Goal: Task Accomplishment & Management: Manage account settings

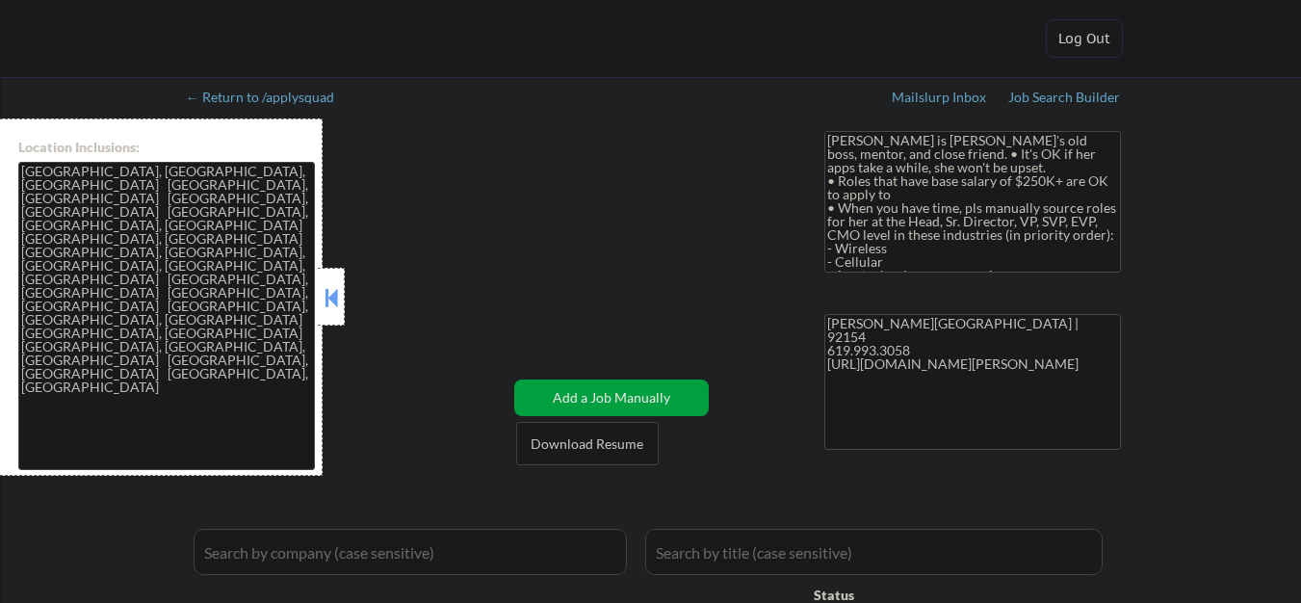
select select ""pending""
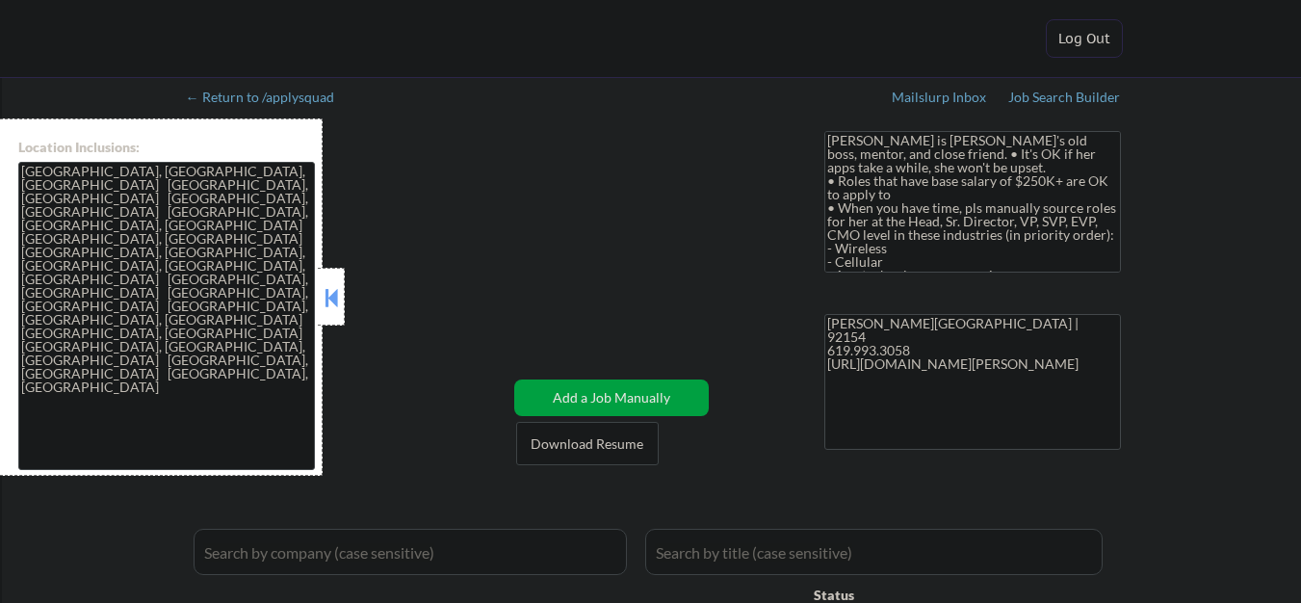
select select ""pending""
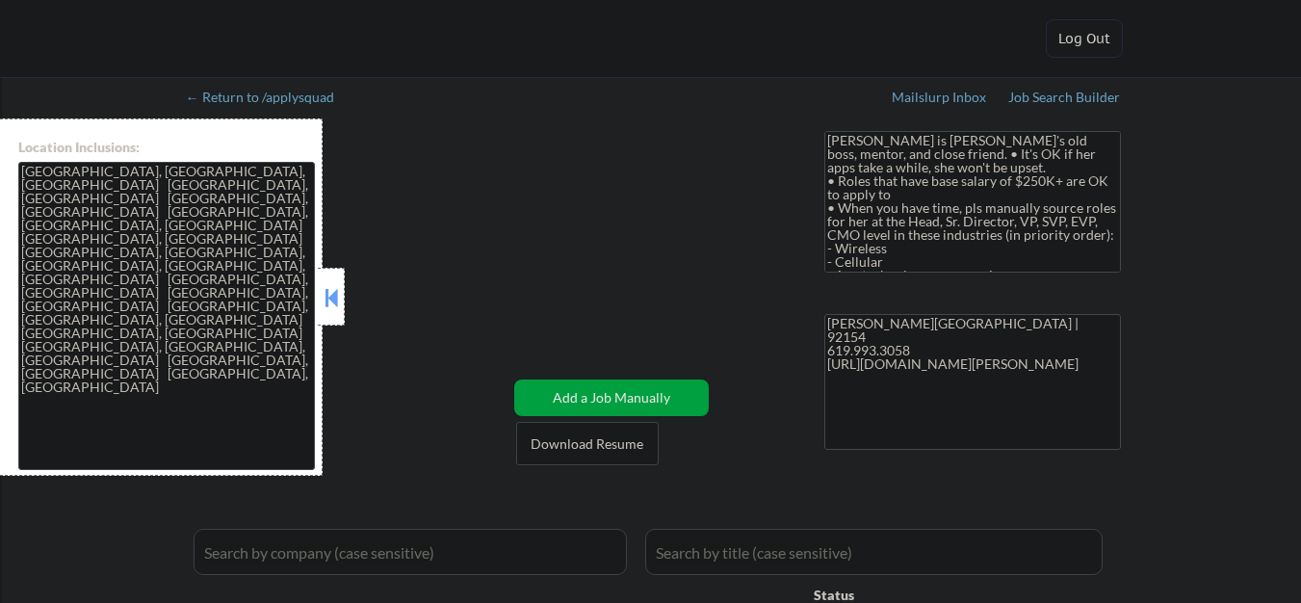
select select ""pending""
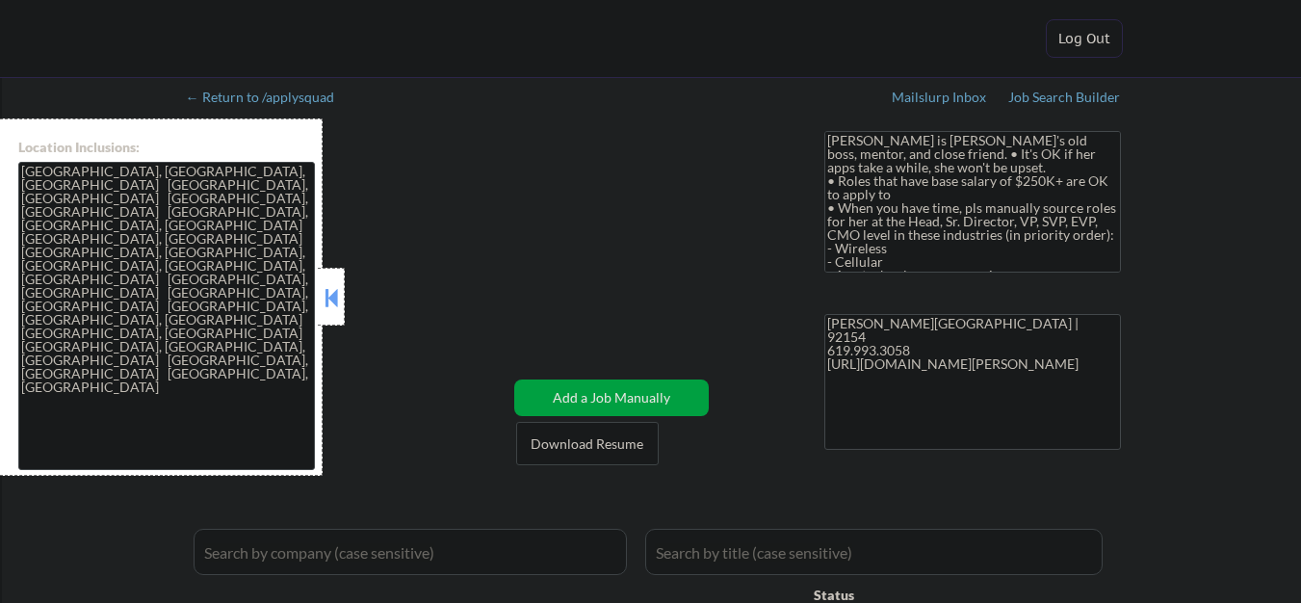
select select ""pending""
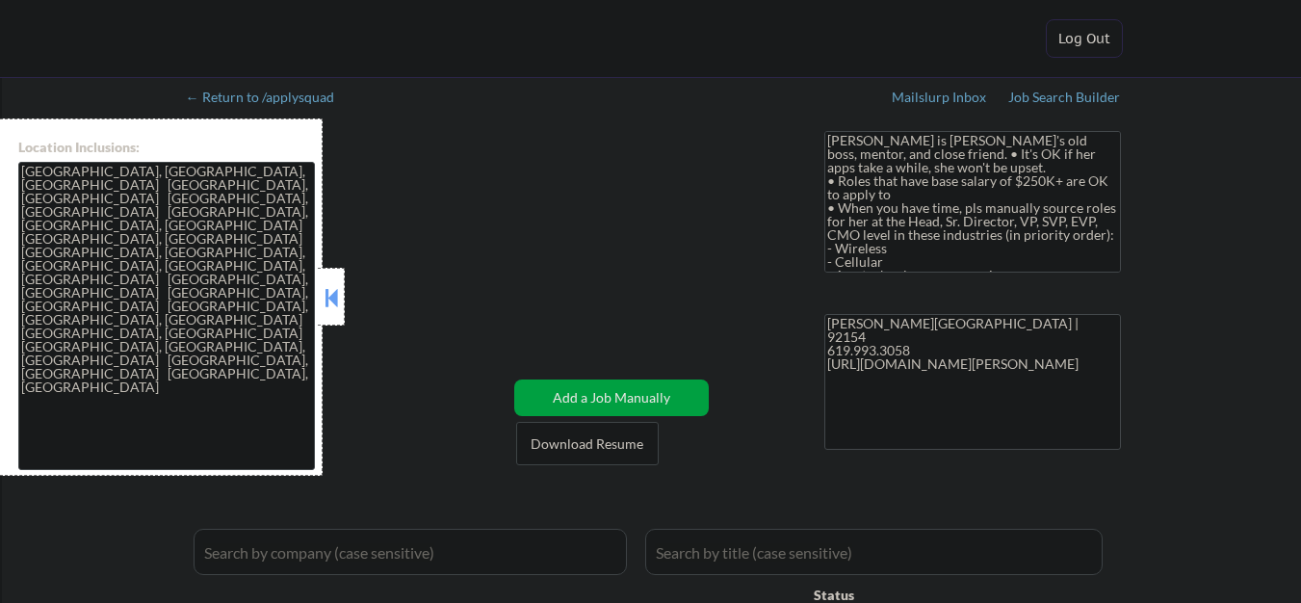
select select ""pending""
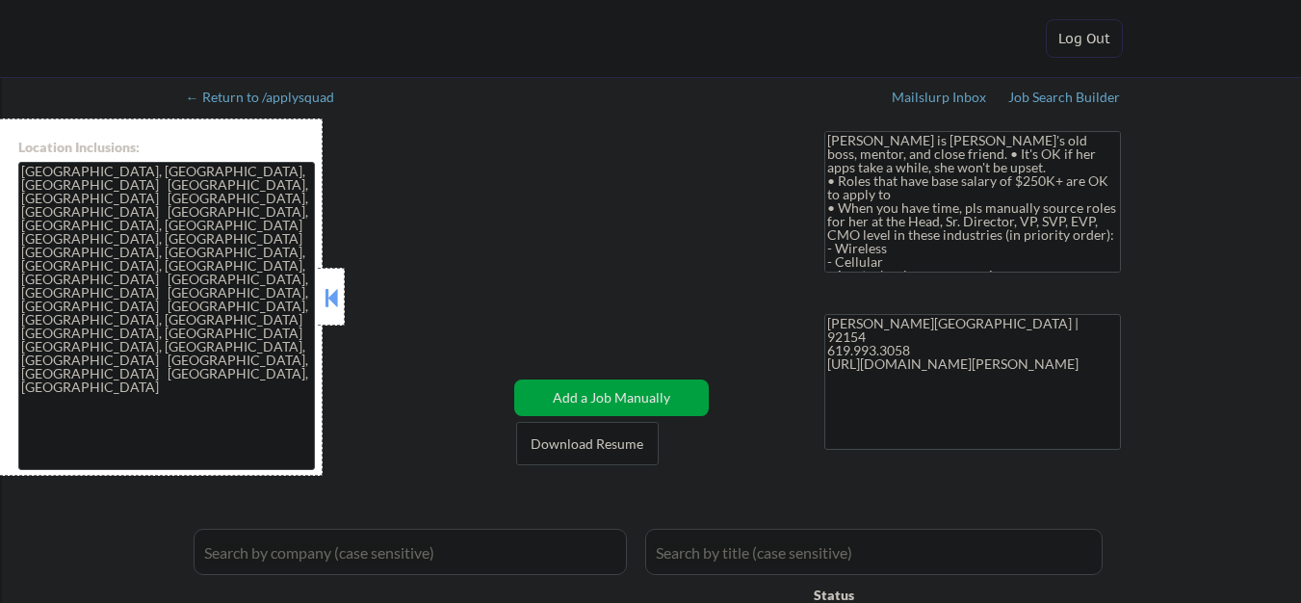
select select ""pending""
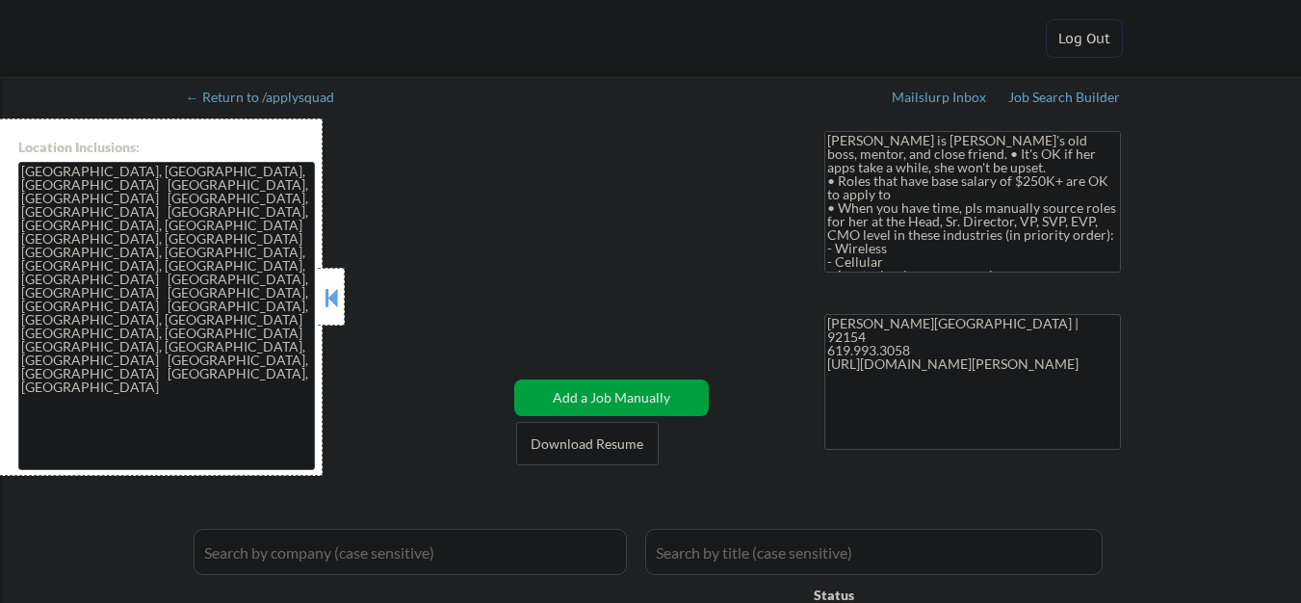
select select ""pending""
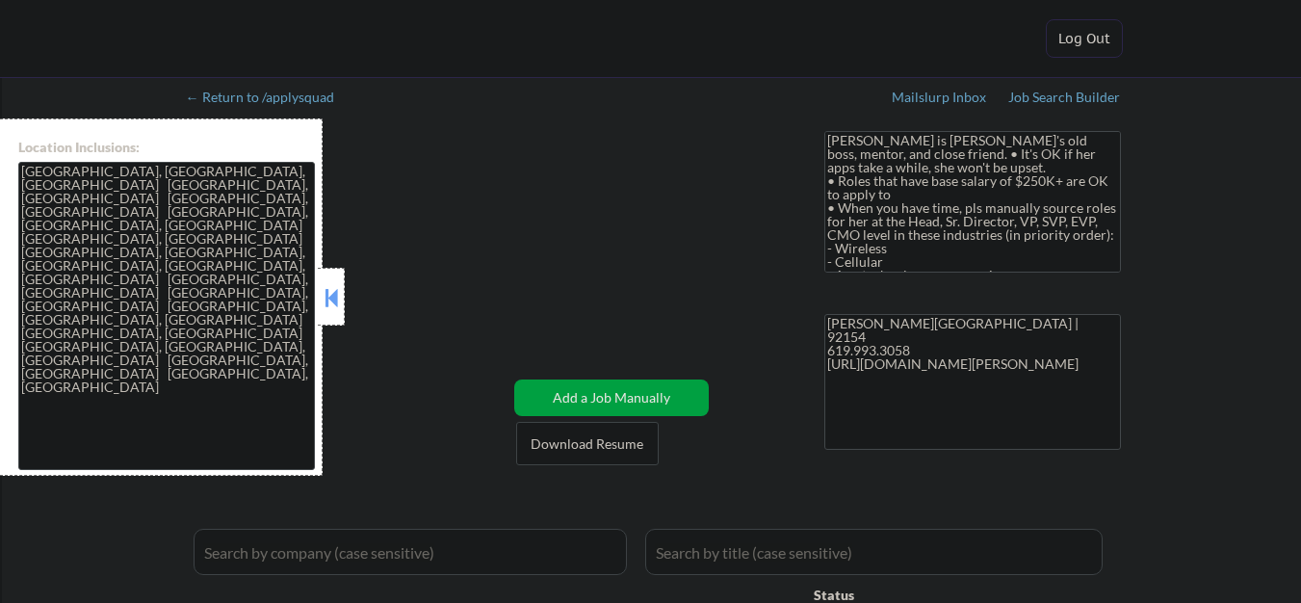
select select ""pending""
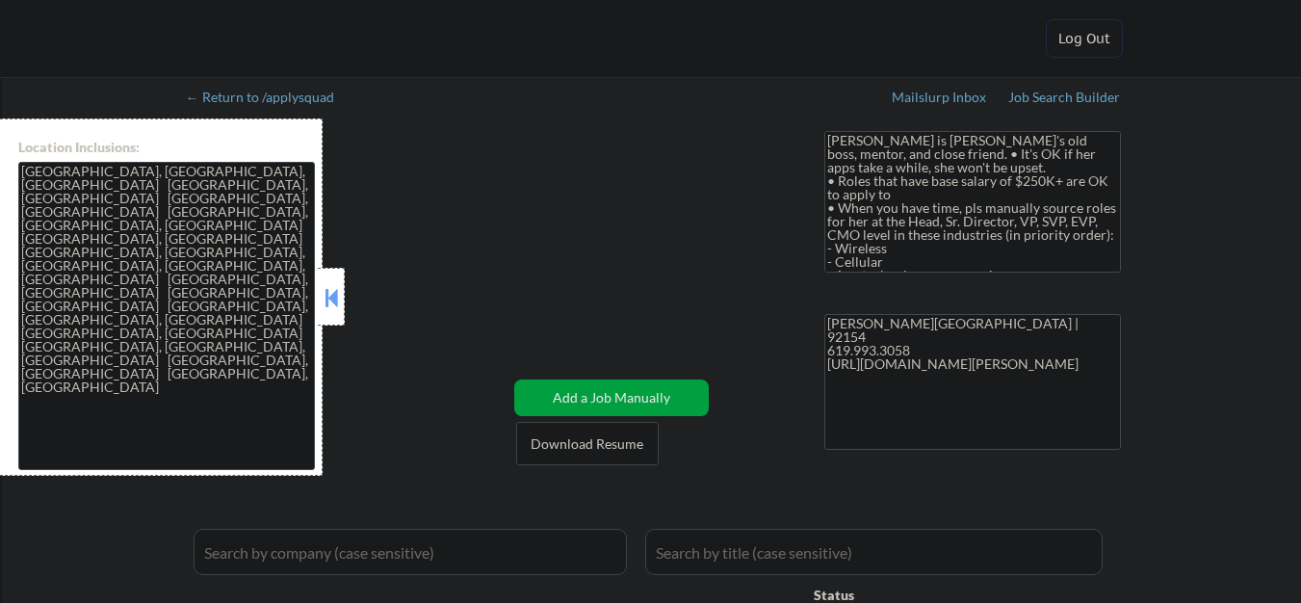
select select ""pending""
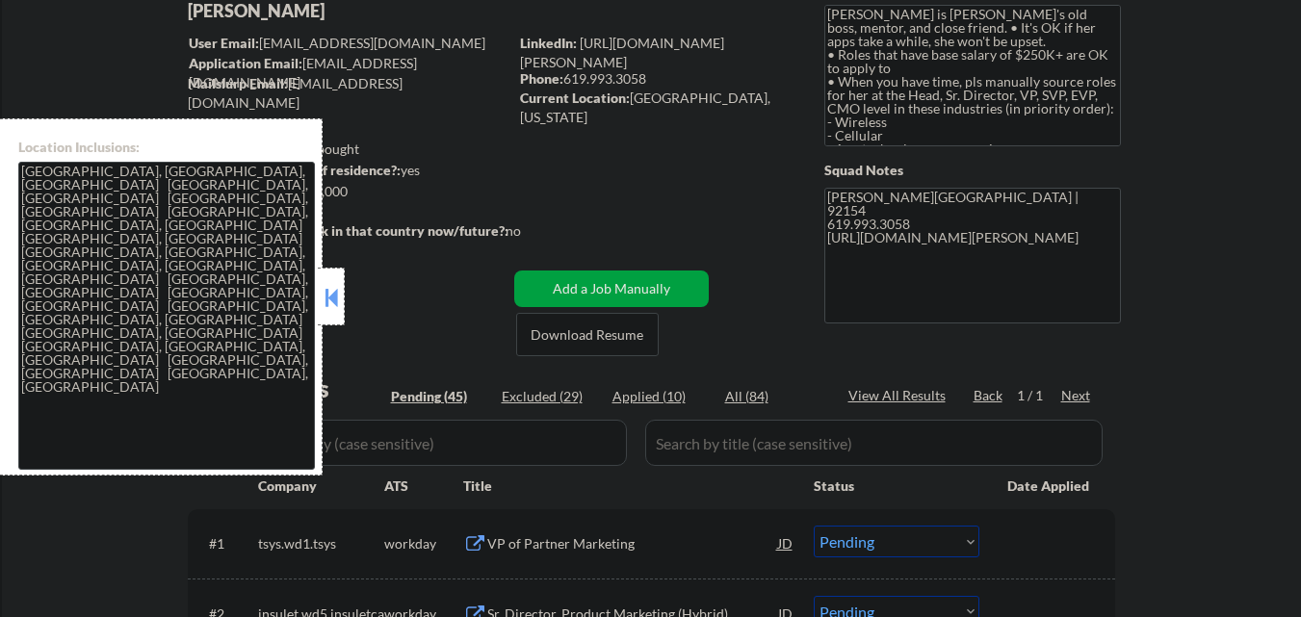
scroll to position [289, 0]
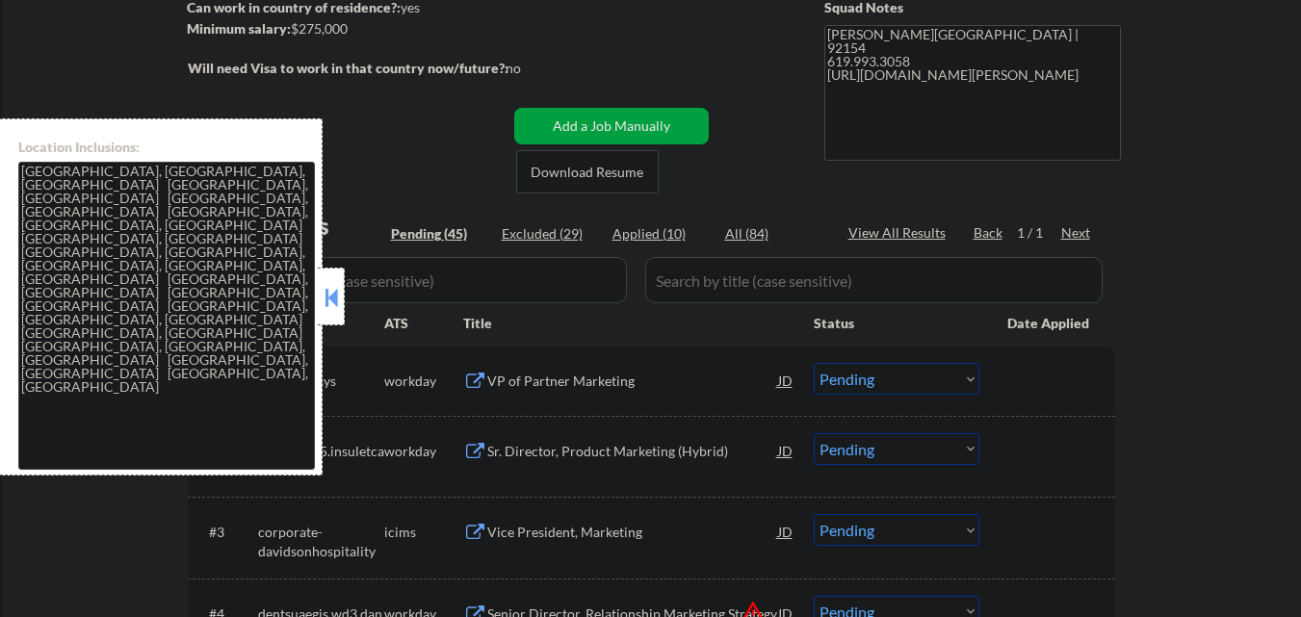
drag, startPoint x: 335, startPoint y: 299, endPoint x: 349, endPoint y: 301, distance: 13.8
click at [337, 299] on button at bounding box center [331, 297] width 21 height 29
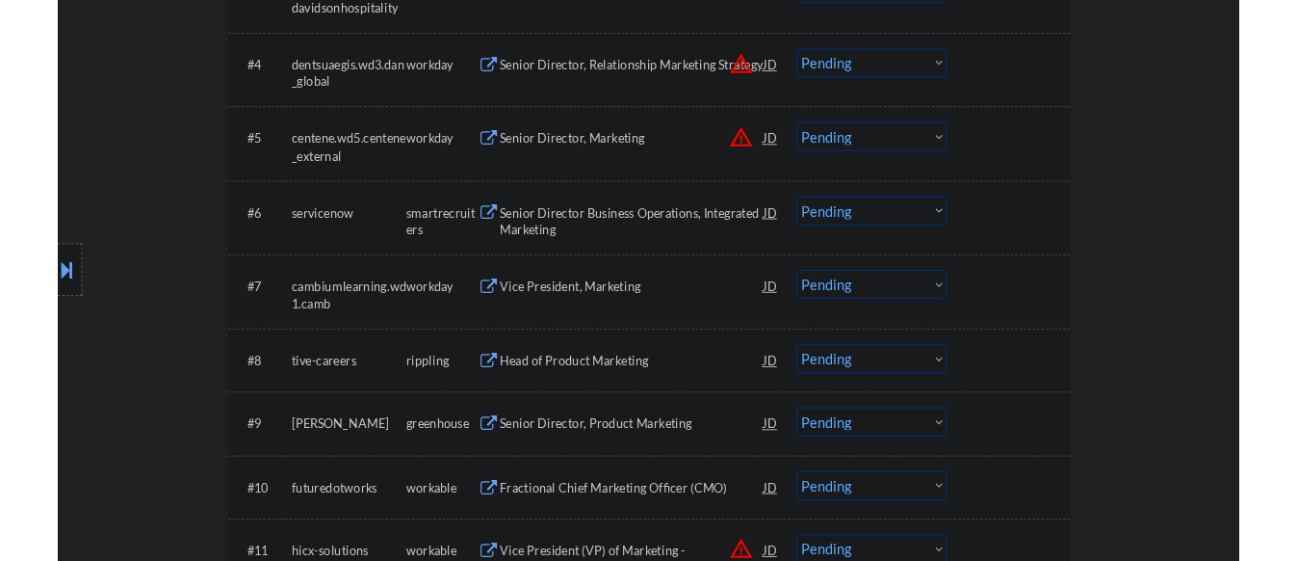
scroll to position [867, 0]
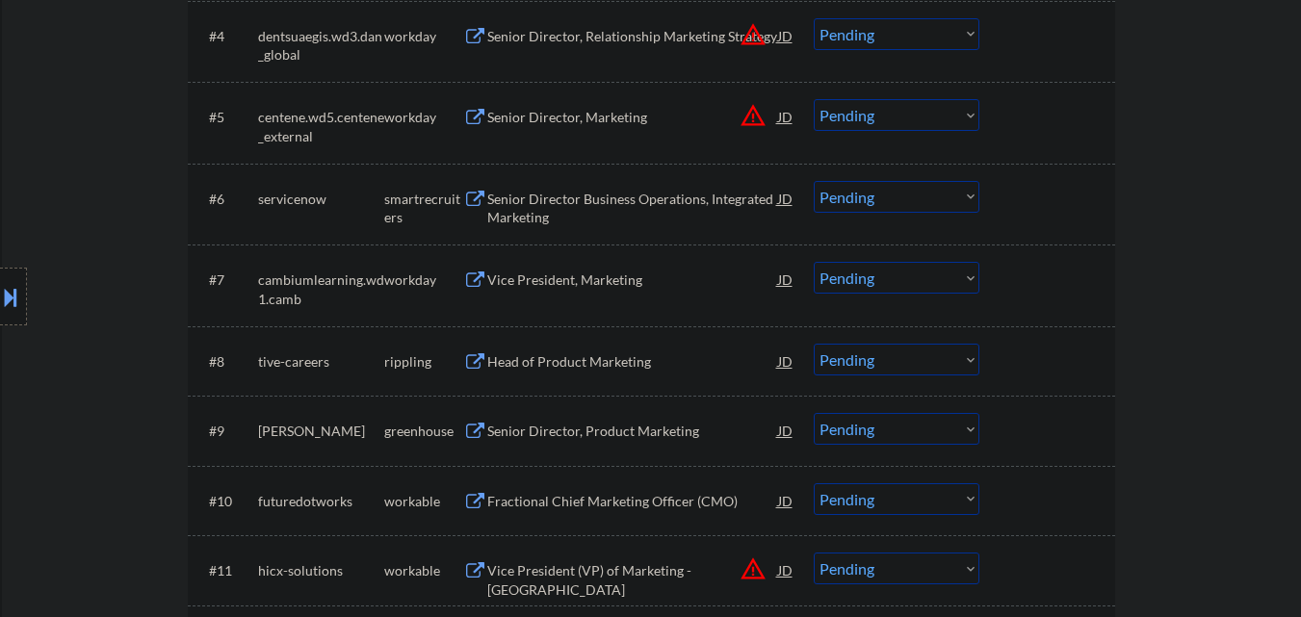
click at [609, 210] on div "Senior Director Business Operations, Integrated Marketing" at bounding box center [632, 209] width 291 height 38
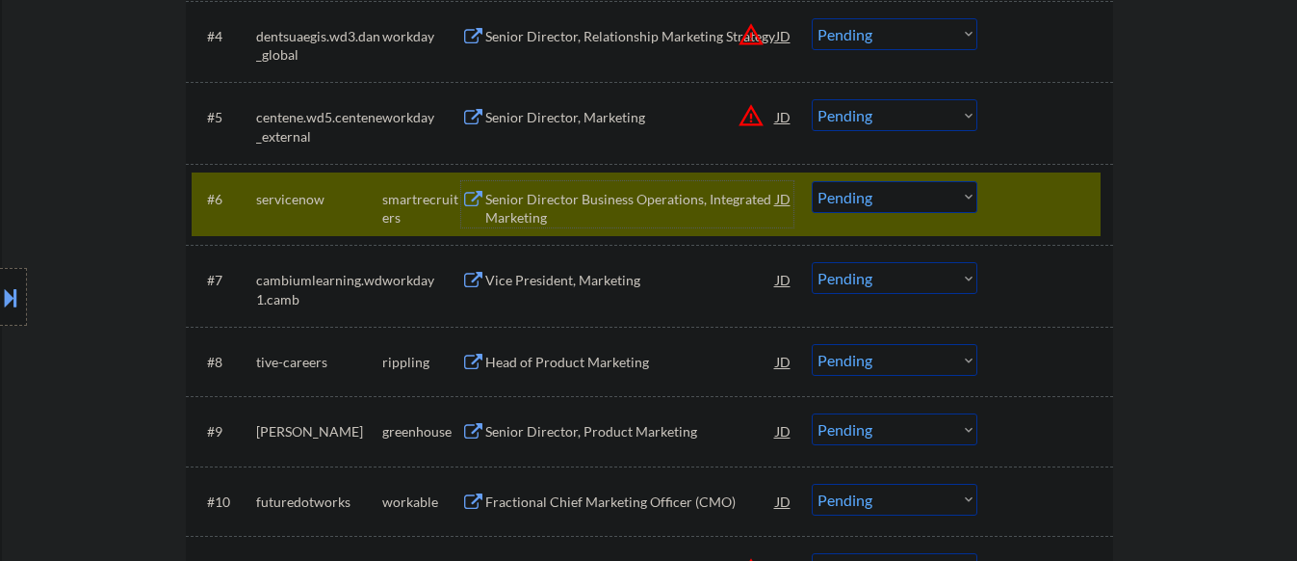
click at [553, 225] on div "Senior Director Business Operations, Integrated Marketing" at bounding box center [630, 209] width 291 height 38
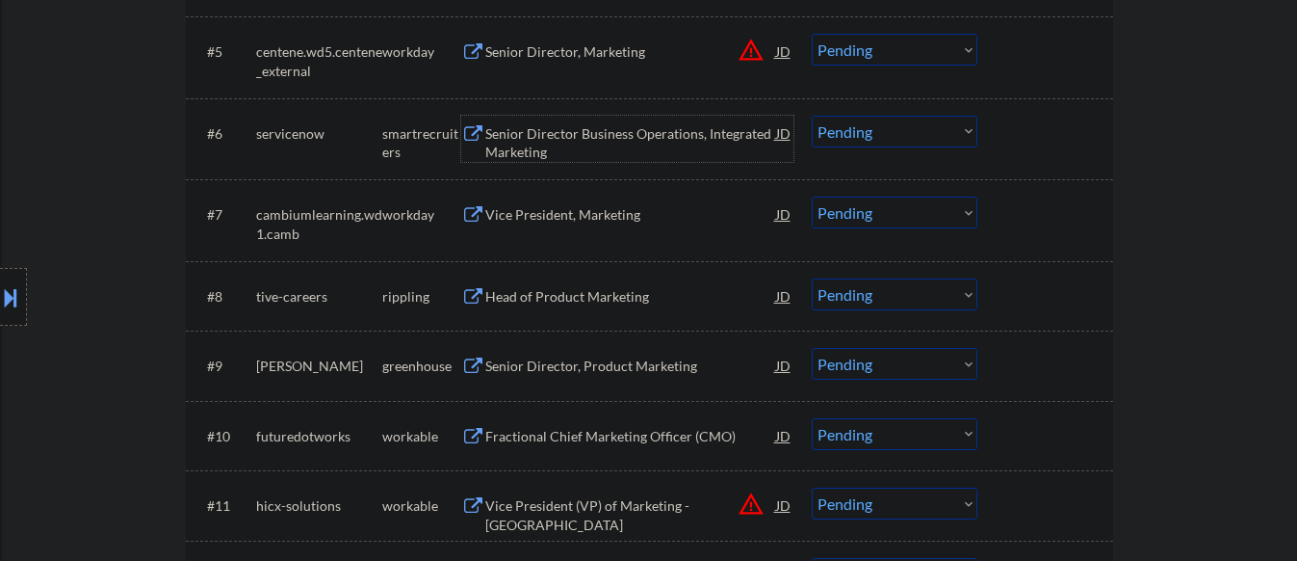
scroll to position [963, 0]
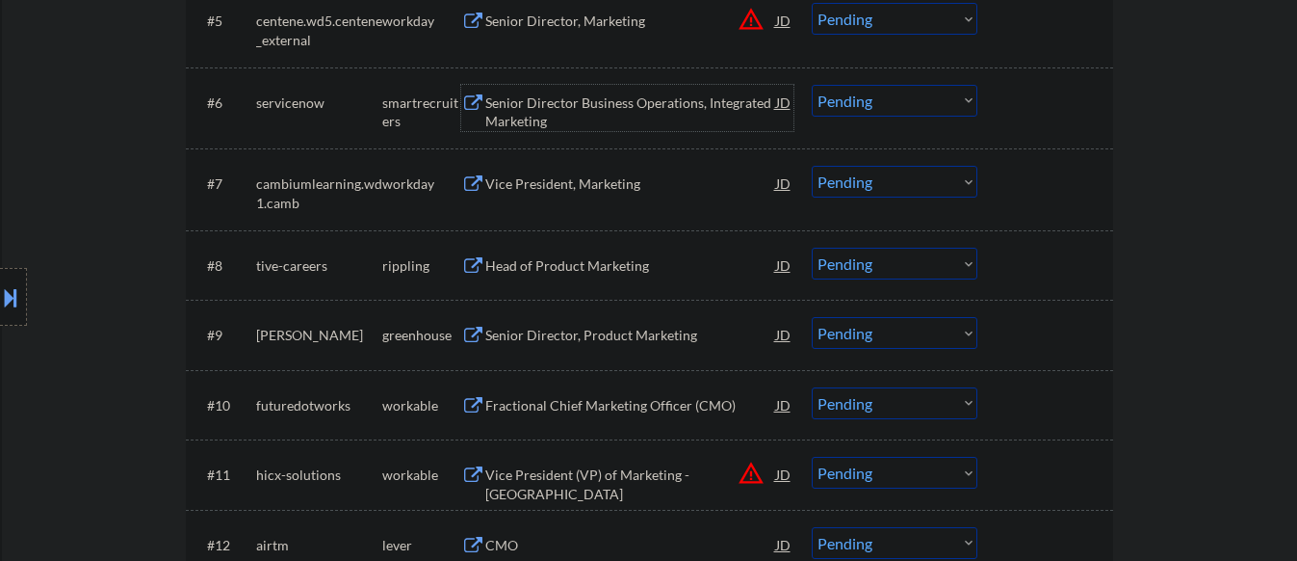
click at [1083, 114] on div at bounding box center [1048, 102] width 85 height 35
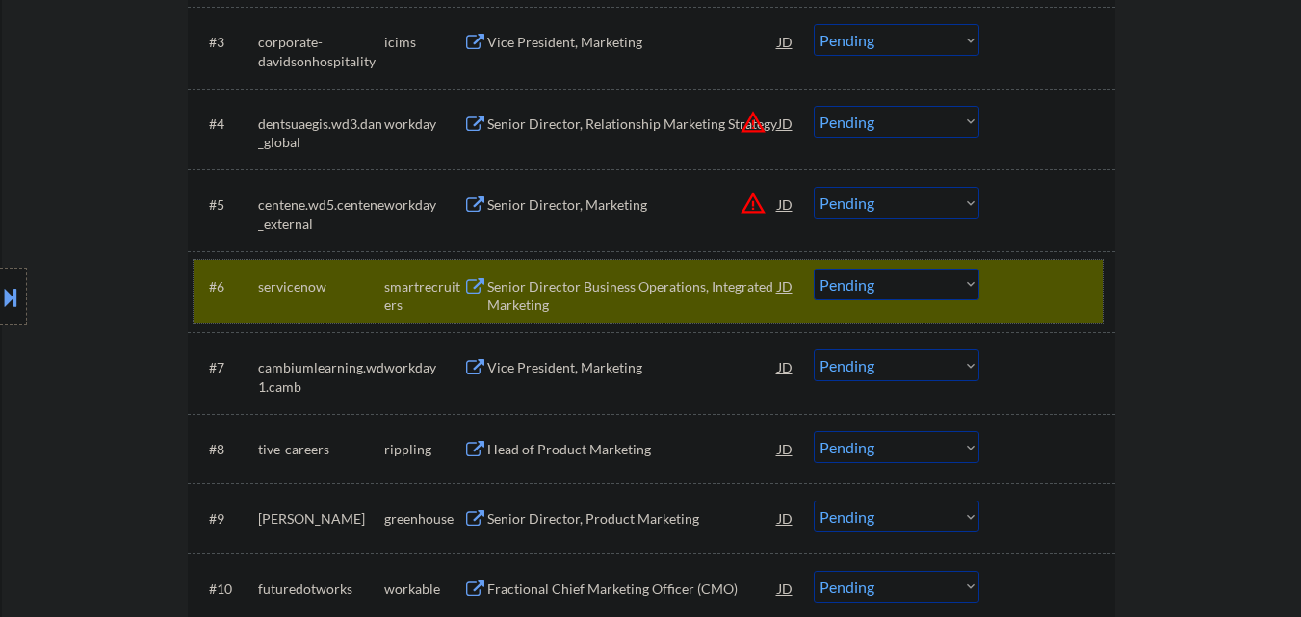
scroll to position [771, 0]
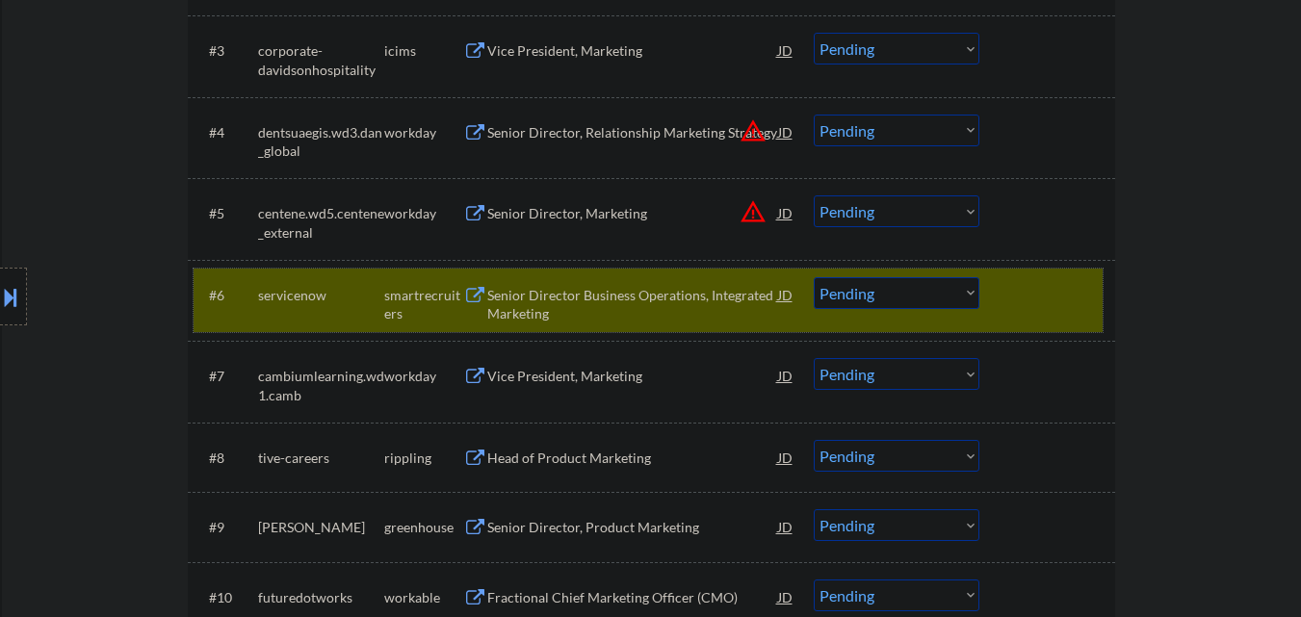
click at [882, 290] on select "Choose an option... Pending Applied Excluded (Questions) Excluded (Expired) Exc…" at bounding box center [897, 293] width 166 height 32
click at [814, 277] on select "Choose an option... Pending Applied Excluded (Questions) Excluded (Expired) Exc…" at bounding box center [897, 293] width 166 height 32
select select ""pending""
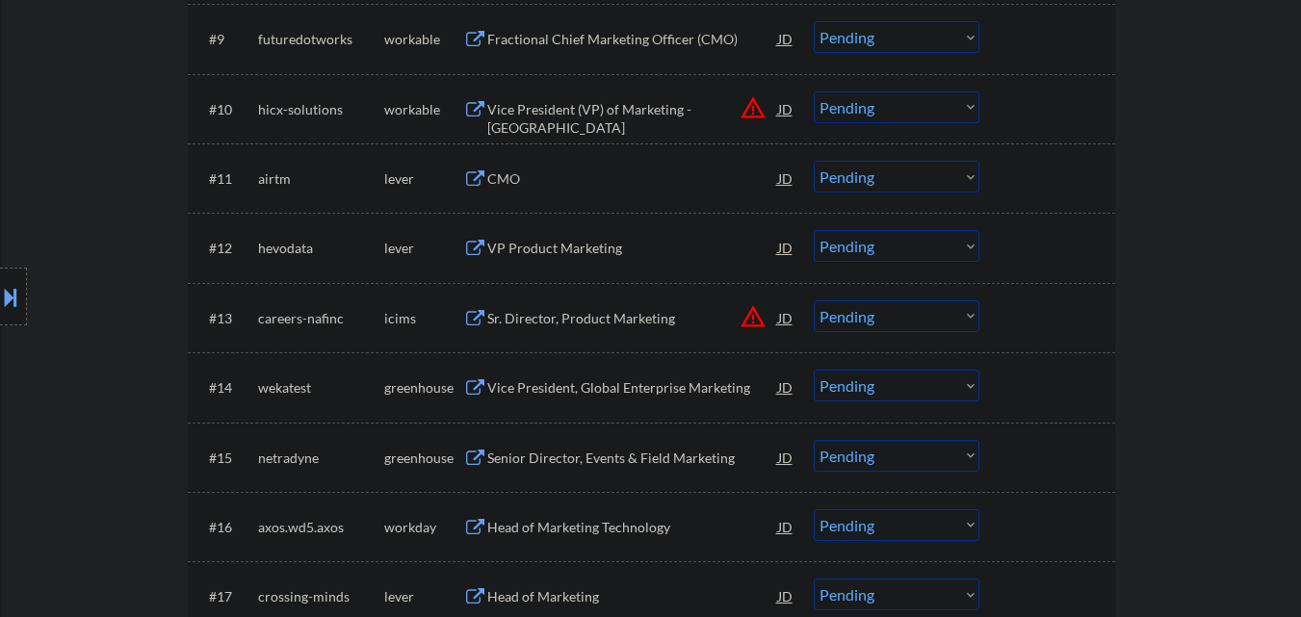
scroll to position [1252, 0]
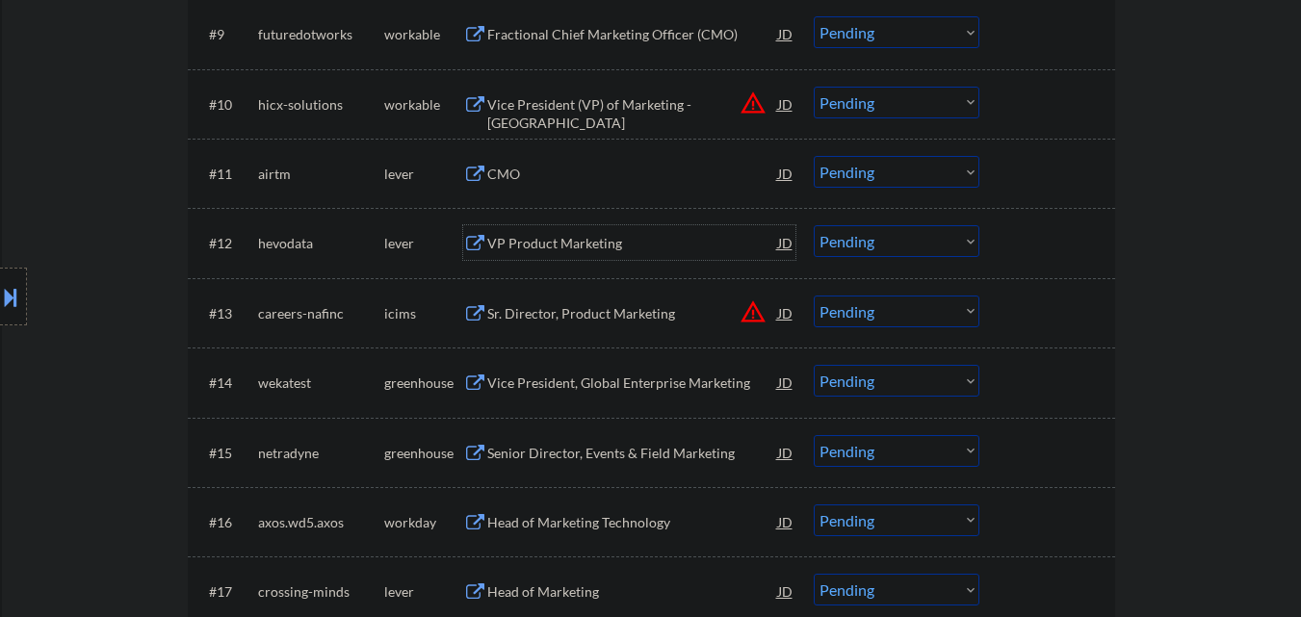
click at [547, 236] on div "VP Product Marketing" at bounding box center [632, 243] width 291 height 19
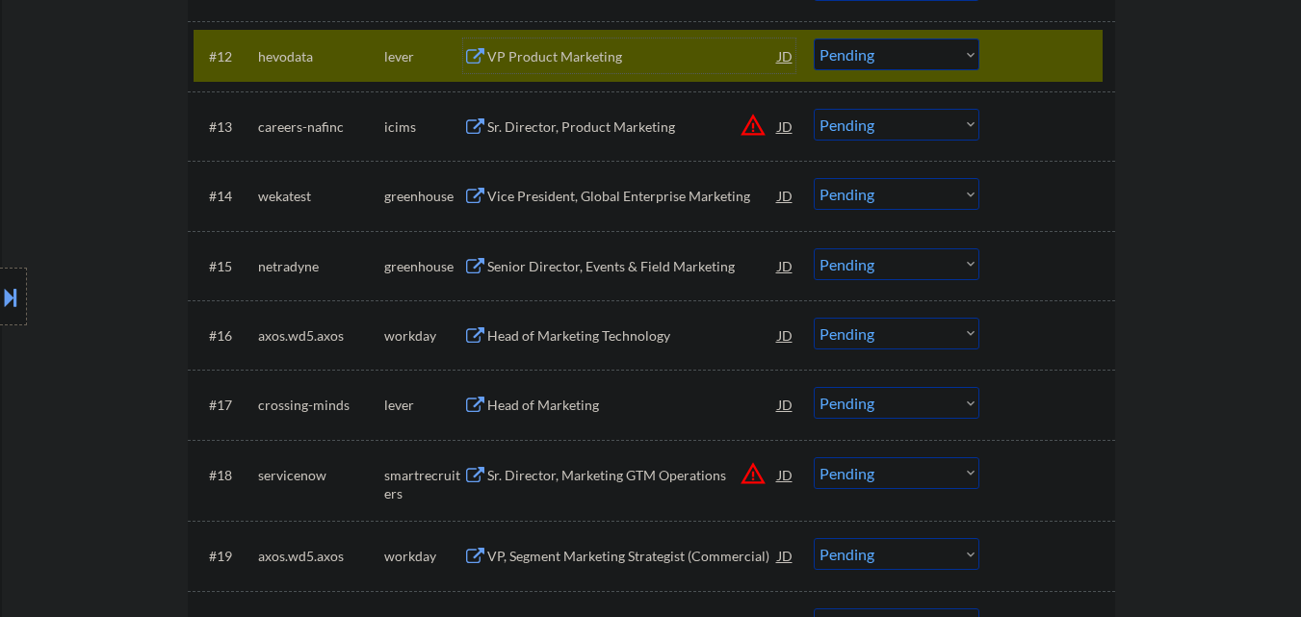
scroll to position [1445, 0]
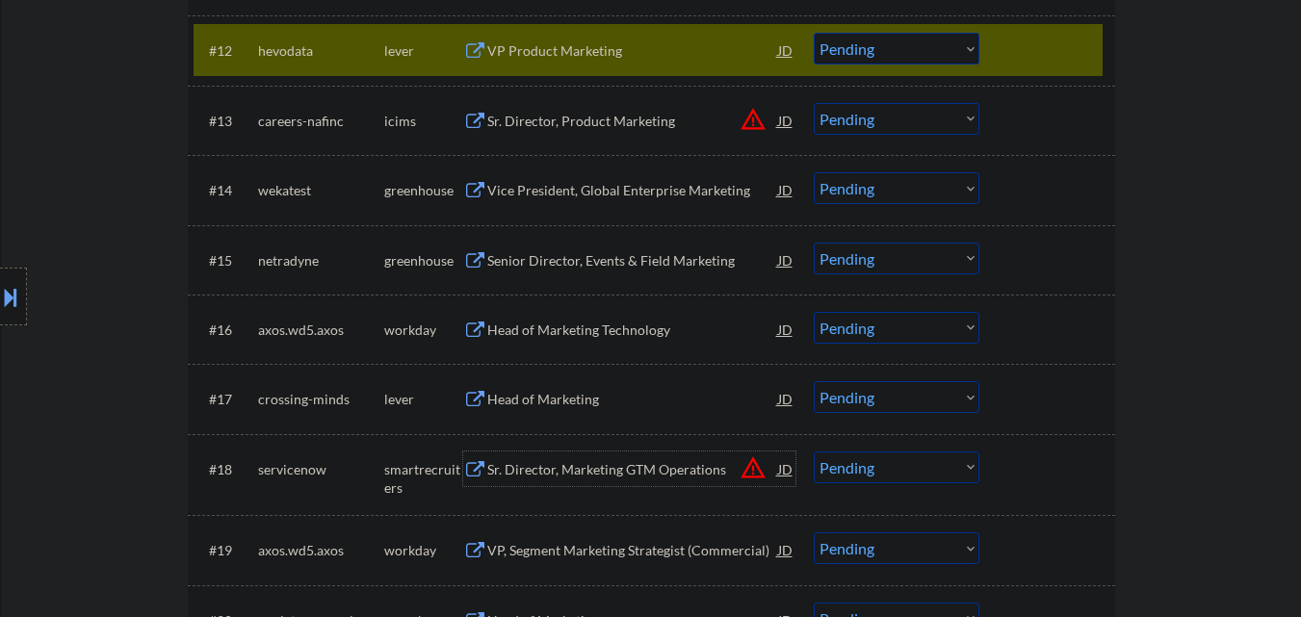
click at [608, 462] on div "Sr. Director, Marketing GTM Operations" at bounding box center [632, 469] width 291 height 19
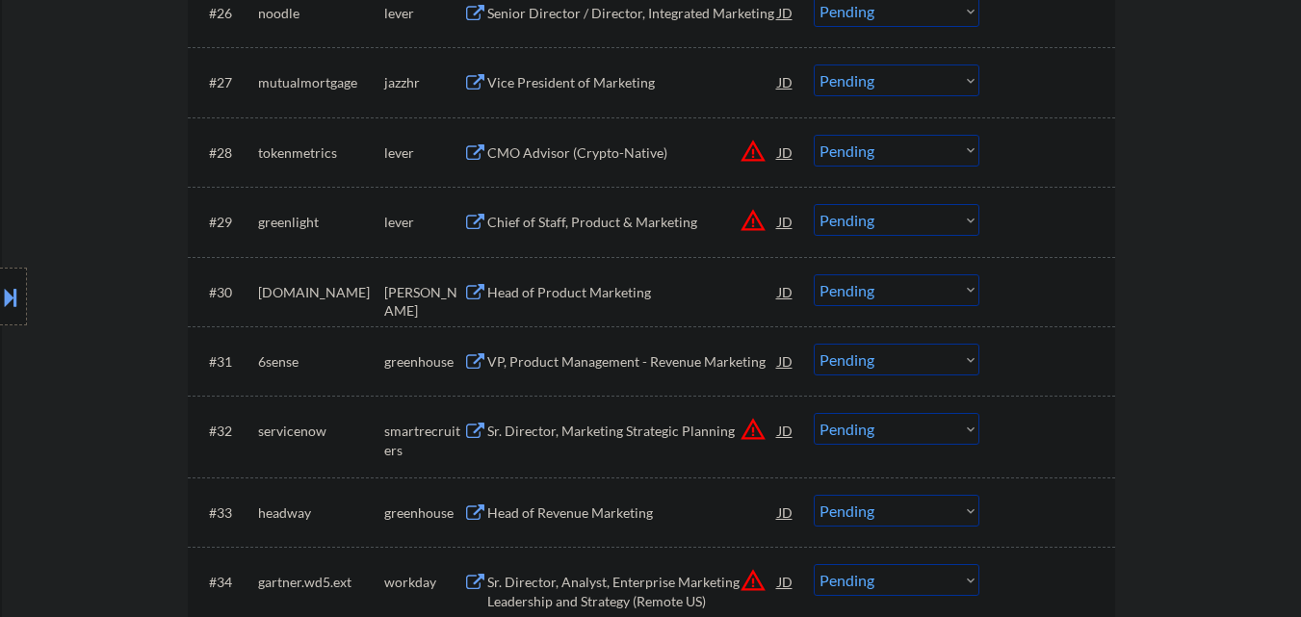
scroll to position [2504, 0]
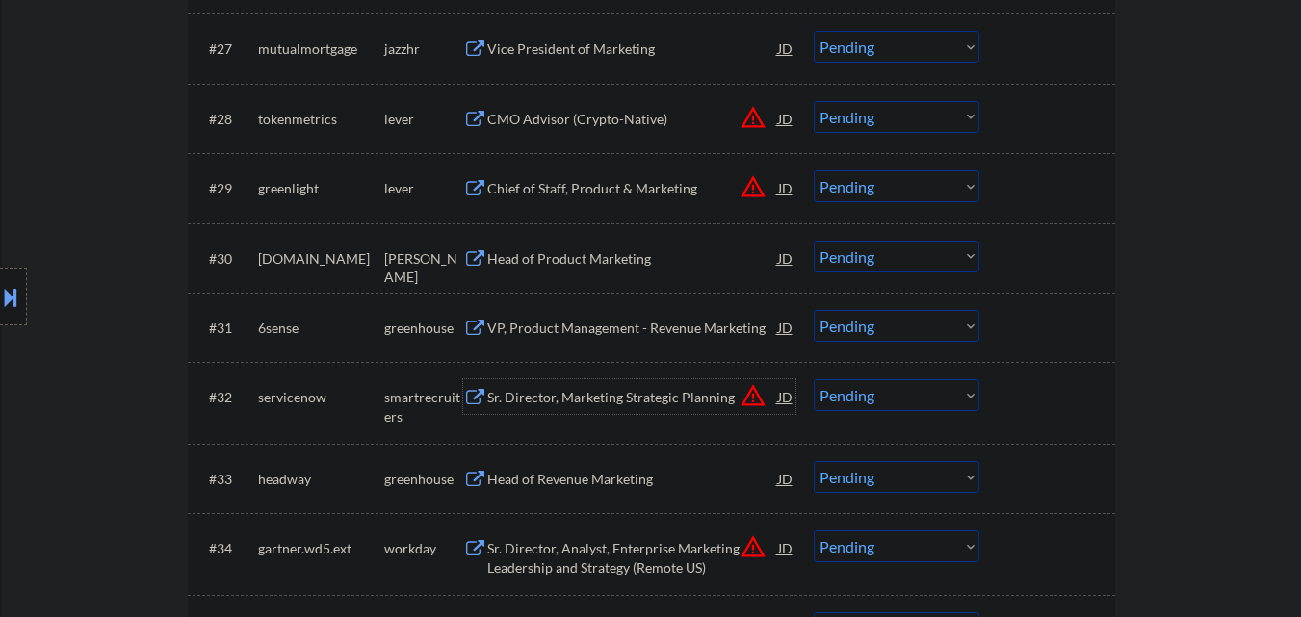
click at [590, 399] on div "Sr. Director, Marketing Strategic Planning" at bounding box center [632, 397] width 291 height 19
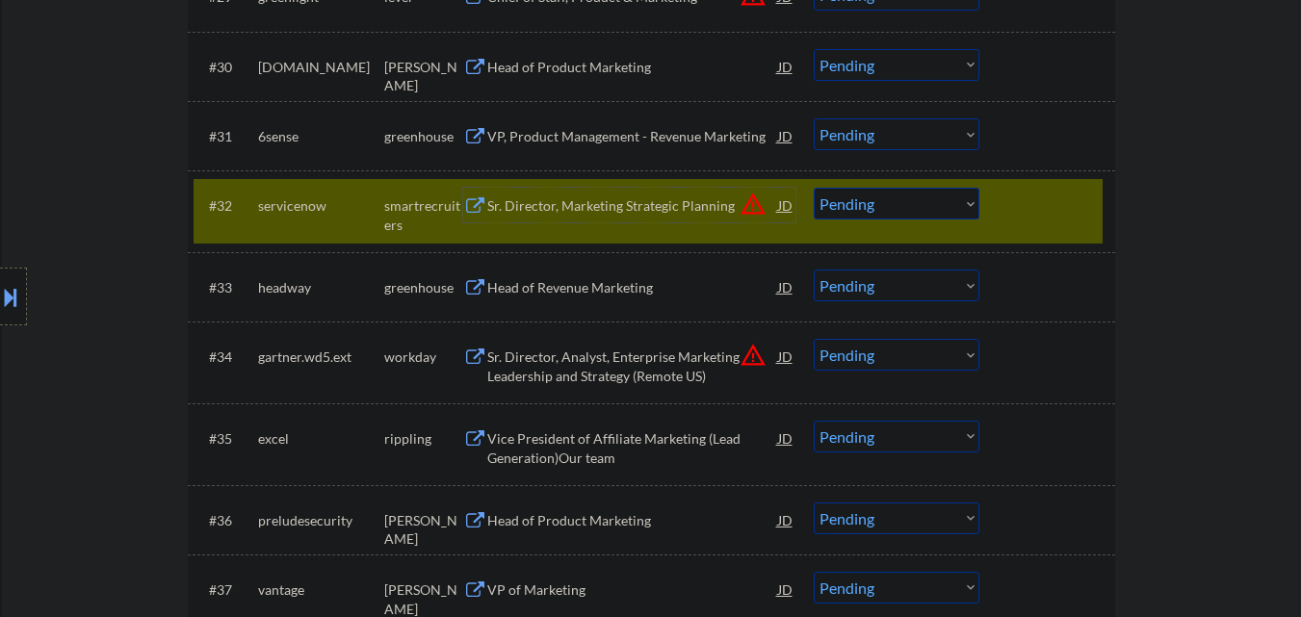
scroll to position [2697, 0]
click at [600, 344] on div "Sr. Director, Analyst, Enterprise Marketing Leadership and Strategy (Remote US)" at bounding box center [632, 361] width 291 height 46
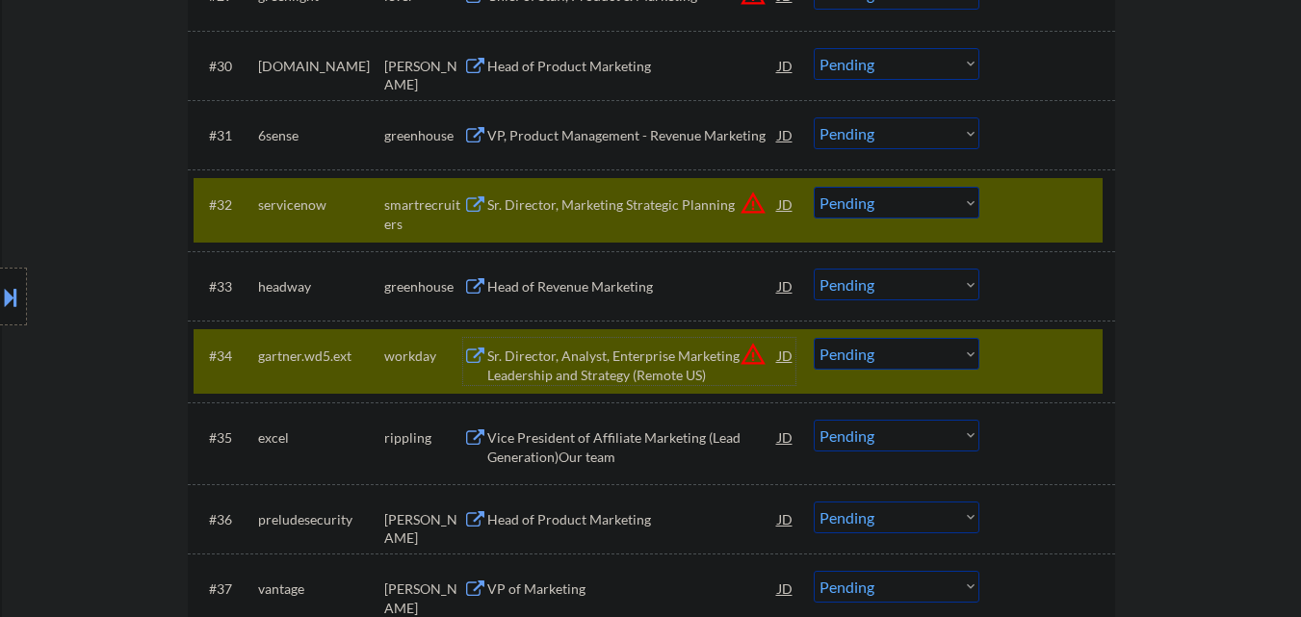
click at [909, 354] on select "Choose an option... Pending Applied Excluded (Questions) Excluded (Expired) Exc…" at bounding box center [897, 354] width 166 height 32
click at [814, 338] on select "Choose an option... Pending Applied Excluded (Questions) Excluded (Expired) Exc…" at bounding box center [897, 354] width 166 height 32
click at [1013, 356] on div at bounding box center [1050, 355] width 85 height 35
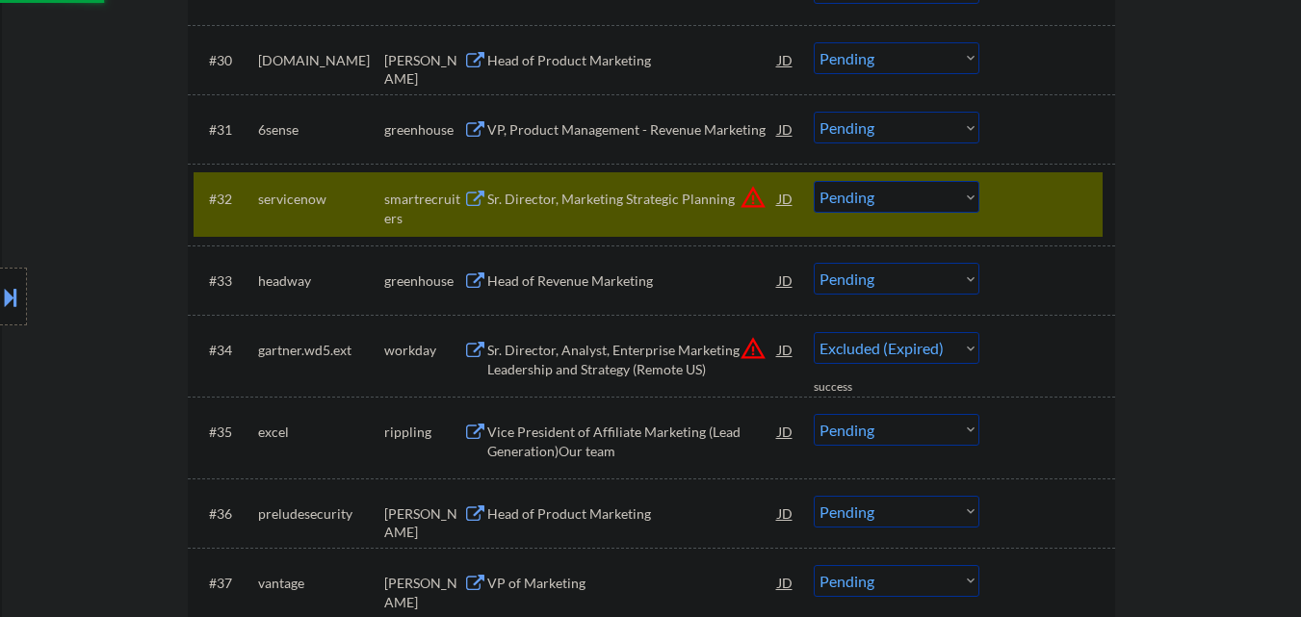
select select ""pending""
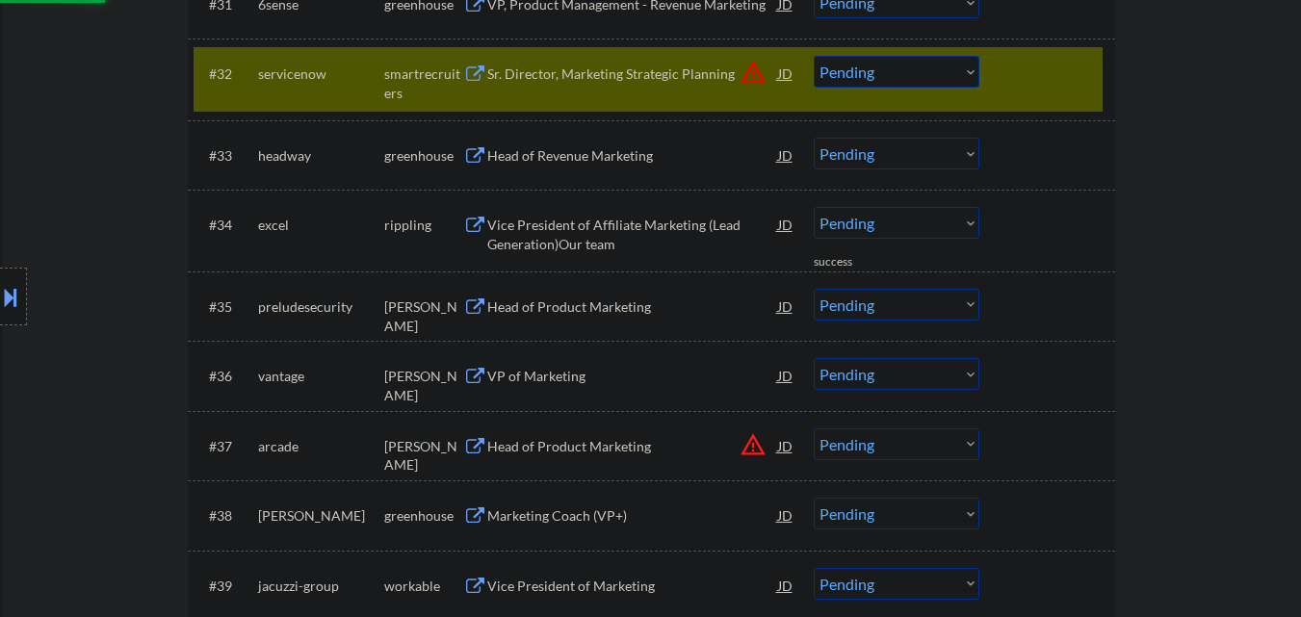
scroll to position [2793, 0]
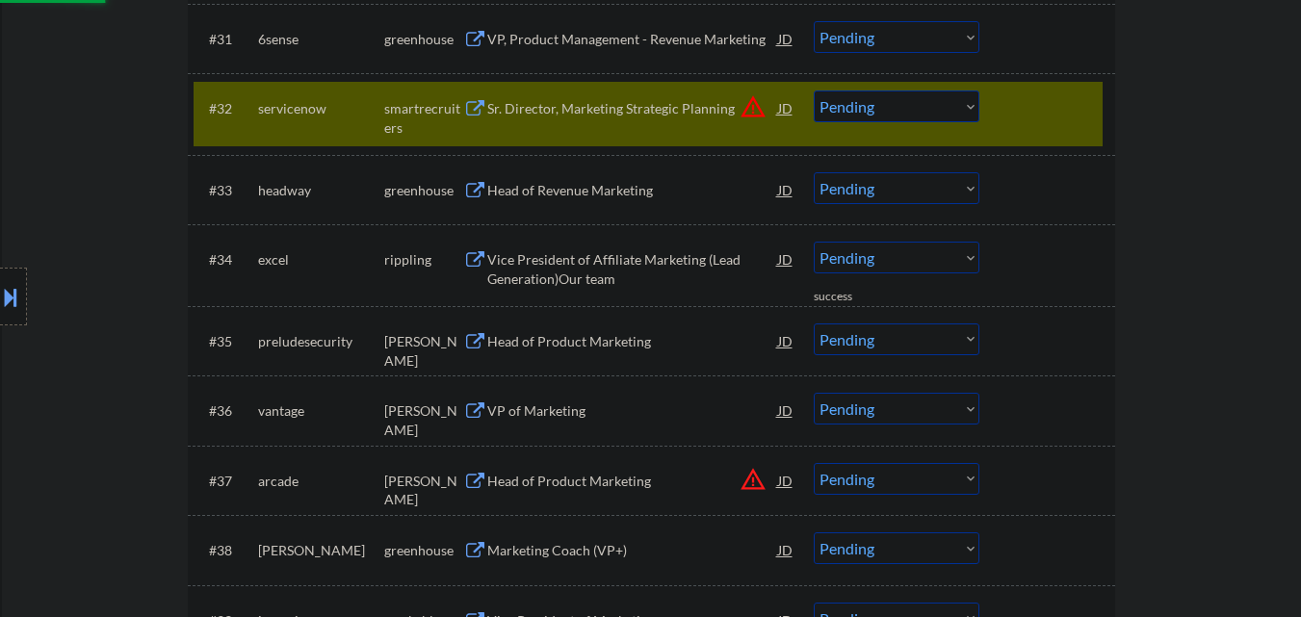
click at [1038, 119] on div at bounding box center [1050, 108] width 85 height 35
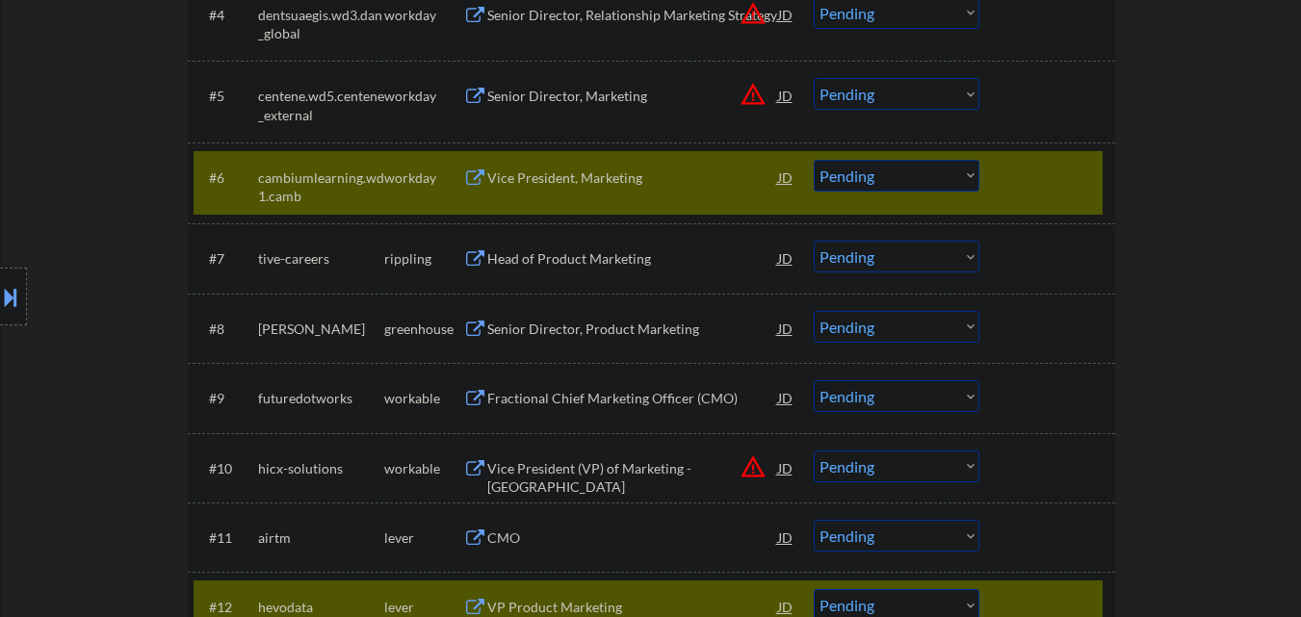
scroll to position [1060, 0]
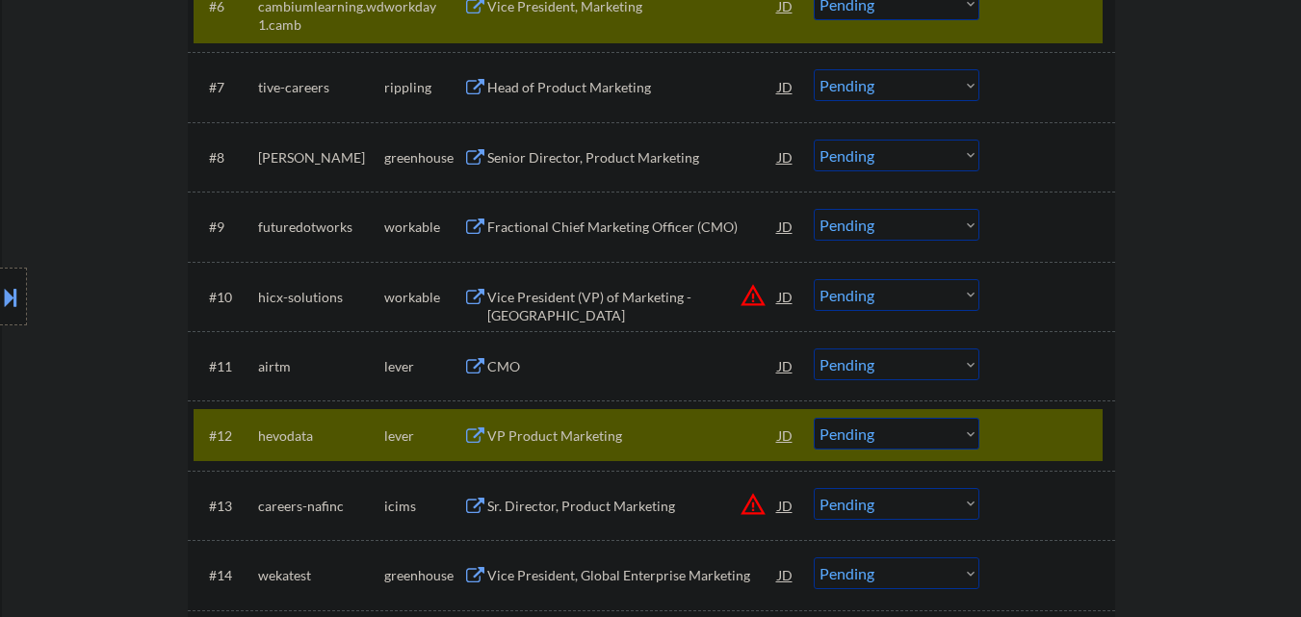
click at [1031, 408] on div "#12 hevodata lever VP Product Marketing JD Choose an option... Pending Applied …" at bounding box center [652, 435] width 928 height 69
click at [1025, 437] on div at bounding box center [1050, 435] width 85 height 35
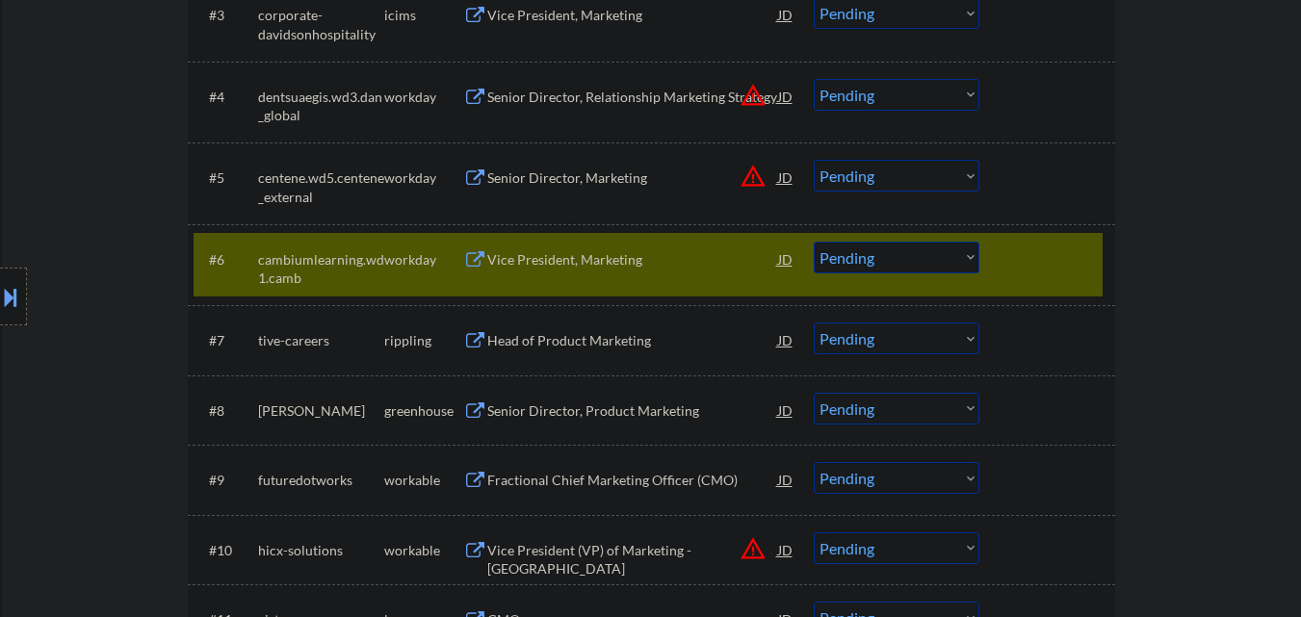
scroll to position [771, 0]
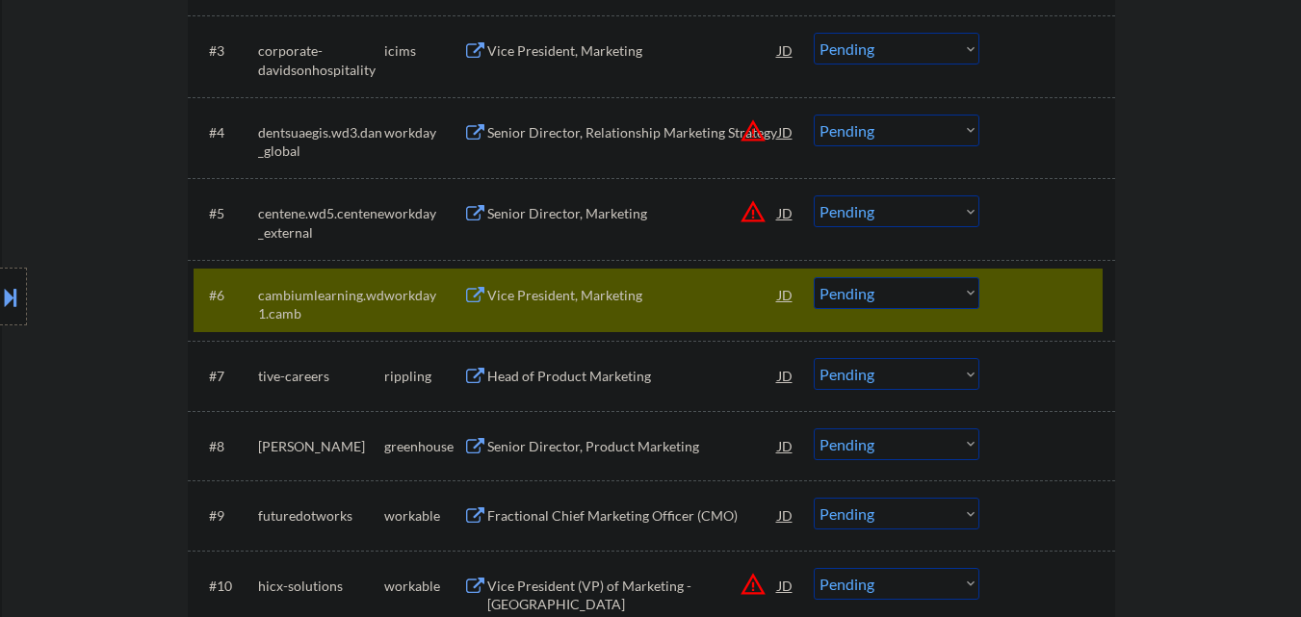
click at [1035, 292] on div at bounding box center [1050, 294] width 85 height 35
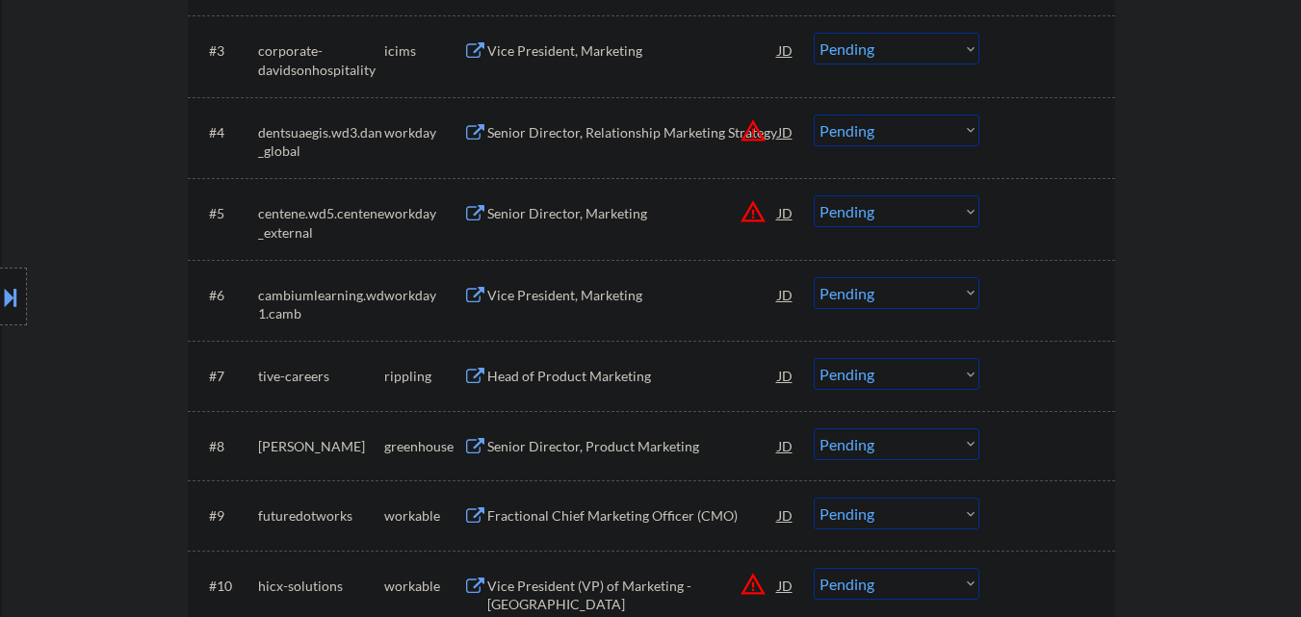
click at [5, 286] on button at bounding box center [10, 297] width 21 height 32
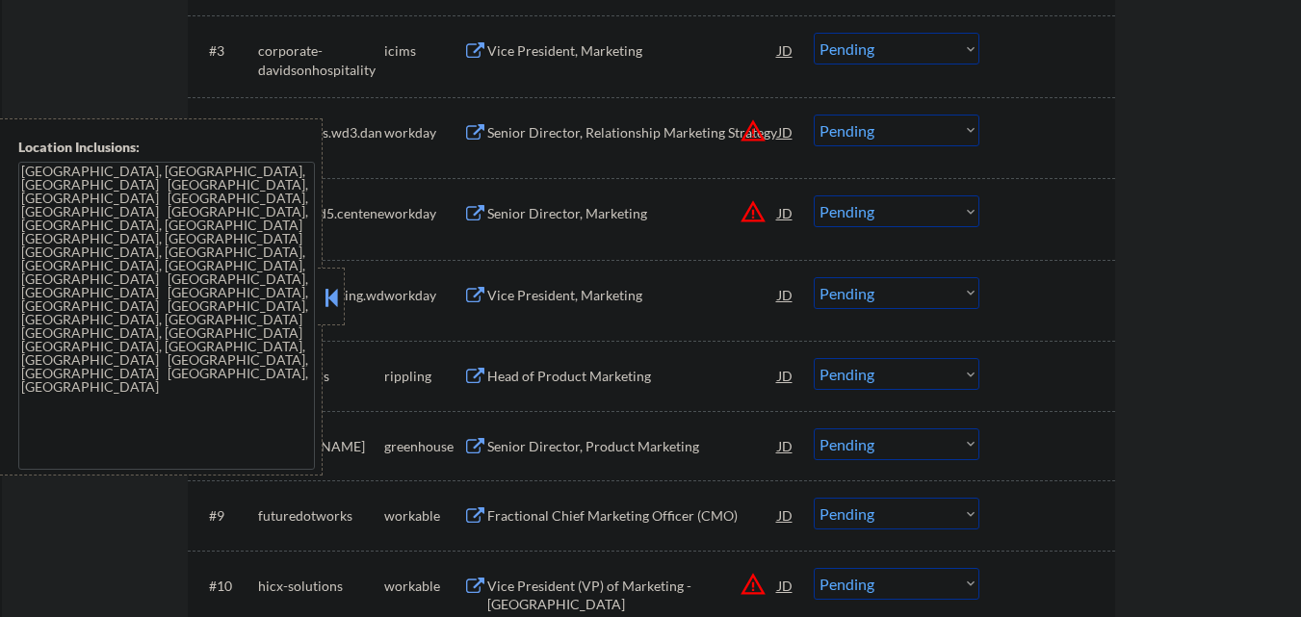
drag, startPoint x: 322, startPoint y: 291, endPoint x: 511, endPoint y: 105, distance: 265.7
click at [328, 290] on button at bounding box center [331, 297] width 21 height 29
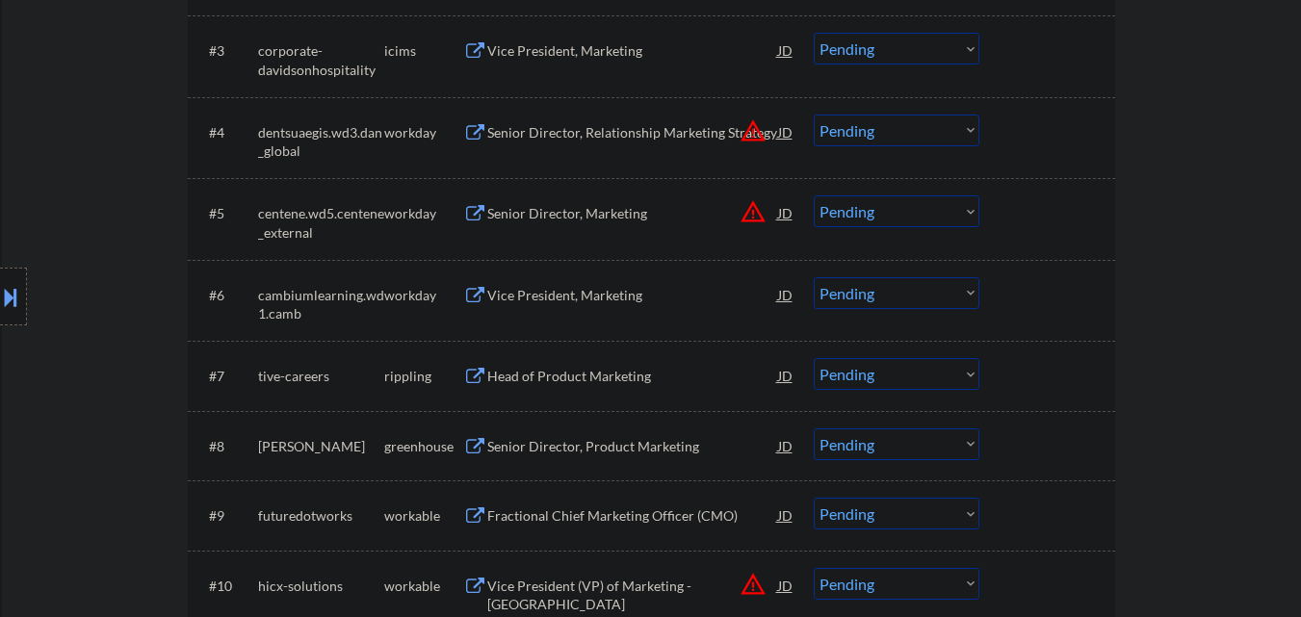
click at [597, 372] on div "Head of Product Marketing" at bounding box center [632, 376] width 291 height 19
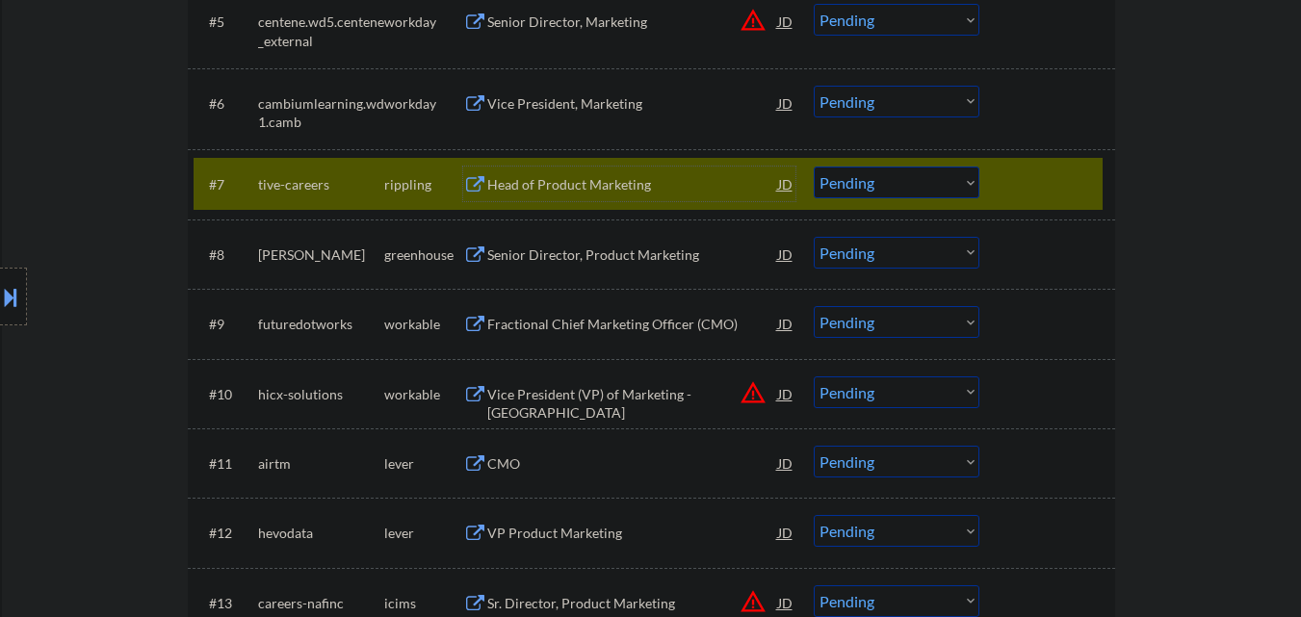
scroll to position [963, 0]
click at [930, 179] on select "Choose an option... Pending Applied Excluded (Questions) Excluded (Expired) Exc…" at bounding box center [897, 182] width 166 height 32
click at [814, 166] on select "Choose an option... Pending Applied Excluded (Questions) Excluded (Expired) Exc…" at bounding box center [897, 182] width 166 height 32
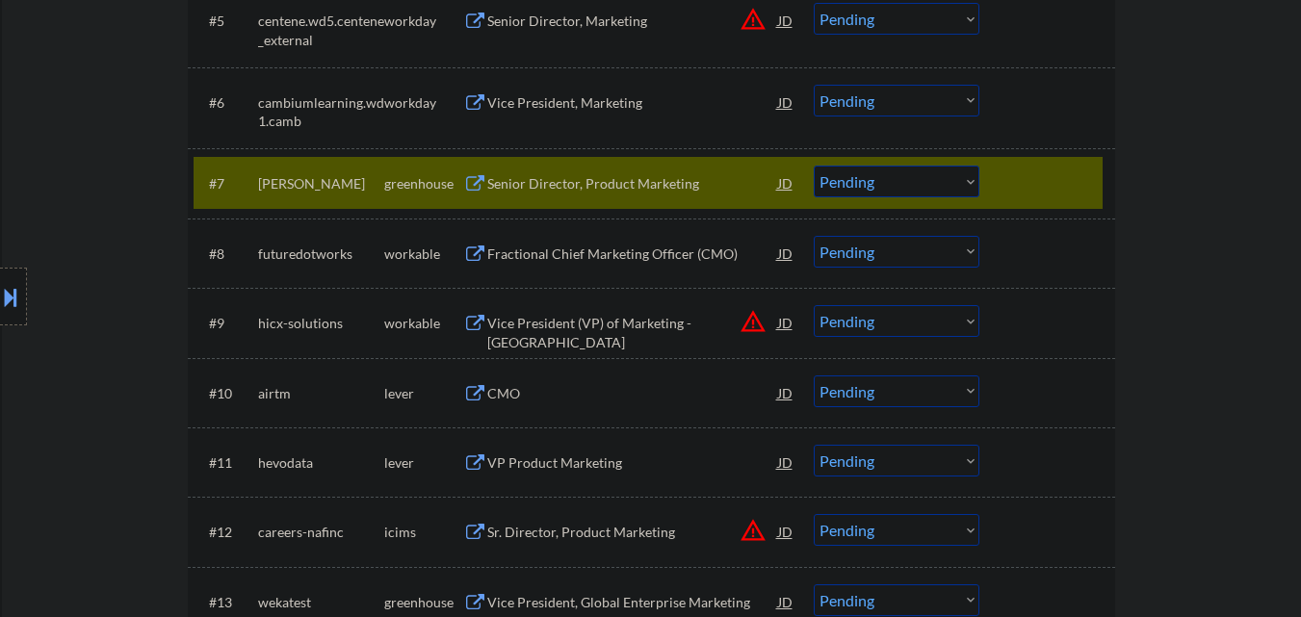
click at [592, 177] on div "Senior Director, Product Marketing" at bounding box center [632, 183] width 291 height 19
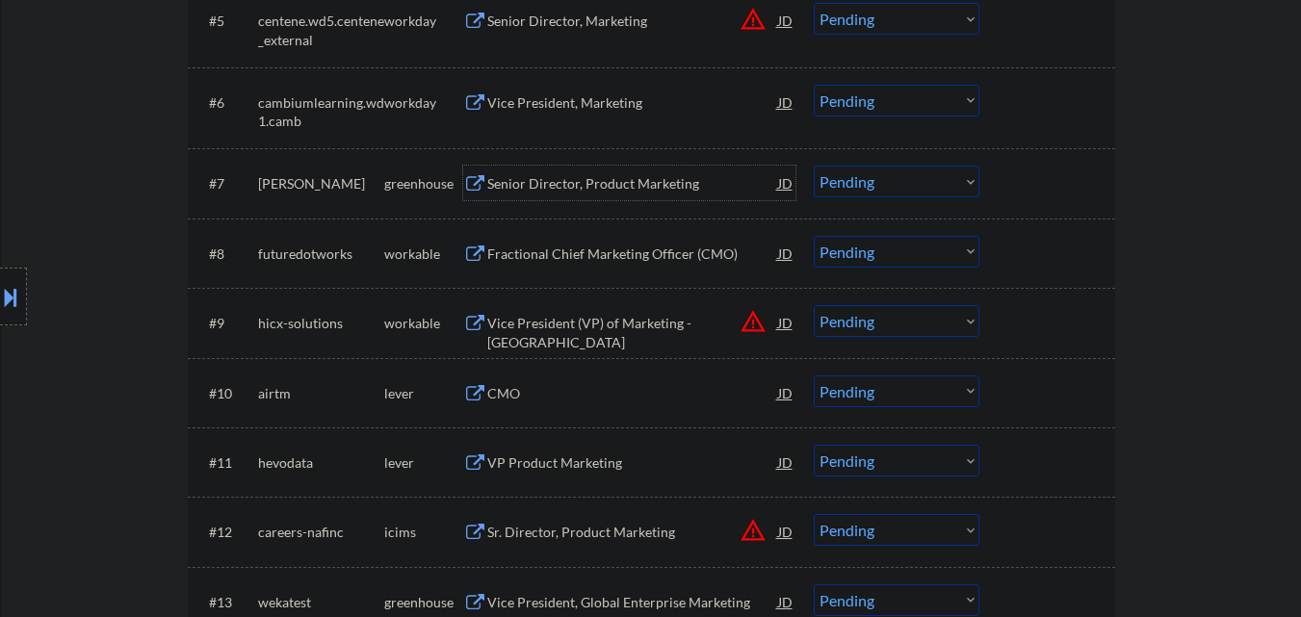
click at [626, 74] on div "#6 cambiumlearning.wd1.camb workday Vice President, Marketing JD Choose an opti…" at bounding box center [652, 108] width 928 height 82
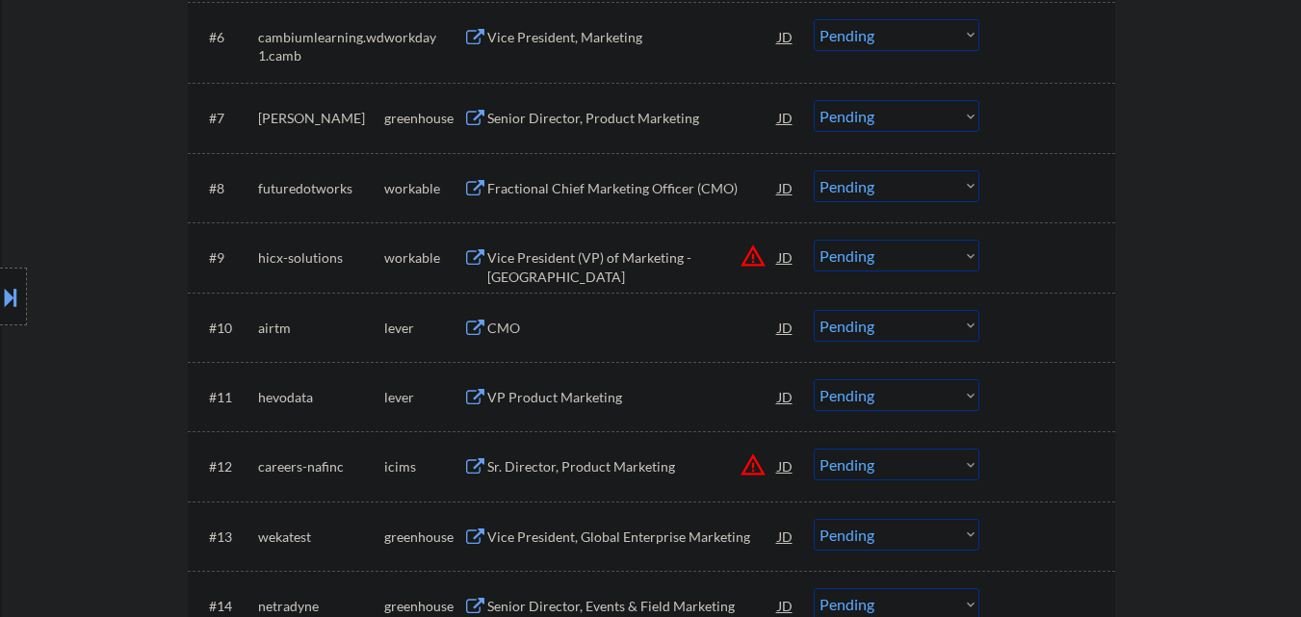
scroll to position [1060, 0]
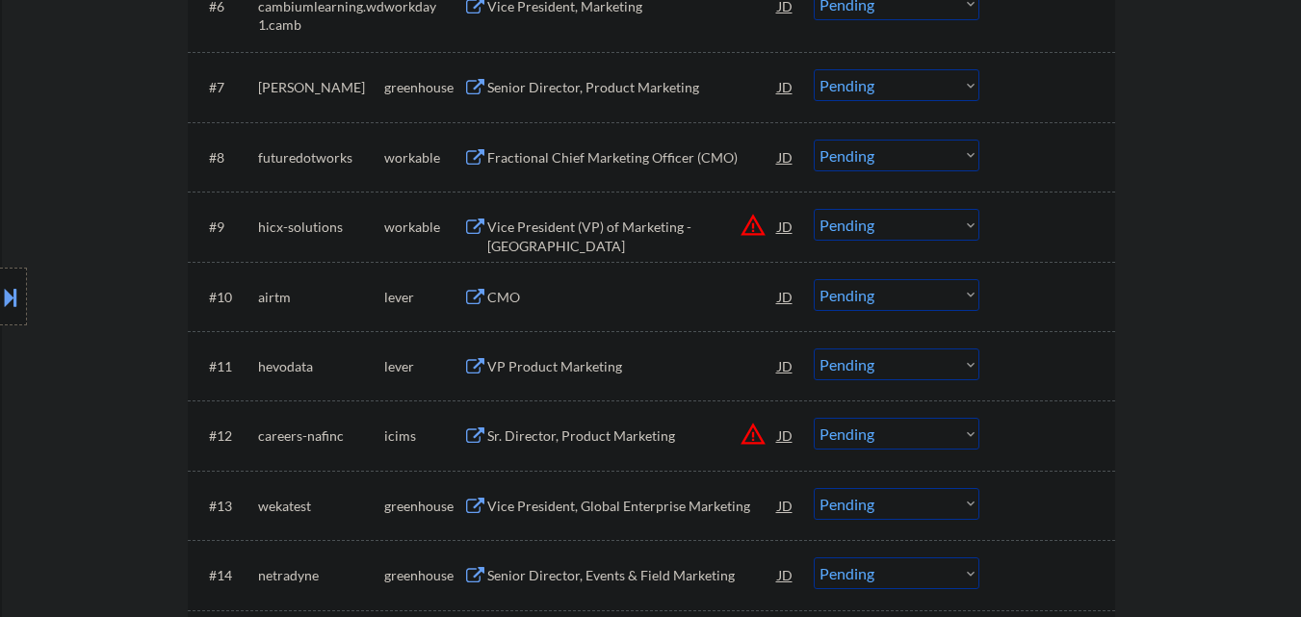
click at [944, 94] on select "Choose an option... Pending Applied Excluded (Questions) Excluded (Expired) Exc…" at bounding box center [897, 85] width 166 height 32
click at [814, 69] on select "Choose an option... Pending Applied Excluded (Questions) Excluded (Expired) Exc…" at bounding box center [897, 85] width 166 height 32
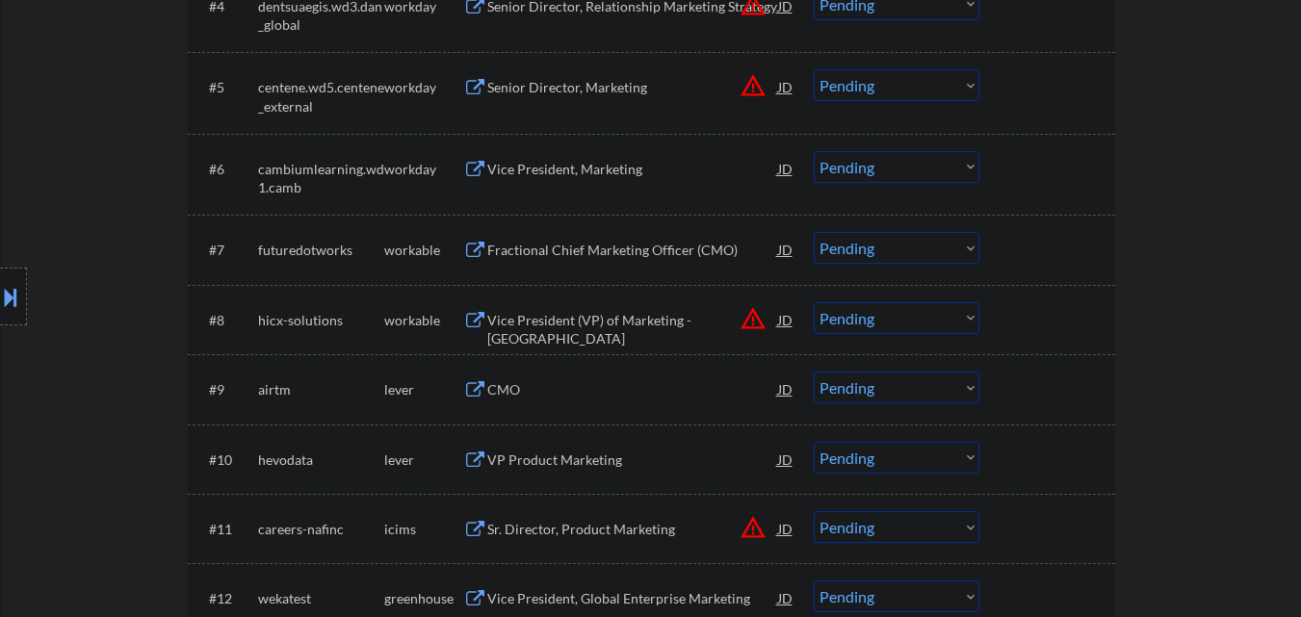
scroll to position [867, 0]
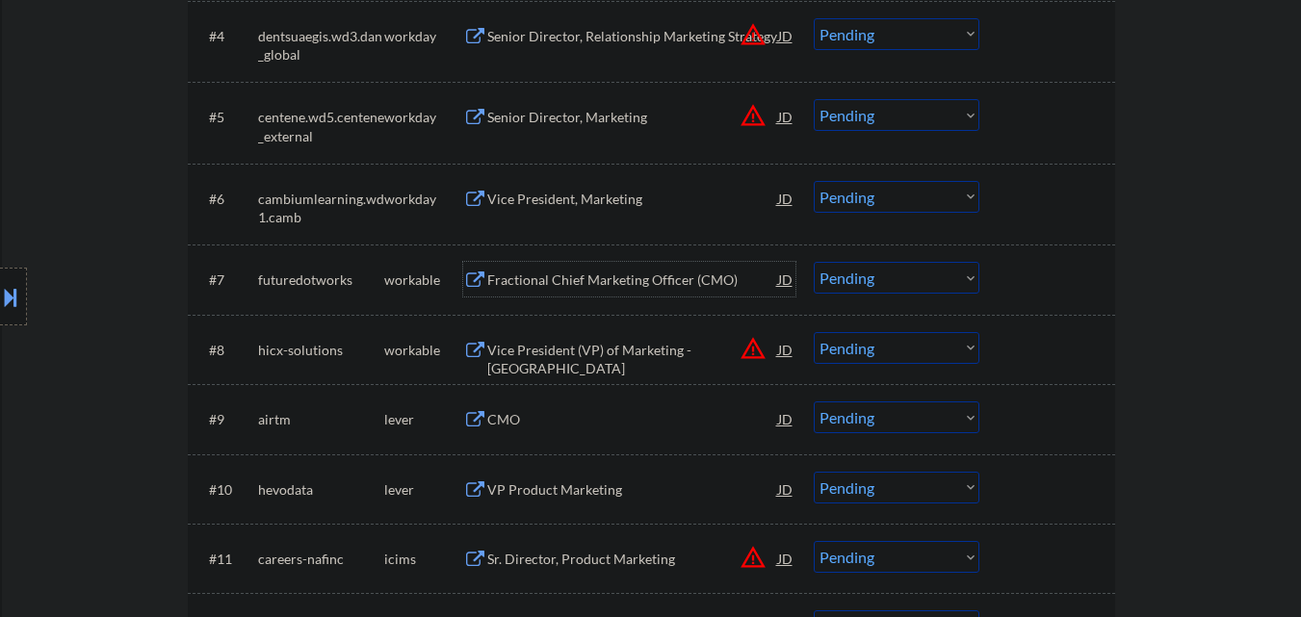
click at [577, 290] on div "Fractional Chief Marketing Officer (CMO)" at bounding box center [632, 280] width 291 height 19
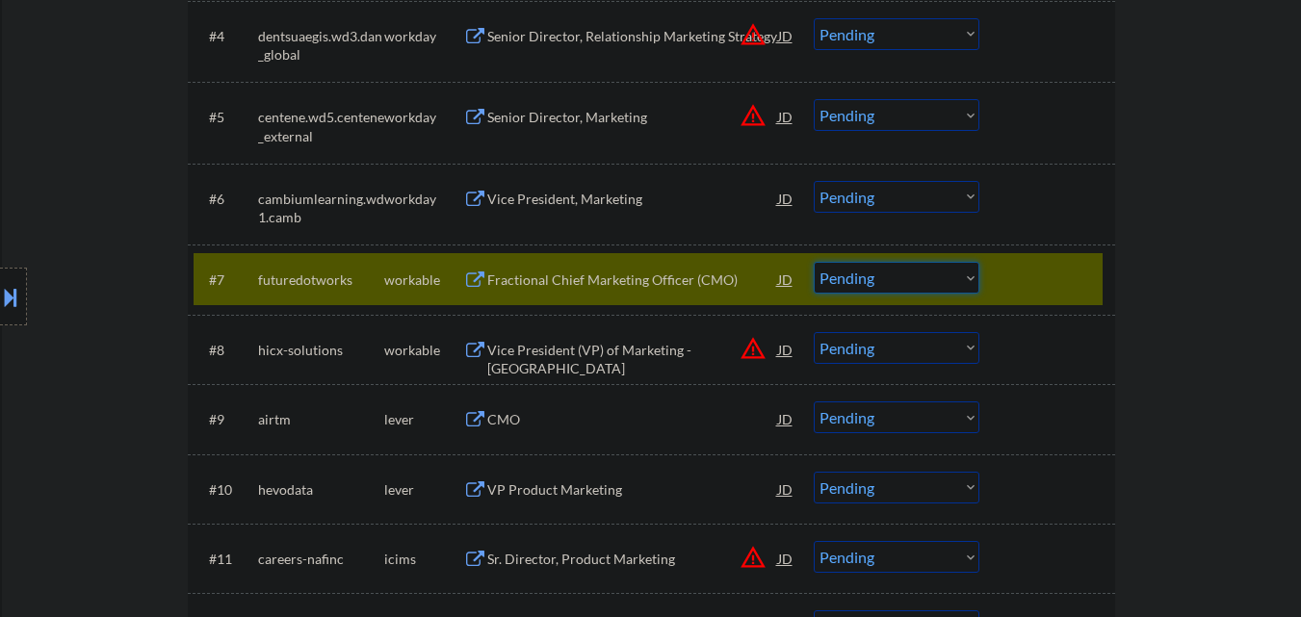
click at [888, 283] on select "Choose an option... Pending Applied Excluded (Questions) Excluded (Expired) Exc…" at bounding box center [897, 278] width 166 height 32
click at [814, 262] on select "Choose an option... Pending Applied Excluded (Questions) Excluded (Expired) Exc…" at bounding box center [897, 278] width 166 height 32
click at [1035, 272] on div at bounding box center [1050, 279] width 85 height 35
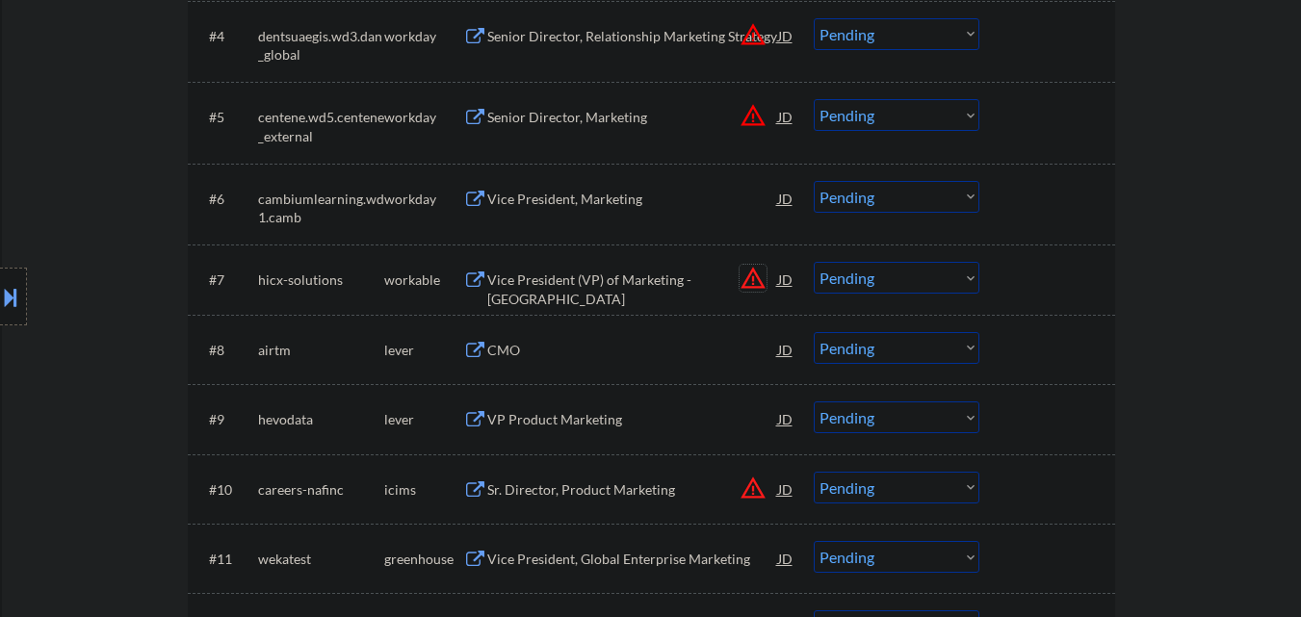
click at [749, 282] on button "warning_amber" at bounding box center [753, 278] width 27 height 27
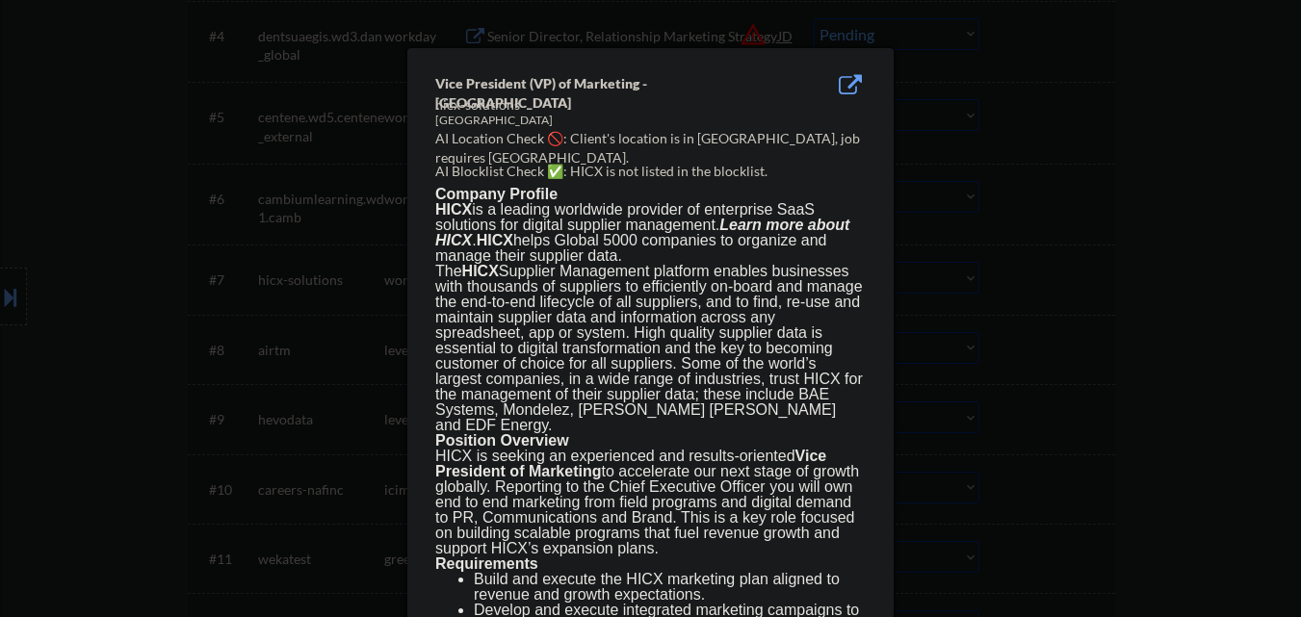
click at [1051, 255] on div at bounding box center [650, 308] width 1301 height 617
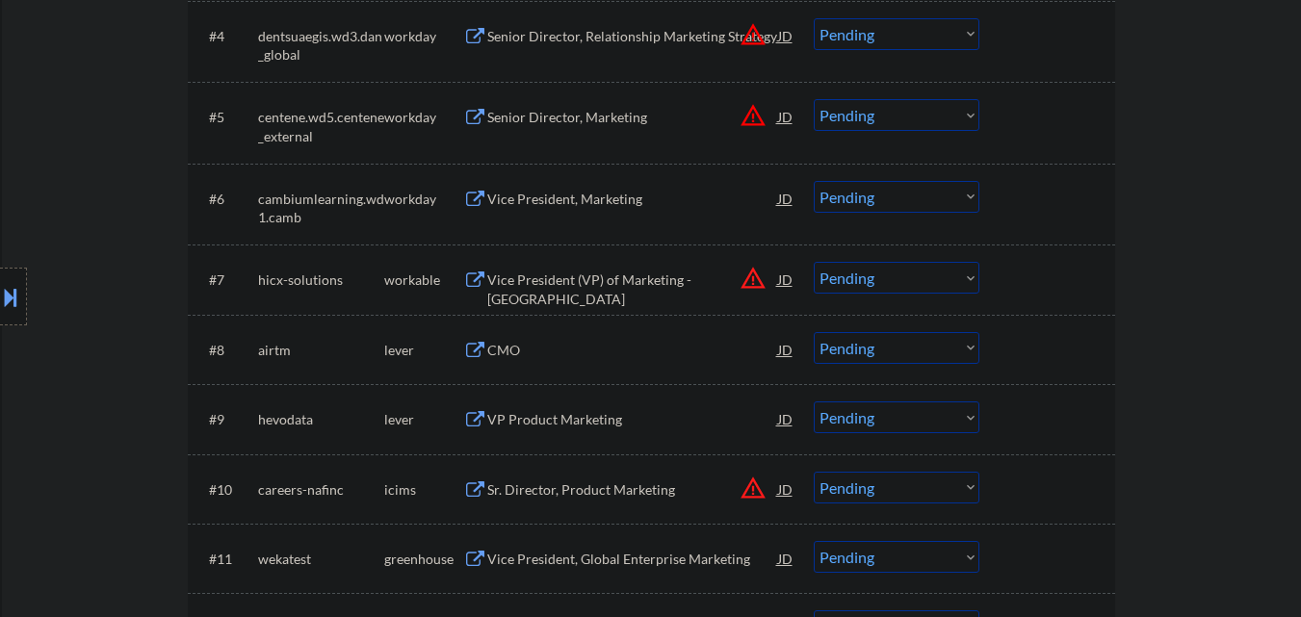
click at [12, 279] on div at bounding box center [13, 297] width 27 height 58
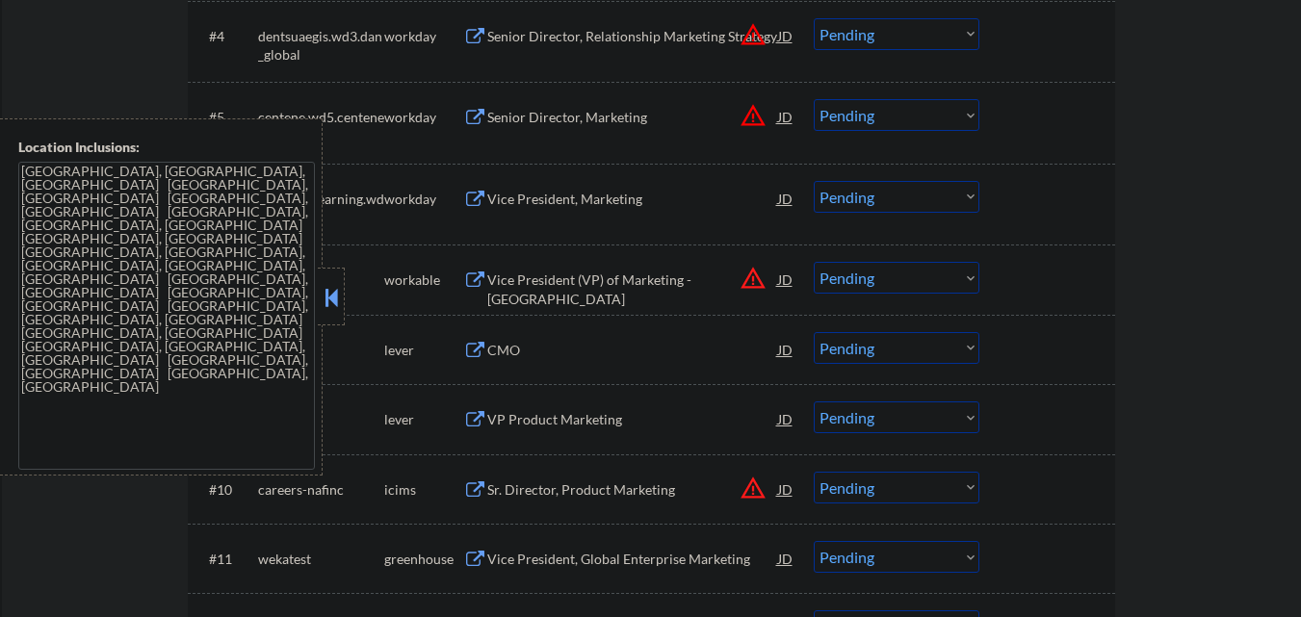
drag, startPoint x: 323, startPoint y: 294, endPoint x: 449, endPoint y: 306, distance: 126.8
click at [328, 294] on button at bounding box center [331, 297] width 21 height 29
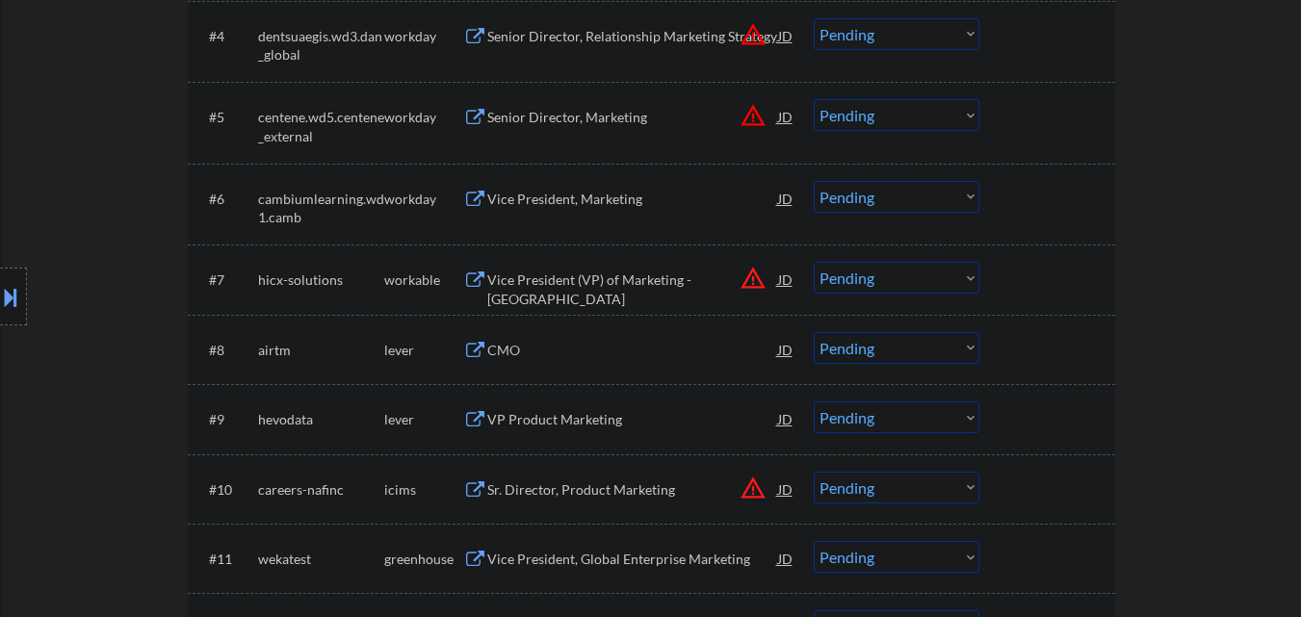
drag, startPoint x: 759, startPoint y: 277, endPoint x: 799, endPoint y: 284, distance: 40.1
click at [760, 277] on button "warning_amber" at bounding box center [753, 278] width 27 height 27
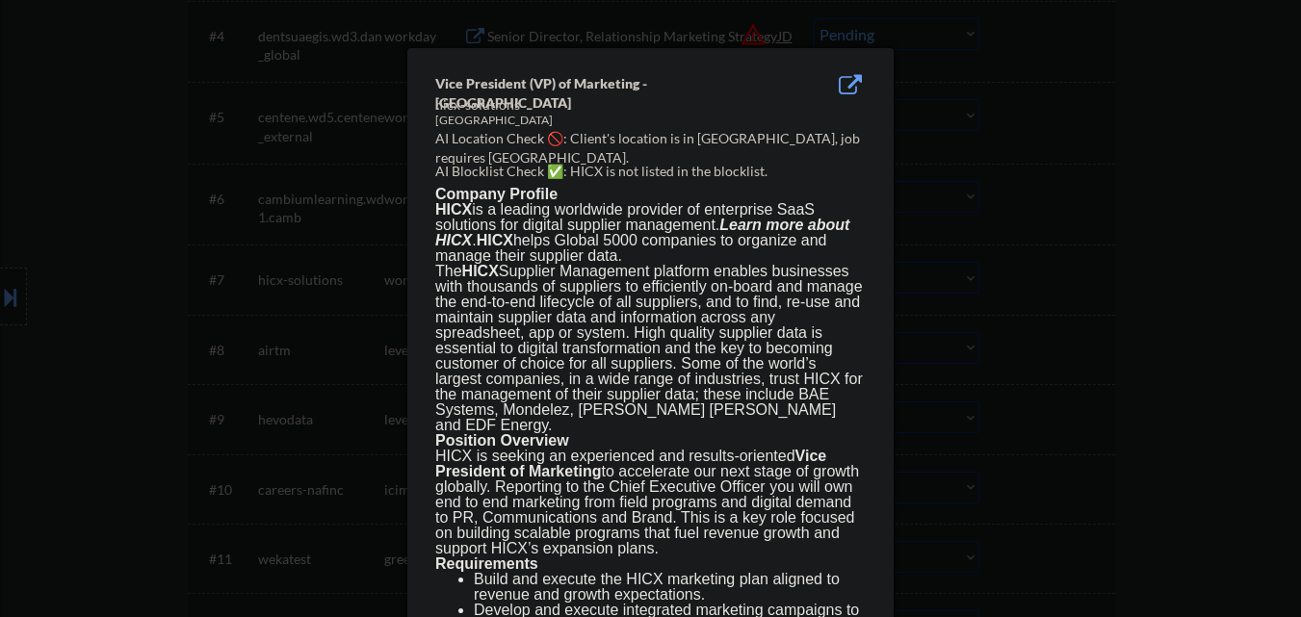
click at [967, 297] on div at bounding box center [650, 308] width 1301 height 617
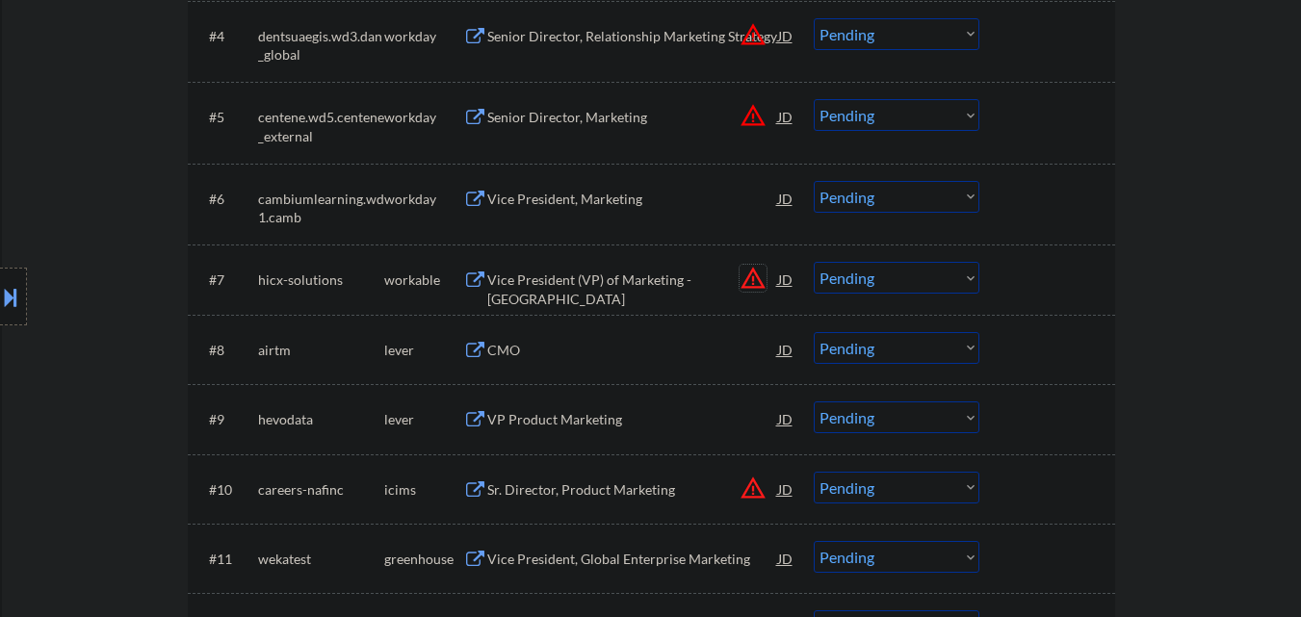
drag, startPoint x: 753, startPoint y: 282, endPoint x: 857, endPoint y: 297, distance: 105.0
click at [755, 282] on button "warning_amber" at bounding box center [753, 278] width 27 height 27
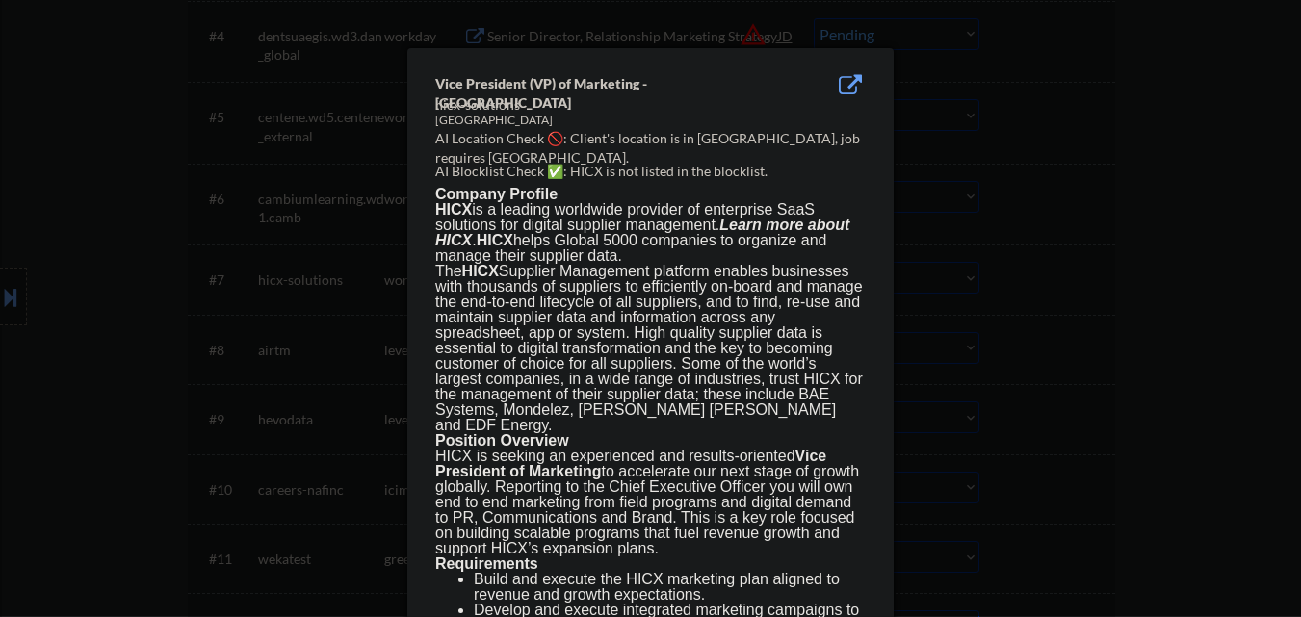
click at [979, 298] on div at bounding box center [650, 307] width 1301 height 617
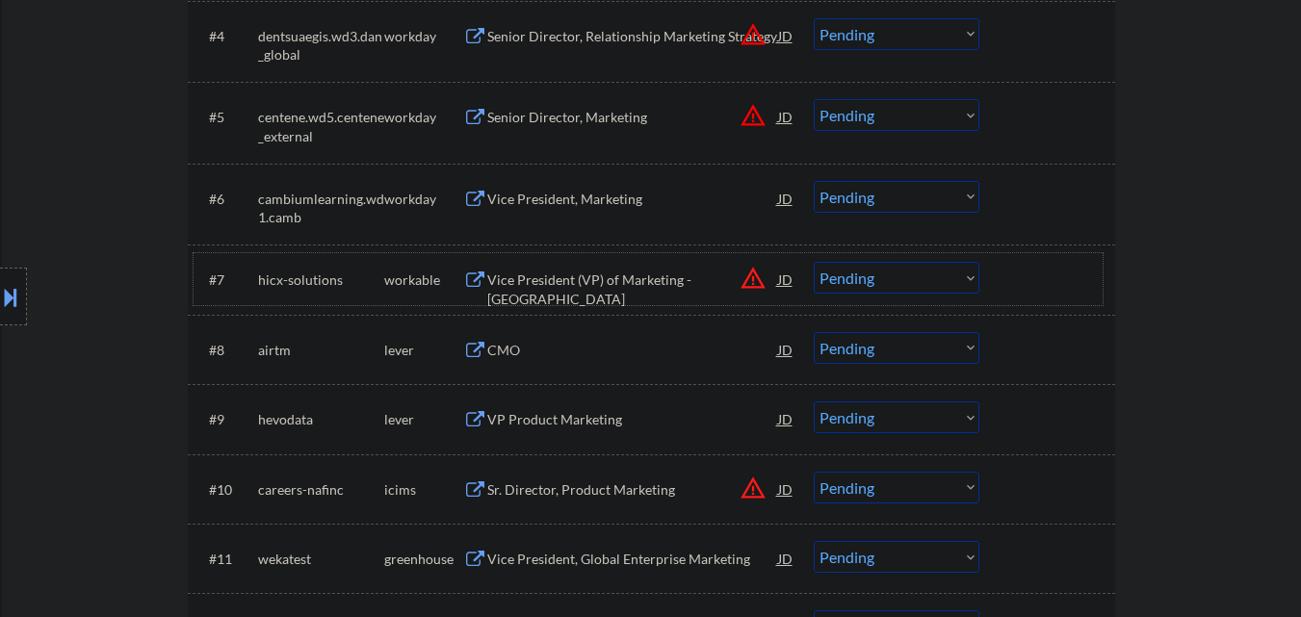
click at [952, 297] on div "#7 hicx-solutions workable Vice President (VP) of Marketing - Eastern USA JD wa…" at bounding box center [648, 279] width 909 height 52
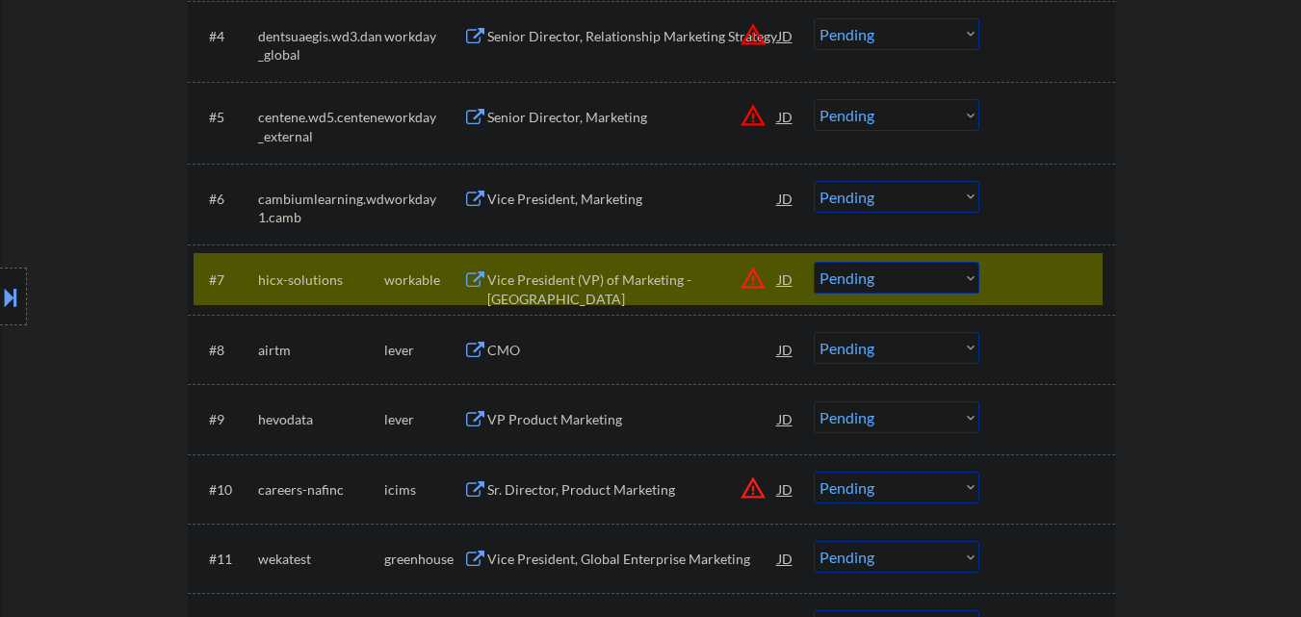
click at [959, 284] on select "Choose an option... Pending Applied Excluded (Questions) Excluded (Expired) Exc…" at bounding box center [897, 278] width 166 height 32
click at [814, 262] on select "Choose an option... Pending Applied Excluded (Questions) Excluded (Expired) Exc…" at bounding box center [897, 278] width 166 height 32
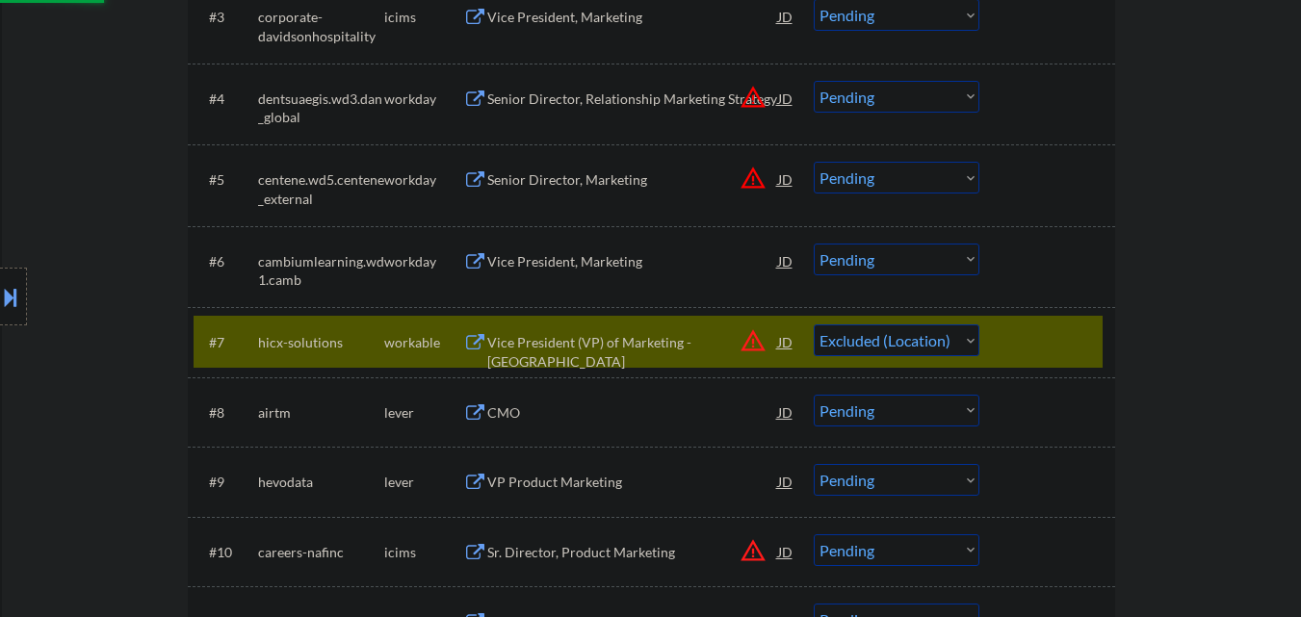
scroll to position [771, 0]
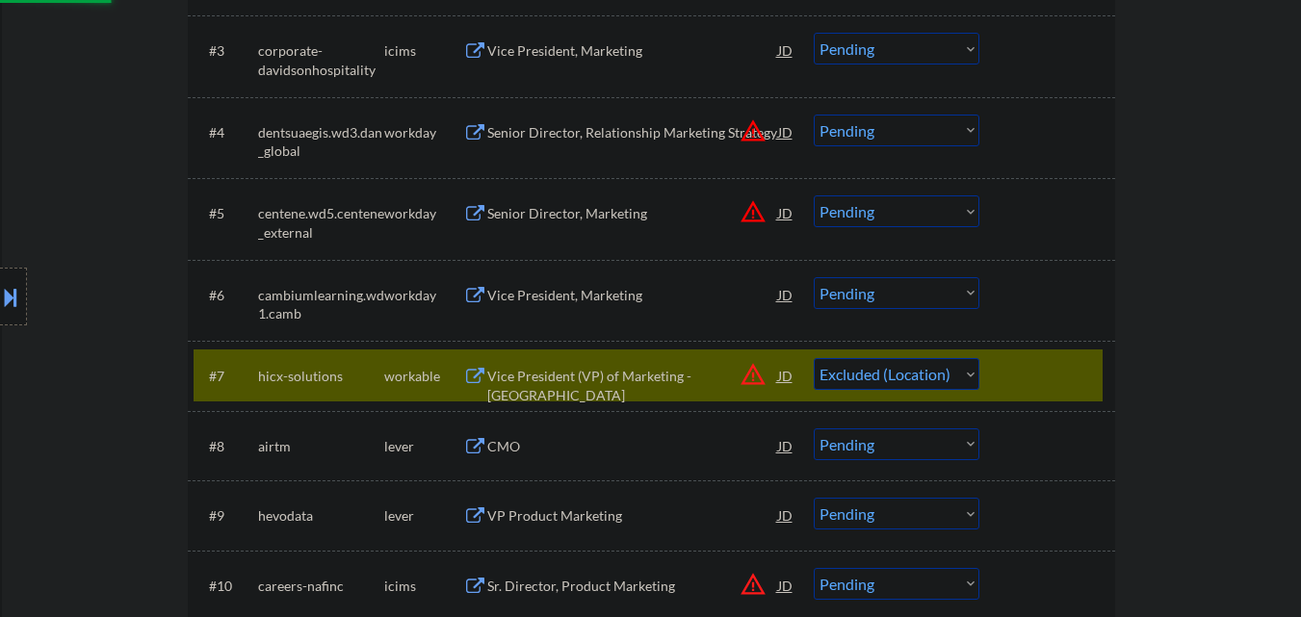
click at [749, 206] on button "warning_amber" at bounding box center [753, 211] width 27 height 27
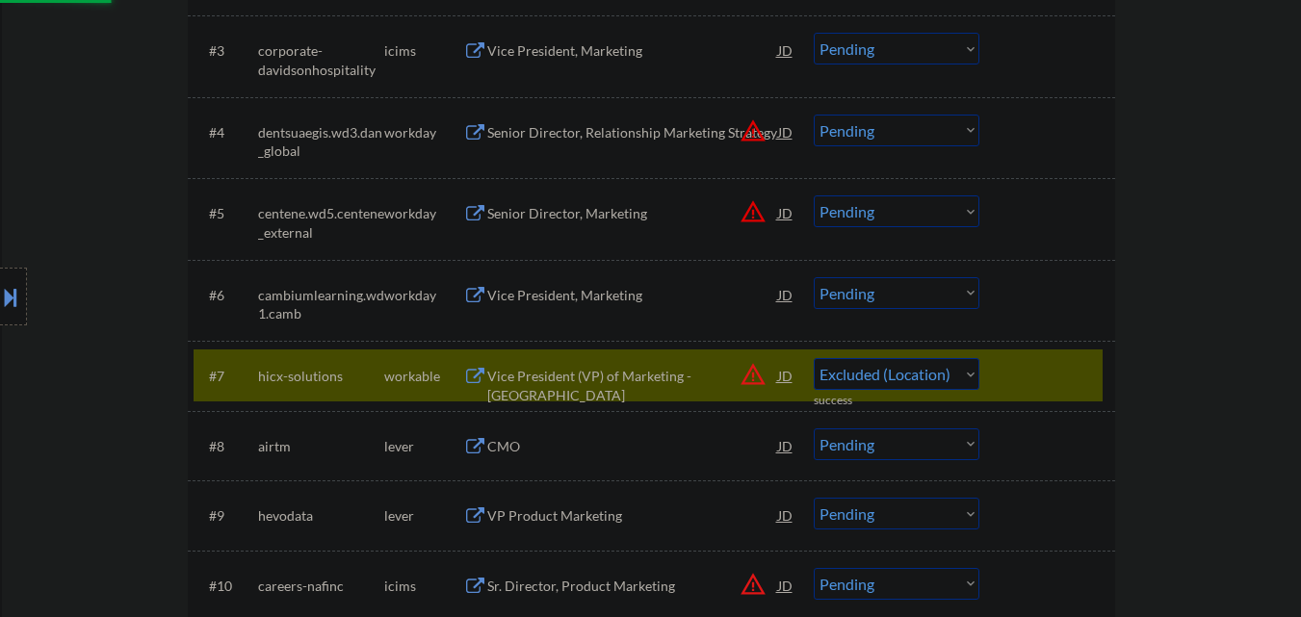
select select ""pending""
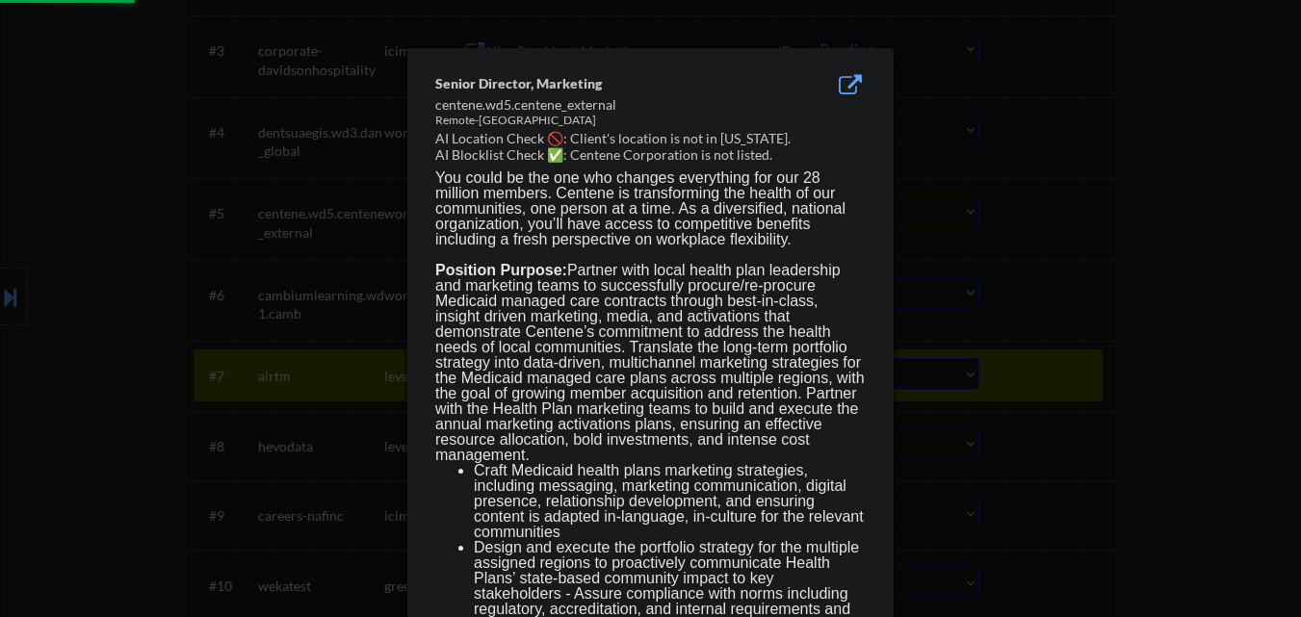
click at [944, 208] on div at bounding box center [650, 308] width 1301 height 617
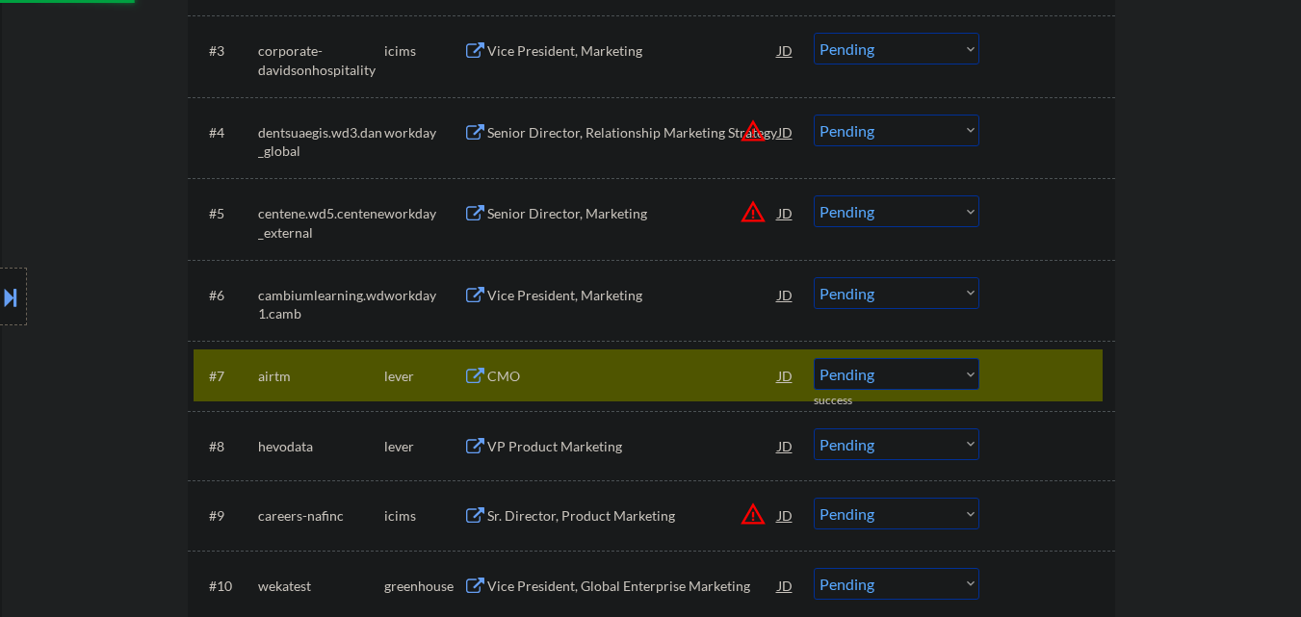
click at [926, 211] on select "Choose an option... Pending Applied Excluded (Questions) Excluded (Expired) Exc…" at bounding box center [897, 212] width 166 height 32
click at [814, 196] on select "Choose an option... Pending Applied Excluded (Questions) Excluded (Expired) Exc…" at bounding box center [897, 212] width 166 height 32
click at [747, 133] on button "warning_amber" at bounding box center [753, 131] width 27 height 27
select select ""pending""
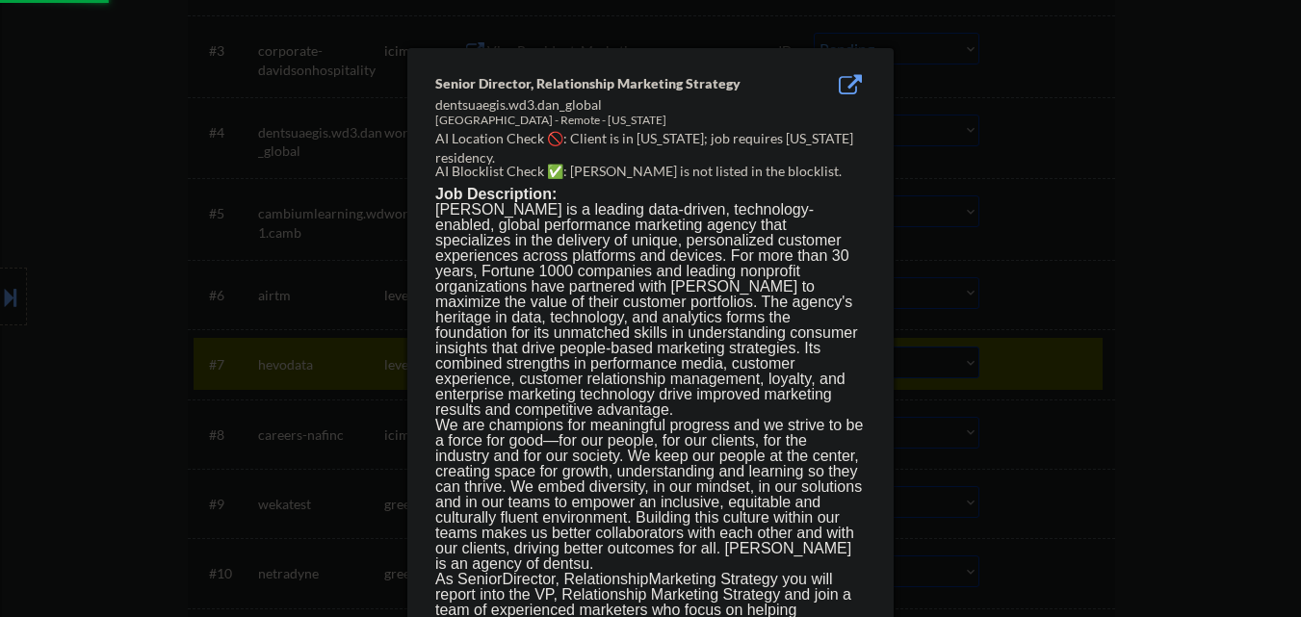
click at [913, 138] on div at bounding box center [650, 308] width 1301 height 617
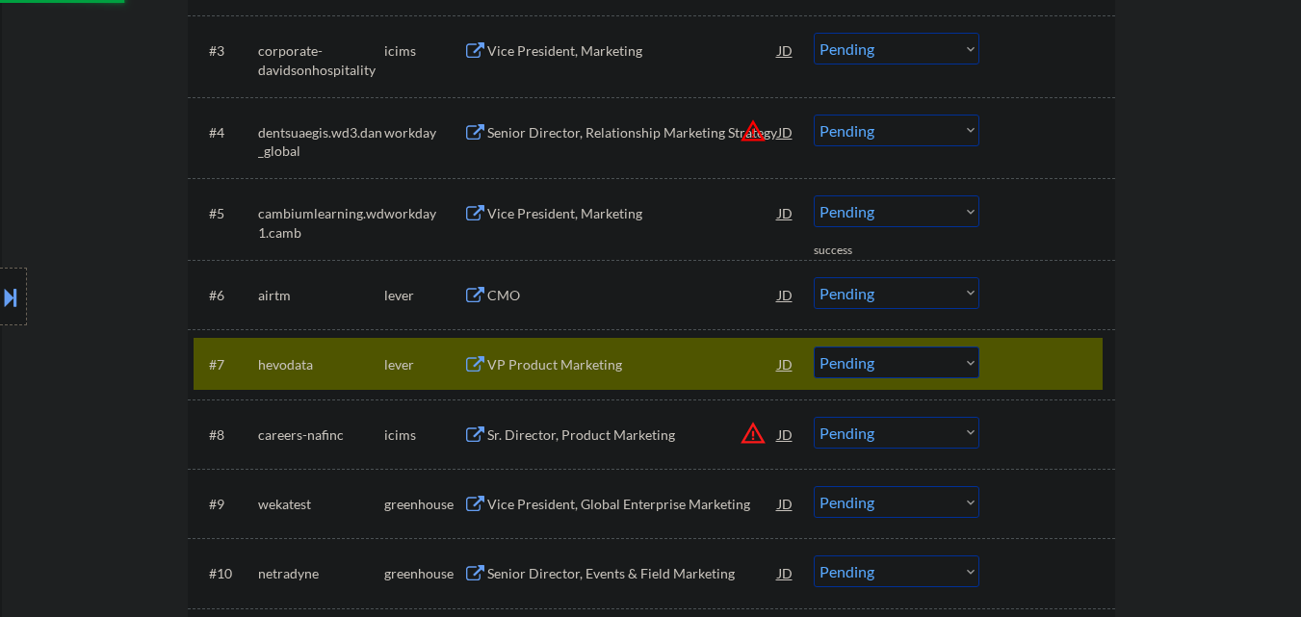
click at [901, 133] on select "Choose an option... Pending Applied Excluded (Questions) Excluded (Expired) Exc…" at bounding box center [897, 131] width 166 height 32
click at [814, 115] on select "Choose an option... Pending Applied Excluded (Questions) Excluded (Expired) Exc…" at bounding box center [897, 131] width 166 height 32
select select ""pending""
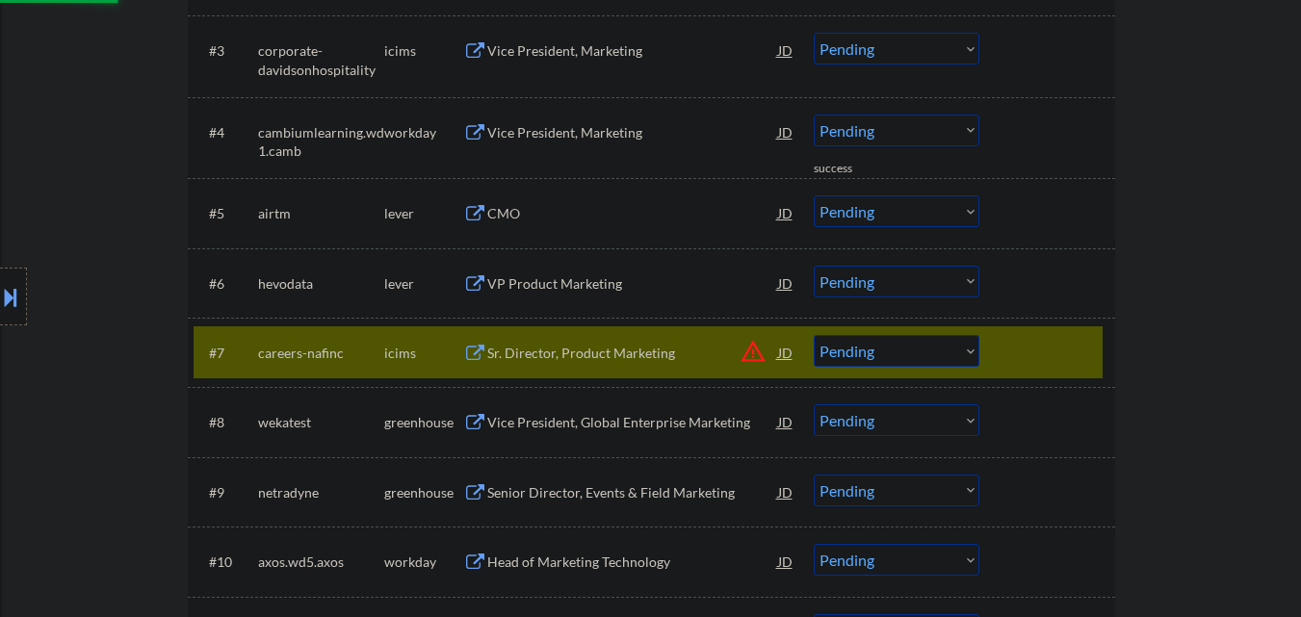
click at [1064, 338] on div at bounding box center [1050, 352] width 85 height 35
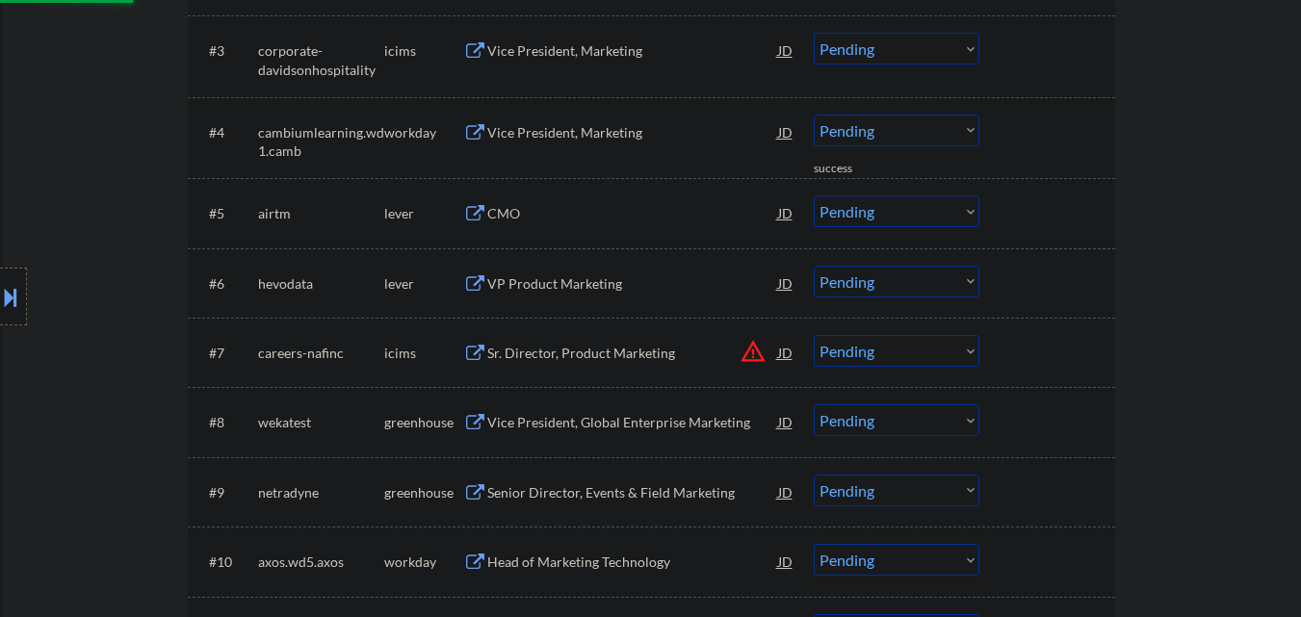
click at [630, 218] on div "CMO" at bounding box center [632, 213] width 291 height 19
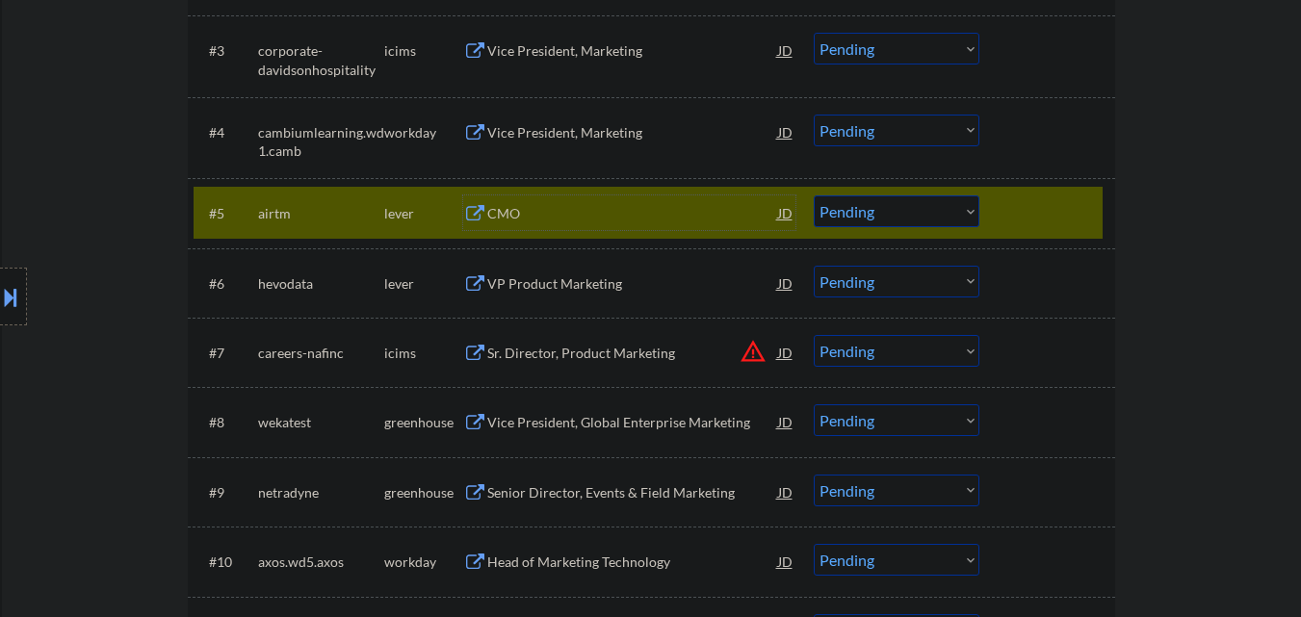
click at [898, 221] on select "Choose an option... Pending Applied Excluded (Questions) Excluded (Expired) Exc…" at bounding box center [897, 212] width 166 height 32
click at [814, 196] on select "Choose an option... Pending Applied Excluded (Questions) Excluded (Expired) Exc…" at bounding box center [897, 212] width 166 height 32
click at [1022, 202] on div at bounding box center [1050, 213] width 85 height 35
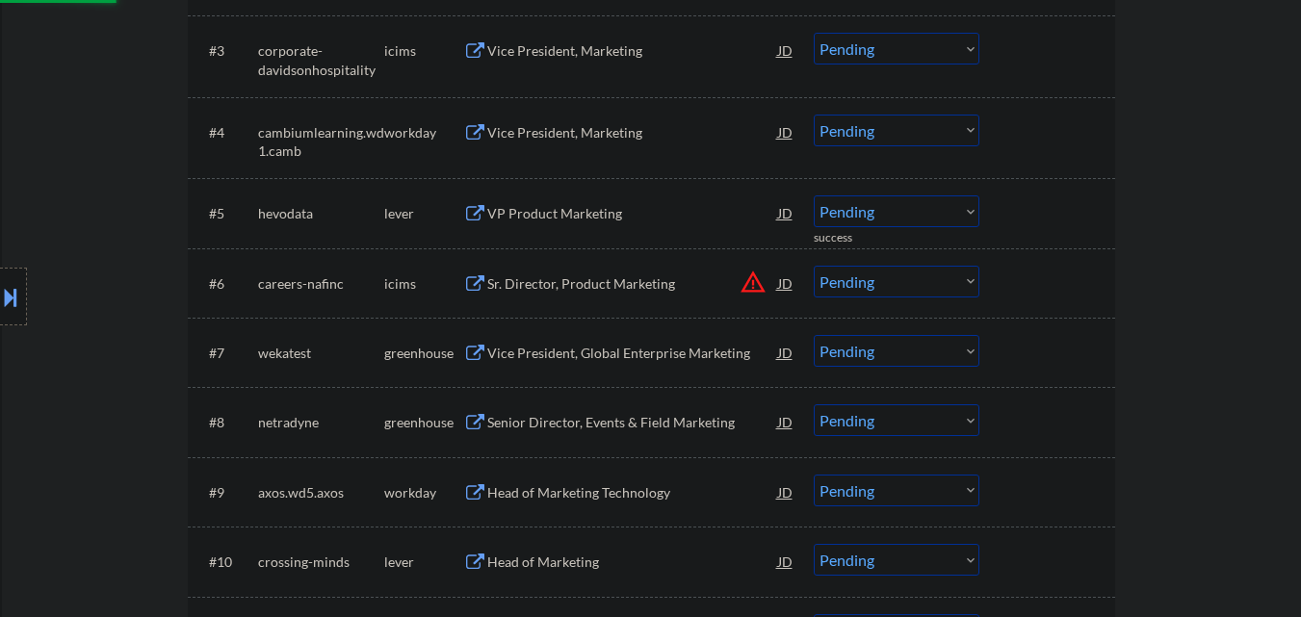
click at [616, 213] on div "VP Product Marketing" at bounding box center [632, 213] width 291 height 19
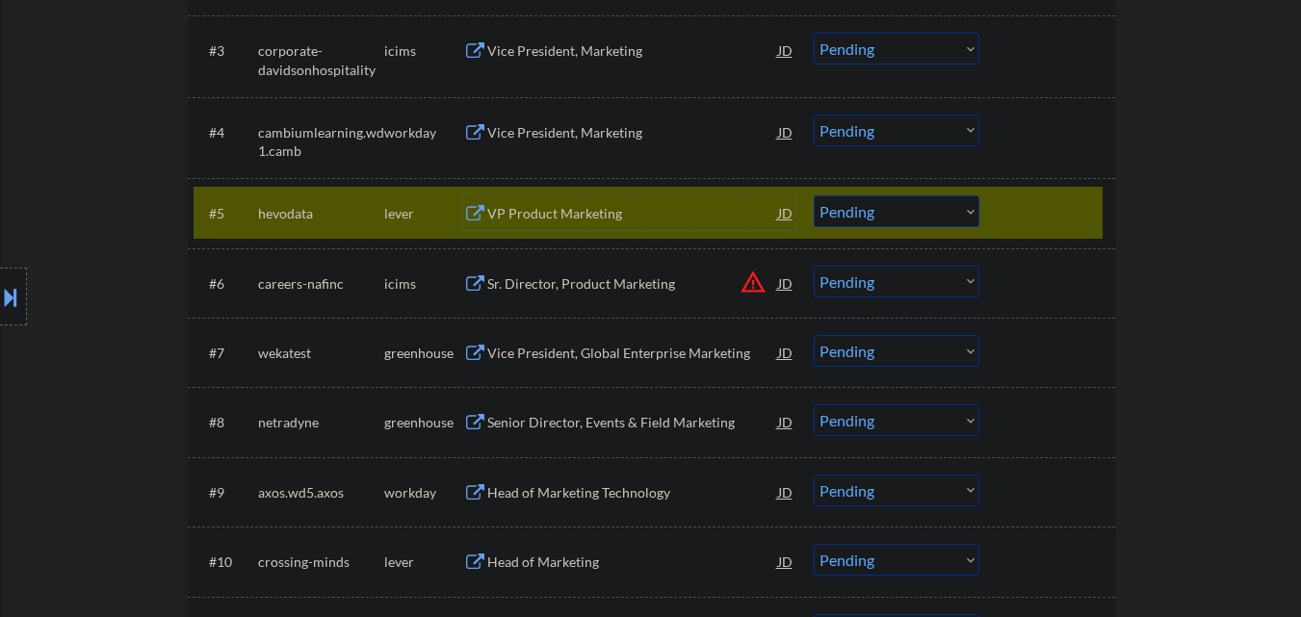
click at [874, 210] on select "Choose an option... Pending Applied Excluded (Questions) Excluded (Expired) Exc…" at bounding box center [897, 212] width 166 height 32
click at [814, 196] on select "Choose an option... Pending Applied Excluded (Questions) Excluded (Expired) Exc…" at bounding box center [897, 212] width 166 height 32
select select ""pending""
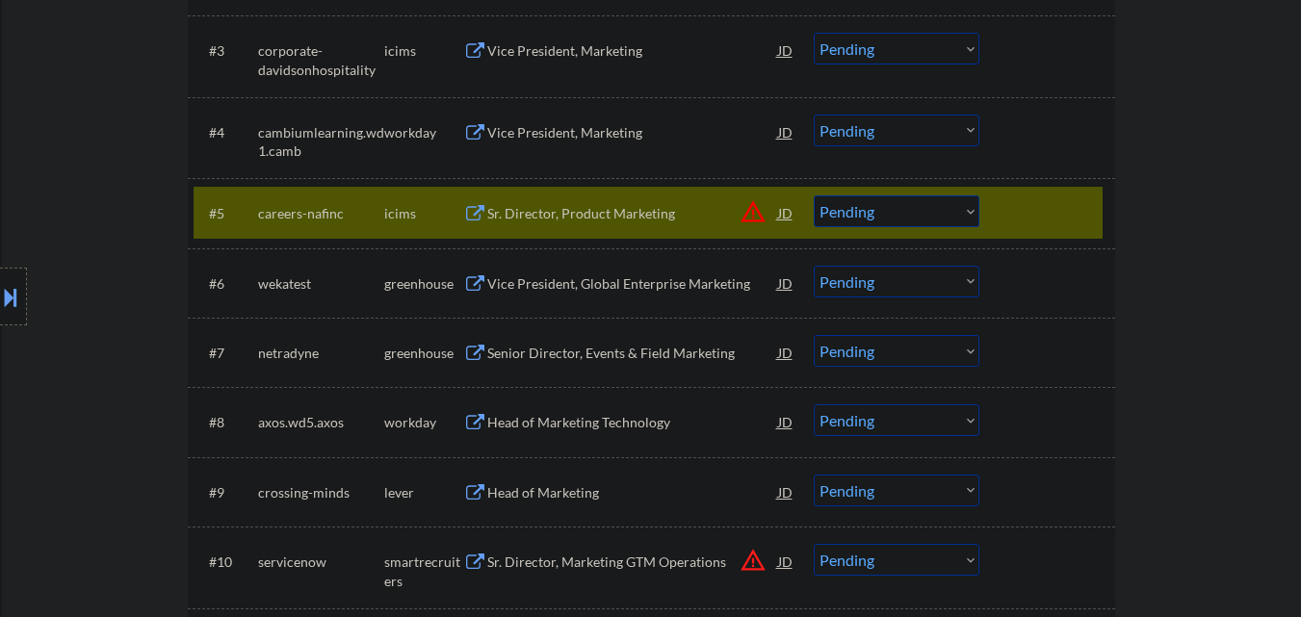
click at [1037, 212] on div at bounding box center [1050, 213] width 85 height 35
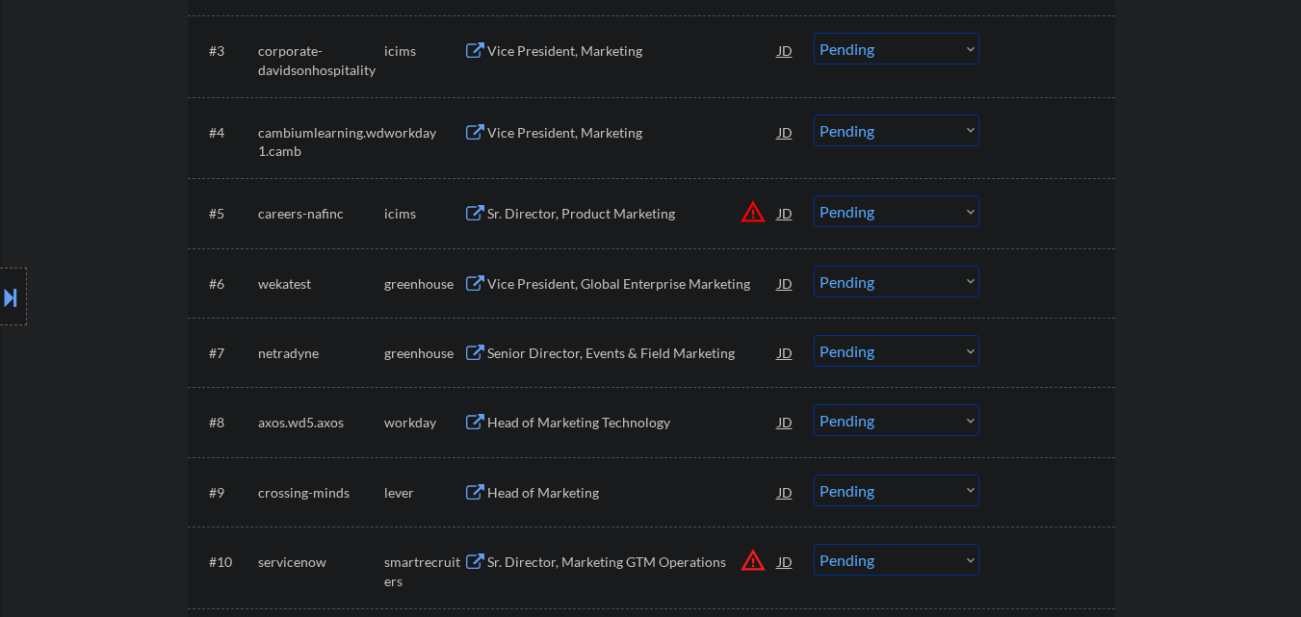
click at [1043, 264] on div "#6 wekatest greenhouse Vice President, Global Enterprise Marketing JD warning_a…" at bounding box center [648, 283] width 909 height 52
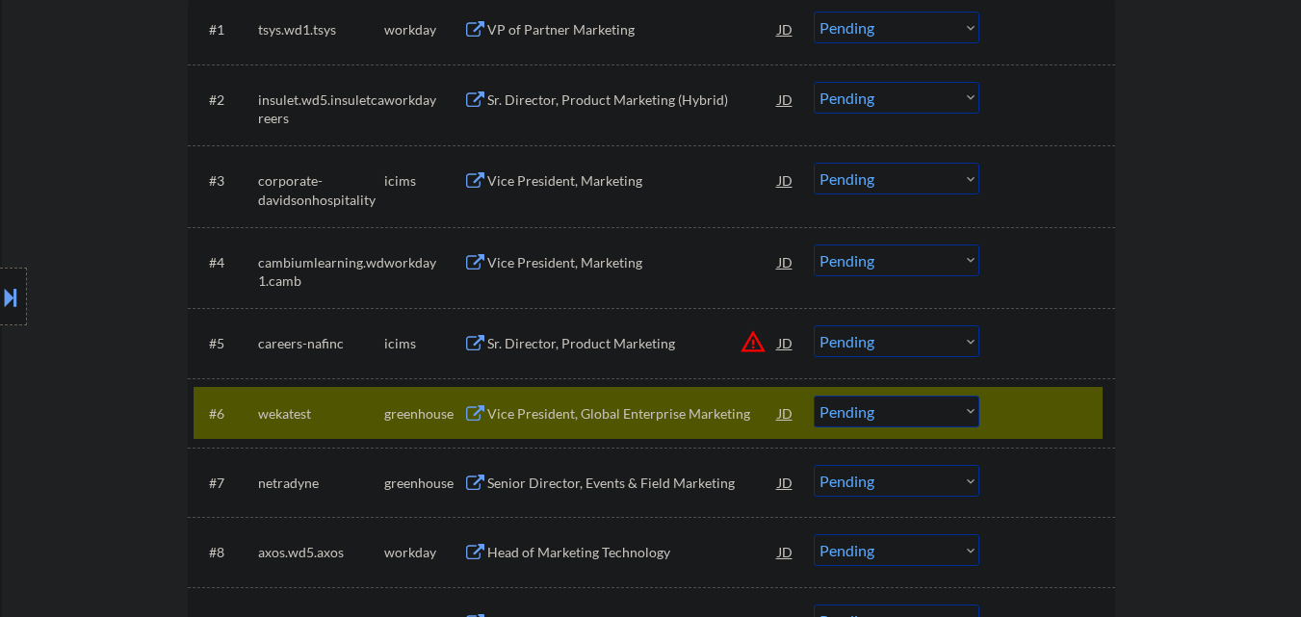
scroll to position [674, 0]
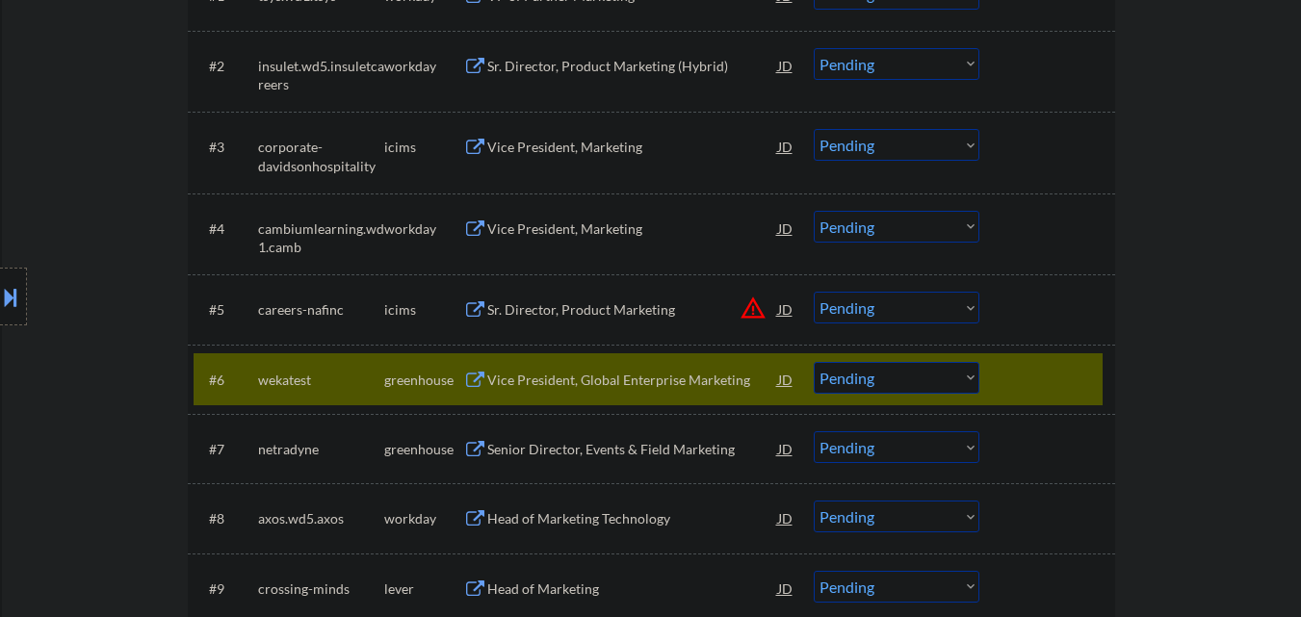
click at [604, 383] on div "Vice President, Global Enterprise Marketing" at bounding box center [632, 380] width 291 height 19
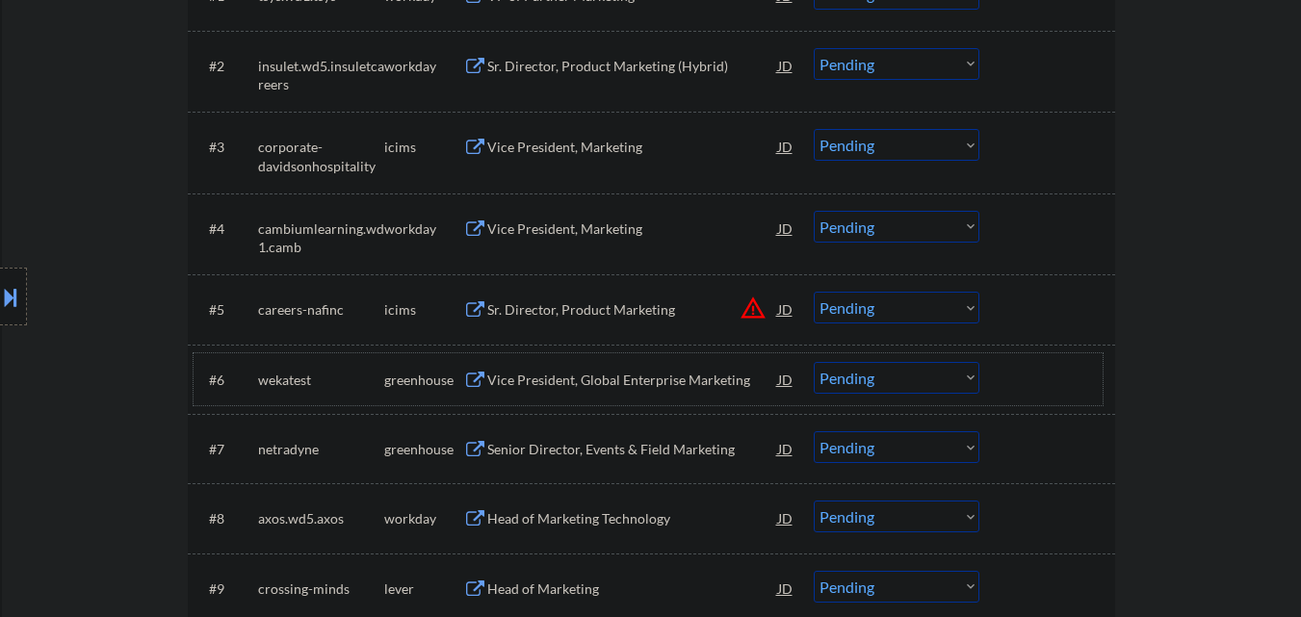
click at [1086, 386] on div at bounding box center [1050, 379] width 85 height 35
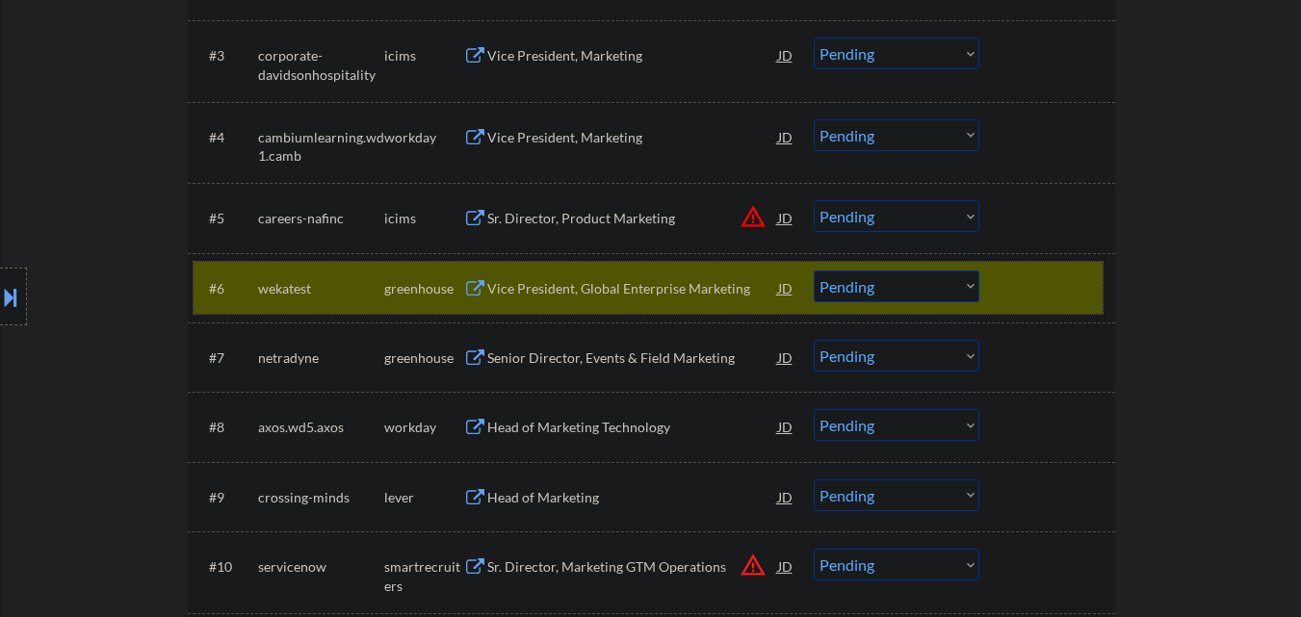
scroll to position [771, 0]
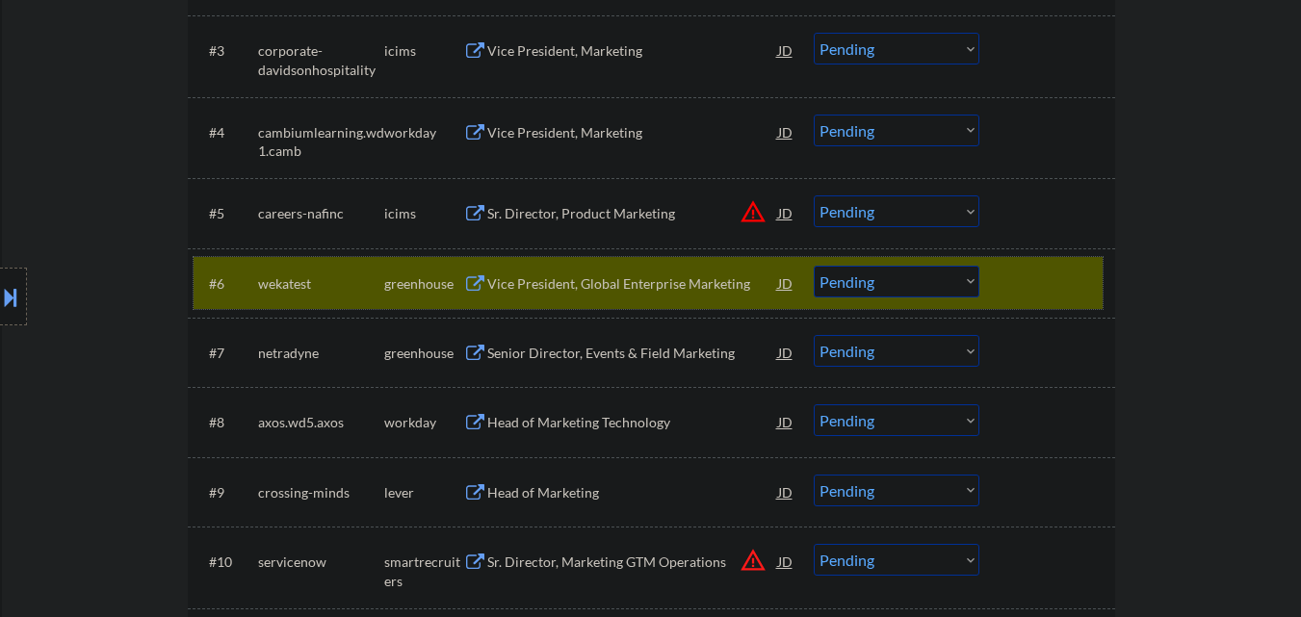
click at [851, 278] on select "Choose an option... Pending Applied Excluded (Questions) Excluded (Expired) Exc…" at bounding box center [897, 282] width 166 height 32
click at [814, 266] on select "Choose an option... Pending Applied Excluded (Questions) Excluded (Expired) Exc…" at bounding box center [897, 282] width 166 height 32
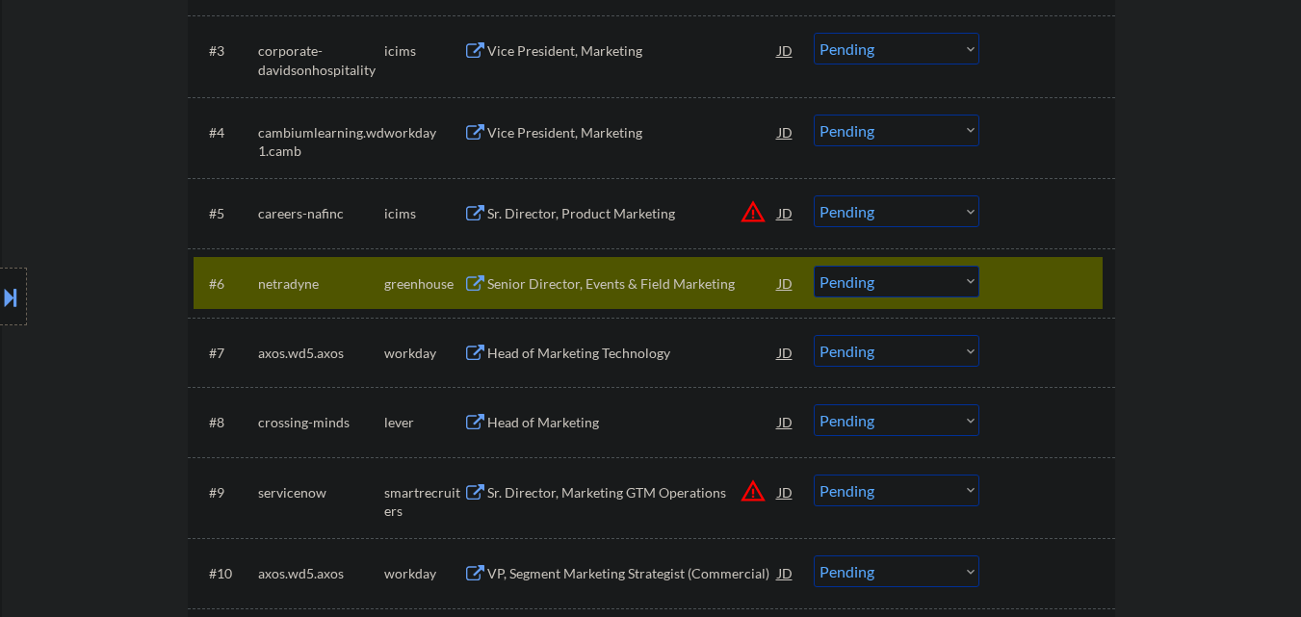
click at [582, 284] on div "Senior Director, Events & Field Marketing" at bounding box center [632, 284] width 291 height 19
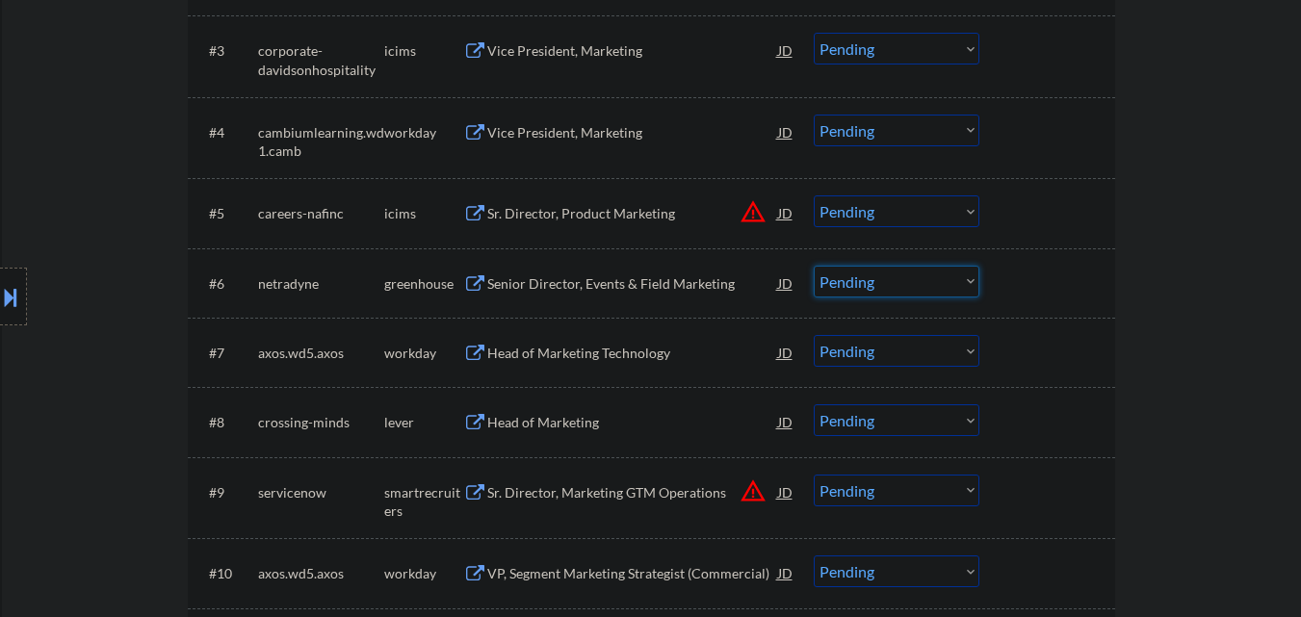
click at [927, 289] on select "Choose an option... Pending Applied Excluded (Questions) Excluded (Expired) Exc…" at bounding box center [897, 282] width 166 height 32
click at [814, 266] on select "Choose an option... Pending Applied Excluded (Questions) Excluded (Expired) Exc…" at bounding box center [897, 282] width 166 height 32
select select ""pending""
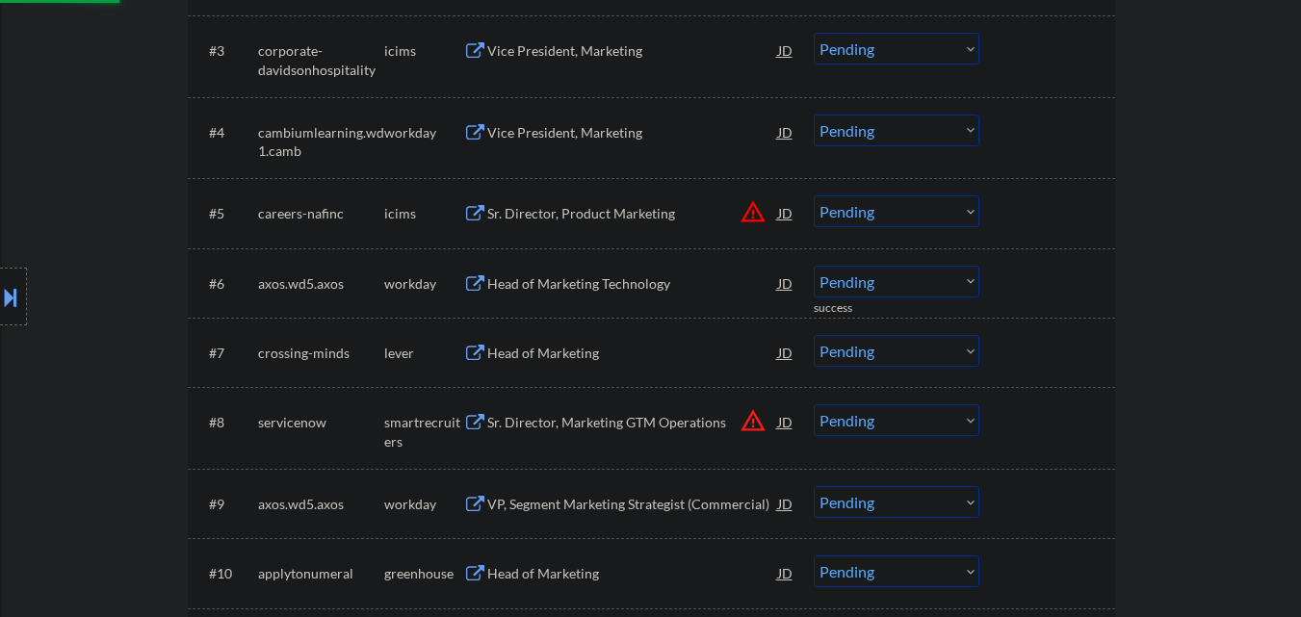
click at [547, 348] on div "Head of Marketing" at bounding box center [632, 353] width 291 height 19
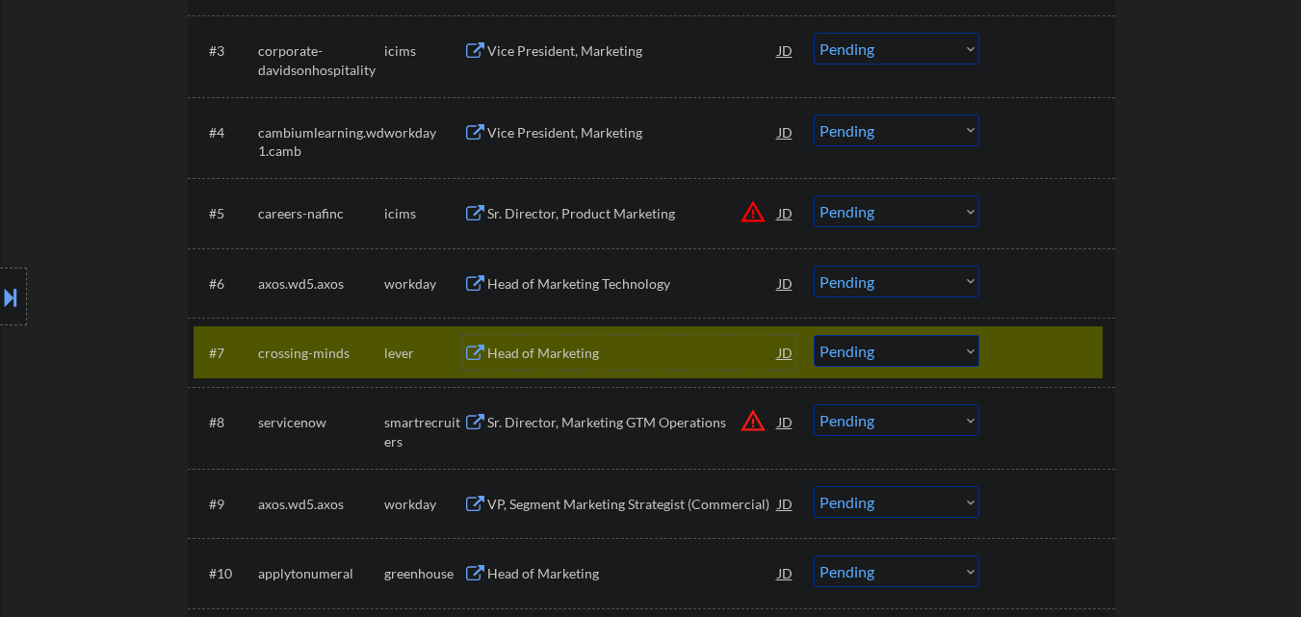
click at [896, 361] on select "Choose an option... Pending Applied Excluded (Questions) Excluded (Expired) Exc…" at bounding box center [897, 351] width 166 height 32
click at [814, 335] on select "Choose an option... Pending Applied Excluded (Questions) Excluded (Expired) Exc…" at bounding box center [897, 351] width 166 height 32
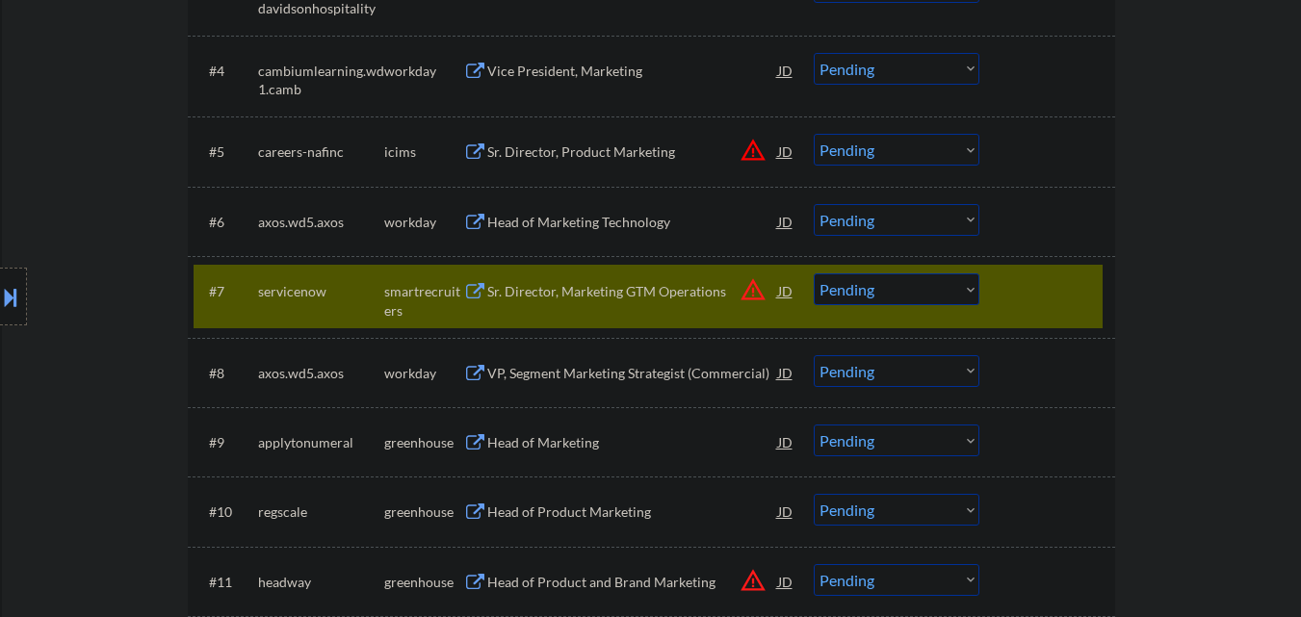
scroll to position [867, 0]
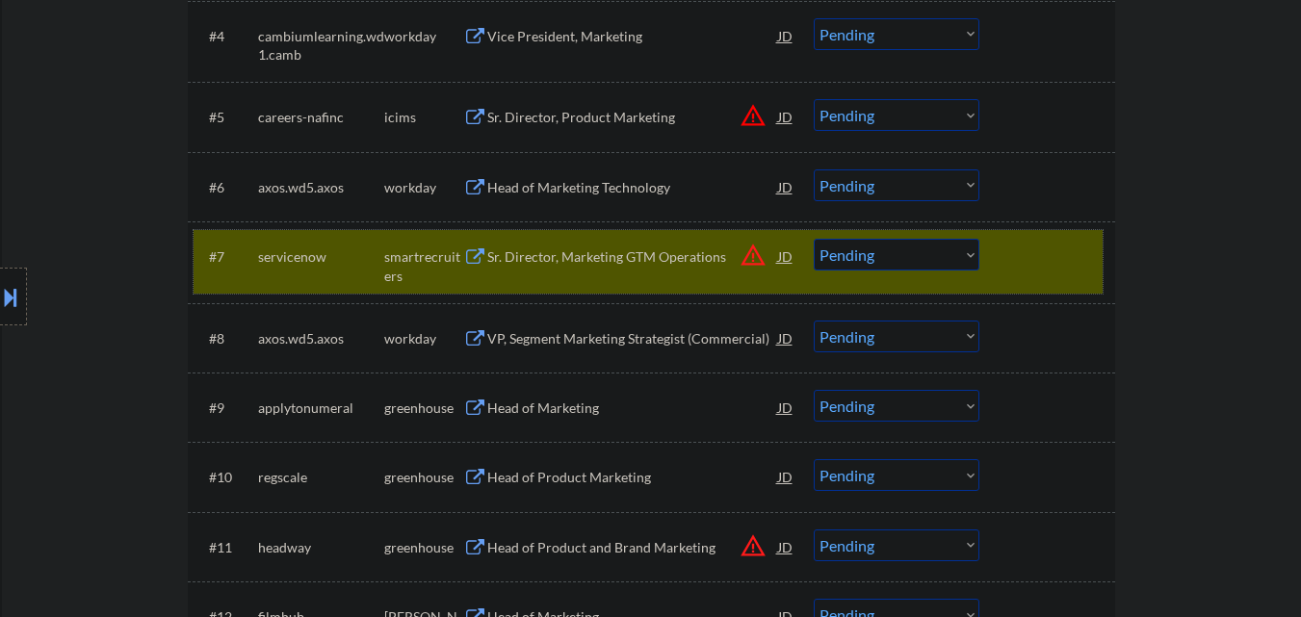
click at [1066, 249] on div at bounding box center [1050, 256] width 85 height 35
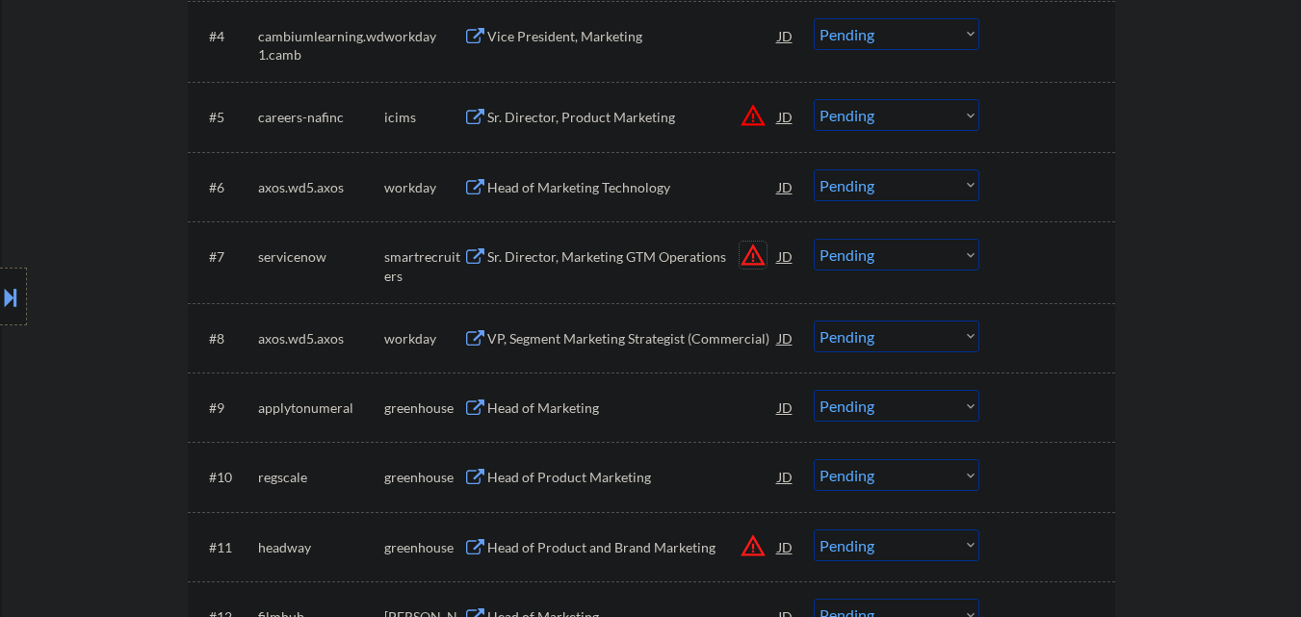
click at [760, 258] on button "warning_amber" at bounding box center [753, 255] width 27 height 27
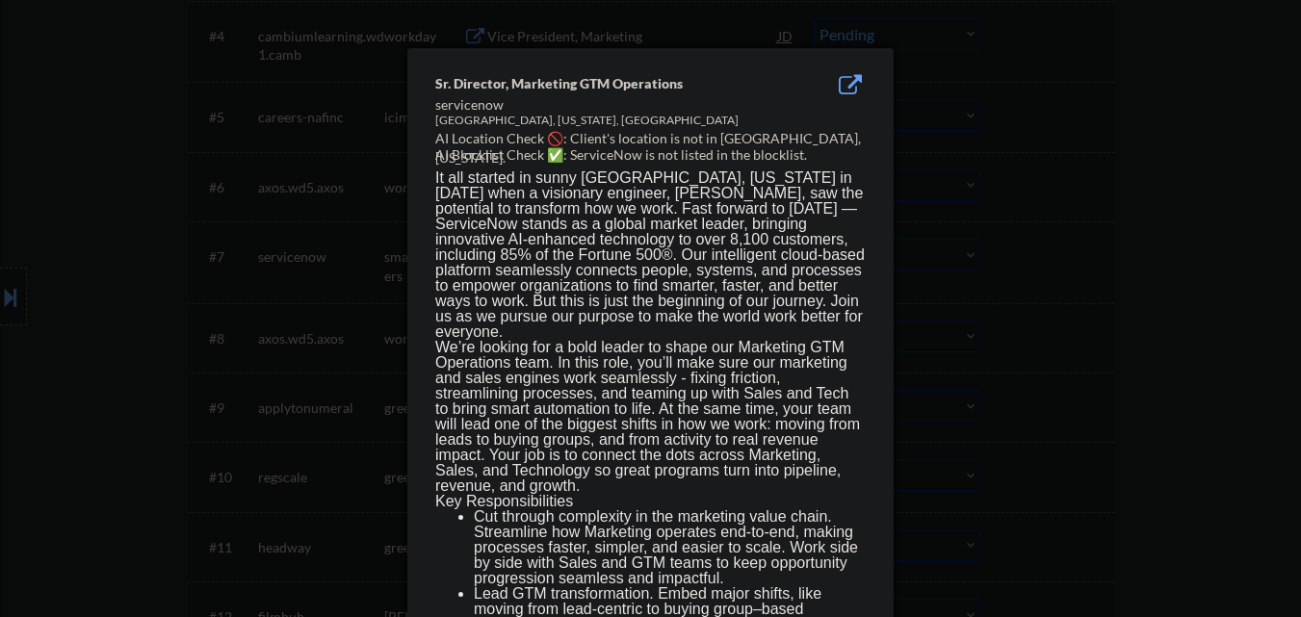
click at [1063, 276] on div at bounding box center [650, 308] width 1301 height 617
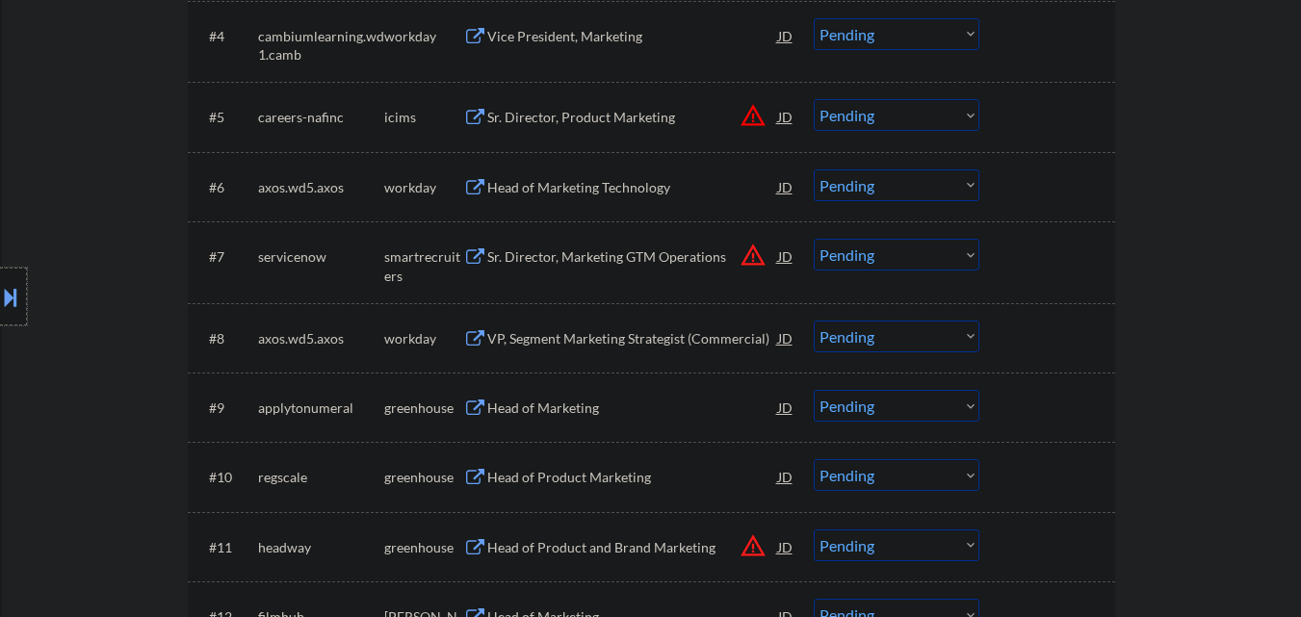
drag, startPoint x: 0, startPoint y: 281, endPoint x: 51, endPoint y: 299, distance: 53.9
click at [1, 284] on div at bounding box center [13, 297] width 27 height 58
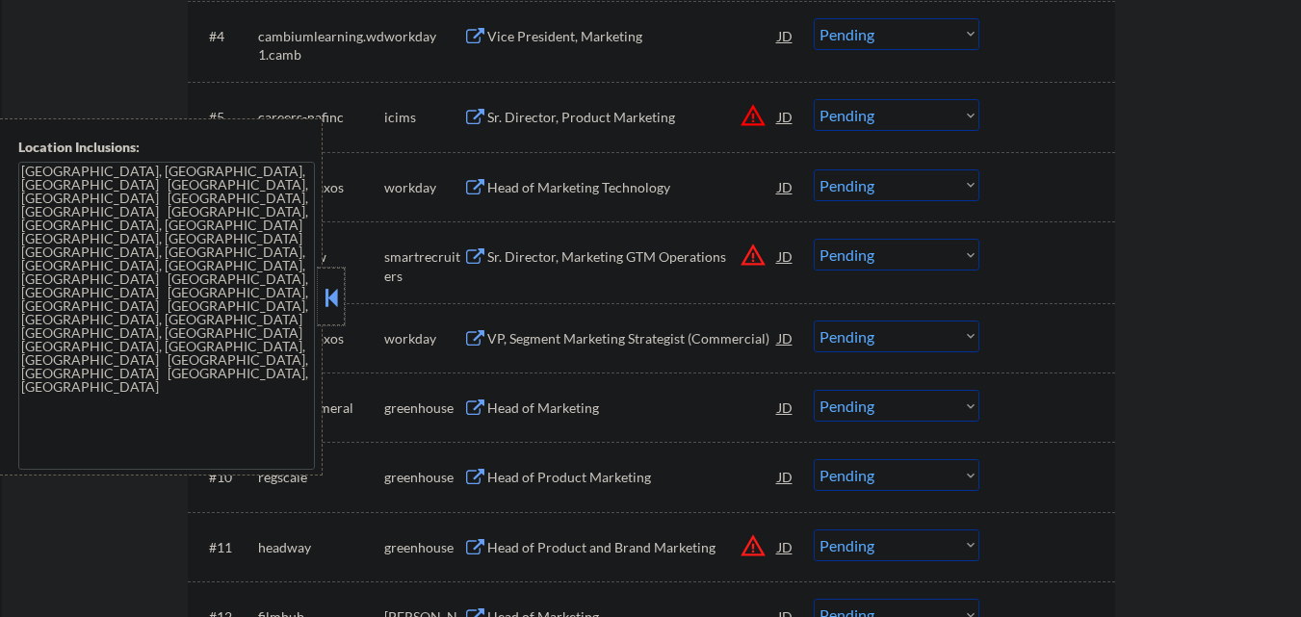
drag, startPoint x: 320, startPoint y: 296, endPoint x: 354, endPoint y: 303, distance: 35.5
click at [322, 297] on div at bounding box center [331, 297] width 27 height 58
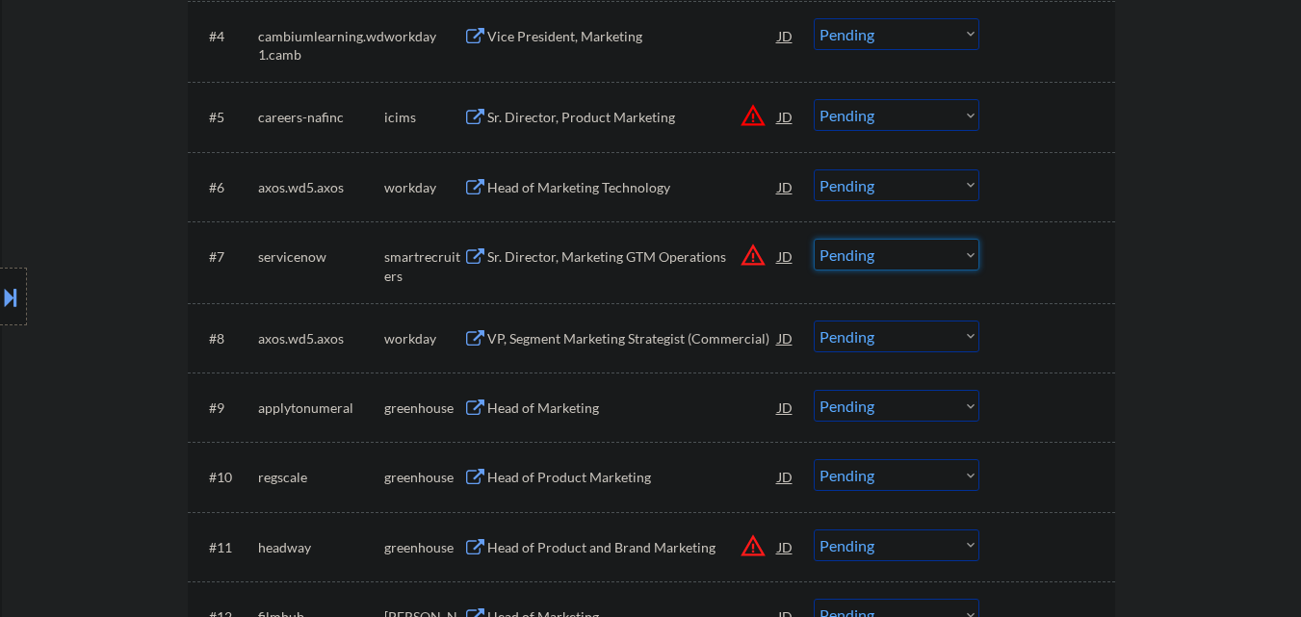
drag, startPoint x: 933, startPoint y: 252, endPoint x: 937, endPoint y: 270, distance: 17.8
click at [933, 252] on select "Choose an option... Pending Applied Excluded (Questions) Excluded (Expired) Exc…" at bounding box center [897, 255] width 166 height 32
click at [814, 239] on select "Choose an option... Pending Applied Excluded (Questions) Excluded (Expired) Exc…" at bounding box center [897, 255] width 166 height 32
select select ""pending""
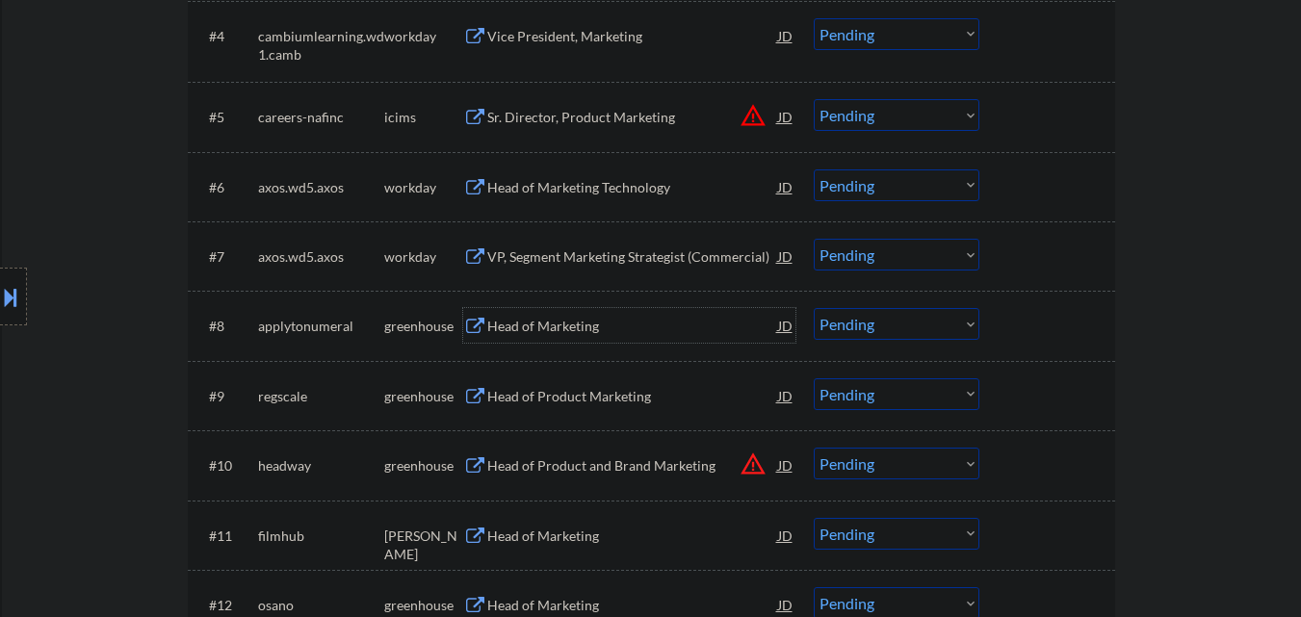
click at [569, 327] on div "Head of Marketing" at bounding box center [632, 326] width 291 height 19
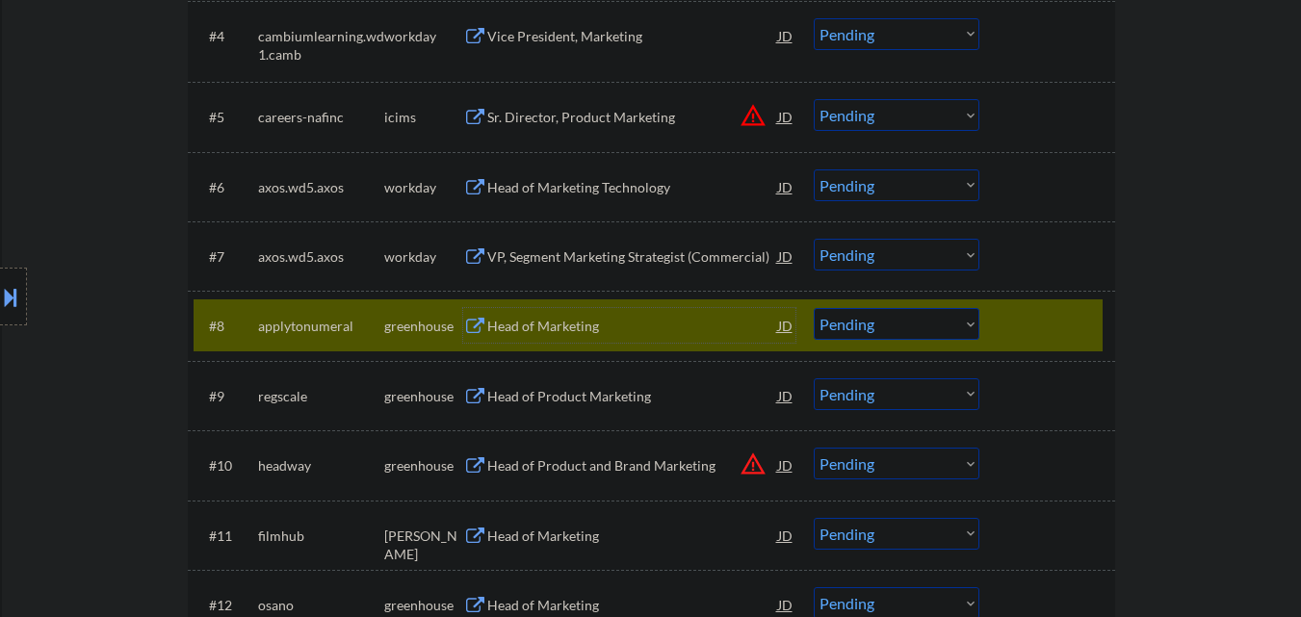
click at [935, 323] on select "Choose an option... Pending Applied Excluded (Questions) Excluded (Expired) Exc…" at bounding box center [897, 324] width 166 height 32
click at [814, 308] on select "Choose an option... Pending Applied Excluded (Questions) Excluded (Expired) Exc…" at bounding box center [897, 324] width 166 height 32
click at [1051, 336] on div at bounding box center [1050, 325] width 85 height 35
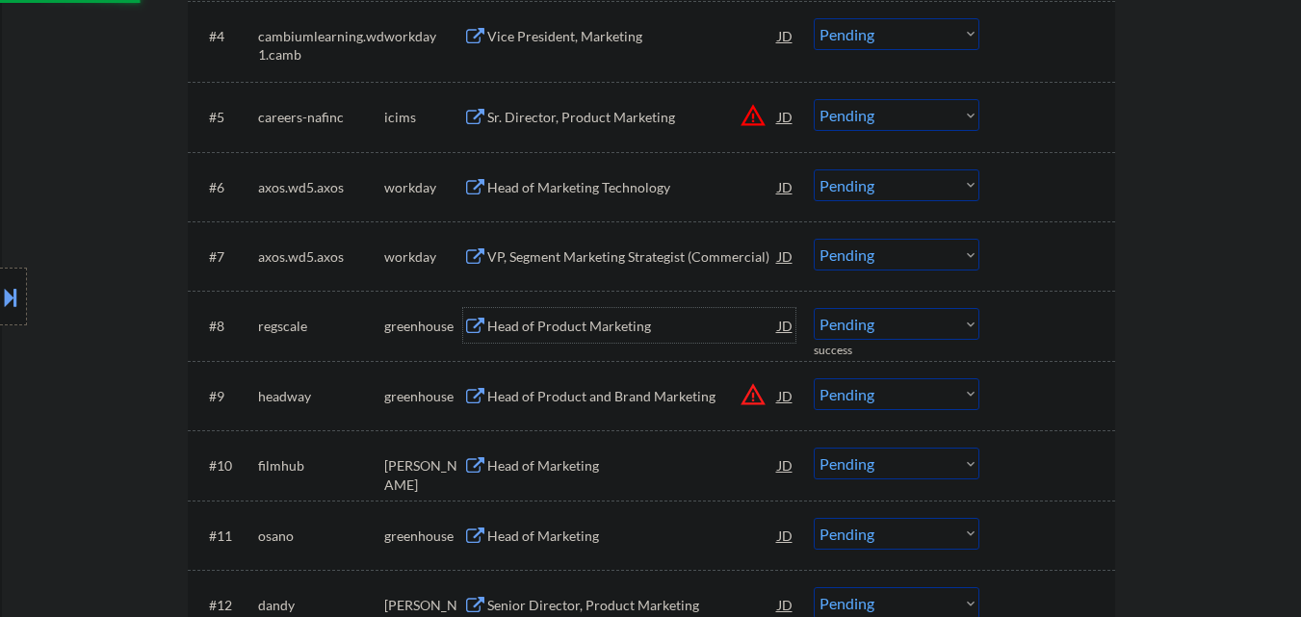
click at [590, 321] on div "Head of Product Marketing" at bounding box center [632, 326] width 291 height 19
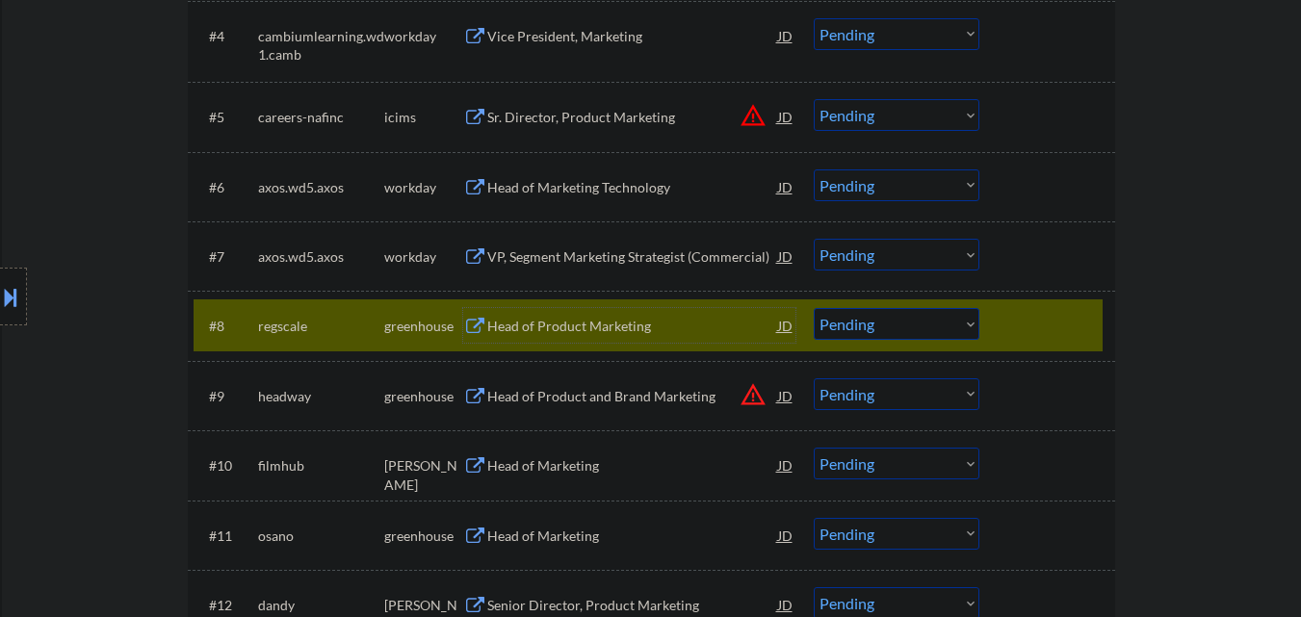
click at [856, 310] on select "Choose an option... Pending Applied Excluded (Questions) Excluded (Expired) Exc…" at bounding box center [897, 324] width 166 height 32
click at [814, 308] on select "Choose an option... Pending Applied Excluded (Questions) Excluded (Expired) Exc…" at bounding box center [897, 324] width 166 height 32
click at [1048, 330] on div at bounding box center [1050, 325] width 85 height 35
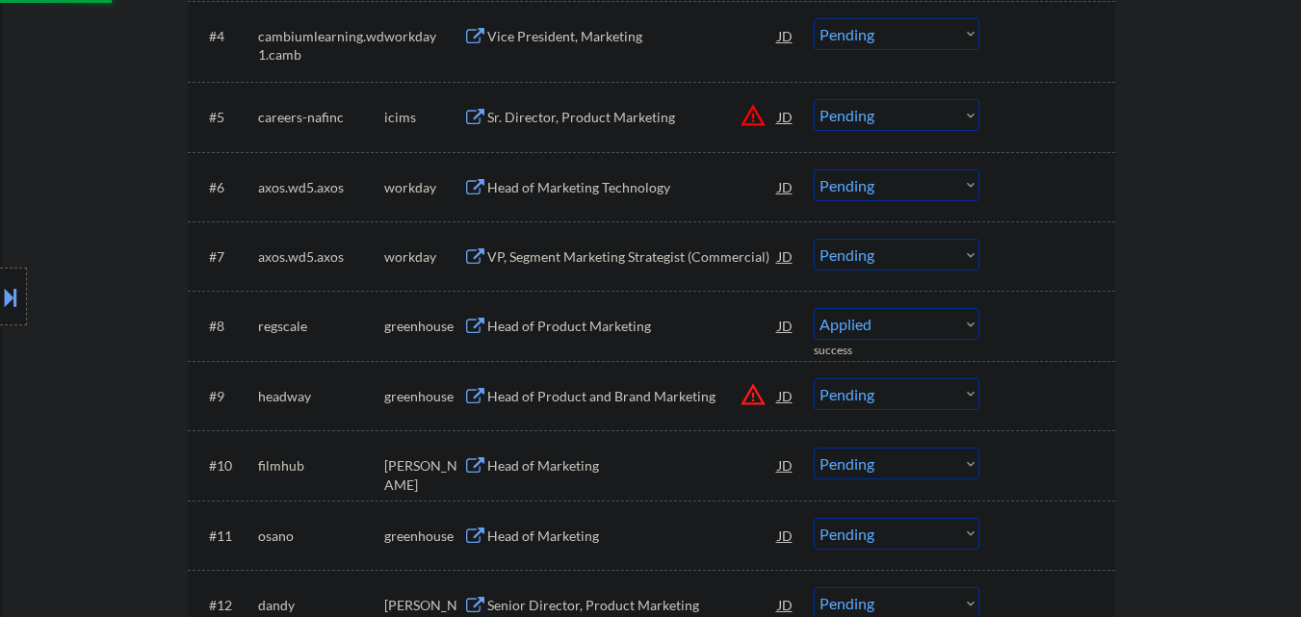
click at [757, 392] on div "Head of Product and Brand Marketing JD warning_amber" at bounding box center [641, 396] width 308 height 35
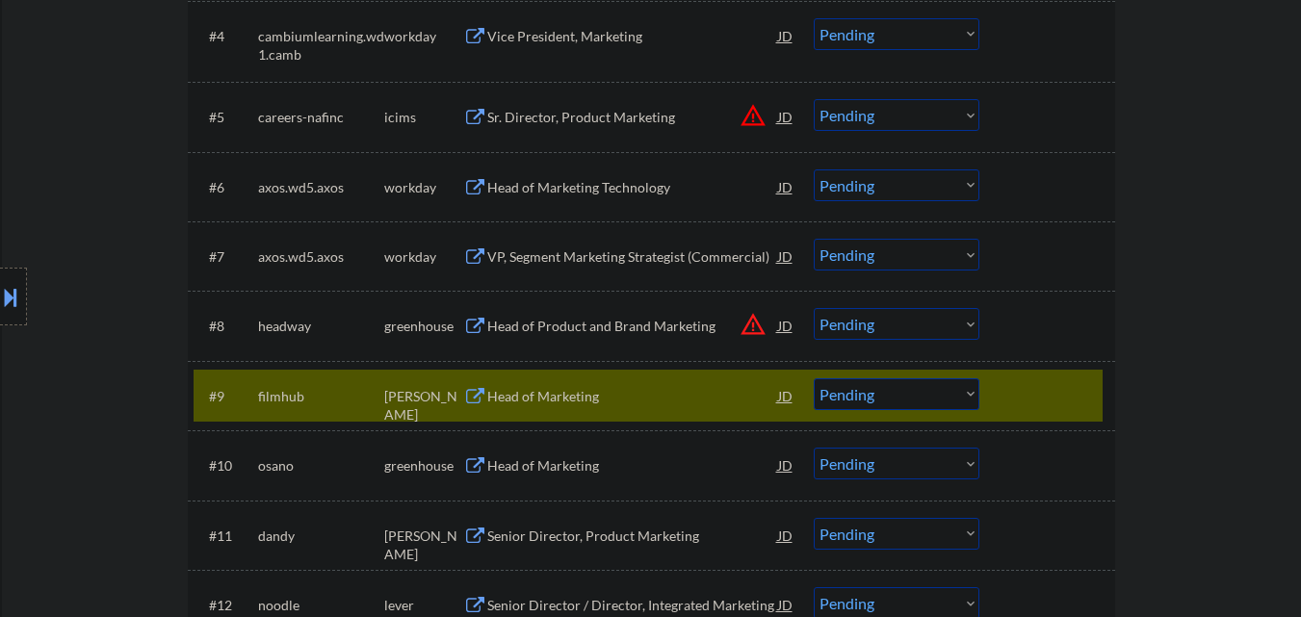
drag, startPoint x: 1064, startPoint y: 386, endPoint x: 960, endPoint y: 368, distance: 105.6
click at [1063, 386] on div at bounding box center [1050, 396] width 85 height 35
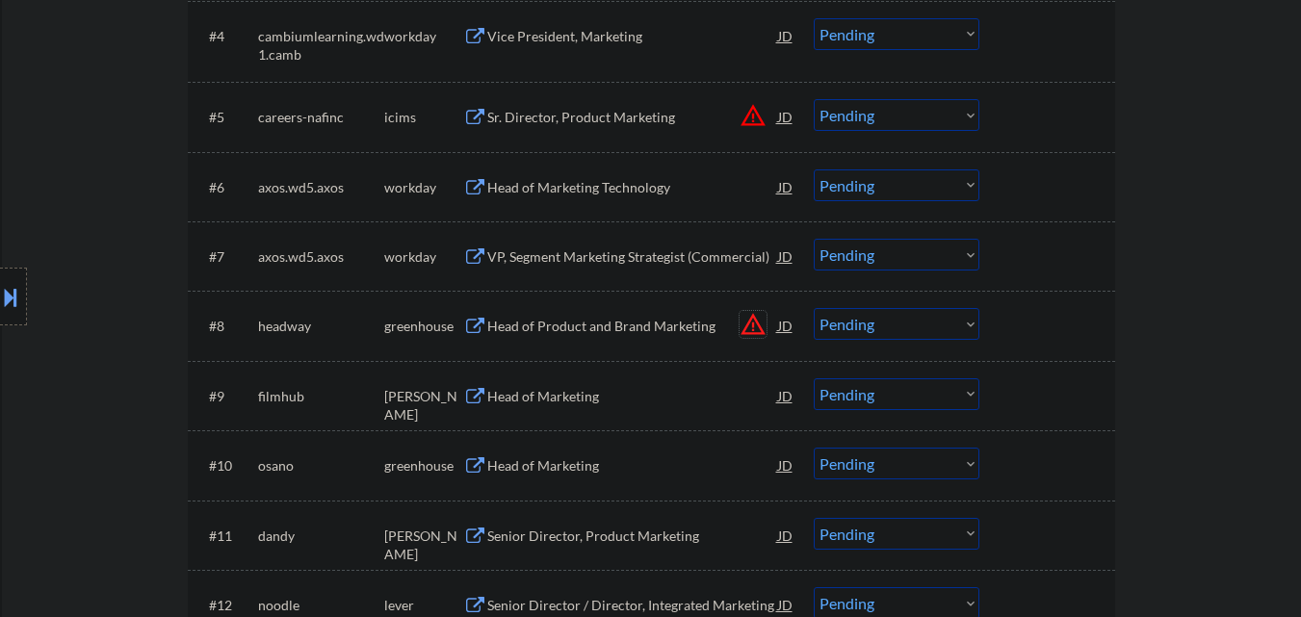
click at [757, 326] on button "warning_amber" at bounding box center [753, 324] width 27 height 27
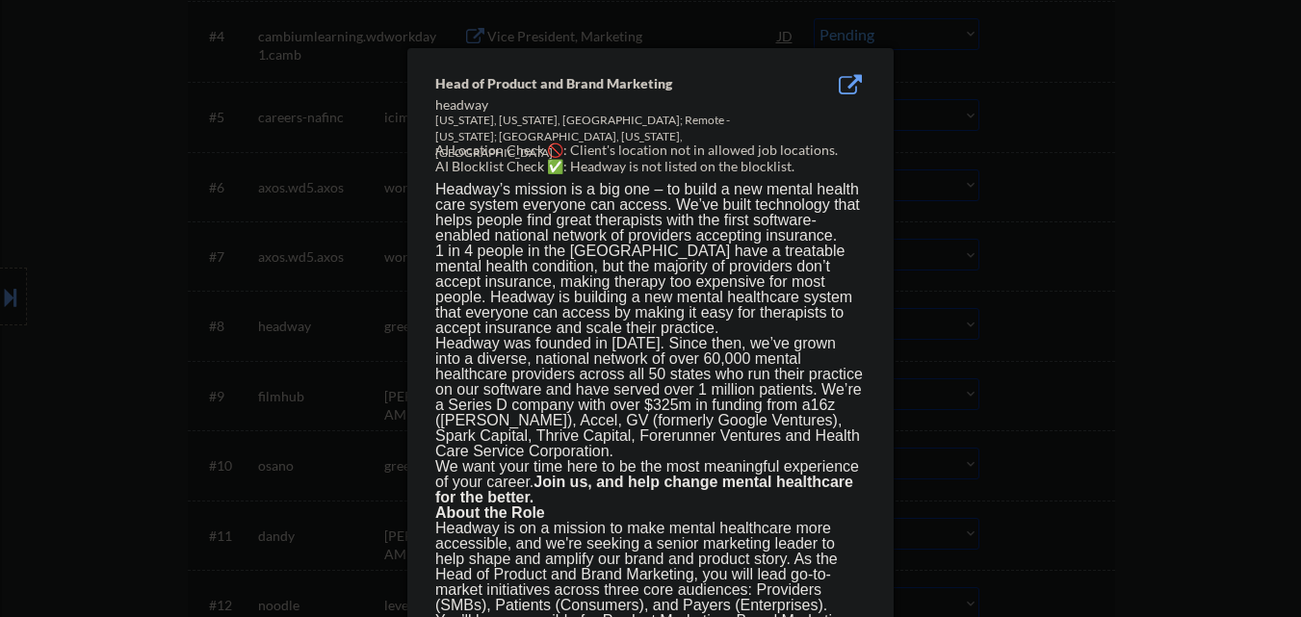
click at [1100, 332] on div at bounding box center [650, 308] width 1301 height 617
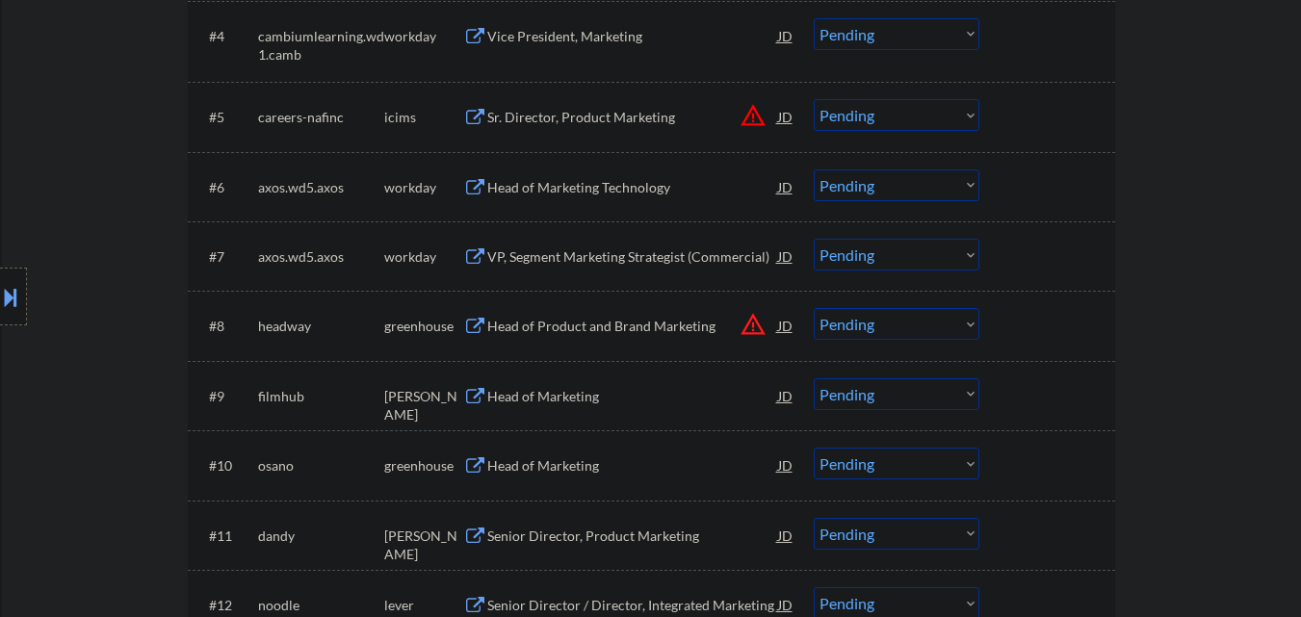
click at [567, 323] on div "Head of Product and Brand Marketing" at bounding box center [632, 326] width 291 height 19
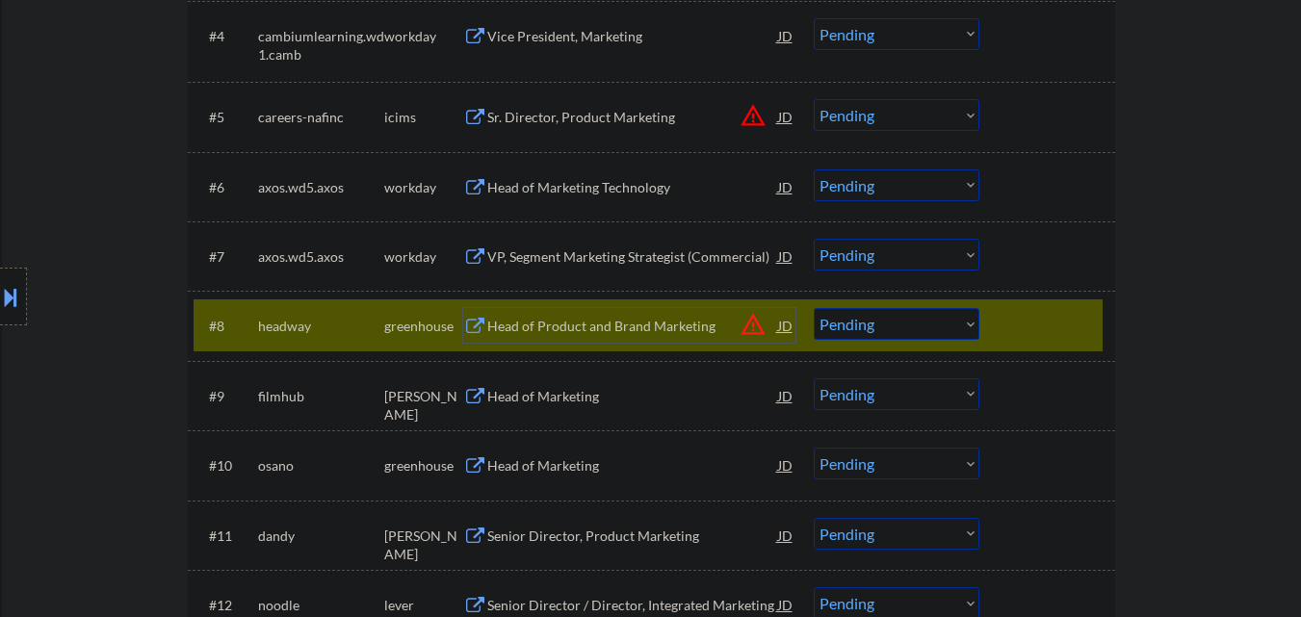
click at [0, 295] on button at bounding box center [10, 297] width 21 height 32
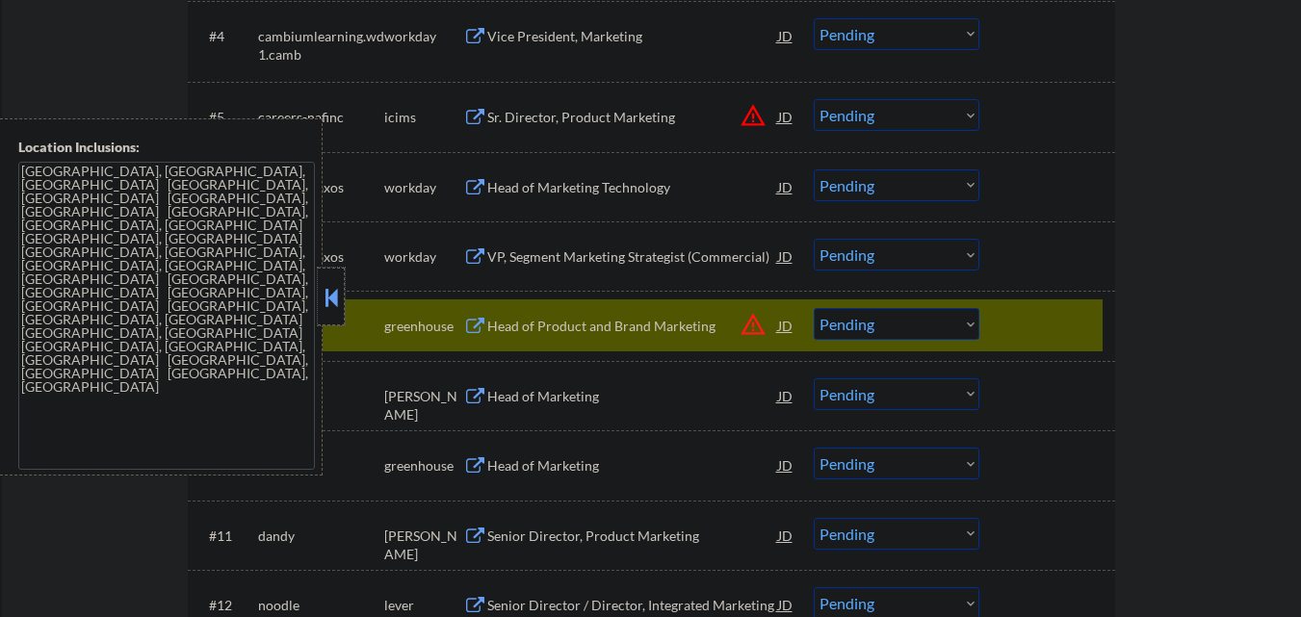
drag, startPoint x: 338, startPoint y: 312, endPoint x: 805, endPoint y: 81, distance: 521.2
click at [340, 311] on div at bounding box center [331, 297] width 27 height 58
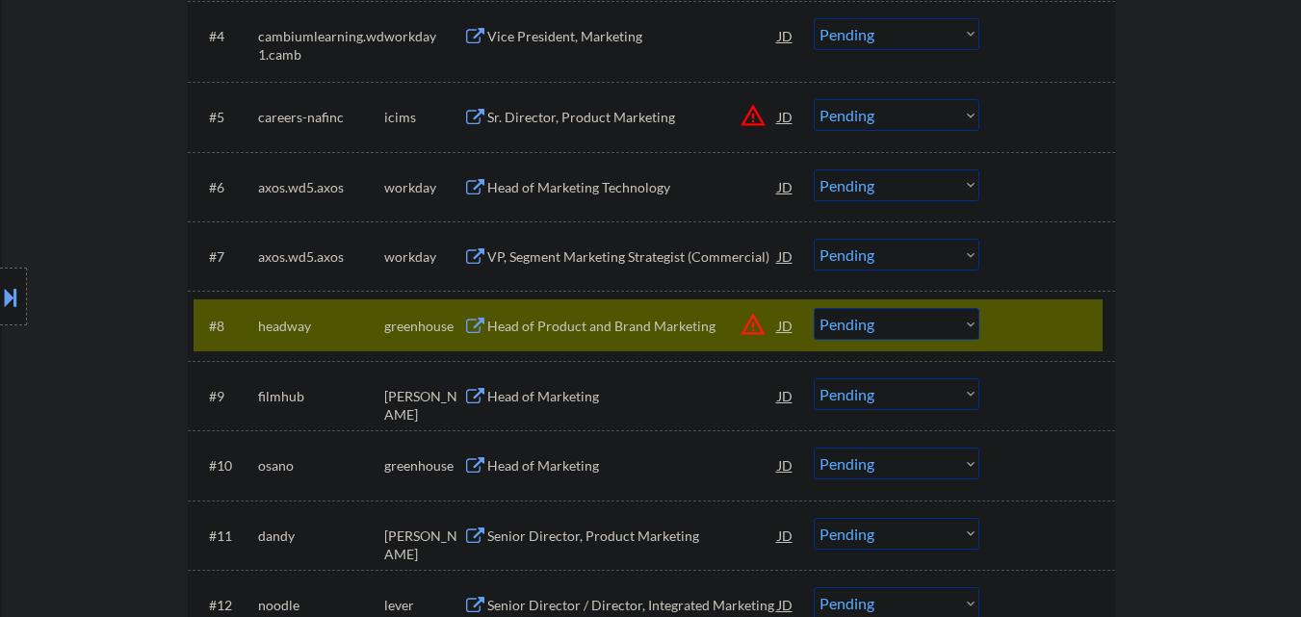
click at [751, 327] on button "warning_amber" at bounding box center [753, 324] width 27 height 27
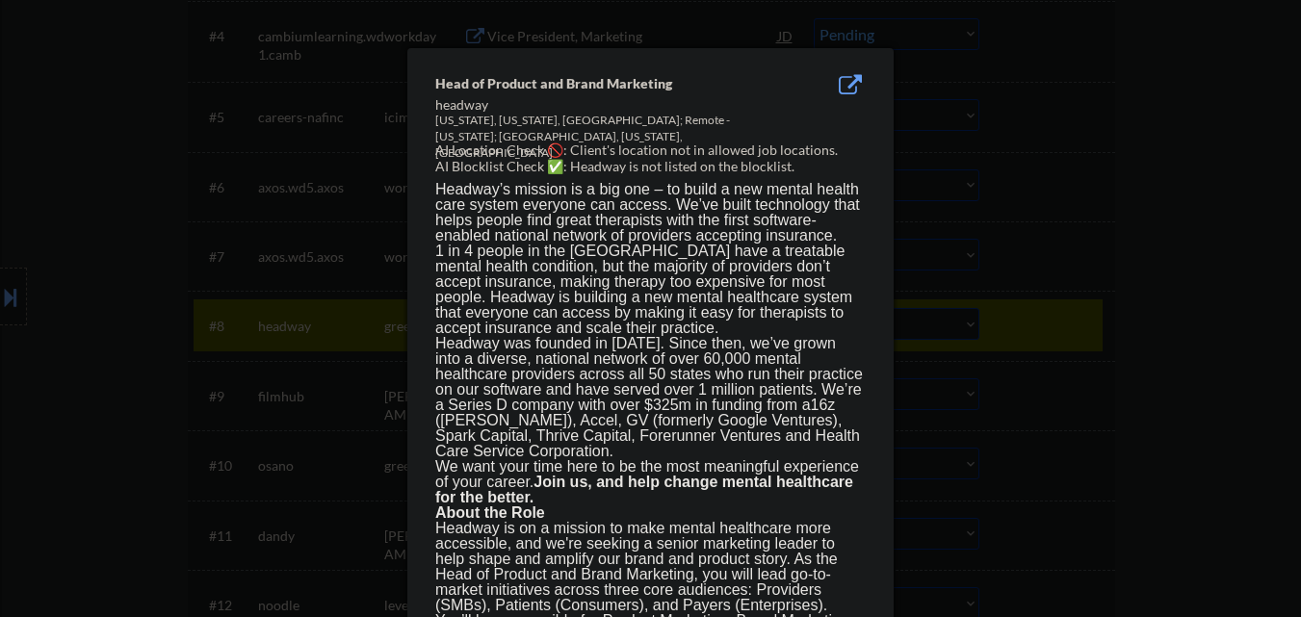
drag, startPoint x: 1172, startPoint y: 275, endPoint x: 1142, endPoint y: 146, distance: 132.5
click at [1171, 276] on div at bounding box center [650, 308] width 1301 height 617
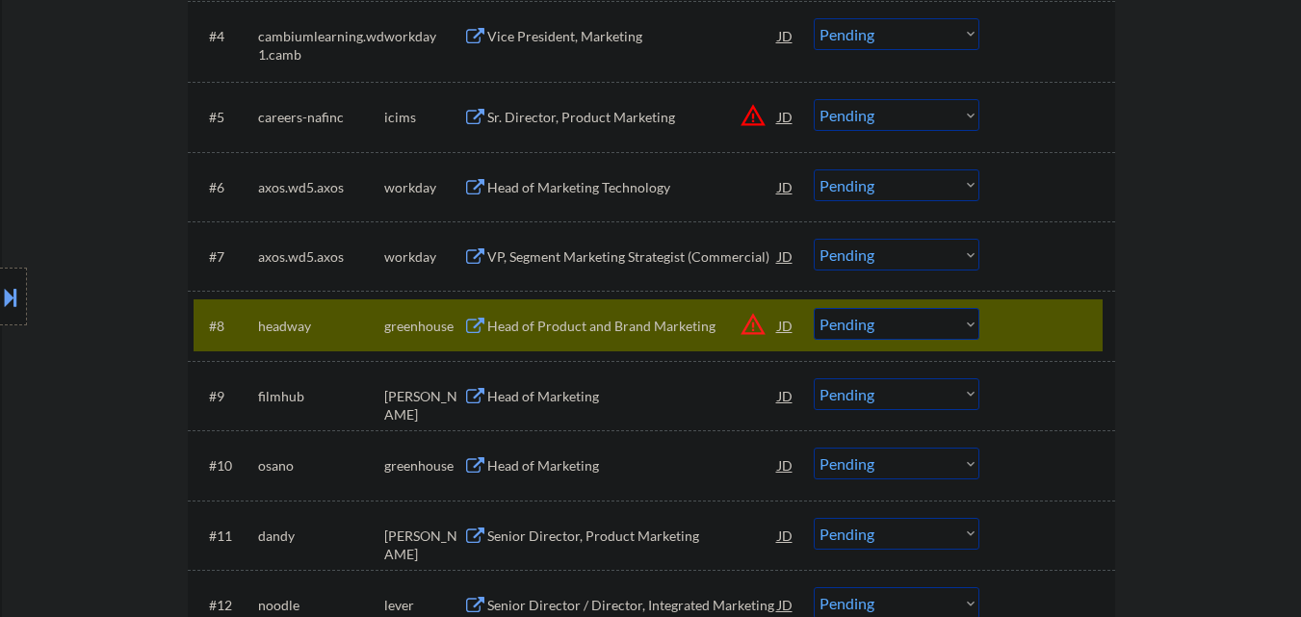
click at [0, 311] on button at bounding box center [10, 297] width 21 height 32
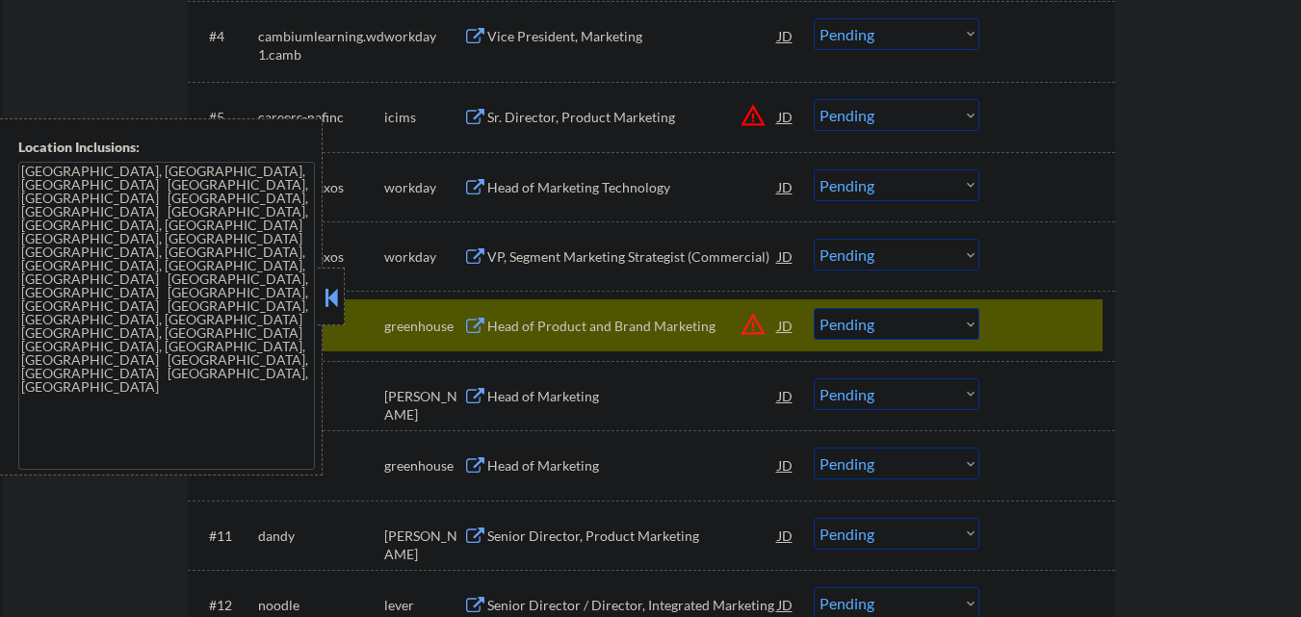
scroll to position [0, 0]
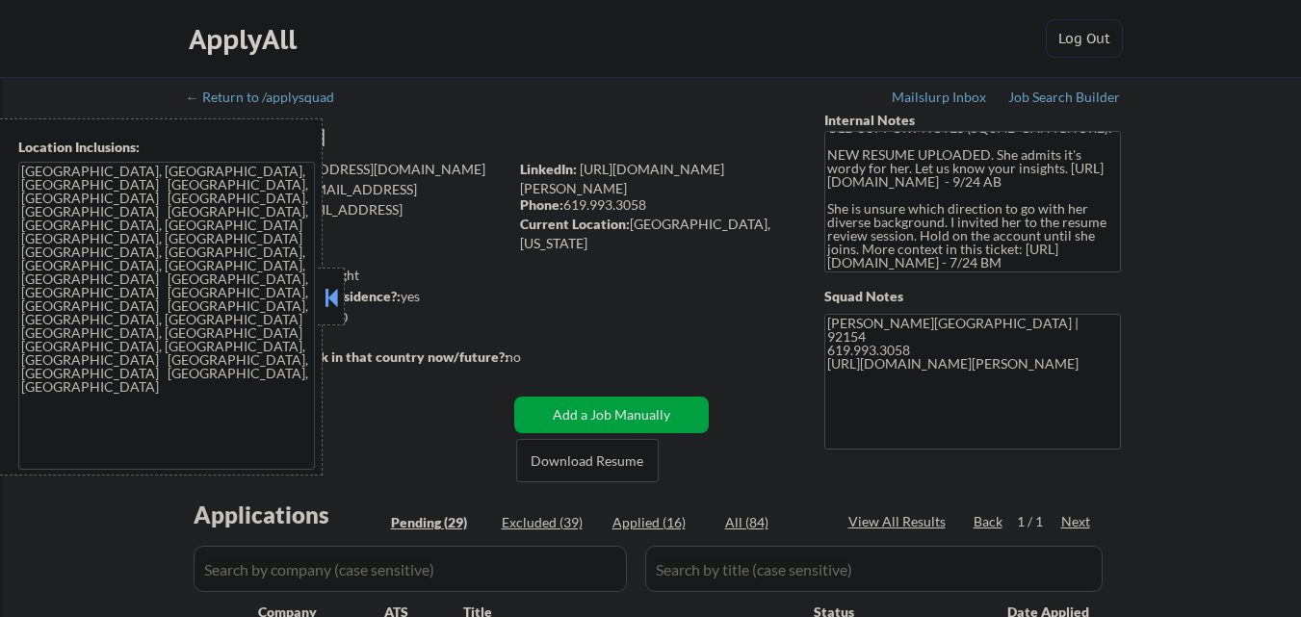
drag, startPoint x: 334, startPoint y: 317, endPoint x: 372, endPoint y: 306, distance: 39.0
click at [334, 316] on div at bounding box center [331, 297] width 27 height 58
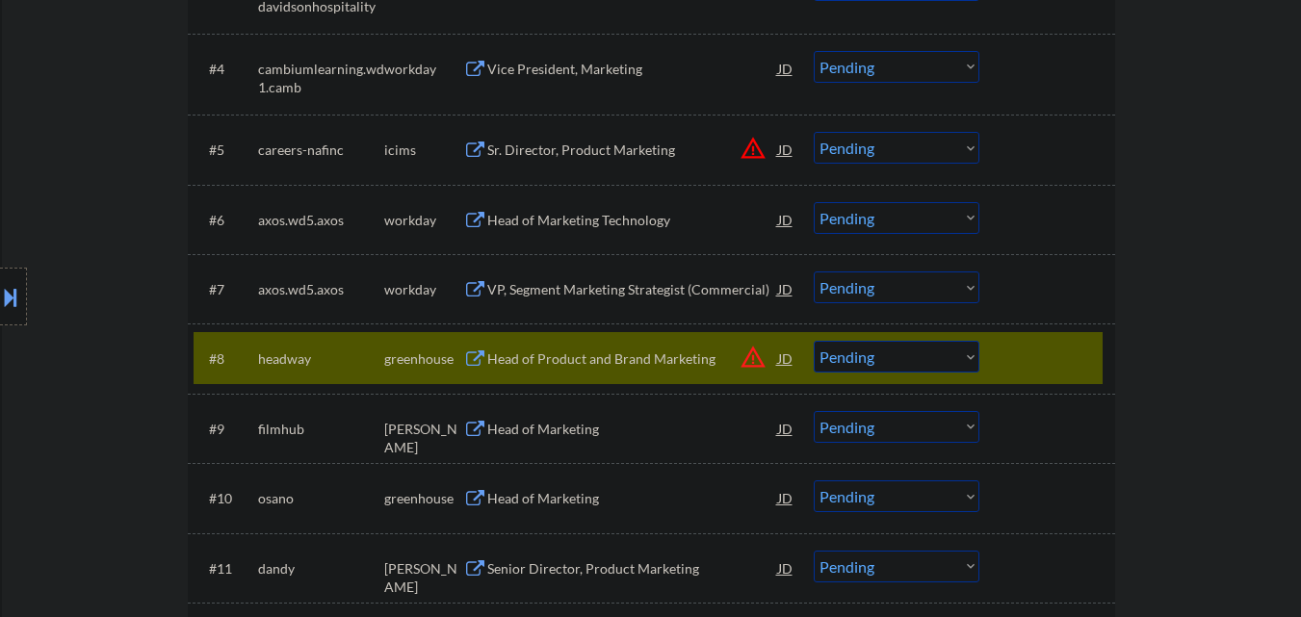
scroll to position [867, 0]
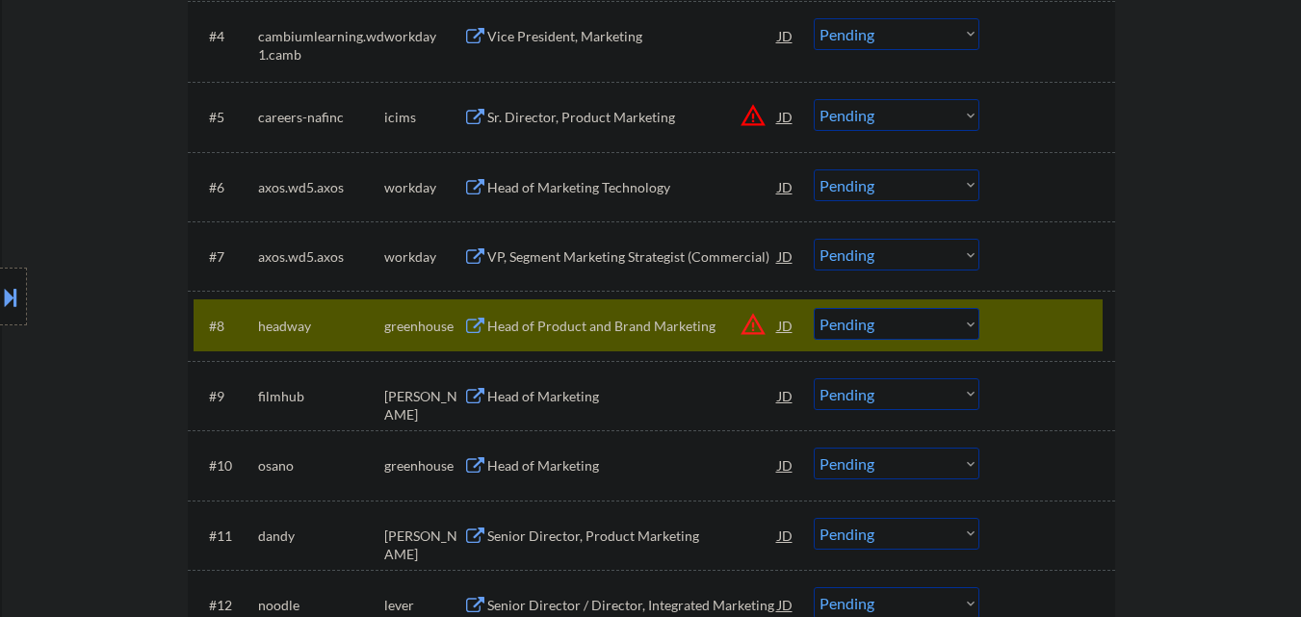
click at [870, 321] on select "Choose an option... Pending Applied Excluded (Questions) Excluded (Expired) Exc…" at bounding box center [897, 324] width 166 height 32
click at [814, 308] on select "Choose an option... Pending Applied Excluded (Questions) Excluded (Expired) Exc…" at bounding box center [897, 324] width 166 height 32
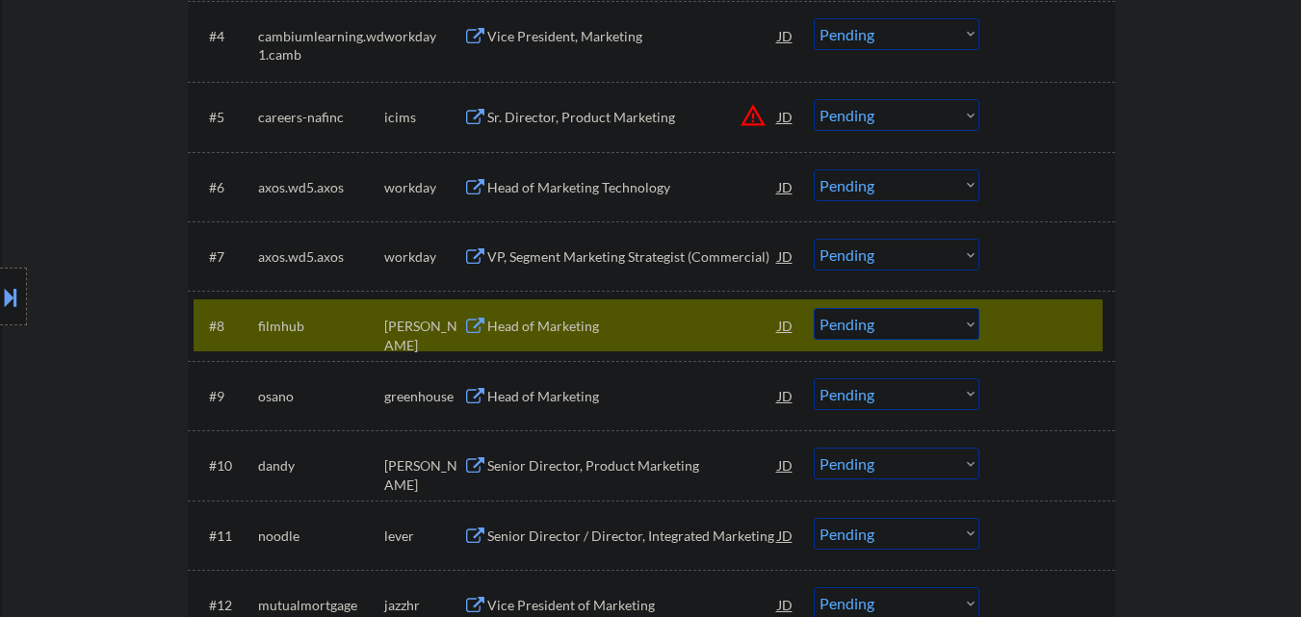
click at [574, 324] on div "Head of Marketing" at bounding box center [632, 326] width 291 height 19
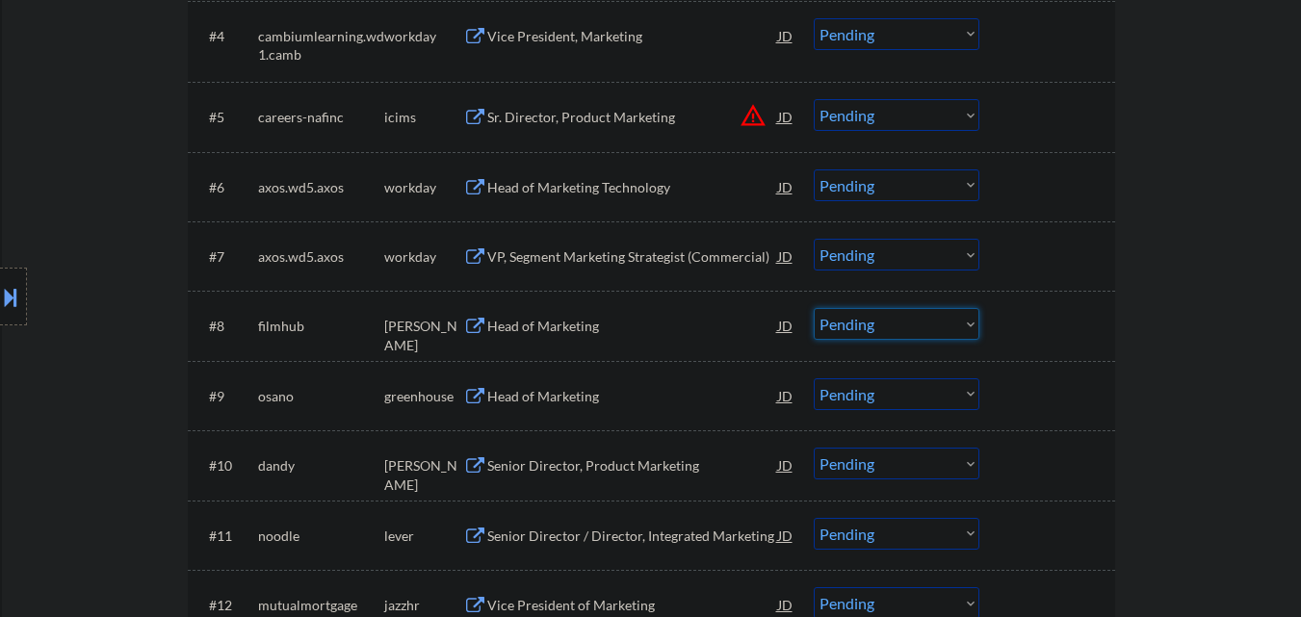
click at [909, 335] on select "Choose an option... Pending Applied Excluded (Questions) Excluded (Expired) Exc…" at bounding box center [897, 324] width 166 height 32
click at [814, 308] on select "Choose an option... Pending Applied Excluded (Questions) Excluded (Expired) Exc…" at bounding box center [897, 324] width 166 height 32
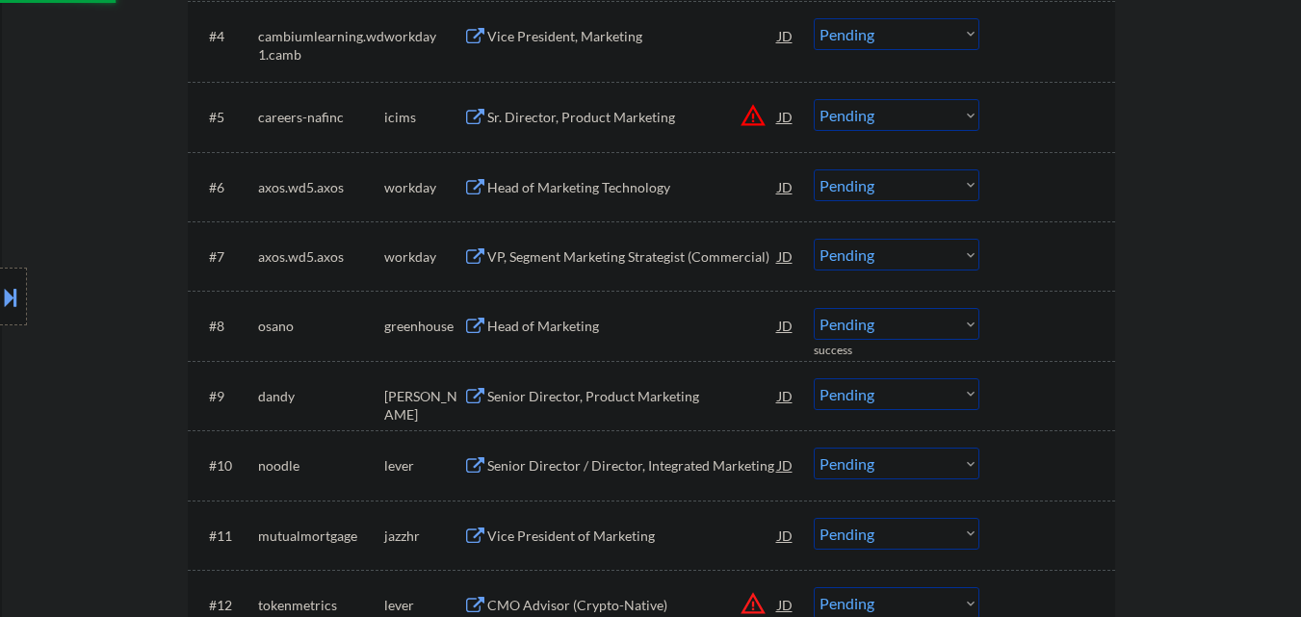
click at [600, 320] on div "Head of Marketing" at bounding box center [632, 326] width 291 height 19
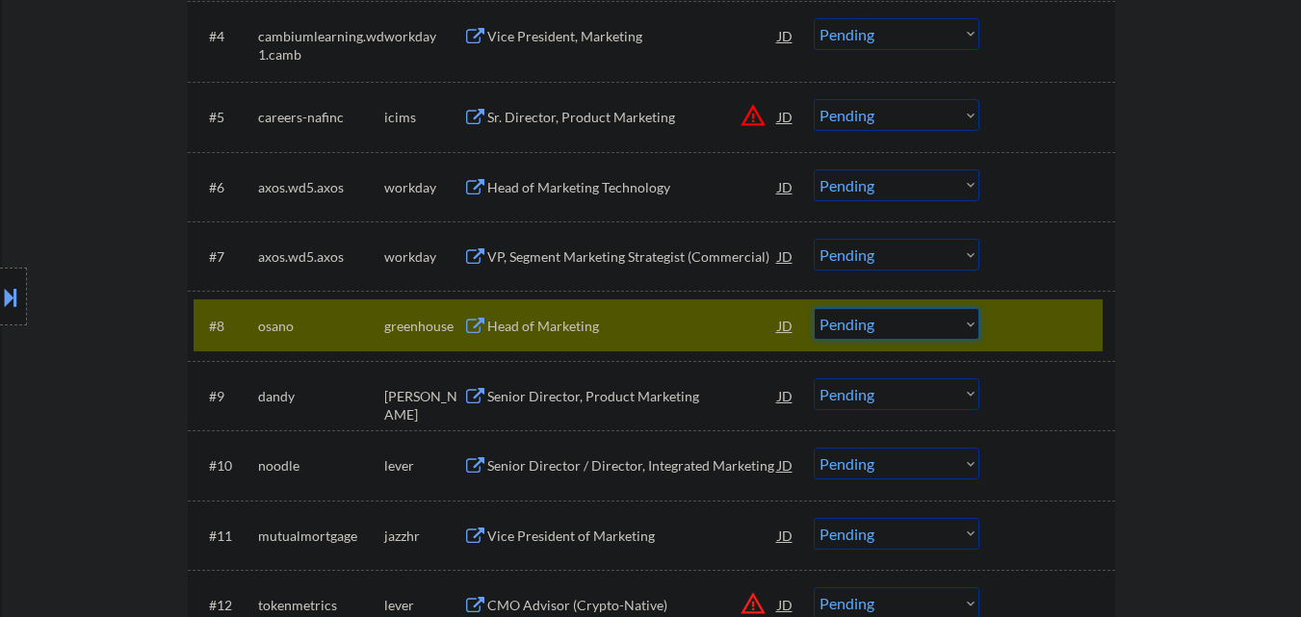
drag, startPoint x: 942, startPoint y: 328, endPoint x: 943, endPoint y: 338, distance: 9.7
click at [943, 328] on select "Choose an option... Pending Applied Excluded (Questions) Excluded (Expired) Exc…" at bounding box center [897, 324] width 166 height 32
click at [814, 308] on select "Choose an option... Pending Applied Excluded (Questions) Excluded (Expired) Exc…" at bounding box center [897, 324] width 166 height 32
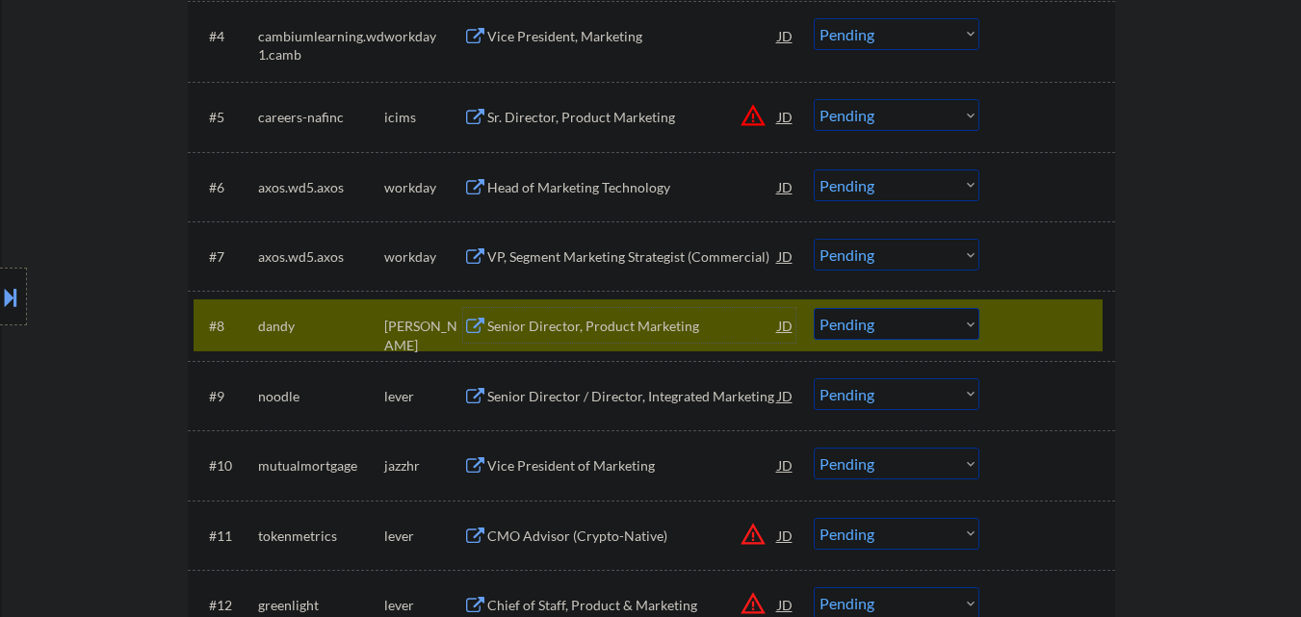
click at [583, 326] on div "Senior Director, Product Marketing" at bounding box center [632, 326] width 291 height 19
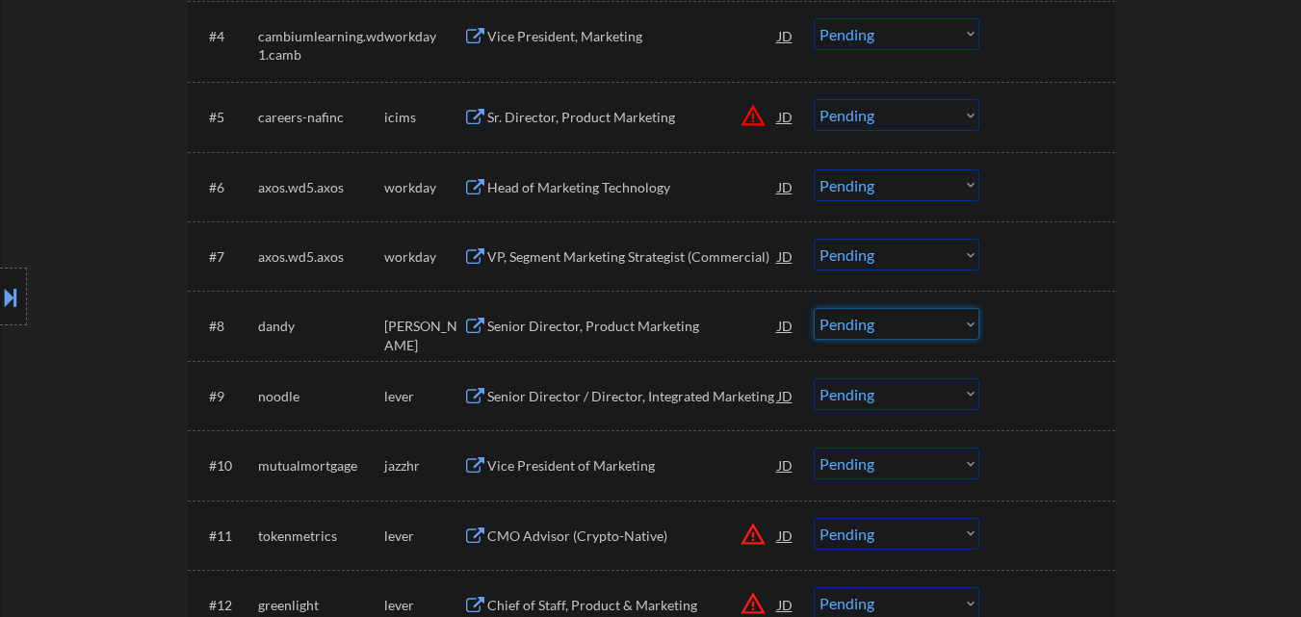
click at [885, 338] on select "Choose an option... Pending Applied Excluded (Questions) Excluded (Expired) Exc…" at bounding box center [897, 324] width 166 height 32
click at [814, 308] on select "Choose an option... Pending Applied Excluded (Questions) Excluded (Expired) Exc…" at bounding box center [897, 324] width 166 height 32
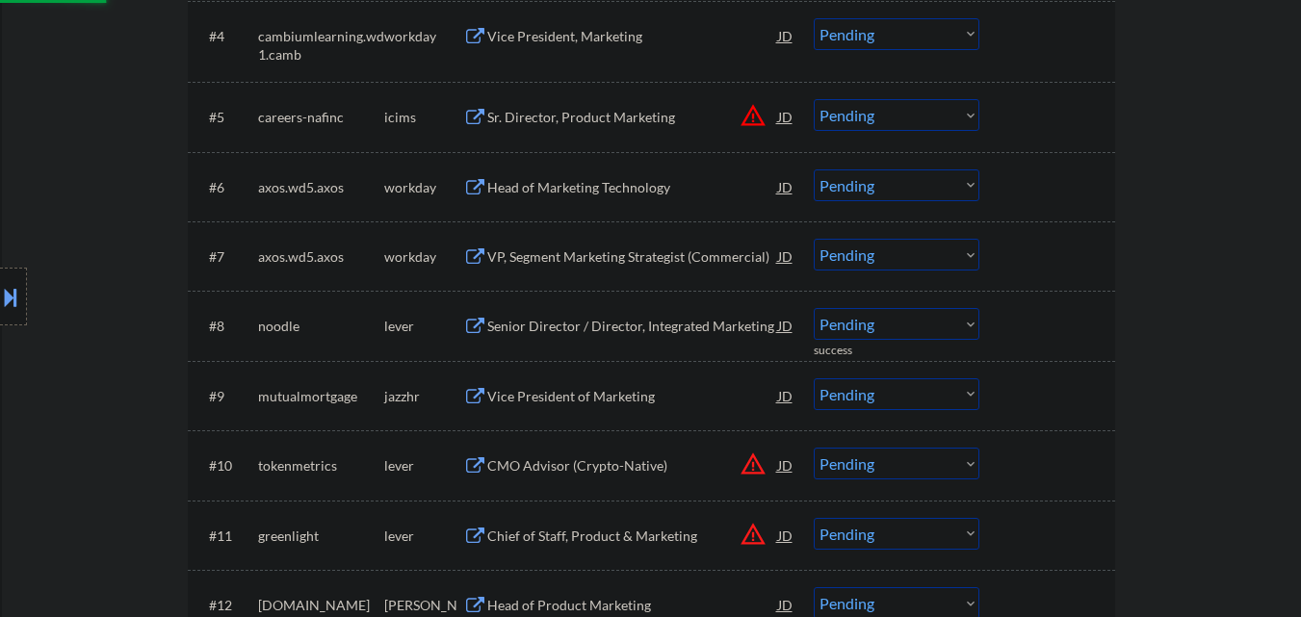
click at [614, 333] on div "Senior Director / Director, Integrated Marketing" at bounding box center [632, 326] width 291 height 19
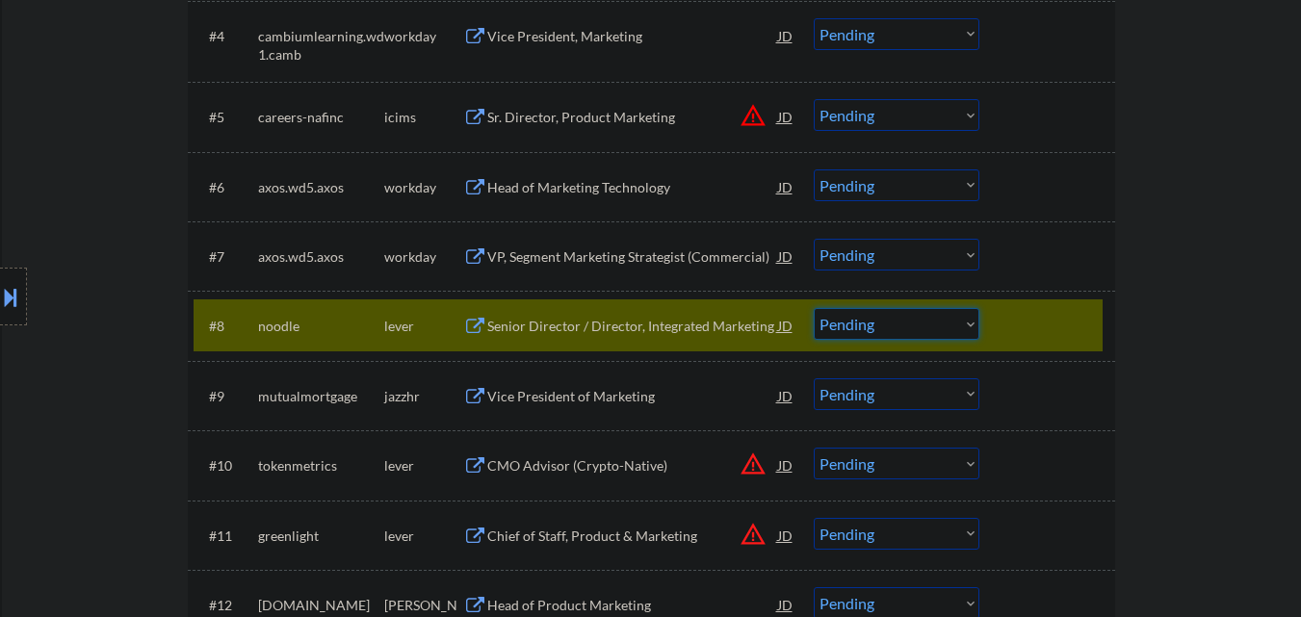
drag, startPoint x: 900, startPoint y: 324, endPoint x: 886, endPoint y: 291, distance: 35.4
click at [889, 310] on select "Choose an option... Pending Applied Excluded (Questions) Excluded (Expired) Exc…" at bounding box center [897, 324] width 166 height 32
click at [814, 308] on select "Choose an option... Pending Applied Excluded (Questions) Excluded (Expired) Exc…" at bounding box center [897, 324] width 166 height 32
click at [1062, 325] on div at bounding box center [1050, 325] width 85 height 35
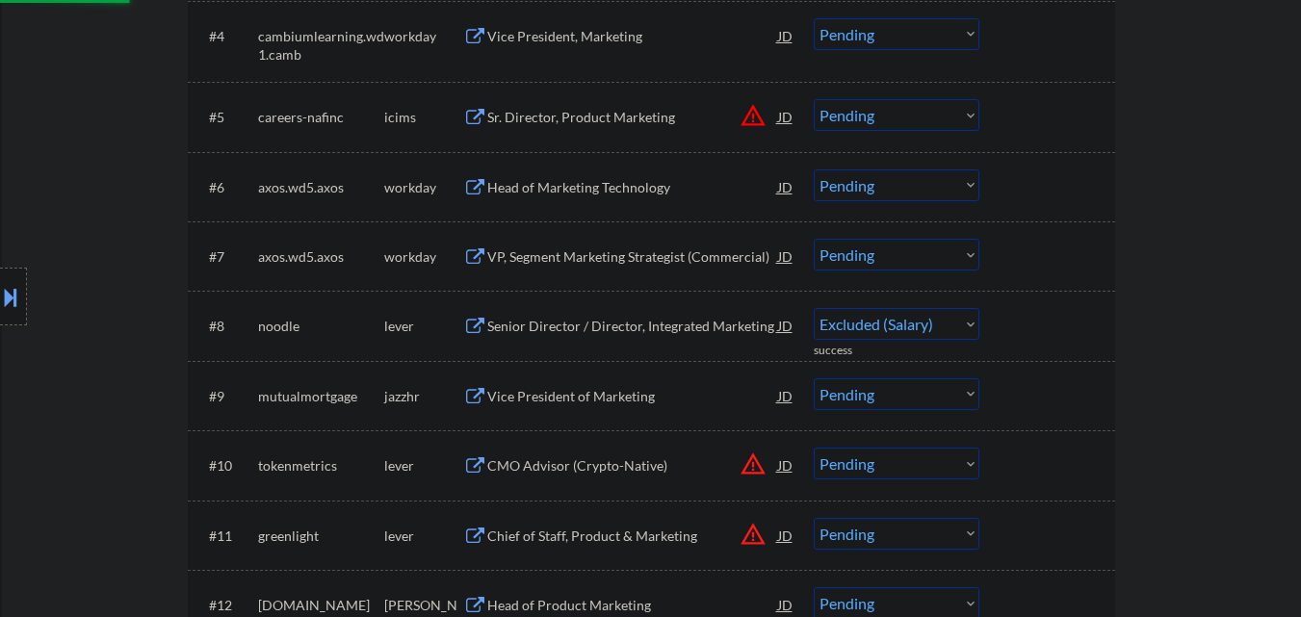
select select ""pending""
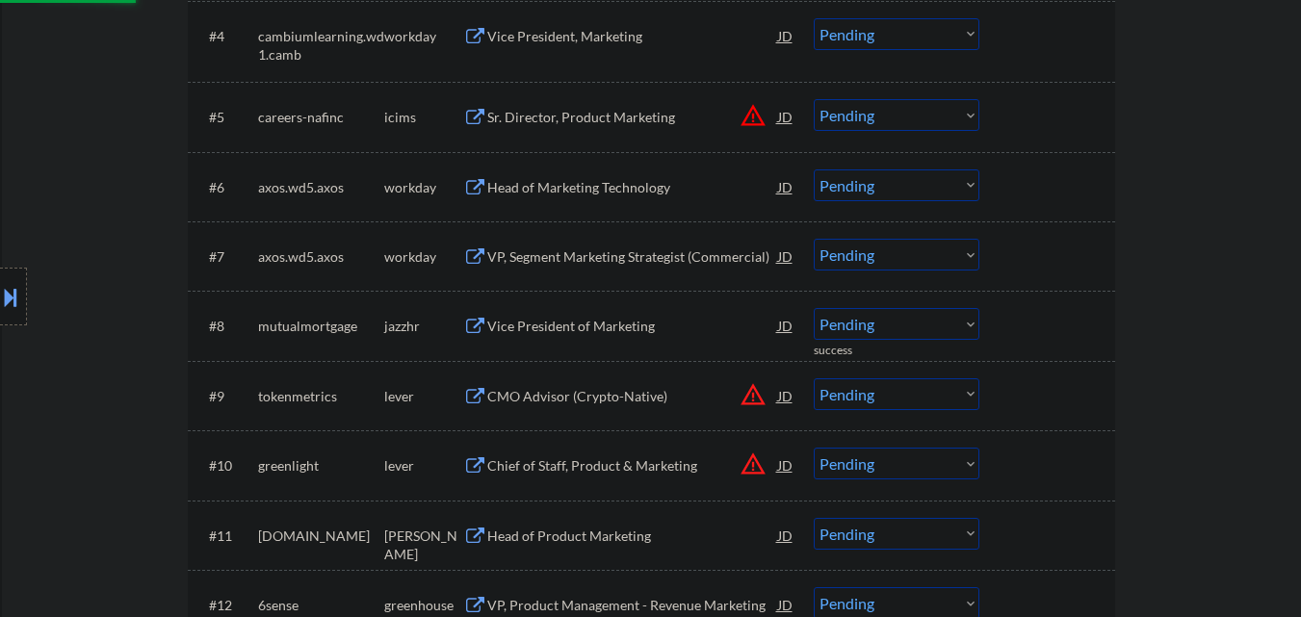
click at [1080, 322] on div at bounding box center [1050, 325] width 85 height 35
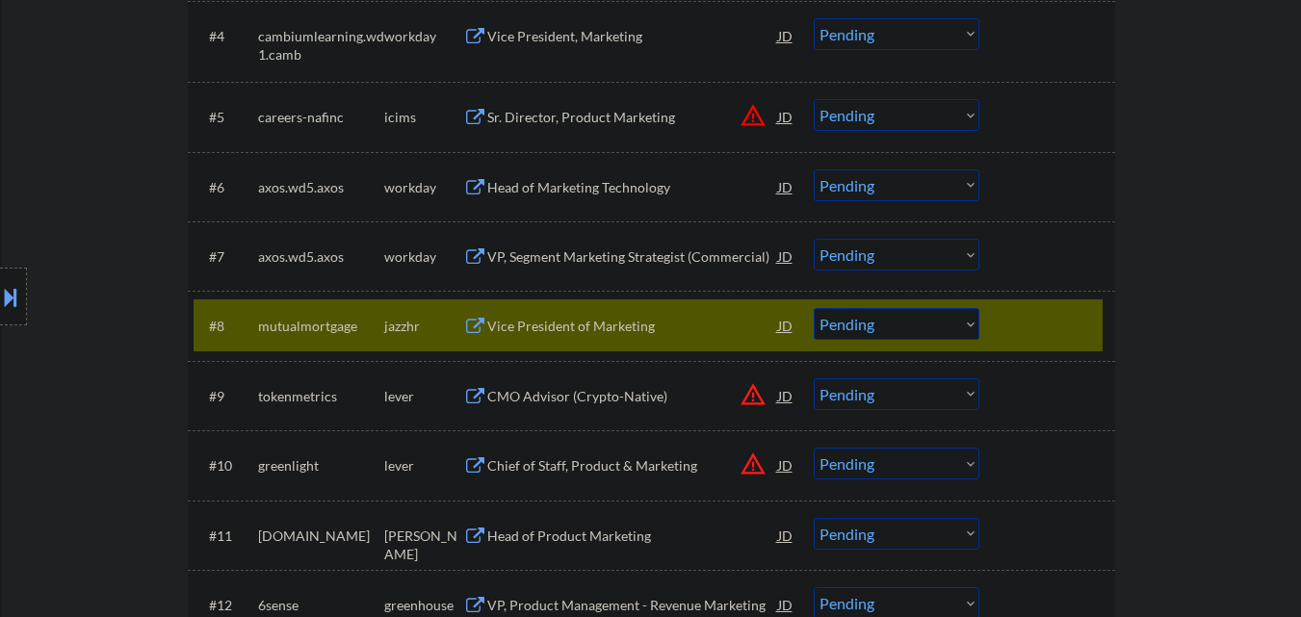
scroll to position [963, 0]
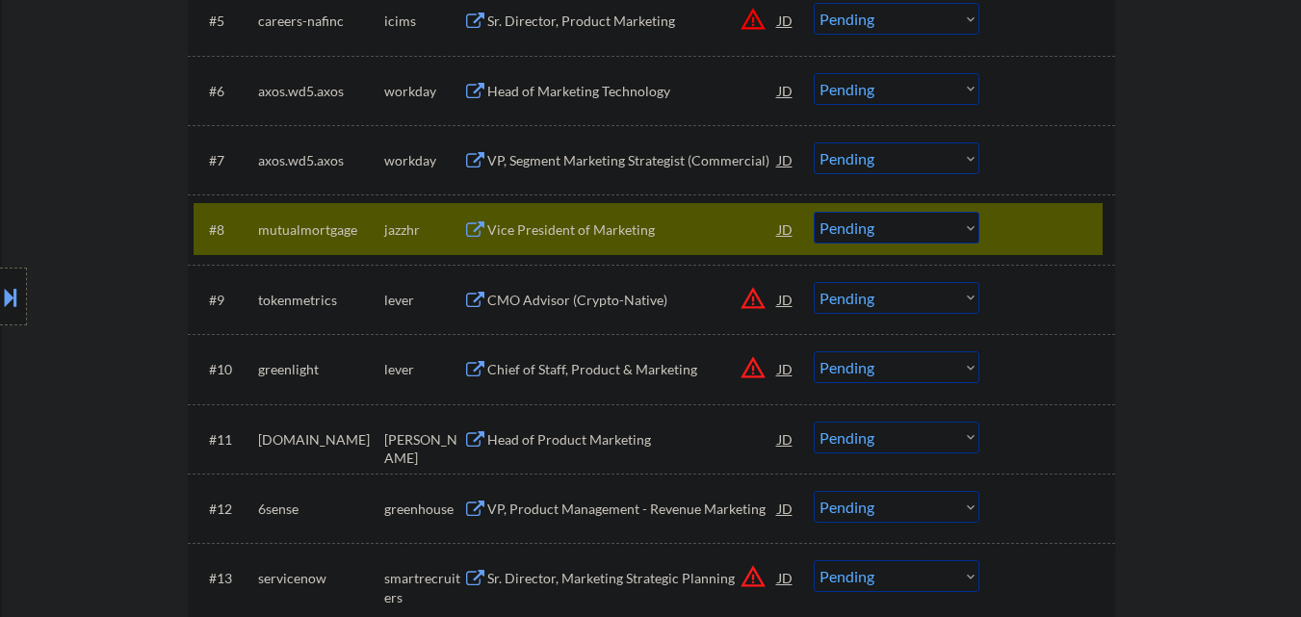
click at [1016, 277] on div "#9 tokenmetrics lever CMO Advisor (Crypto-Native) JD warning_amber Choose an op…" at bounding box center [648, 300] width 909 height 52
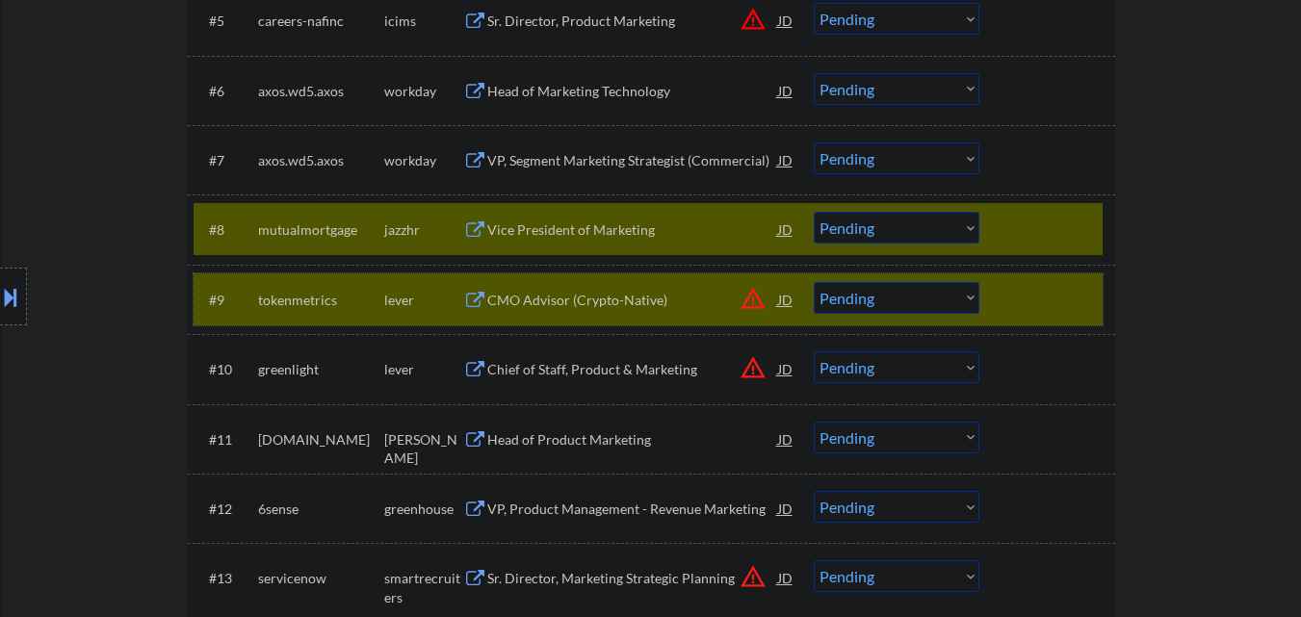
click at [1100, 302] on div "#9 tokenmetrics lever CMO Advisor (Crypto-Native) JD warning_amber Choose an op…" at bounding box center [648, 300] width 909 height 52
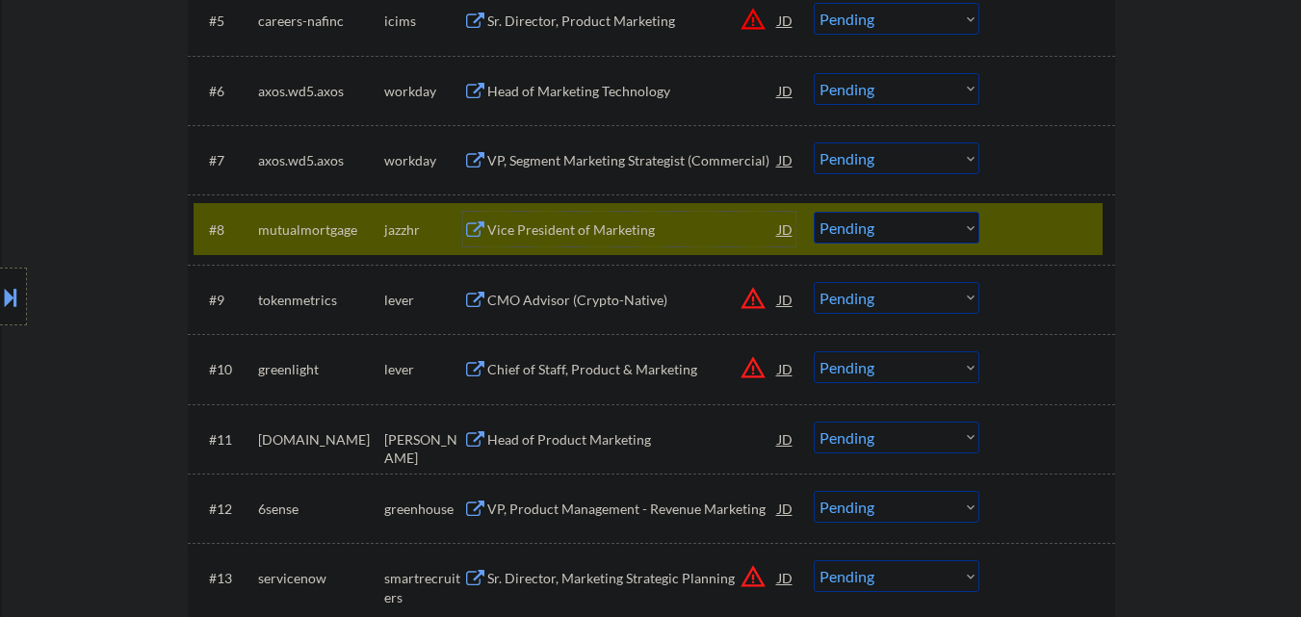
click at [554, 237] on div "Vice President of Marketing" at bounding box center [632, 230] width 291 height 19
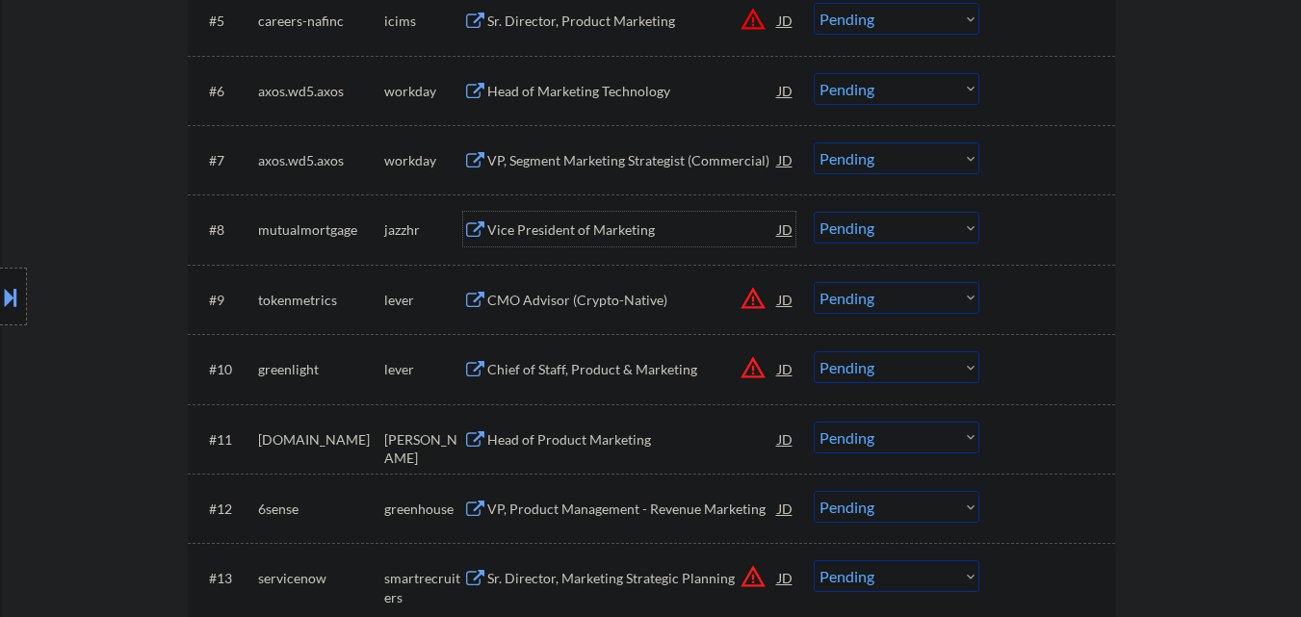
scroll to position [1060, 0]
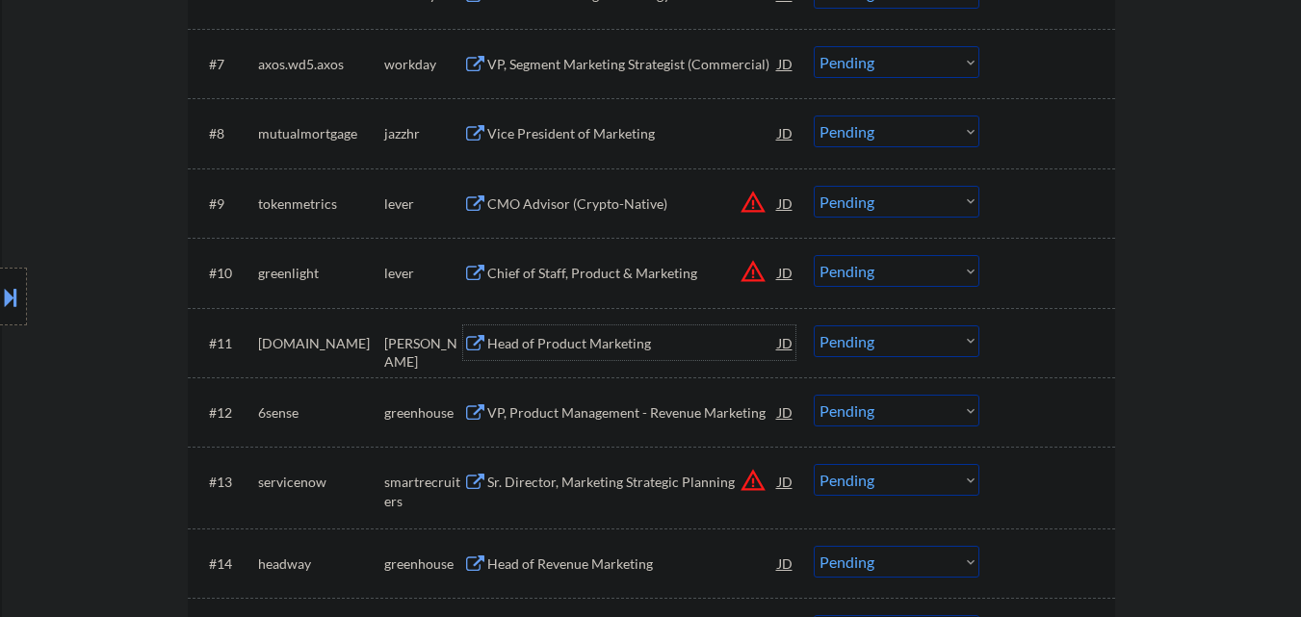
click at [573, 353] on div "Head of Product Marketing" at bounding box center [632, 343] width 291 height 19
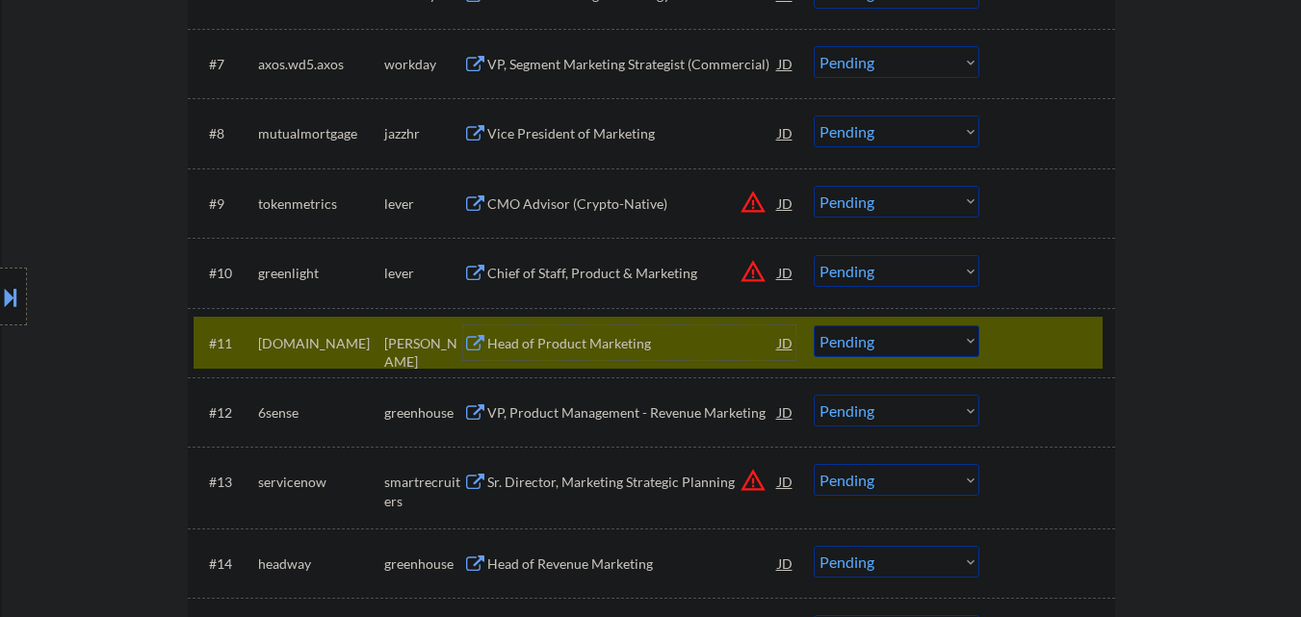
click at [1032, 342] on div at bounding box center [1050, 343] width 85 height 35
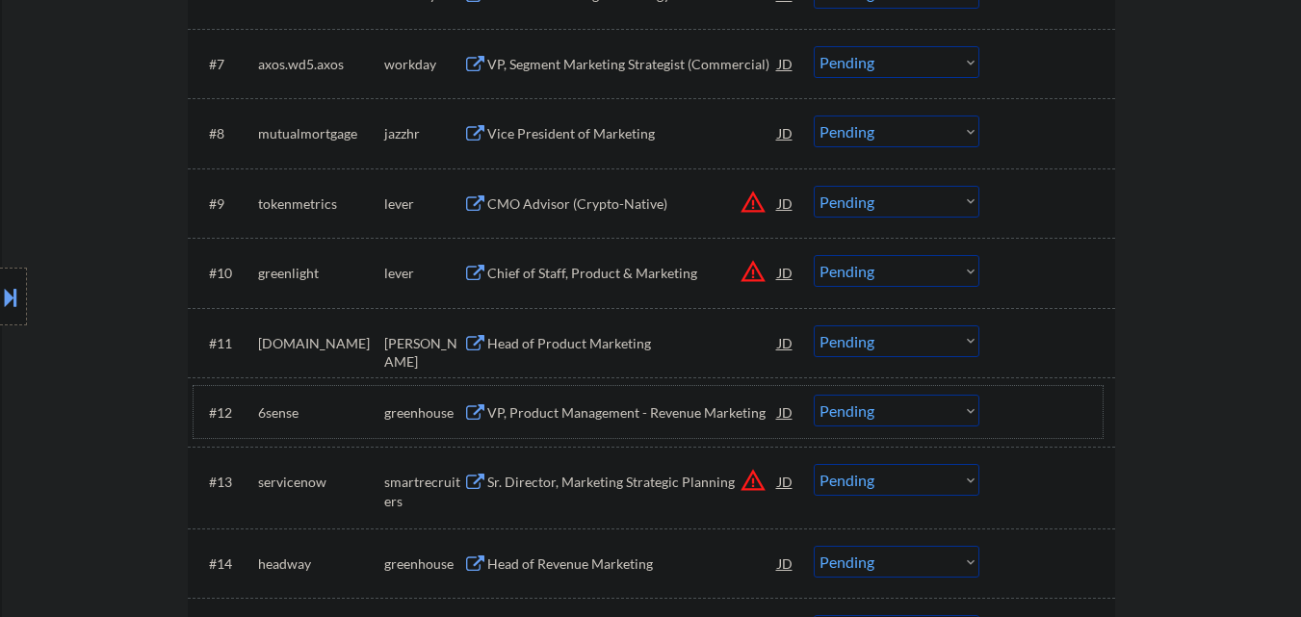
click at [612, 436] on div "#12 6sense greenhouse VP, Product Management - Revenue Marketing JD warning_amb…" at bounding box center [648, 412] width 909 height 52
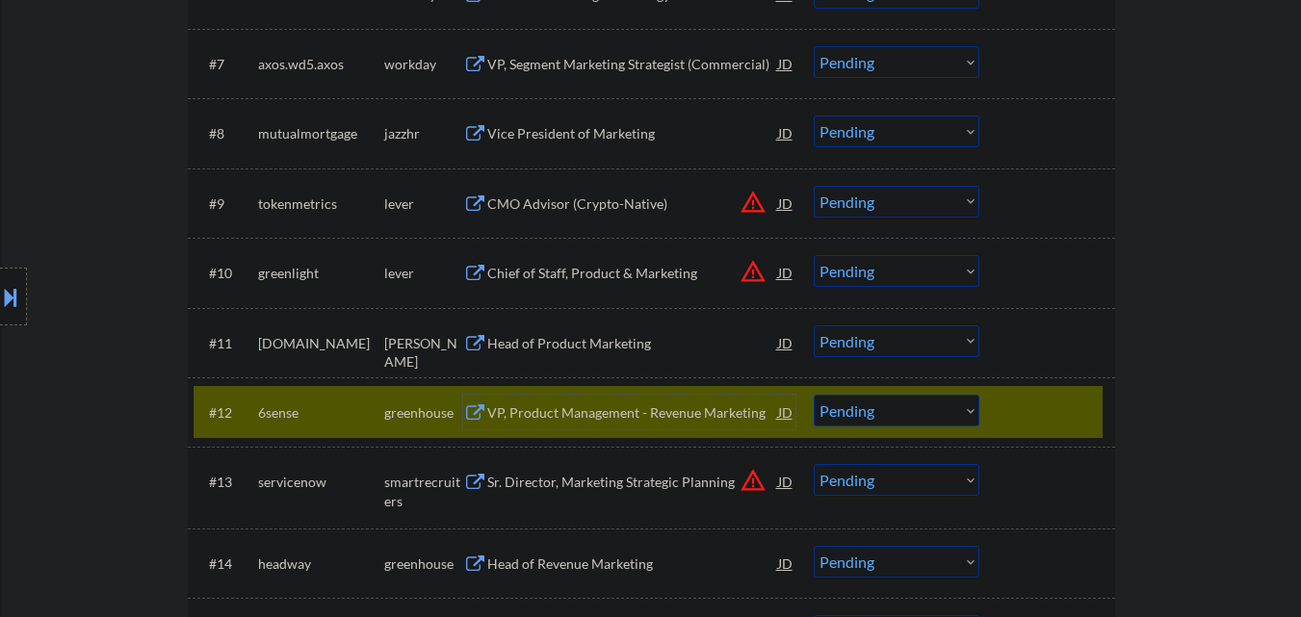
click at [635, 414] on div "VP, Product Management - Revenue Marketing" at bounding box center [632, 413] width 291 height 19
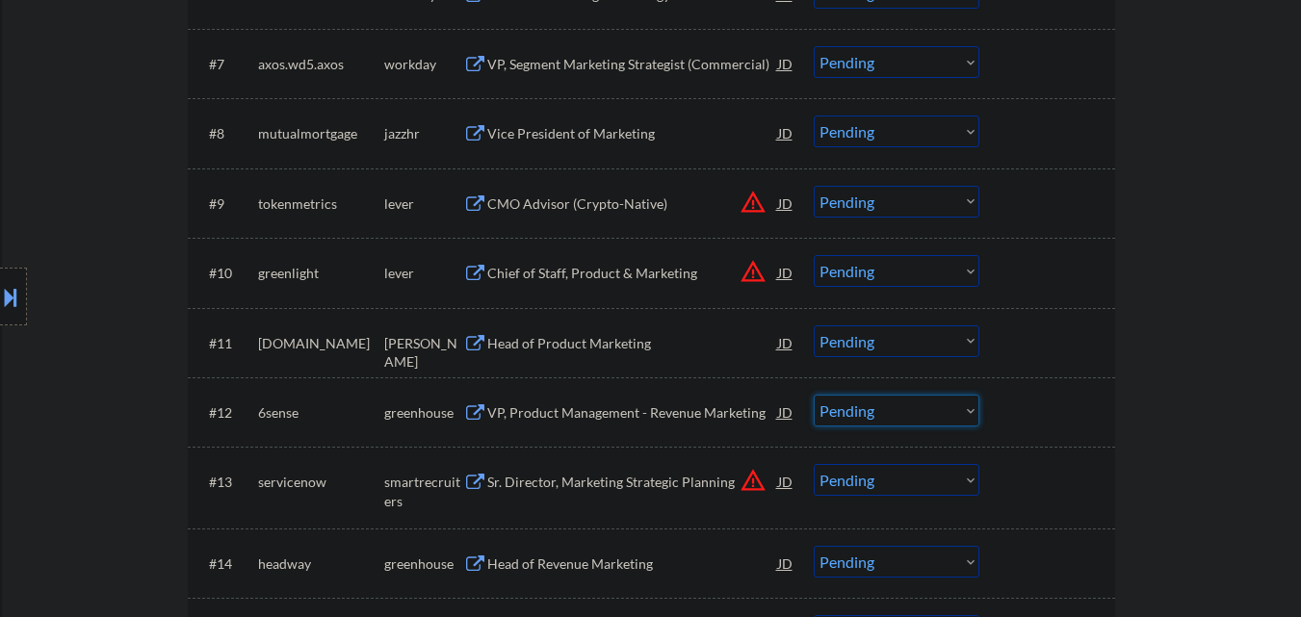
click at [871, 397] on select "Choose an option... Pending Applied Excluded (Questions) Excluded (Expired) Exc…" at bounding box center [897, 411] width 166 height 32
click at [866, 413] on select "Choose an option... Pending Applied Excluded (Questions) Excluded (Expired) Exc…" at bounding box center [897, 411] width 166 height 32
click at [866, 414] on select "Choose an option... Pending Applied Excluded (Questions) Excluded (Expired) Exc…" at bounding box center [897, 411] width 166 height 32
click at [814, 395] on select "Choose an option... Pending Applied Excluded (Questions) Excluded (Expired) Exc…" at bounding box center [897, 411] width 166 height 32
select select ""pending""
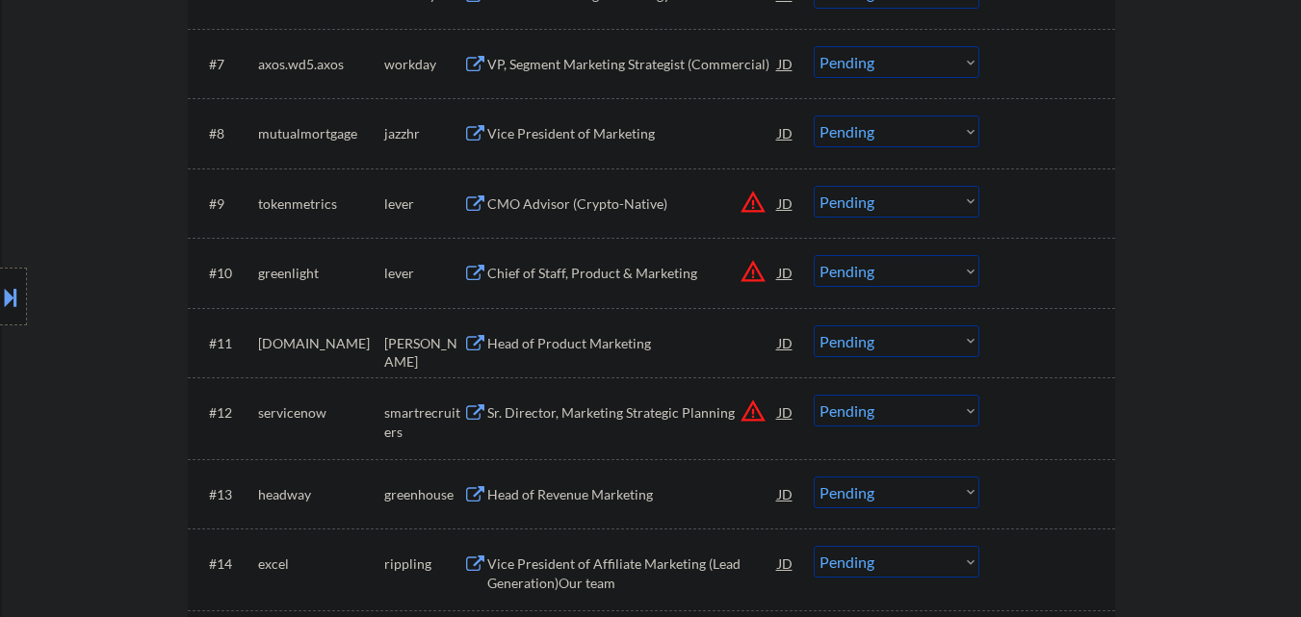
click at [574, 341] on div "Head of Product Marketing" at bounding box center [632, 343] width 291 height 19
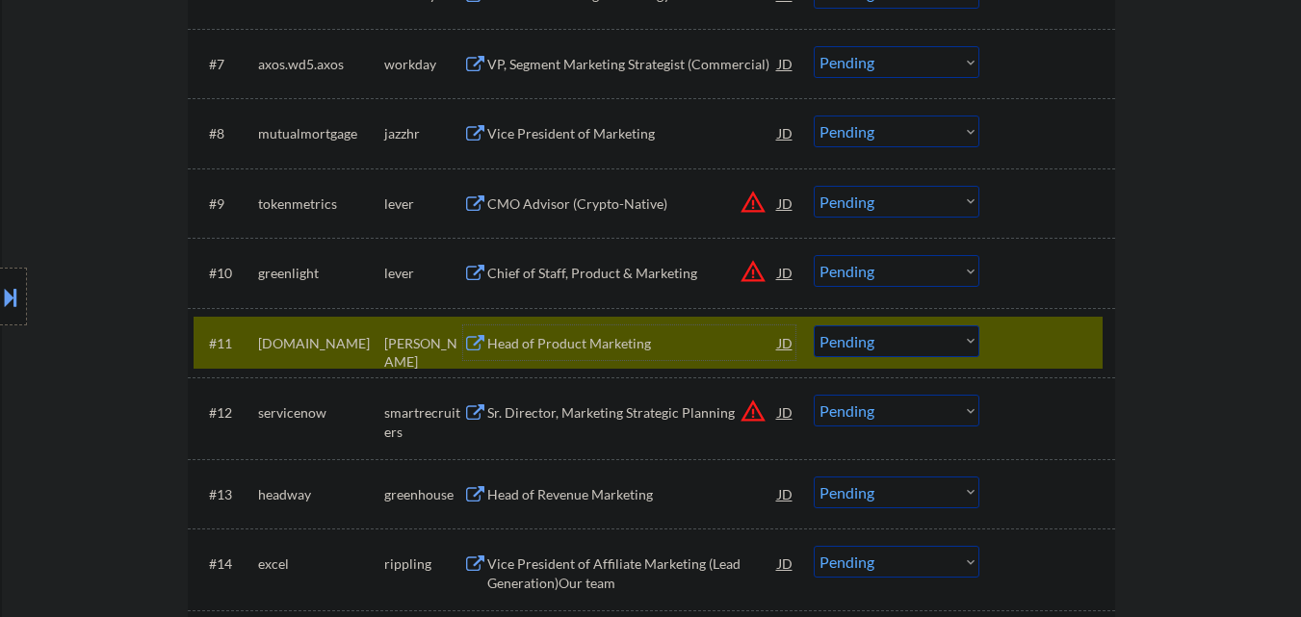
click at [1036, 352] on div at bounding box center [1050, 343] width 85 height 35
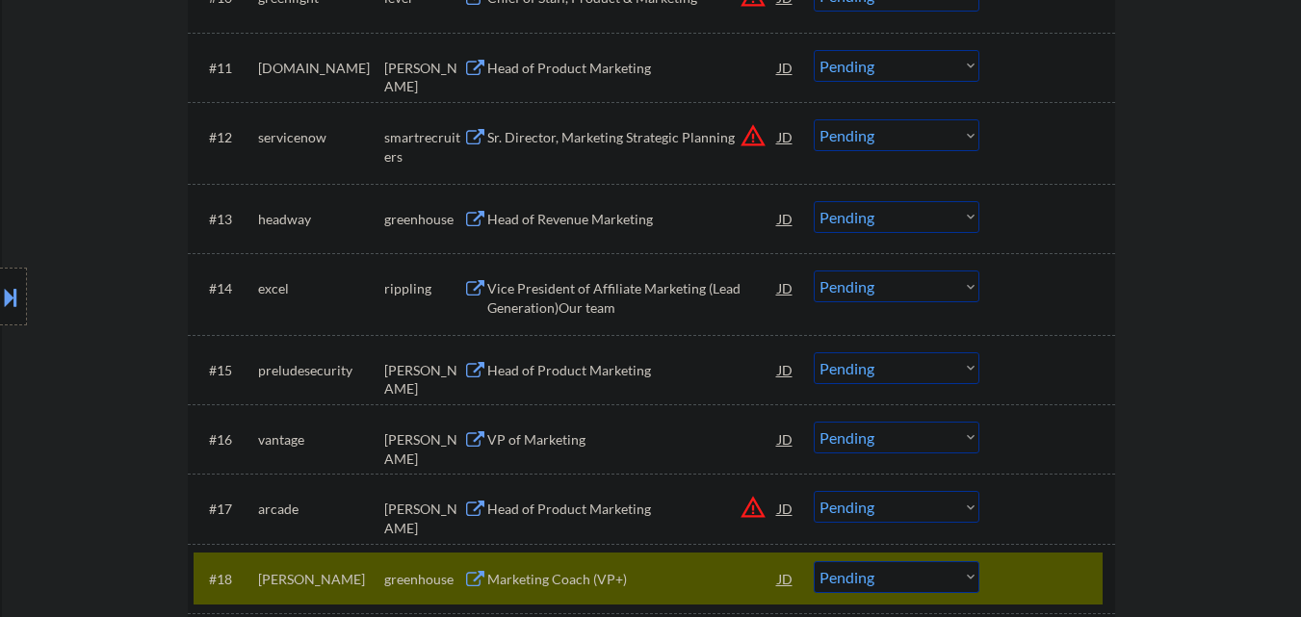
scroll to position [1349, 0]
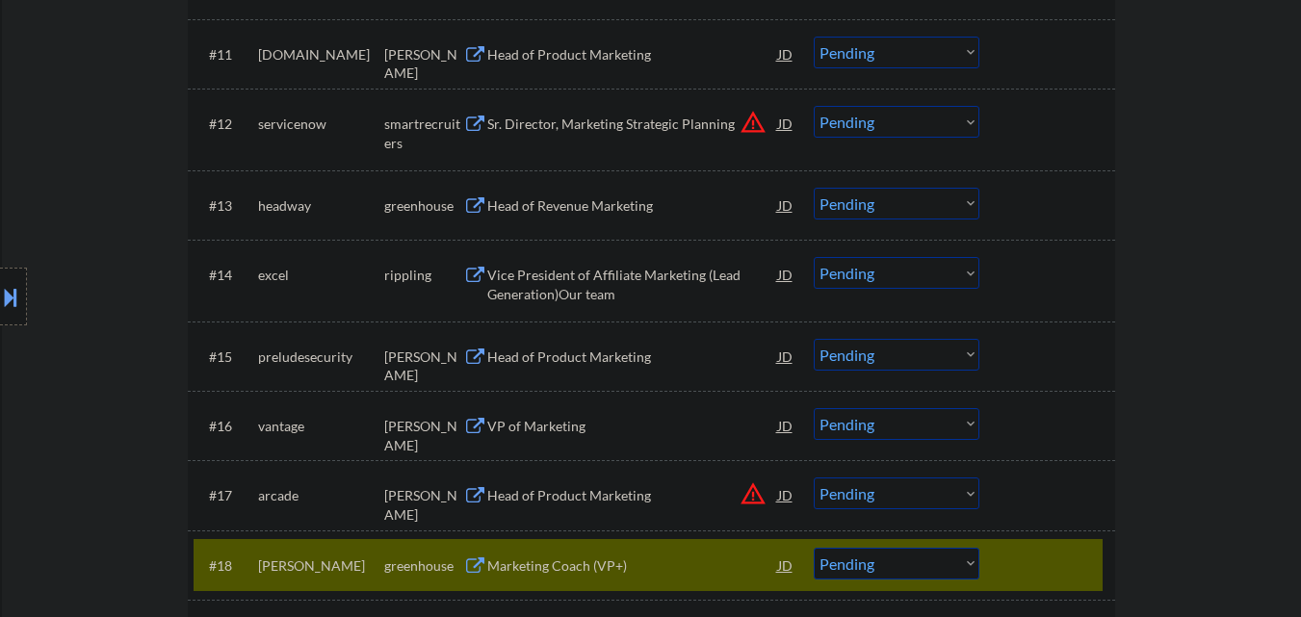
click at [541, 199] on div "Head of Revenue Marketing" at bounding box center [632, 206] width 291 height 19
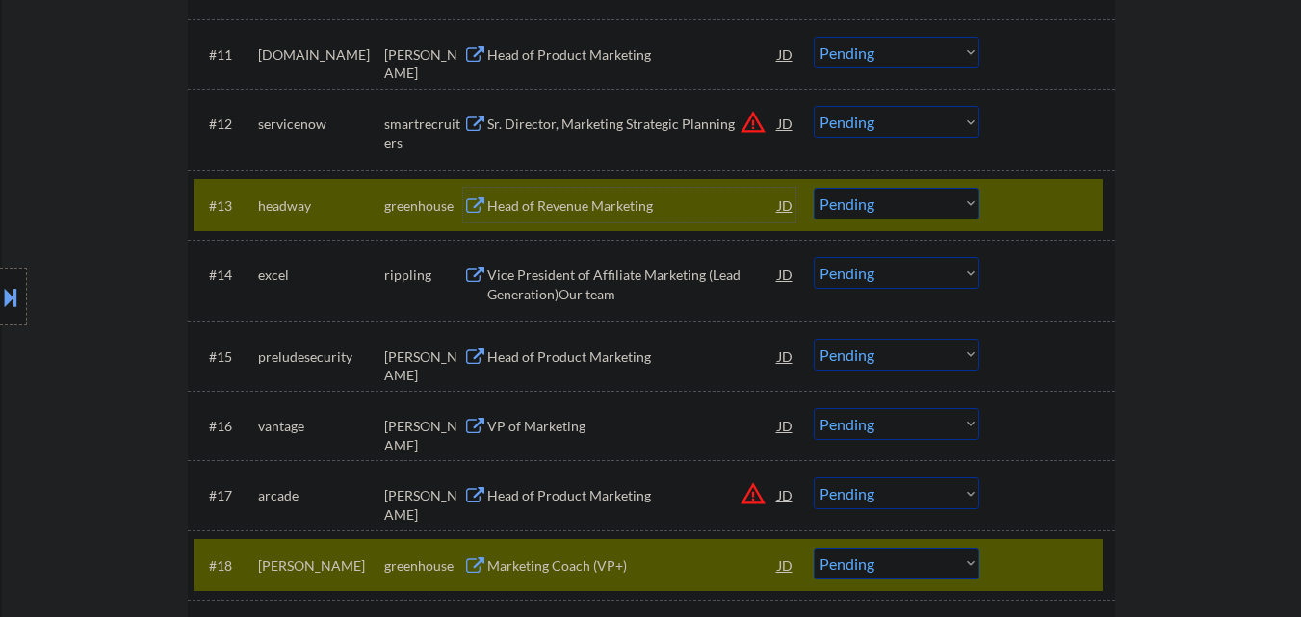
click at [924, 209] on select "Choose an option... Pending Applied Excluded (Questions) Excluded (Expired) Exc…" at bounding box center [897, 204] width 166 height 32
click at [814, 188] on select "Choose an option... Pending Applied Excluded (Questions) Excluded (Expired) Exc…" at bounding box center [897, 204] width 166 height 32
select select ""pending""
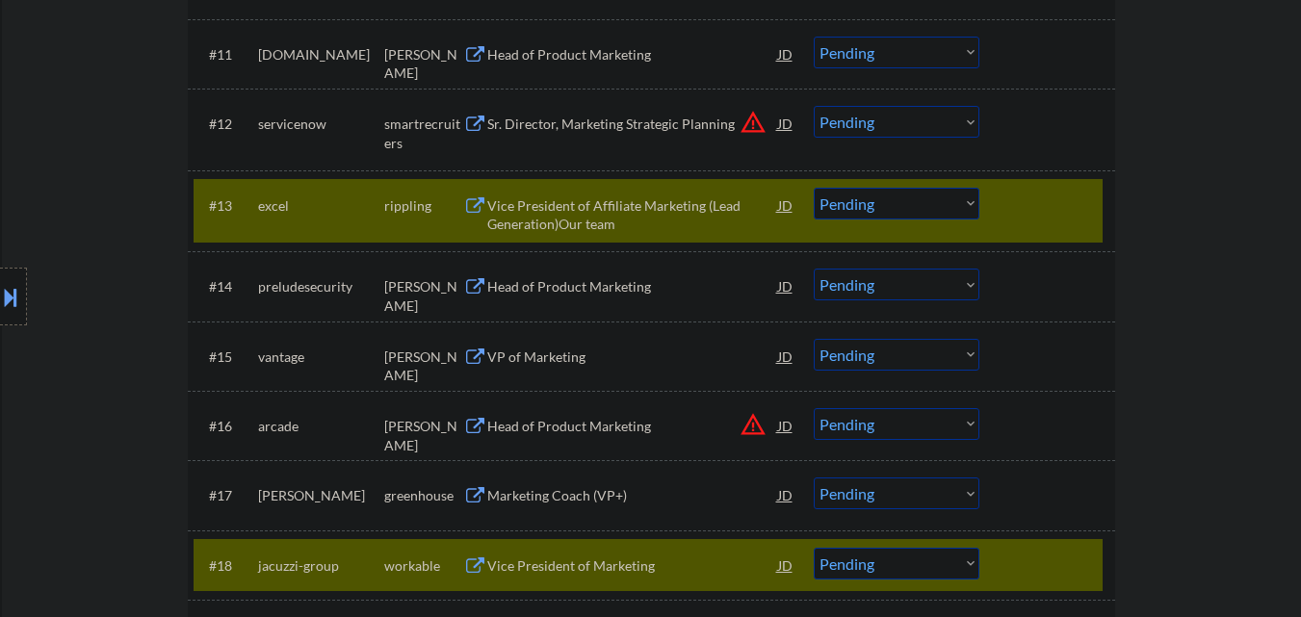
click at [615, 215] on div "Vice President of Affiliate Marketing (Lead Generation)Our team" at bounding box center [632, 216] width 291 height 38
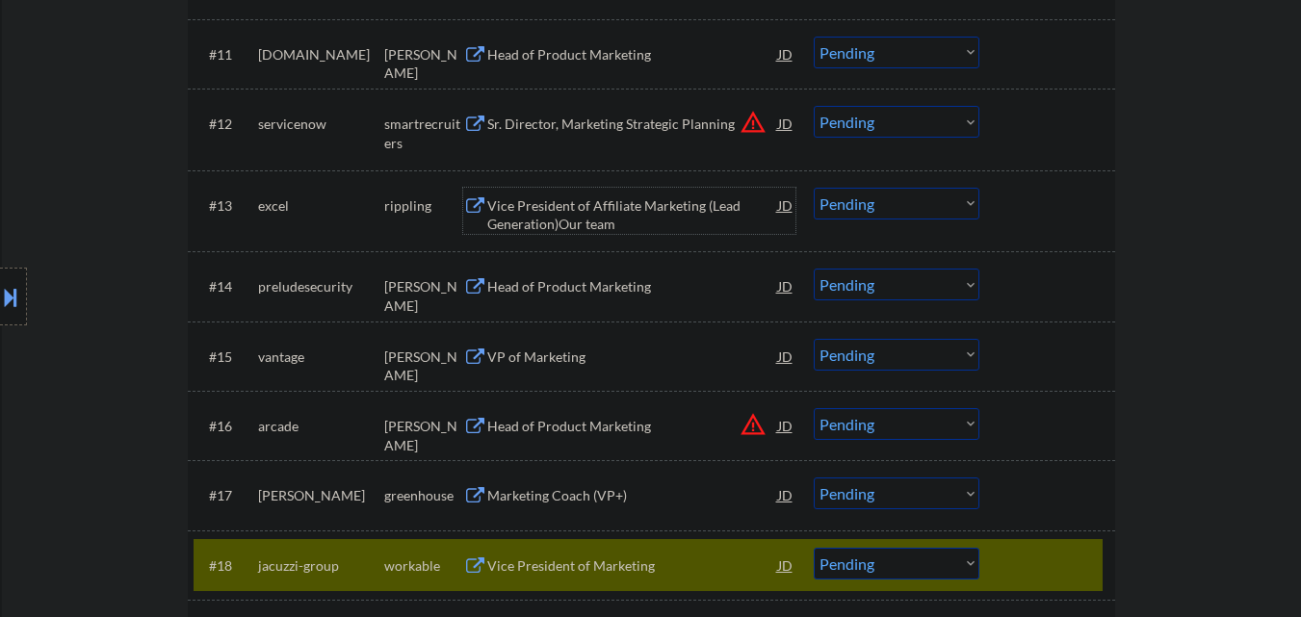
click at [547, 291] on div "Head of Product Marketing" at bounding box center [632, 286] width 291 height 19
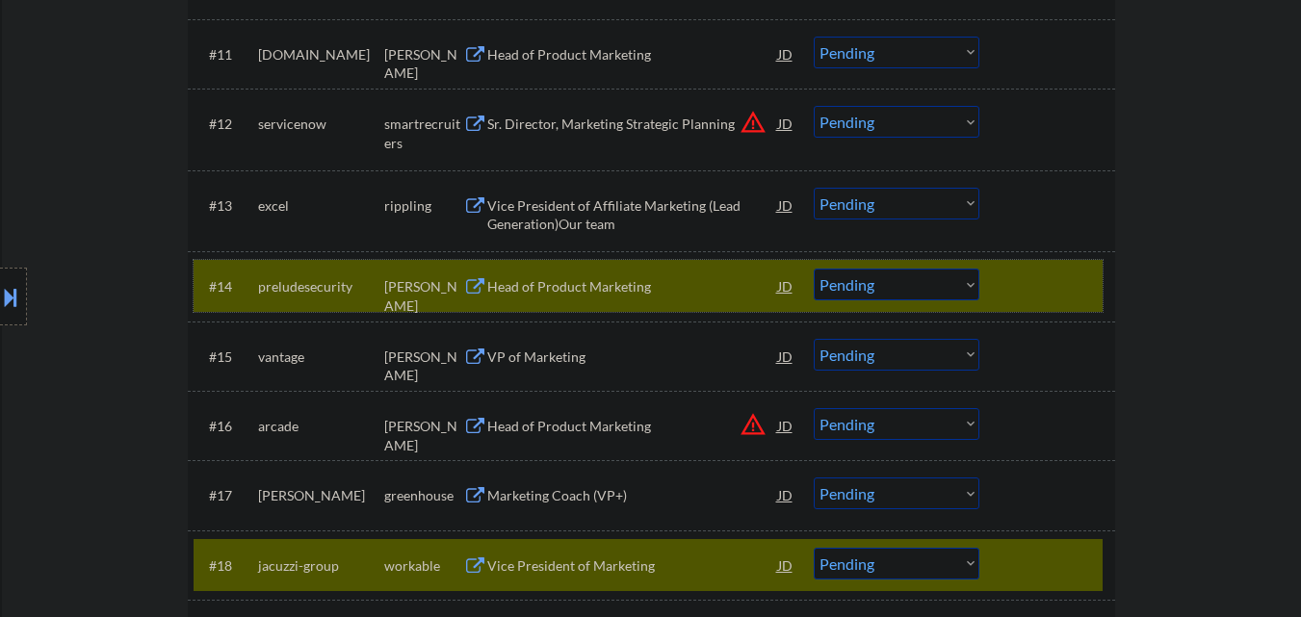
click at [1031, 279] on div at bounding box center [1050, 286] width 85 height 35
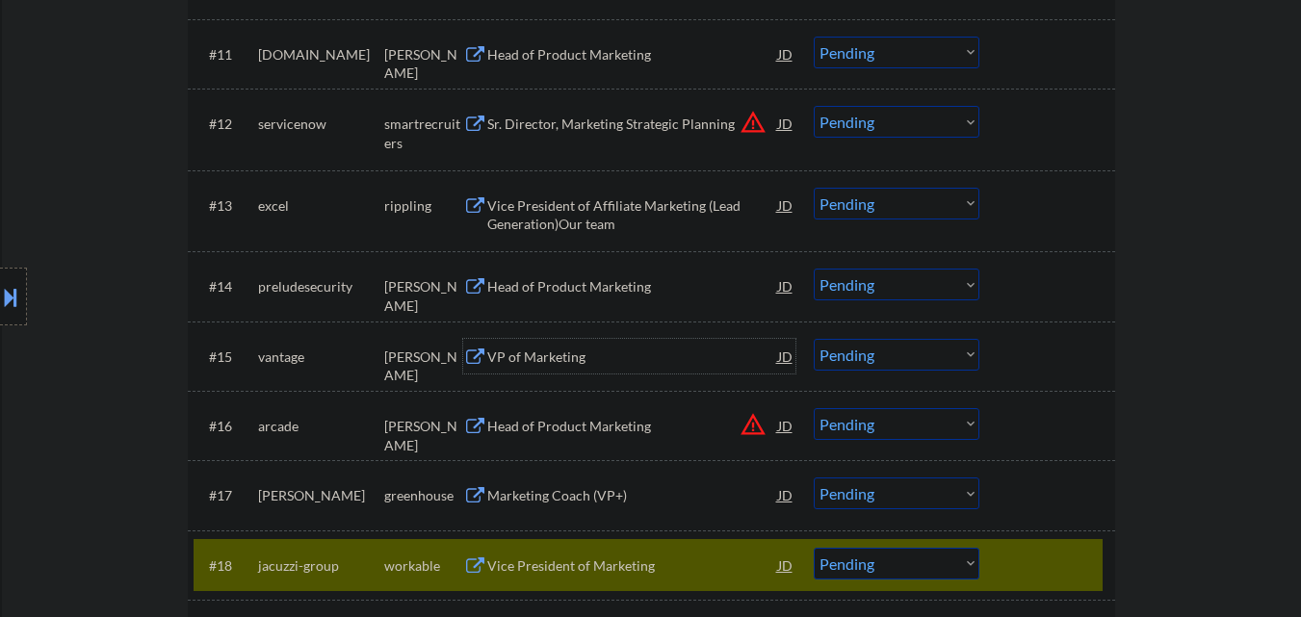
click at [510, 354] on div "VP of Marketing" at bounding box center [632, 357] width 291 height 19
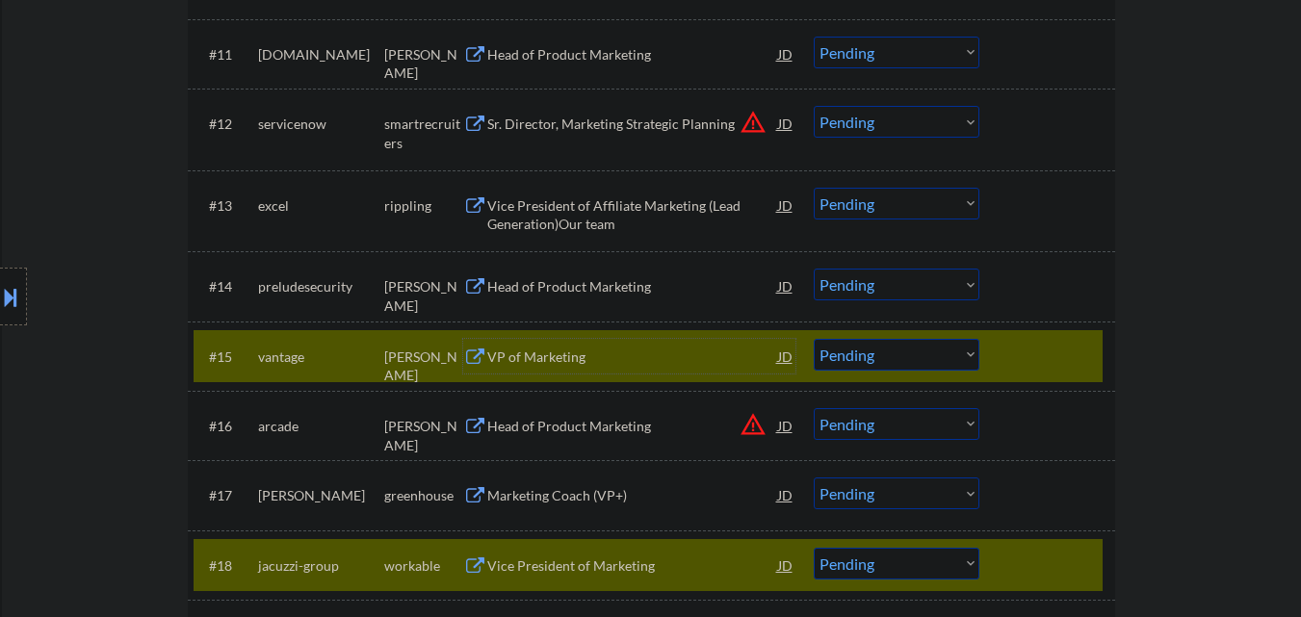
click at [28, 299] on div "Location Inclusions: San Diego, CA La Mesa, CA Lemon Grove, CA El Cajon, CA San…" at bounding box center [172, 296] width 345 height 357
click at [15, 298] on button at bounding box center [10, 297] width 21 height 32
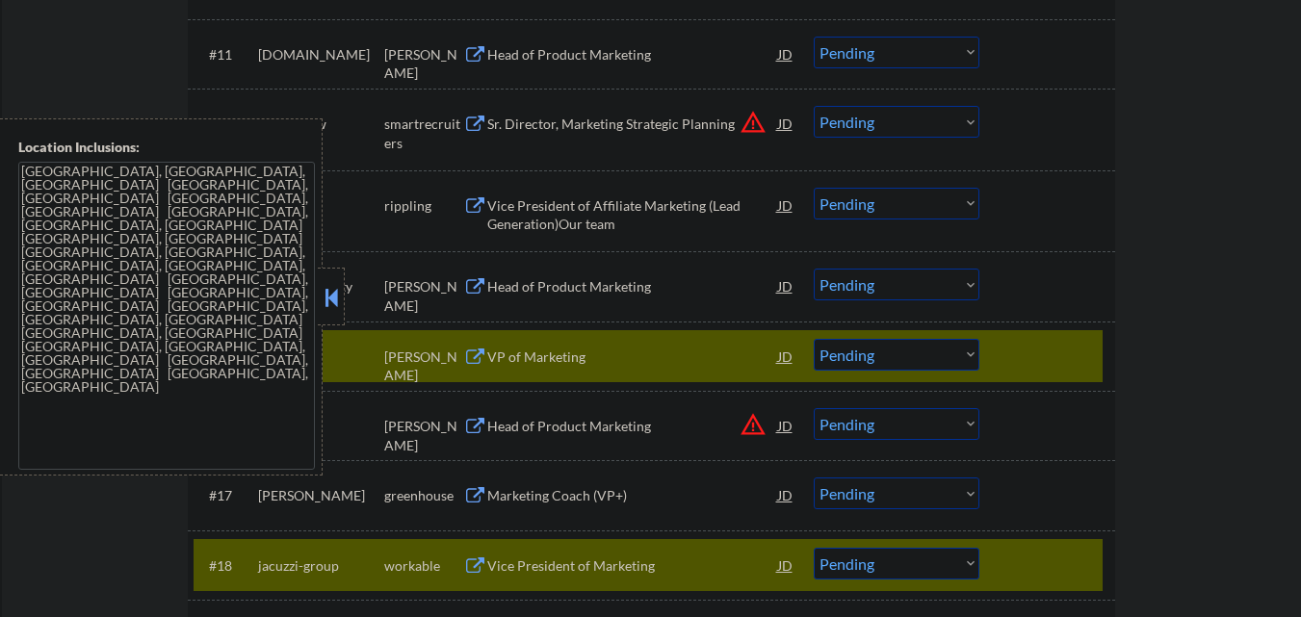
click at [336, 290] on button at bounding box center [331, 297] width 21 height 29
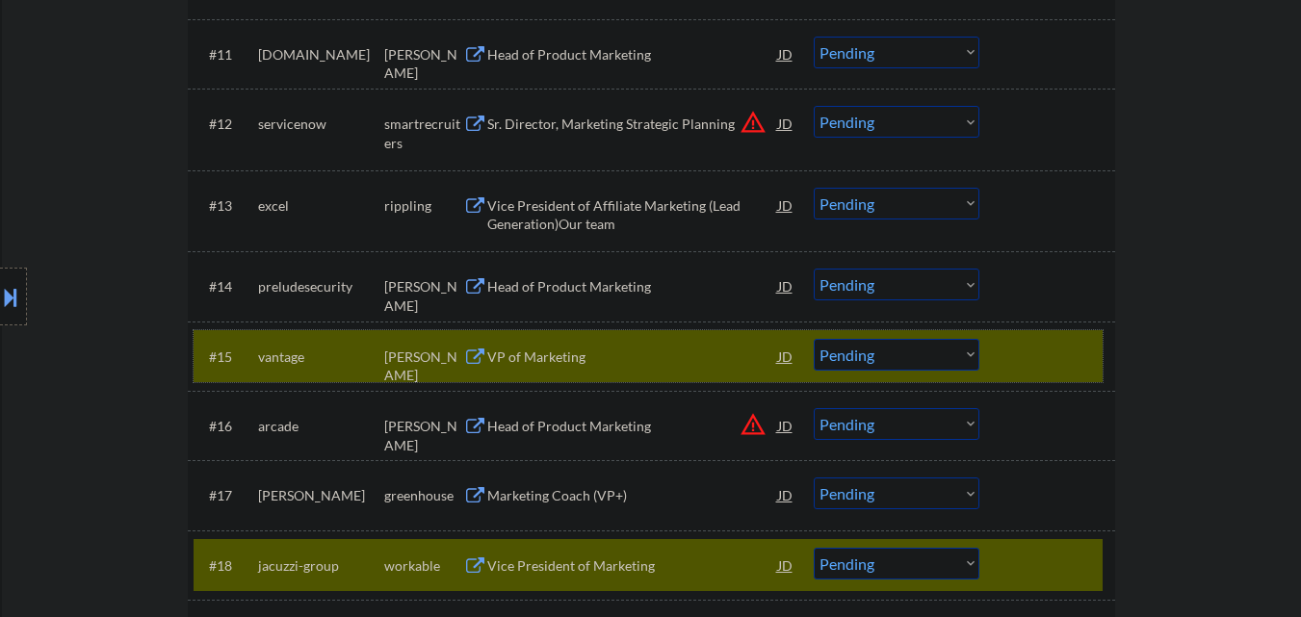
click at [909, 373] on div "#15 vantage ashby VP of Marketing JD warning_amber Choose an option... Pending …" at bounding box center [648, 356] width 909 height 52
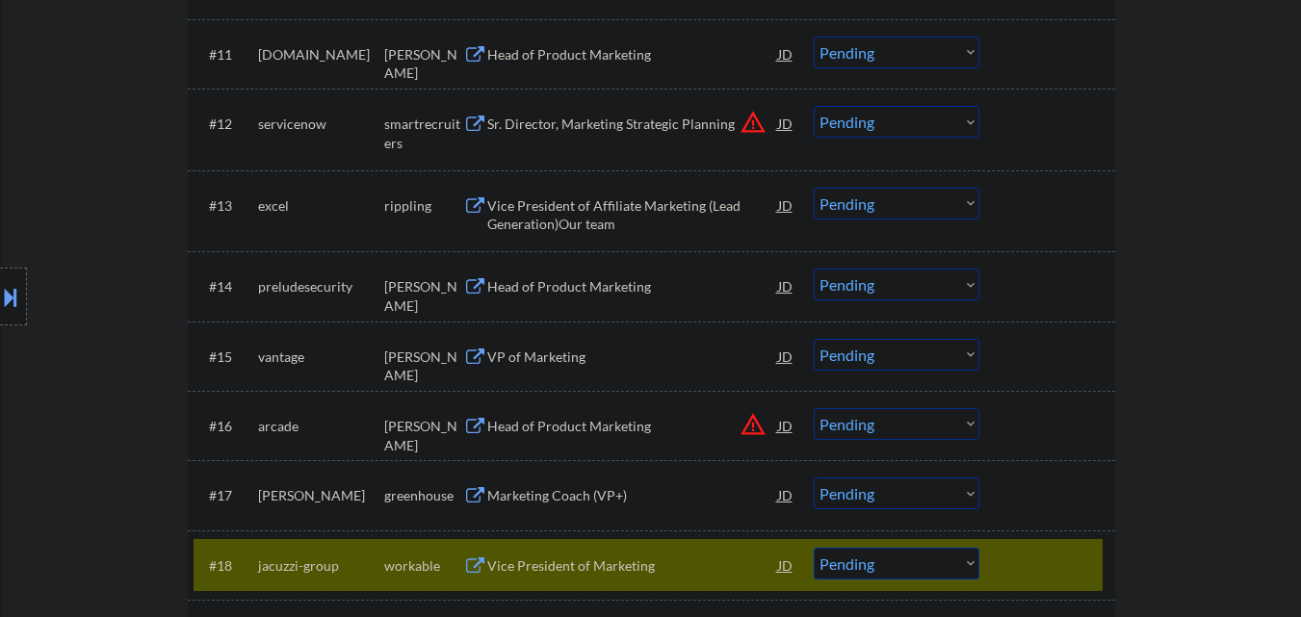
click at [890, 355] on select "Choose an option... Pending Applied Excluded (Questions) Excluded (Expired) Exc…" at bounding box center [897, 355] width 166 height 32
click at [814, 339] on select "Choose an option... Pending Applied Excluded (Questions) Excluded (Expired) Exc…" at bounding box center [897, 355] width 166 height 32
select select ""pending""
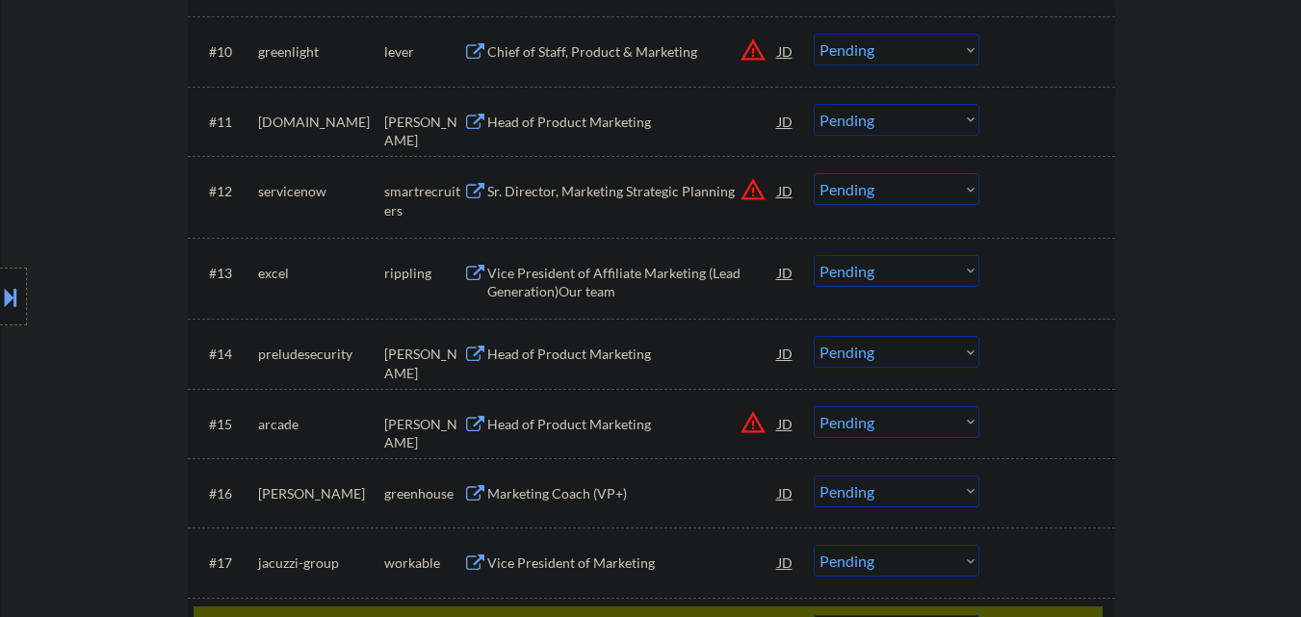
scroll to position [1252, 0]
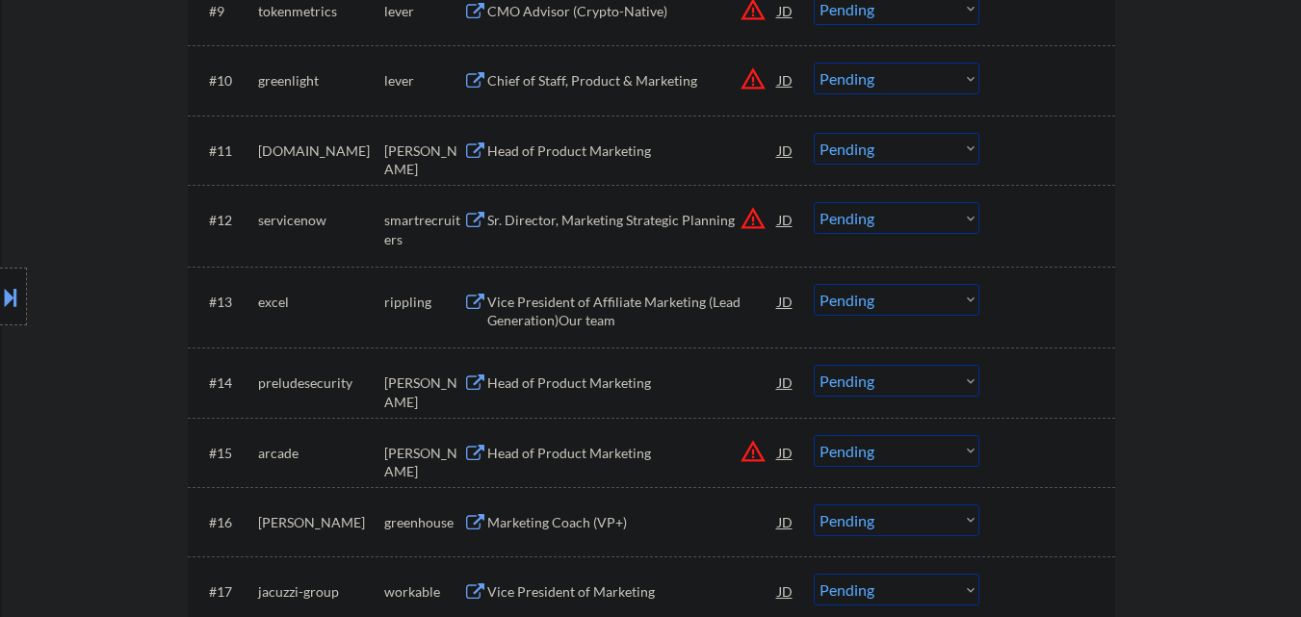
click at [550, 316] on div "Vice President of Affiliate Marketing (Lead Generation)Our team" at bounding box center [632, 312] width 291 height 38
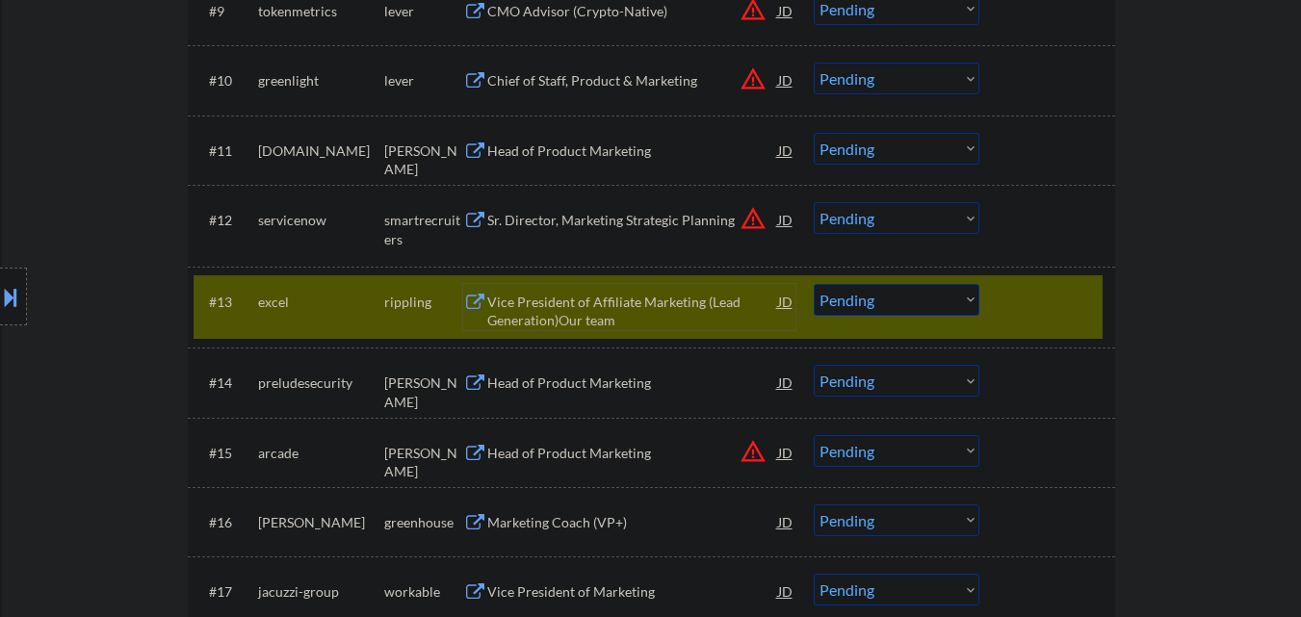
click at [576, 377] on div "Head of Product Marketing" at bounding box center [632, 383] width 291 height 19
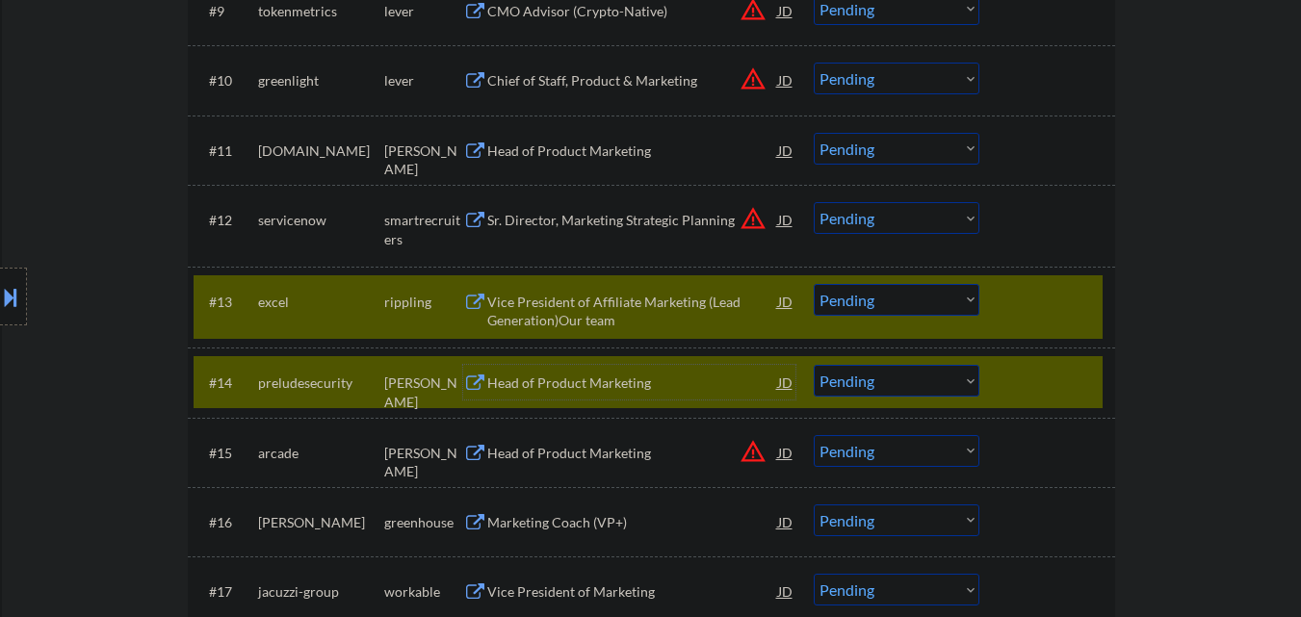
click at [1019, 311] on div at bounding box center [1050, 301] width 85 height 35
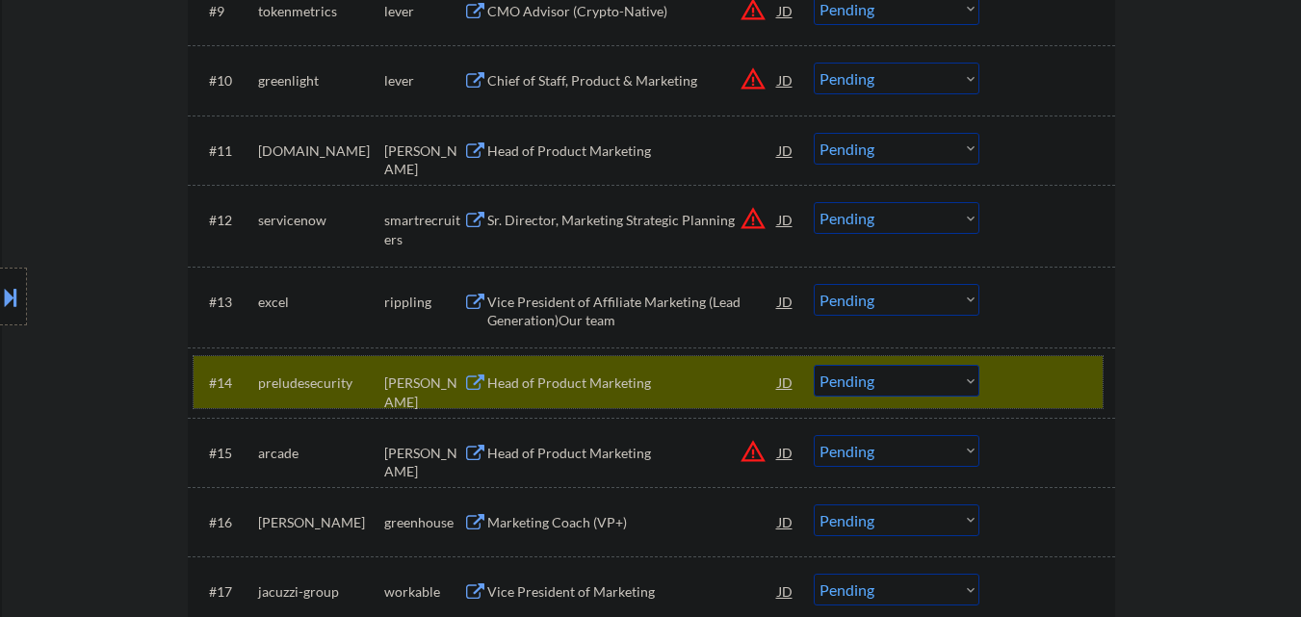
click at [1035, 366] on div at bounding box center [1050, 382] width 85 height 35
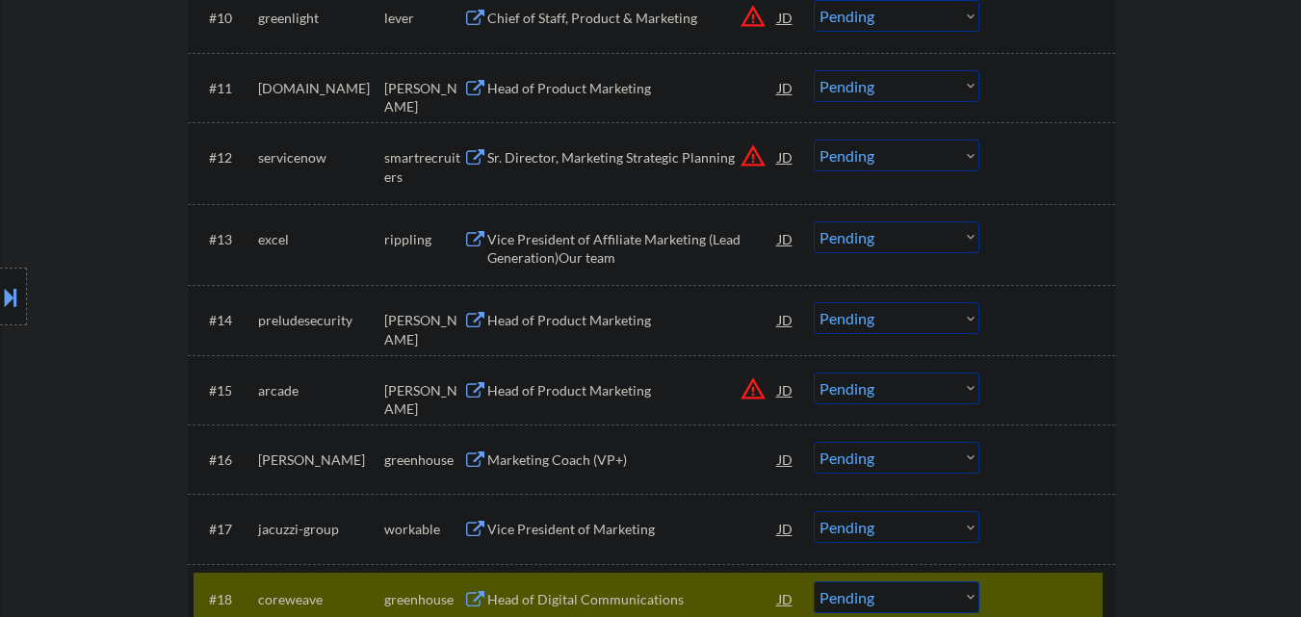
scroll to position [1349, 0]
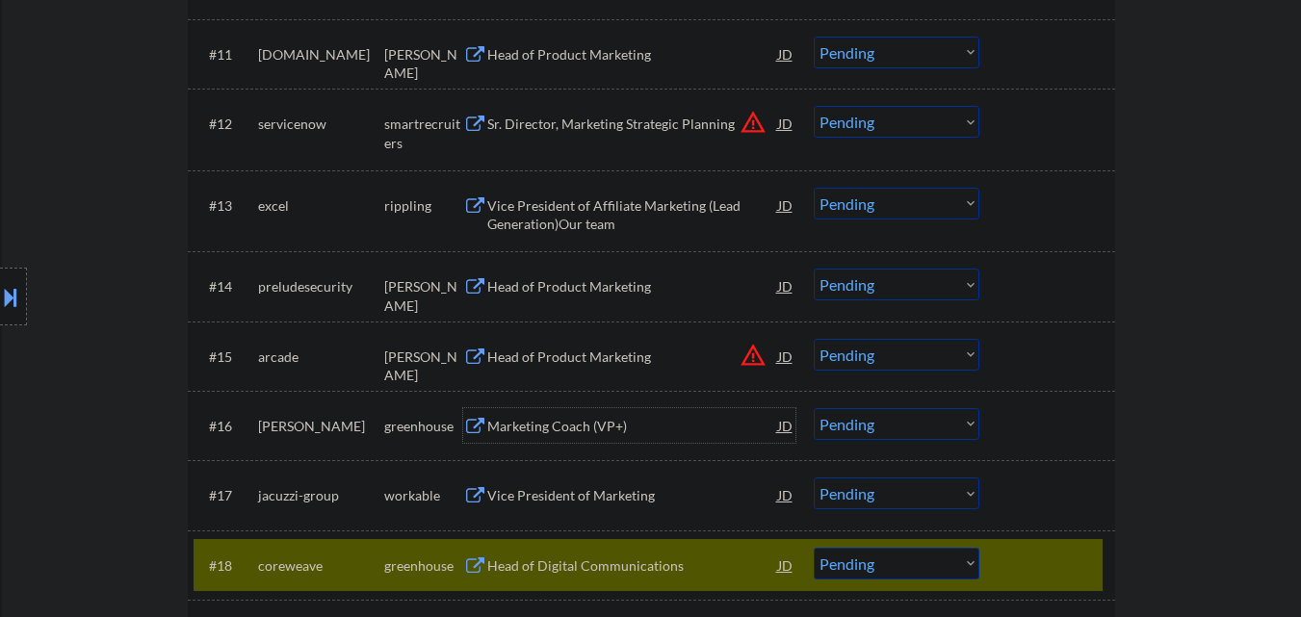
click at [562, 439] on div "Marketing Coach (VP+)" at bounding box center [632, 425] width 291 height 35
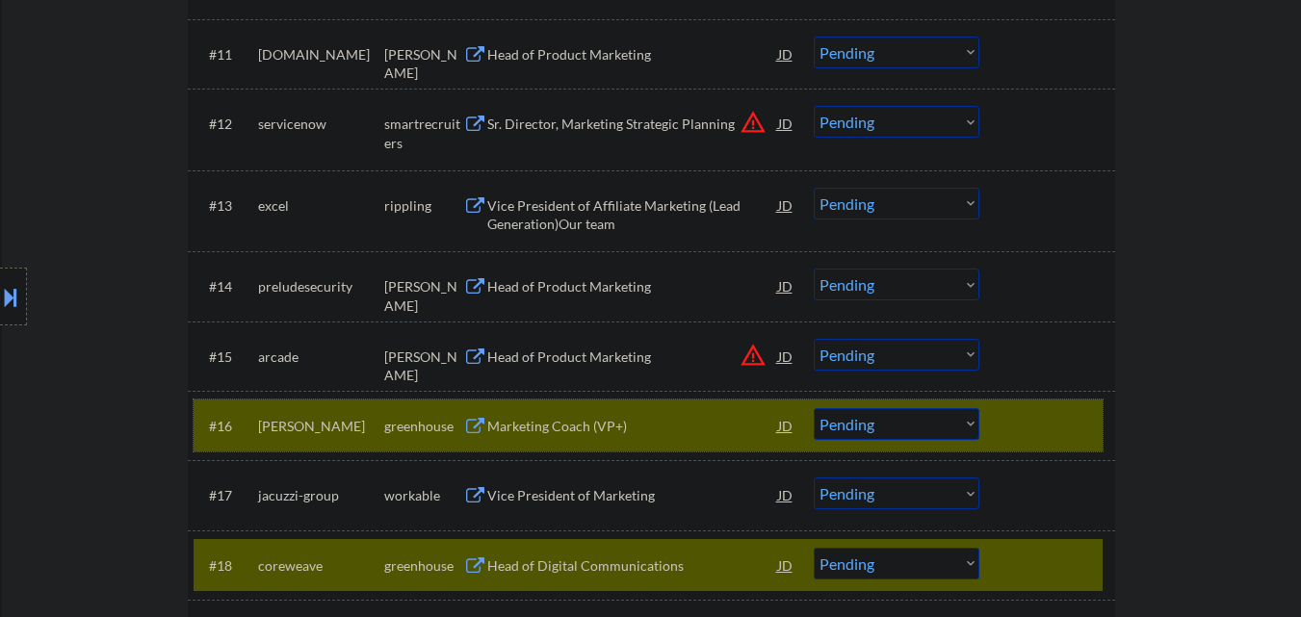
click at [1027, 408] on div at bounding box center [1050, 425] width 85 height 35
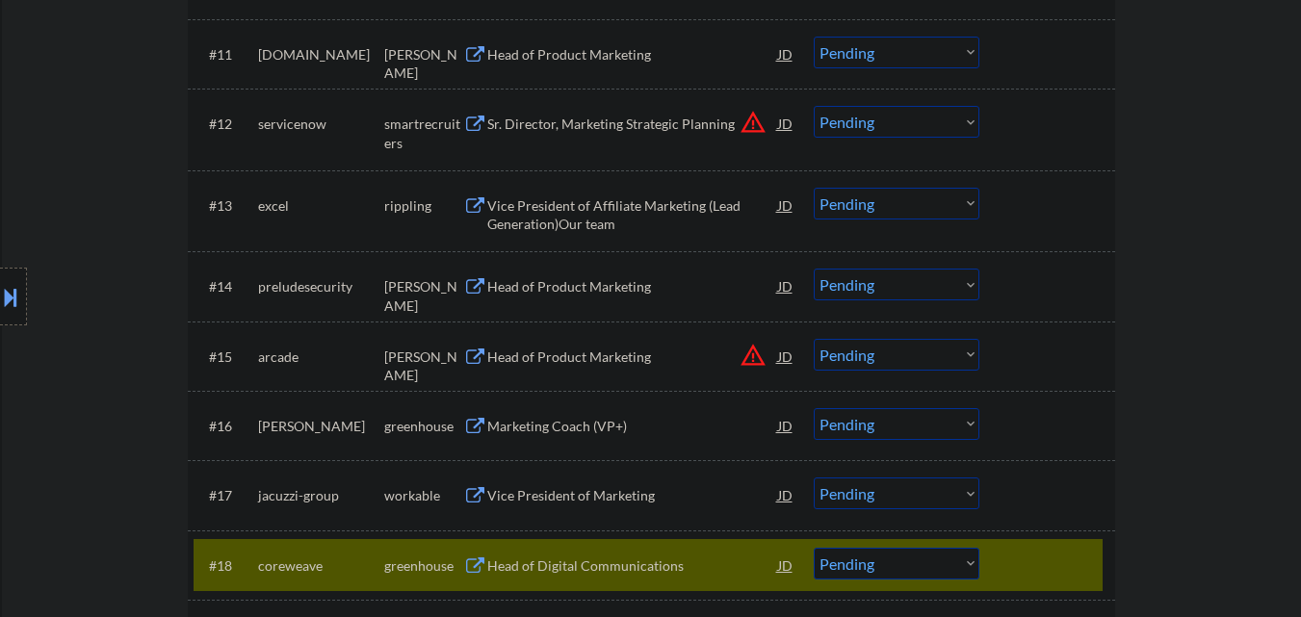
click at [543, 500] on div "Vice President of Marketing" at bounding box center [632, 495] width 291 height 19
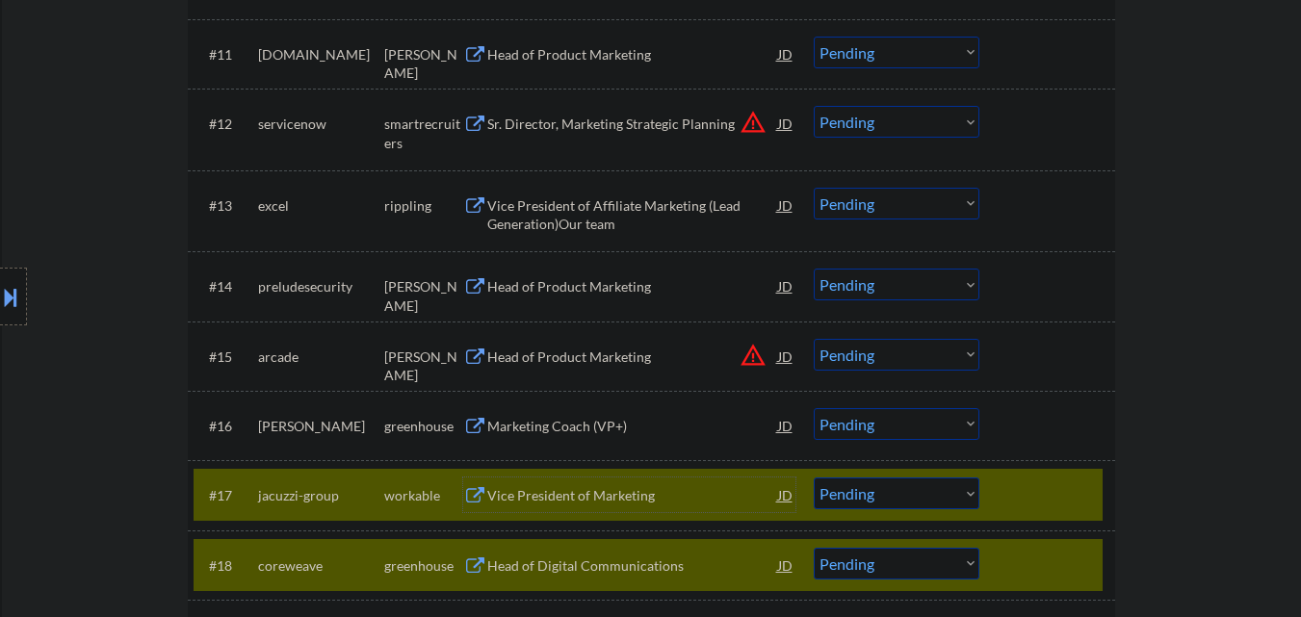
click at [1068, 556] on div at bounding box center [1050, 565] width 85 height 35
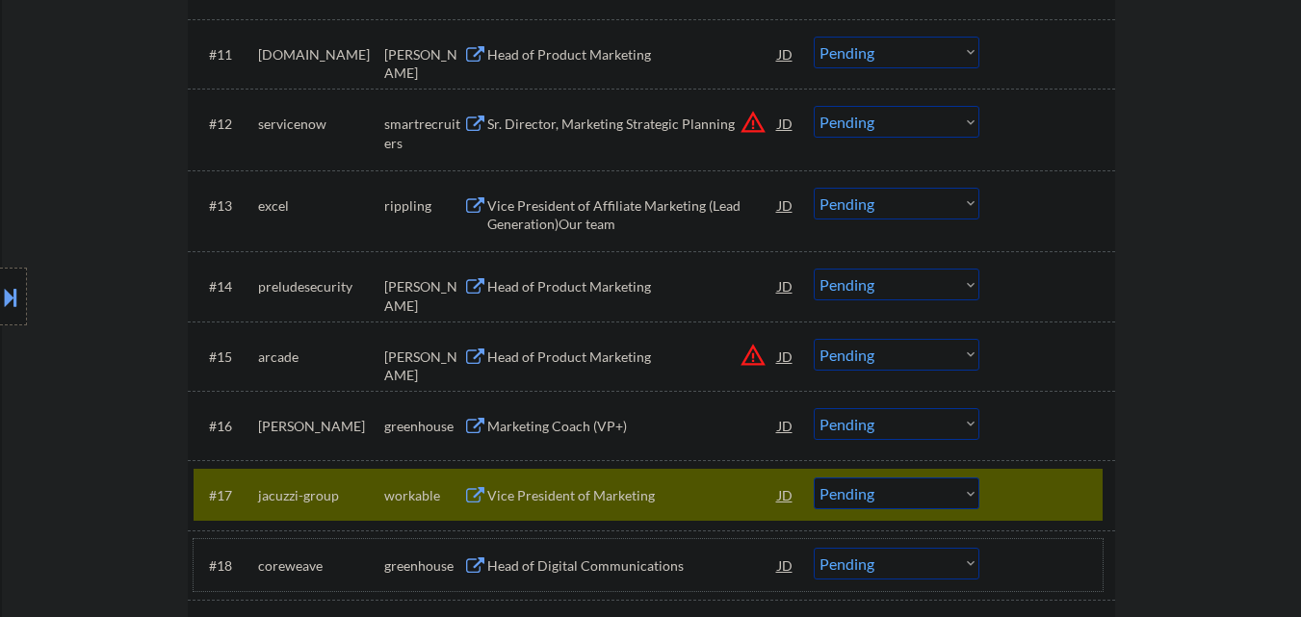
click at [870, 495] on select "Choose an option... Pending Applied Excluded (Questions) Excluded (Expired) Exc…" at bounding box center [897, 494] width 166 height 32
click at [814, 478] on select "Choose an option... Pending Applied Excluded (Questions) Excluded (Expired) Exc…" at bounding box center [897, 494] width 166 height 32
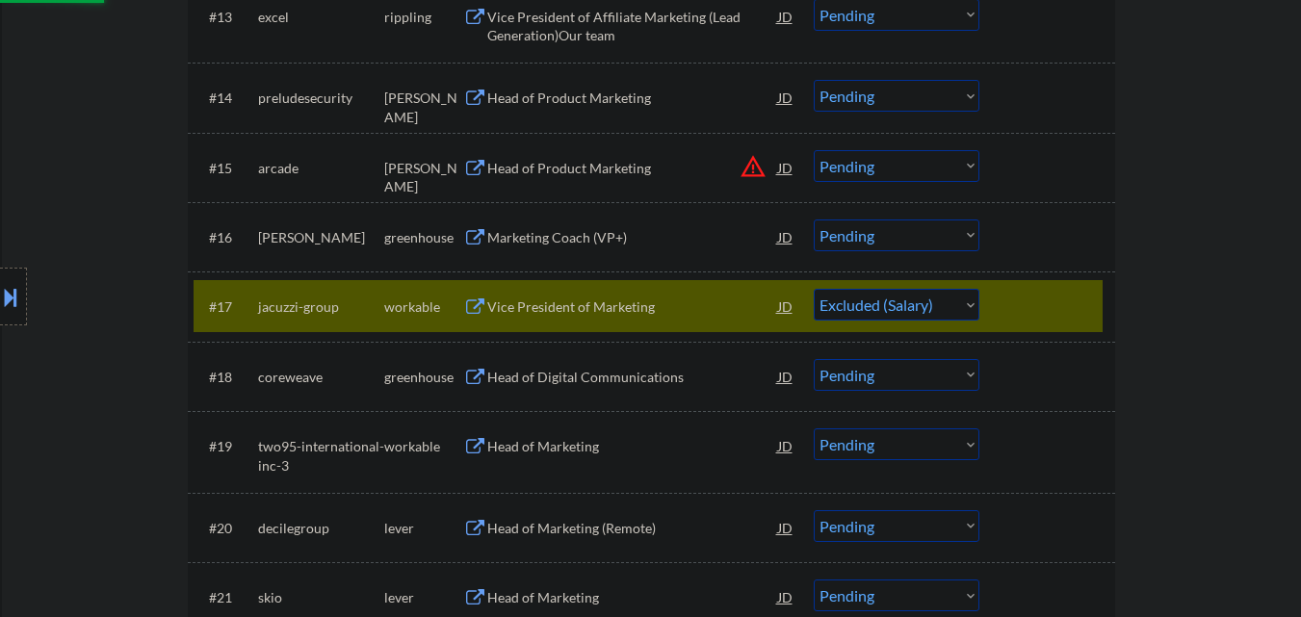
scroll to position [1541, 0]
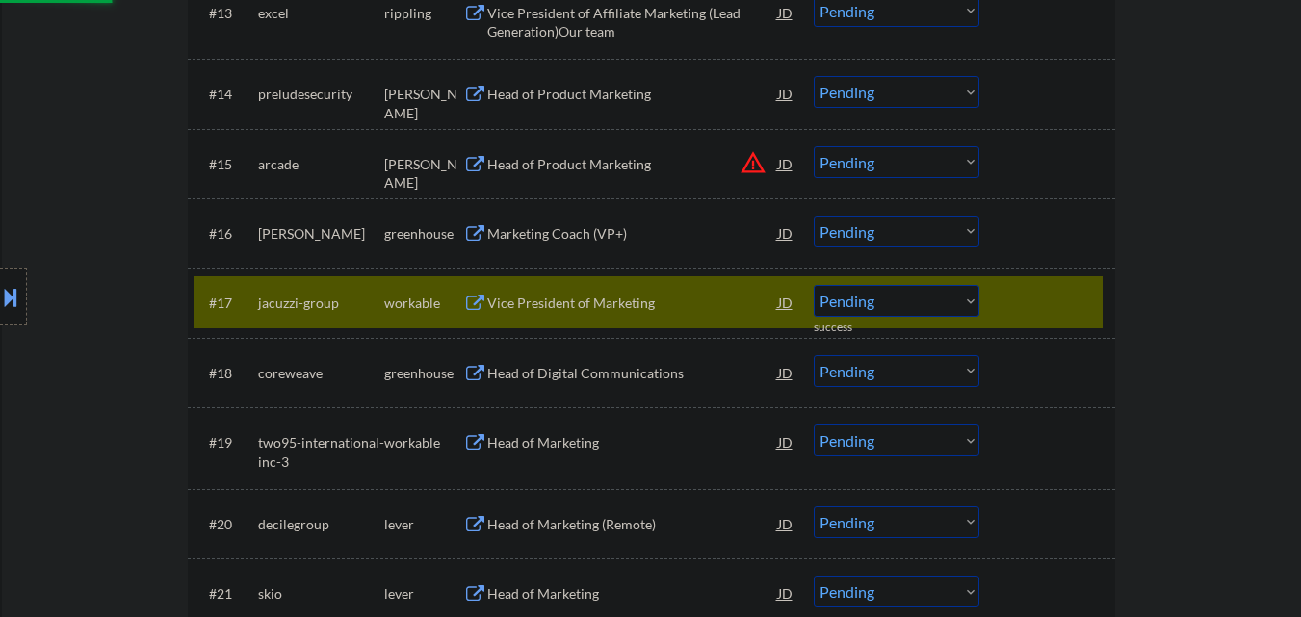
click at [564, 376] on div "Head of Digital Communications" at bounding box center [632, 373] width 291 height 19
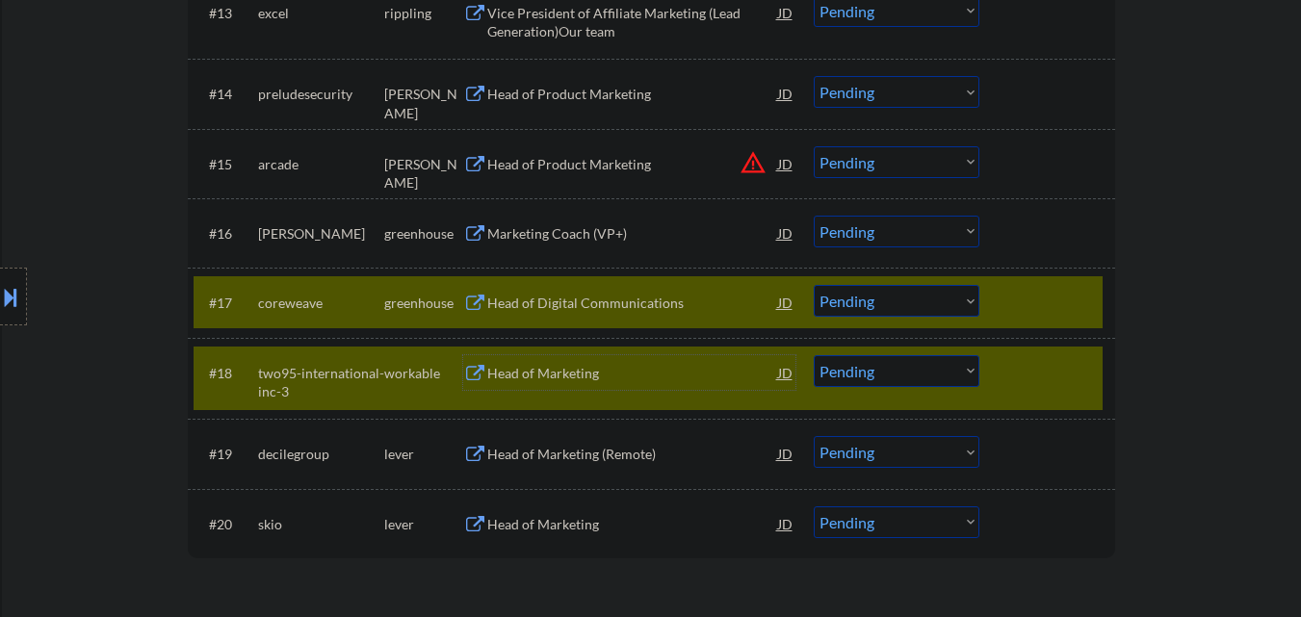
click at [1035, 362] on div at bounding box center [1050, 372] width 85 height 35
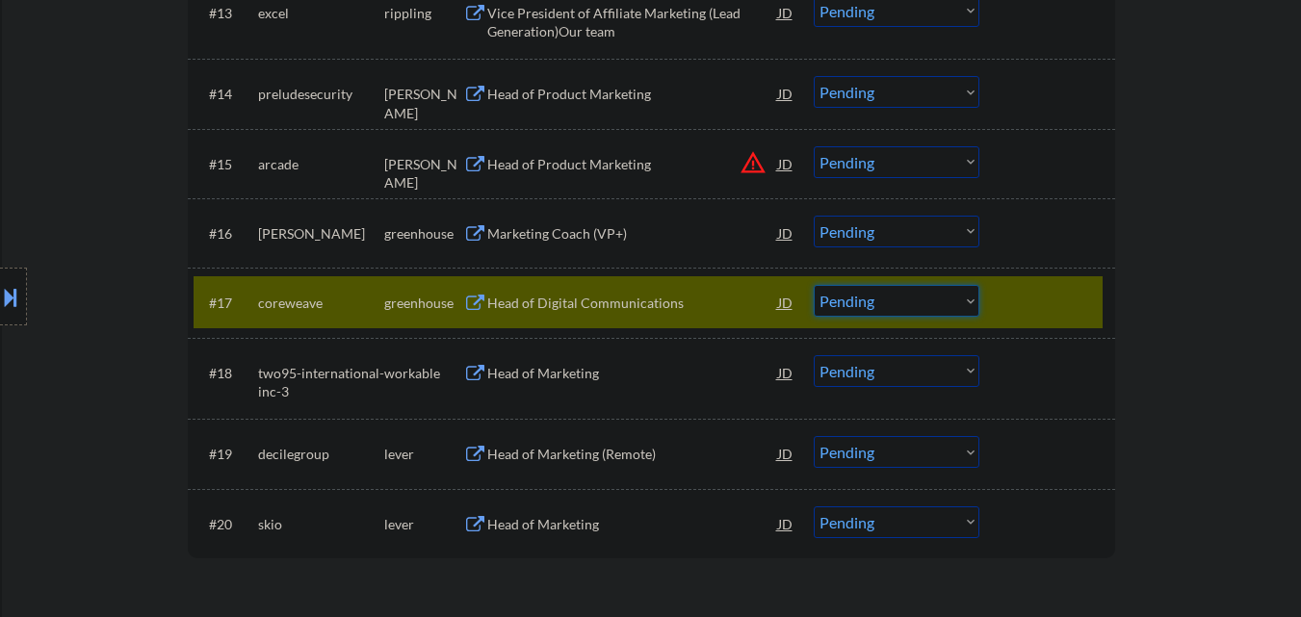
click at [861, 297] on select "Choose an option... Pending Applied Excluded (Questions) Excluded (Expired) Exc…" at bounding box center [897, 301] width 166 height 32
click at [814, 285] on select "Choose an option... Pending Applied Excluded (Questions) Excluded (Expired) Exc…" at bounding box center [897, 301] width 166 height 32
click at [557, 373] on div "Head of Marketing" at bounding box center [632, 373] width 291 height 19
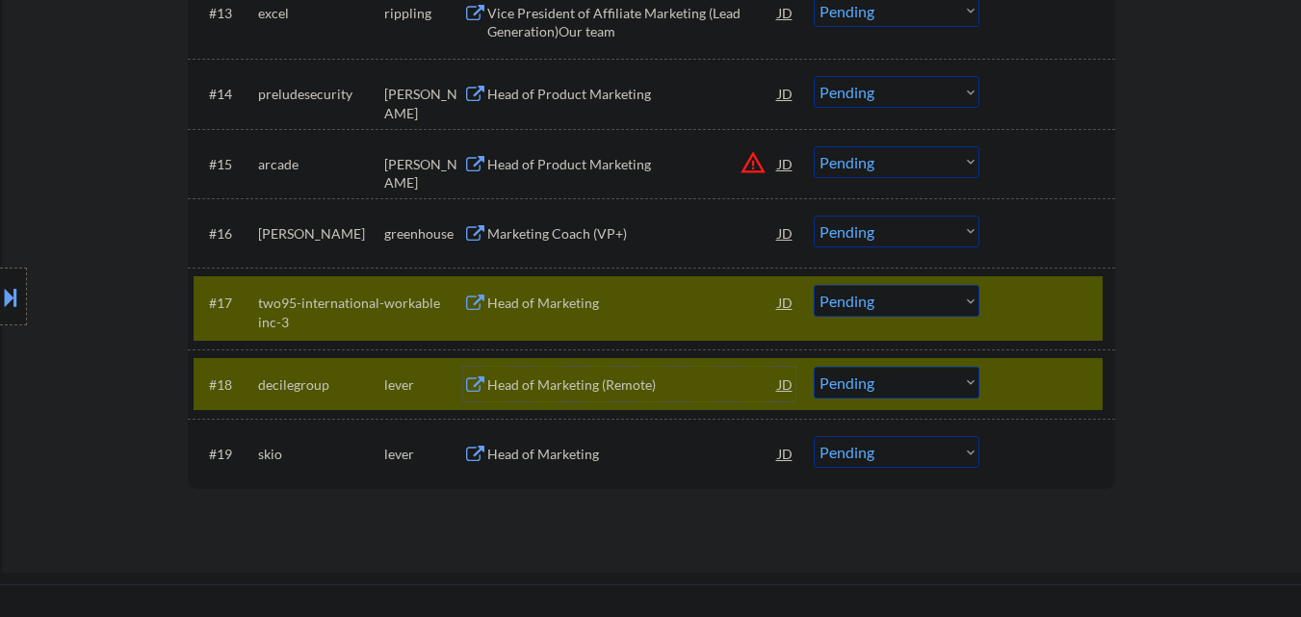
click at [1043, 383] on div at bounding box center [1050, 384] width 85 height 35
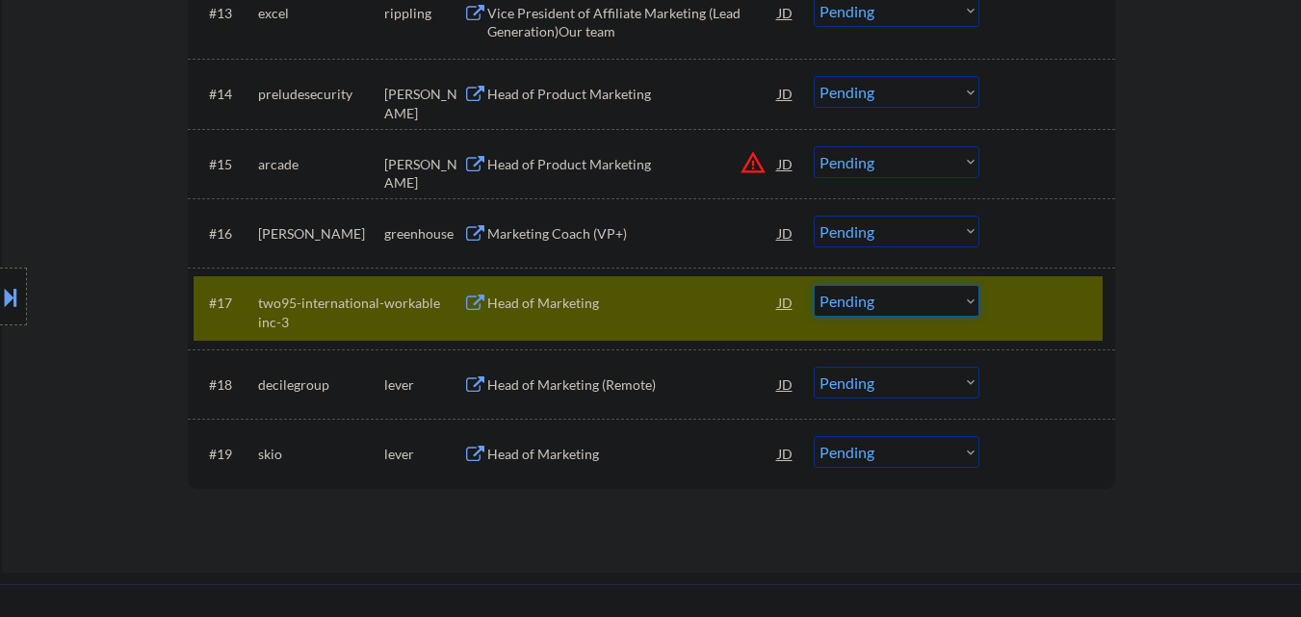
click at [864, 301] on select "Choose an option... Pending Applied Excluded (Questions) Excluded (Expired) Exc…" at bounding box center [897, 301] width 166 height 32
click at [814, 285] on select "Choose an option... Pending Applied Excluded (Questions) Excluded (Expired) Exc…" at bounding box center [897, 301] width 166 height 32
click at [613, 378] on div "Head of Marketing (Remote)" at bounding box center [632, 385] width 291 height 19
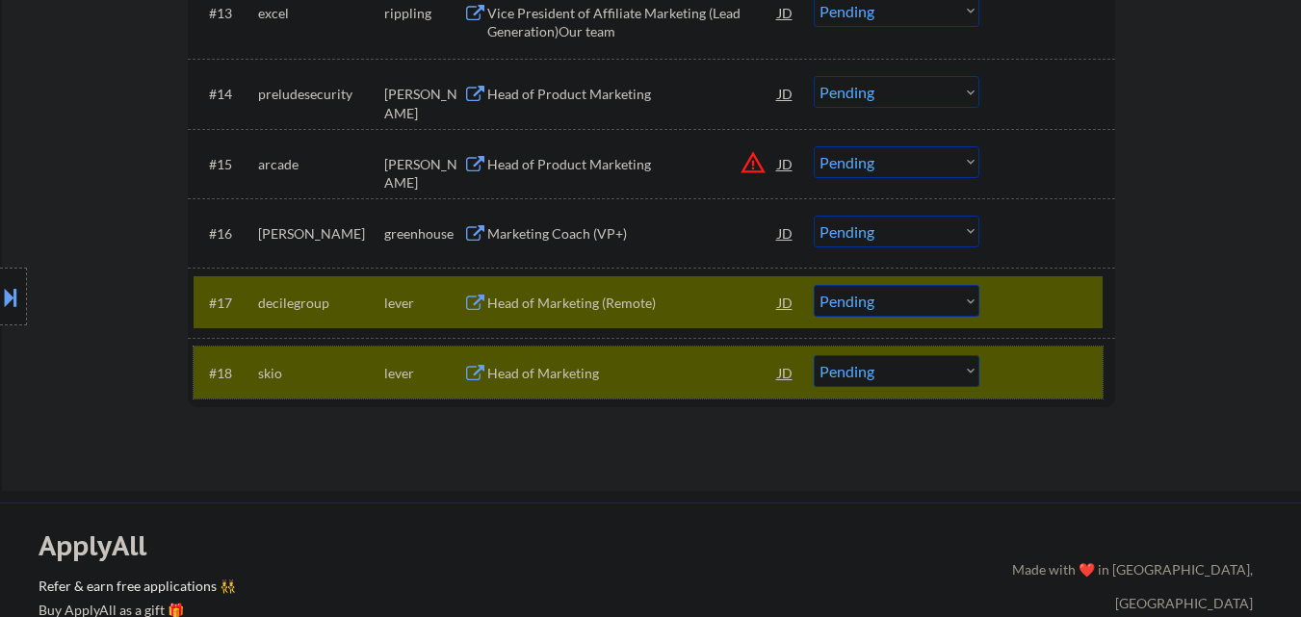
click at [1027, 358] on div at bounding box center [1050, 372] width 85 height 35
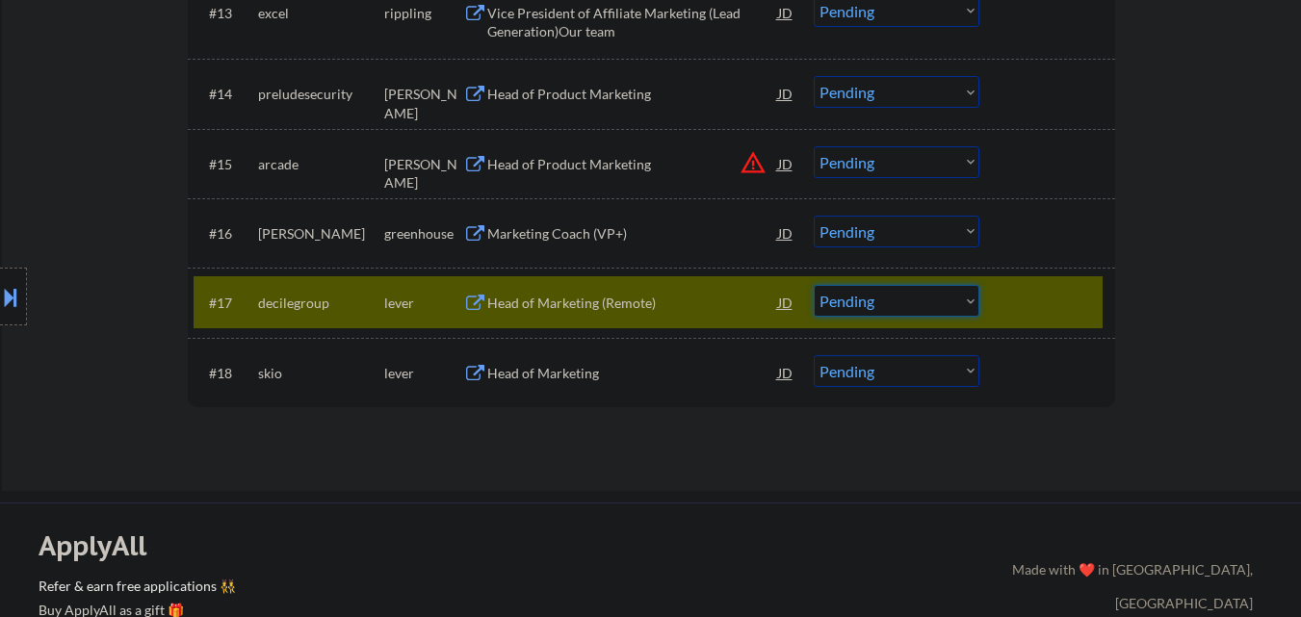
click at [844, 292] on select "Choose an option... Pending Applied Excluded (Questions) Excluded (Expired) Exc…" at bounding box center [897, 301] width 166 height 32
click at [814, 285] on select "Choose an option... Pending Applied Excluded (Questions) Excluded (Expired) Exc…" at bounding box center [897, 301] width 166 height 32
click at [519, 370] on div "Head of Marketing" at bounding box center [632, 373] width 291 height 19
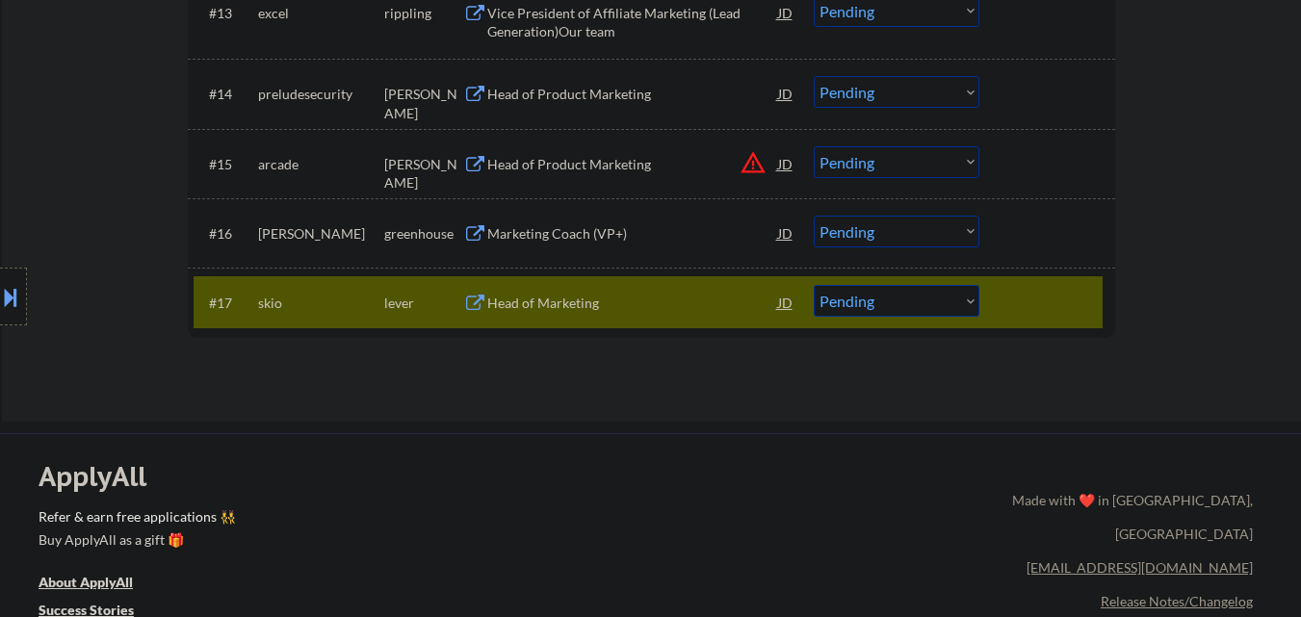
click at [840, 301] on select "Choose an option... Pending Applied Excluded (Questions) Excluded (Expired) Exc…" at bounding box center [897, 301] width 166 height 32
select select ""excluded__other_""
click at [814, 285] on select "Choose an option... Pending Applied Excluded (Questions) Excluded (Expired) Exc…" at bounding box center [897, 301] width 166 height 32
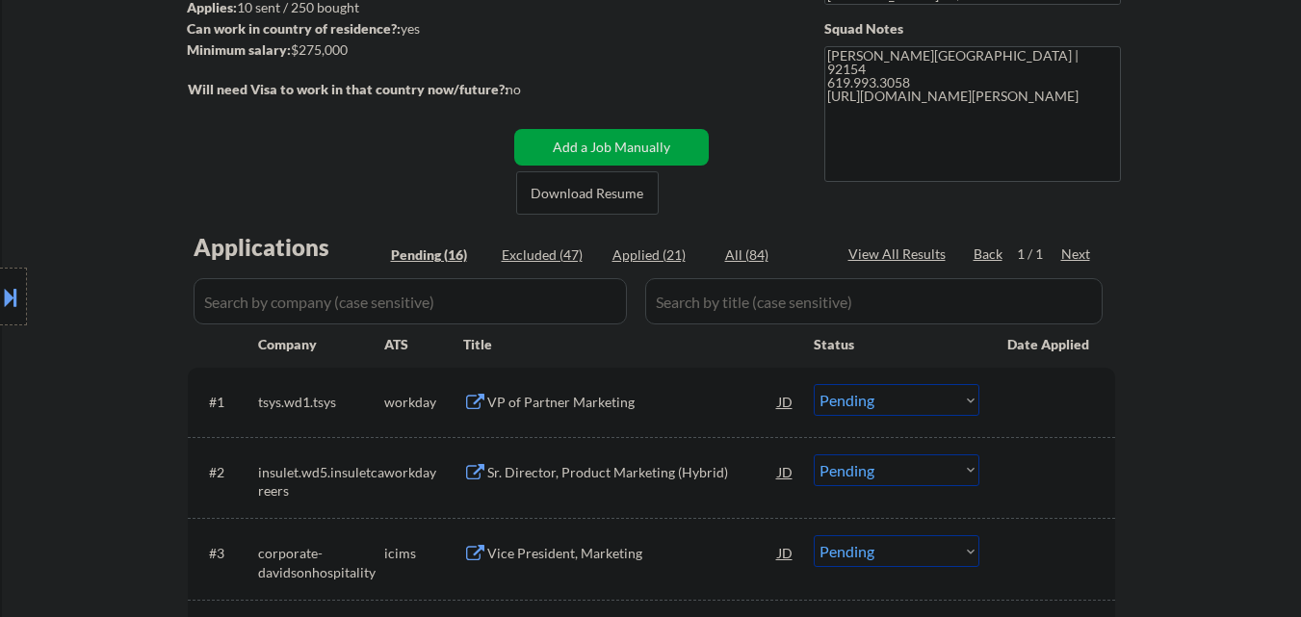
scroll to position [385, 0]
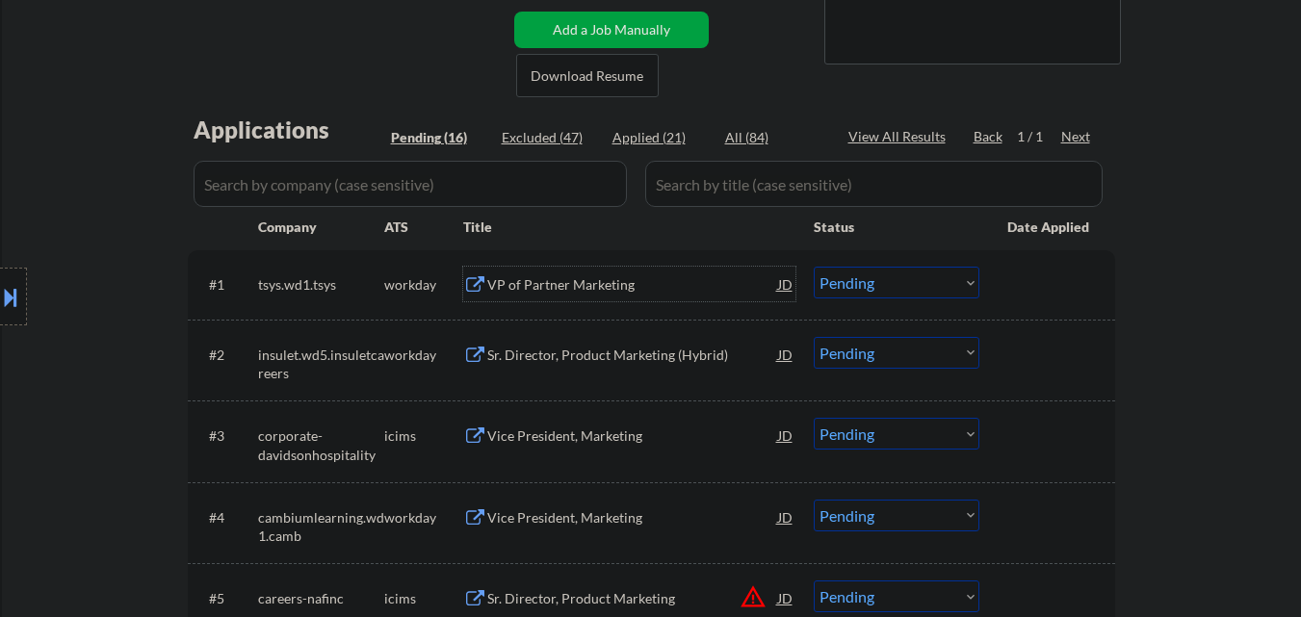
click at [589, 289] on div "VP of Partner Marketing" at bounding box center [632, 284] width 291 height 19
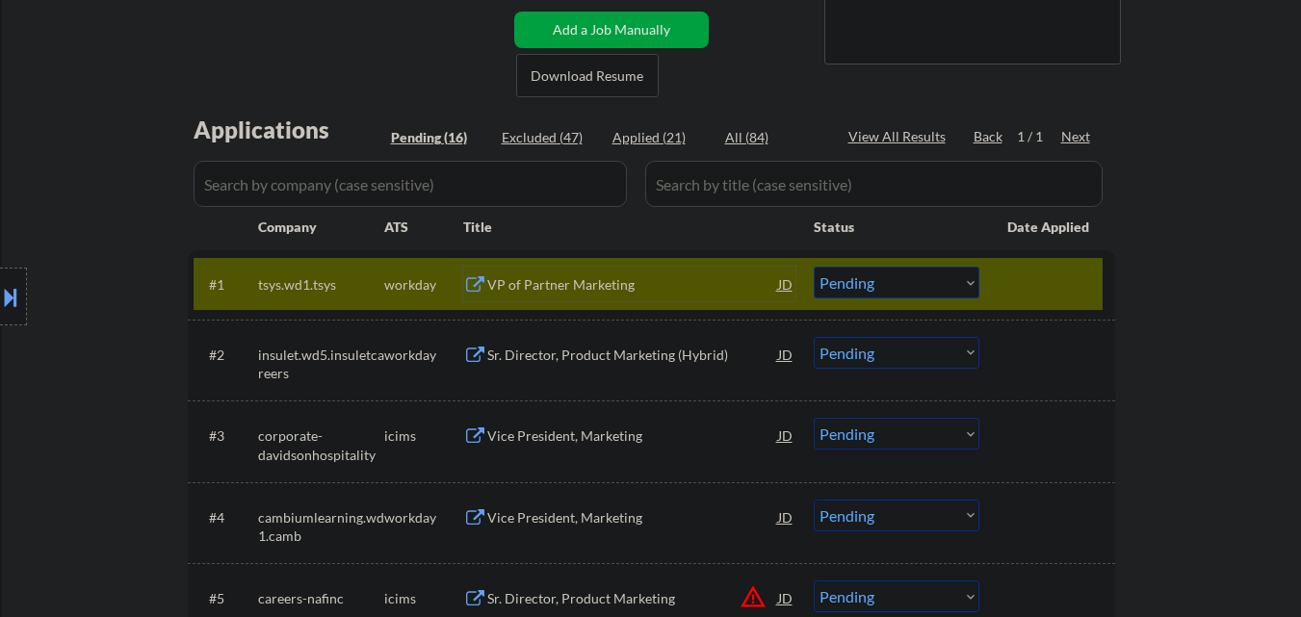
click at [857, 282] on select "Choose an option... Pending Applied Excluded (Questions) Excluded (Expired) Exc…" at bounding box center [897, 283] width 166 height 32
click at [814, 267] on select "Choose an option... Pending Applied Excluded (Questions) Excluded (Expired) Exc…" at bounding box center [897, 283] width 166 height 32
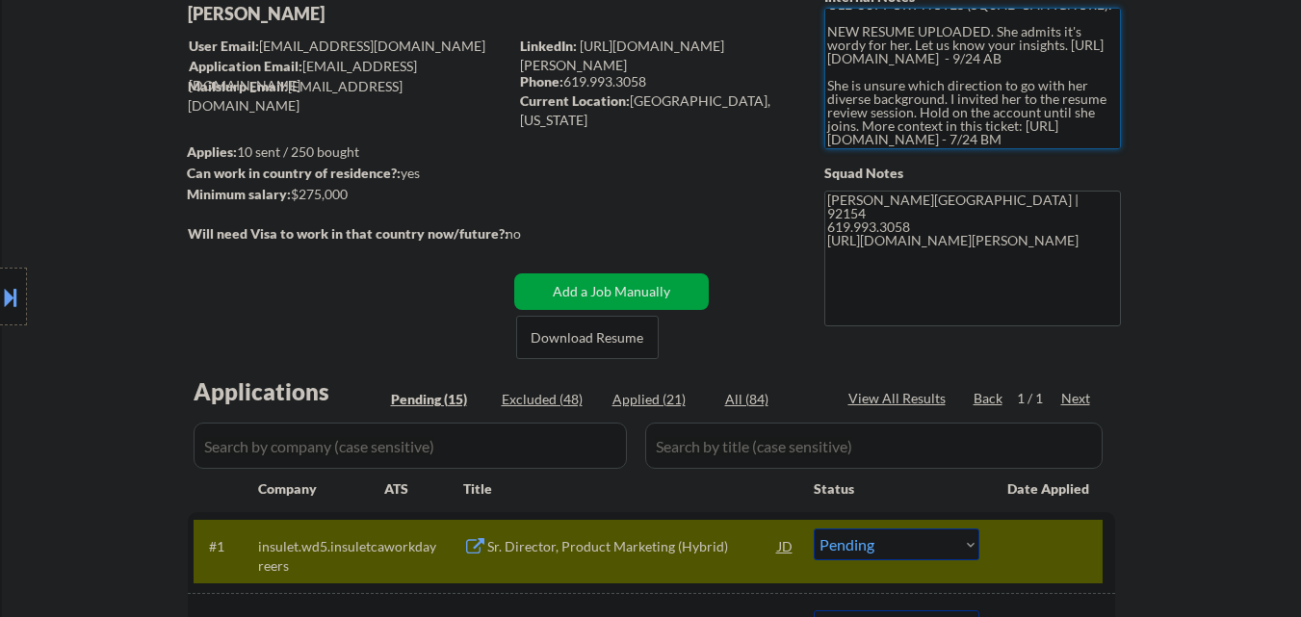
scroll to position [482, 0]
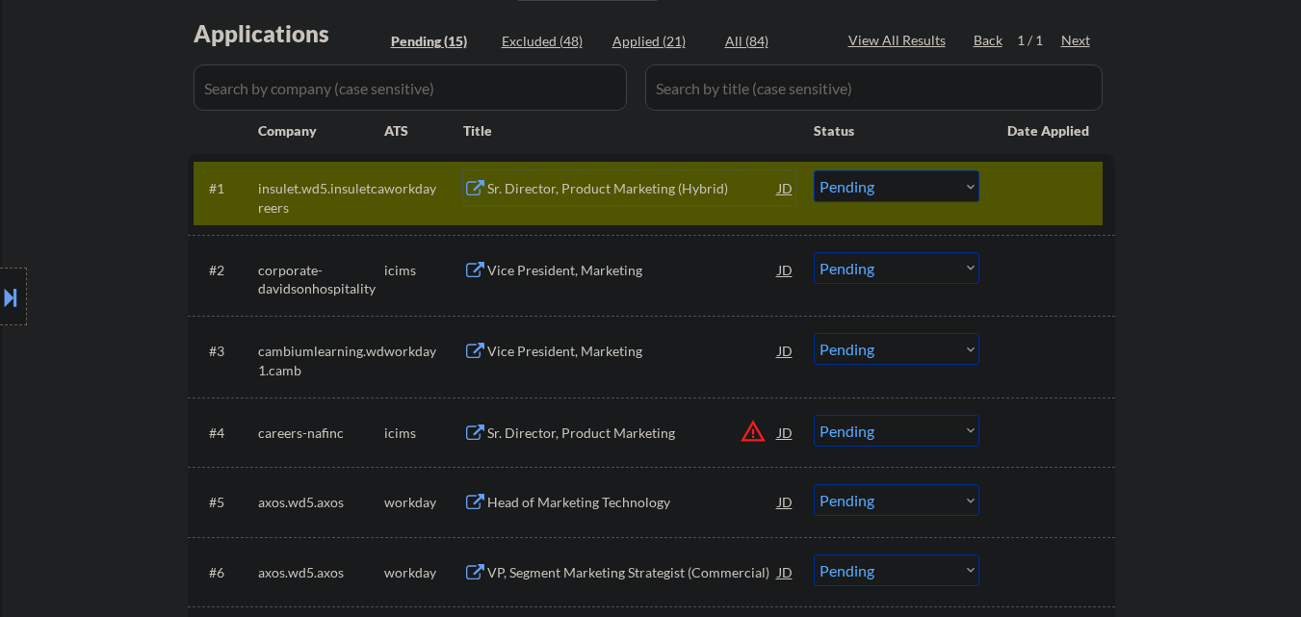
click at [543, 189] on div "Sr. Director, Product Marketing (Hybrid)" at bounding box center [632, 188] width 291 height 19
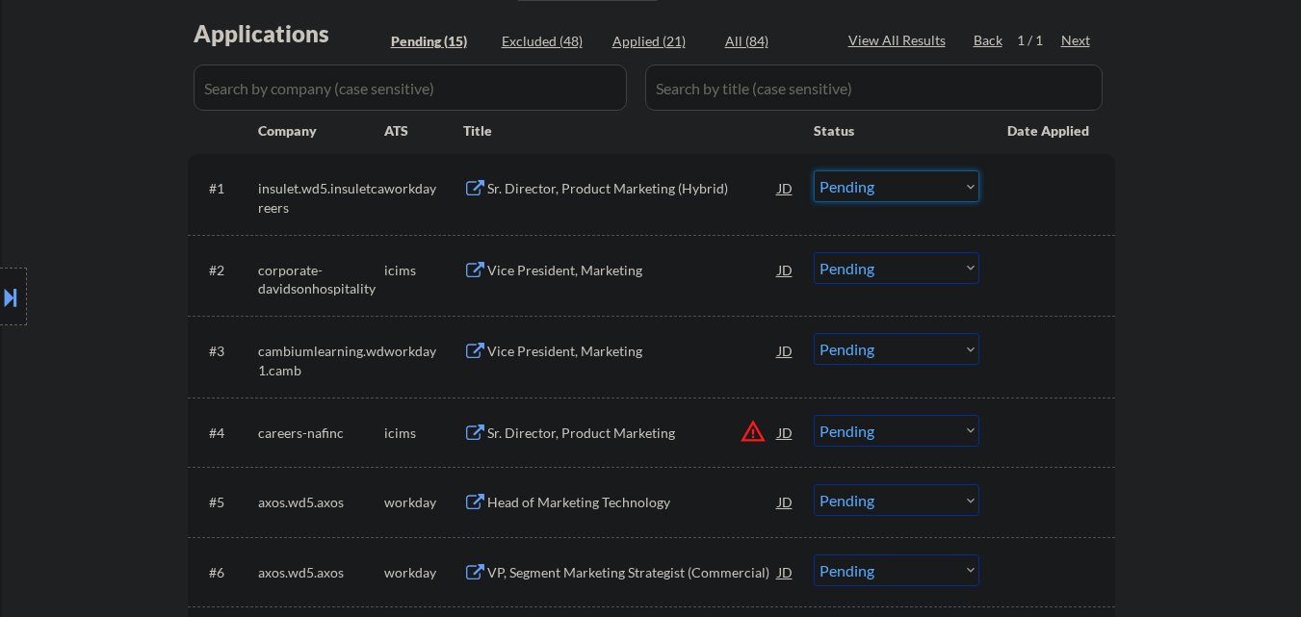
click at [851, 180] on select "Choose an option... Pending Applied Excluded (Questions) Excluded (Expired) Exc…" at bounding box center [897, 186] width 166 height 32
click at [814, 170] on select "Choose an option... Pending Applied Excluded (Questions) Excluded (Expired) Exc…" at bounding box center [897, 186] width 166 height 32
select select ""pending""
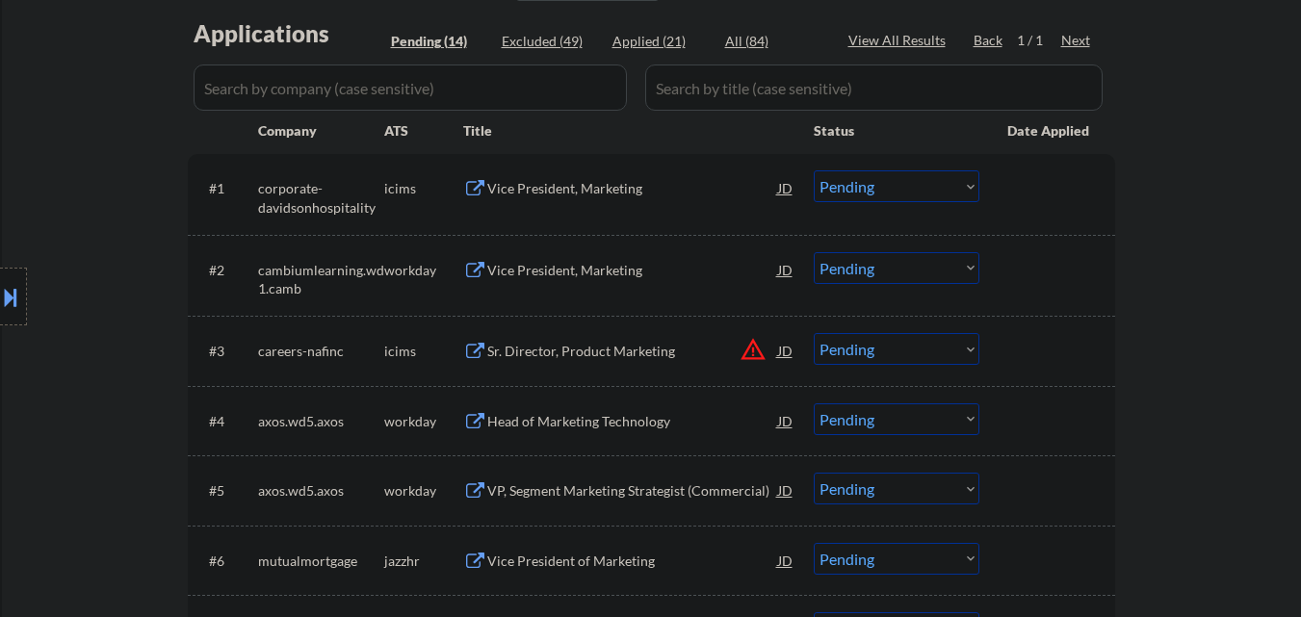
click at [514, 263] on div "Vice President, Marketing" at bounding box center [632, 270] width 291 height 19
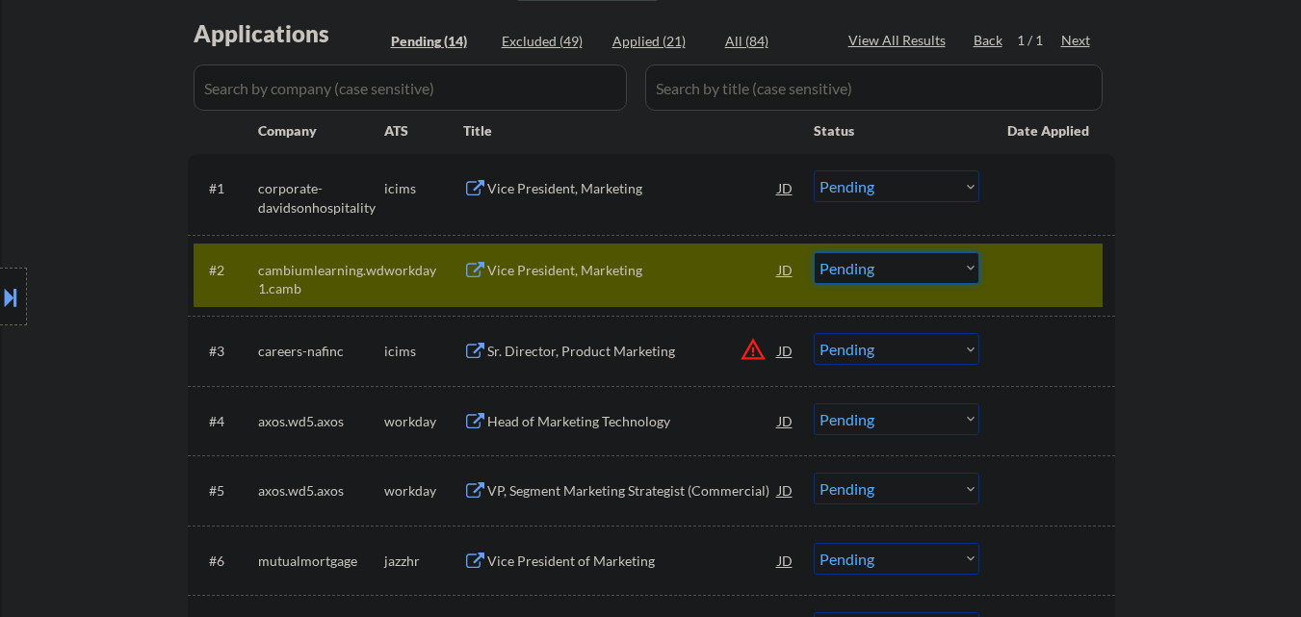
click at [854, 270] on select "Choose an option... Pending Applied Excluded (Questions) Excluded (Expired) Exc…" at bounding box center [897, 268] width 166 height 32
click at [814, 252] on select "Choose an option... Pending Applied Excluded (Questions) Excluded (Expired) Exc…" at bounding box center [897, 268] width 166 height 32
select select ""pending""
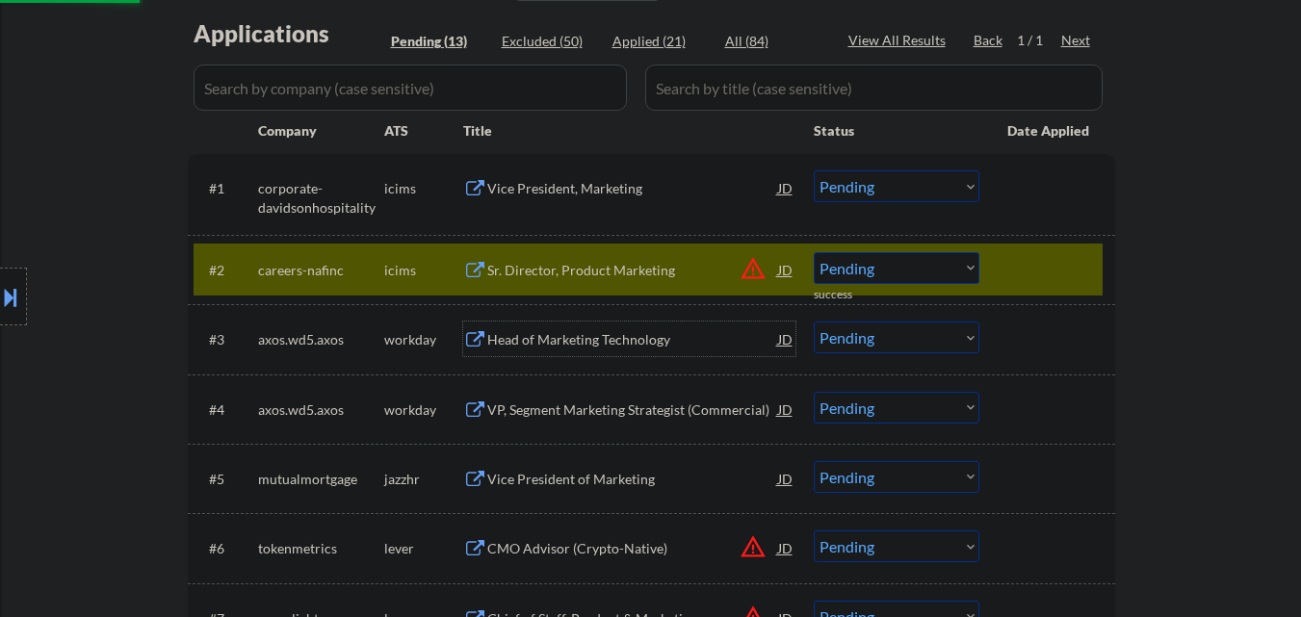
click at [603, 340] on div "Head of Marketing Technology" at bounding box center [632, 339] width 291 height 19
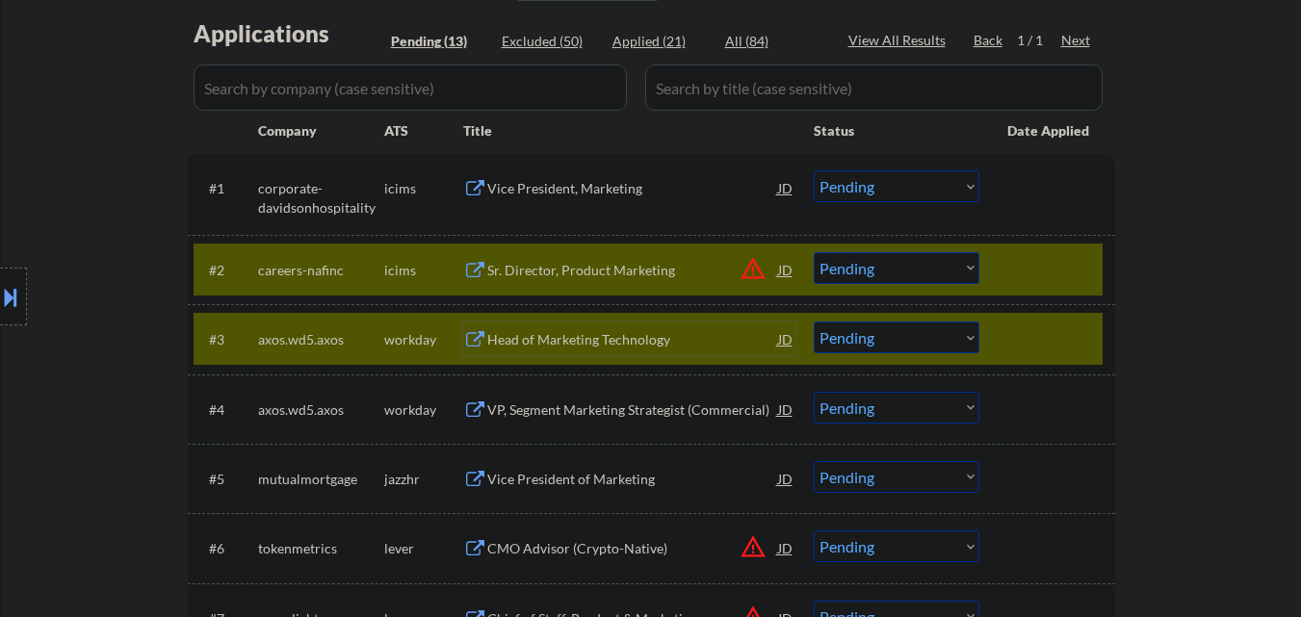
click at [1010, 263] on div at bounding box center [1050, 269] width 85 height 35
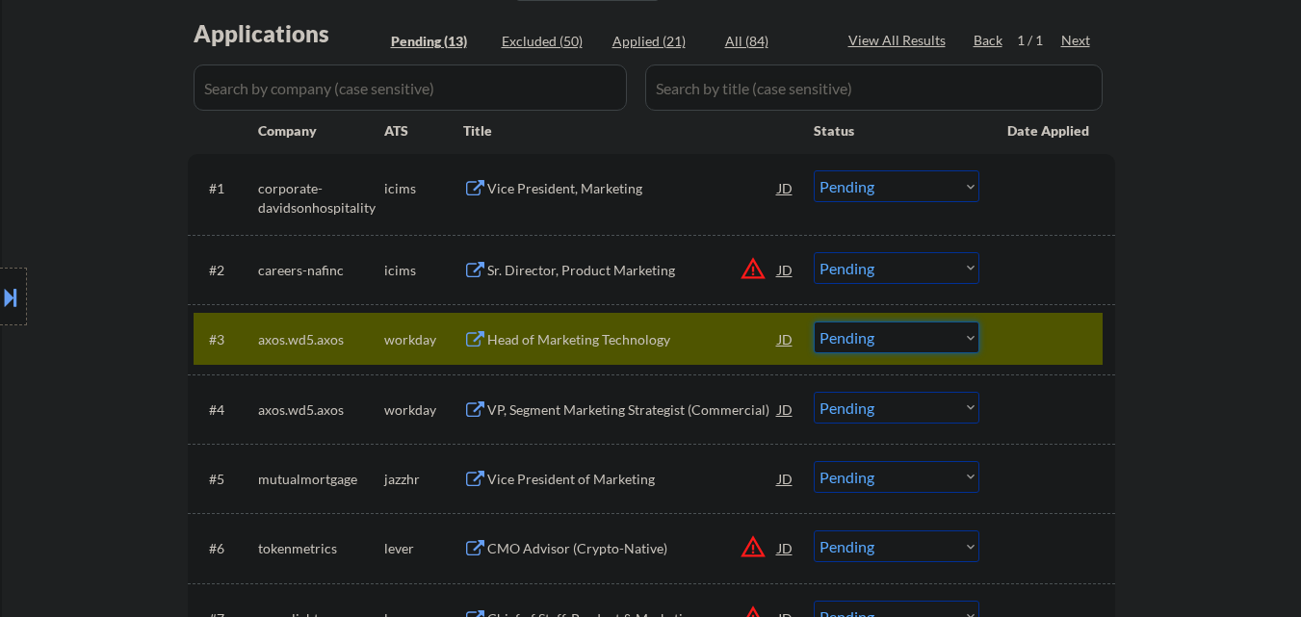
click at [960, 336] on select "Choose an option... Pending Applied Excluded (Questions) Excluded (Expired) Exc…" at bounding box center [897, 338] width 166 height 32
click at [814, 322] on select "Choose an option... Pending Applied Excluded (Questions) Excluded (Expired) Exc…" at bounding box center [897, 338] width 166 height 32
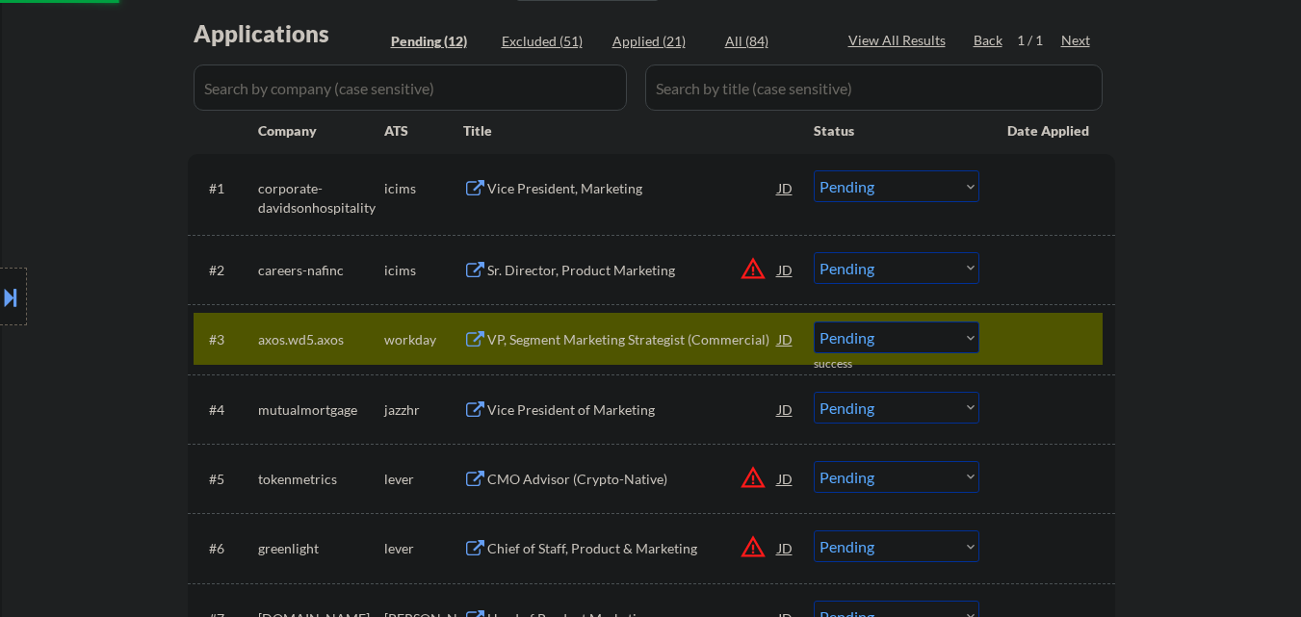
click at [609, 336] on div "VP, Segment Marketing Strategist (Commercial)" at bounding box center [632, 339] width 291 height 19
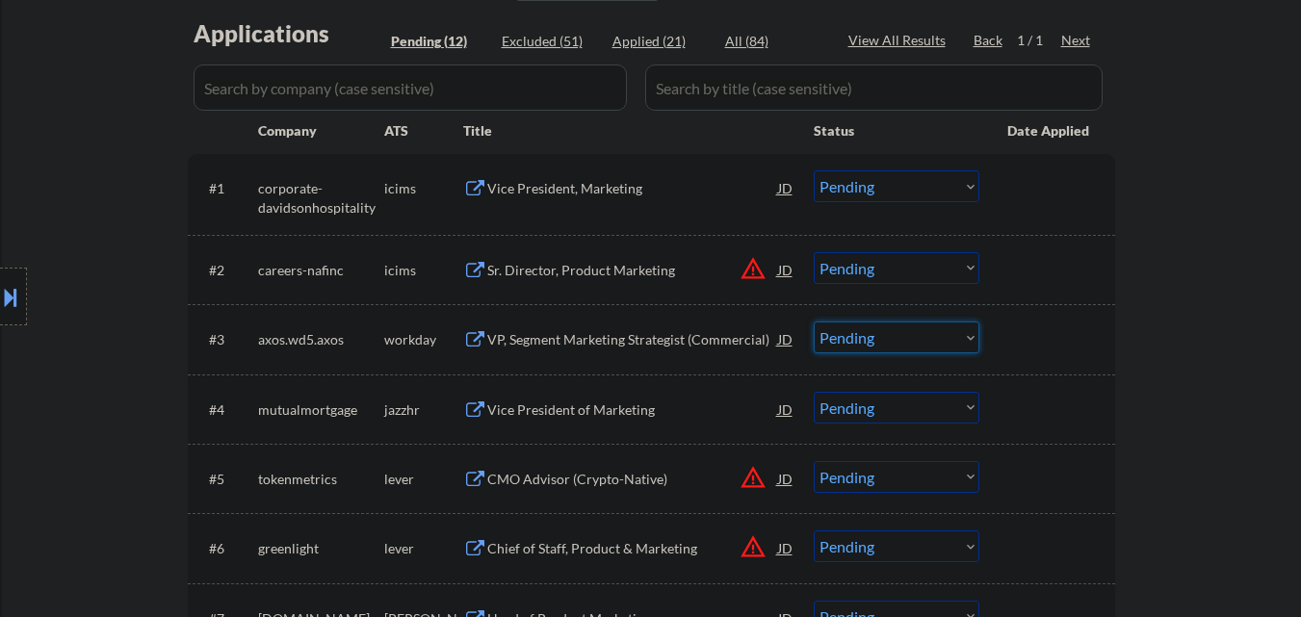
click at [852, 345] on select "Choose an option... Pending Applied Excluded (Questions) Excluded (Expired) Exc…" at bounding box center [897, 338] width 166 height 32
click at [814, 322] on select "Choose an option... Pending Applied Excluded (Questions) Excluded (Expired) Exc…" at bounding box center [897, 338] width 166 height 32
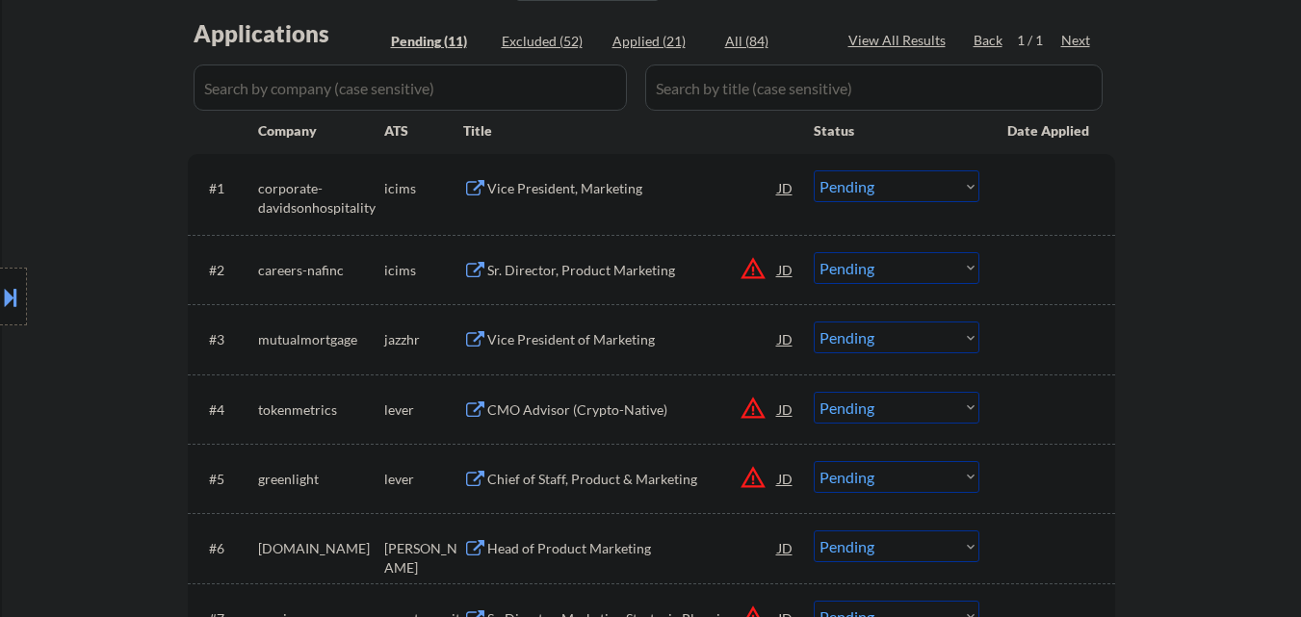
click at [549, 336] on div "Vice President of Marketing" at bounding box center [632, 339] width 291 height 19
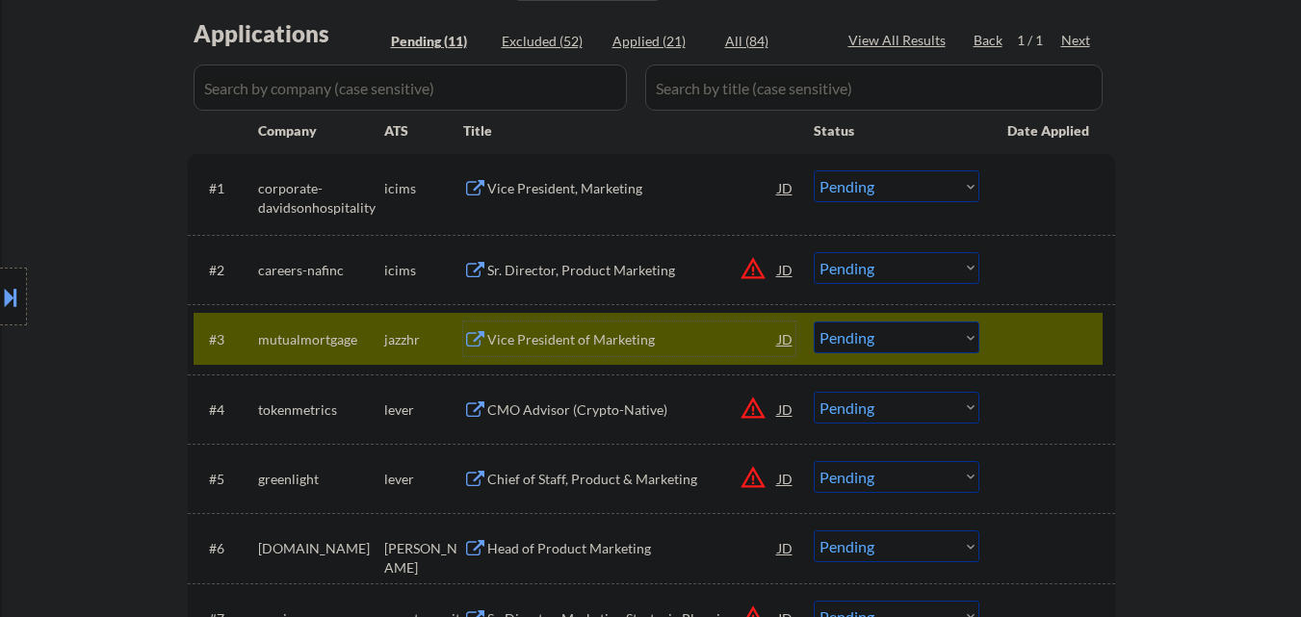
click at [844, 346] on select "Choose an option... Pending Applied Excluded (Questions) Excluded (Expired) Exc…" at bounding box center [897, 338] width 166 height 32
click at [814, 322] on select "Choose an option... Pending Applied Excluded (Questions) Excluded (Expired) Exc…" at bounding box center [897, 338] width 166 height 32
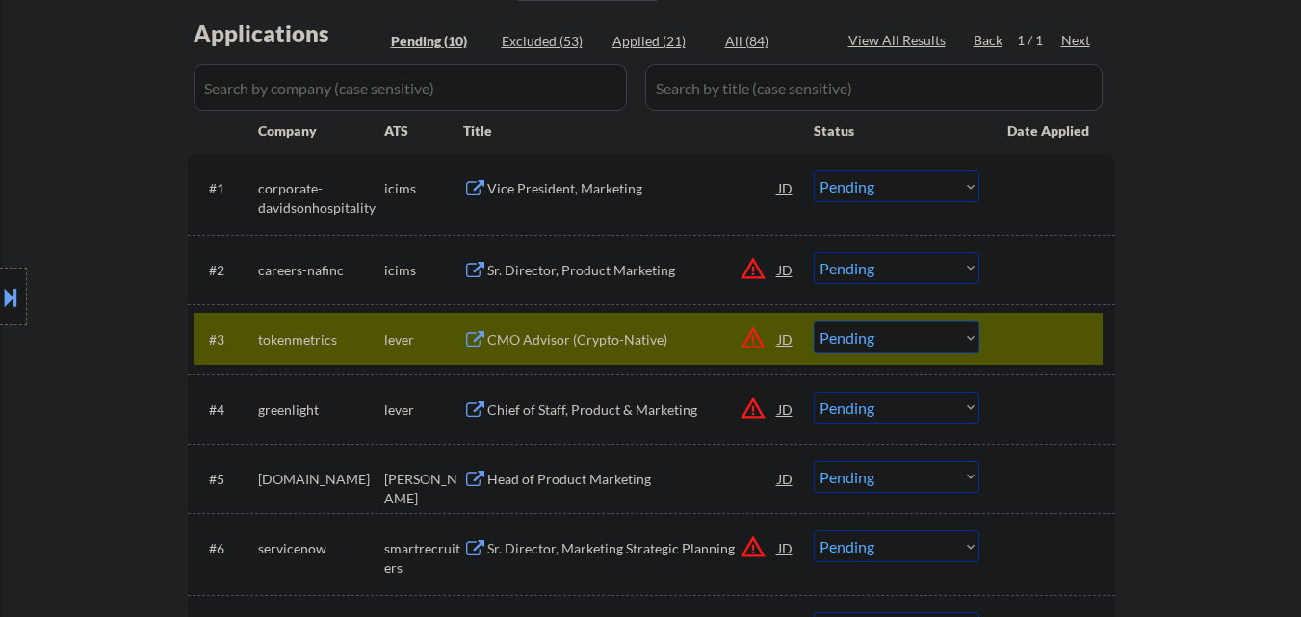
click at [604, 332] on div "CMO Advisor (Crypto-Native)" at bounding box center [632, 339] width 291 height 19
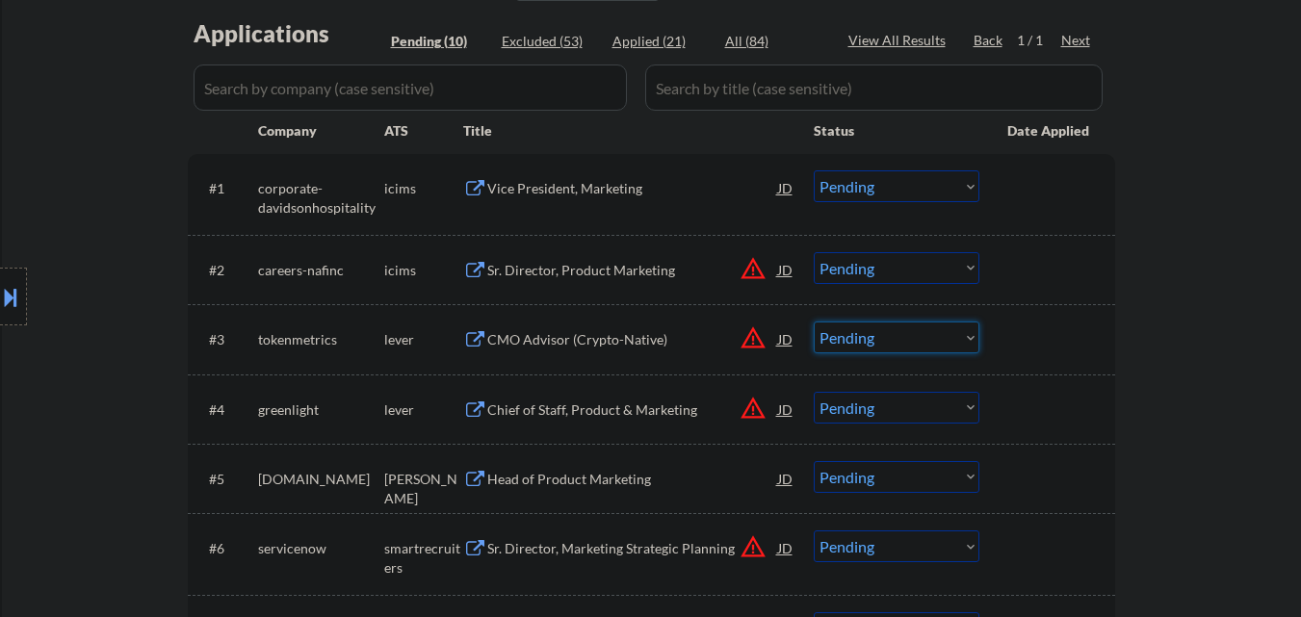
click at [868, 336] on select "Choose an option... Pending Applied Excluded (Questions) Excluded (Expired) Exc…" at bounding box center [897, 338] width 166 height 32
click at [814, 322] on select "Choose an option... Pending Applied Excluded (Questions) Excluded (Expired) Exc…" at bounding box center [897, 338] width 166 height 32
click at [622, 399] on div "Chief of Staff, Product & Marketing" at bounding box center [632, 409] width 291 height 35
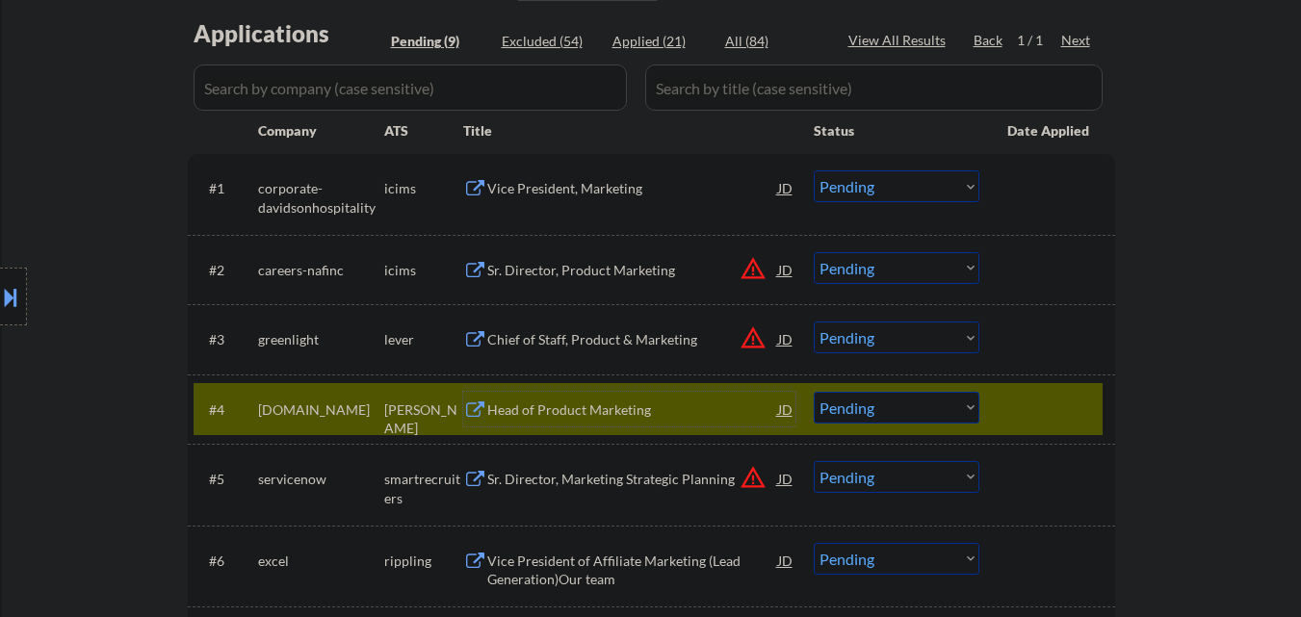
click at [855, 414] on select "Choose an option... Pending Applied Excluded (Questions) Excluded (Expired) Exc…" at bounding box center [897, 408] width 166 height 32
click at [1050, 346] on div at bounding box center [1050, 339] width 85 height 35
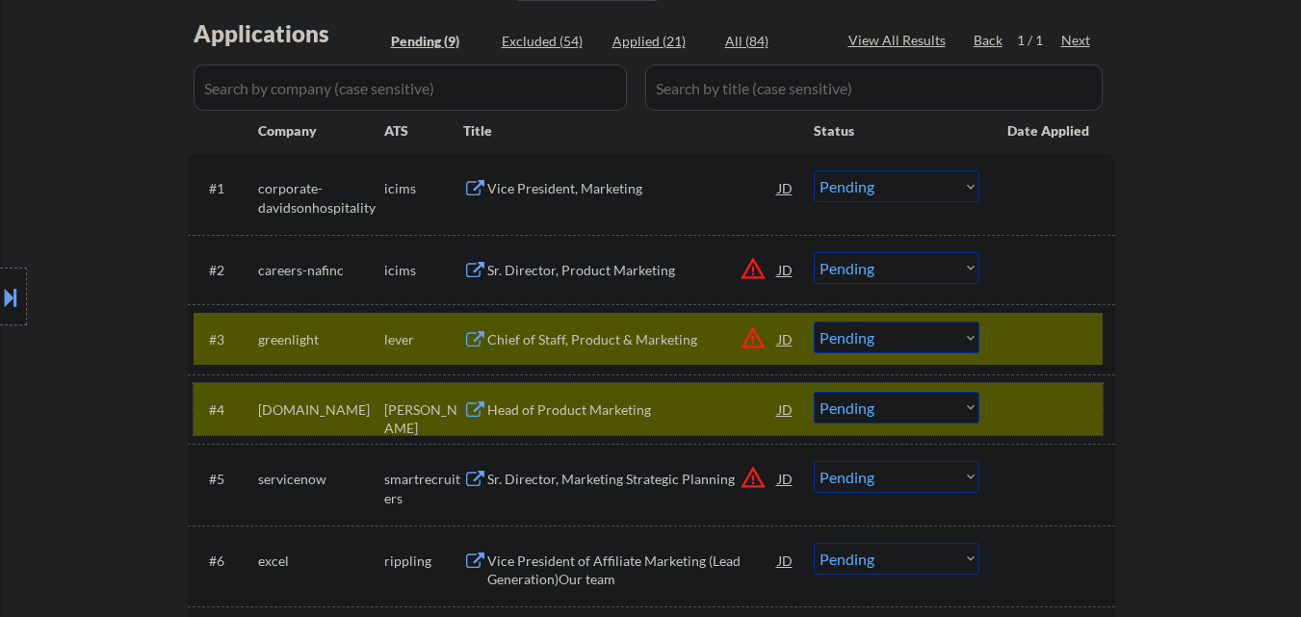
drag, startPoint x: 1047, startPoint y: 415, endPoint x: 955, endPoint y: 387, distance: 96.6
click at [1046, 414] on div at bounding box center [1050, 409] width 85 height 35
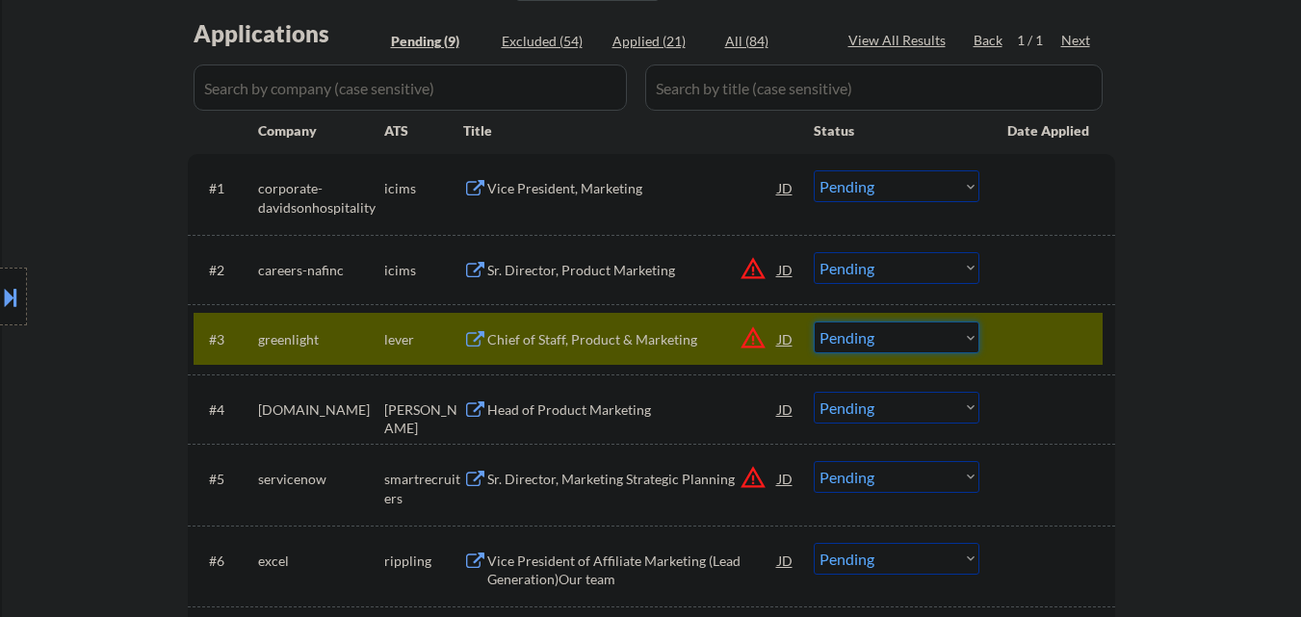
click at [829, 332] on select "Choose an option... Pending Applied Excluded (Questions) Excluded (Expired) Exc…" at bounding box center [897, 338] width 166 height 32
click at [814, 322] on select "Choose an option... Pending Applied Excluded (Questions) Excluded (Expired) Exc…" at bounding box center [897, 338] width 166 height 32
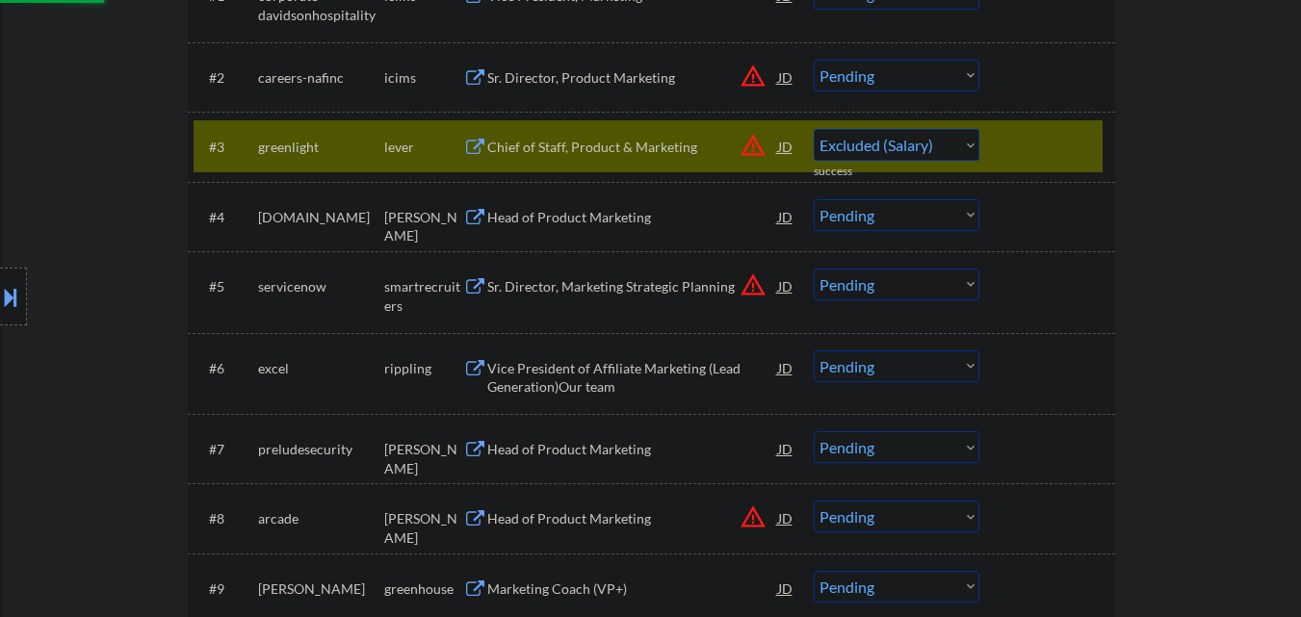
select select ""pending""
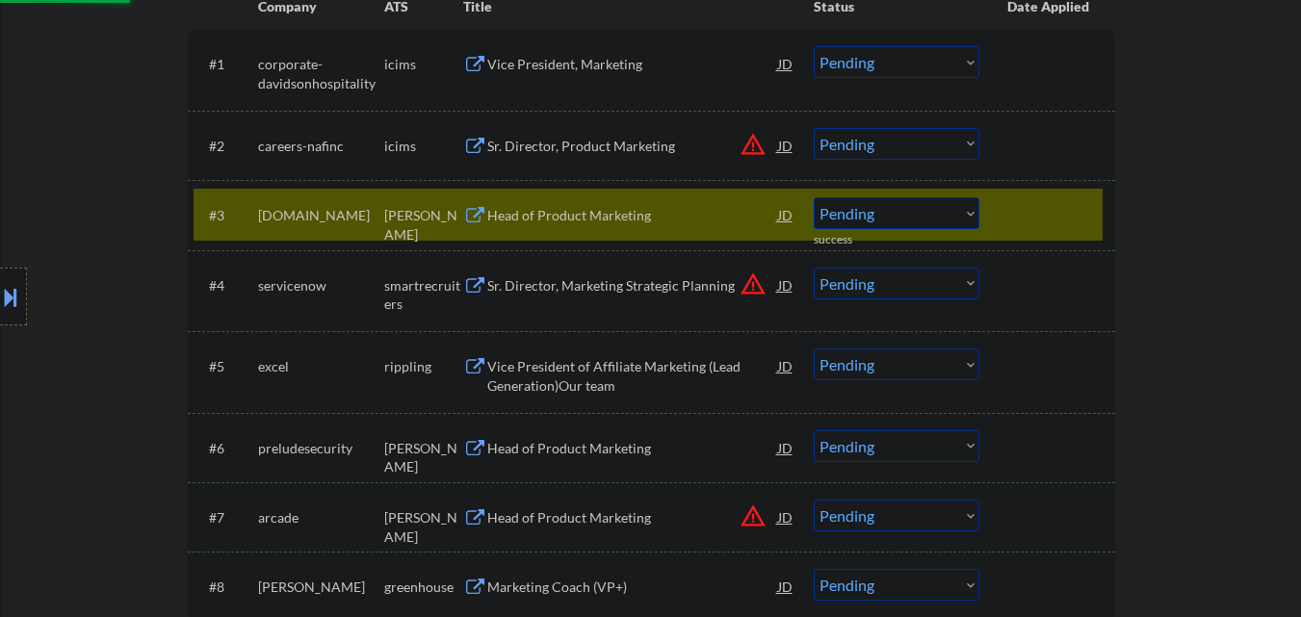
scroll to position [578, 0]
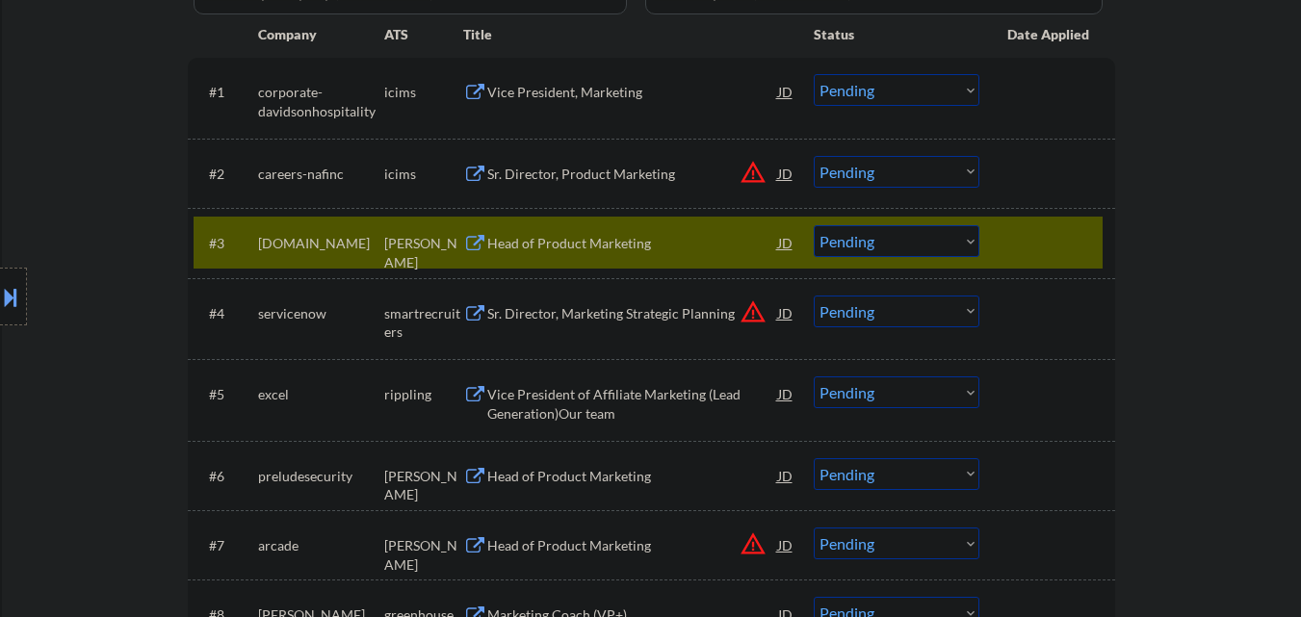
click at [1021, 231] on div at bounding box center [1050, 242] width 85 height 35
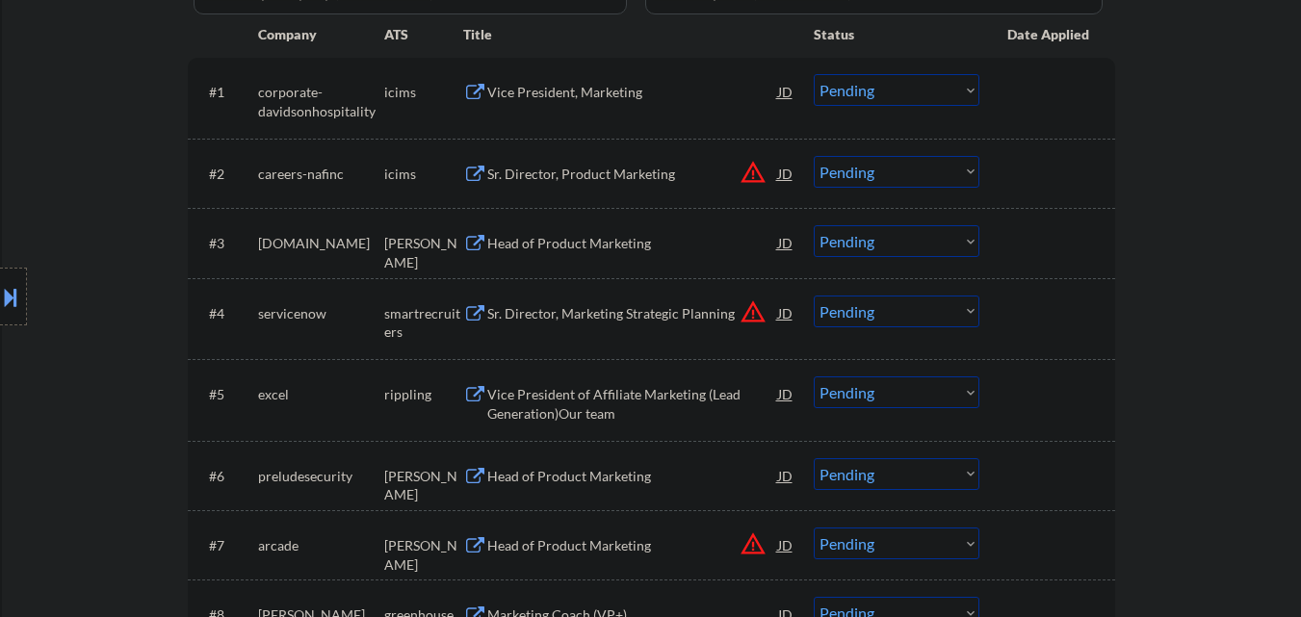
click at [595, 314] on div "Sr. Director, Marketing Strategic Planning" at bounding box center [632, 313] width 291 height 19
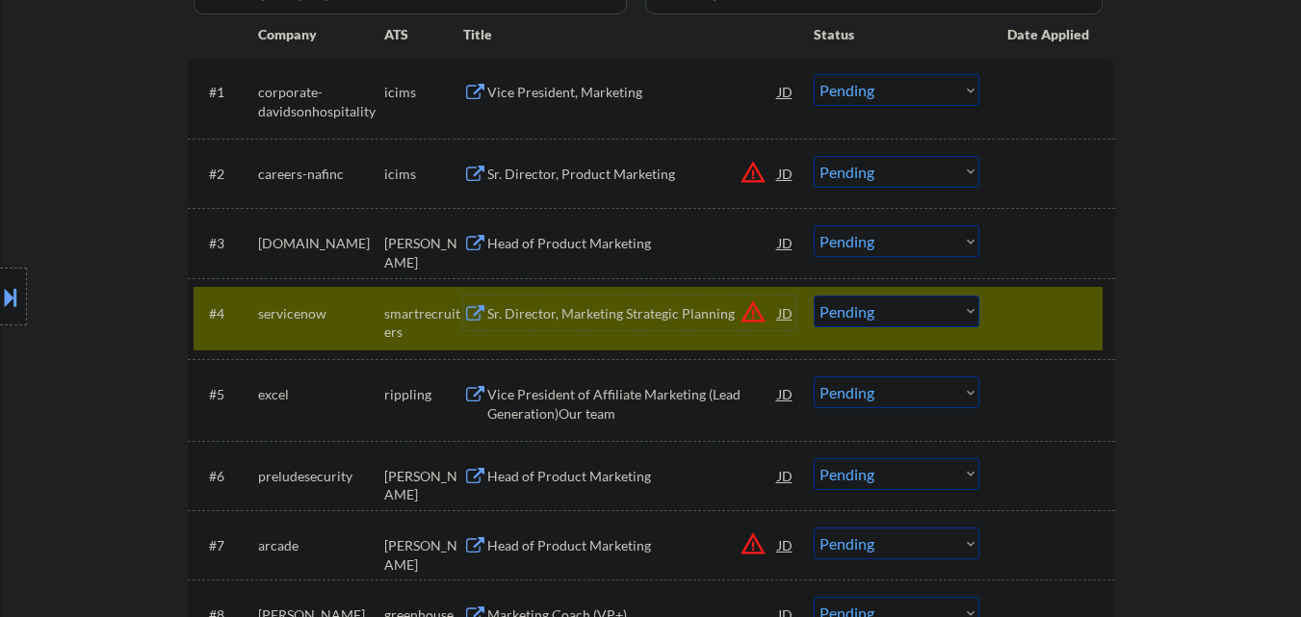
click at [871, 319] on select "Choose an option... Pending Applied Excluded (Questions) Excluded (Expired) Exc…" at bounding box center [897, 312] width 166 height 32
click at [814, 296] on select "Choose an option... Pending Applied Excluded (Questions) Excluded (Expired) Exc…" at bounding box center [897, 312] width 166 height 32
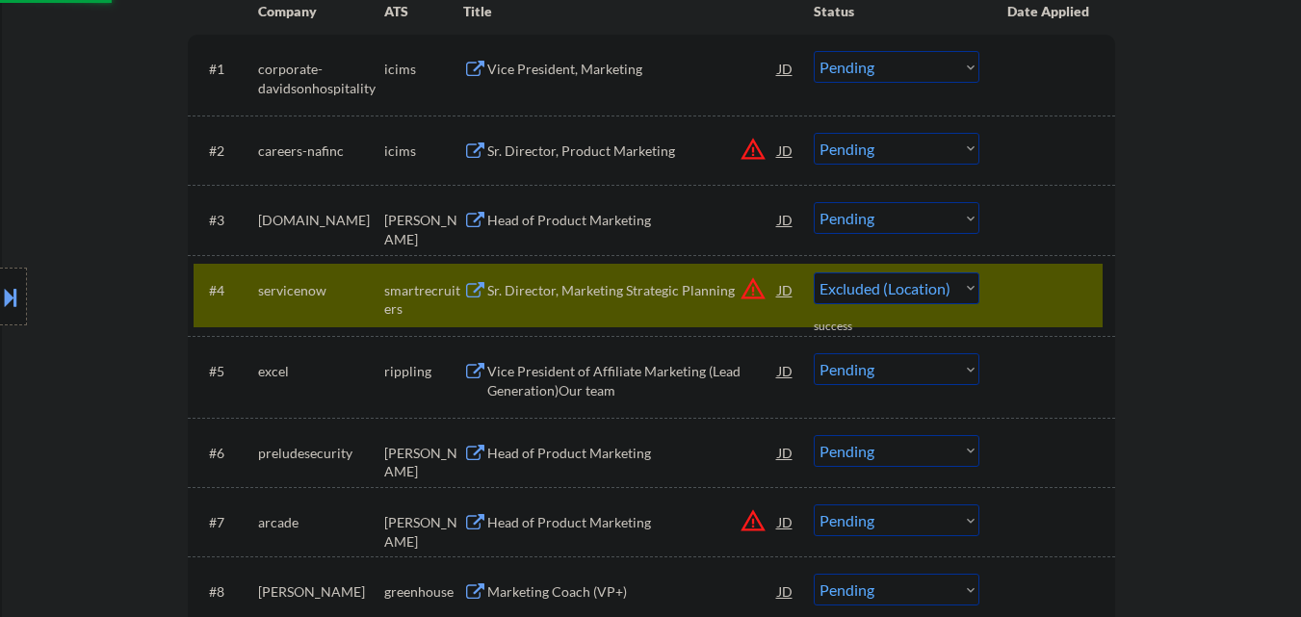
select select ""pending""
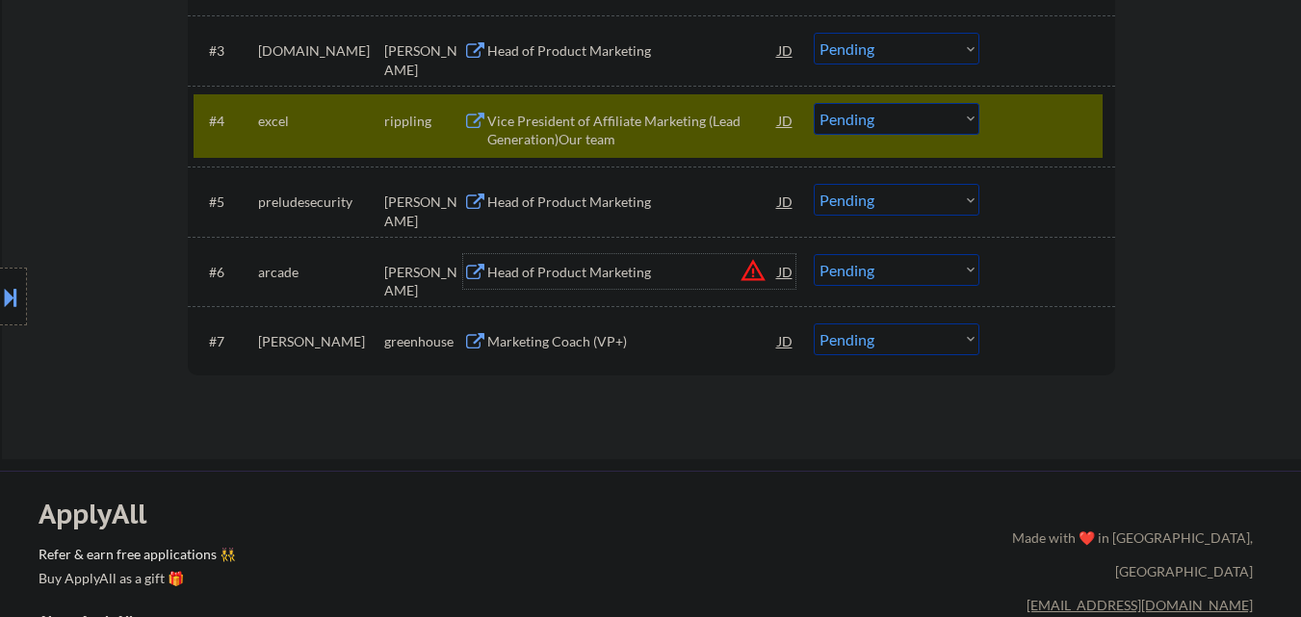
click at [602, 276] on div "Head of Product Marketing" at bounding box center [632, 272] width 291 height 19
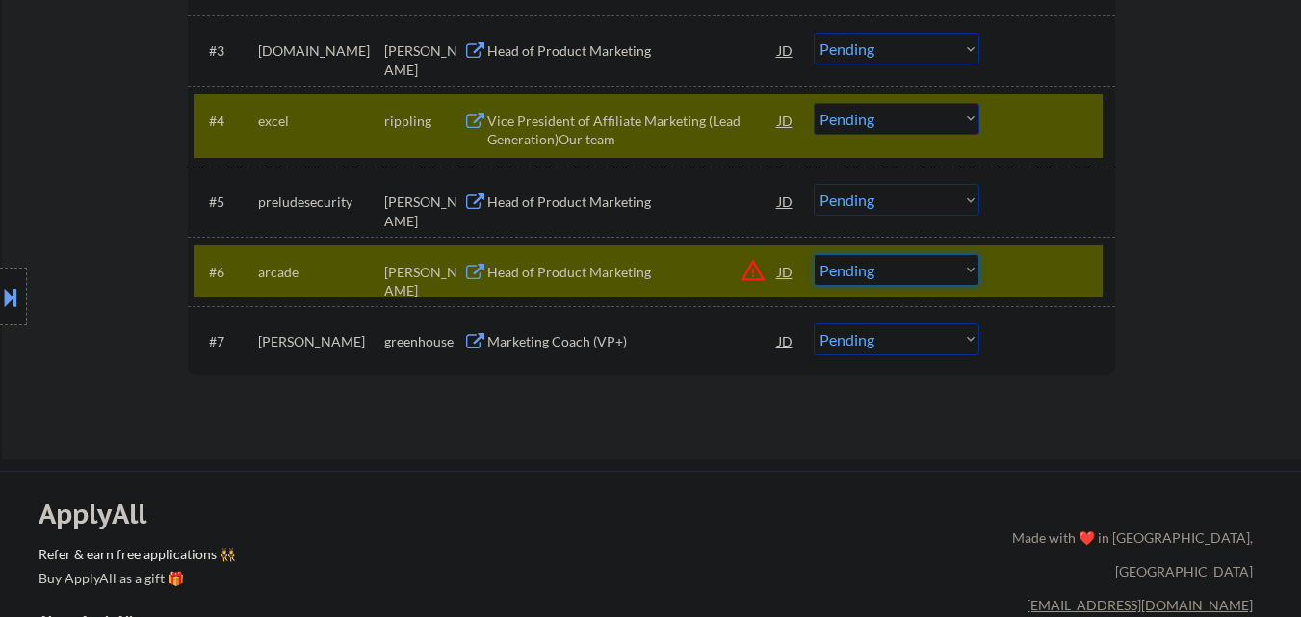
click at [846, 275] on select "Choose an option... Pending Applied Excluded (Questions) Excluded (Expired) Exc…" at bounding box center [897, 270] width 166 height 32
click at [814, 254] on select "Choose an option... Pending Applied Excluded (Questions) Excluded (Expired) Exc…" at bounding box center [897, 270] width 166 height 32
select select ""pending""
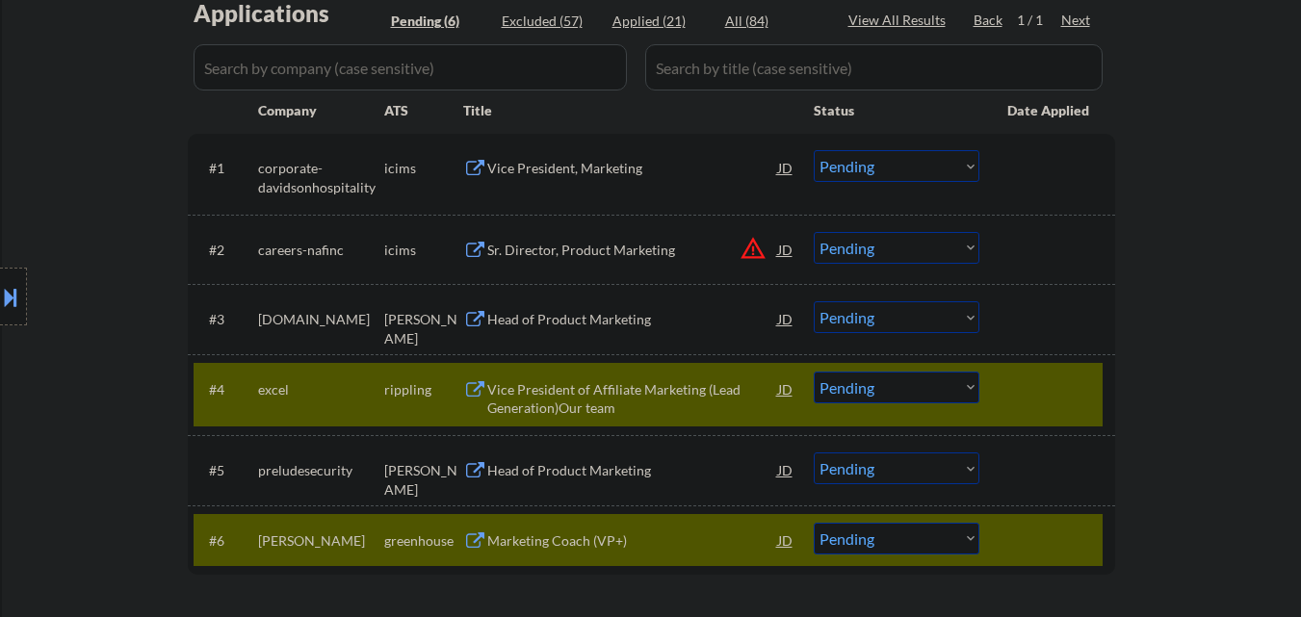
scroll to position [578, 0]
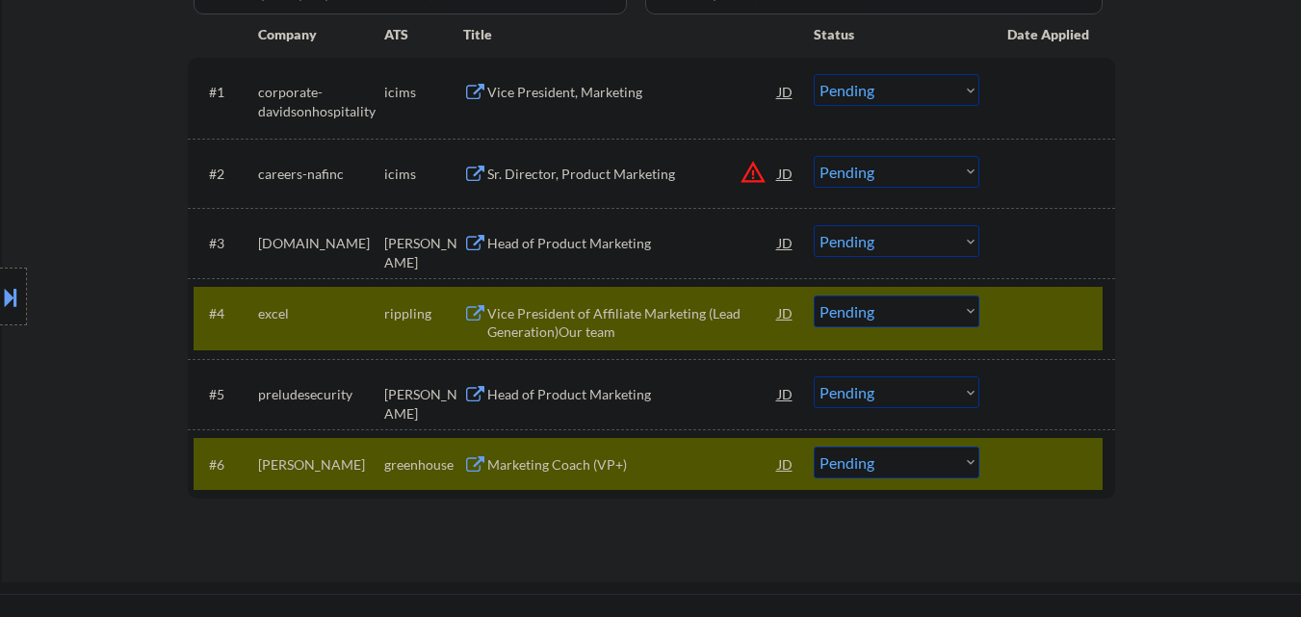
click at [1071, 331] on div "#4 excel rippling Vice President of Affiliate Marketing (Lead Generation)Our te…" at bounding box center [648, 319] width 909 height 64
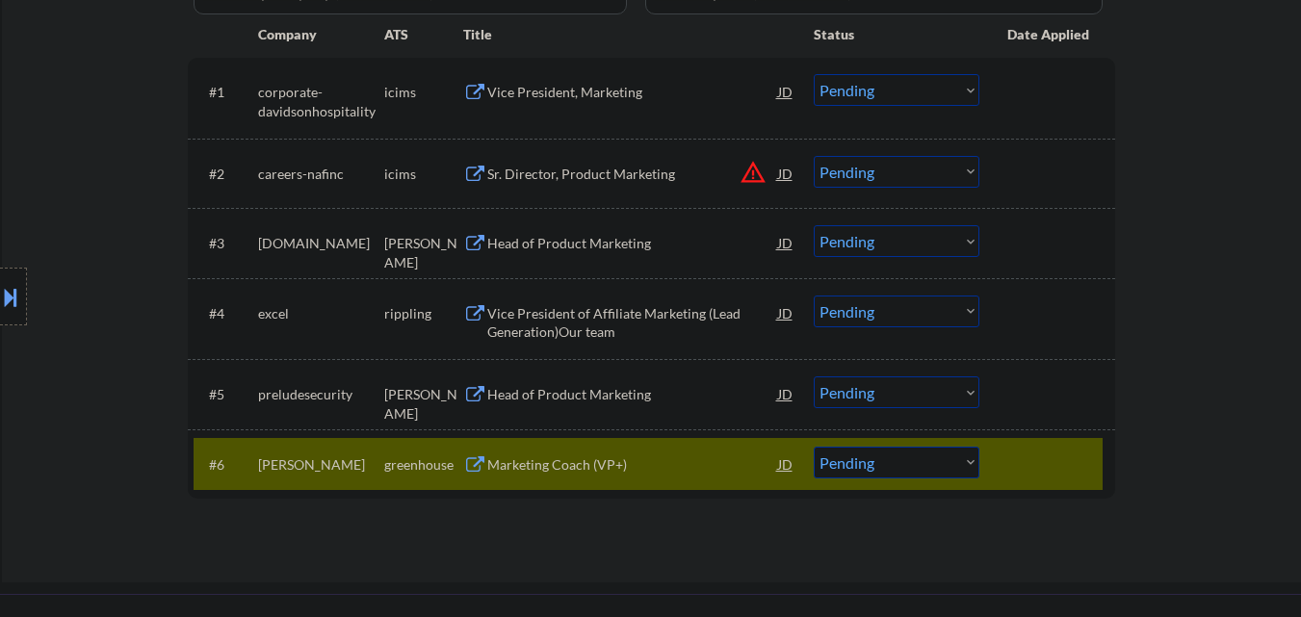
click at [1015, 460] on div at bounding box center [1050, 464] width 85 height 35
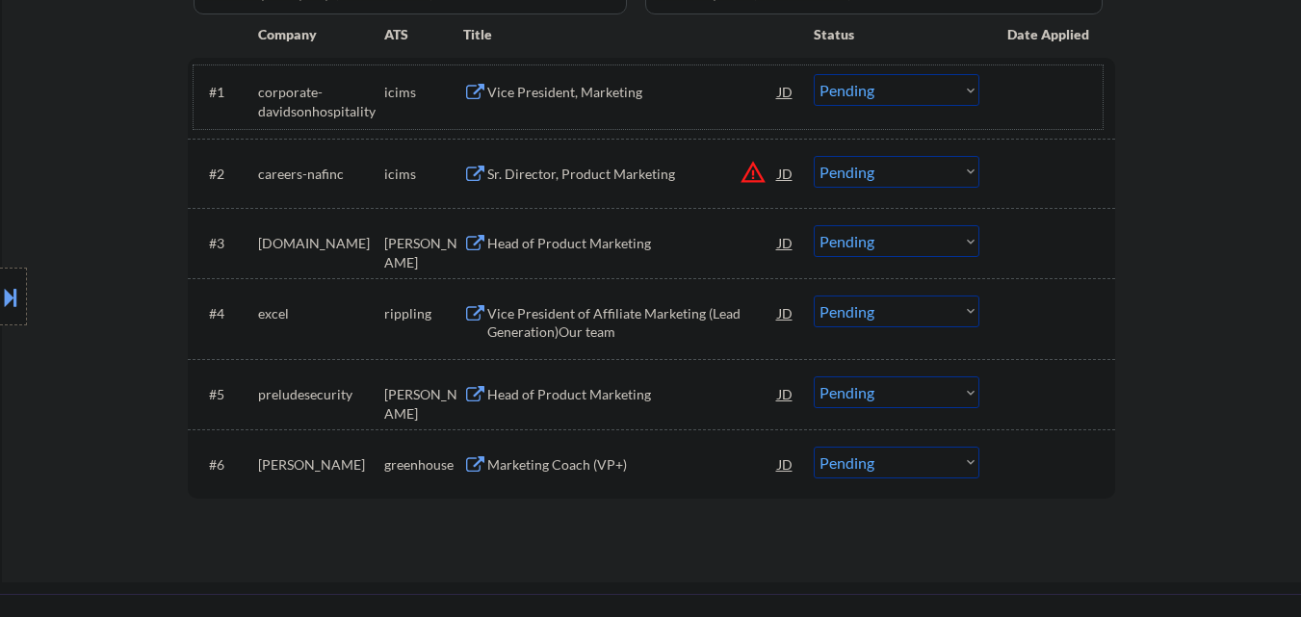
click at [584, 67] on div "#1 corporate-davidsonhospitality icims Vice President, Marketing JD Choose an o…" at bounding box center [648, 98] width 909 height 64
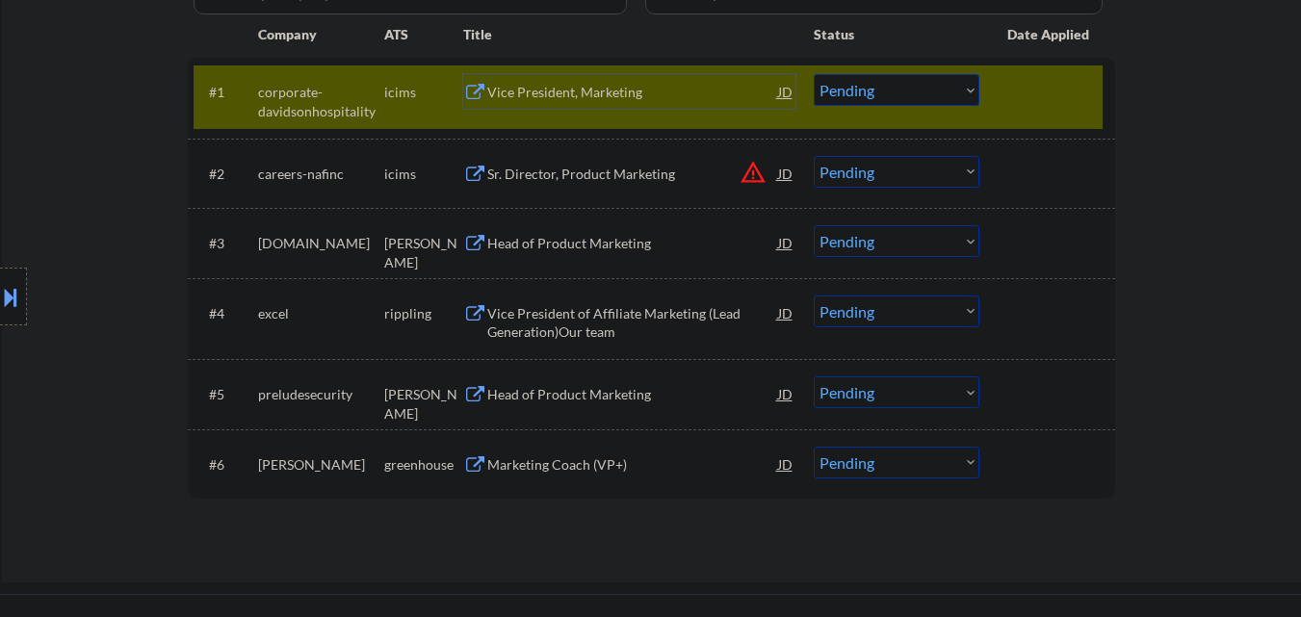
click at [582, 85] on div "Vice President, Marketing" at bounding box center [632, 92] width 291 height 19
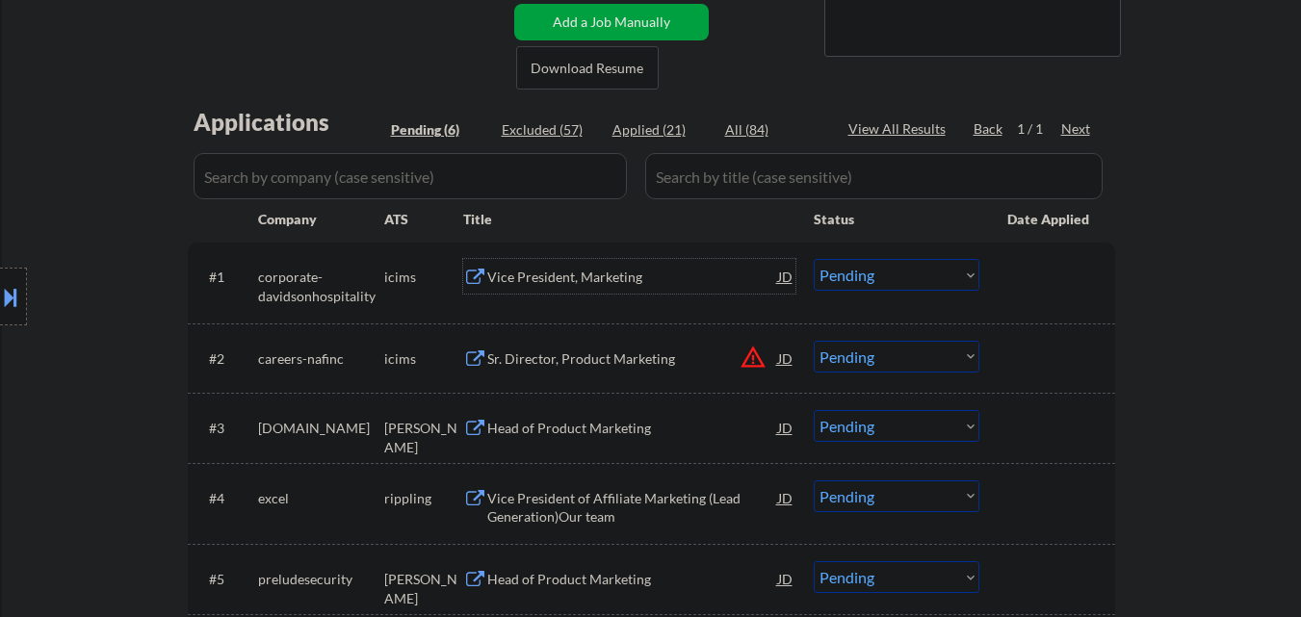
scroll to position [385, 0]
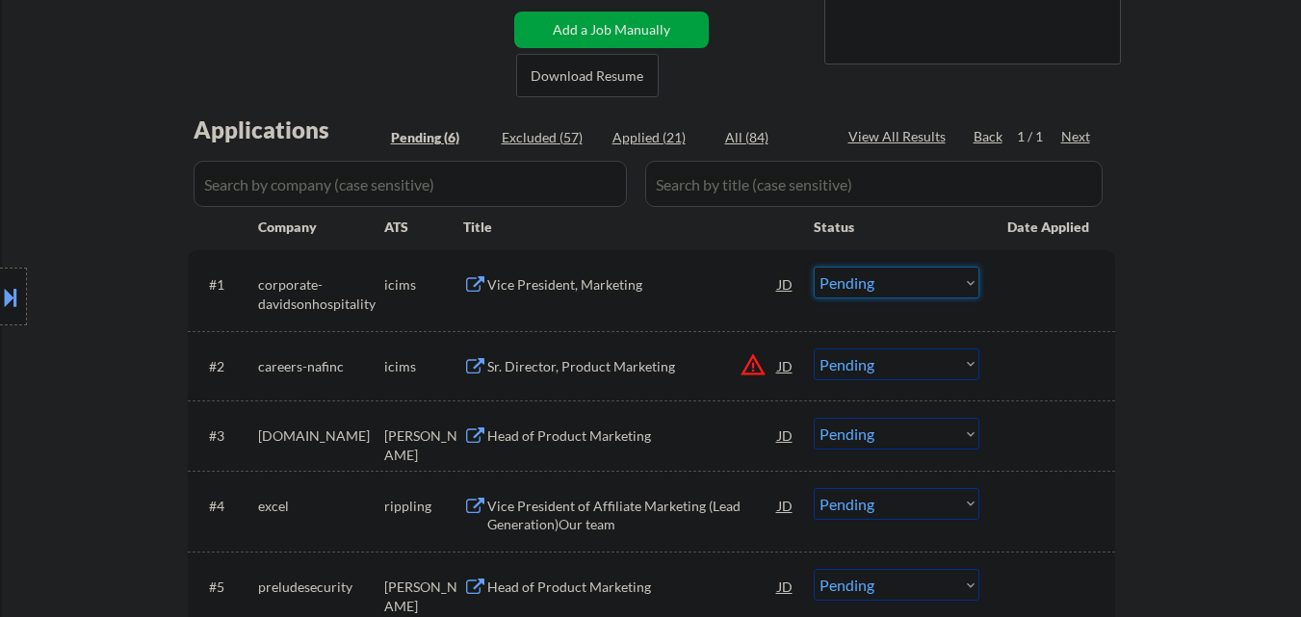
click at [875, 290] on select "Choose an option... Pending Applied Excluded (Questions) Excluded (Expired) Exc…" at bounding box center [897, 283] width 166 height 32
click at [814, 267] on select "Choose an option... Pending Applied Excluded (Questions) Excluded (Expired) Exc…" at bounding box center [897, 283] width 166 height 32
select select ""pending""
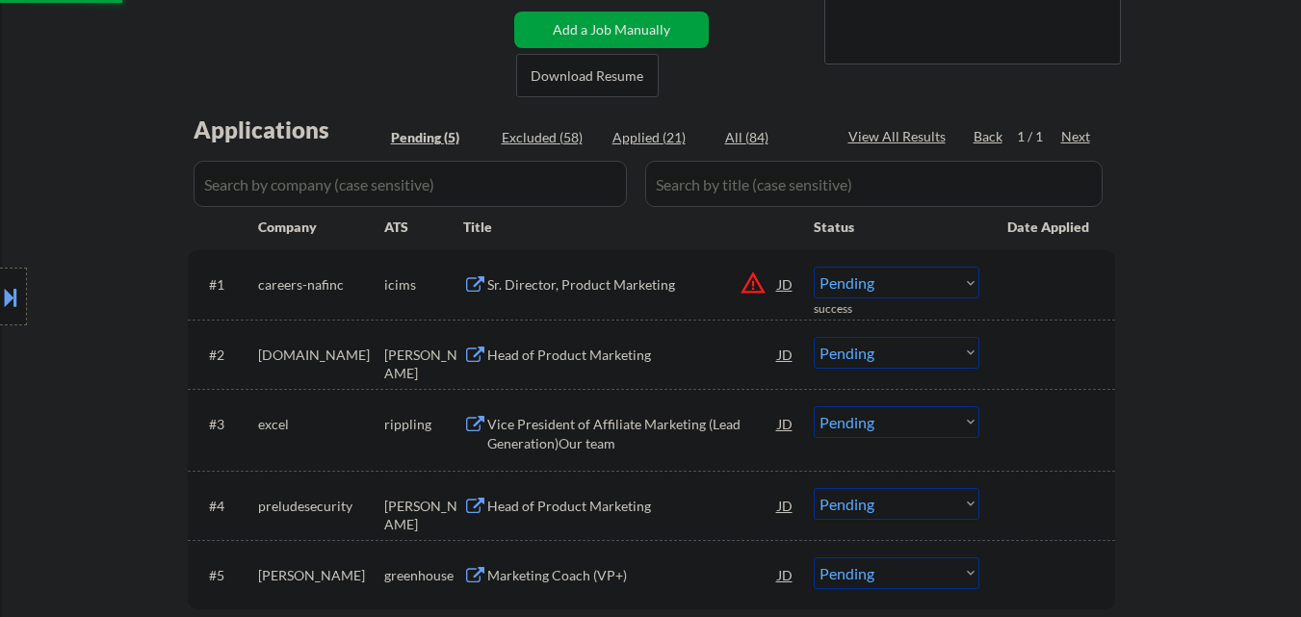
click at [788, 287] on div "JD" at bounding box center [785, 284] width 19 height 35
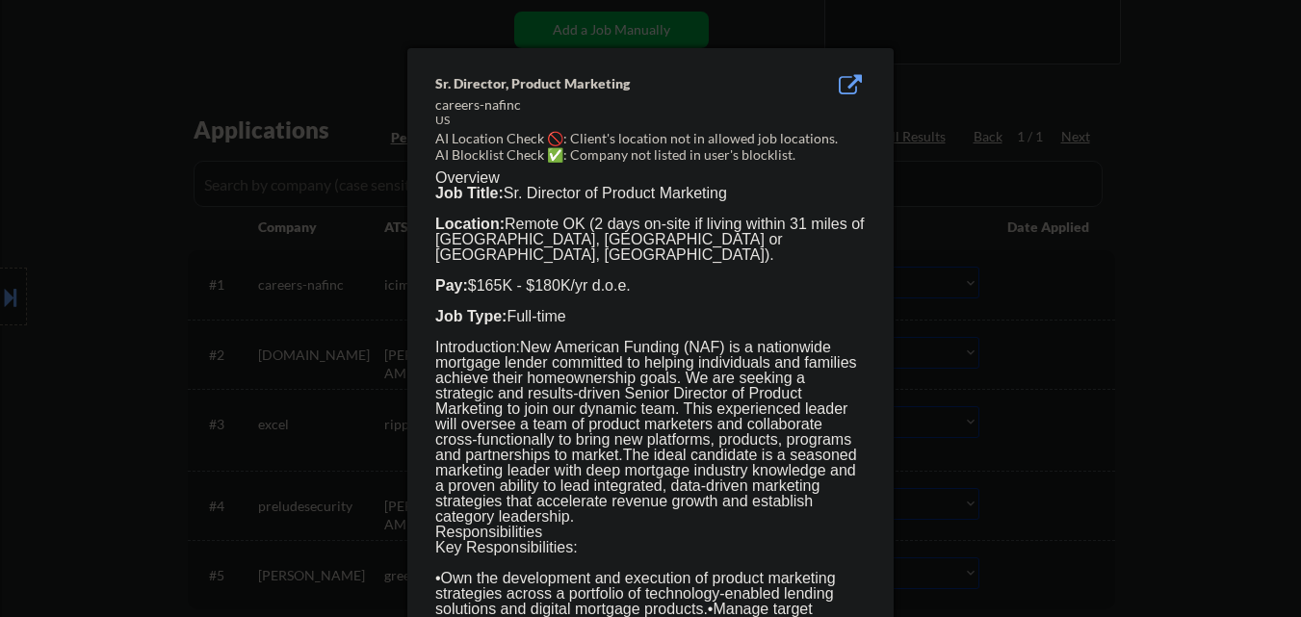
click at [1031, 370] on div at bounding box center [650, 308] width 1301 height 617
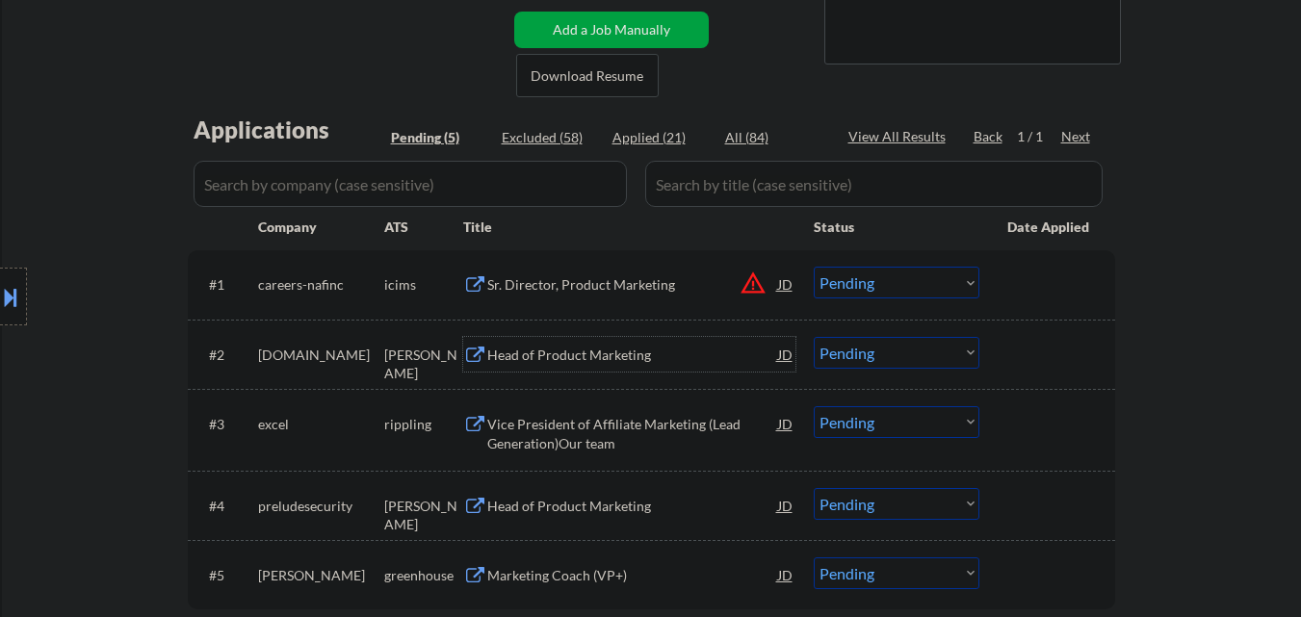
click at [578, 346] on div "Head of Product Marketing" at bounding box center [632, 355] width 291 height 19
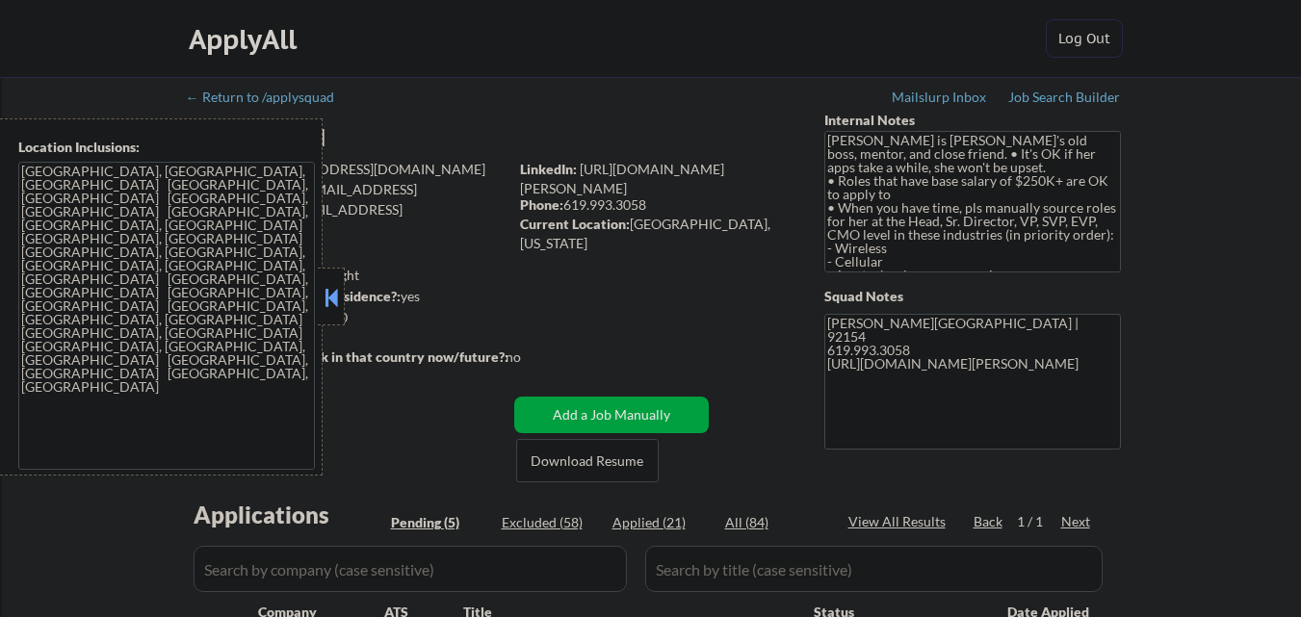
select select ""pending""
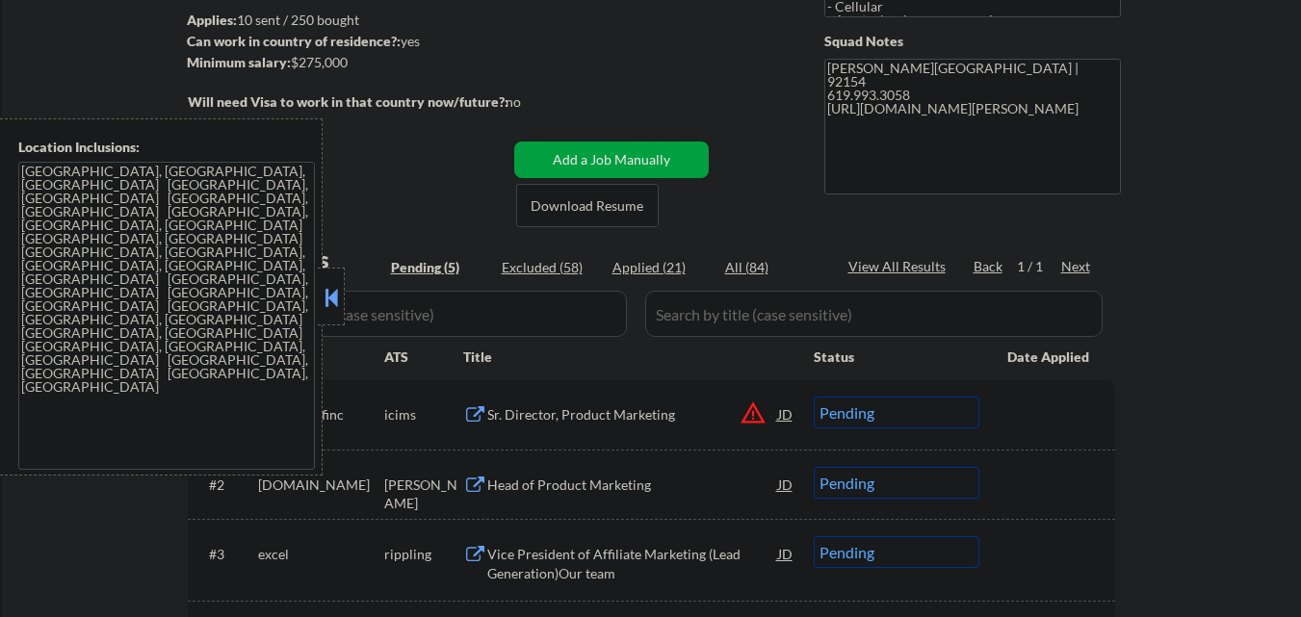
scroll to position [385, 0]
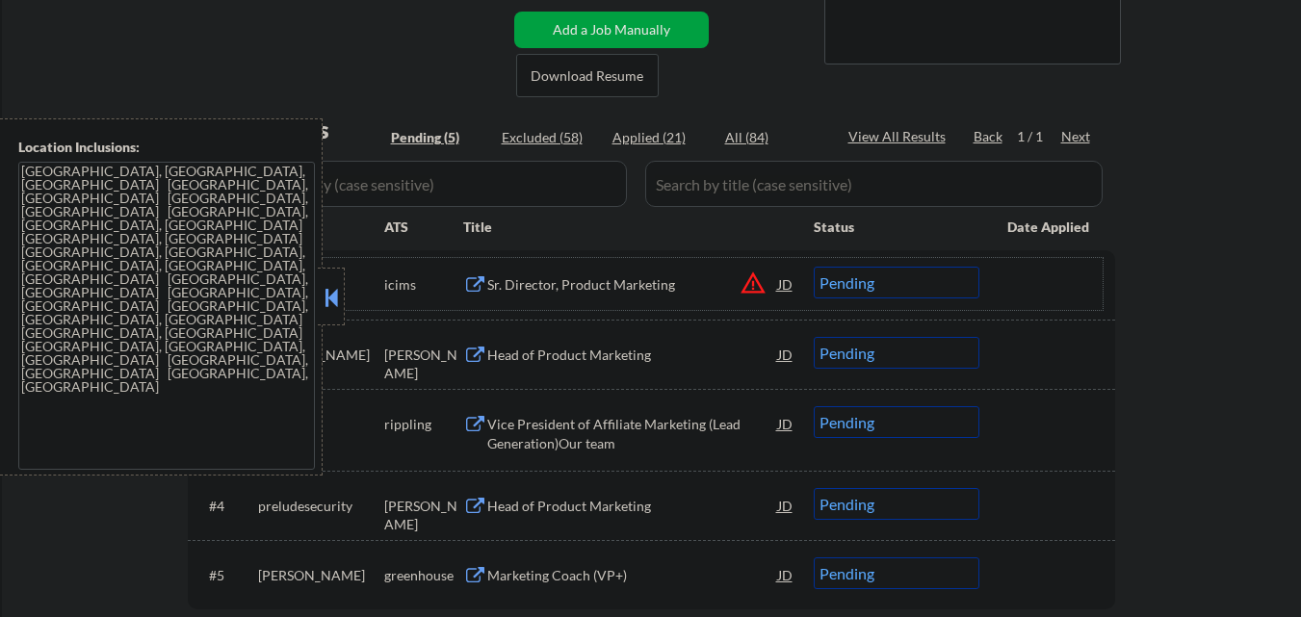
click at [350, 297] on div "careers-nafinc" at bounding box center [321, 284] width 126 height 35
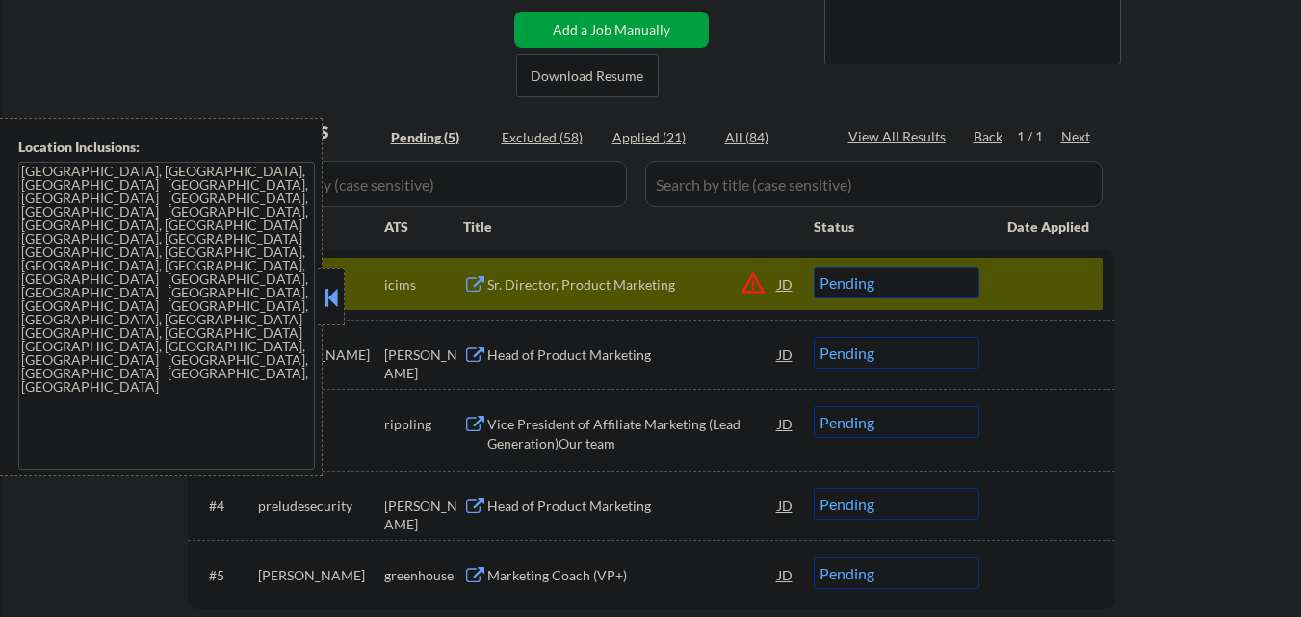
click at [339, 296] on button at bounding box center [331, 297] width 21 height 29
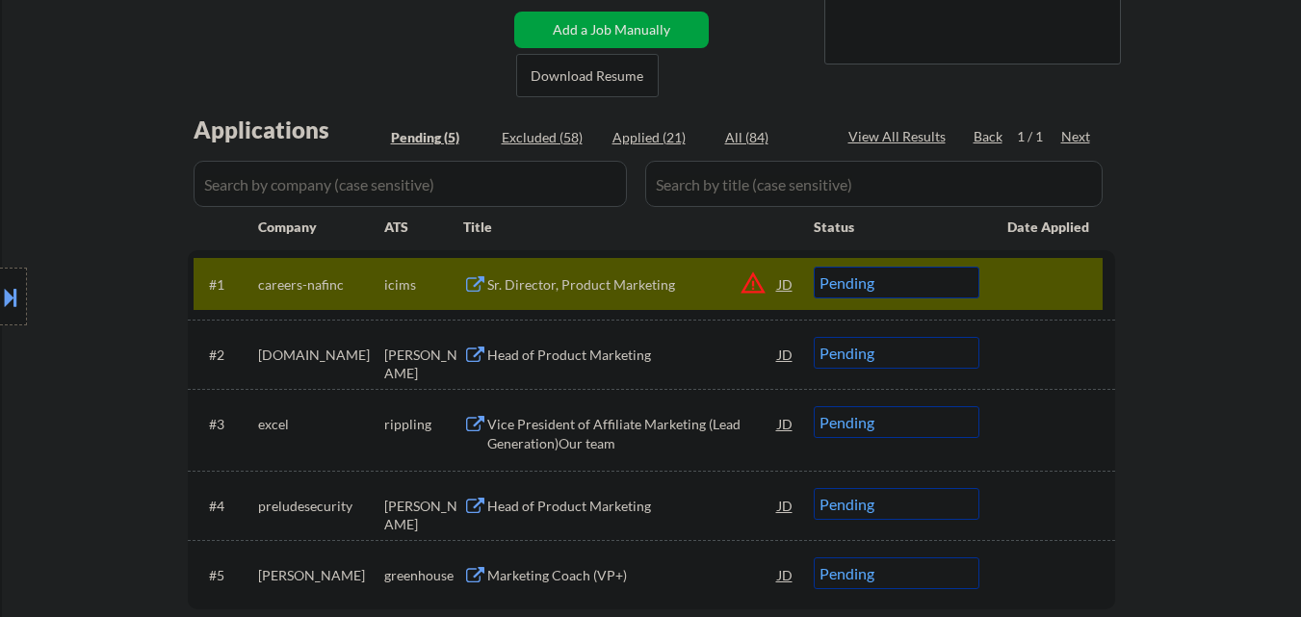
click at [1017, 297] on div at bounding box center [1050, 284] width 85 height 35
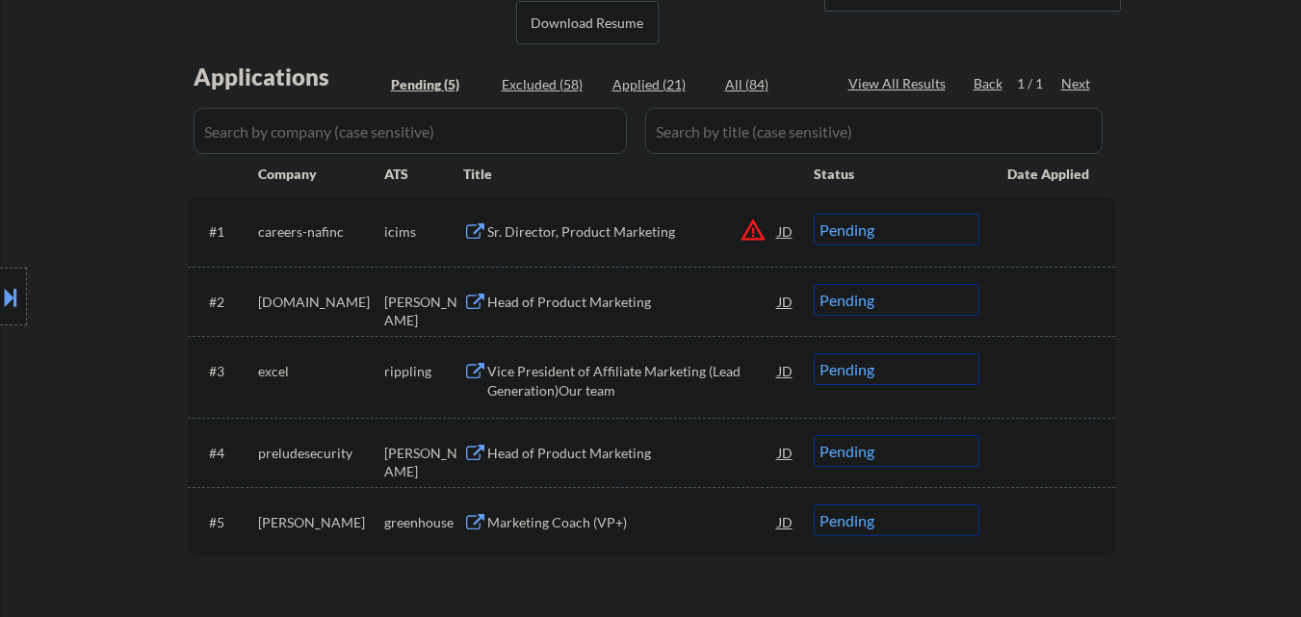
scroll to position [482, 0]
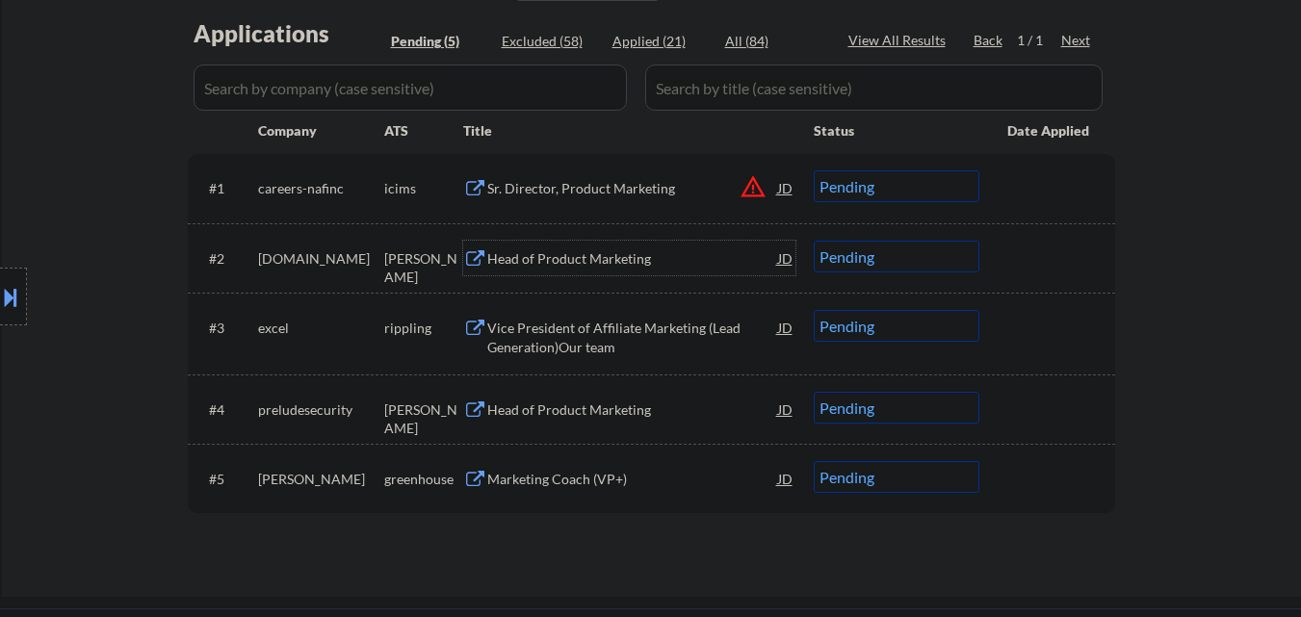
click at [564, 257] on div "Head of Product Marketing" at bounding box center [632, 258] width 291 height 19
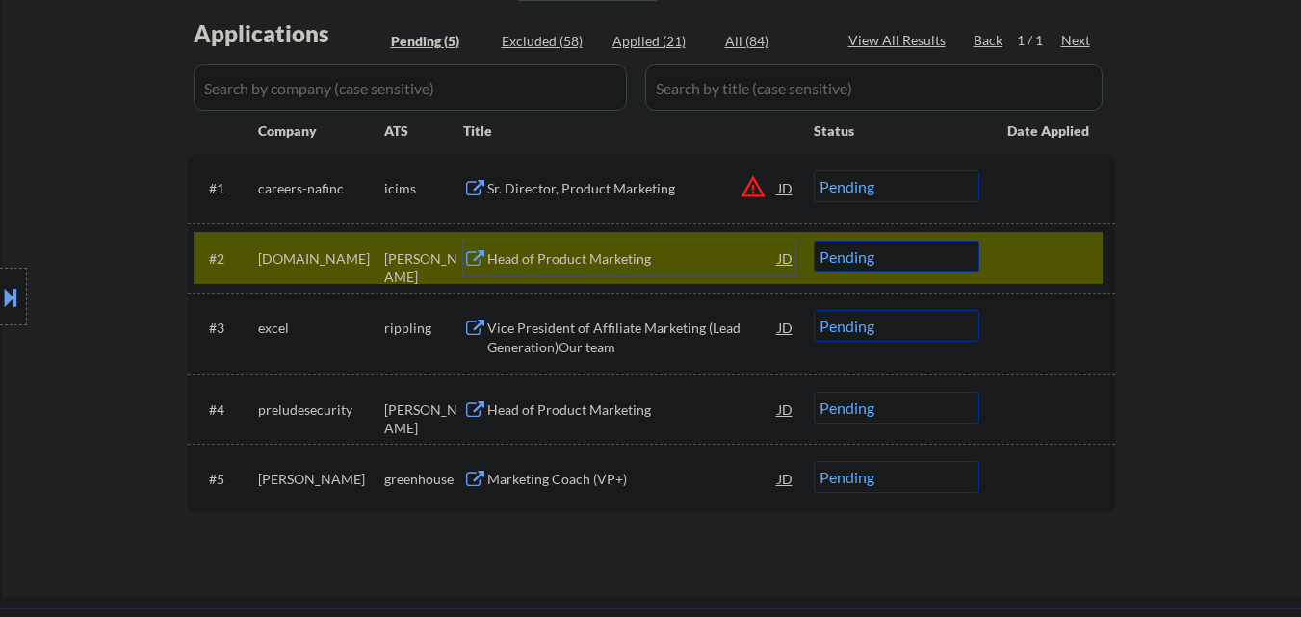
click at [859, 255] on select "Choose an option... Pending Applied Excluded (Questions) Excluded (Expired) Exc…" at bounding box center [897, 257] width 166 height 32
click at [814, 241] on select "Choose an option... Pending Applied Excluded (Questions) Excluded (Expired) Exc…" at bounding box center [897, 257] width 166 height 32
click at [860, 184] on select "Choose an option... Pending Applied Excluded (Questions) Excluded (Expired) Exc…" at bounding box center [897, 186] width 166 height 32
select select ""pending""
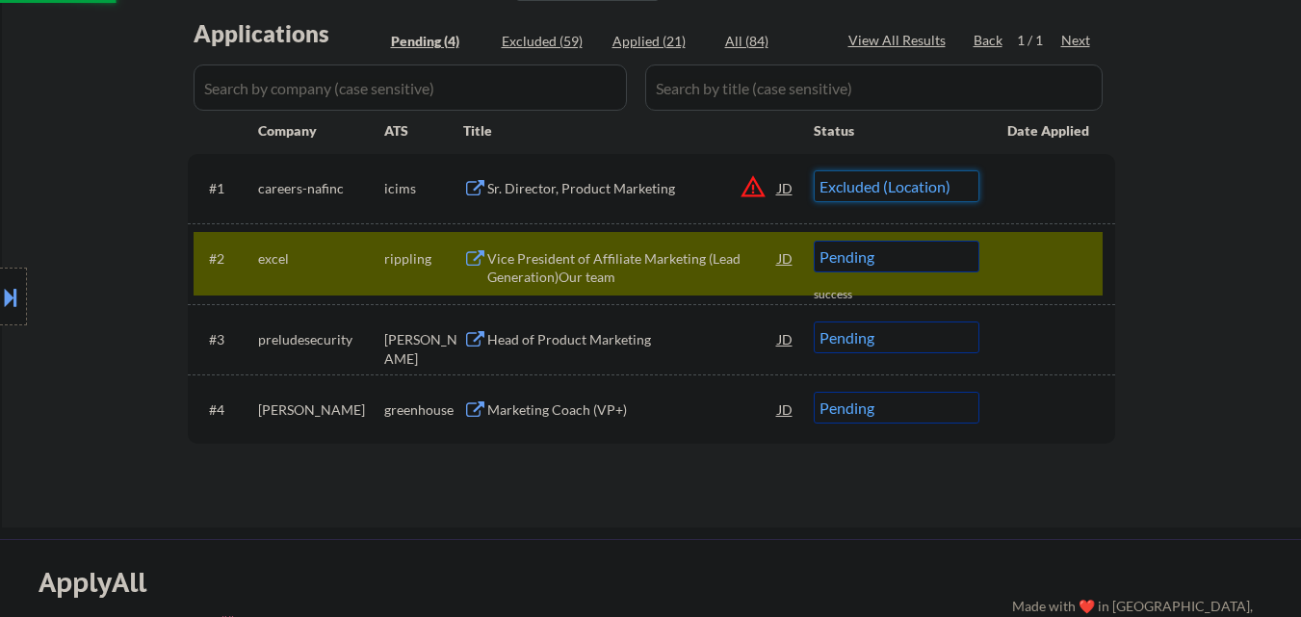
click at [814, 170] on select "Choose an option... Pending Applied Excluded (Questions) Excluded (Expired) Exc…" at bounding box center [897, 186] width 166 height 32
select select ""pending""
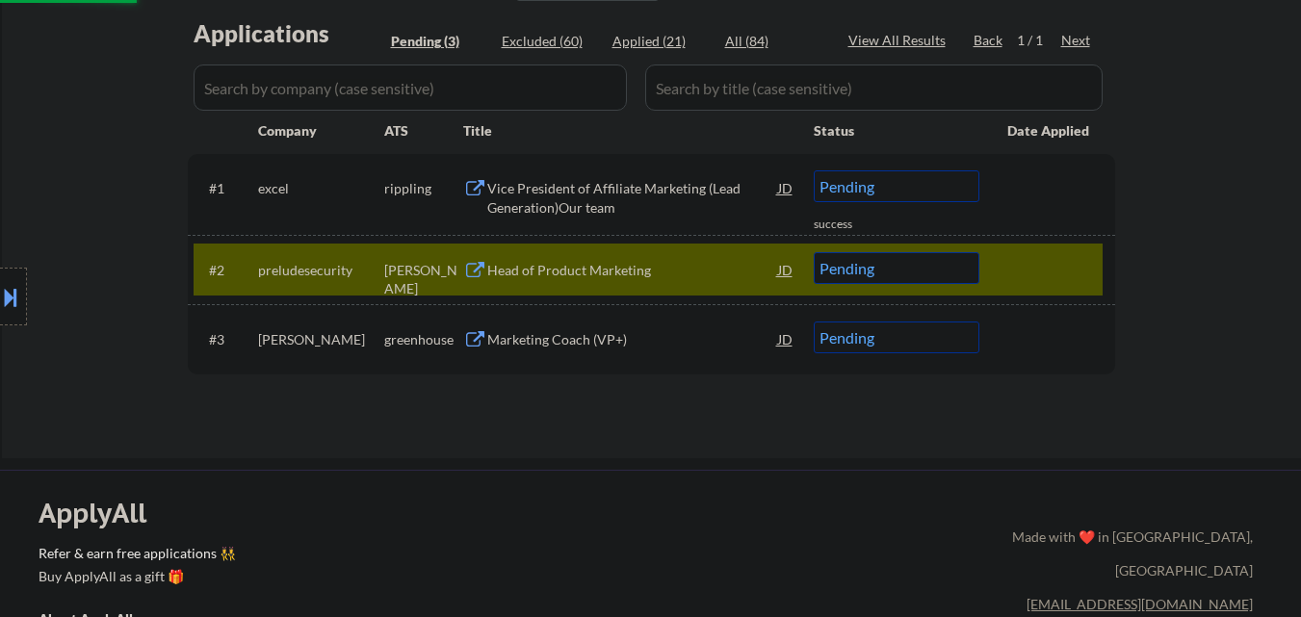
click at [585, 275] on div "Head of Product Marketing" at bounding box center [632, 270] width 291 height 19
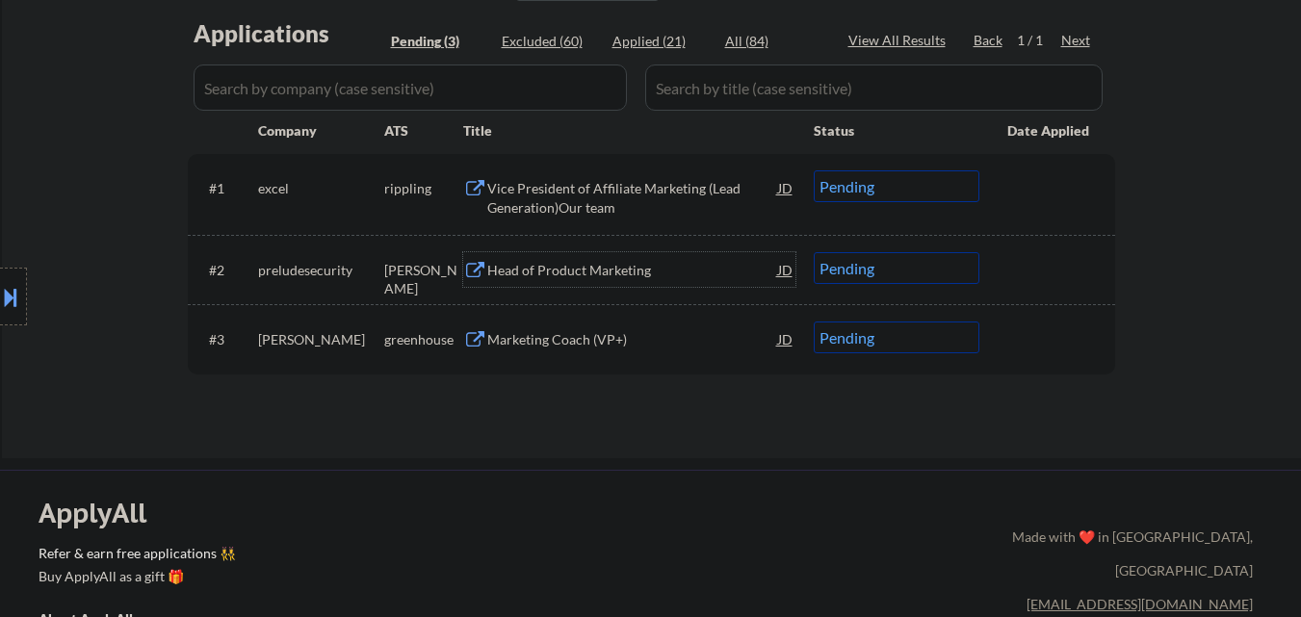
click at [909, 271] on select "Choose an option... Pending Applied Excluded (Questions) Excluded (Expired) Exc…" at bounding box center [897, 268] width 166 height 32
click at [814, 252] on select "Choose an option... Pending Applied Excluded (Questions) Excluded (Expired) Exc…" at bounding box center [897, 268] width 166 height 32
click at [563, 334] on div "Marketing Coach (VP+)" at bounding box center [632, 339] width 291 height 19
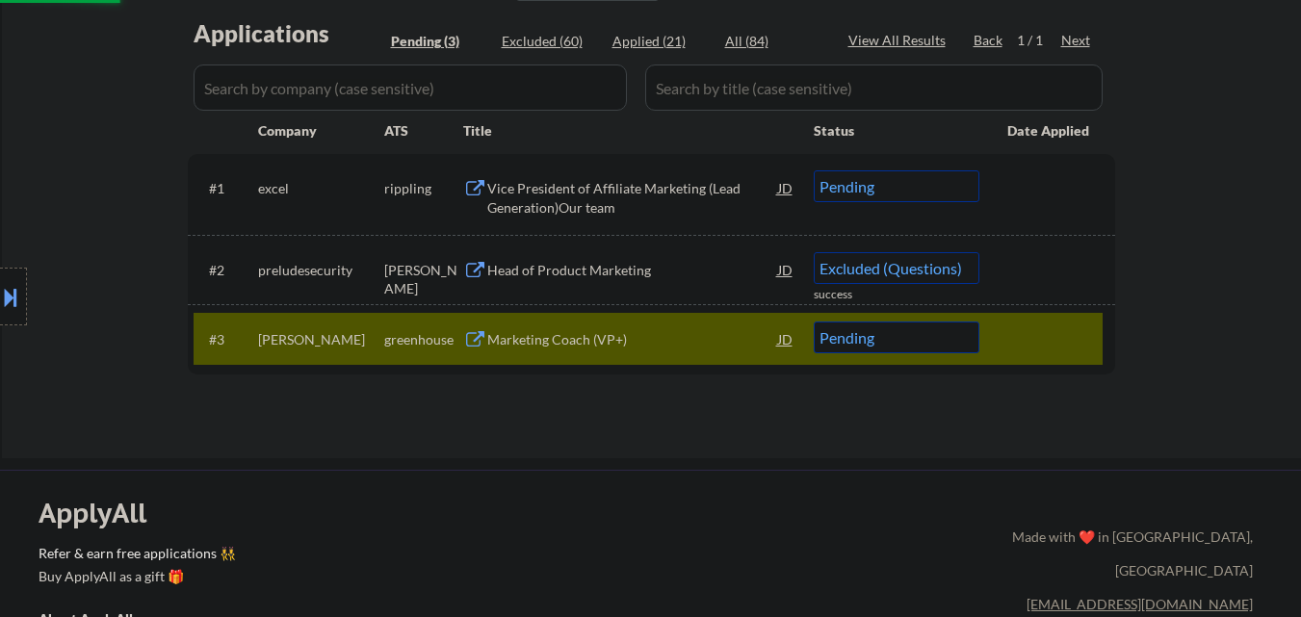
select select ""pending""
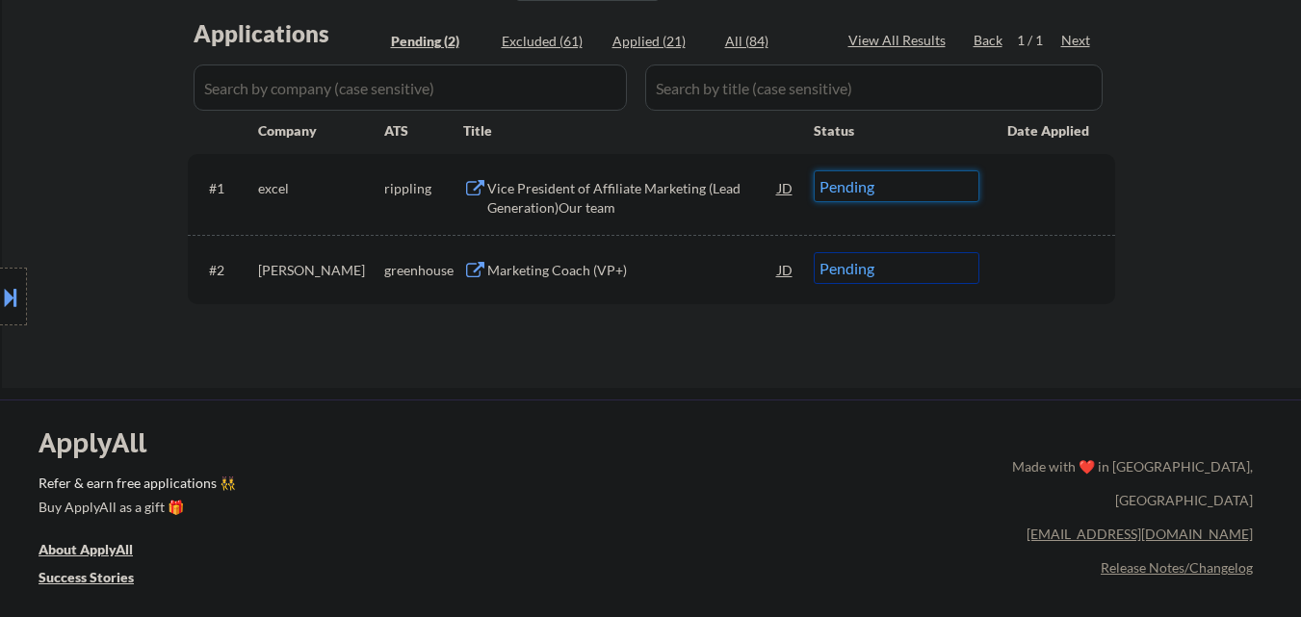
click at [845, 183] on select "Choose an option... Pending Applied Excluded (Questions) Excluded (Expired) Exc…" at bounding box center [897, 186] width 166 height 32
click at [814, 170] on select "Choose an option... Pending Applied Excluded (Questions) Excluded (Expired) Exc…" at bounding box center [897, 186] width 166 height 32
click at [559, 275] on div "Marketing Coach (VP+)" at bounding box center [632, 270] width 291 height 19
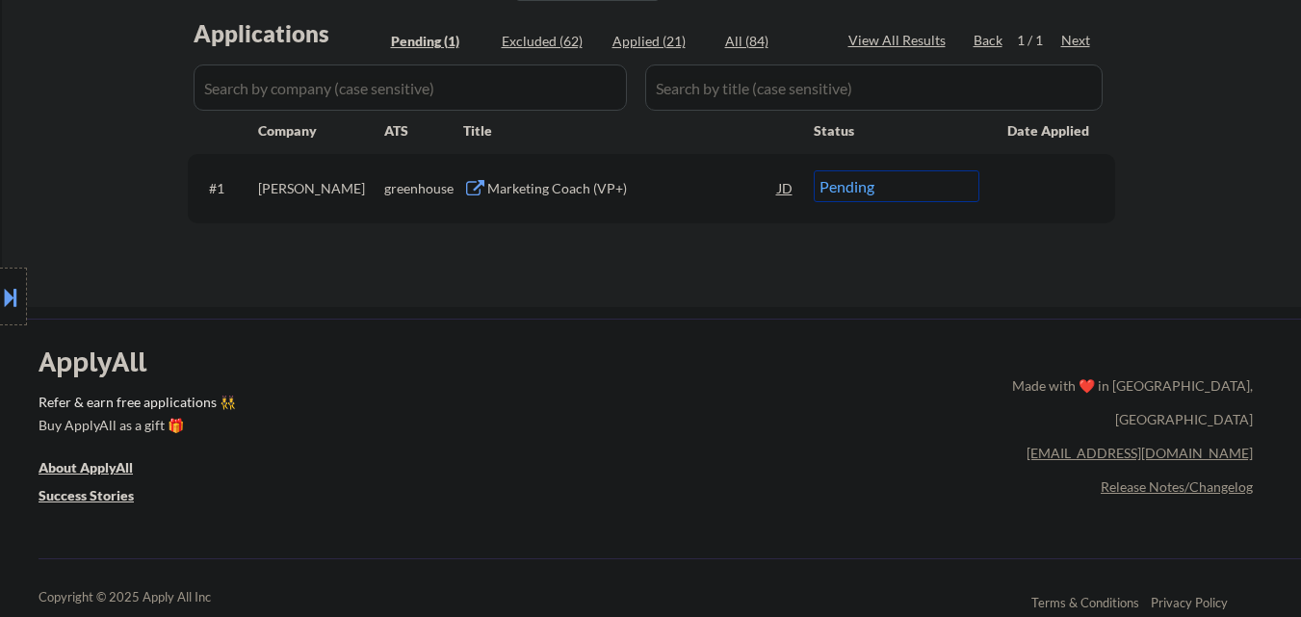
click at [847, 186] on select "Choose an option... Pending Applied Excluded (Questions) Excluded (Expired) Exc…" at bounding box center [897, 186] width 166 height 32
select select ""excluded""
click at [814, 170] on select "Choose an option... Pending Applied Excluded (Questions) Excluded (Expired) Exc…" at bounding box center [897, 186] width 166 height 32
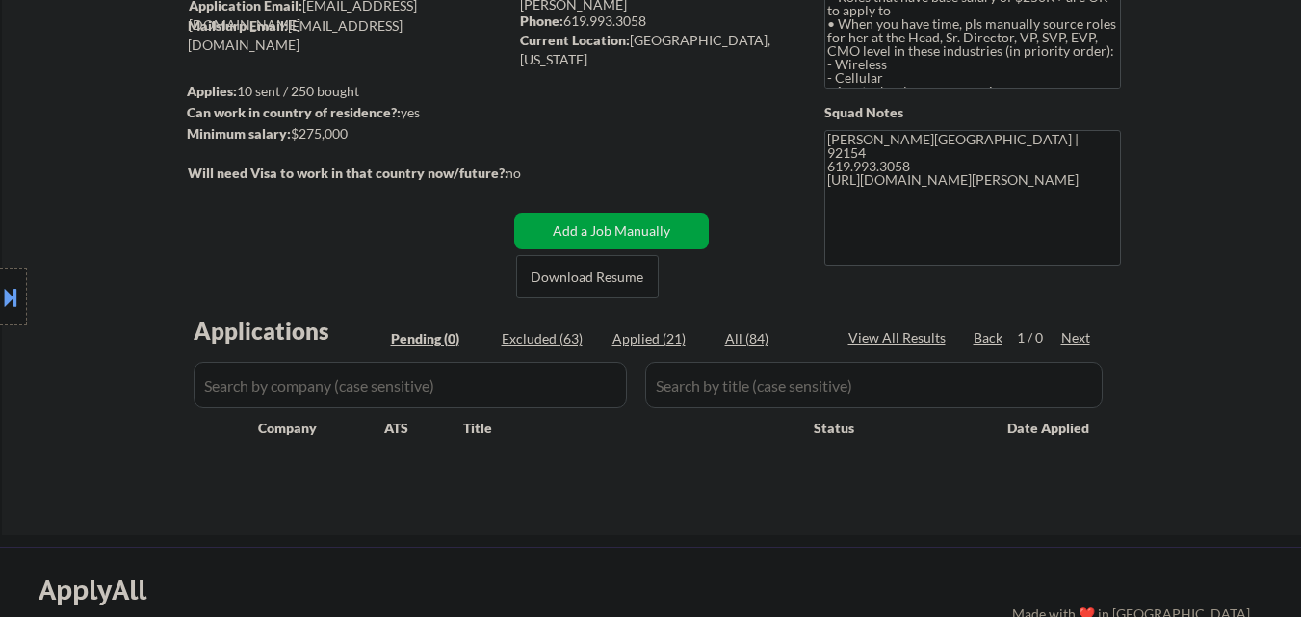
scroll to position [0, 0]
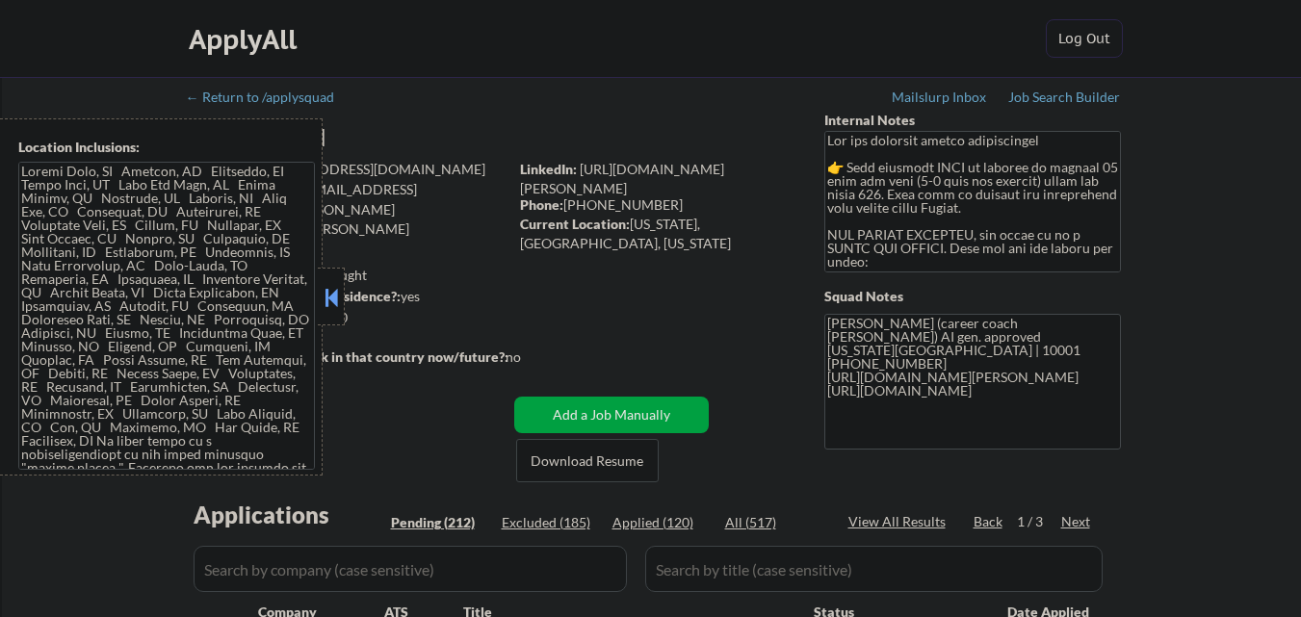
drag, startPoint x: 321, startPoint y: 292, endPoint x: 154, endPoint y: 616, distance: 364.9
click at [320, 293] on div at bounding box center [331, 297] width 27 height 58
select select ""pending""
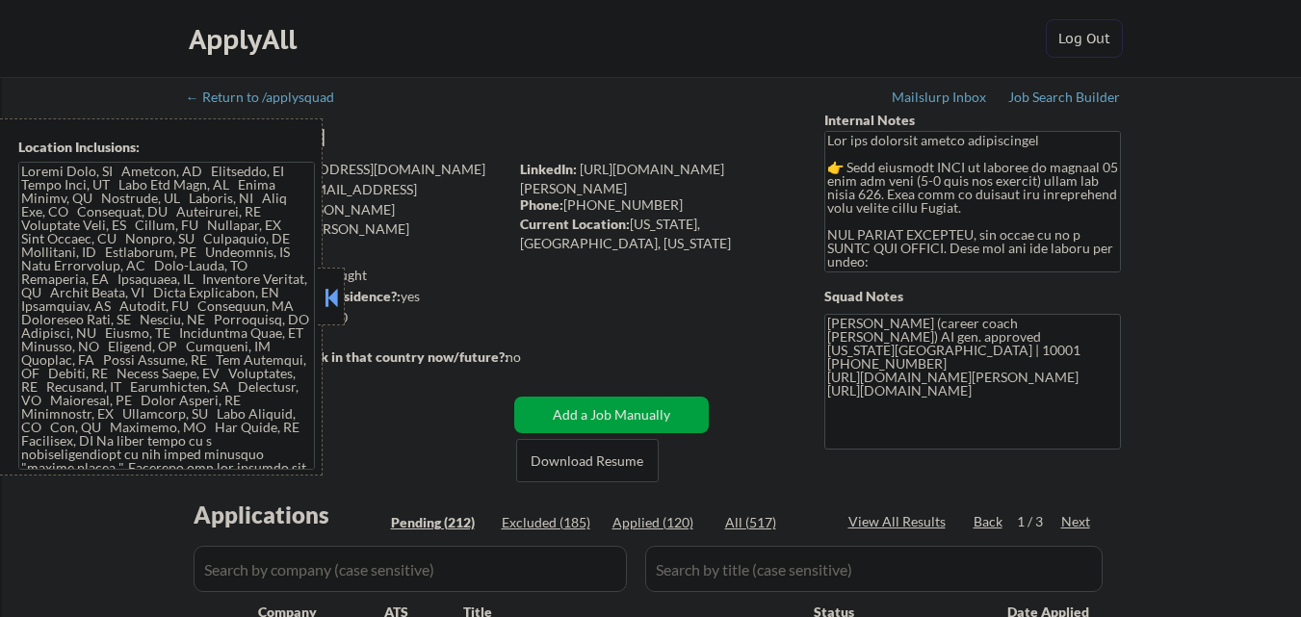
select select ""pending""
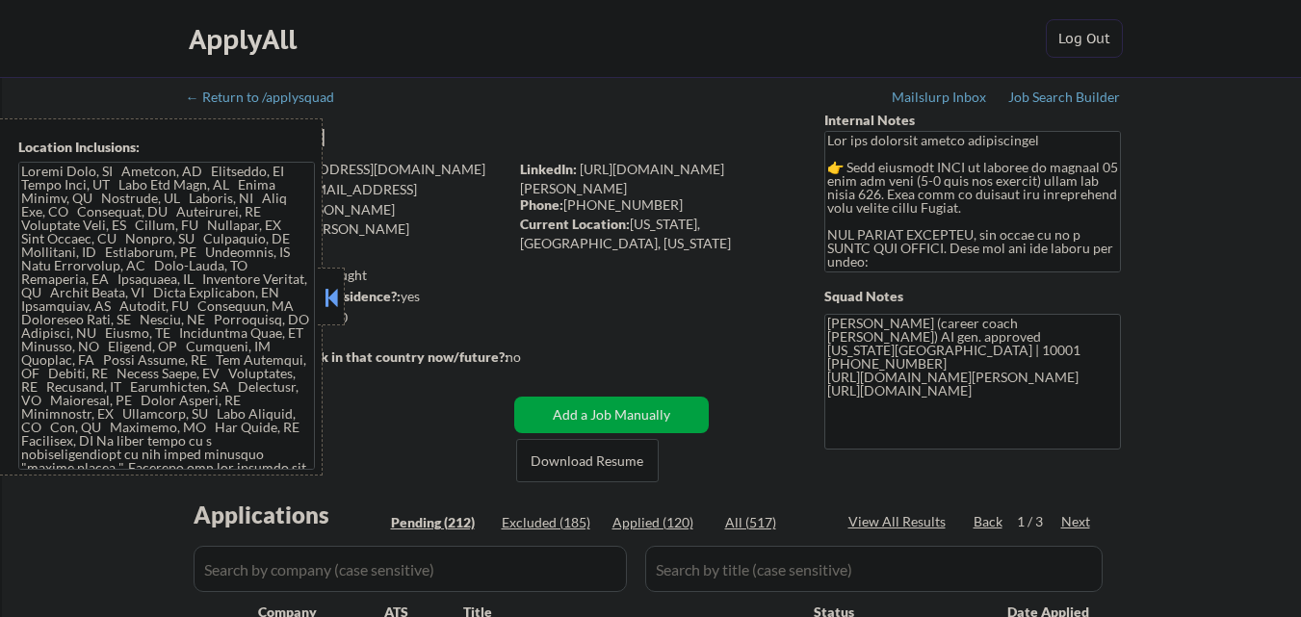
select select ""pending""
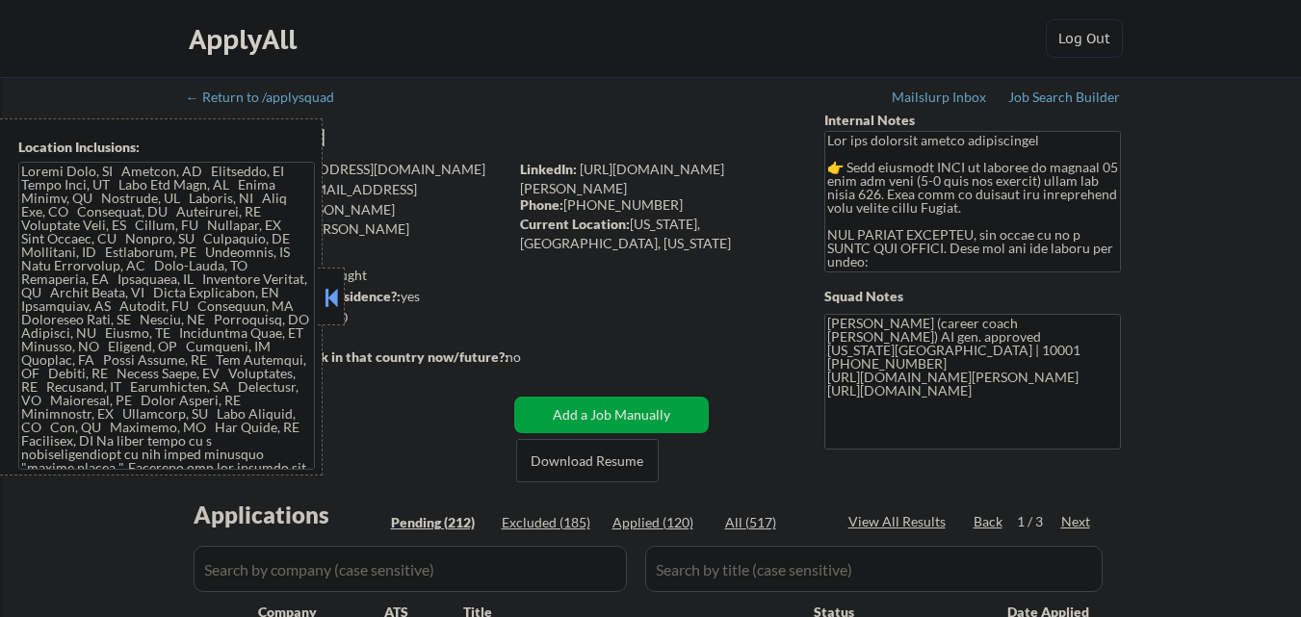
select select ""pending""
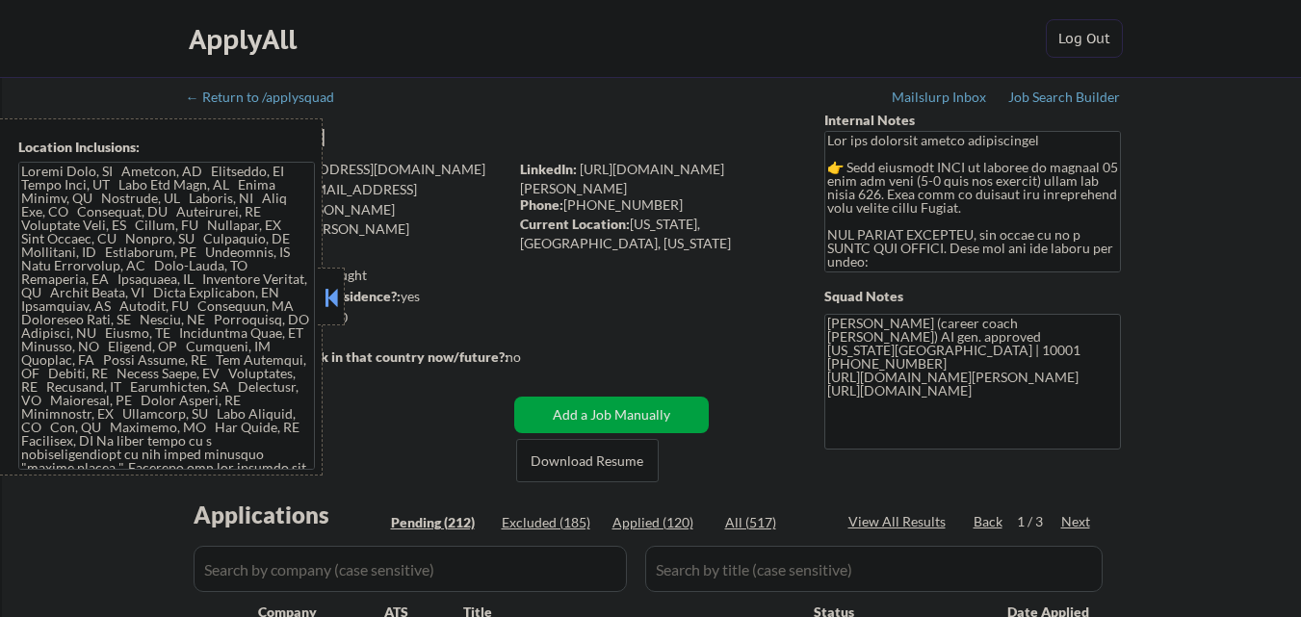
select select ""pending""
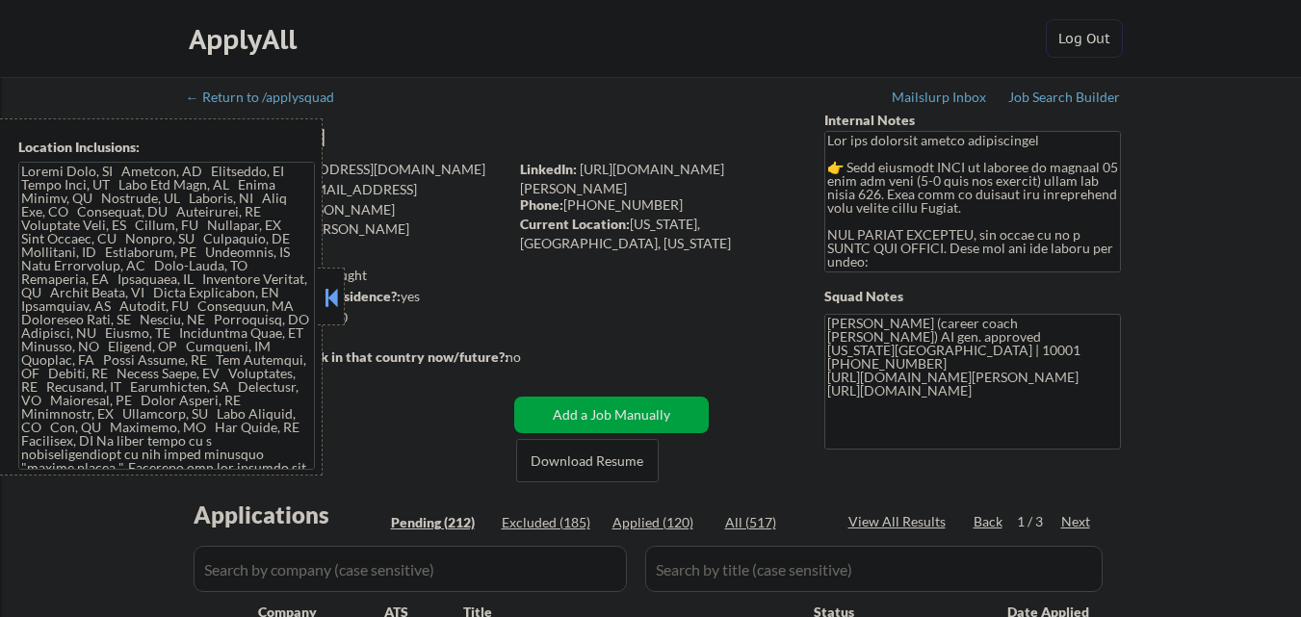
select select ""pending""
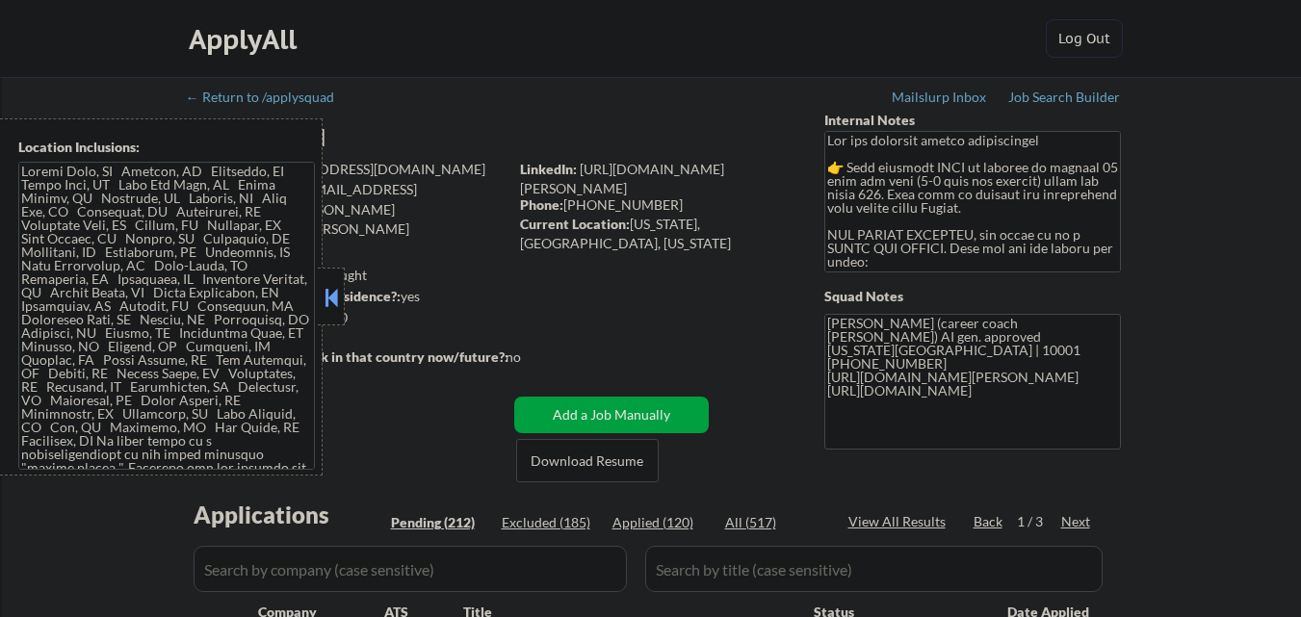
select select ""pending""
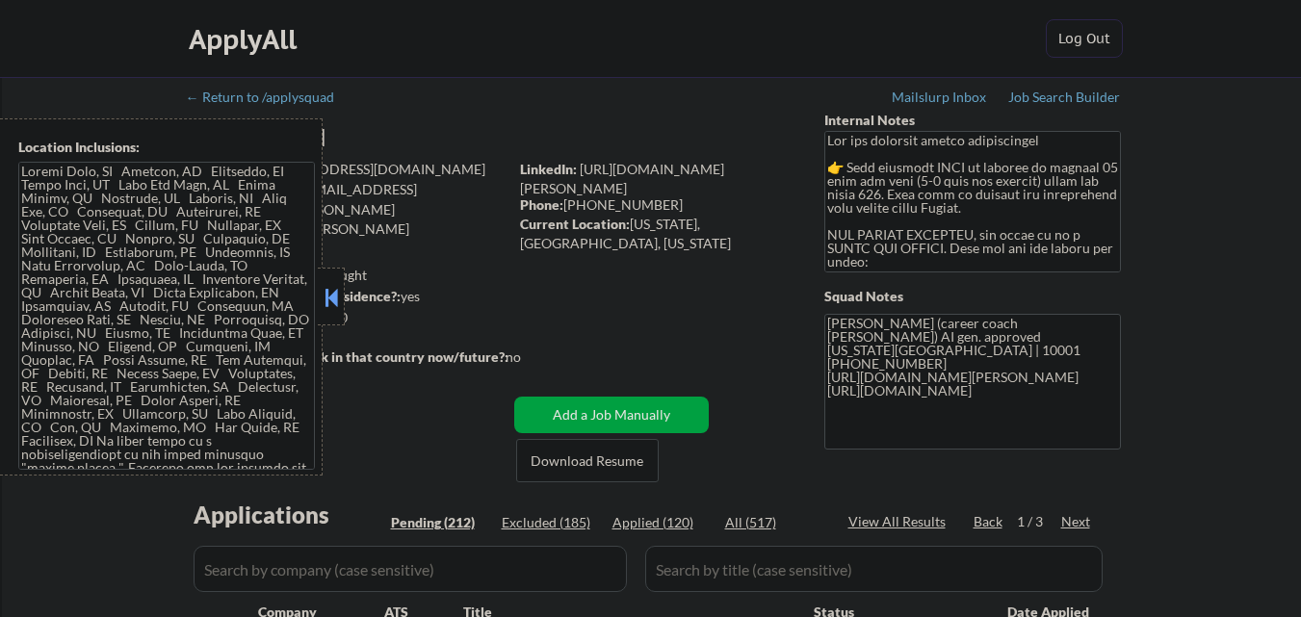
select select ""pending""
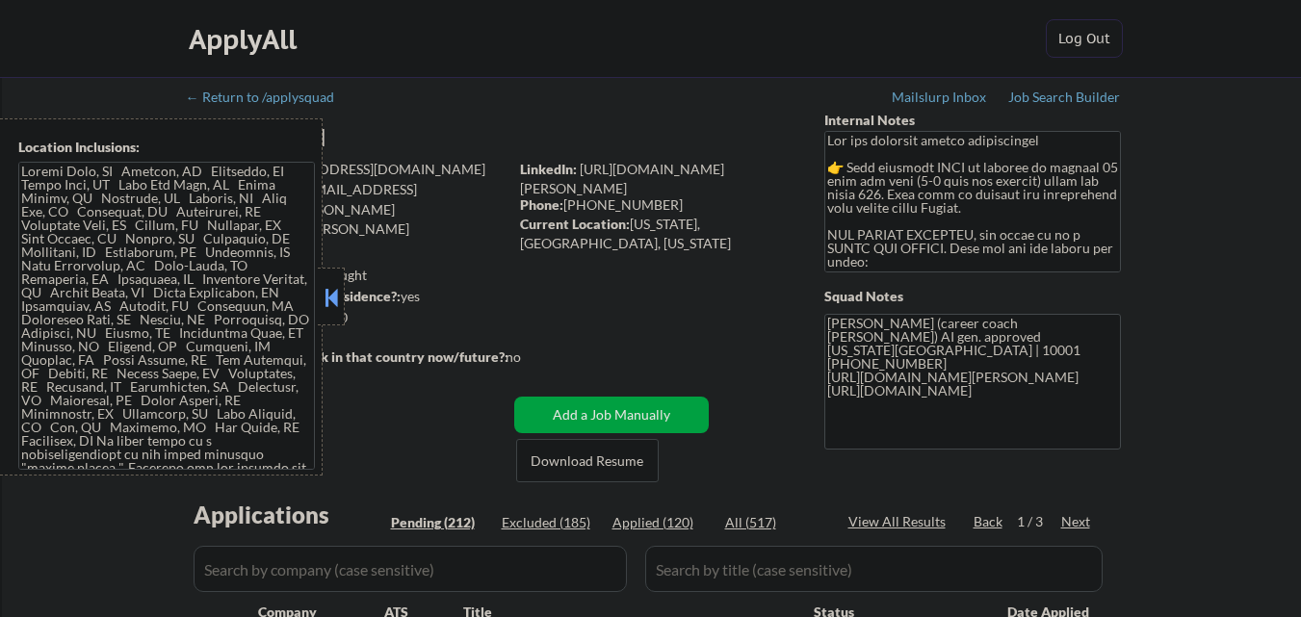
select select ""pending""
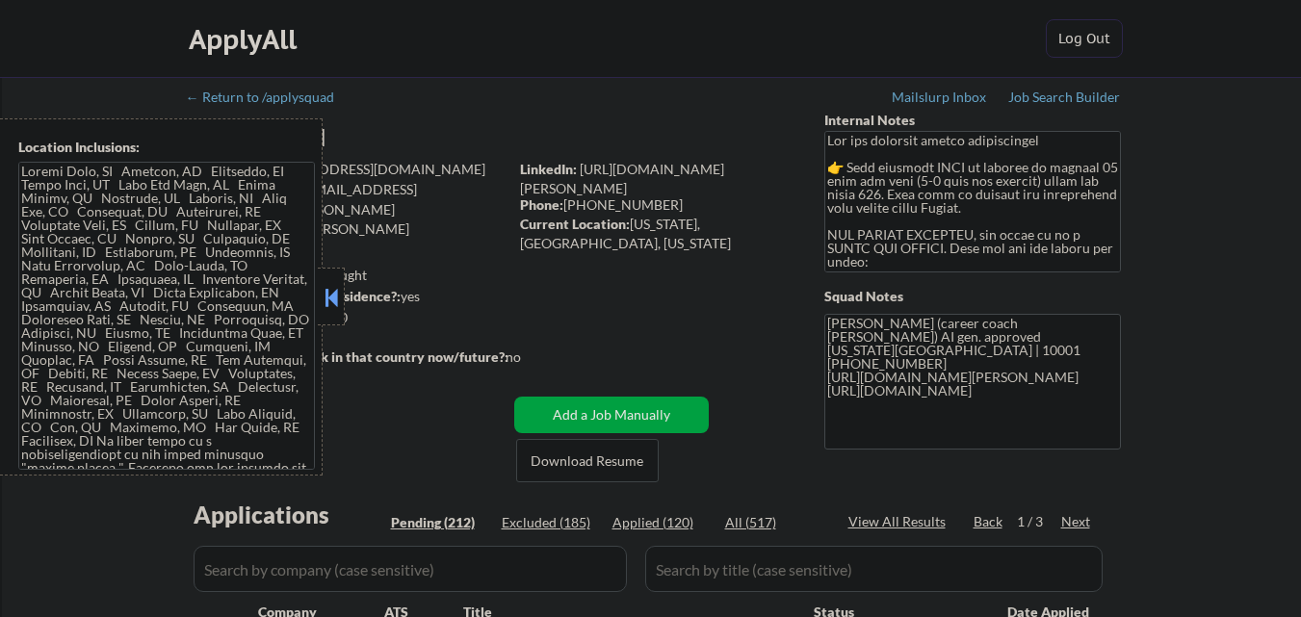
select select ""pending""
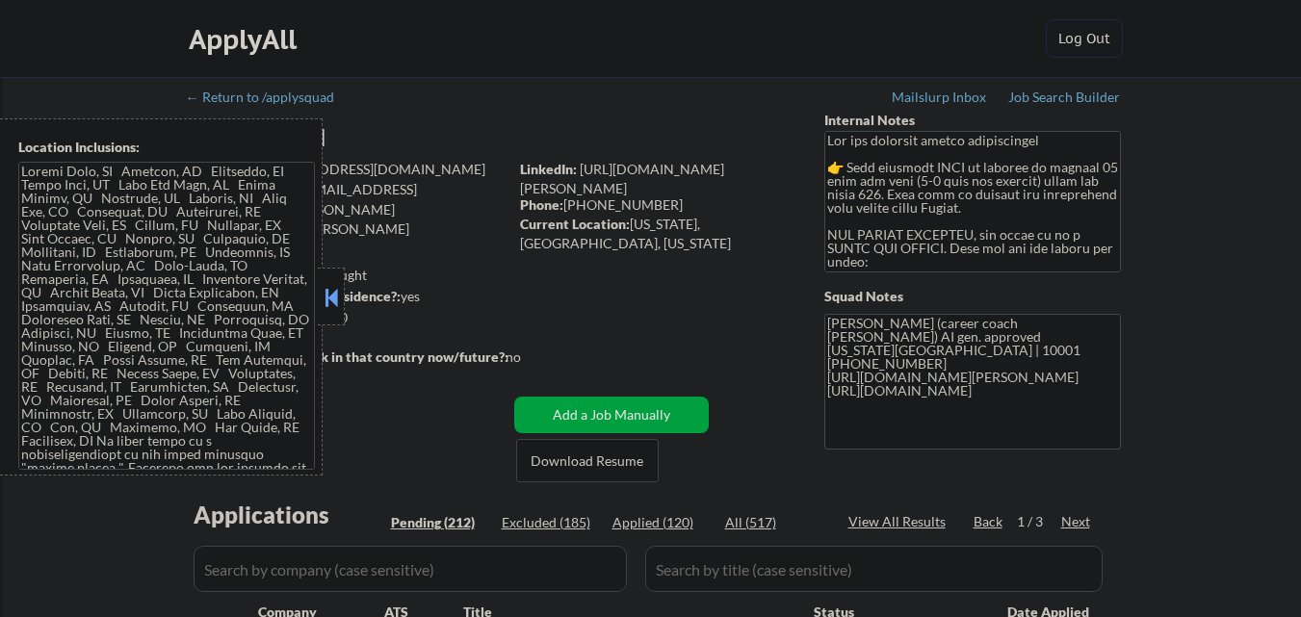
select select ""pending""
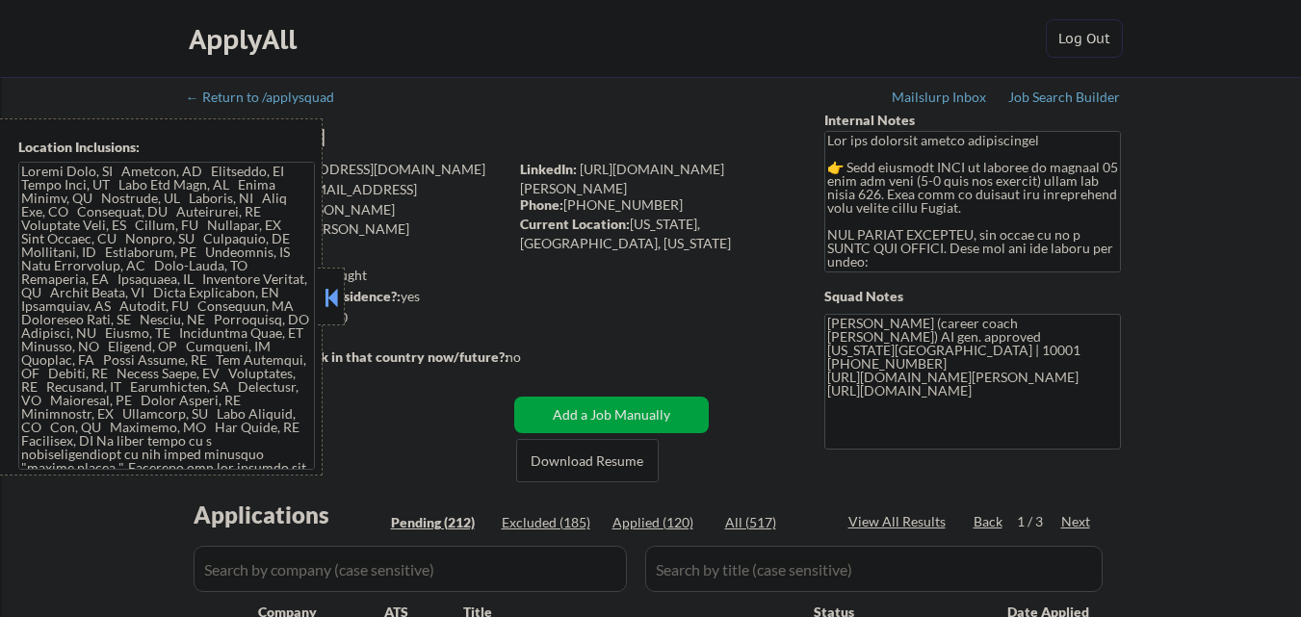
select select ""pending""
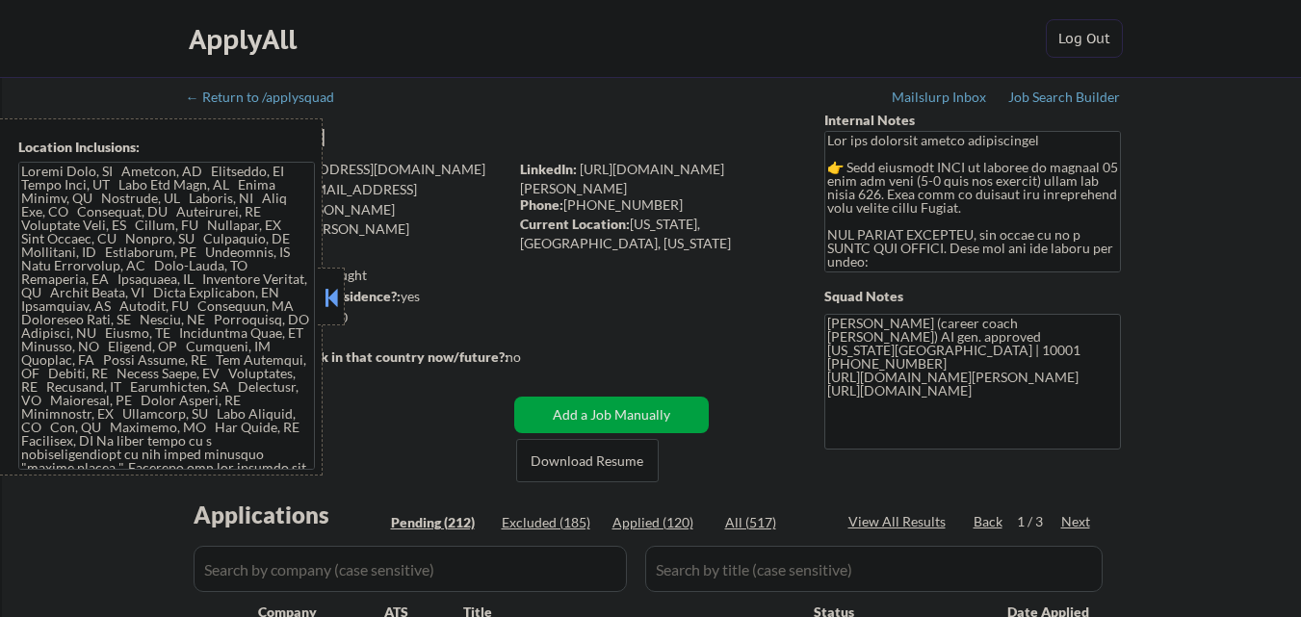
select select ""pending""
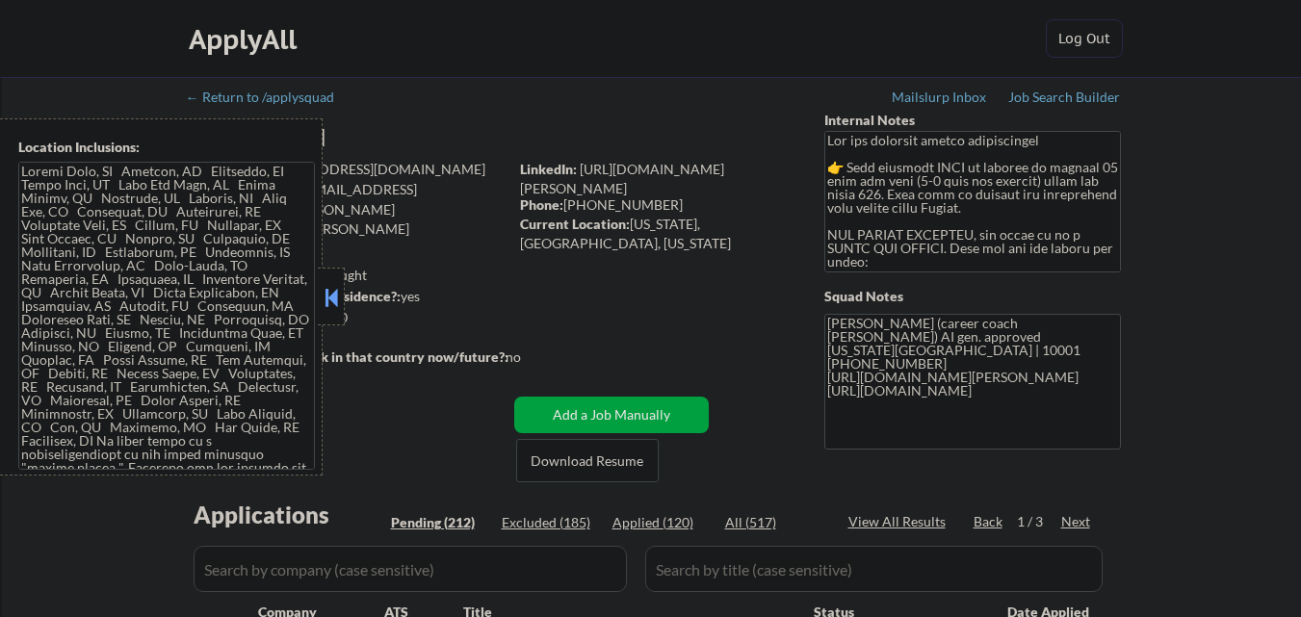
select select ""pending""
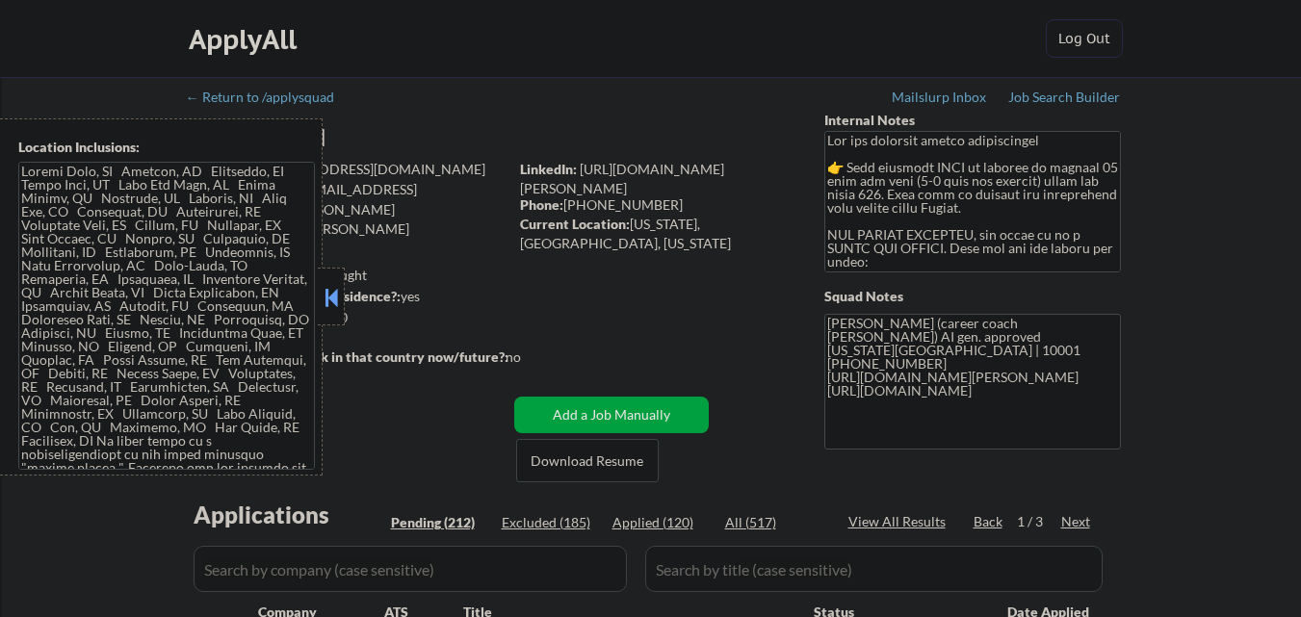
select select ""pending""
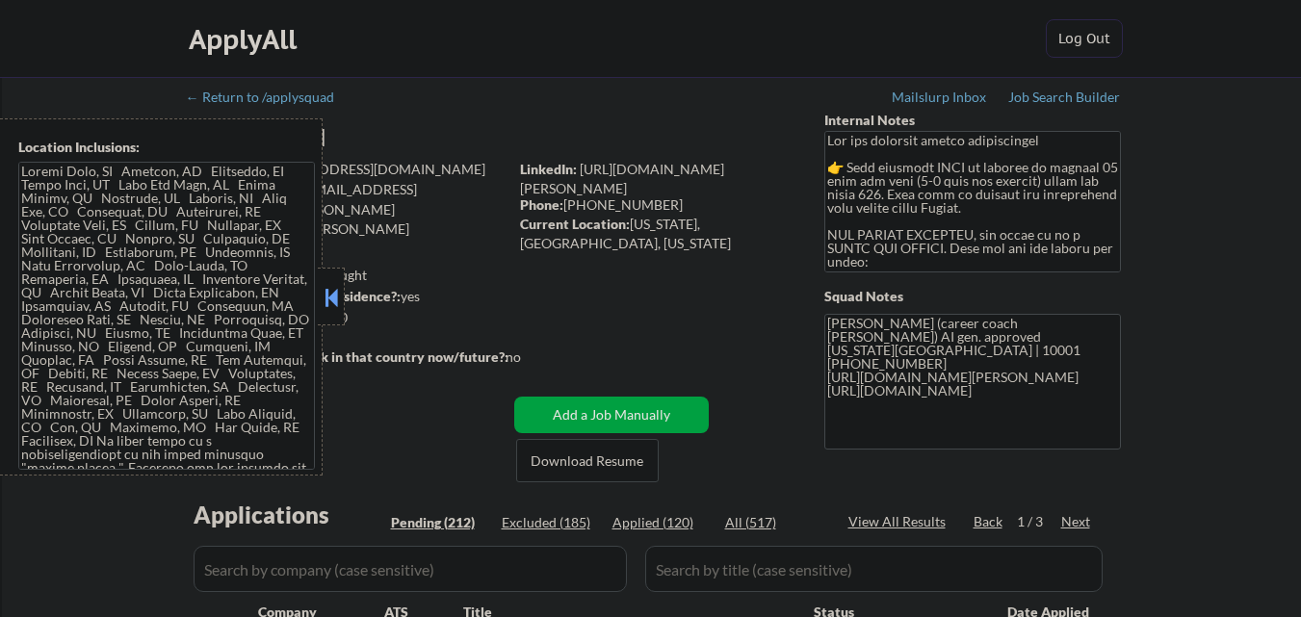
select select ""pending""
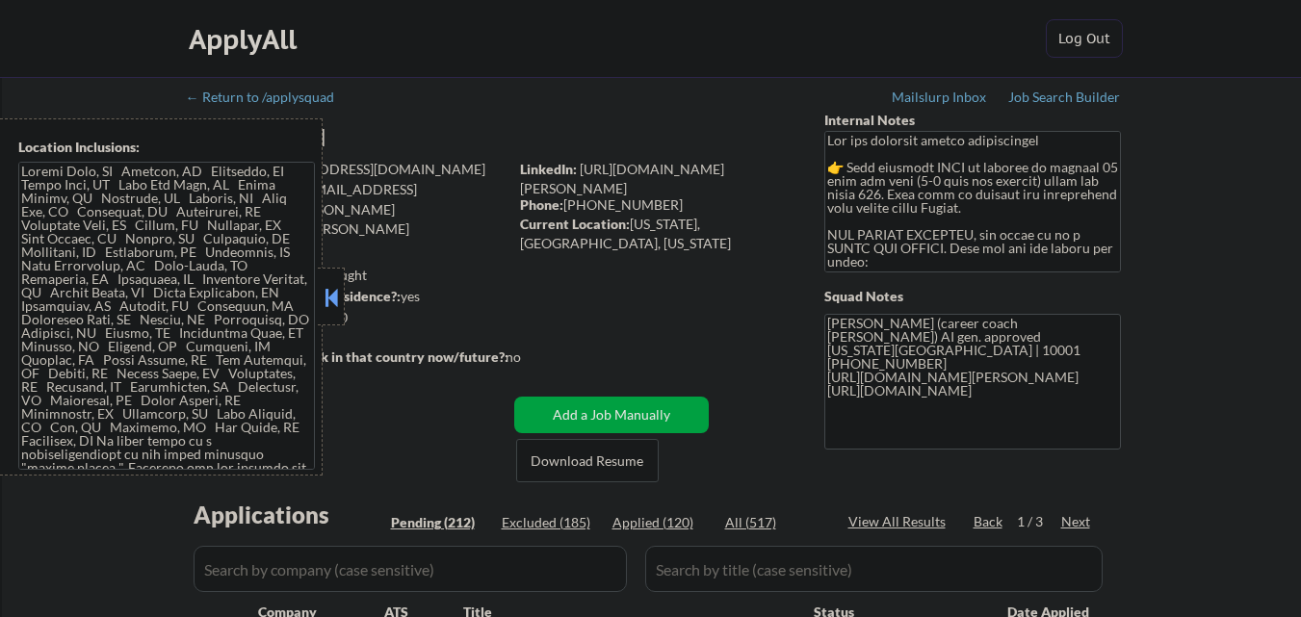
select select ""pending""
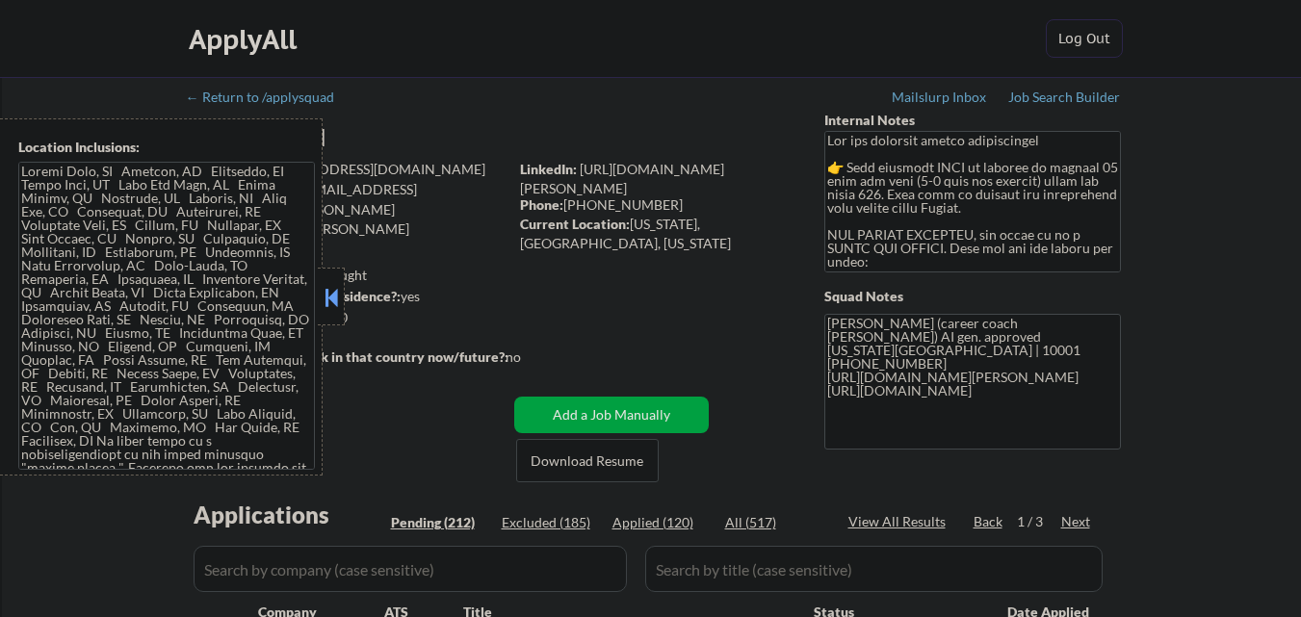
select select ""pending""
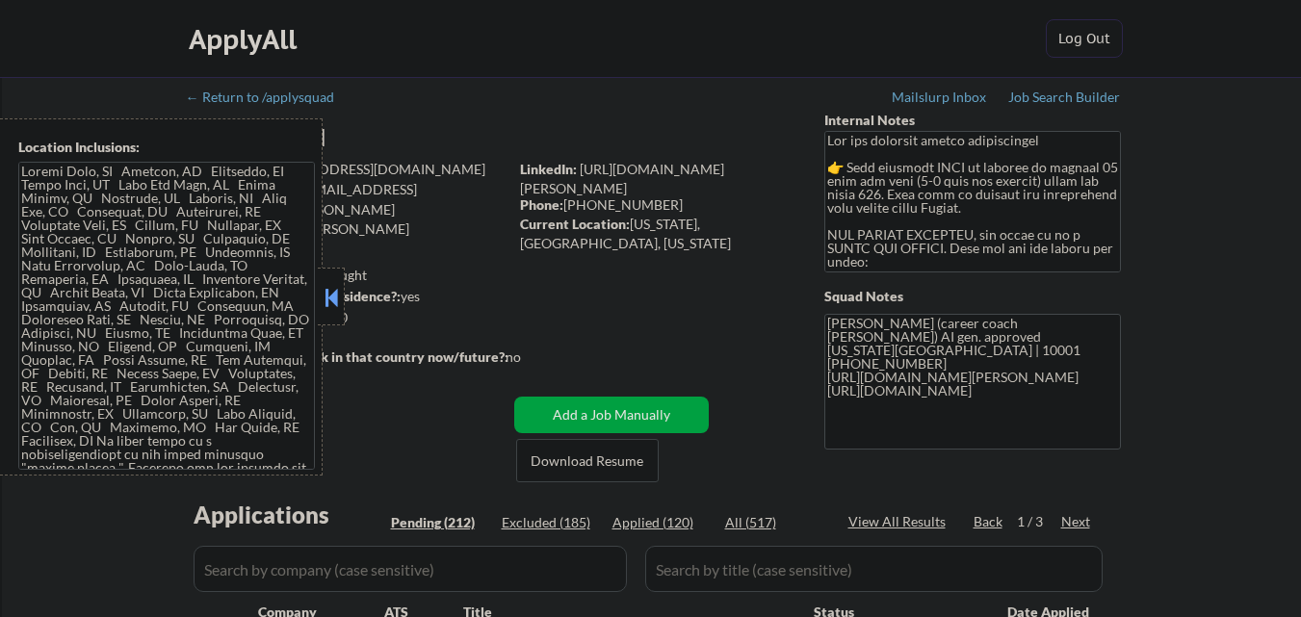
select select ""pending""
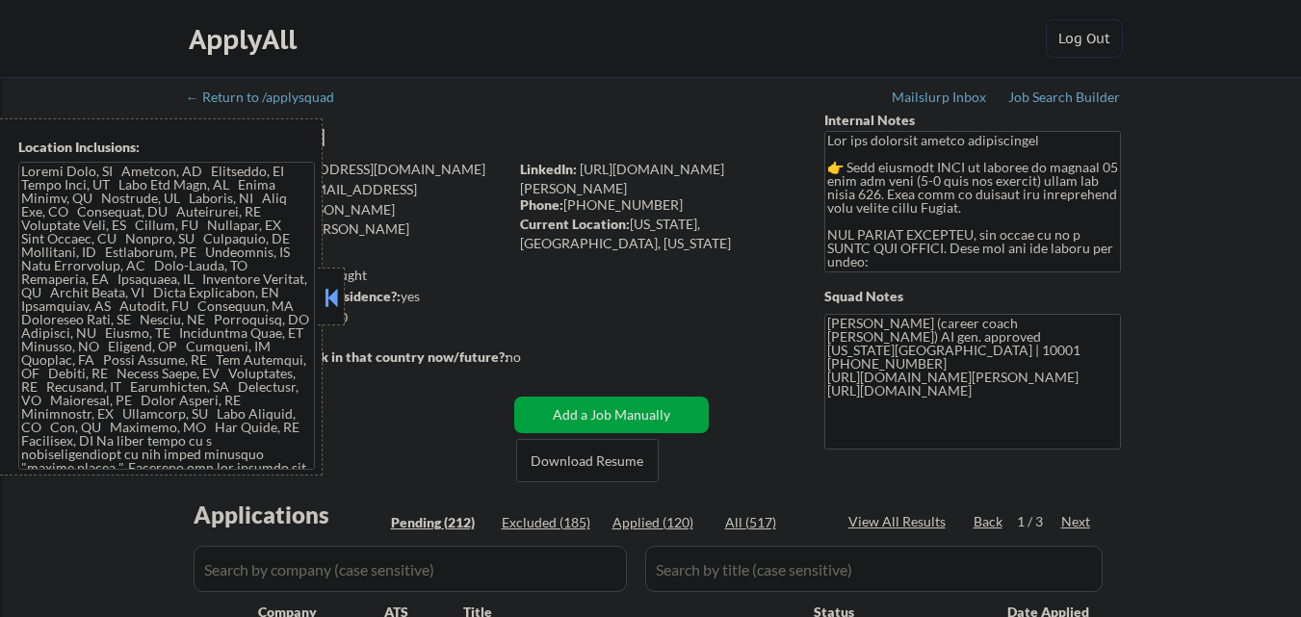
select select ""pending""
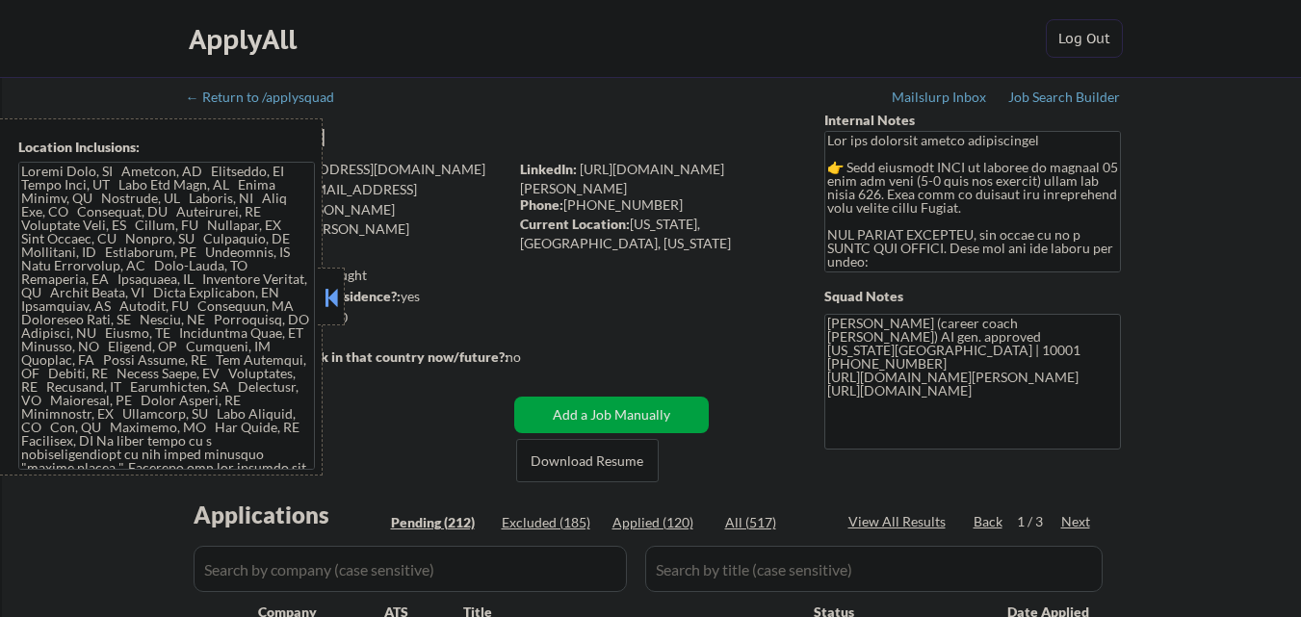
select select ""pending""
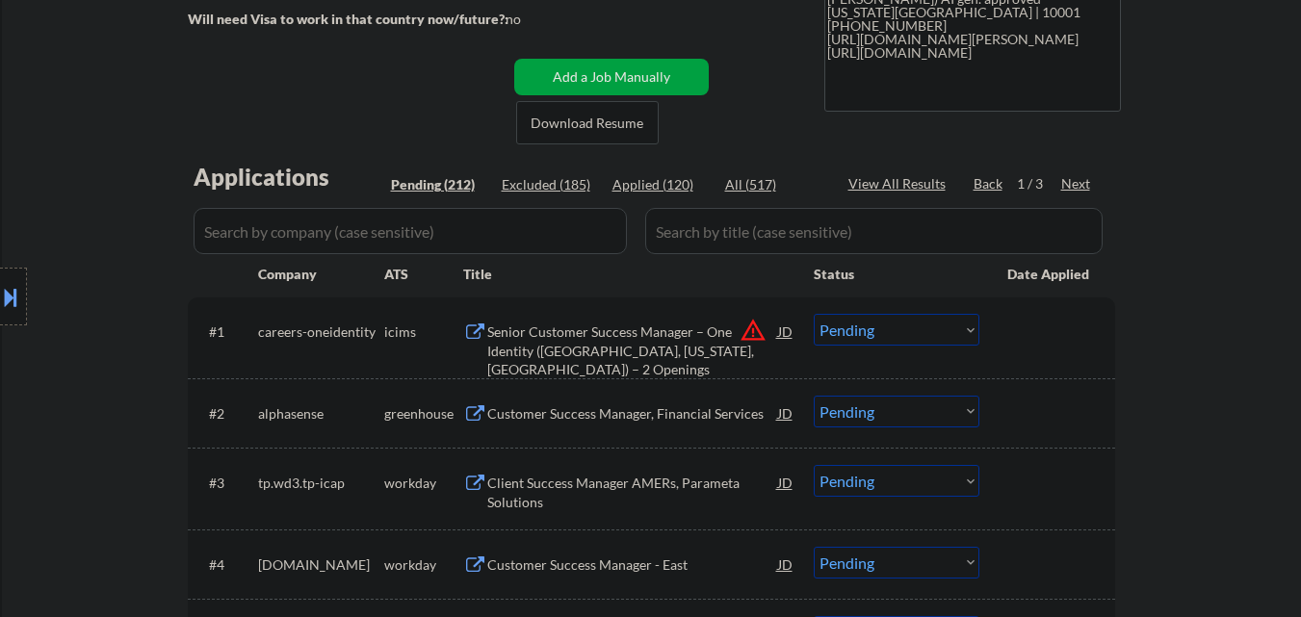
scroll to position [385, 0]
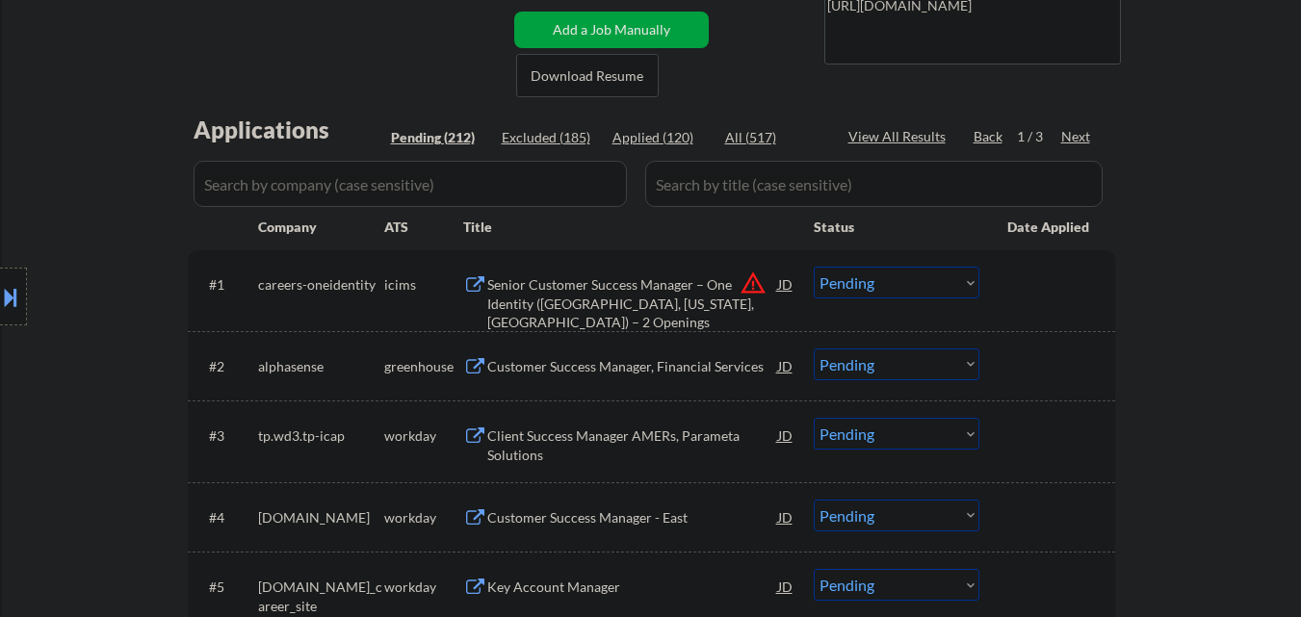
click at [553, 371] on div "Customer Success Manager, Financial Services" at bounding box center [632, 366] width 291 height 19
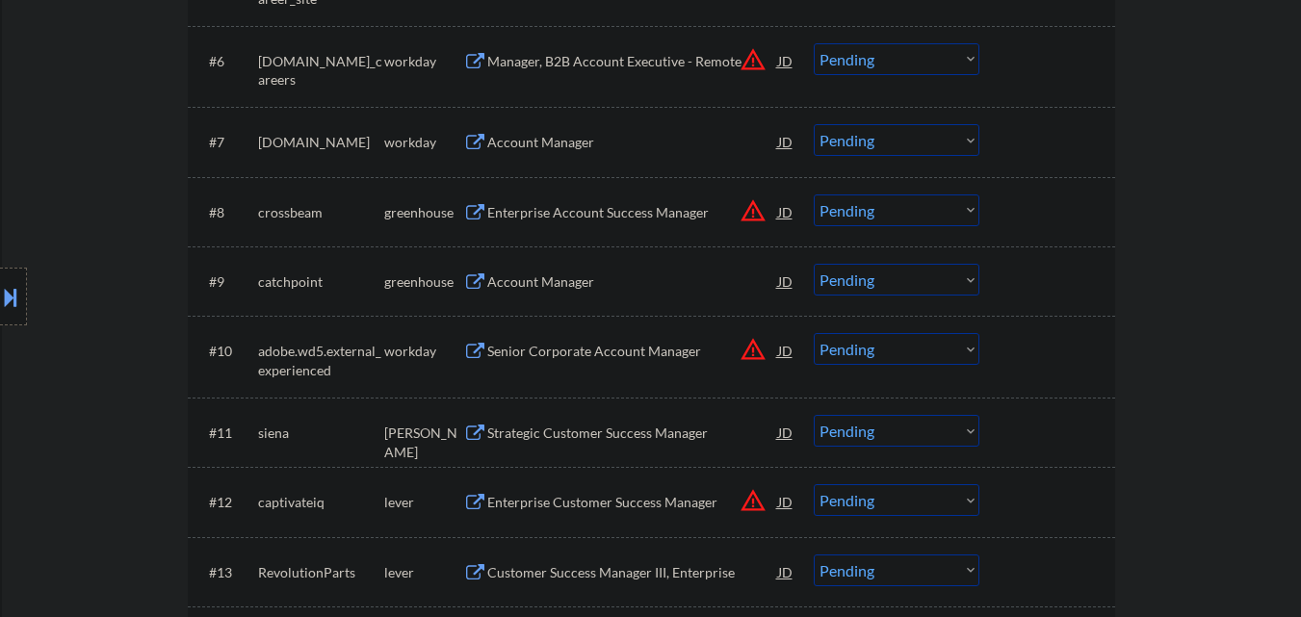
scroll to position [963, 0]
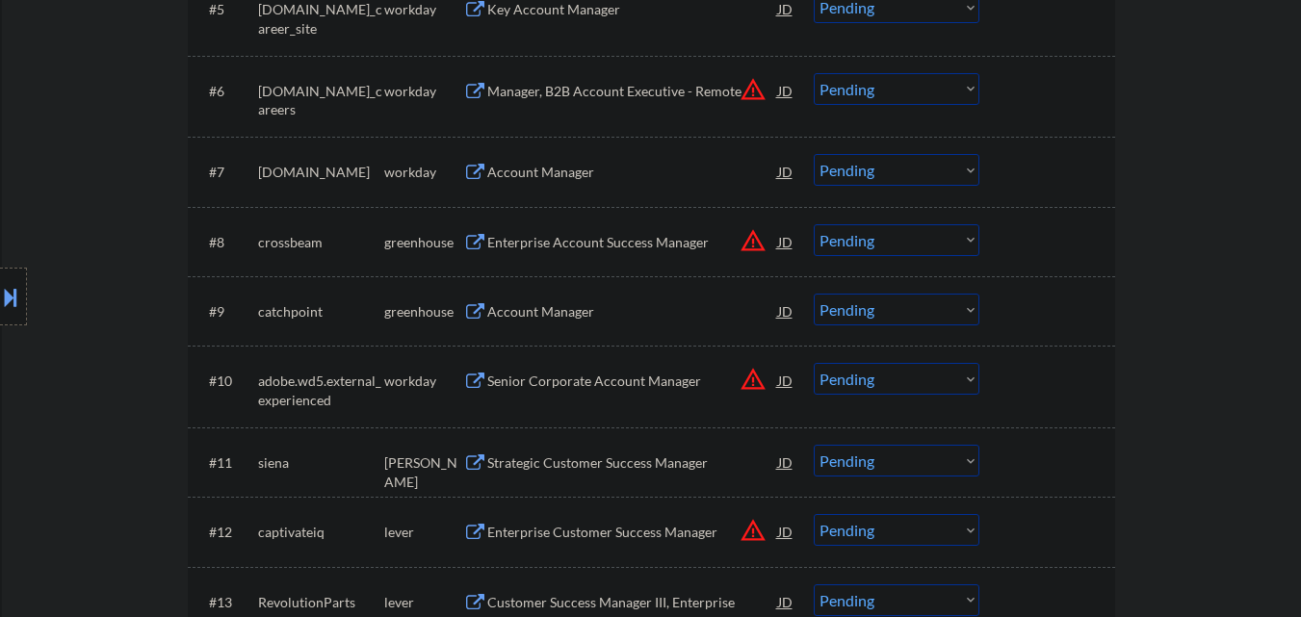
click at [523, 313] on div "Account Manager" at bounding box center [632, 311] width 291 height 19
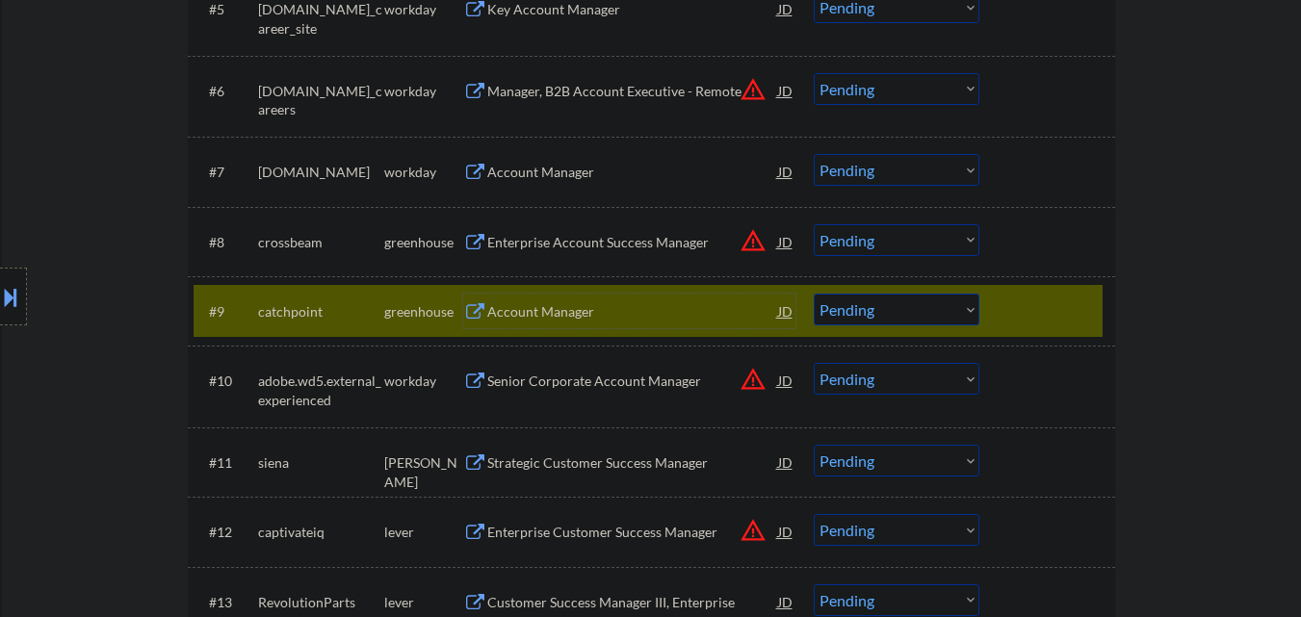
click at [862, 303] on select "Choose an option... Pending Applied Excluded (Questions) Excluded (Expired) Exc…" at bounding box center [897, 310] width 166 height 32
click at [814, 294] on select "Choose an option... Pending Applied Excluded (Questions) Excluded (Expired) Exc…" at bounding box center [897, 310] width 166 height 32
click at [646, 454] on div "Strategic Customer Success Manager" at bounding box center [632, 463] width 291 height 19
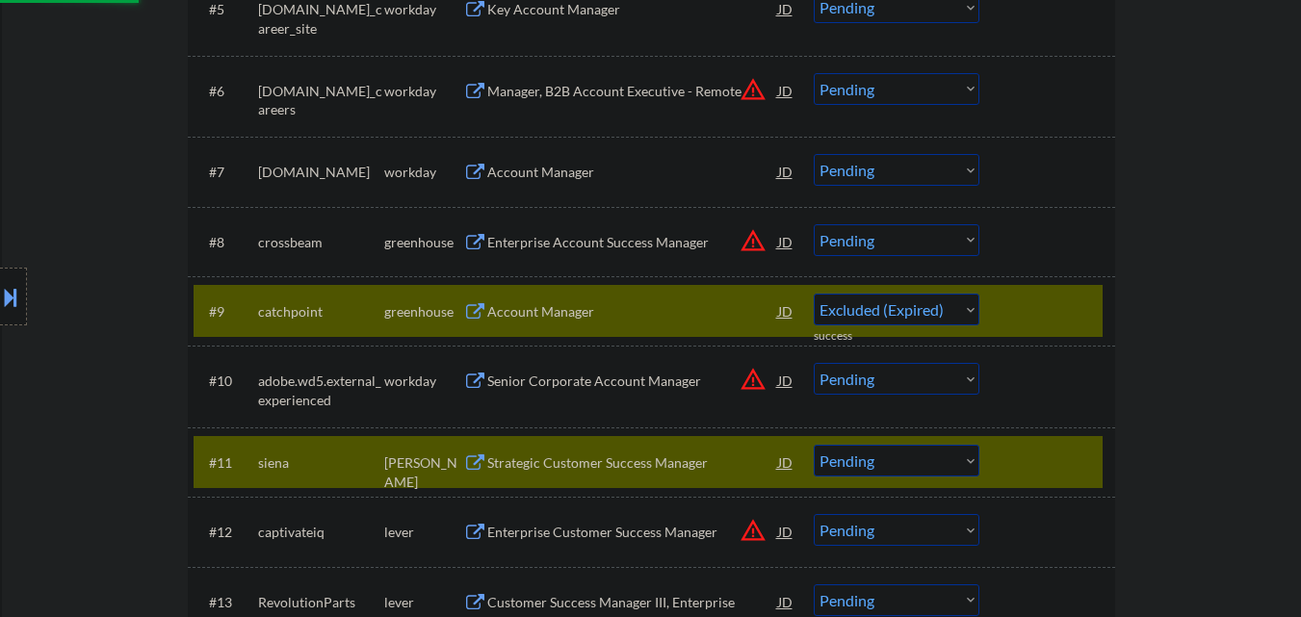
select select ""pending""
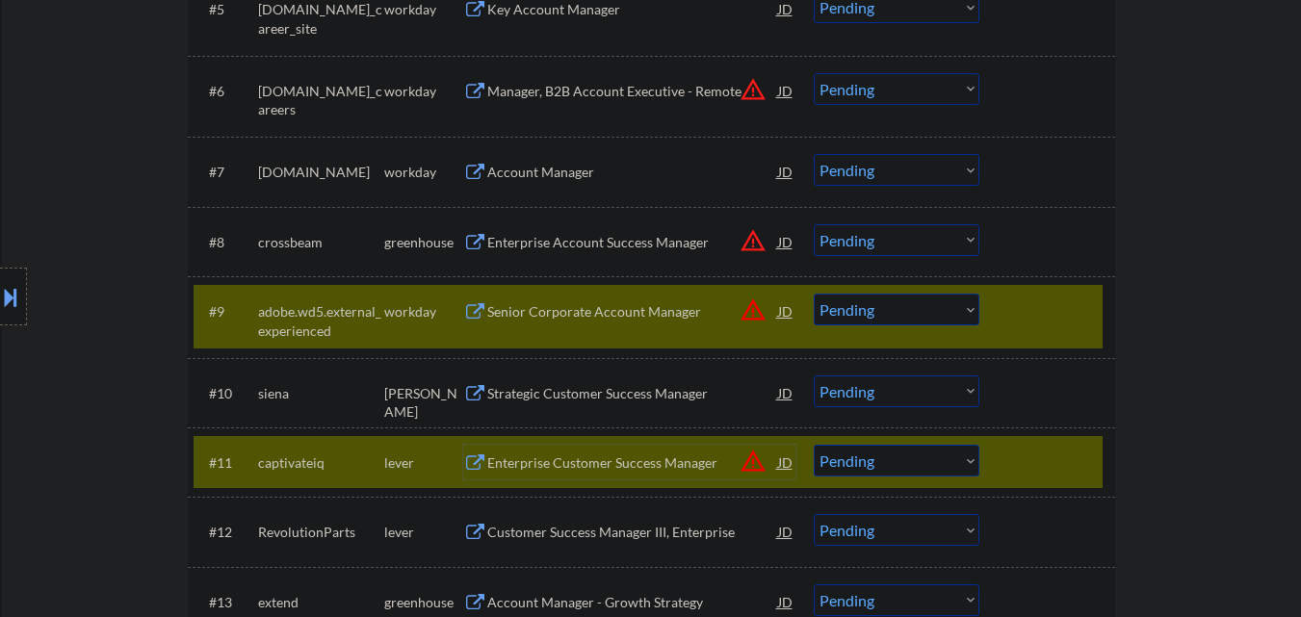
click at [1004, 309] on div "#9 adobe.wd5.external_experienced workday Senior Corporate Account Manager JD w…" at bounding box center [648, 317] width 909 height 64
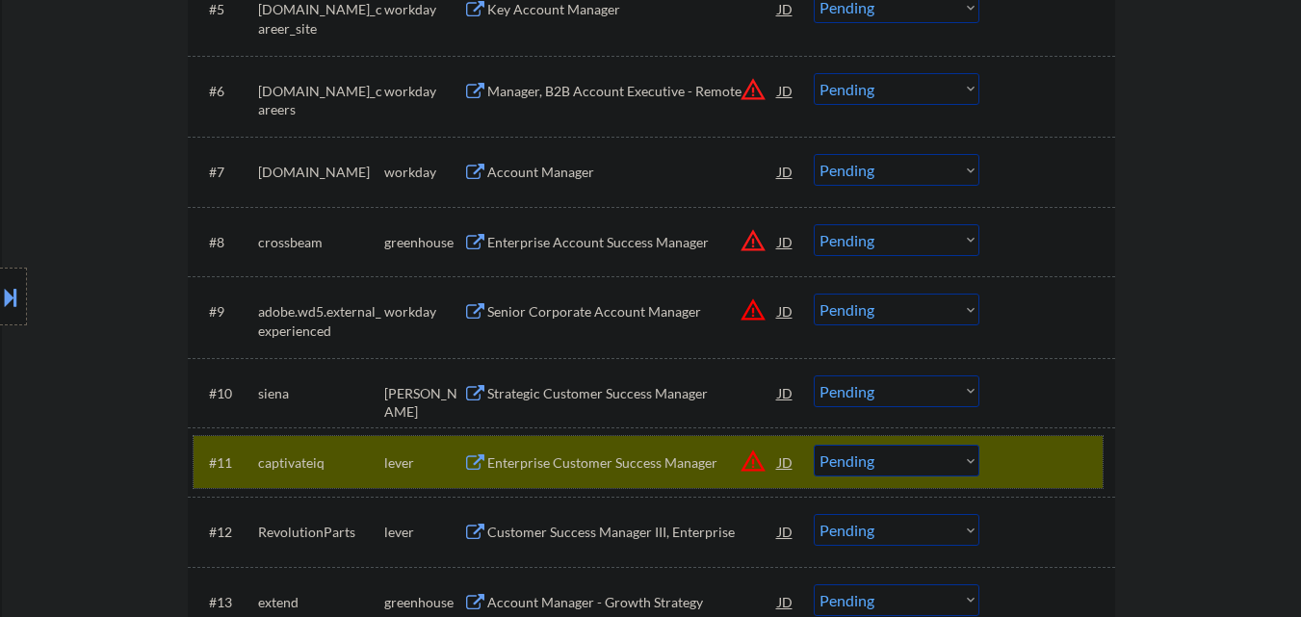
click at [1037, 457] on div at bounding box center [1050, 462] width 85 height 35
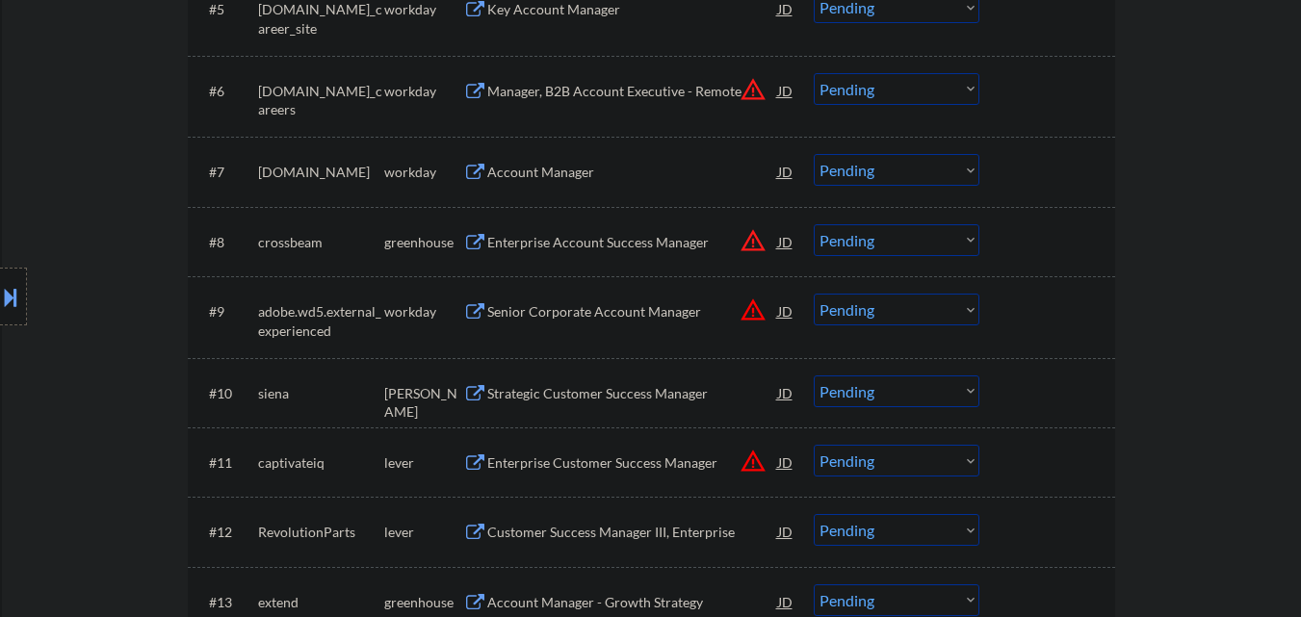
click at [541, 469] on div "Enterprise Customer Success Manager" at bounding box center [632, 463] width 291 height 19
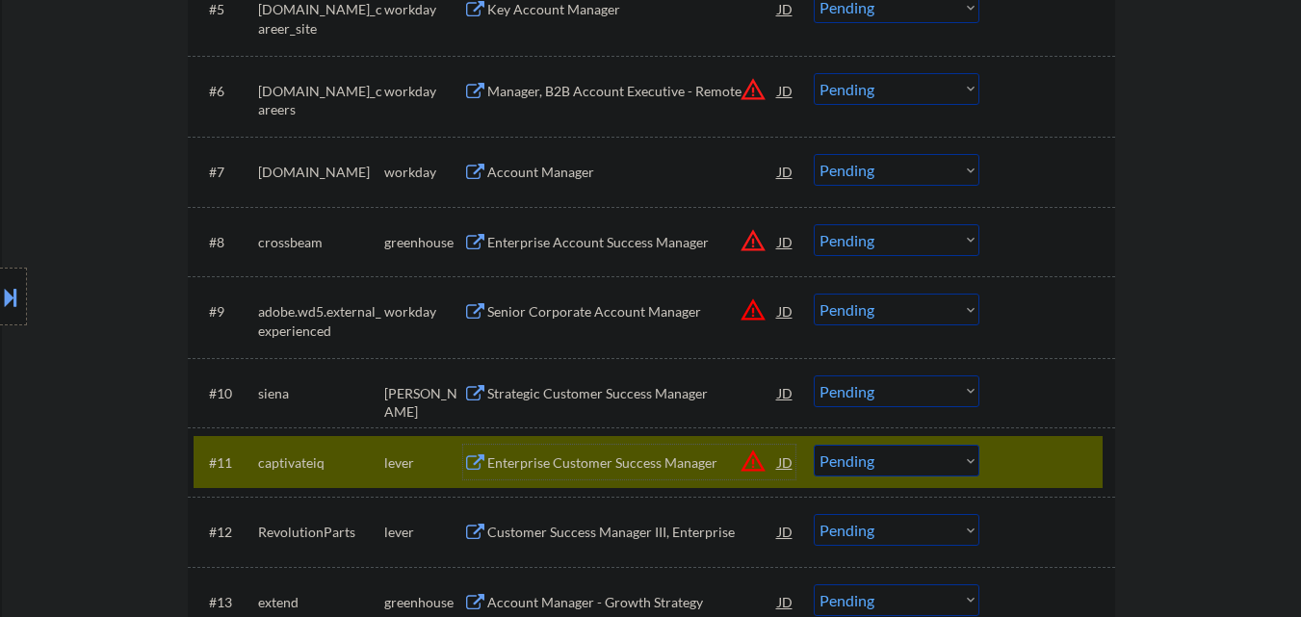
click at [930, 467] on select "Choose an option... Pending Applied Excluded (Questions) Excluded (Expired) Exc…" at bounding box center [897, 461] width 166 height 32
click at [814, 445] on select "Choose an option... Pending Applied Excluded (Questions) Excluded (Expired) Exc…" at bounding box center [897, 461] width 166 height 32
click at [705, 543] on div "Customer Success Manager III, Enterprise" at bounding box center [632, 531] width 291 height 35
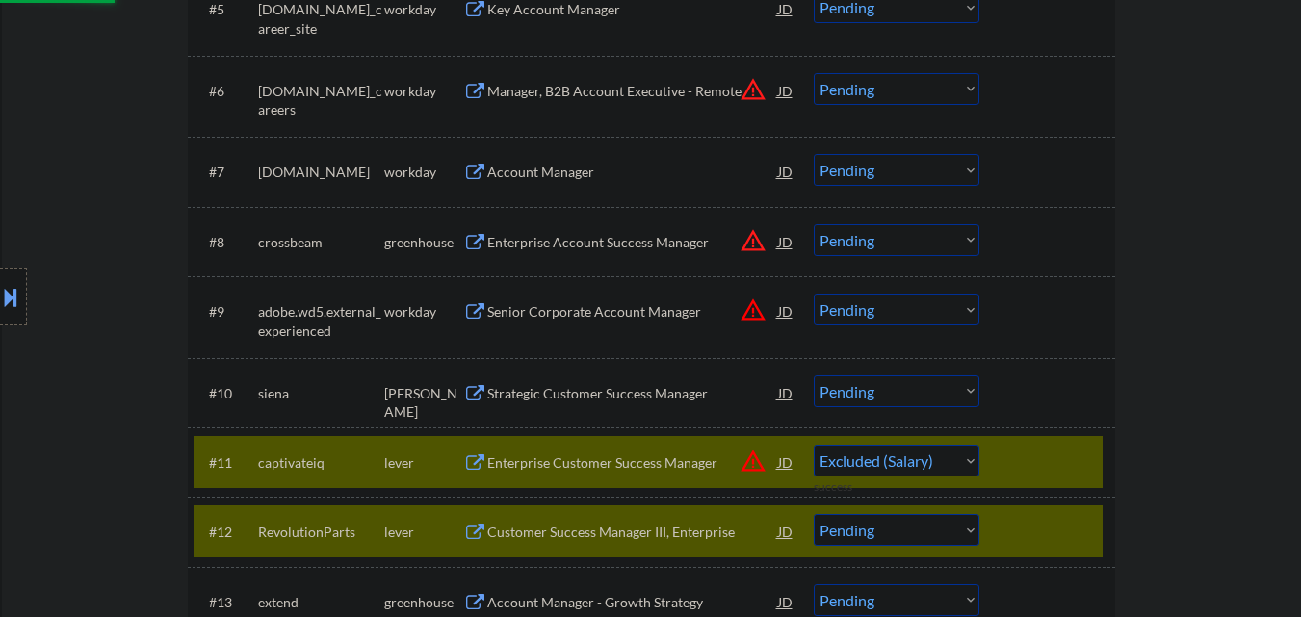
select select ""pending""
click at [1030, 513] on div "#12 extend greenhouse Account Manager - Growth Strategy JD warning_amber Choose…" at bounding box center [648, 532] width 909 height 52
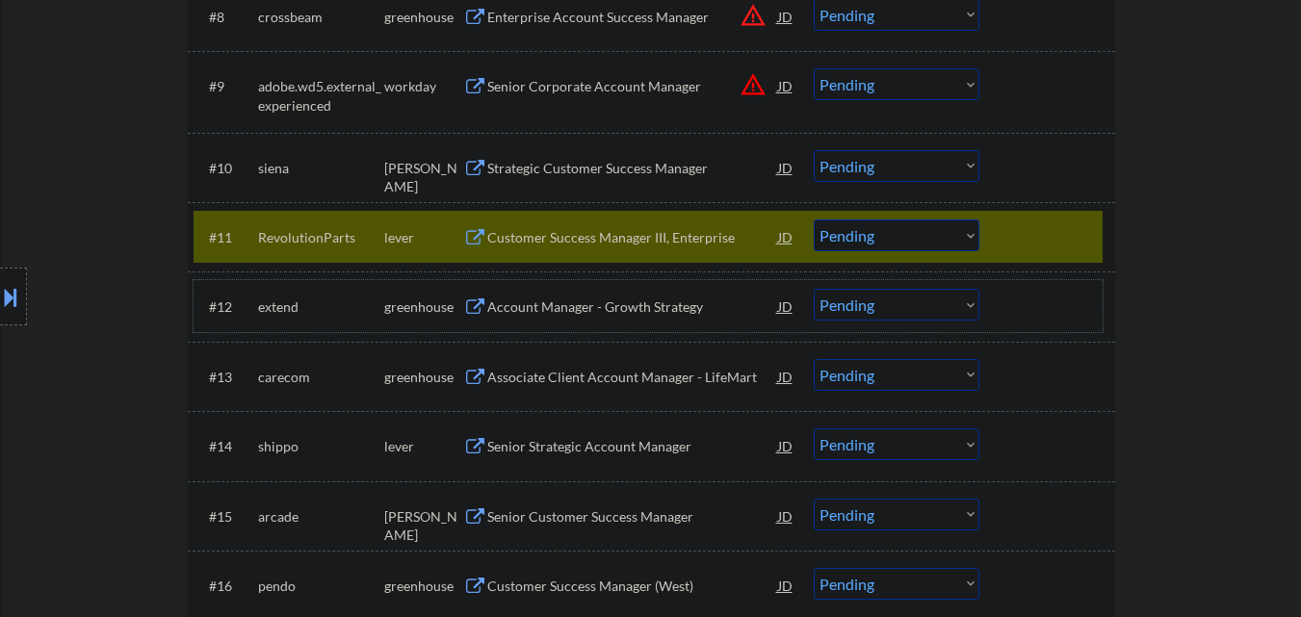
scroll to position [1156, 0]
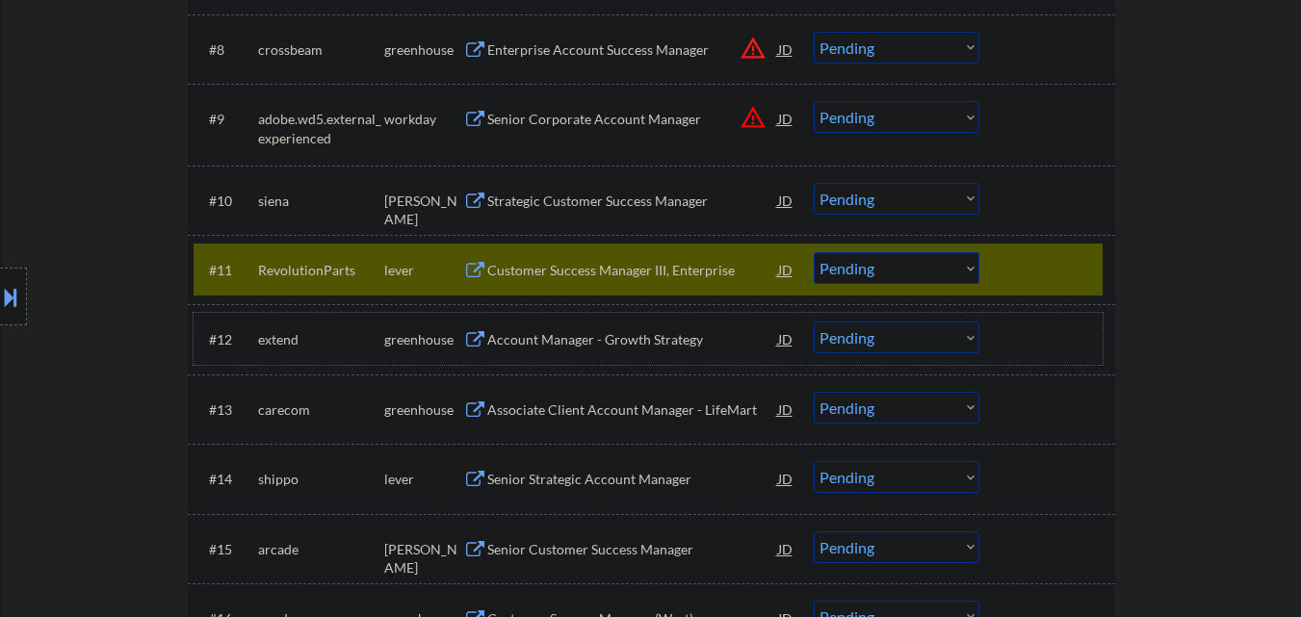
click at [1020, 272] on div at bounding box center [1050, 269] width 85 height 35
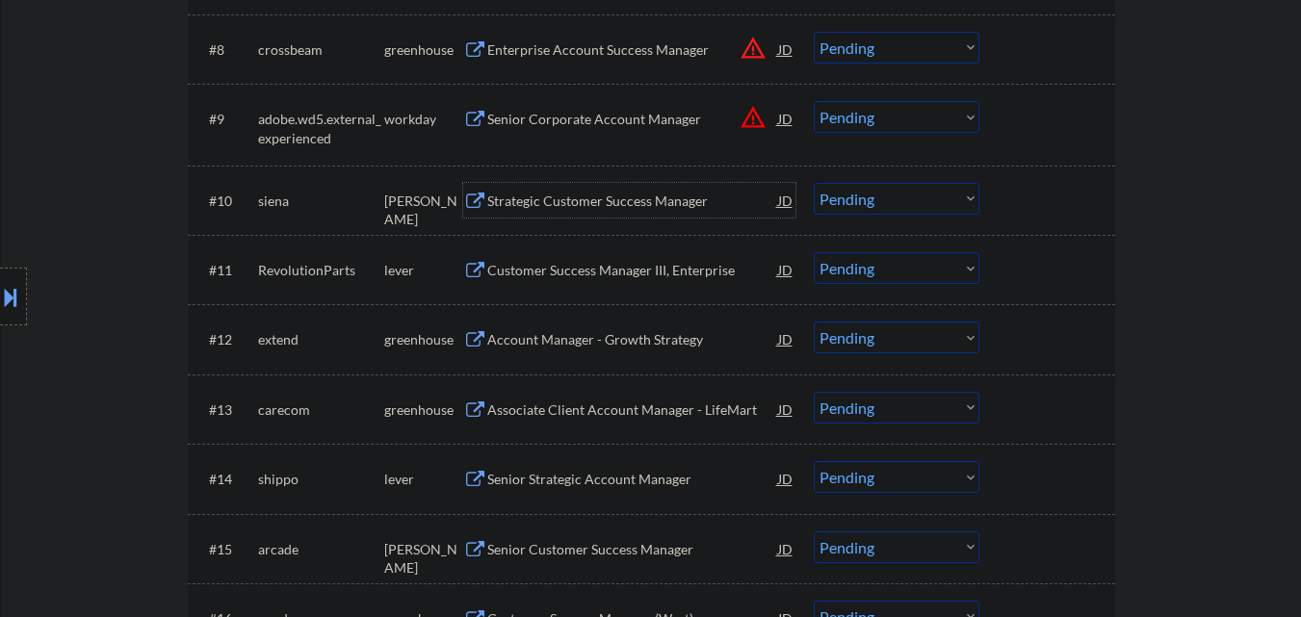
click at [583, 199] on div "Strategic Customer Success Manager" at bounding box center [632, 201] width 291 height 19
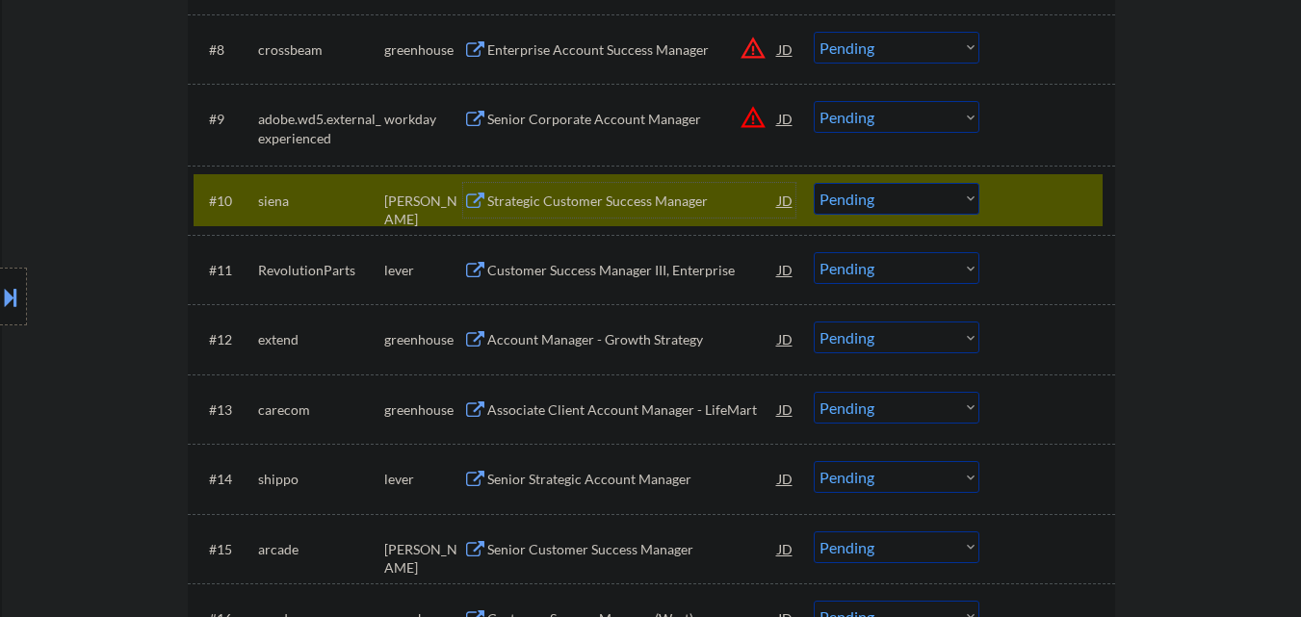
click at [1042, 188] on div at bounding box center [1050, 200] width 85 height 35
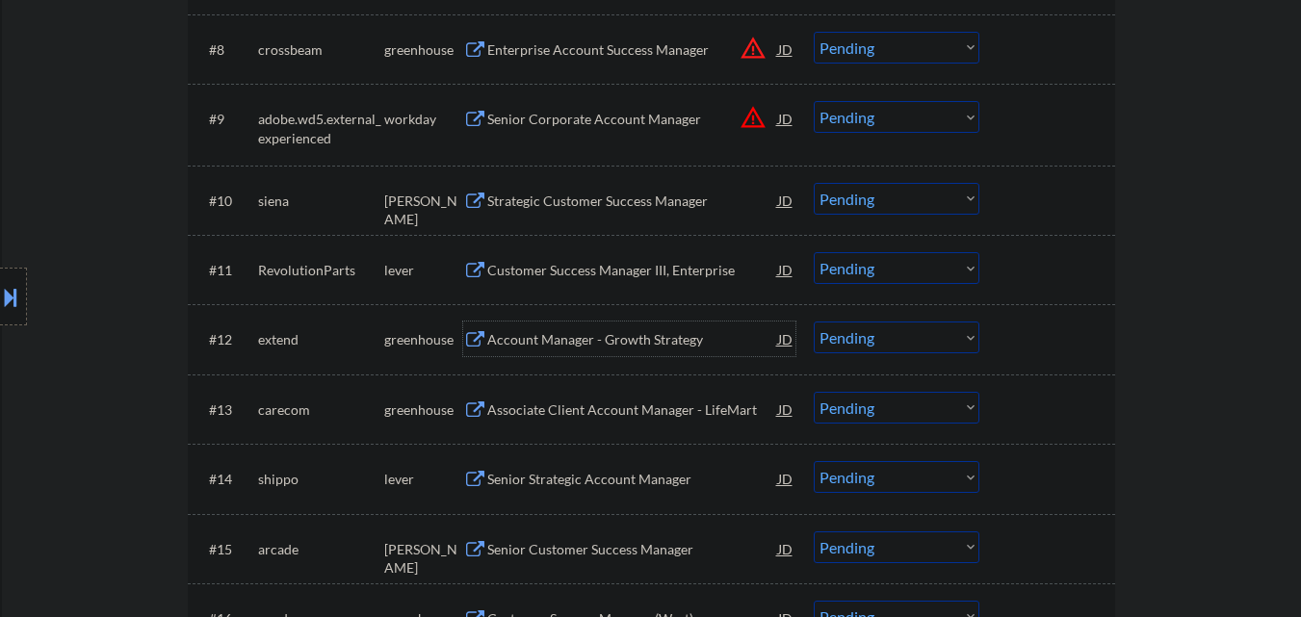
click at [567, 344] on div "Account Manager - Growth Strategy" at bounding box center [632, 339] width 291 height 19
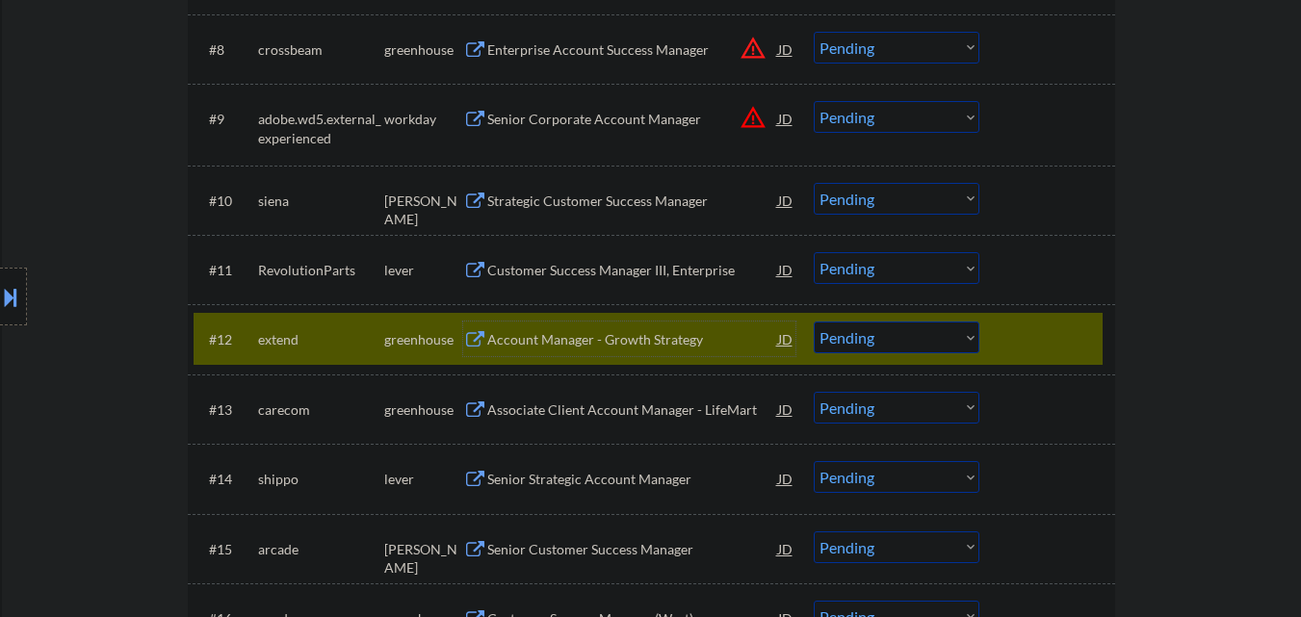
click at [851, 331] on select "Choose an option... Pending Applied Excluded (Questions) Excluded (Expired) Exc…" at bounding box center [897, 338] width 166 height 32
click at [814, 322] on select "Choose an option... Pending Applied Excluded (Questions) Excluded (Expired) Exc…" at bounding box center [897, 338] width 166 height 32
click at [550, 401] on div "Associate Client Account Manager - LifeMart" at bounding box center [632, 410] width 291 height 19
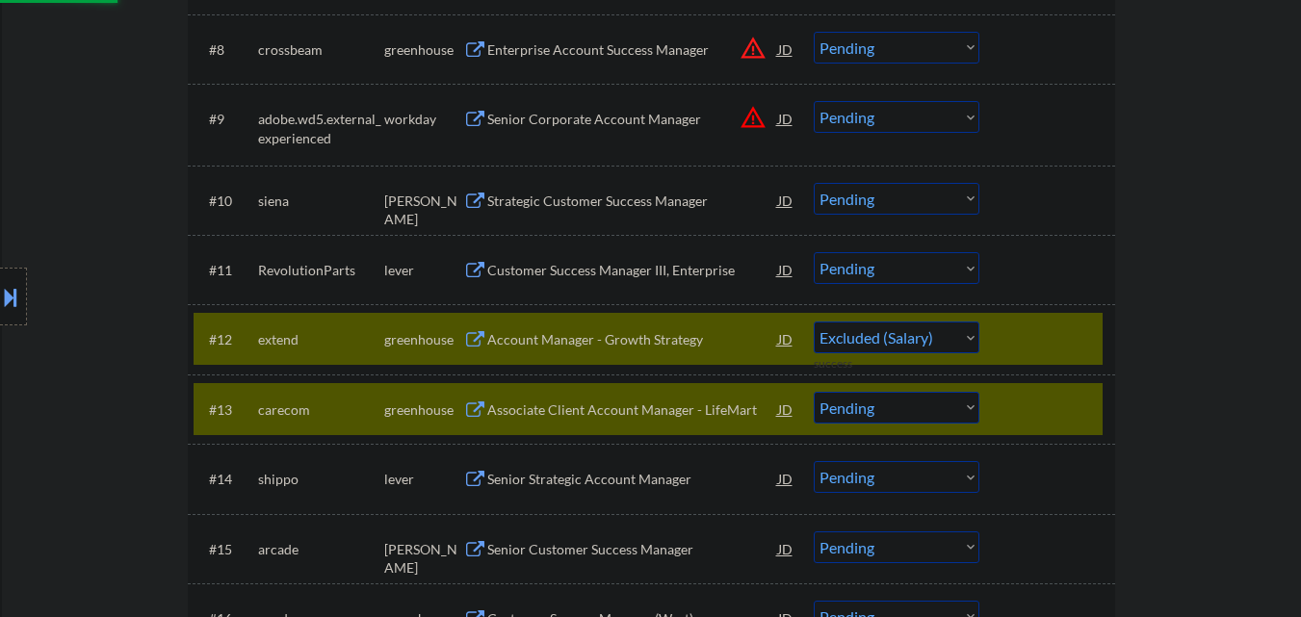
select select ""pending""
click at [1051, 398] on div at bounding box center [1050, 409] width 85 height 35
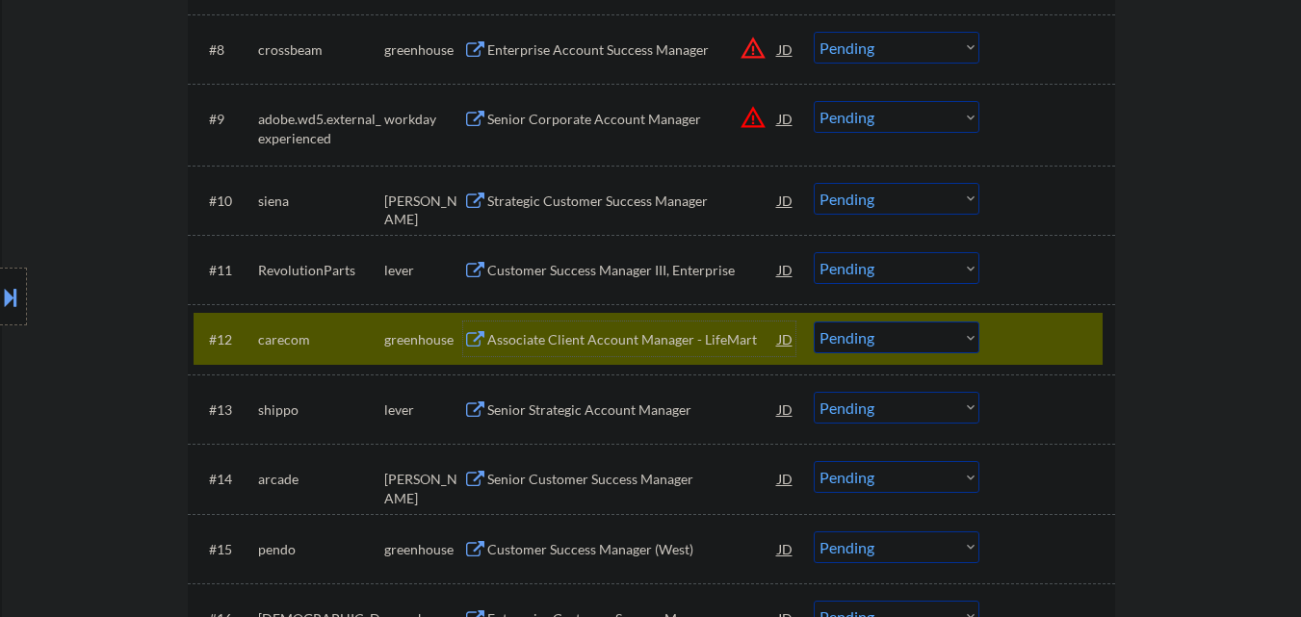
click at [569, 349] on div "Associate Client Account Manager - LifeMart" at bounding box center [632, 339] width 291 height 19
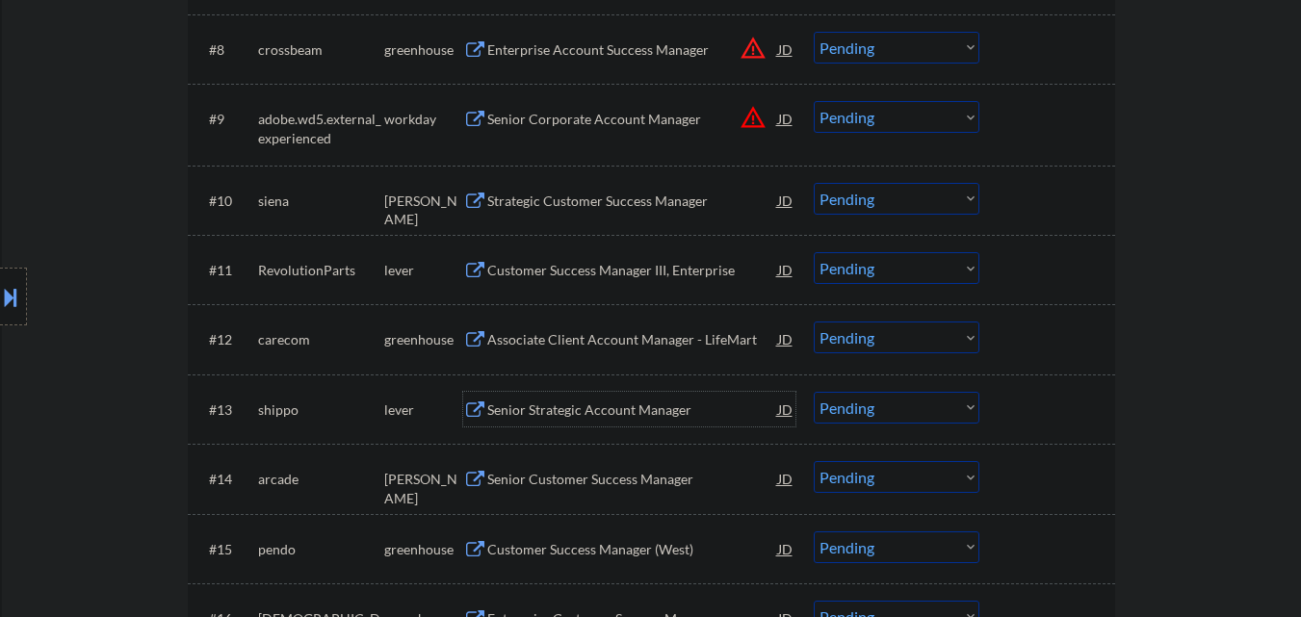
click at [581, 414] on div "Senior Strategic Account Manager" at bounding box center [632, 410] width 291 height 19
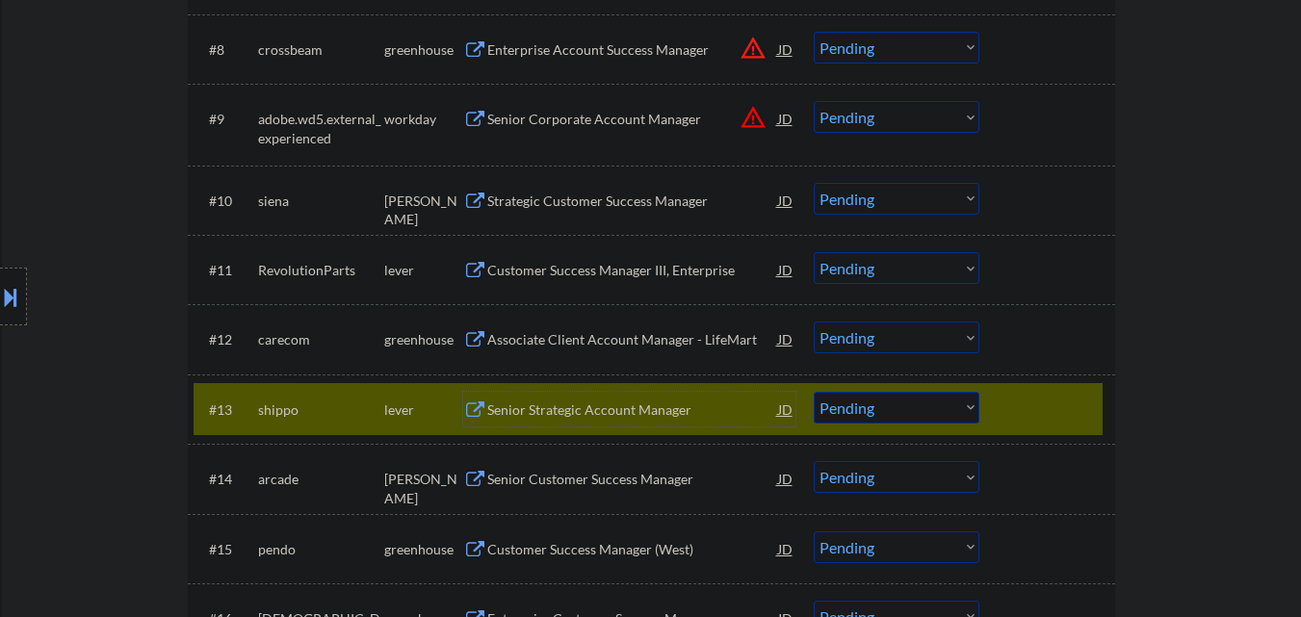
click at [861, 405] on select "Choose an option... Pending Applied Excluded (Questions) Excluded (Expired) Exc…" at bounding box center [897, 408] width 166 height 32
click at [814, 392] on select "Choose an option... Pending Applied Excluded (Questions) Excluded (Expired) Exc…" at bounding box center [897, 408] width 166 height 32
click at [609, 486] on div "Senior Customer Success Manager" at bounding box center [632, 479] width 291 height 19
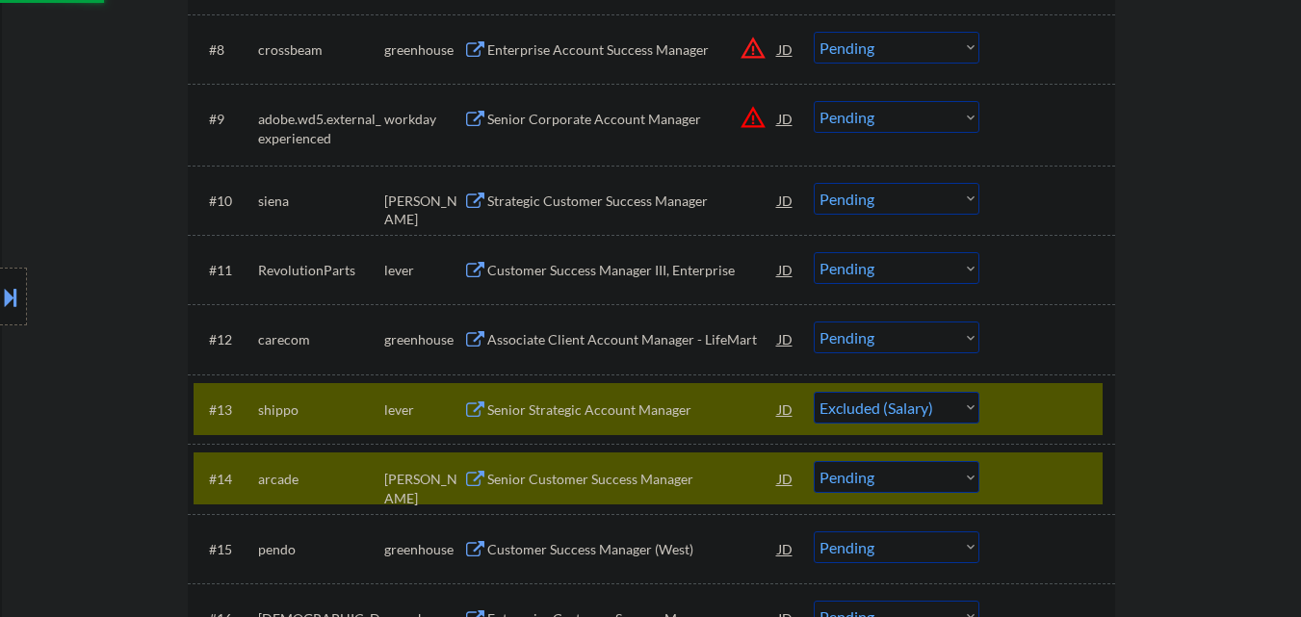
select select ""pending""
click at [1085, 479] on div at bounding box center [1050, 478] width 85 height 35
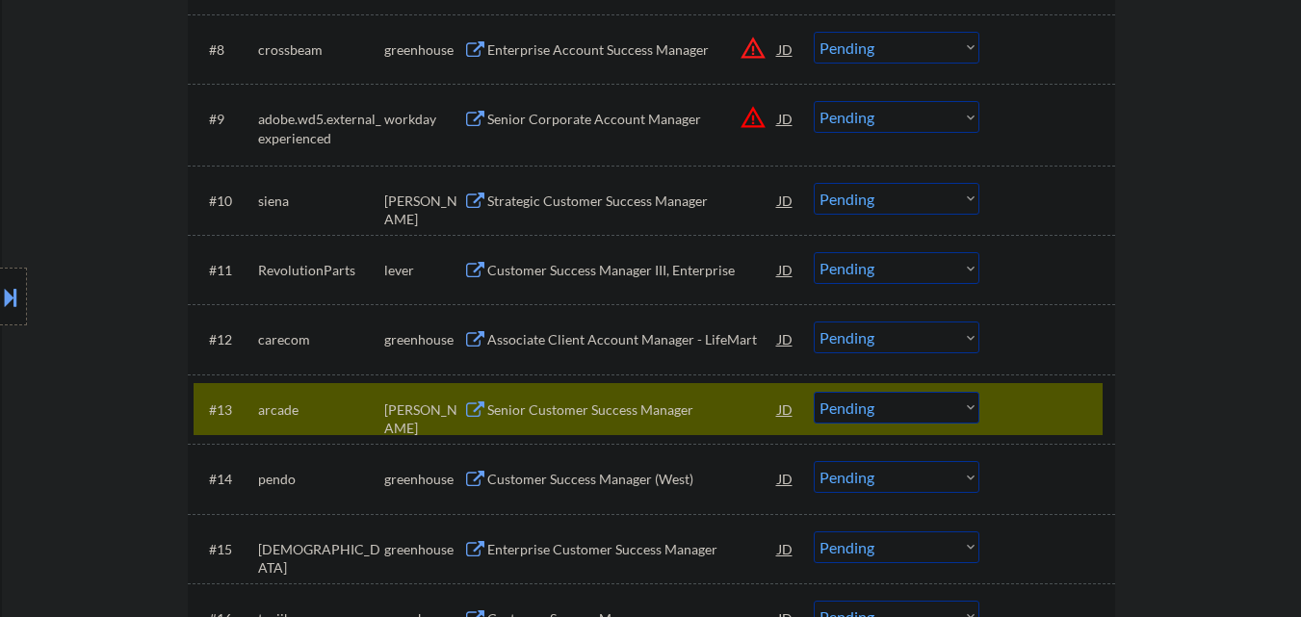
click at [19, 285] on button at bounding box center [10, 297] width 21 height 32
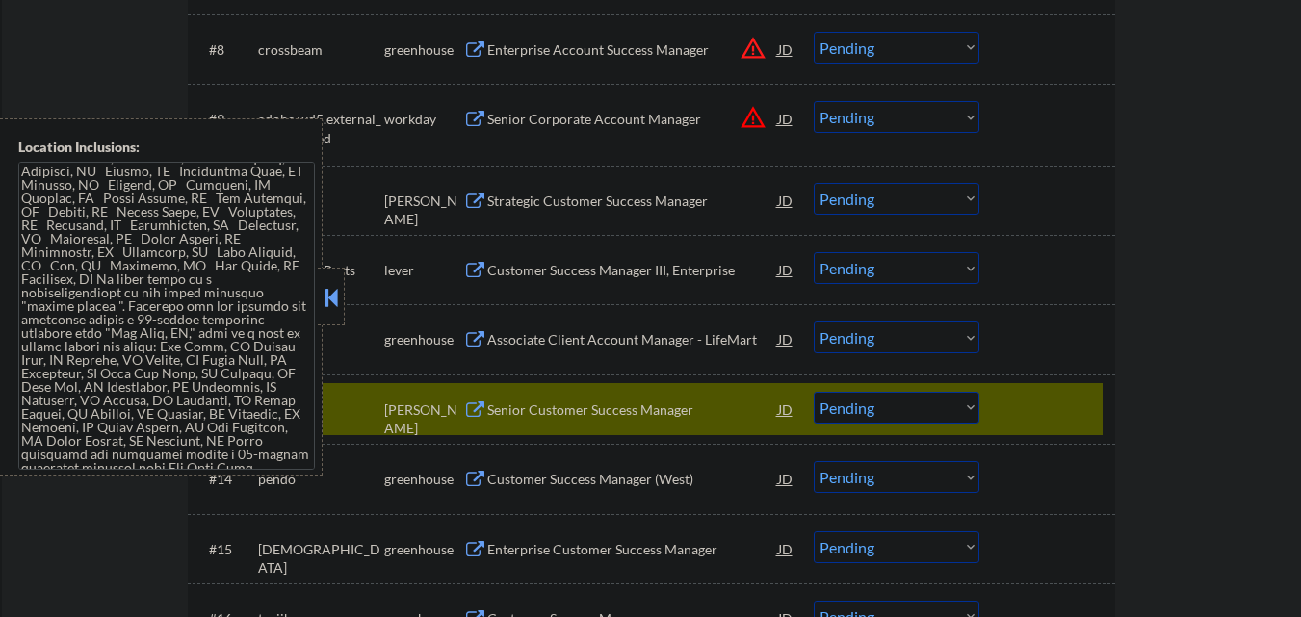
scroll to position [197, 0]
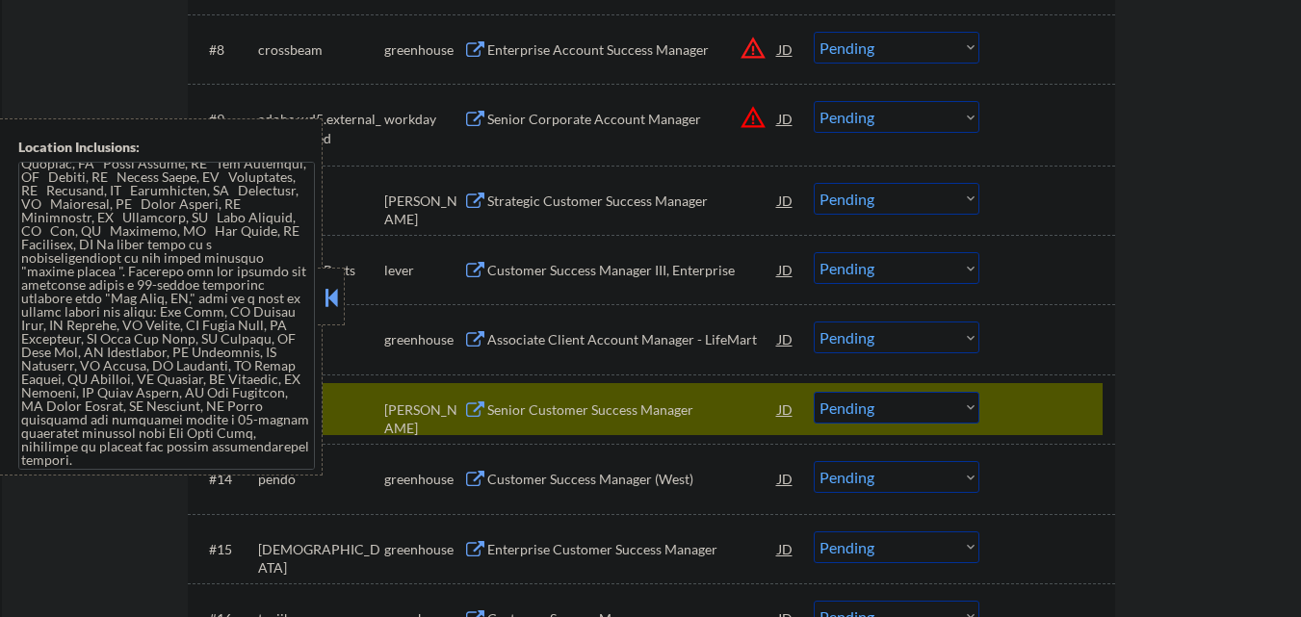
click at [340, 288] on button at bounding box center [331, 297] width 21 height 29
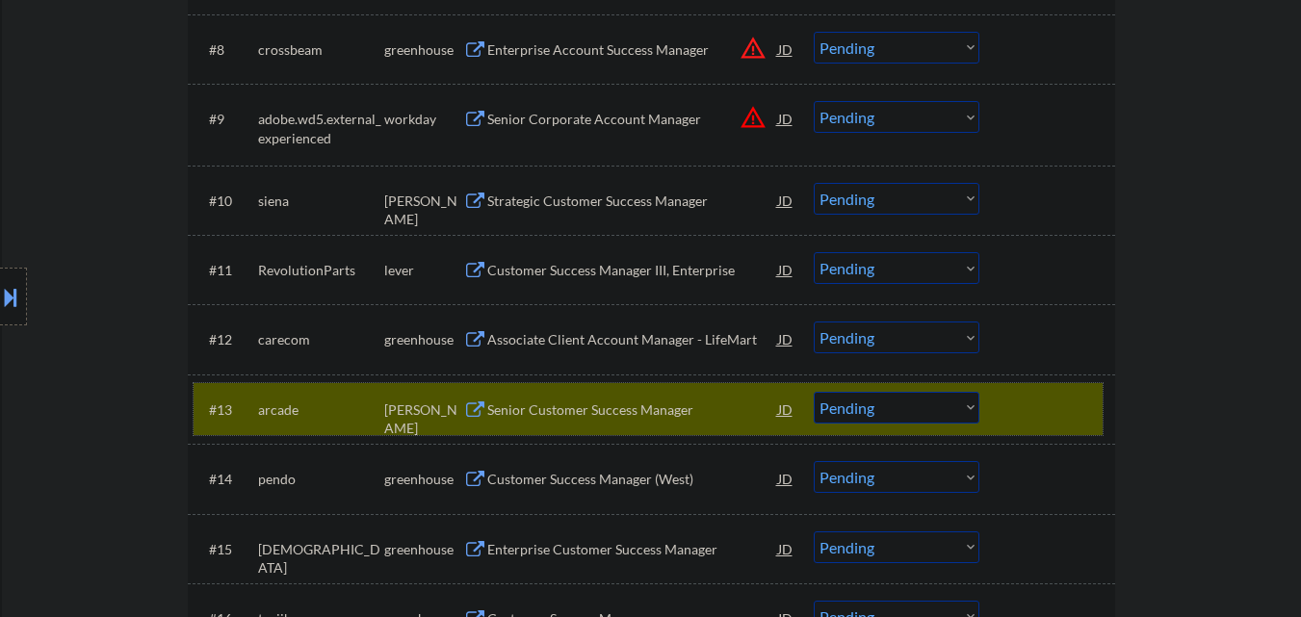
click at [1047, 398] on div at bounding box center [1050, 409] width 85 height 35
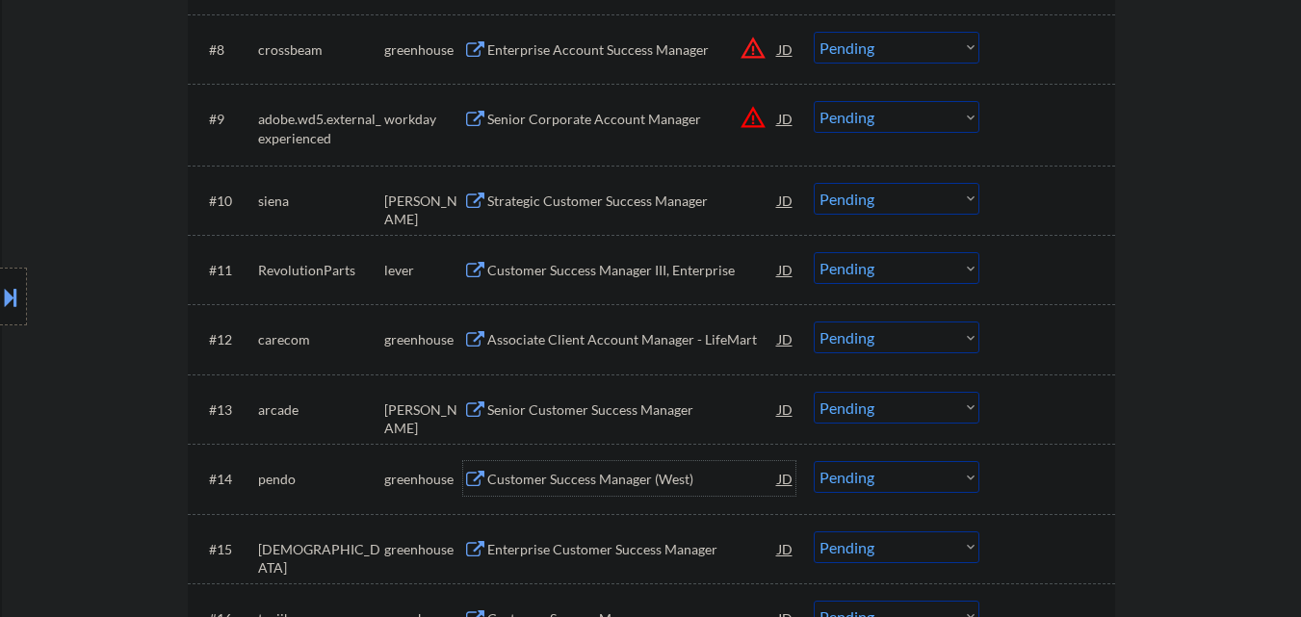
click at [547, 482] on div "Customer Success Manager (West)" at bounding box center [632, 479] width 291 height 19
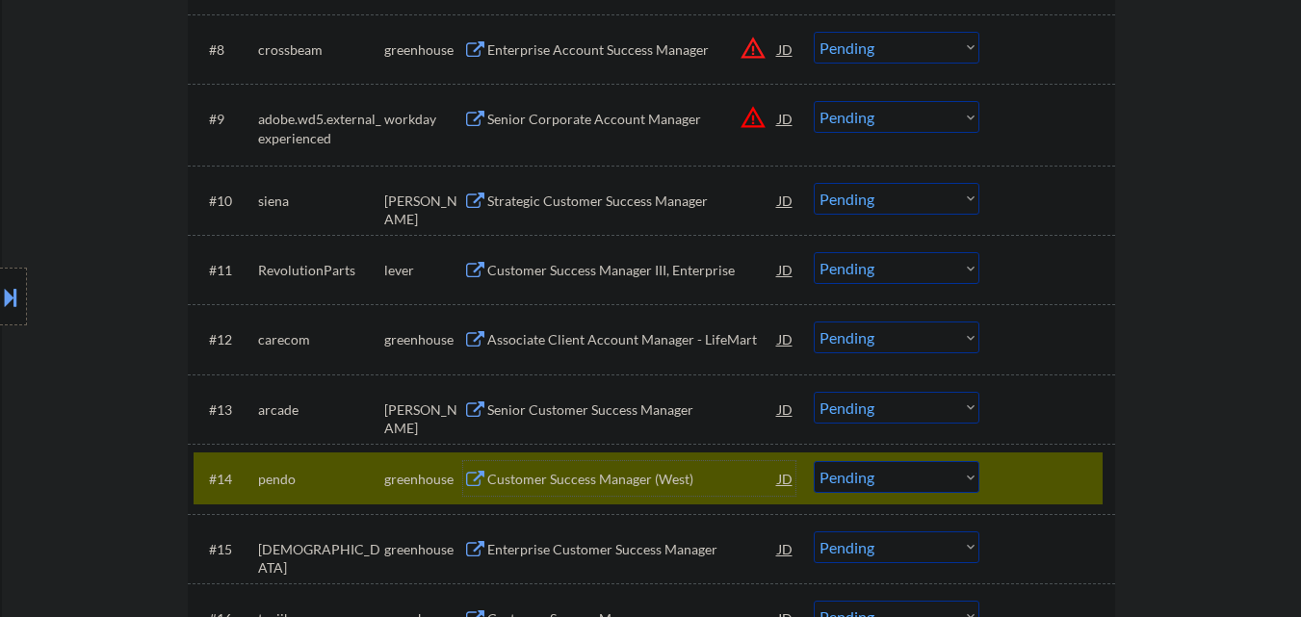
click at [894, 482] on select "Choose an option... Pending Applied Excluded (Questions) Excluded (Expired) Exc…" at bounding box center [897, 477] width 166 height 32
click at [814, 461] on select "Choose an option... Pending Applied Excluded (Questions) Excluded (Expired) Exc…" at bounding box center [897, 477] width 166 height 32
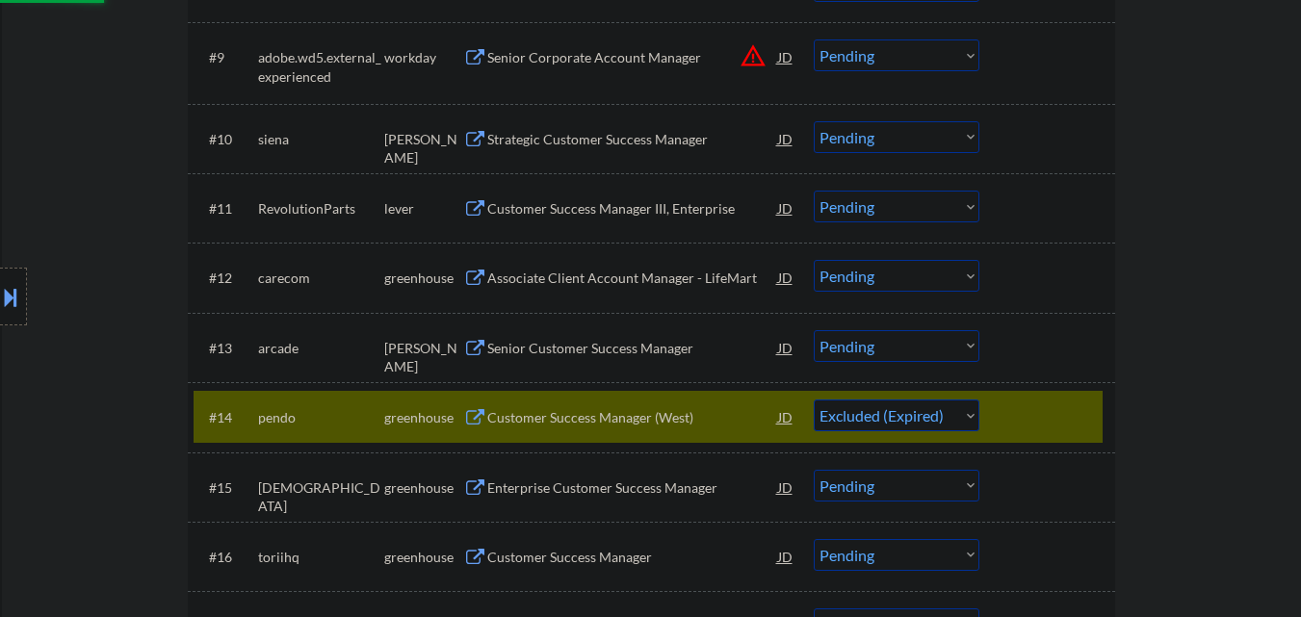
scroll to position [1252, 0]
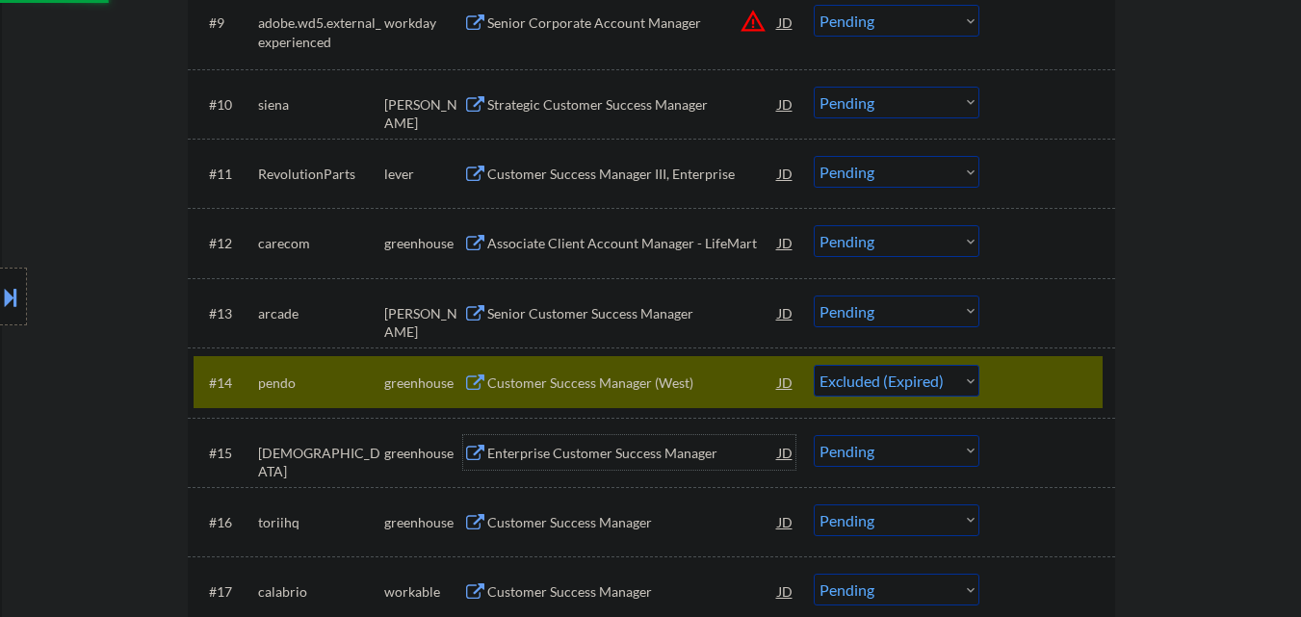
click at [560, 459] on div "Enterprise Customer Success Manager" at bounding box center [632, 453] width 291 height 19
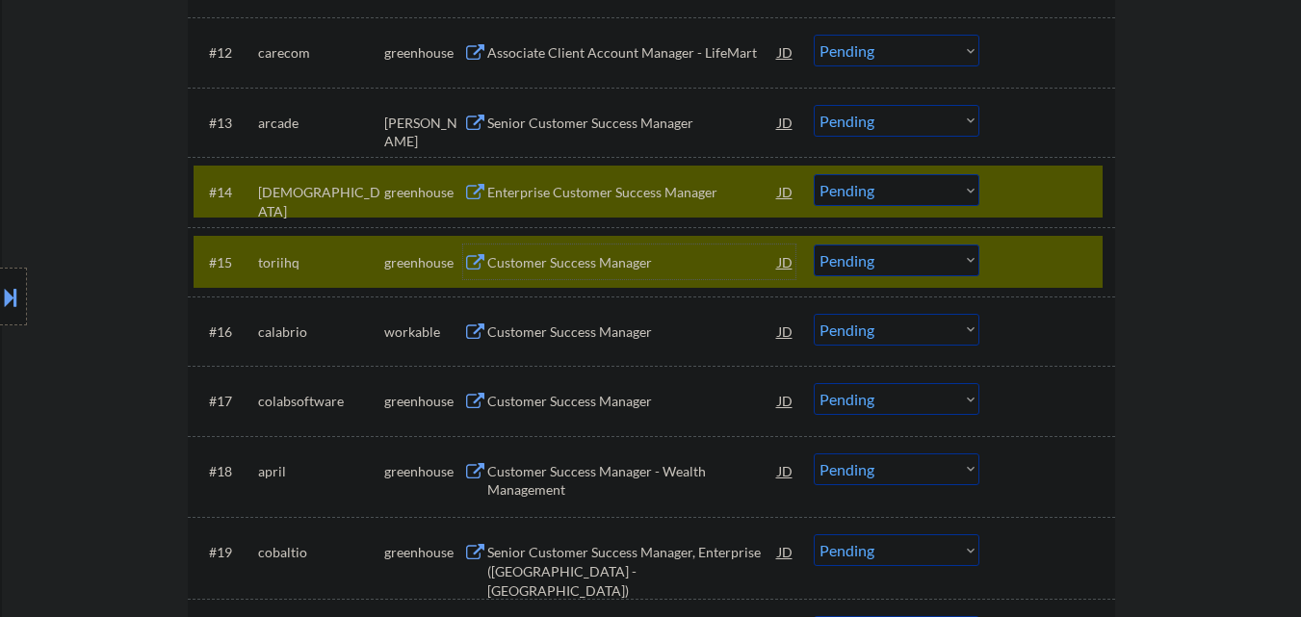
scroll to position [1445, 0]
click at [31, 318] on div "Location Inclusions:" at bounding box center [172, 296] width 345 height 357
click at [6, 301] on button at bounding box center [10, 297] width 21 height 32
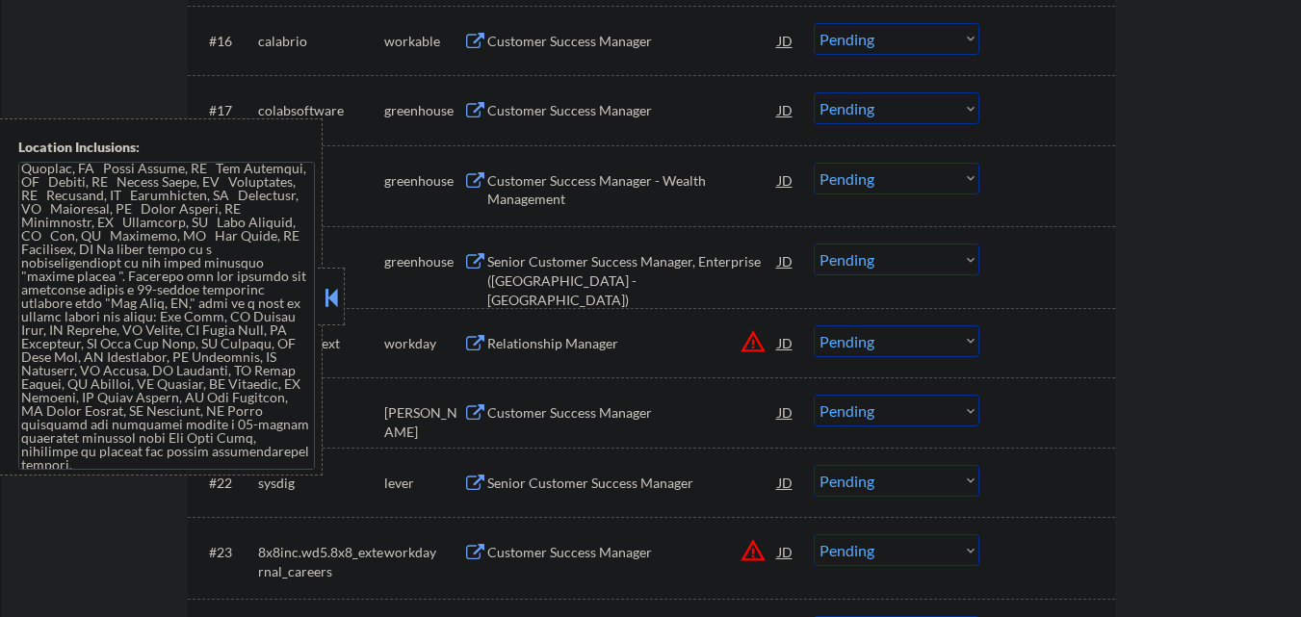
scroll to position [193, 0]
click at [329, 294] on button at bounding box center [331, 297] width 21 height 29
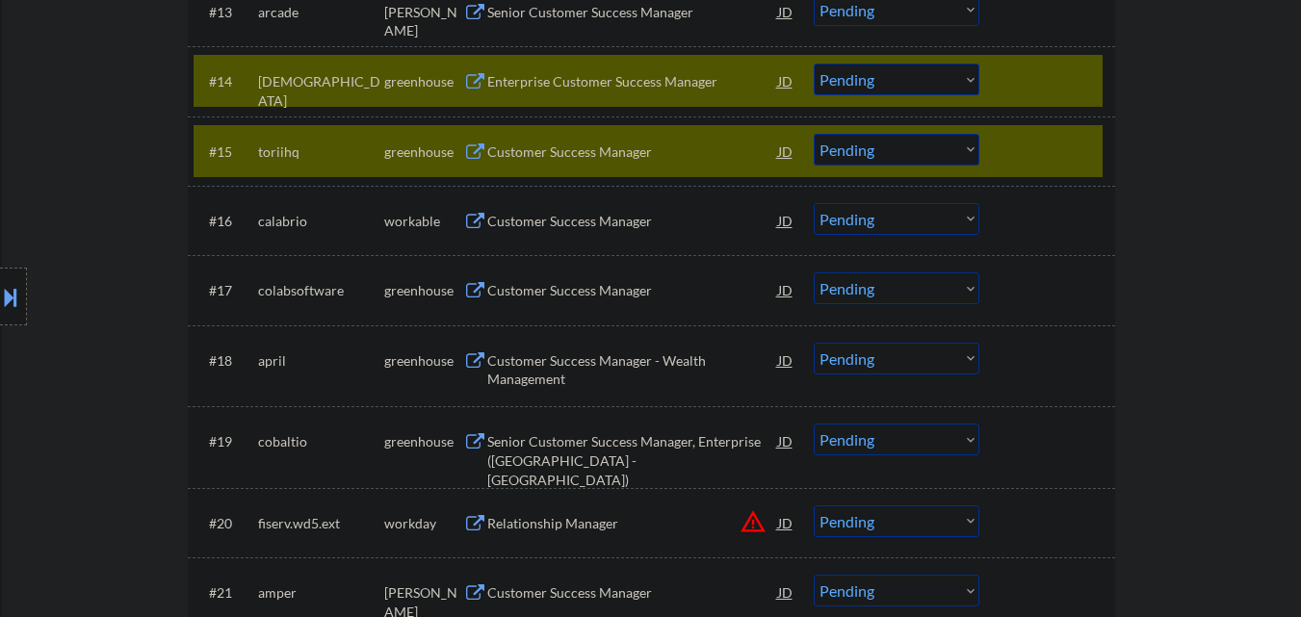
scroll to position [1445, 0]
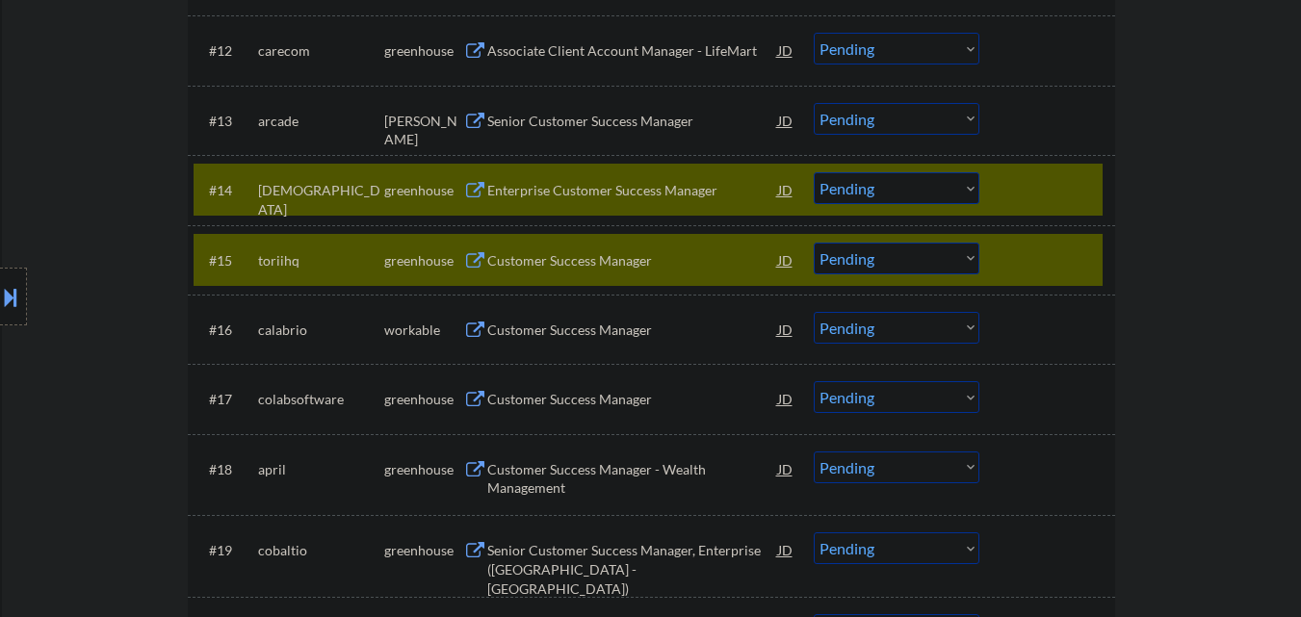
click at [1020, 249] on div at bounding box center [1050, 260] width 85 height 35
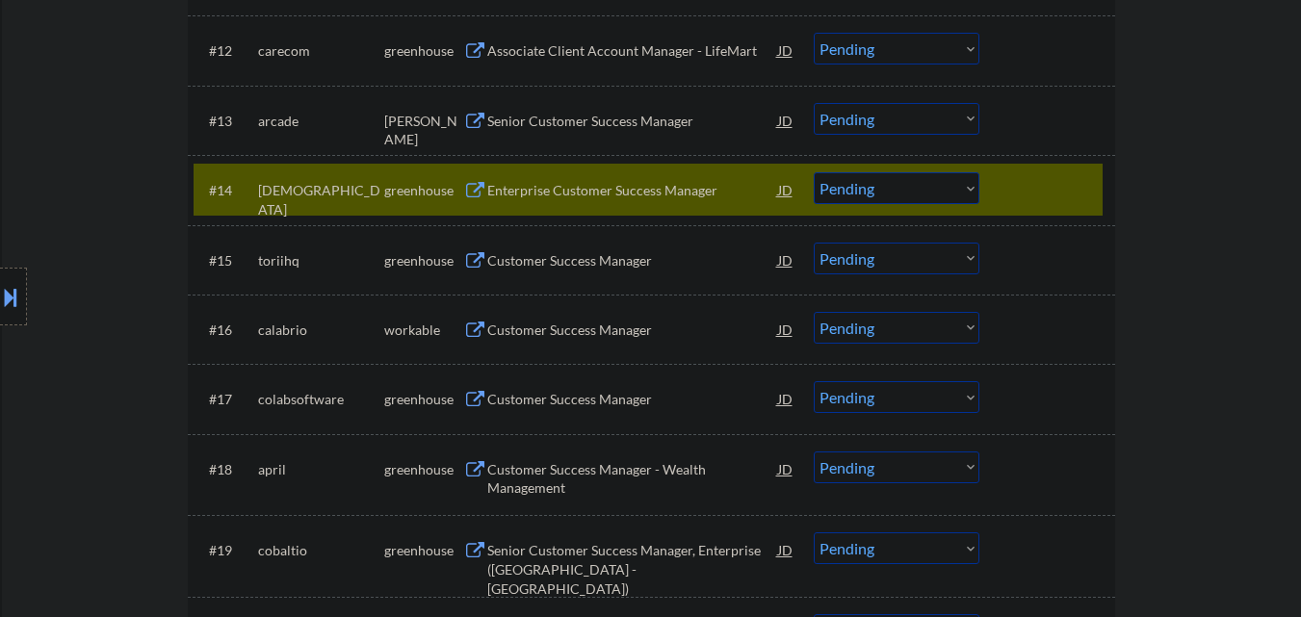
click at [875, 194] on select "Choose an option... Pending Applied Excluded (Questions) Excluded (Expired) Exc…" at bounding box center [897, 188] width 166 height 32
click at [814, 172] on select "Choose an option... Pending Applied Excluded (Questions) Excluded (Expired) Exc…" at bounding box center [897, 188] width 166 height 32
select select ""pending""
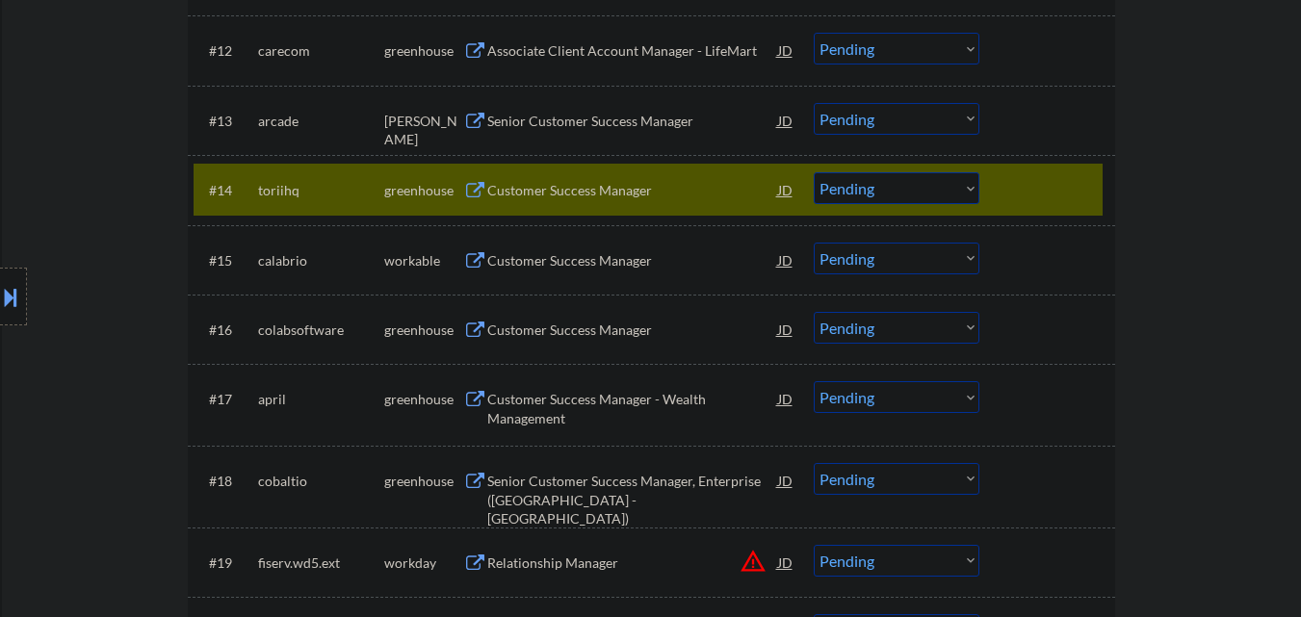
click at [575, 202] on div "Customer Success Manager" at bounding box center [632, 189] width 291 height 35
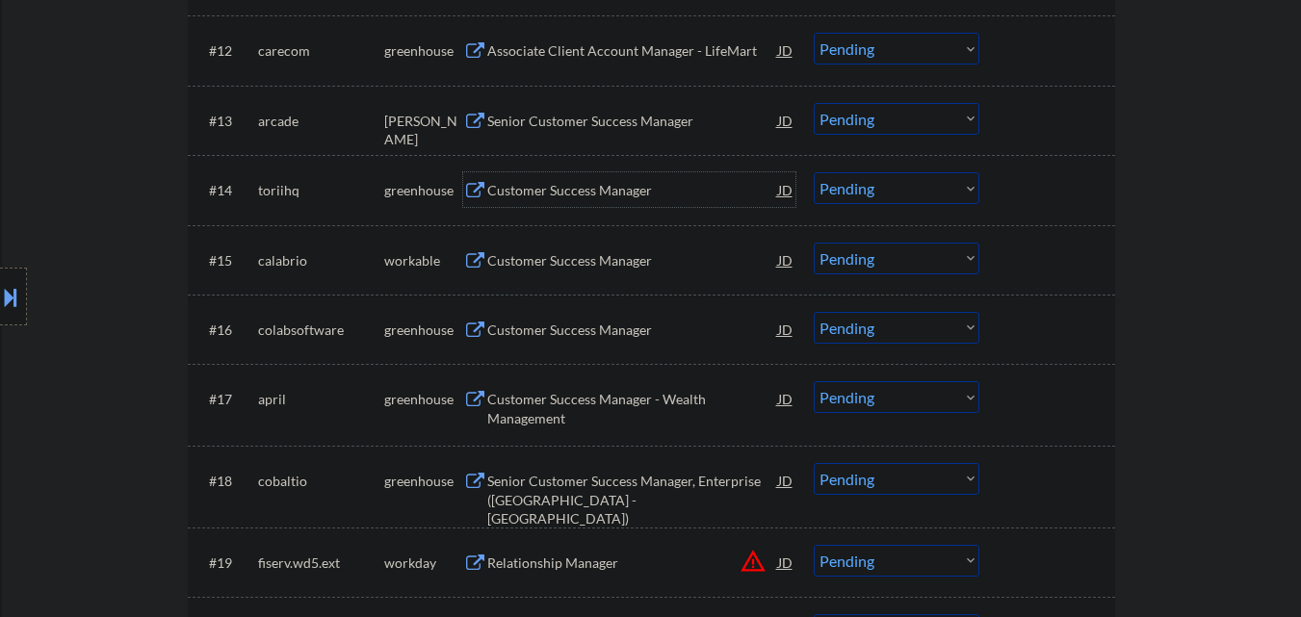
click at [543, 270] on div "Customer Success Manager" at bounding box center [632, 260] width 291 height 19
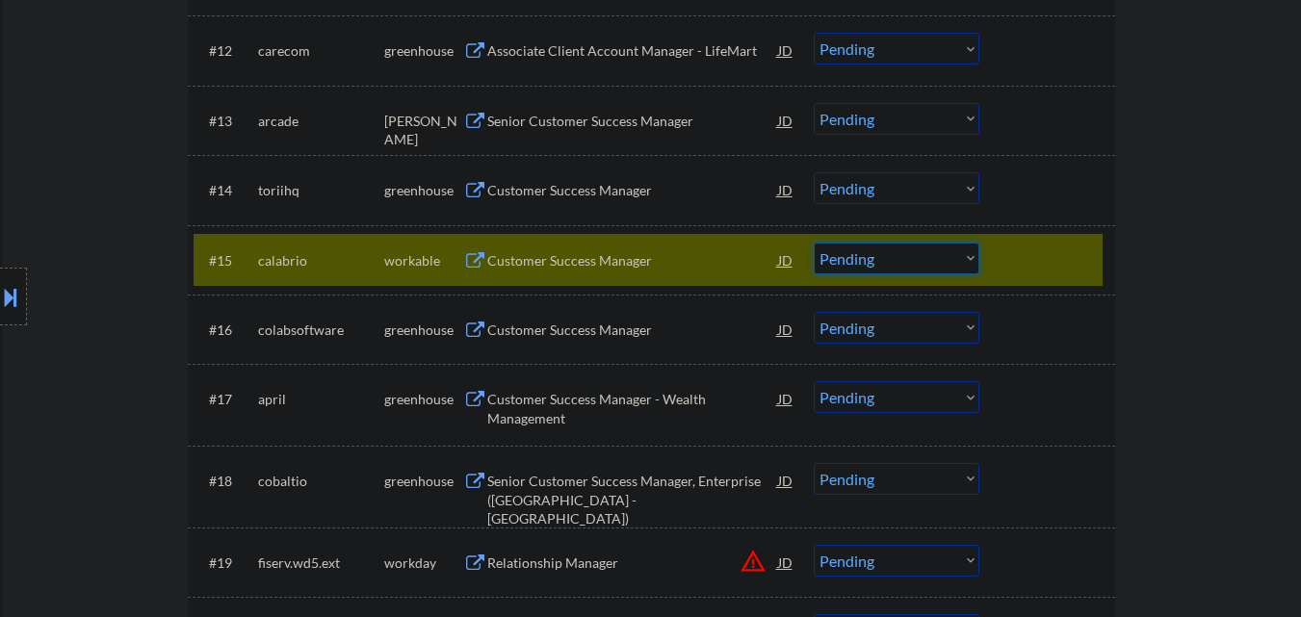
drag, startPoint x: 899, startPoint y: 267, endPoint x: 908, endPoint y: 274, distance: 11.8
click at [899, 267] on select "Choose an option... Pending Applied Excluded (Questions) Excluded (Expired) Exc…" at bounding box center [897, 259] width 166 height 32
click at [814, 243] on select "Choose an option... Pending Applied Excluded (Questions) Excluded (Expired) Exc…" at bounding box center [897, 259] width 166 height 32
select select ""pending""
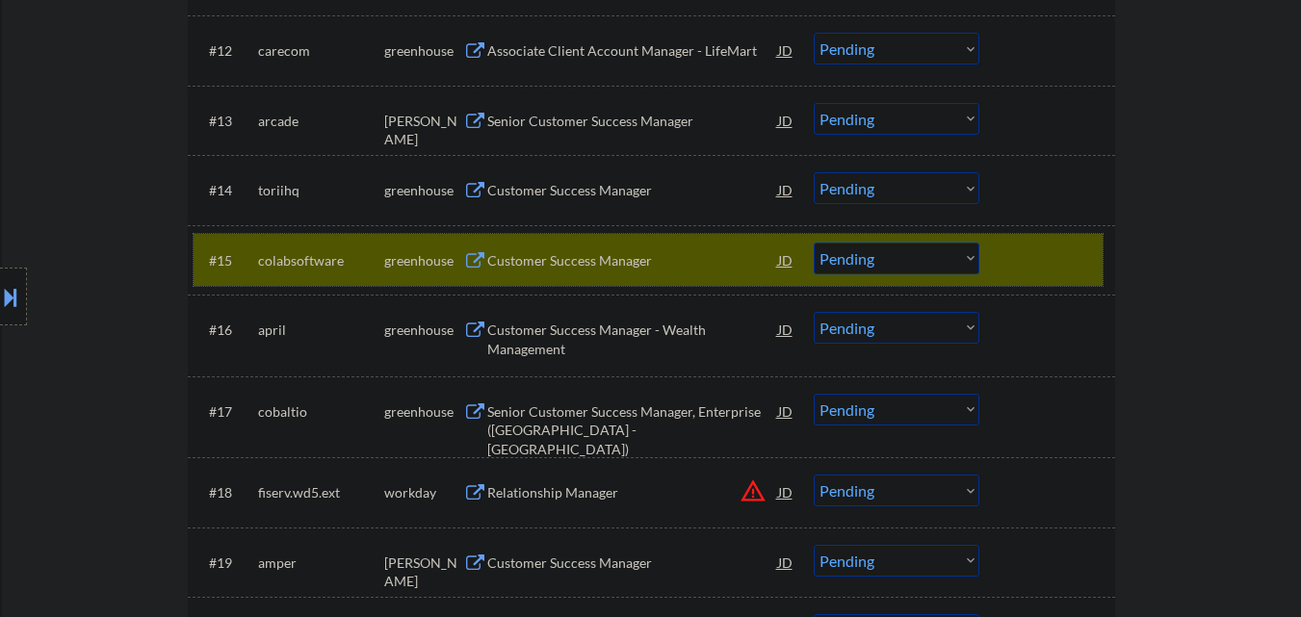
click at [1058, 261] on div at bounding box center [1050, 260] width 85 height 35
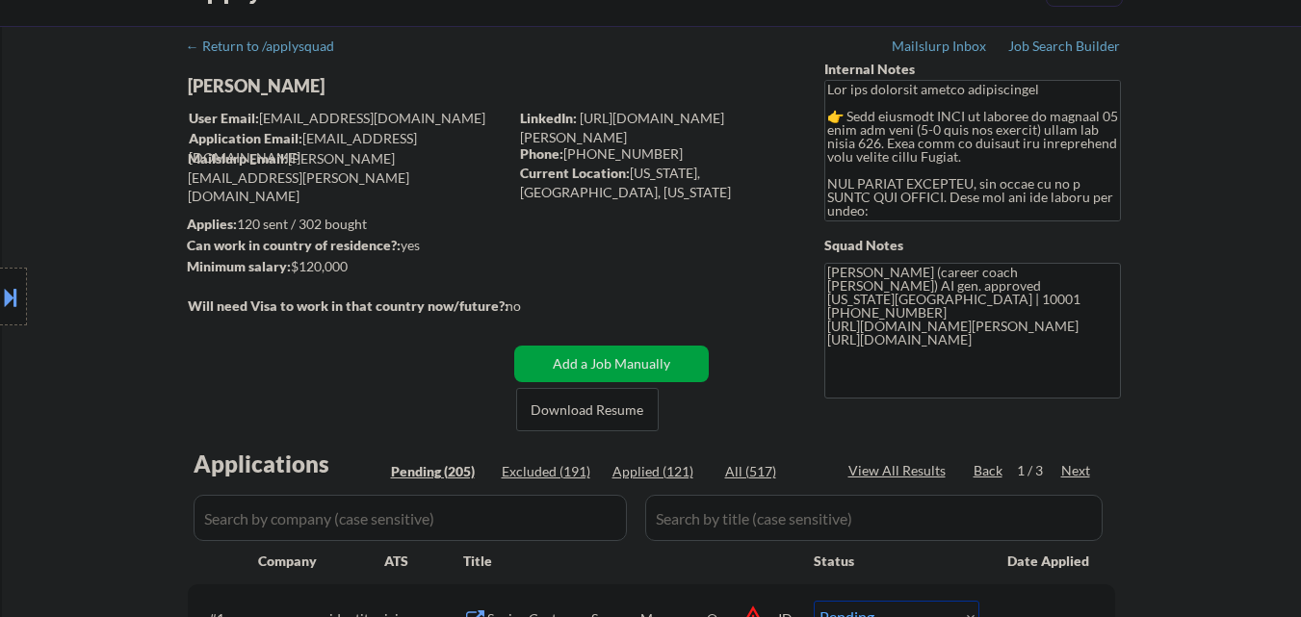
scroll to position [96, 0]
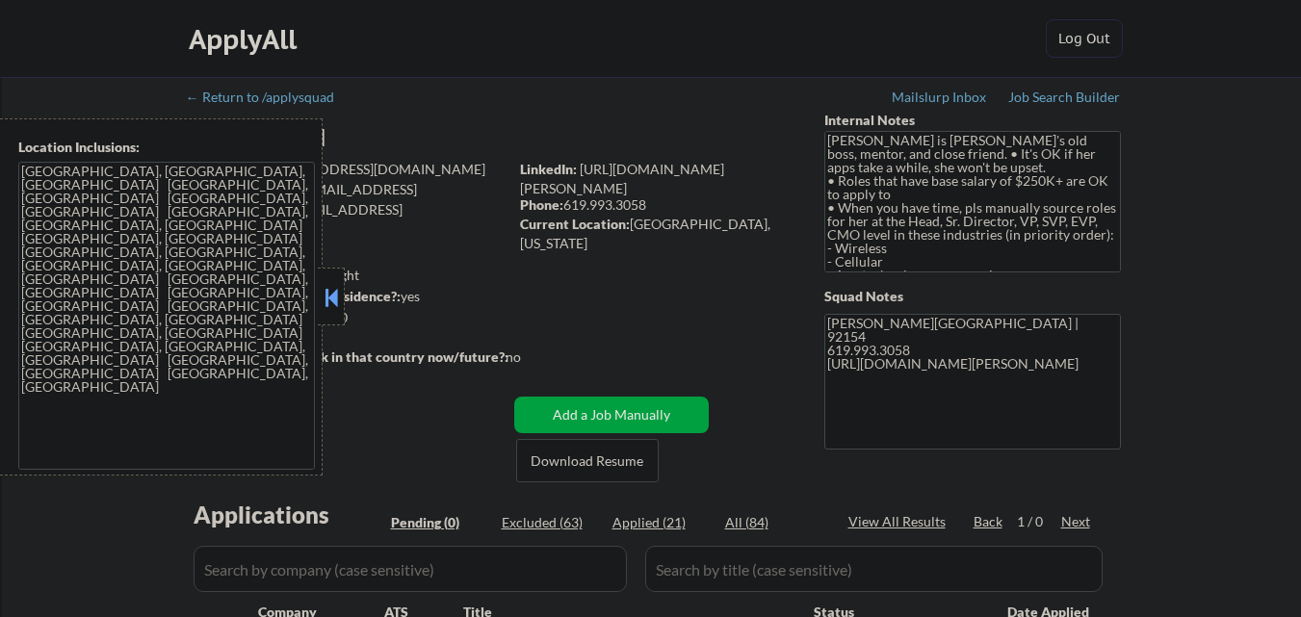
click at [329, 309] on button at bounding box center [331, 297] width 21 height 29
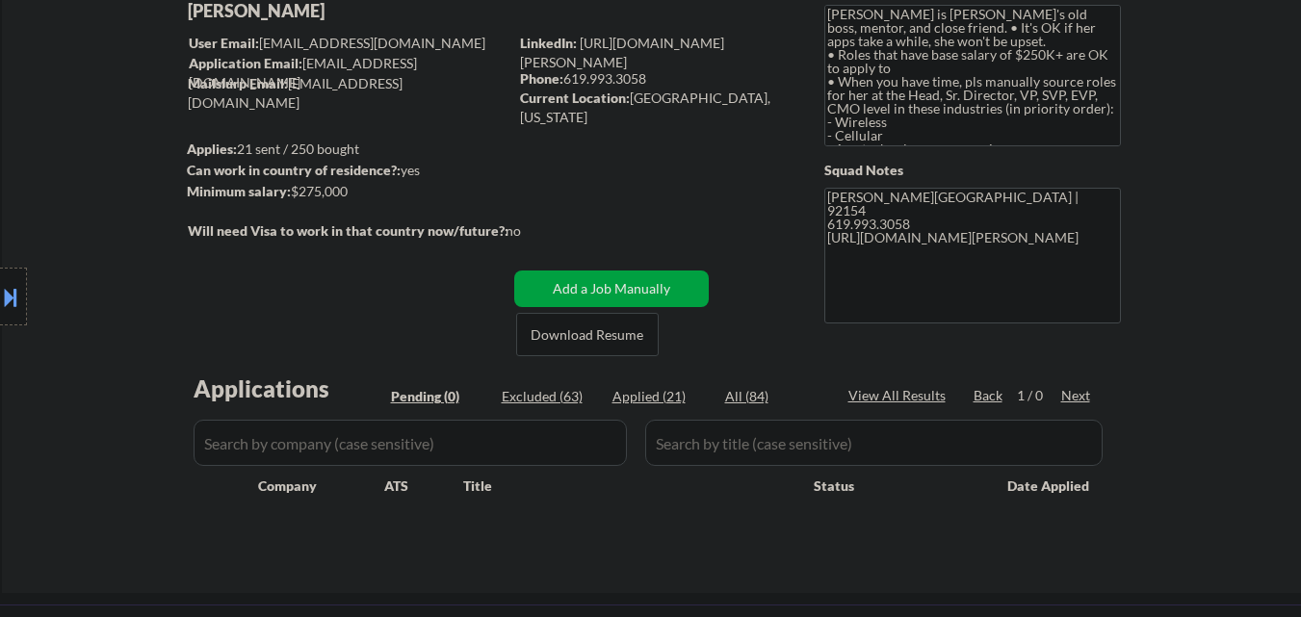
scroll to position [96, 0]
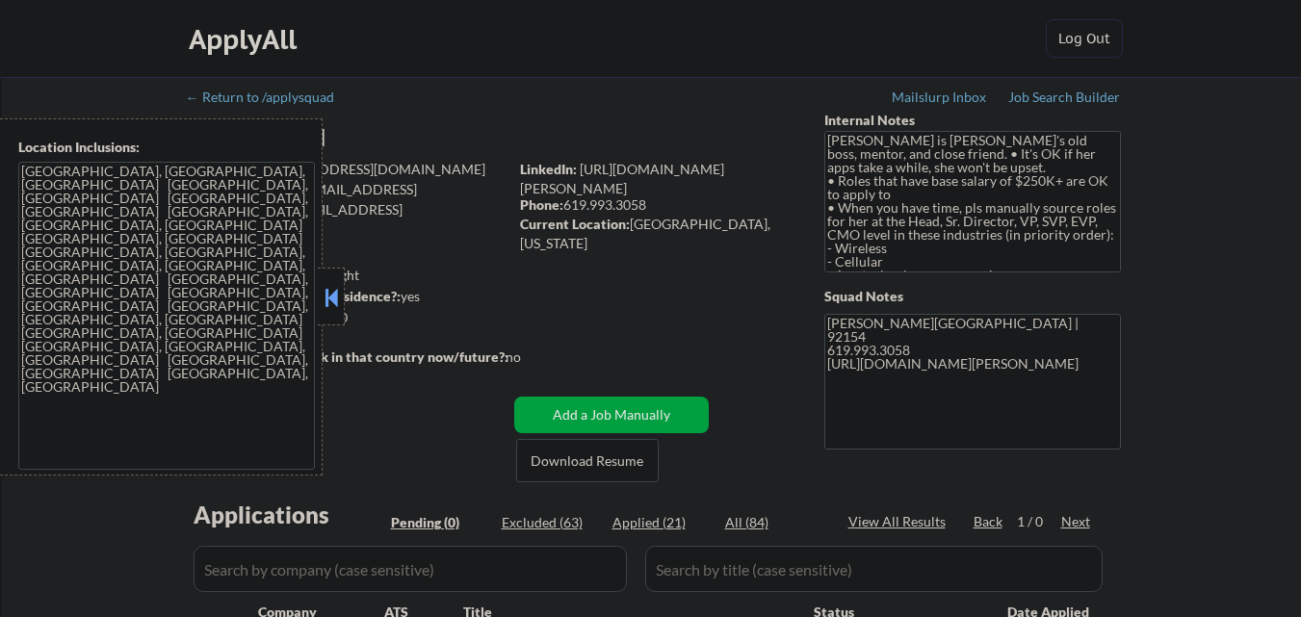
click at [332, 288] on button at bounding box center [331, 297] width 21 height 29
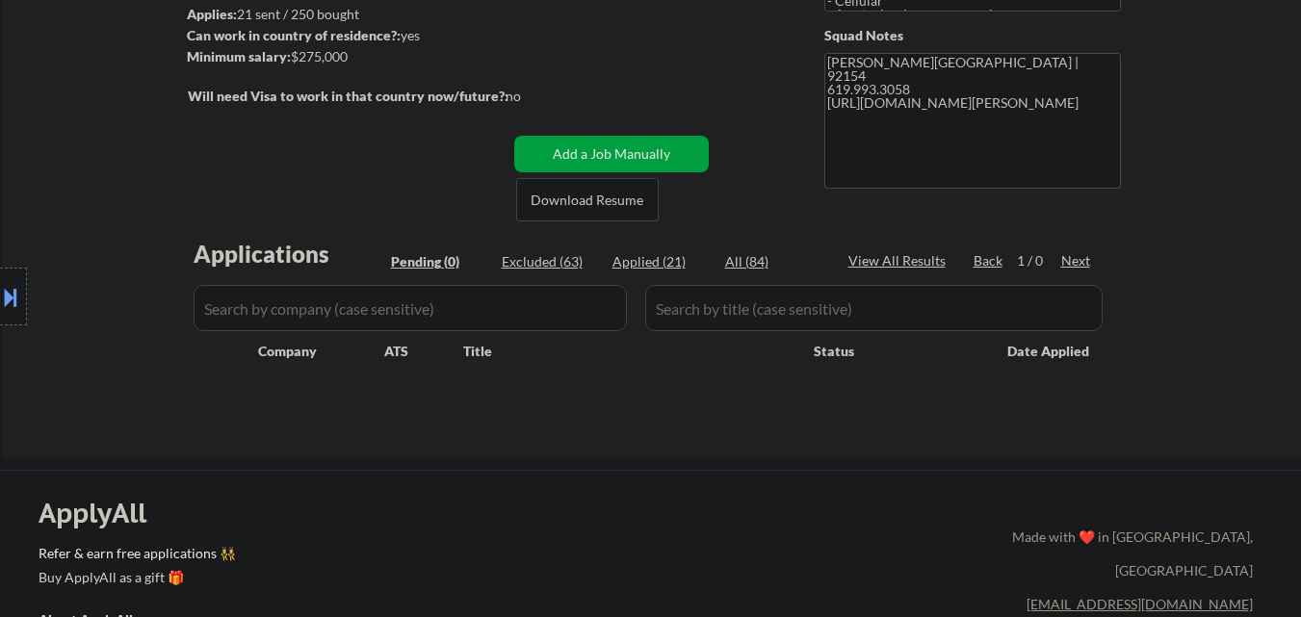
scroll to position [289, 0]
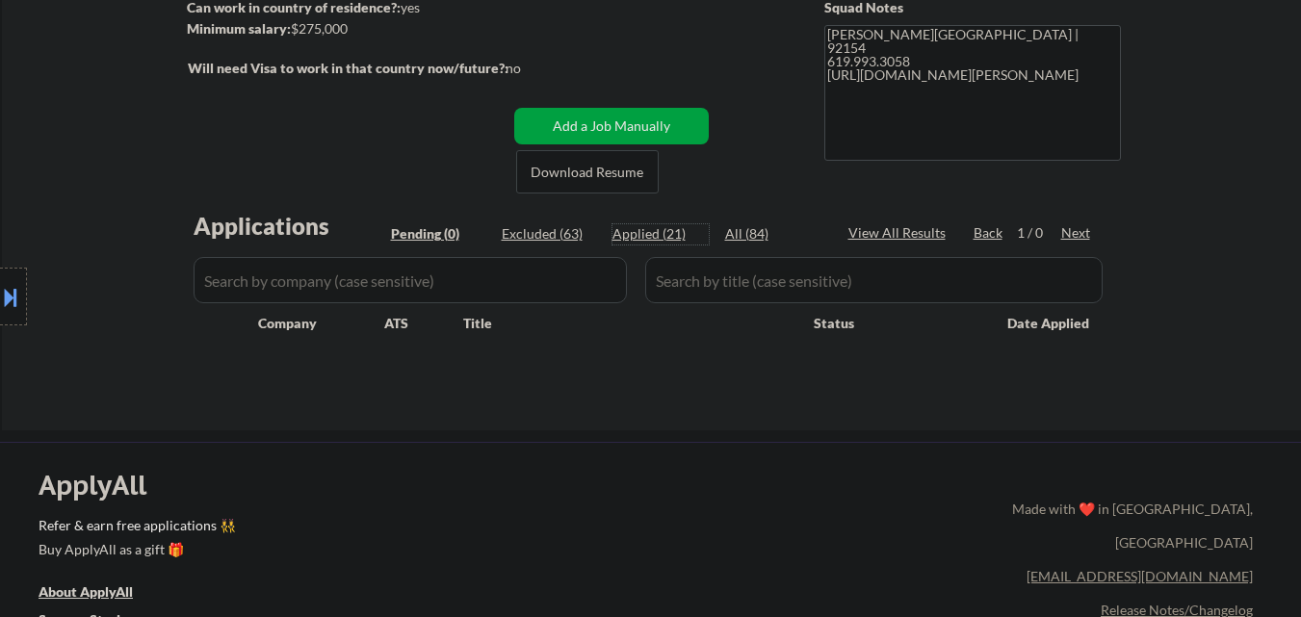
click at [656, 239] on div "Applied (21)" at bounding box center [661, 233] width 96 height 19
click at [659, 240] on div "Applied (21)" at bounding box center [661, 233] width 96 height 19
select select ""applied""
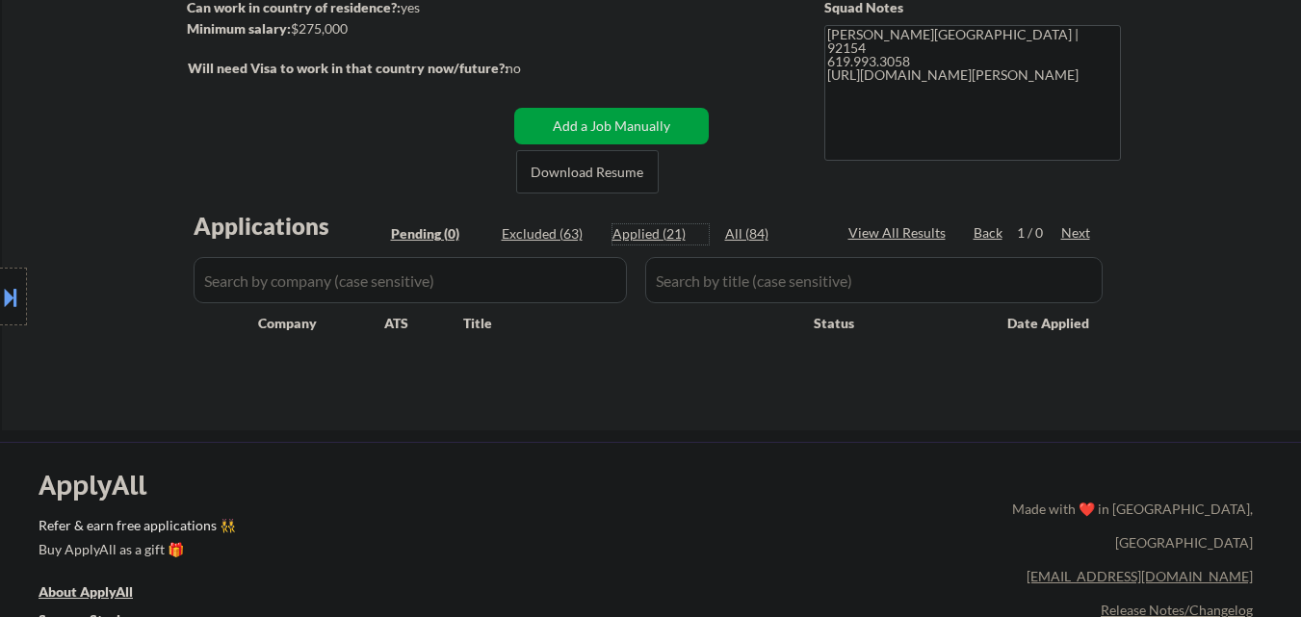
select select ""applied""
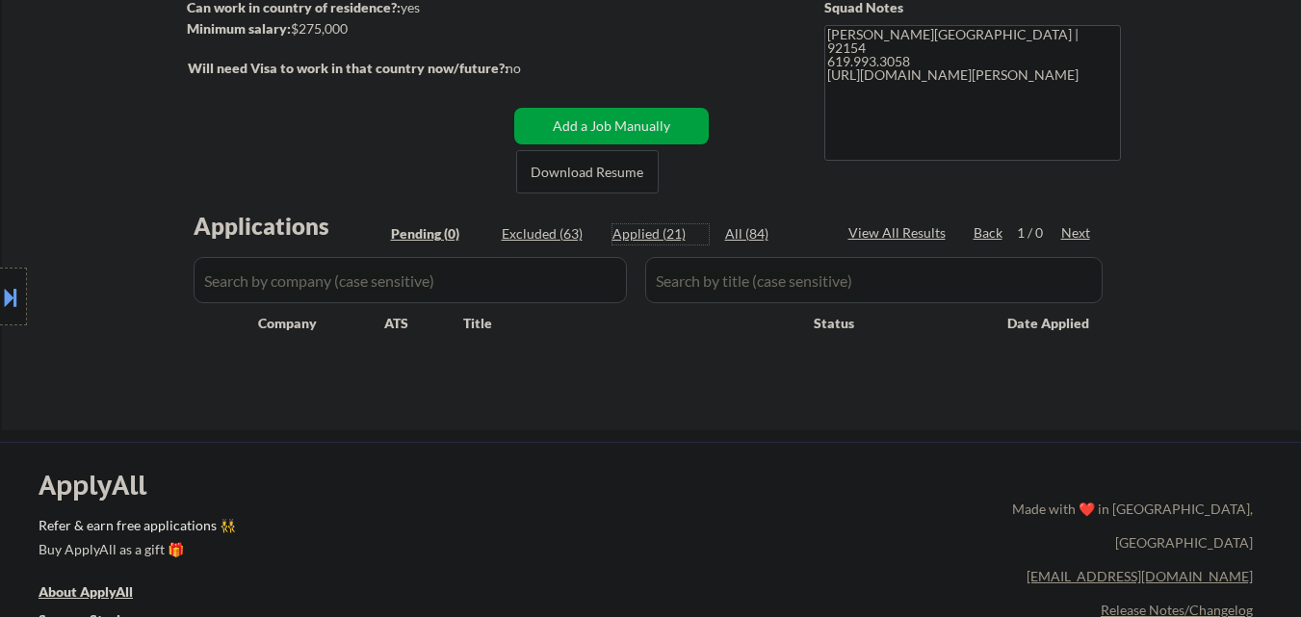
select select ""applied""
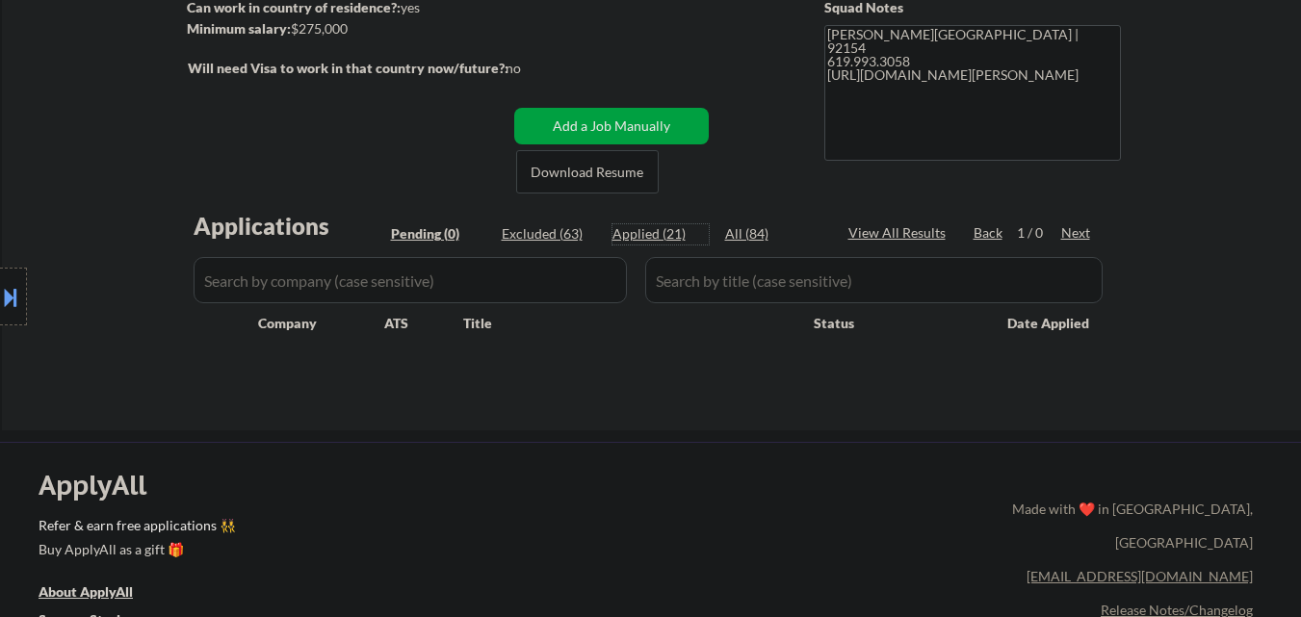
select select ""applied""
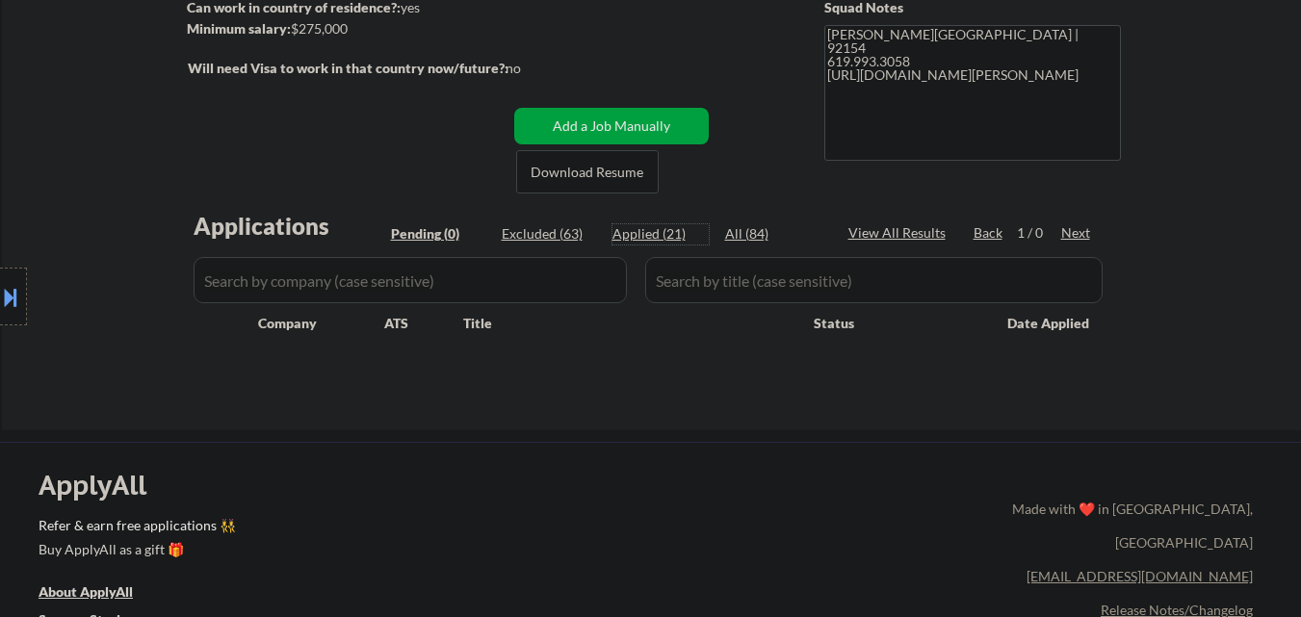
select select ""applied""
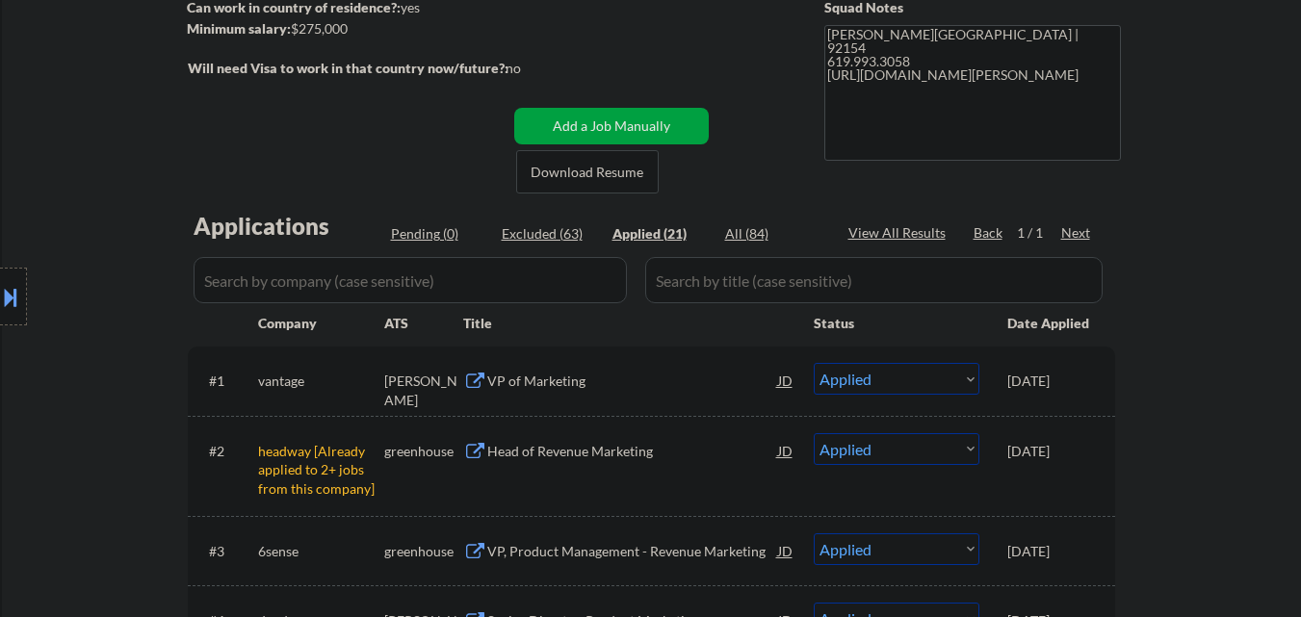
scroll to position [385, 0]
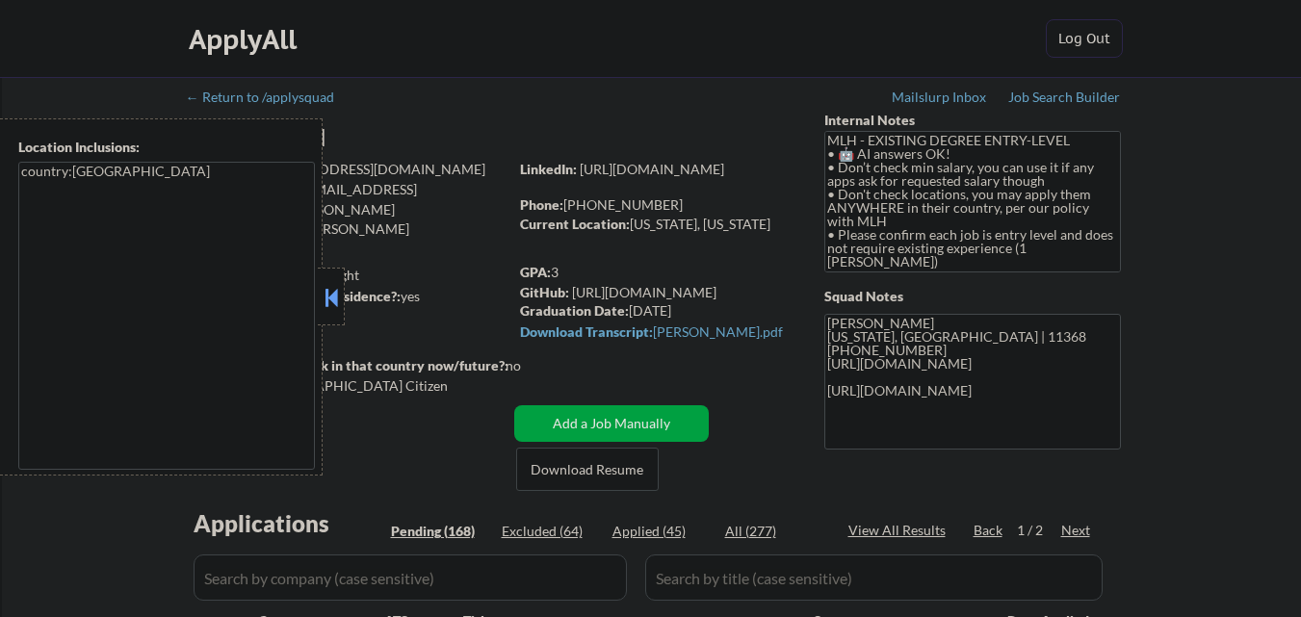
scroll to position [96, 0]
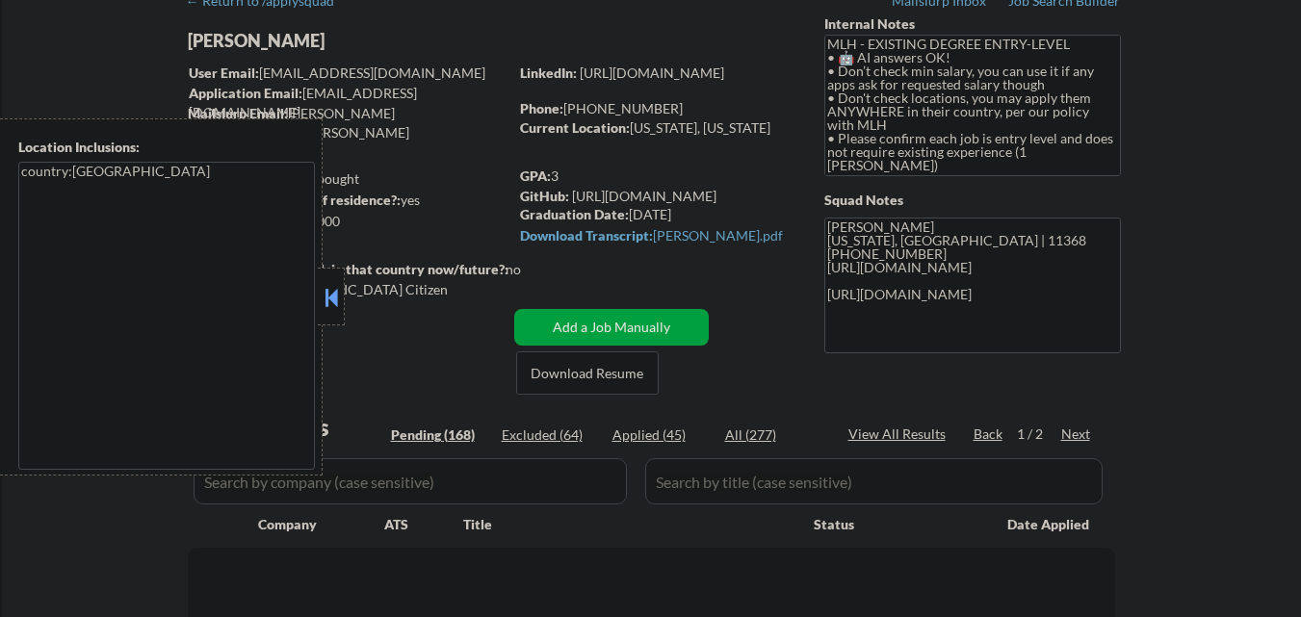
click at [335, 290] on button at bounding box center [331, 297] width 21 height 29
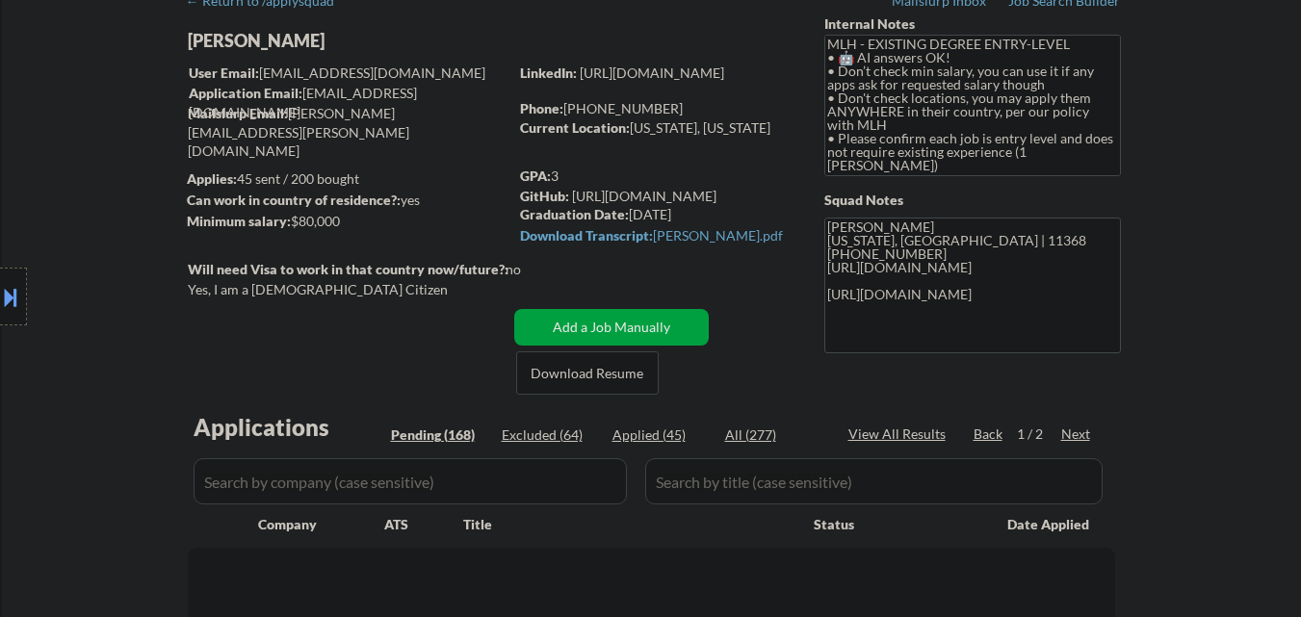
click at [652, 438] on div "Applied (45)" at bounding box center [661, 435] width 96 height 19
select select ""pending""
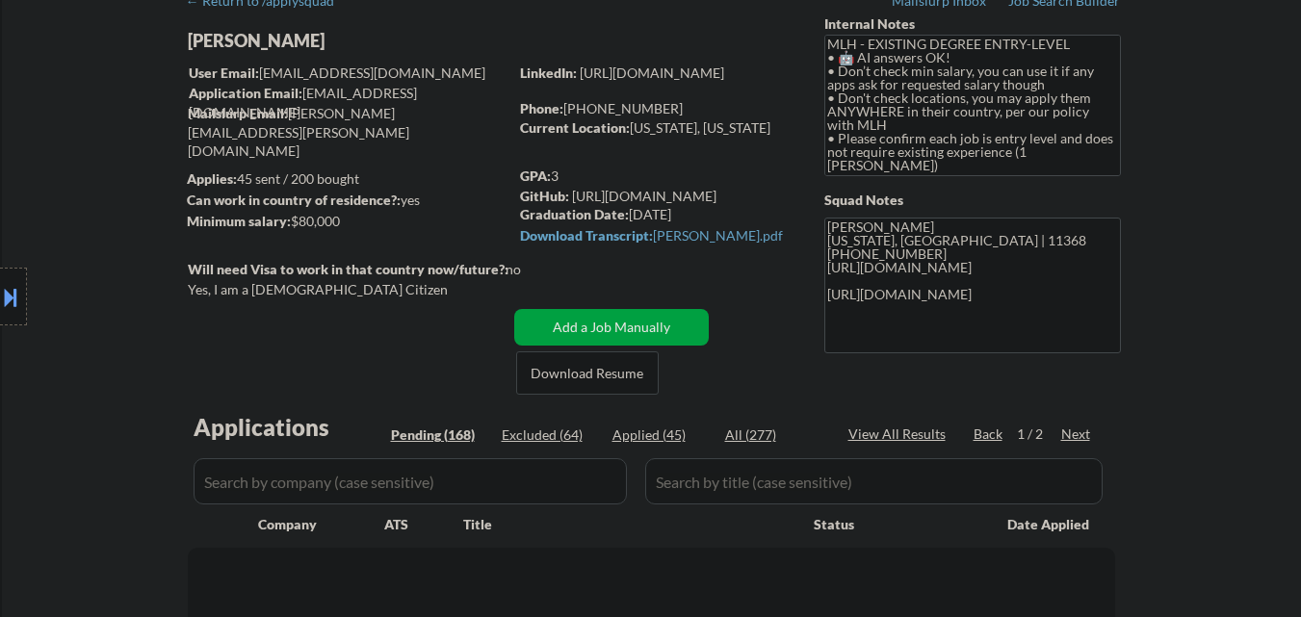
select select ""pending""
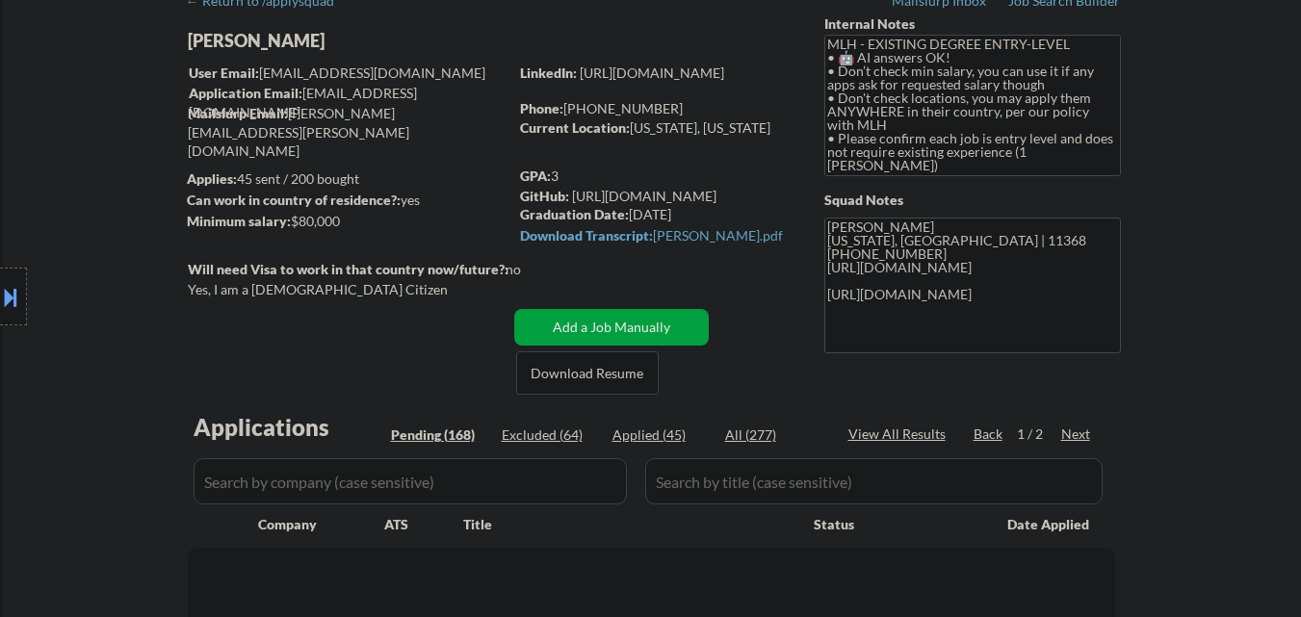
select select ""pending""
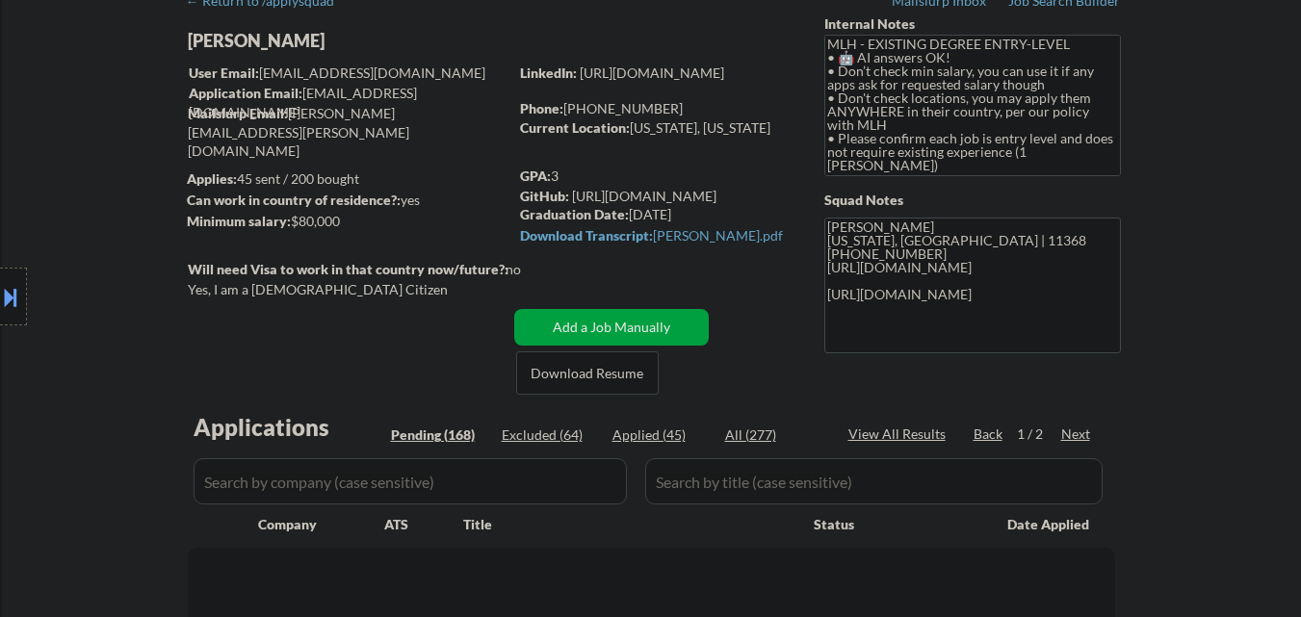
select select ""pending""
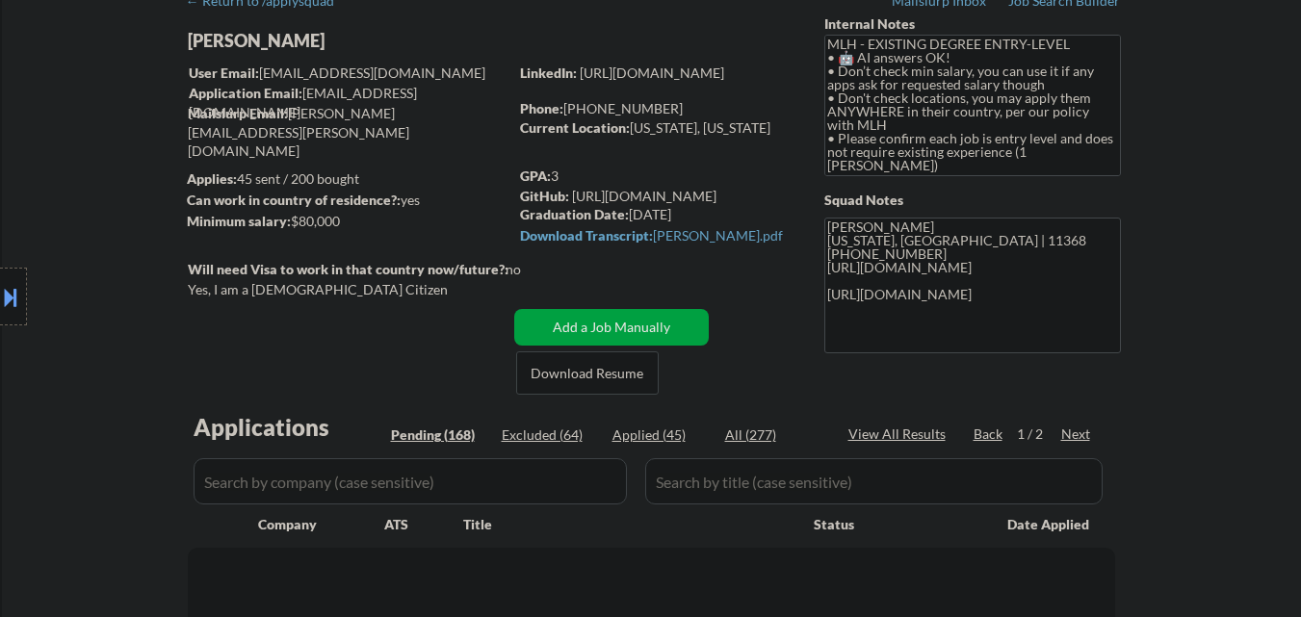
select select ""pending""
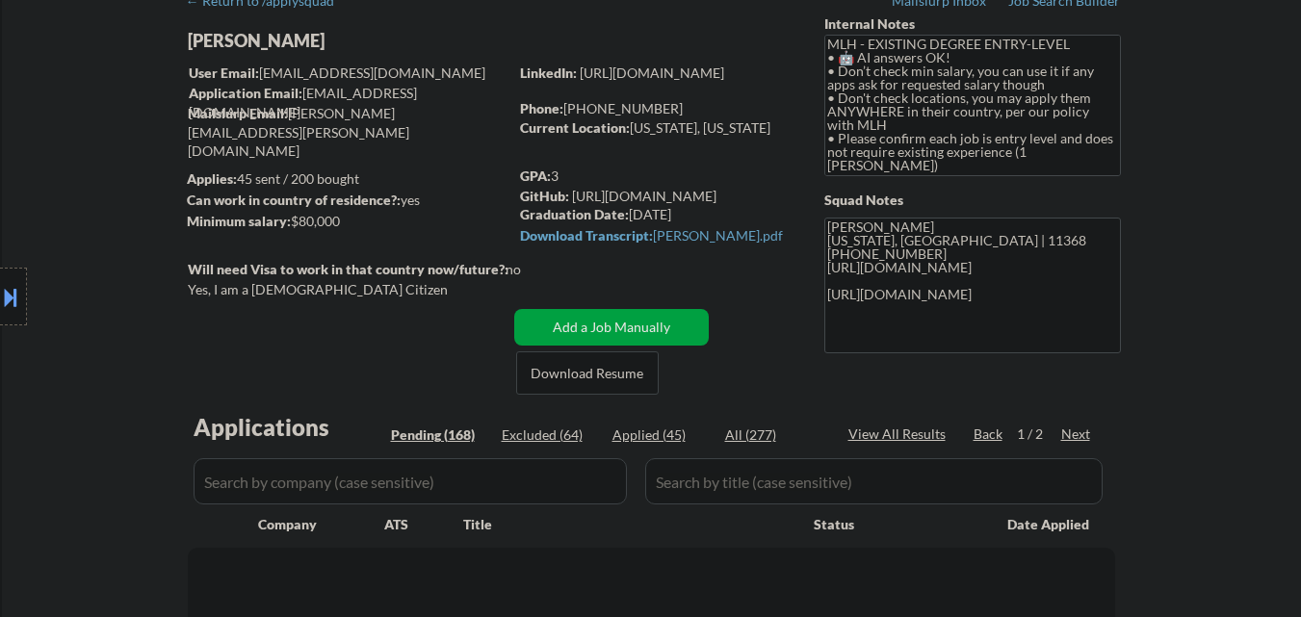
select select ""pending""
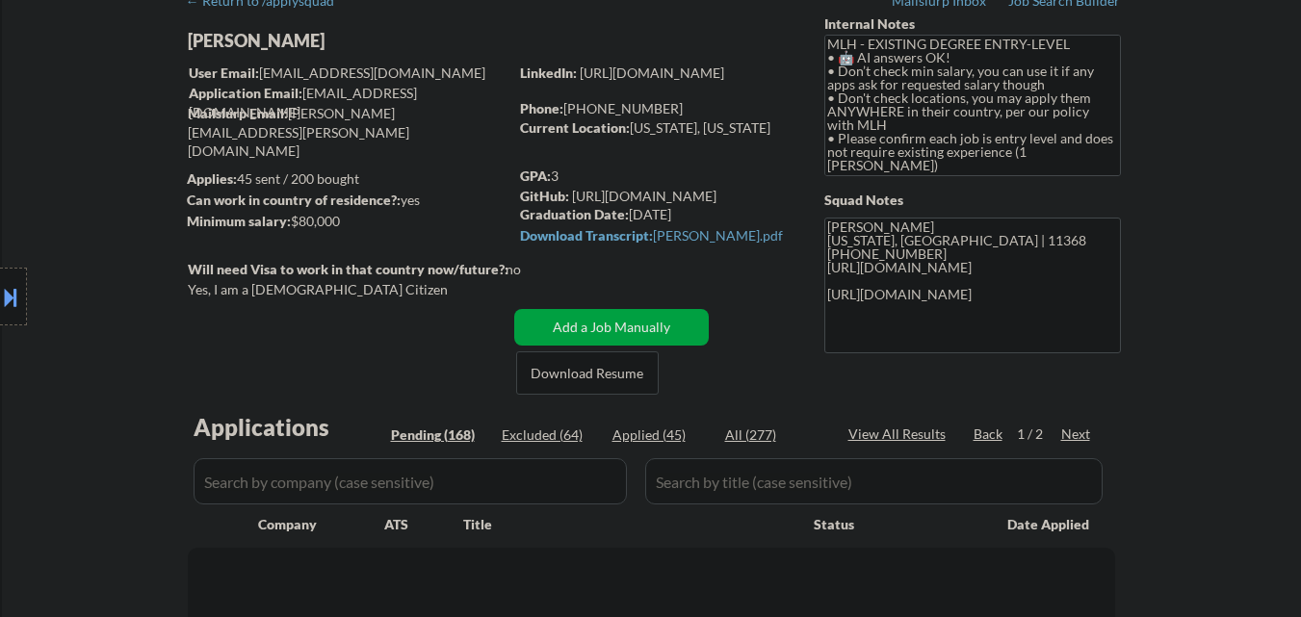
select select ""pending""
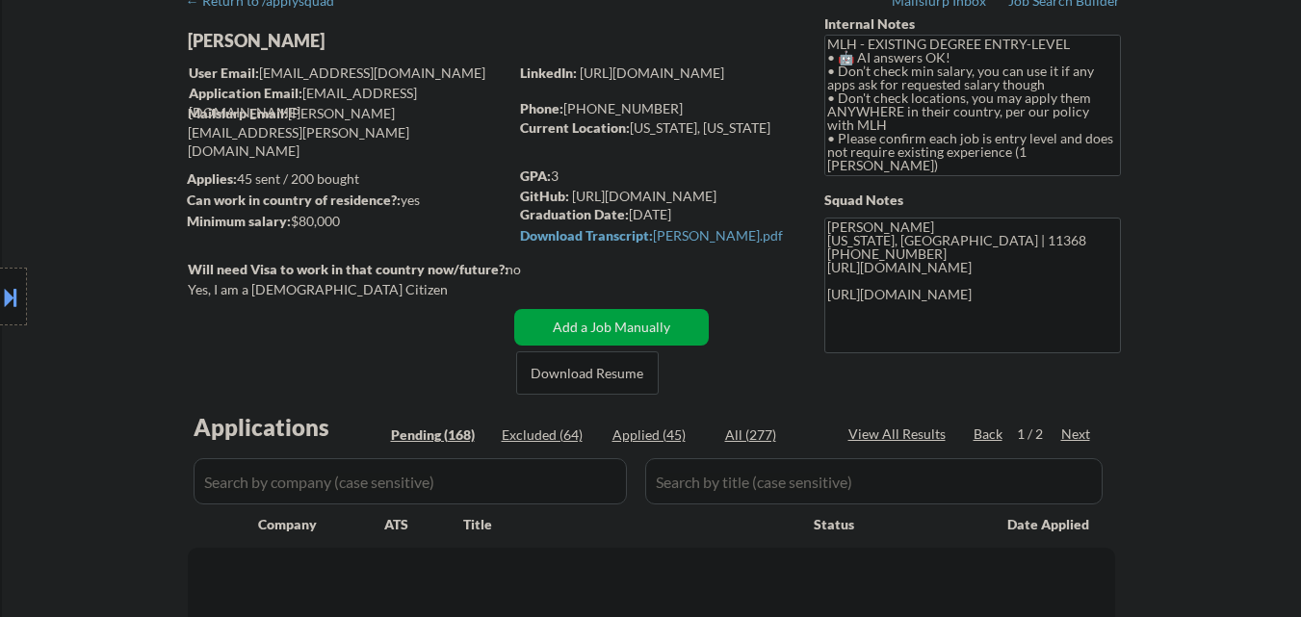
select select ""pending""
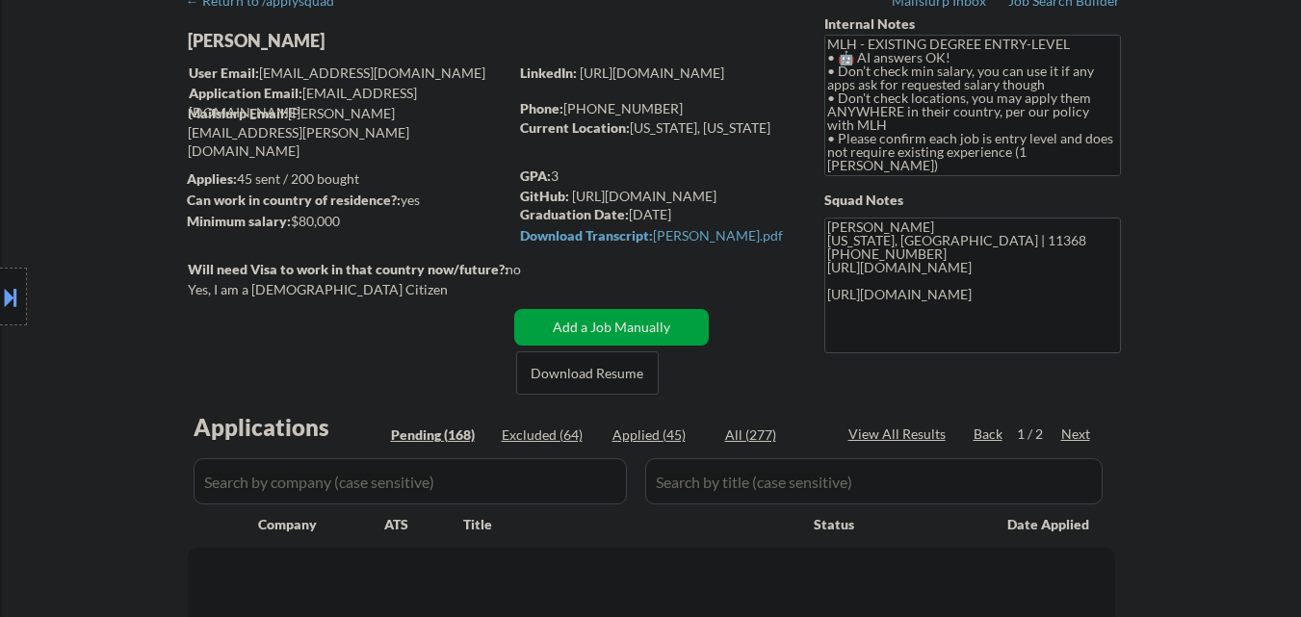
select select ""pending""
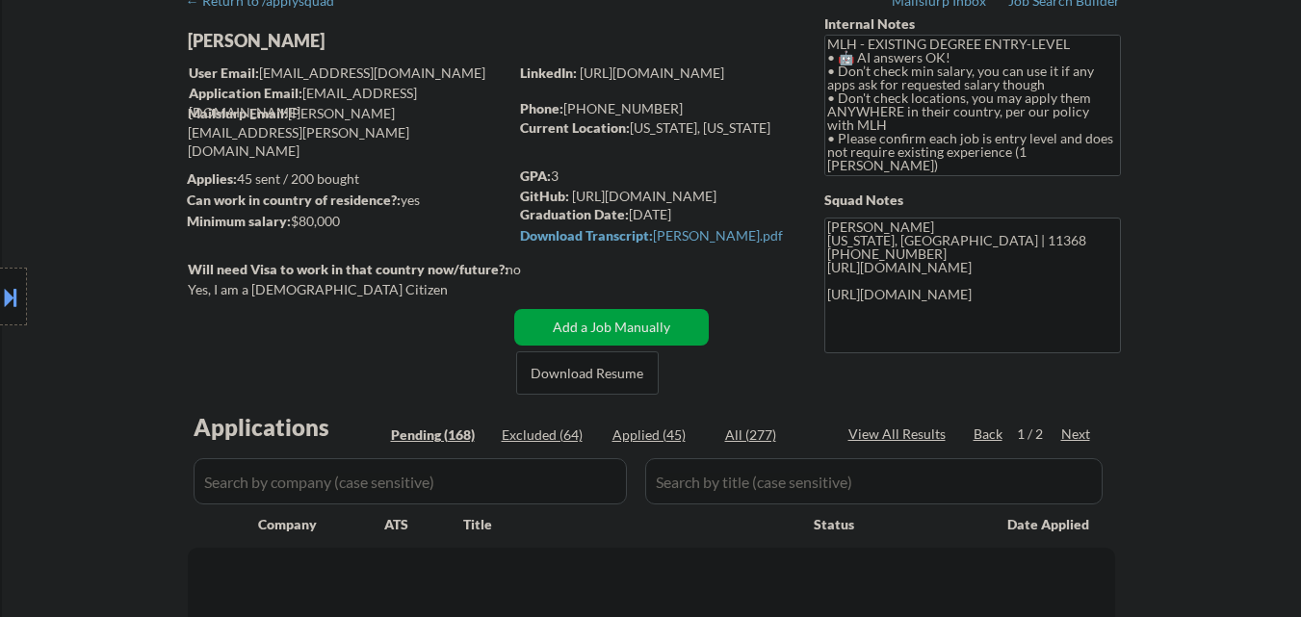
select select ""pending""
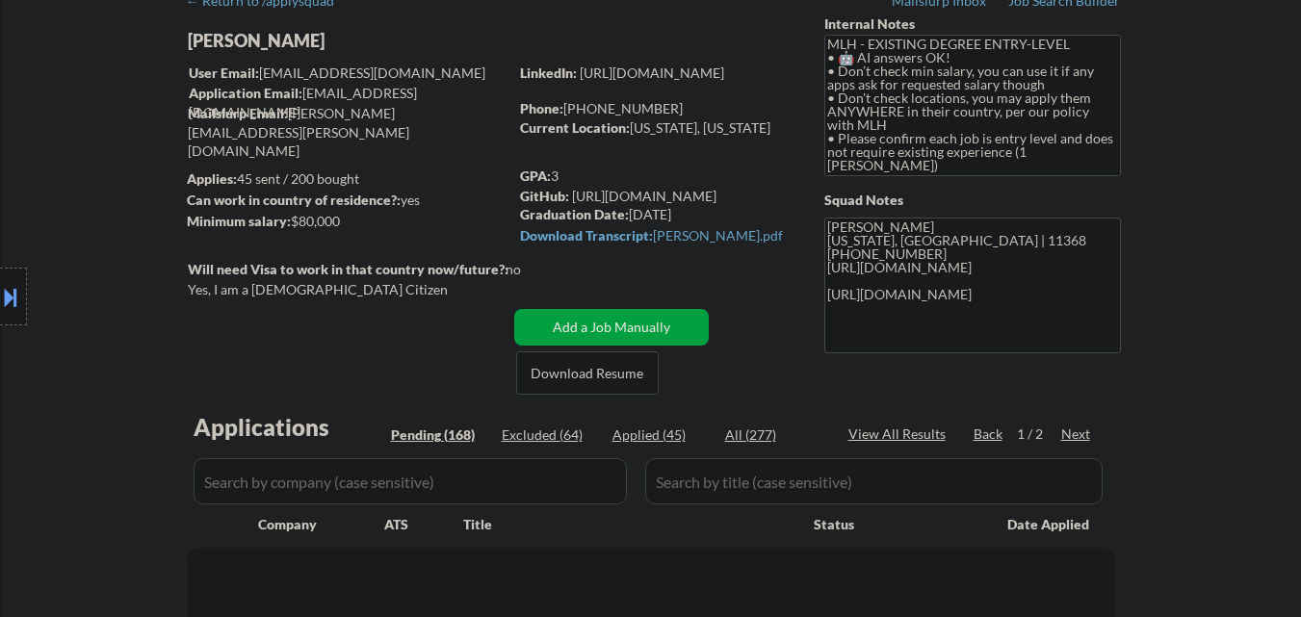
select select ""pending""
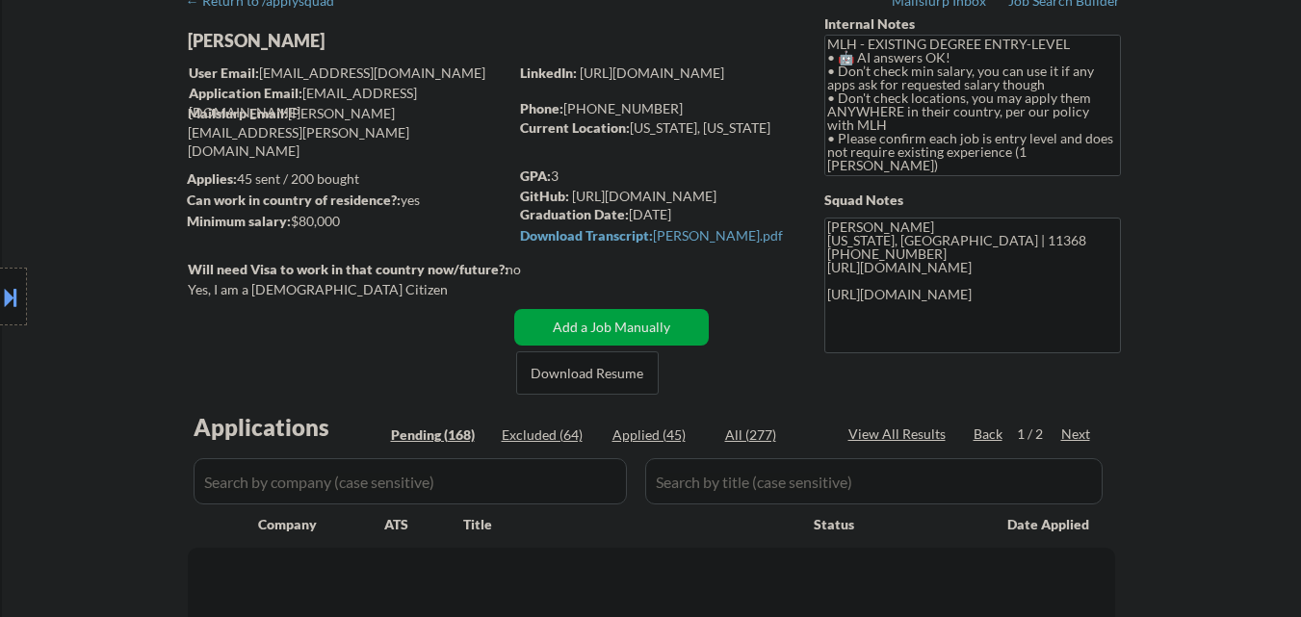
select select ""pending""
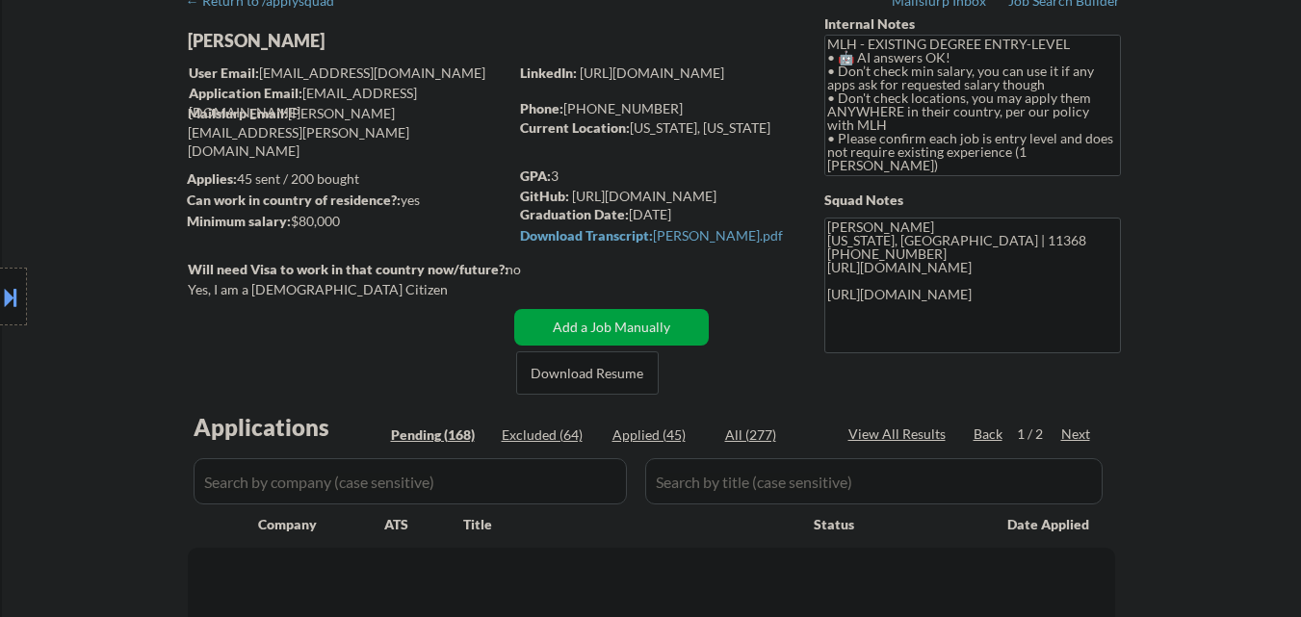
select select ""pending""
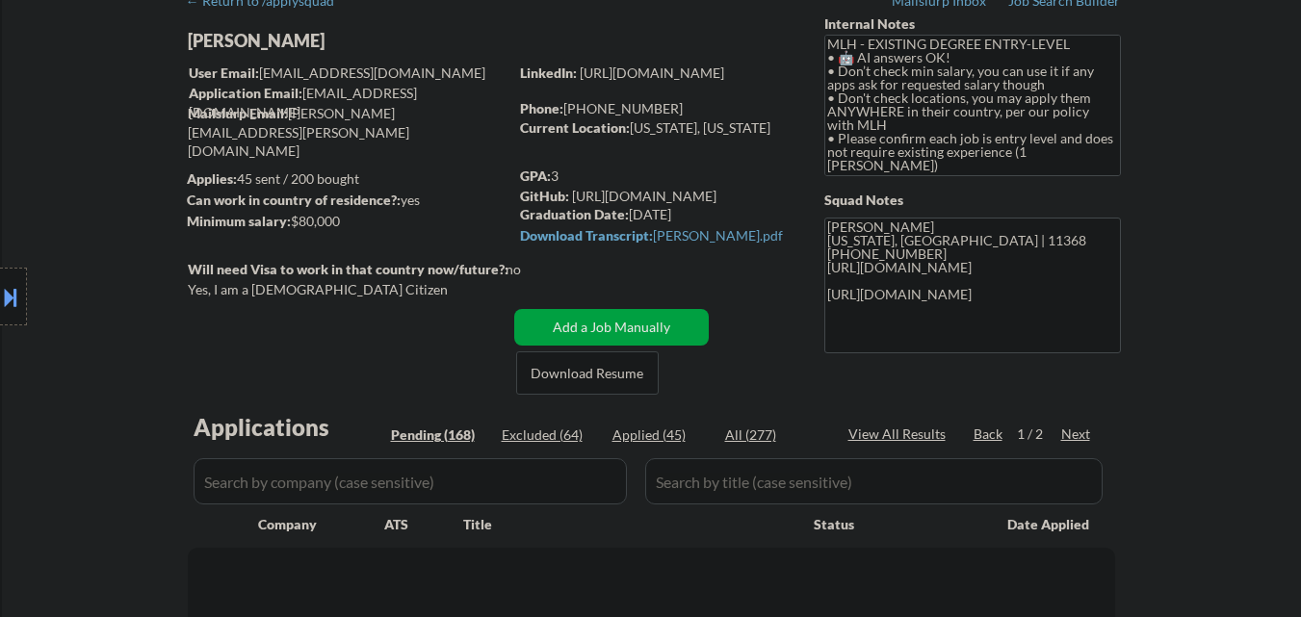
select select ""pending""
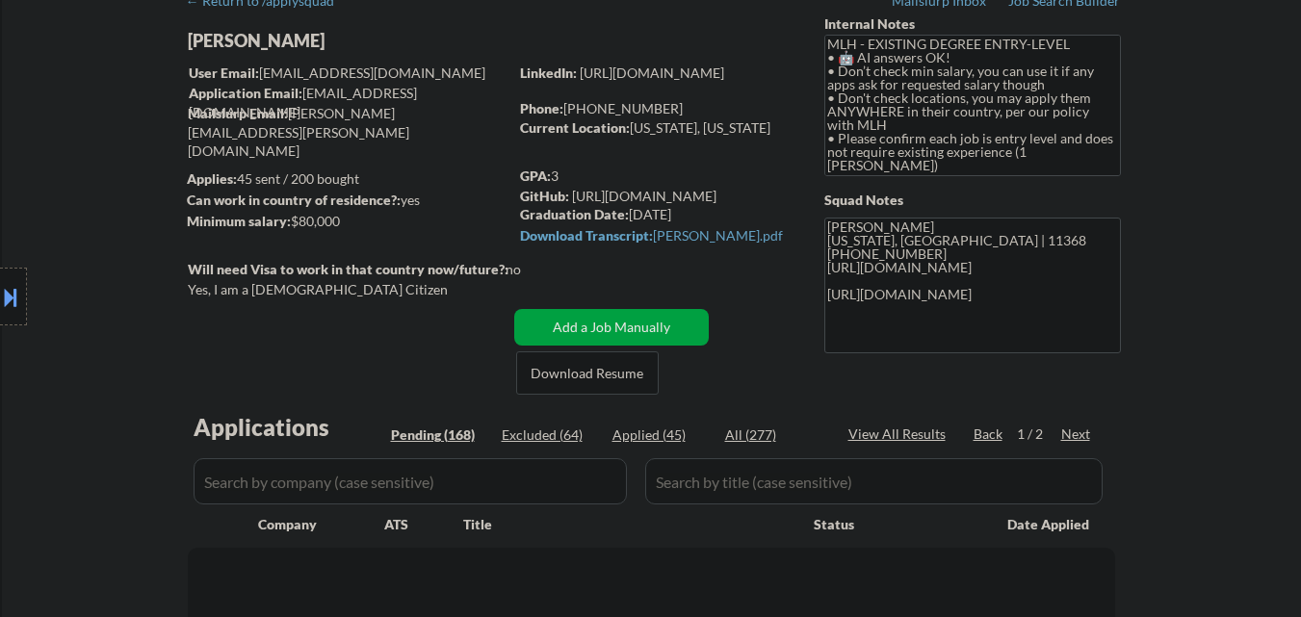
select select ""pending""
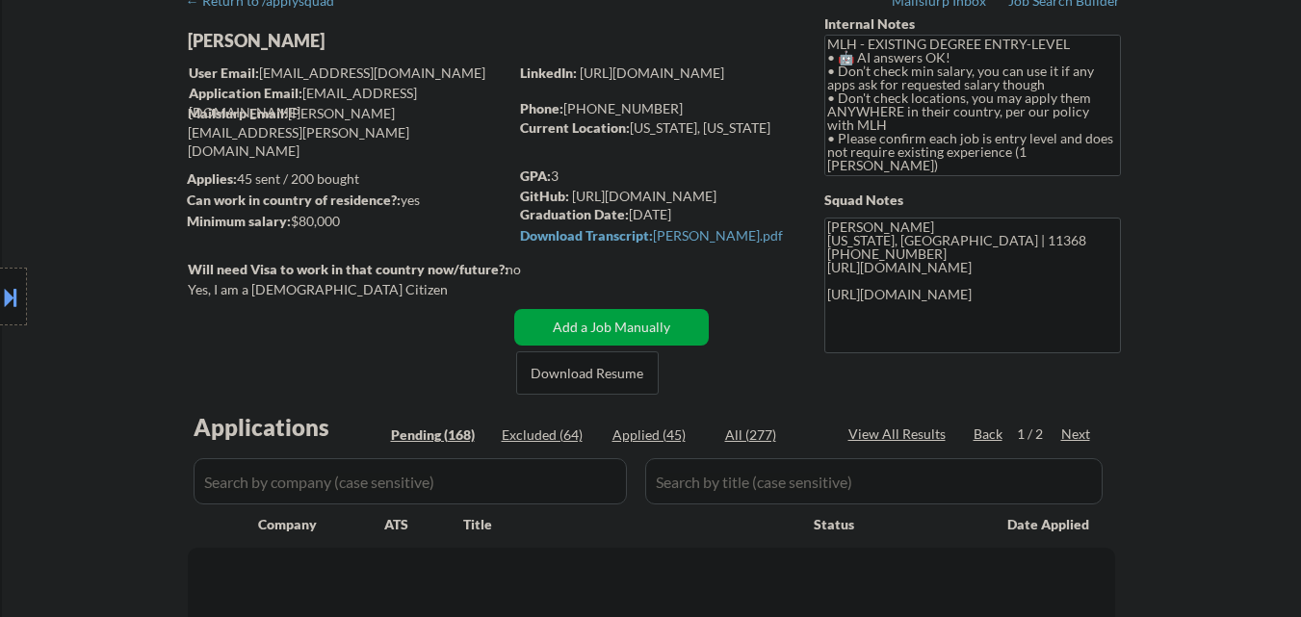
select select ""pending""
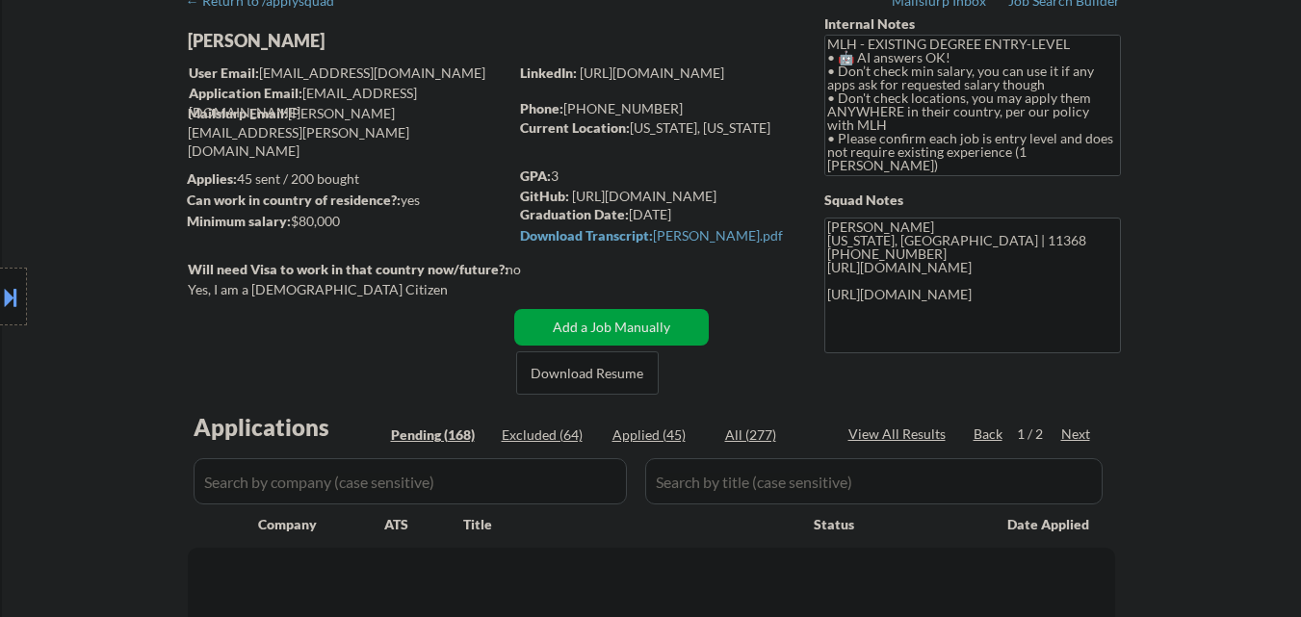
select select ""pending""
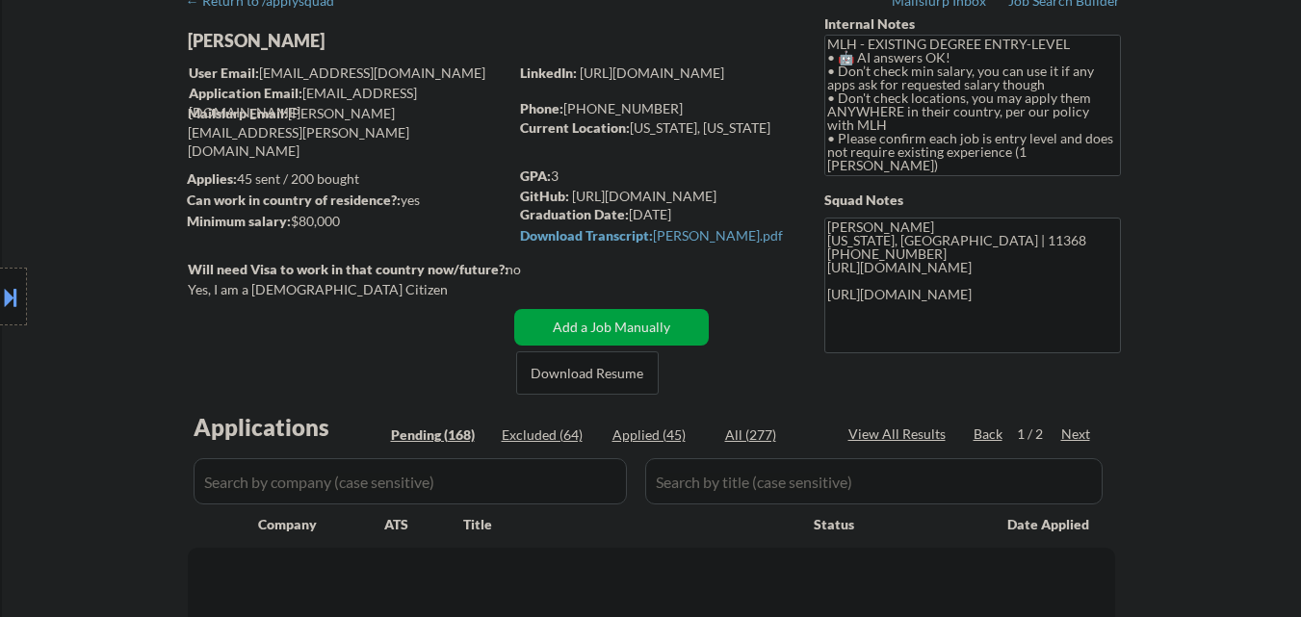
select select ""pending""
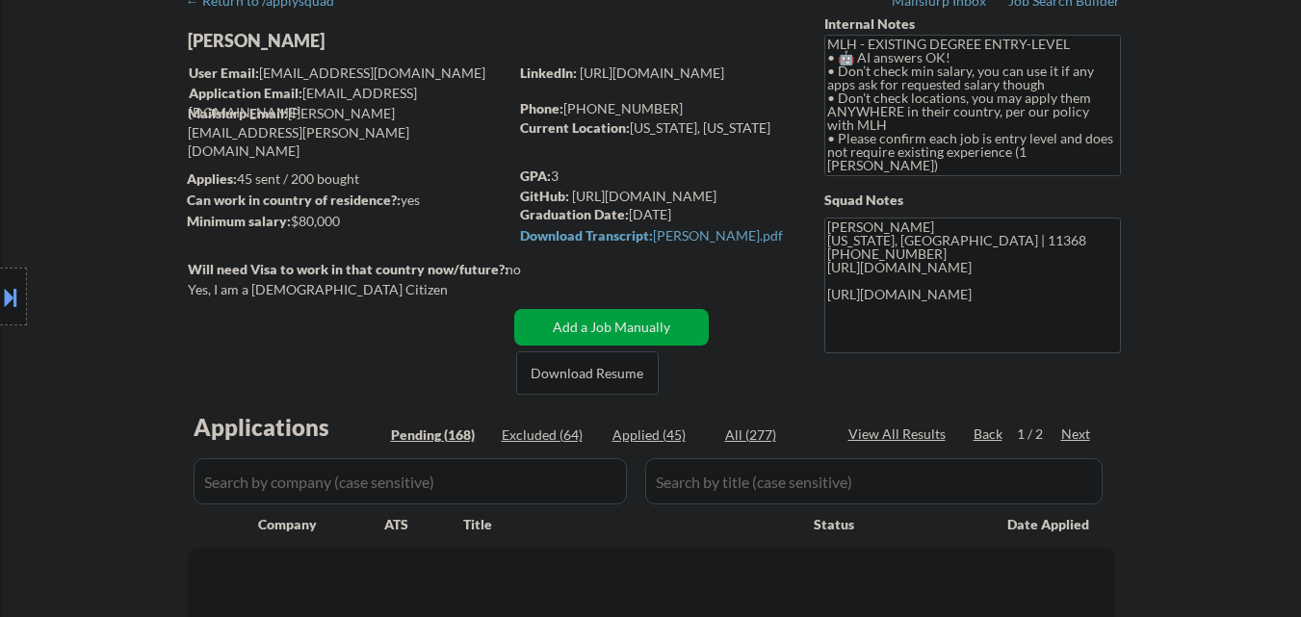
select select ""pending""
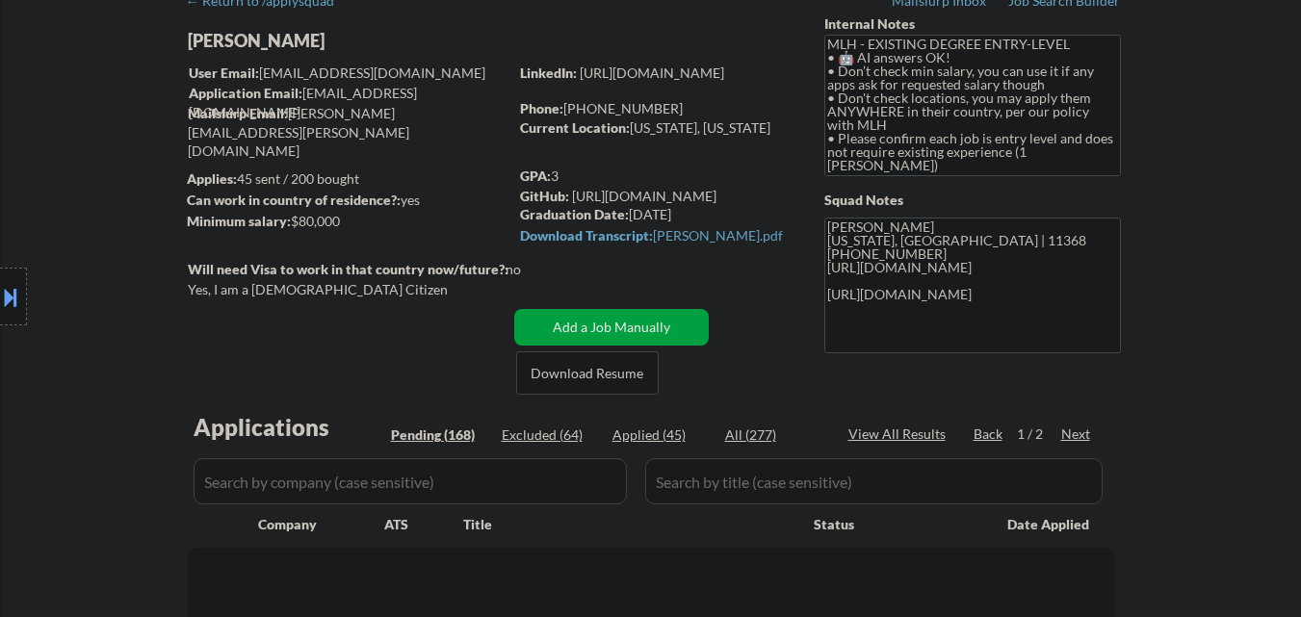
select select ""pending""
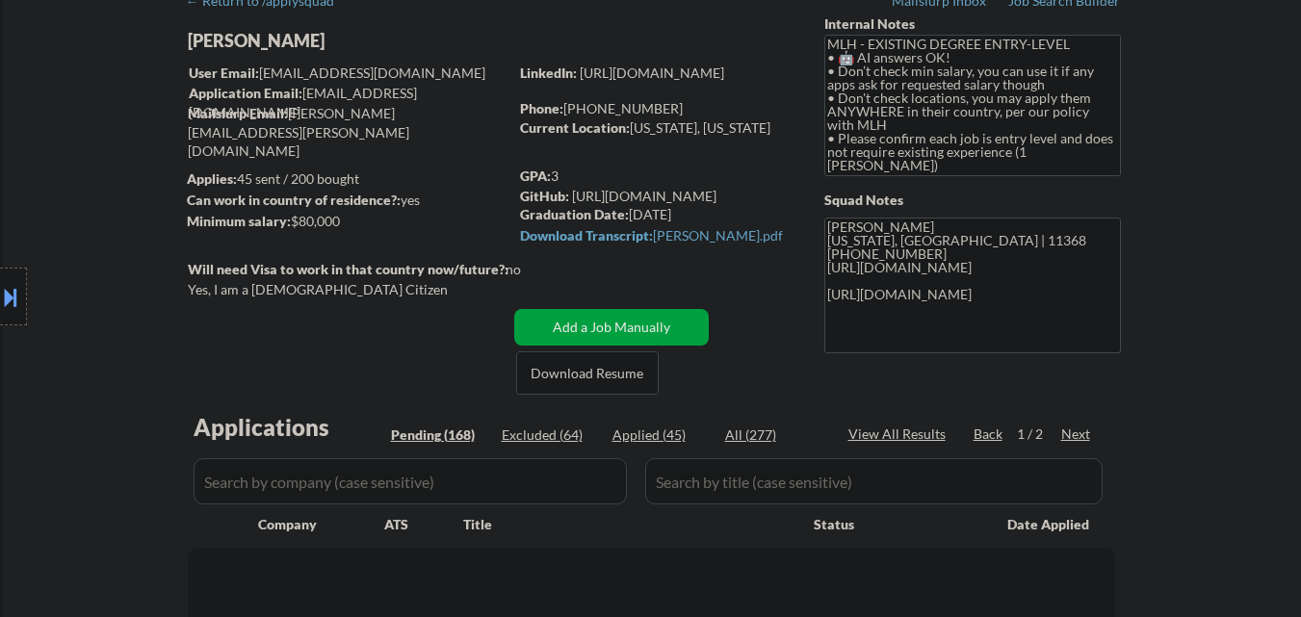
select select ""pending""
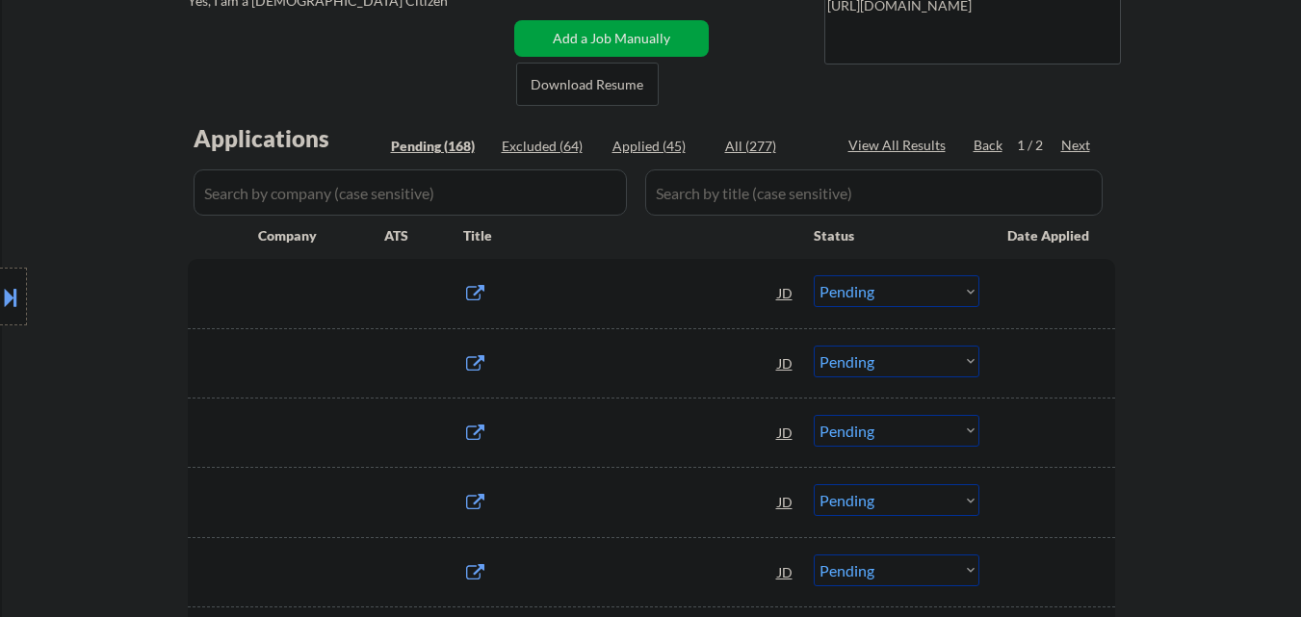
select select ""applied""
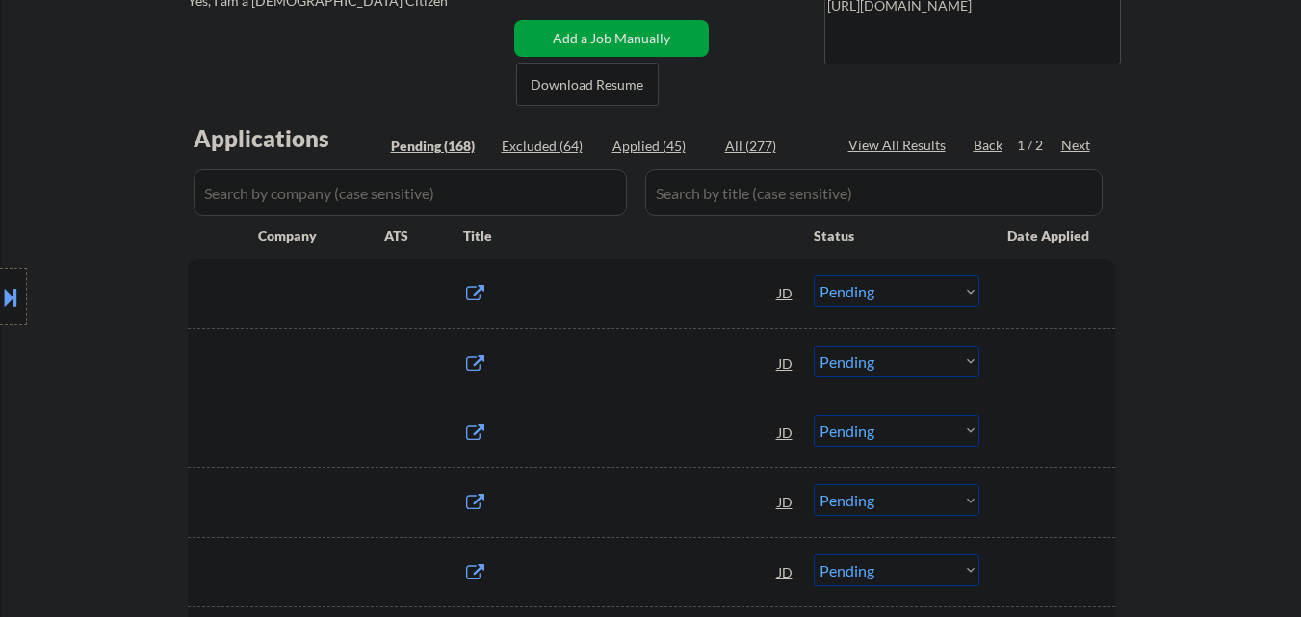
select select ""applied""
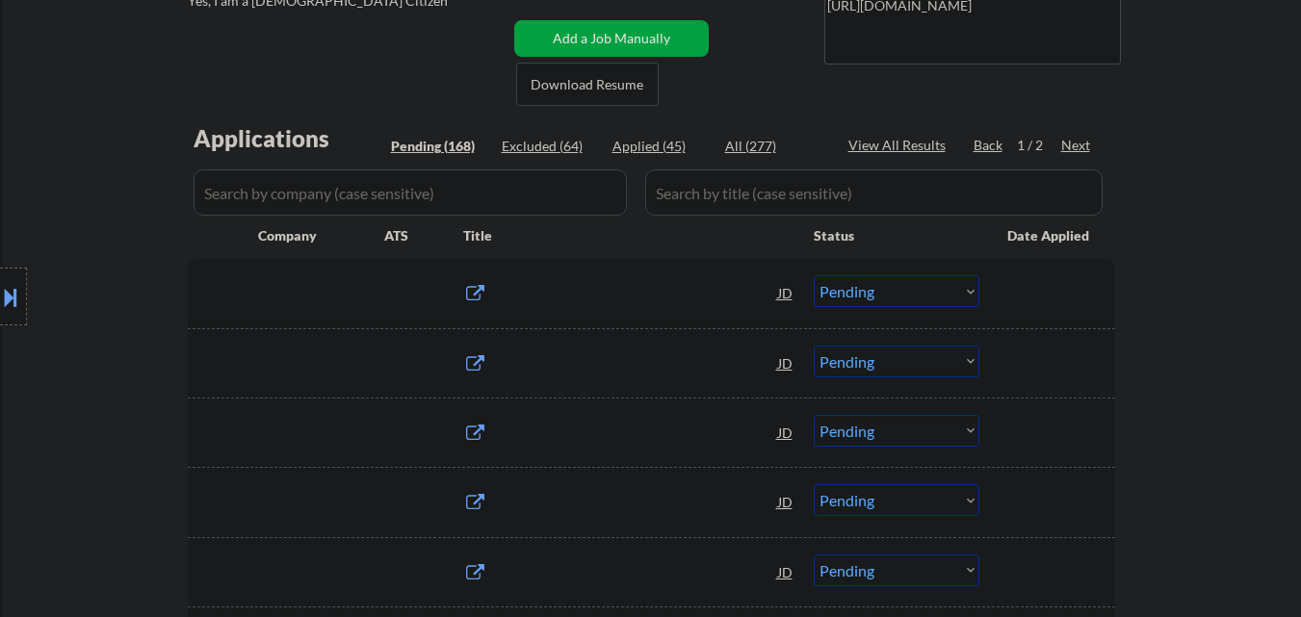
select select ""applied""
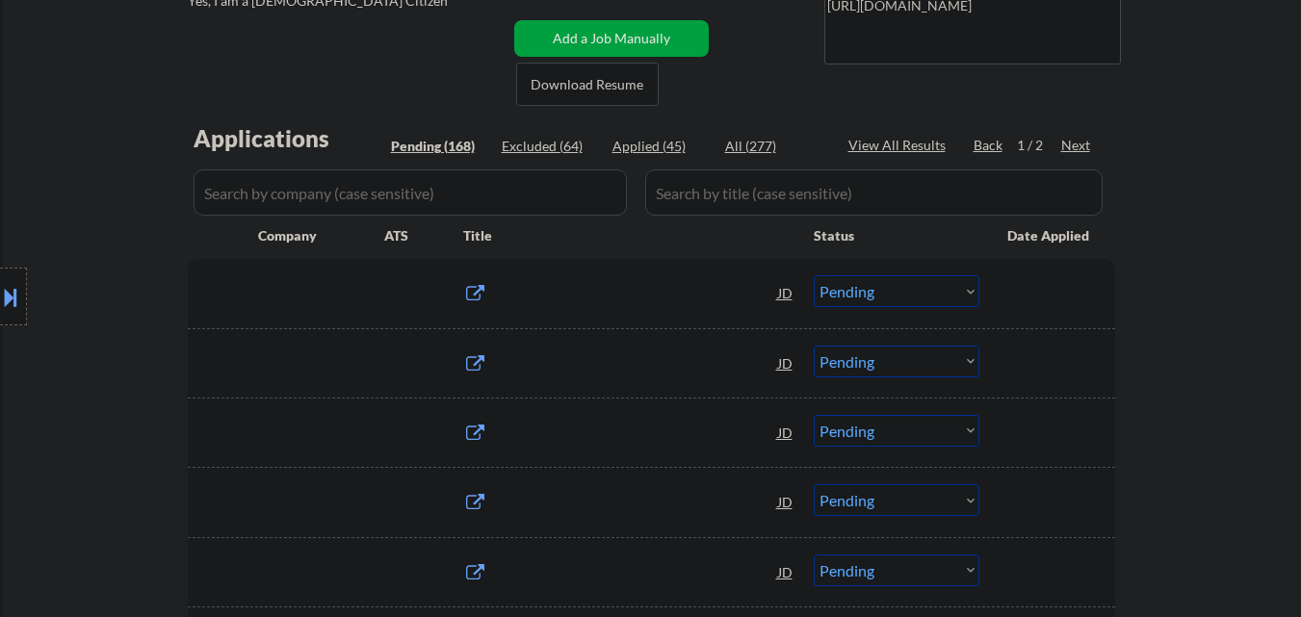
select select ""applied""
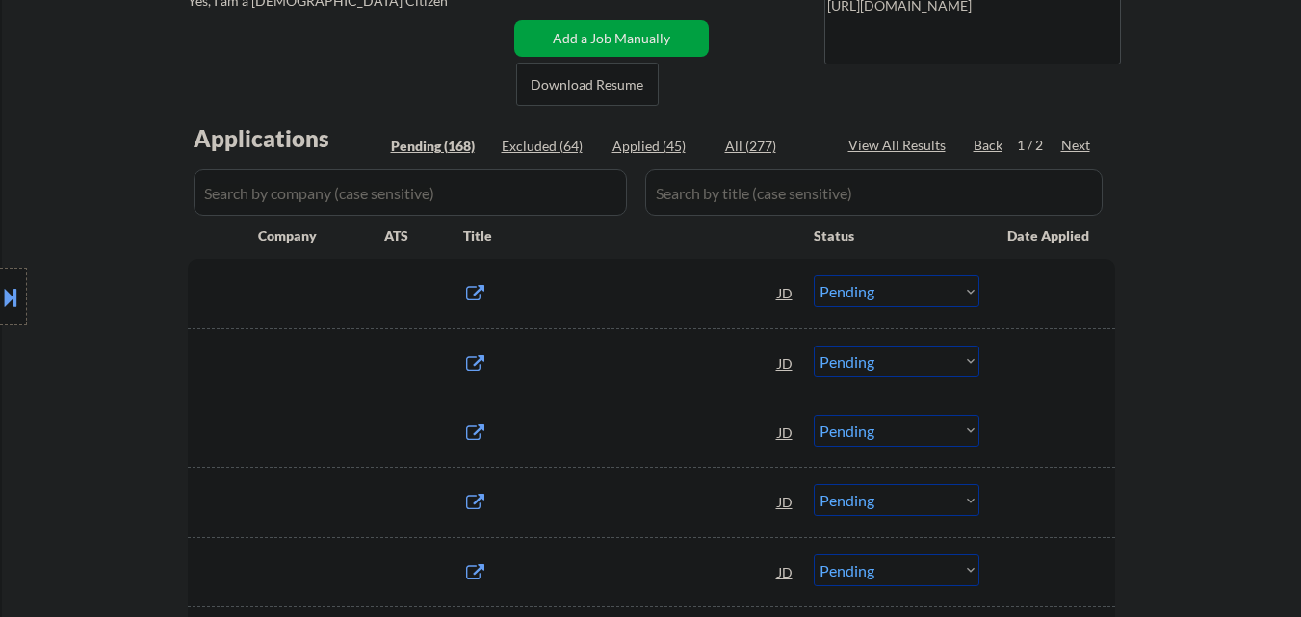
select select ""applied""
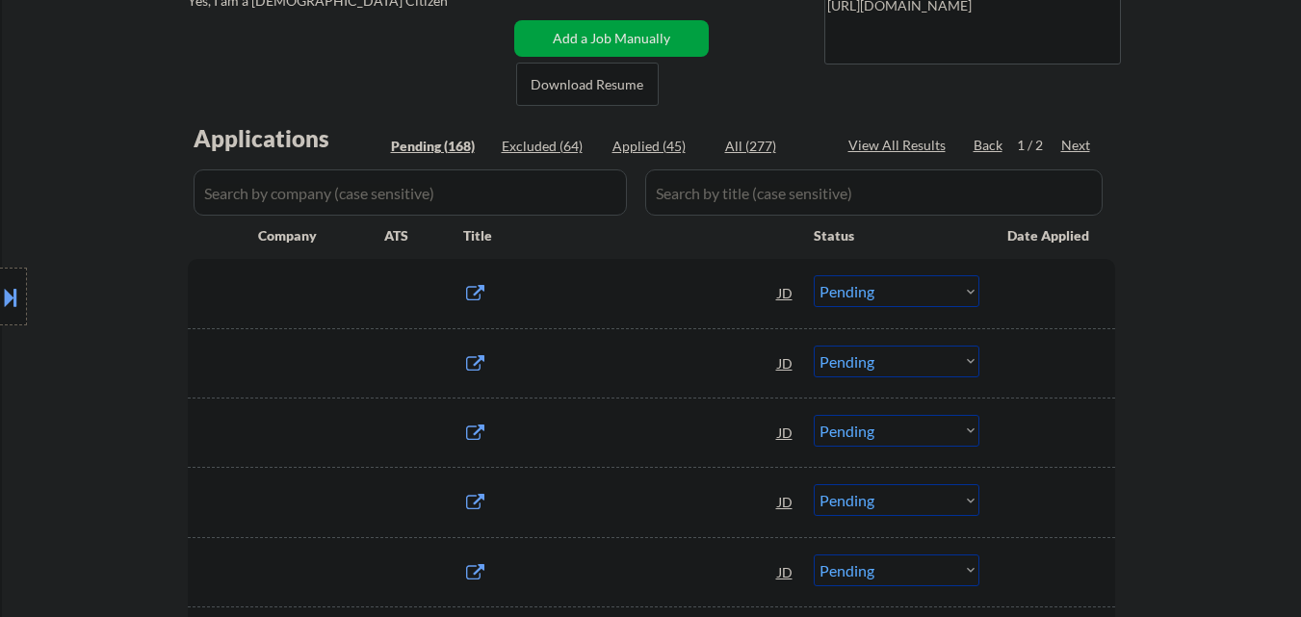
select select ""applied""
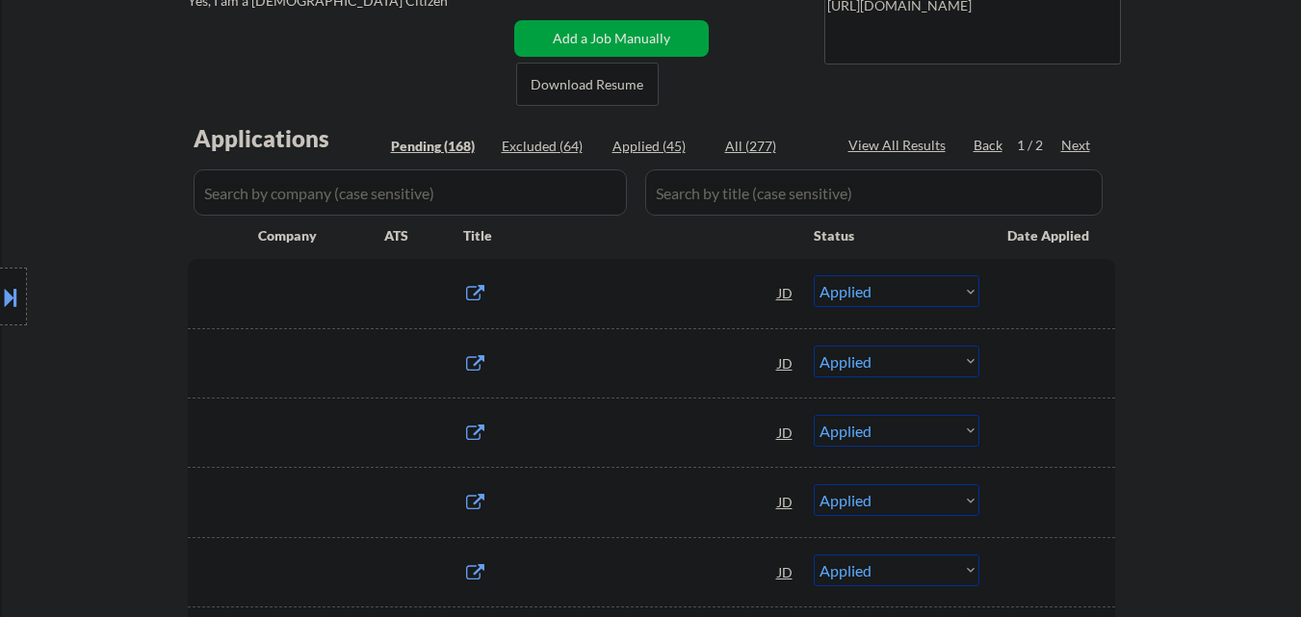
select select ""applied""
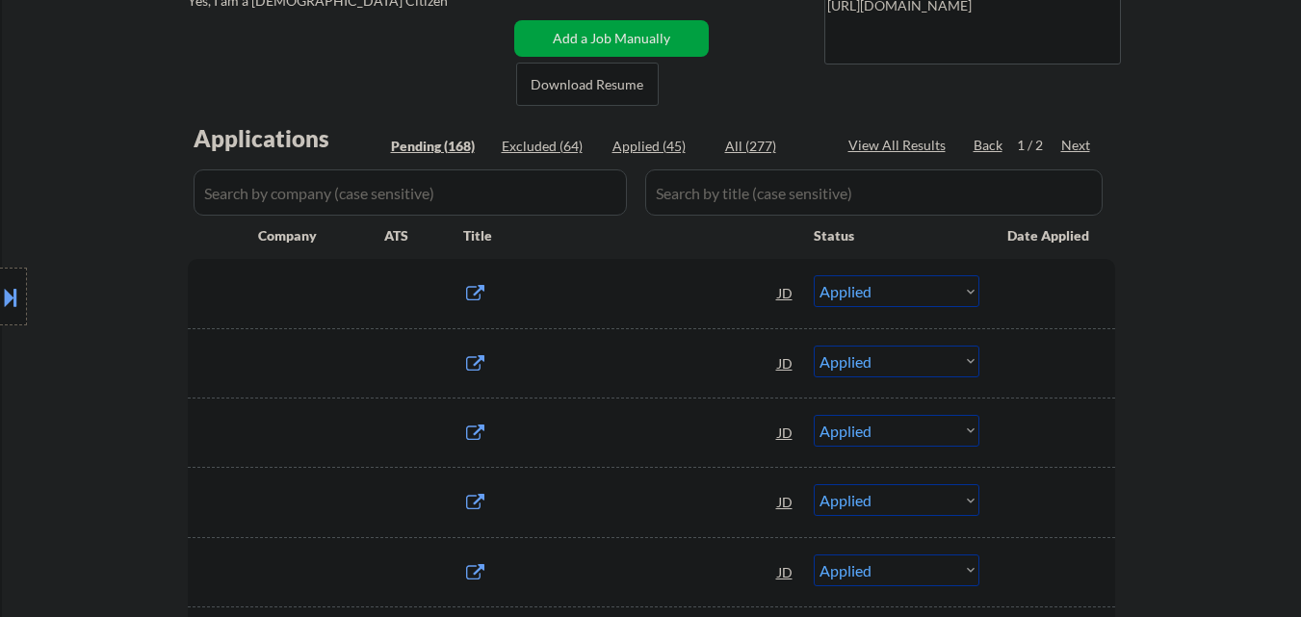
select select ""applied""
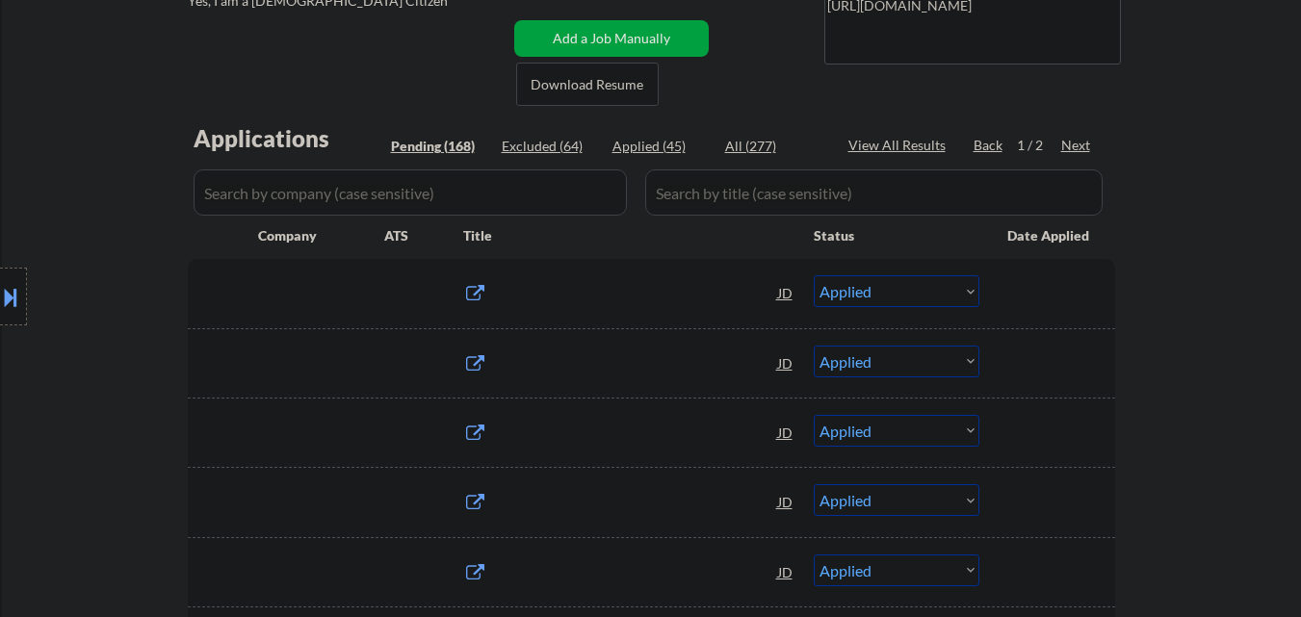
select select ""applied""
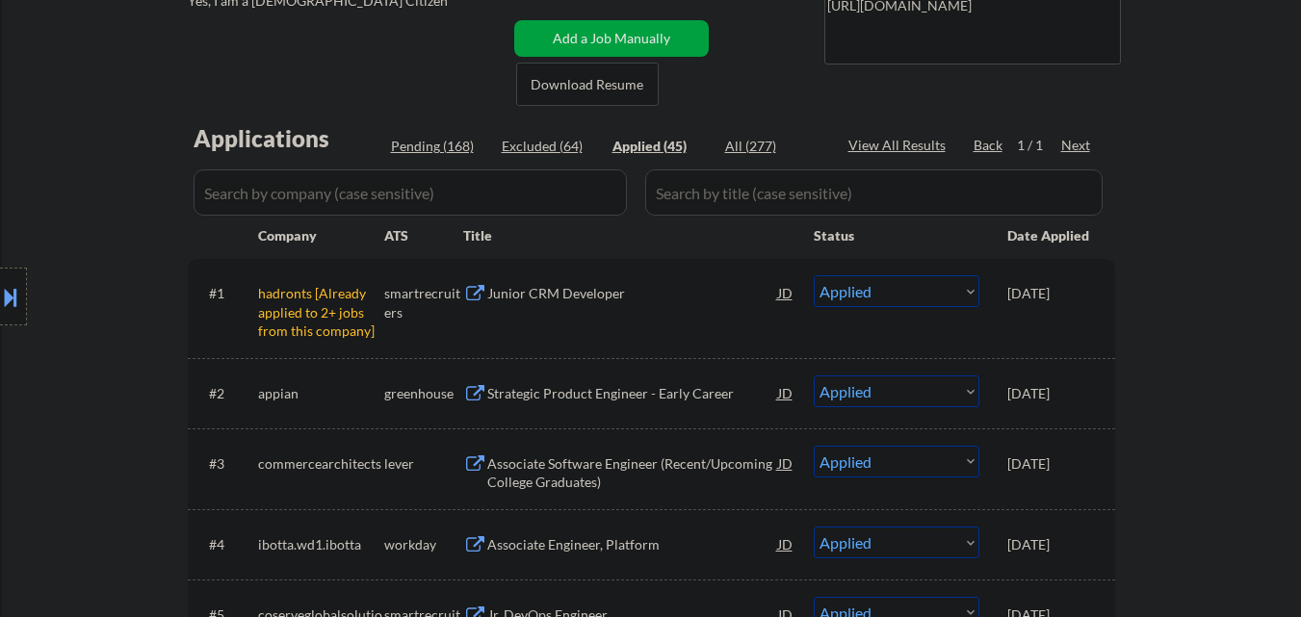
click at [402, 145] on div "Pending (168)" at bounding box center [439, 146] width 96 height 19
select select ""pending""
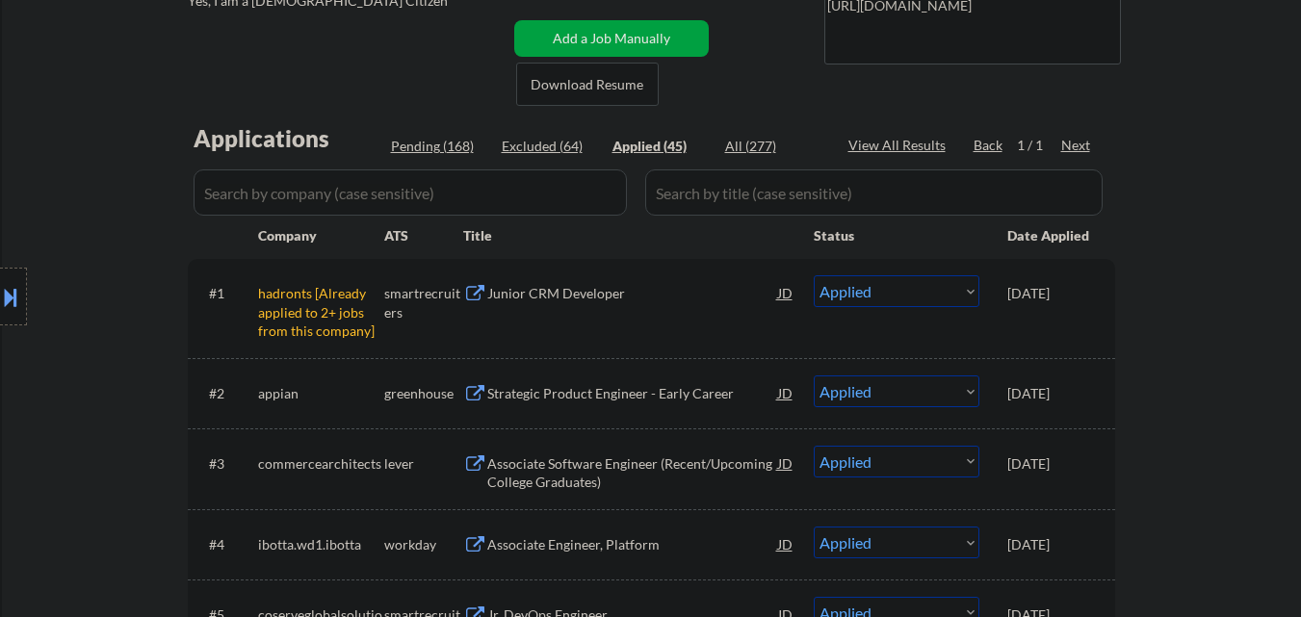
select select ""pending""
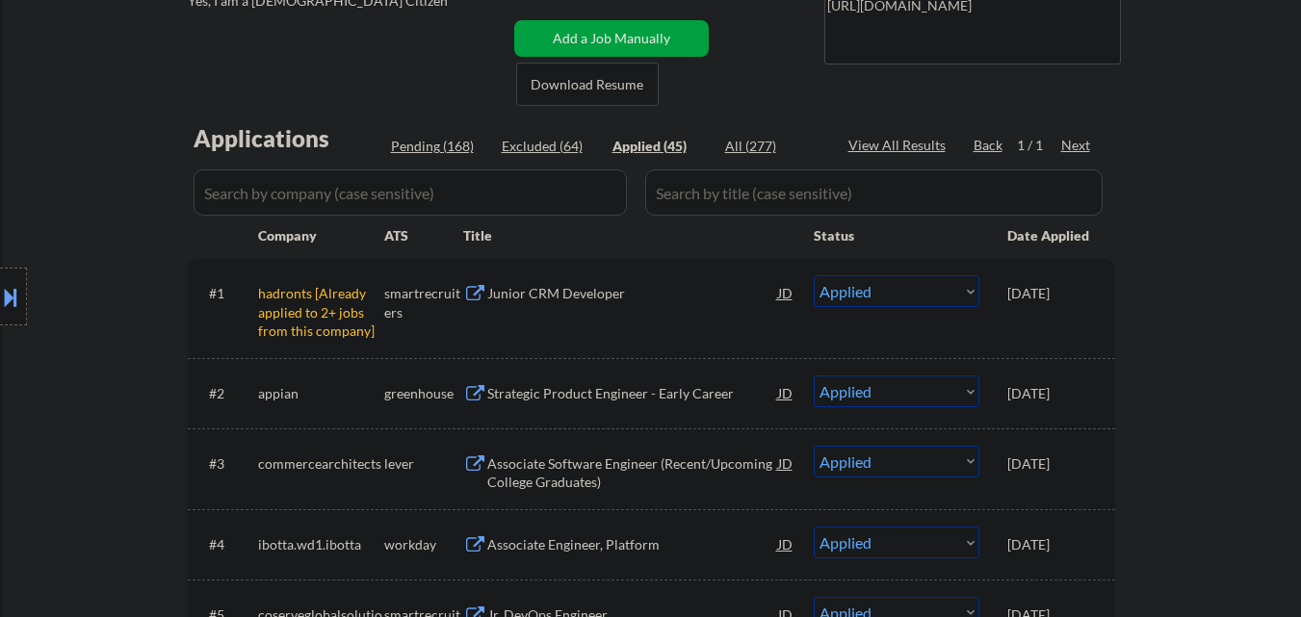
select select ""pending""
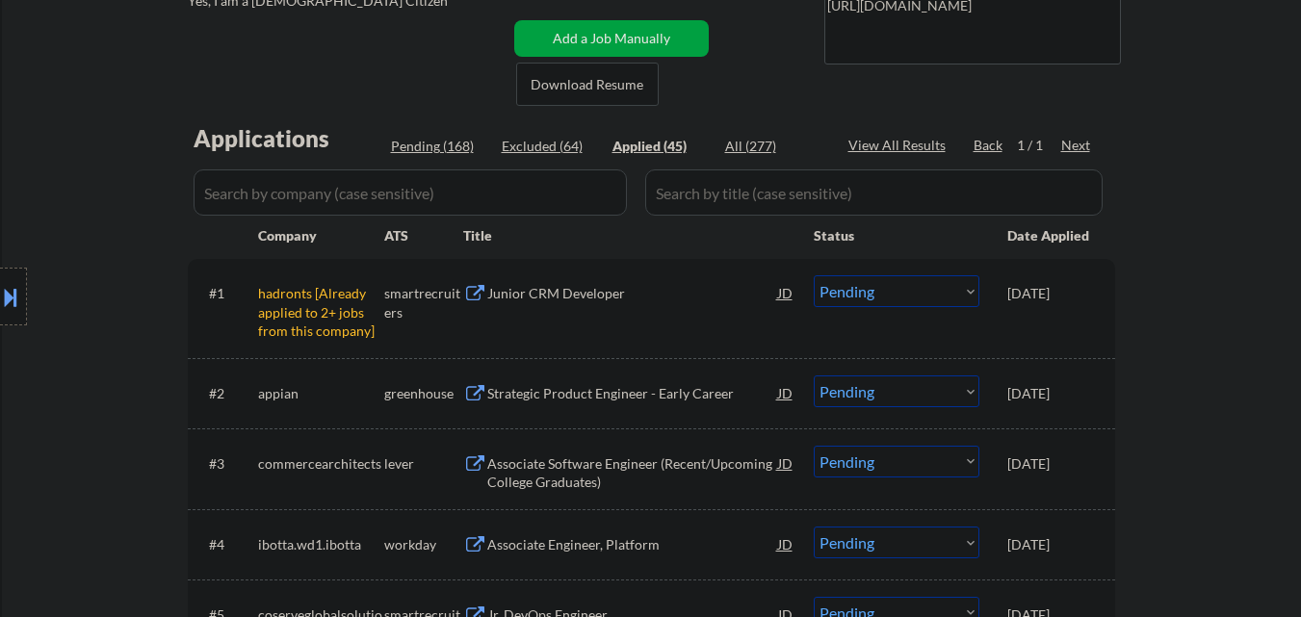
select select ""pending""
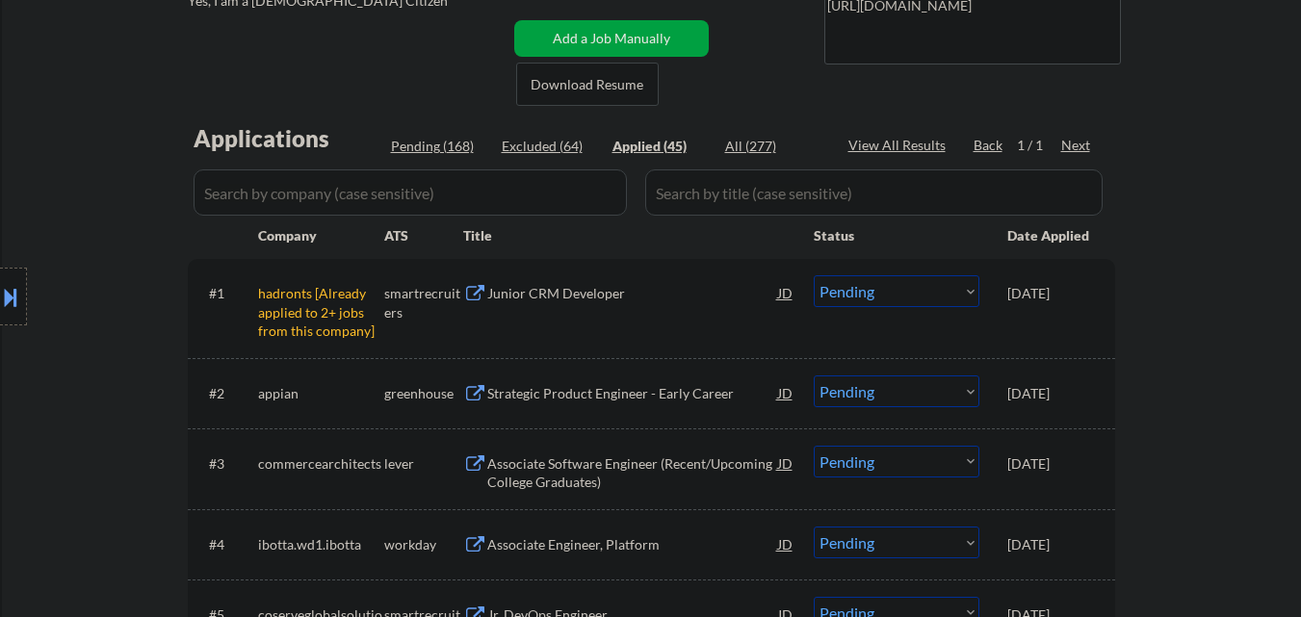
select select ""pending""
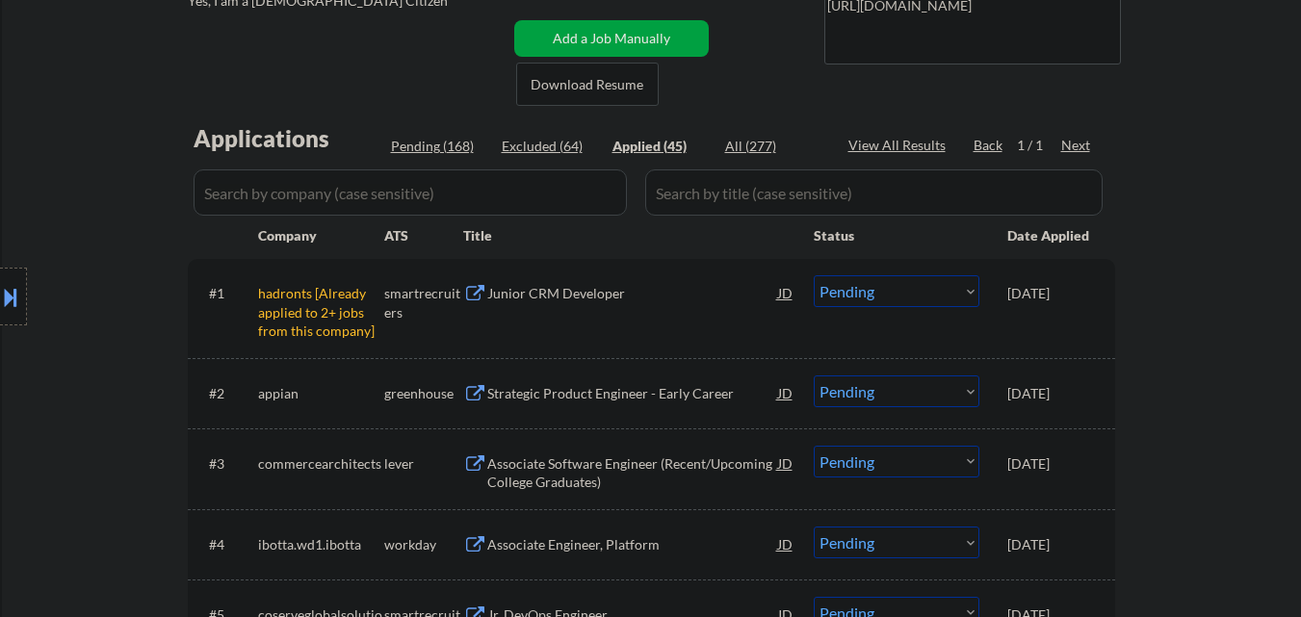
select select ""pending""
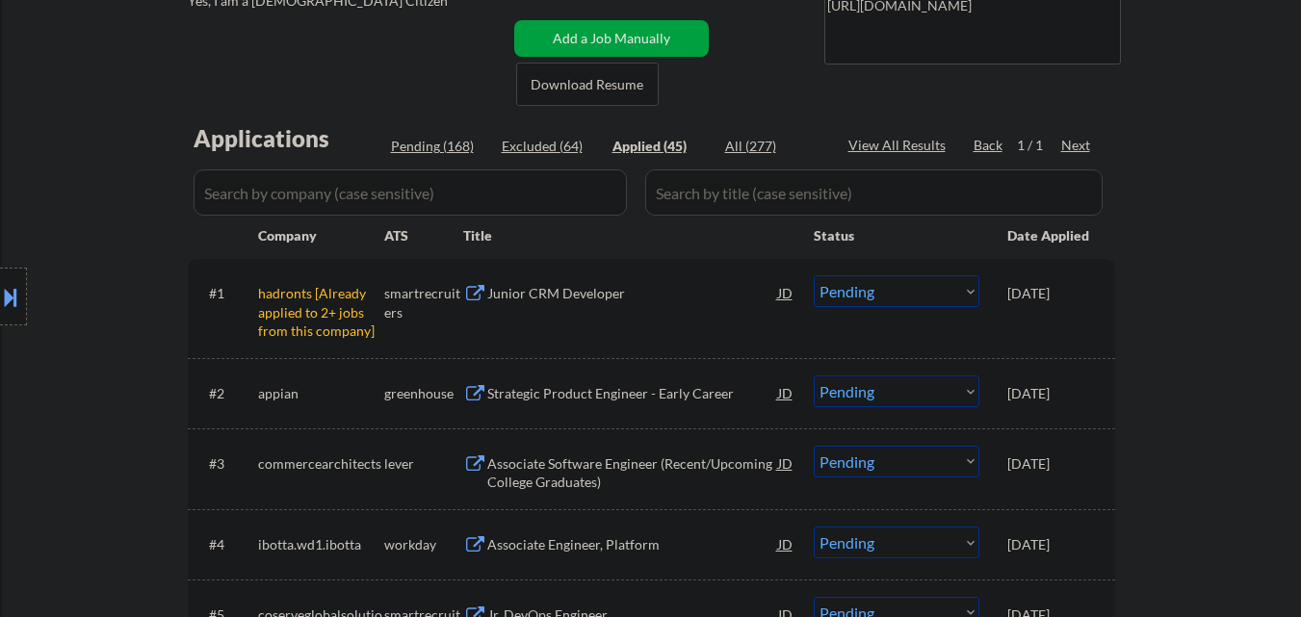
select select ""pending""
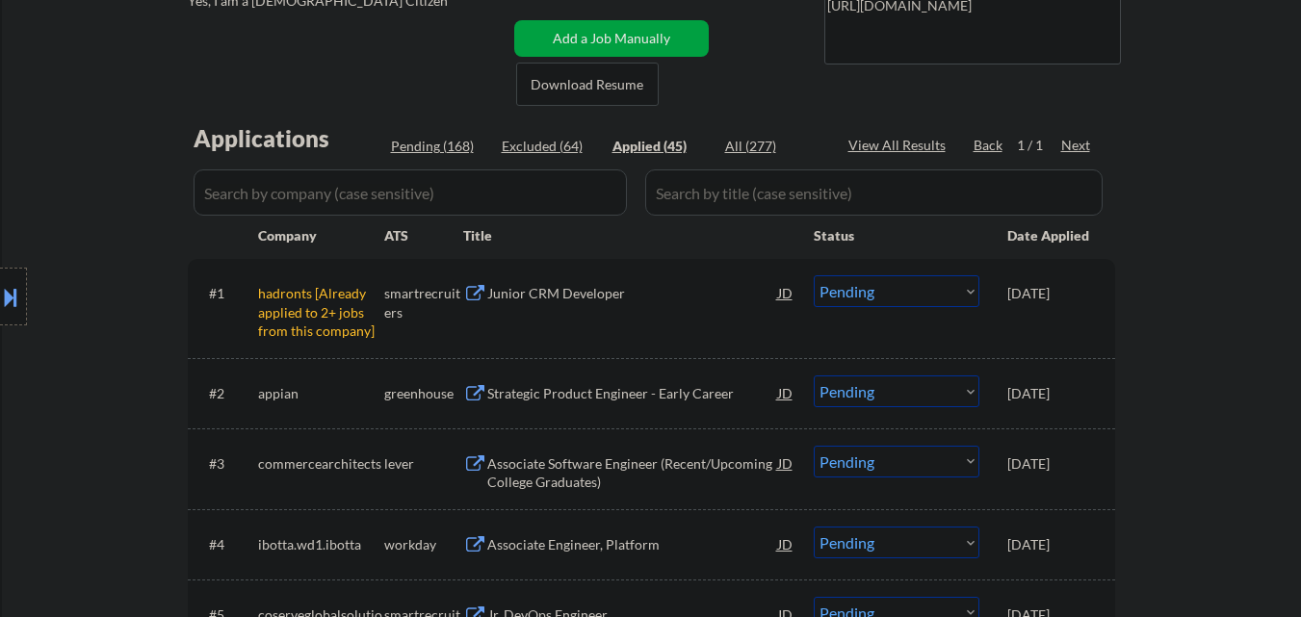
select select ""pending""
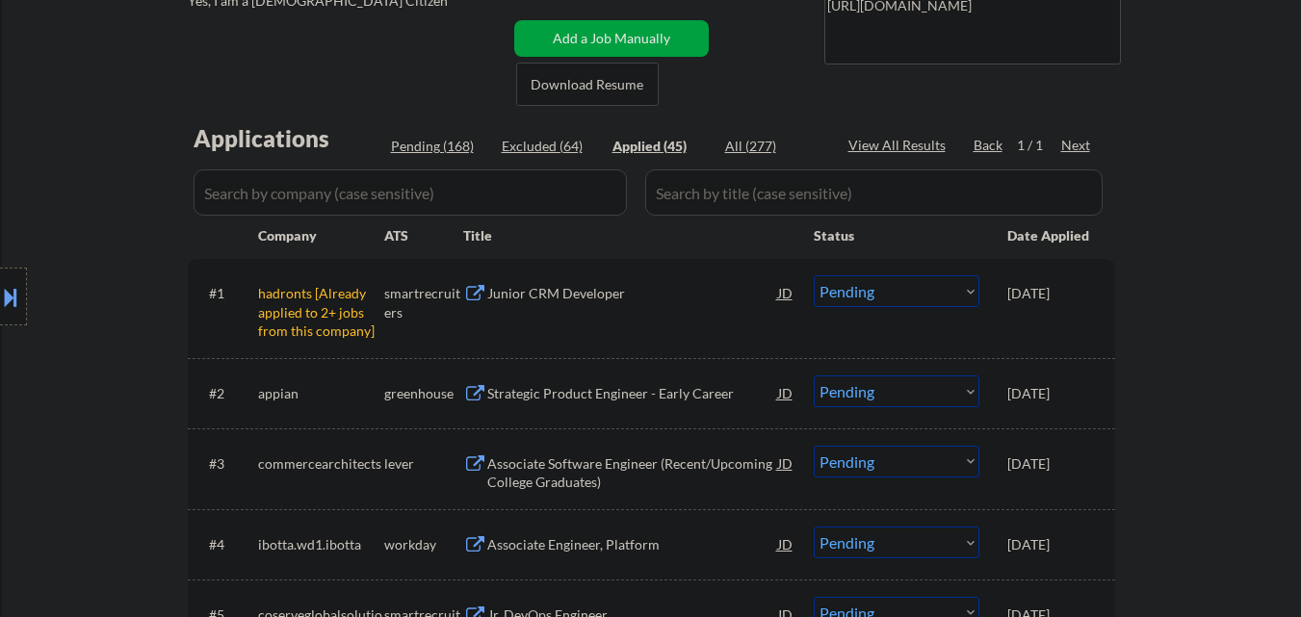
select select ""pending""
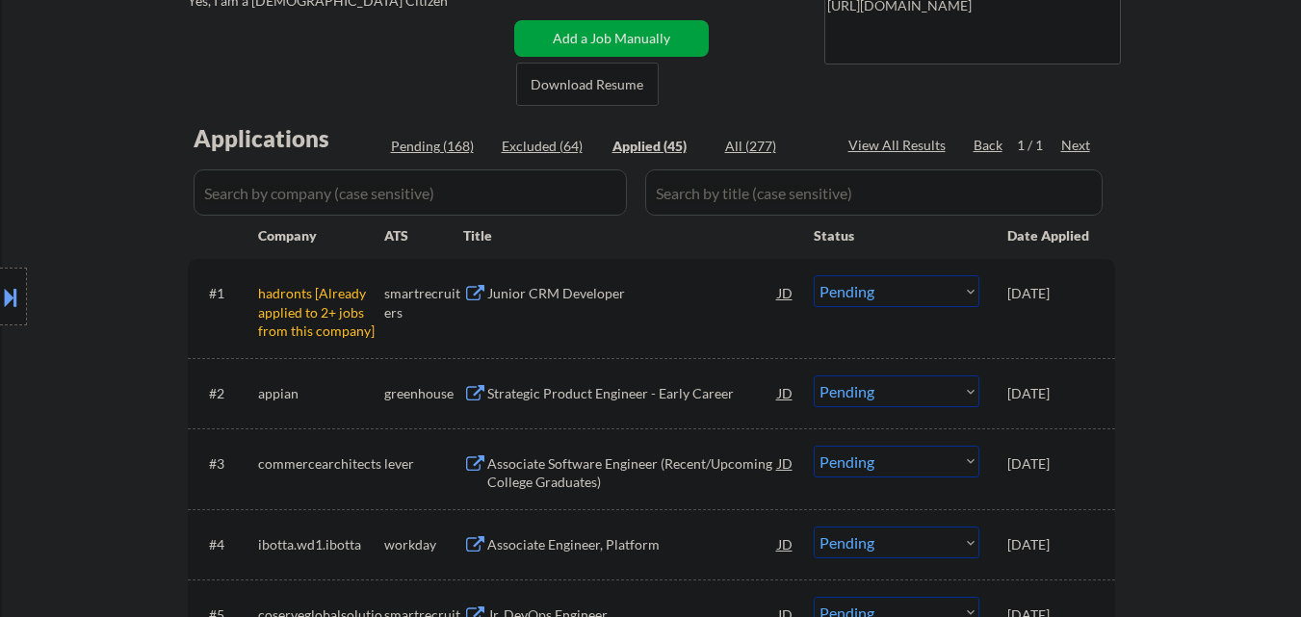
select select ""pending""
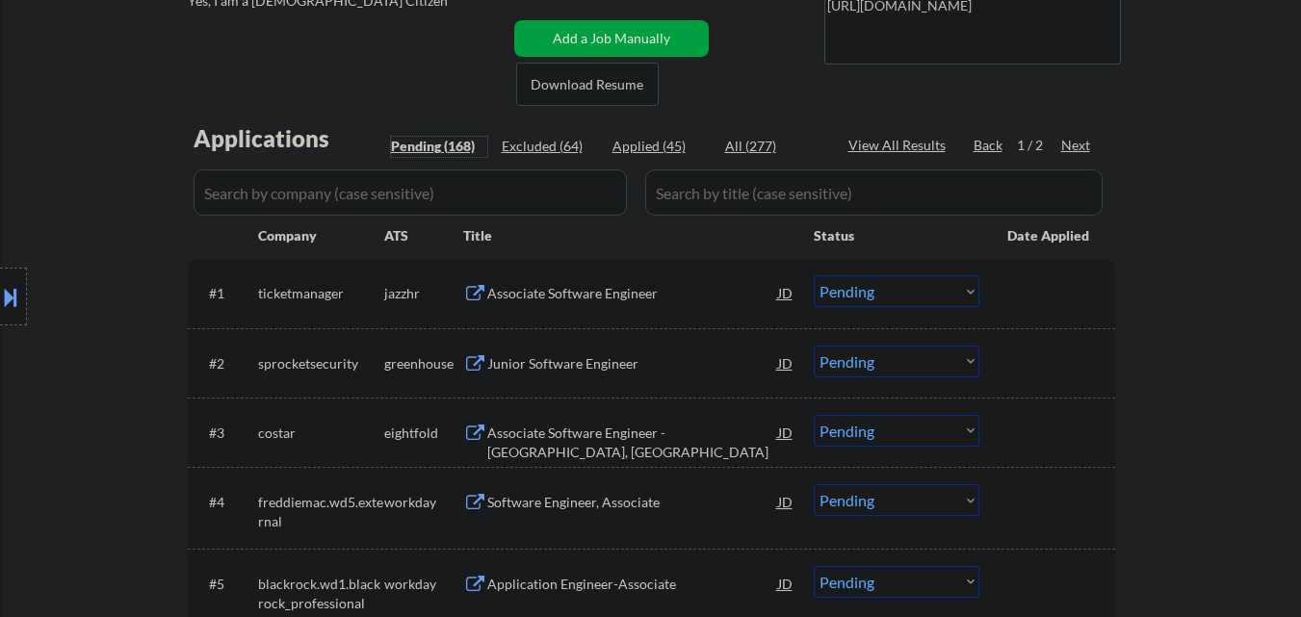
scroll to position [482, 0]
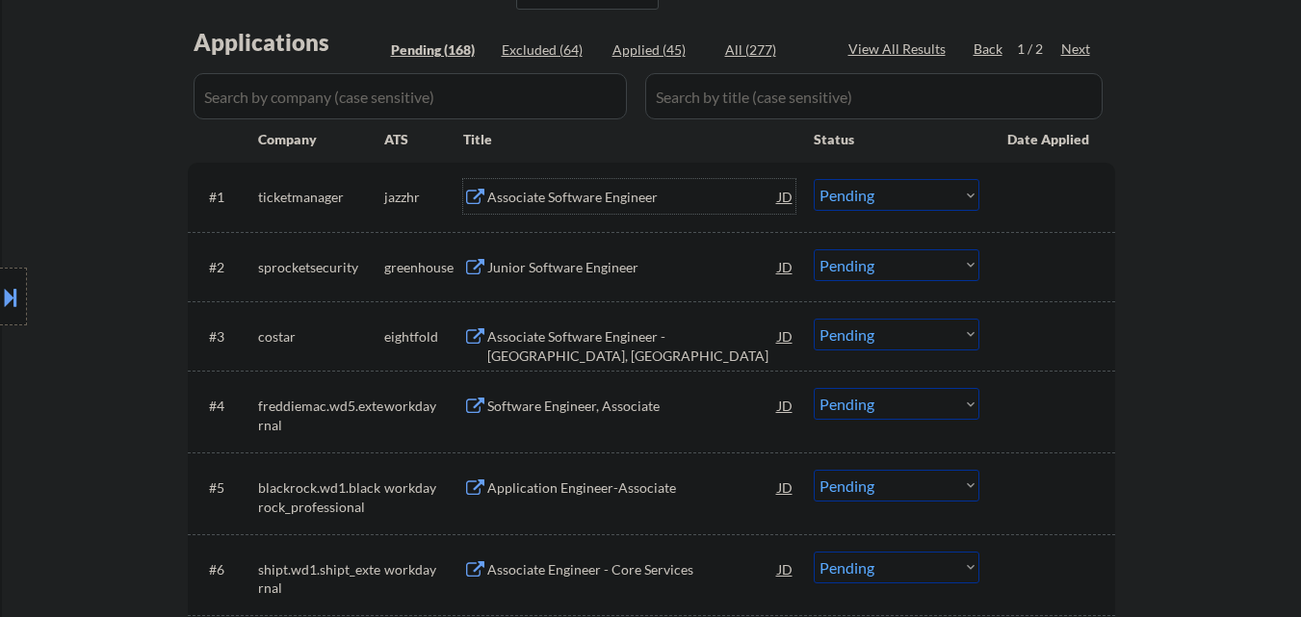
drag, startPoint x: 593, startPoint y: 197, endPoint x: 581, endPoint y: 198, distance: 12.6
click at [587, 198] on div "Associate Software Engineer" at bounding box center [632, 197] width 291 height 19
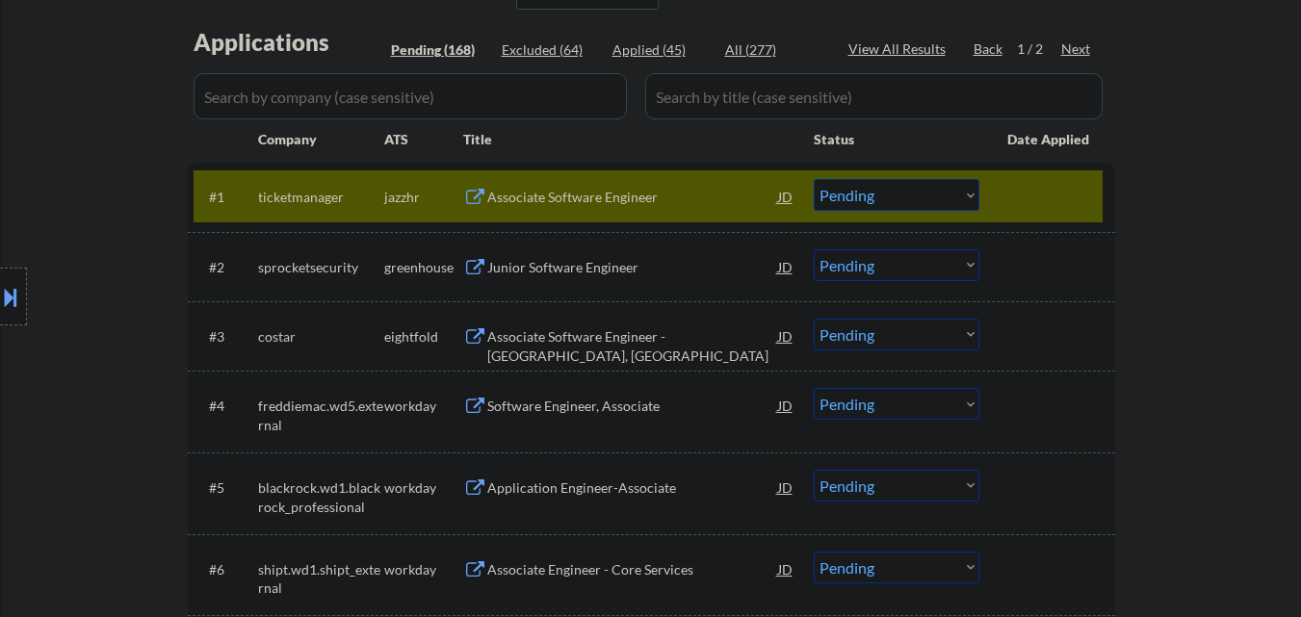
drag, startPoint x: 342, startPoint y: 197, endPoint x: 319, endPoint y: 197, distance: 23.1
click at [332, 197] on div "Location Inclusions: country:[GEOGRAPHIC_DATA]" at bounding box center [172, 296] width 345 height 357
click at [318, 197] on div "Location Inclusions: country:[GEOGRAPHIC_DATA]" at bounding box center [172, 296] width 345 height 357
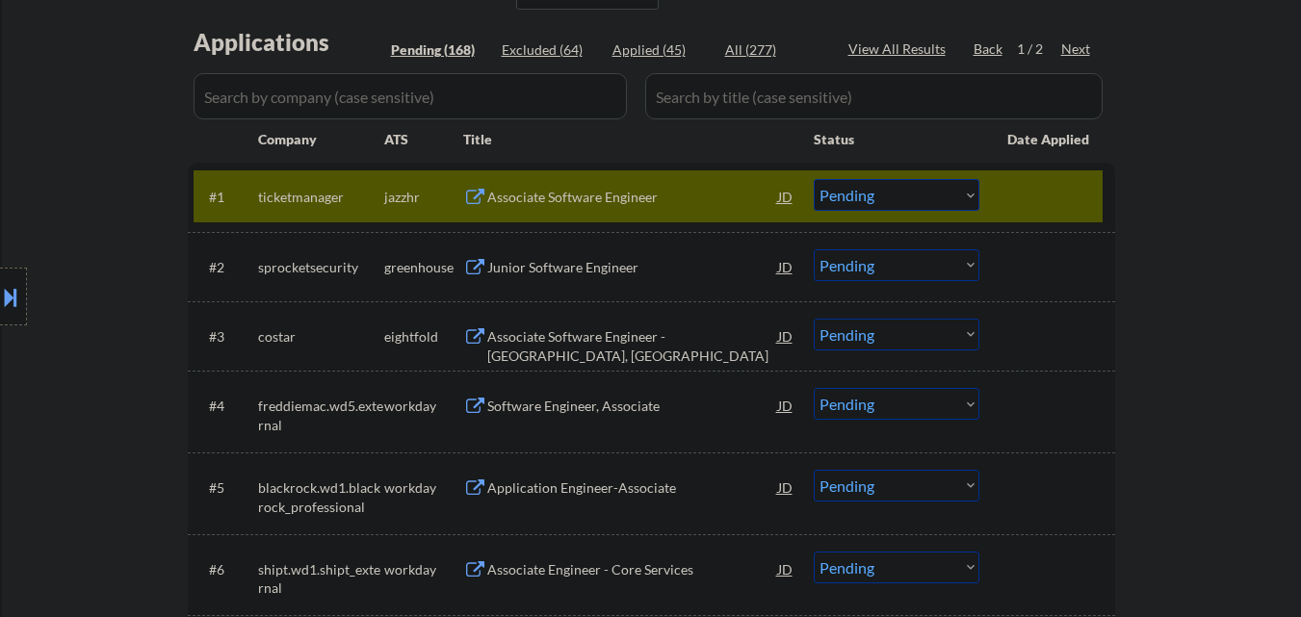
click at [875, 198] on select "Choose an option... Pending Applied Excluded (Questions) Excluded (Expired) Exc…" at bounding box center [897, 195] width 166 height 32
click at [633, 203] on div "Associate Software Engineer" at bounding box center [632, 197] width 291 height 19
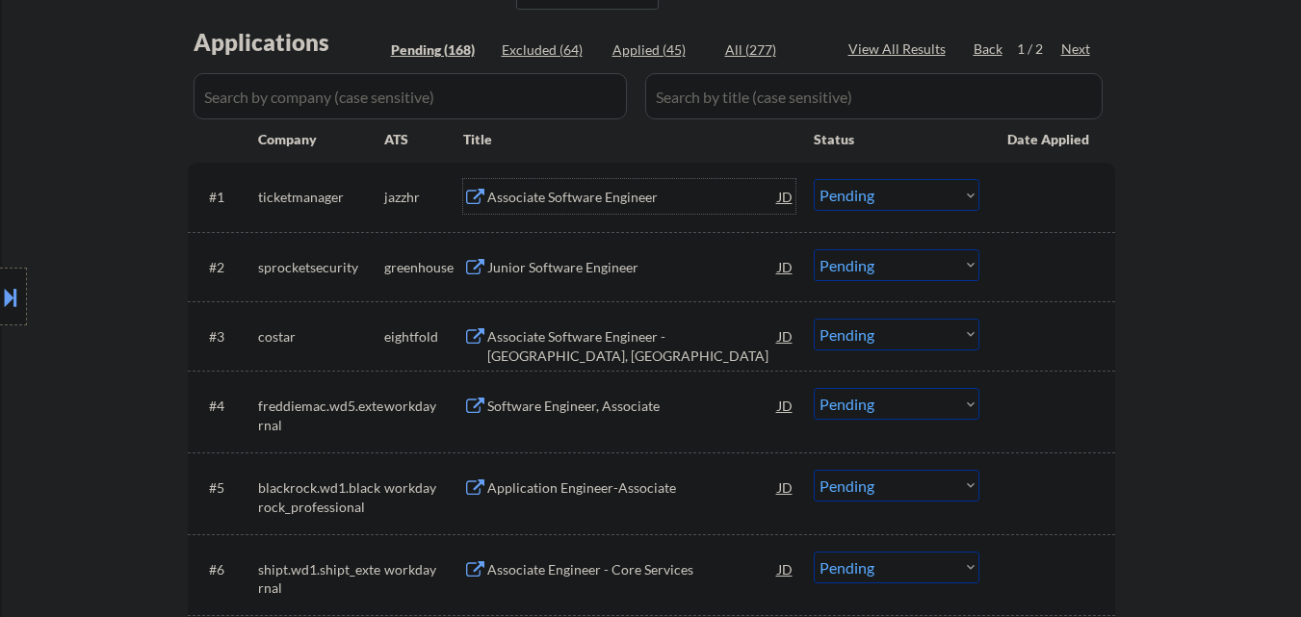
click at [894, 210] on select "Choose an option... Pending Applied Excluded (Questions) Excluded (Expired) Exc…" at bounding box center [897, 195] width 166 height 32
click at [814, 179] on select "Choose an option... Pending Applied Excluded (Questions) Excluded (Expired) Exc…" at bounding box center [897, 195] width 166 height 32
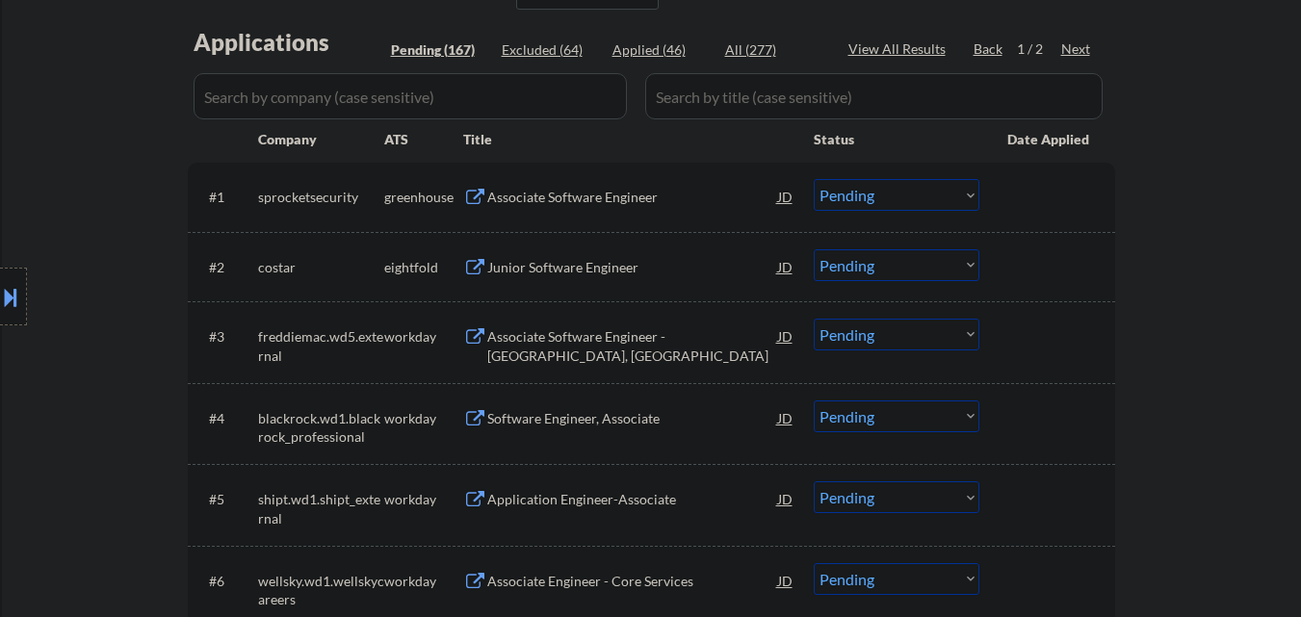
click at [602, 201] on div "Associate Software Engineer" at bounding box center [632, 197] width 291 height 19
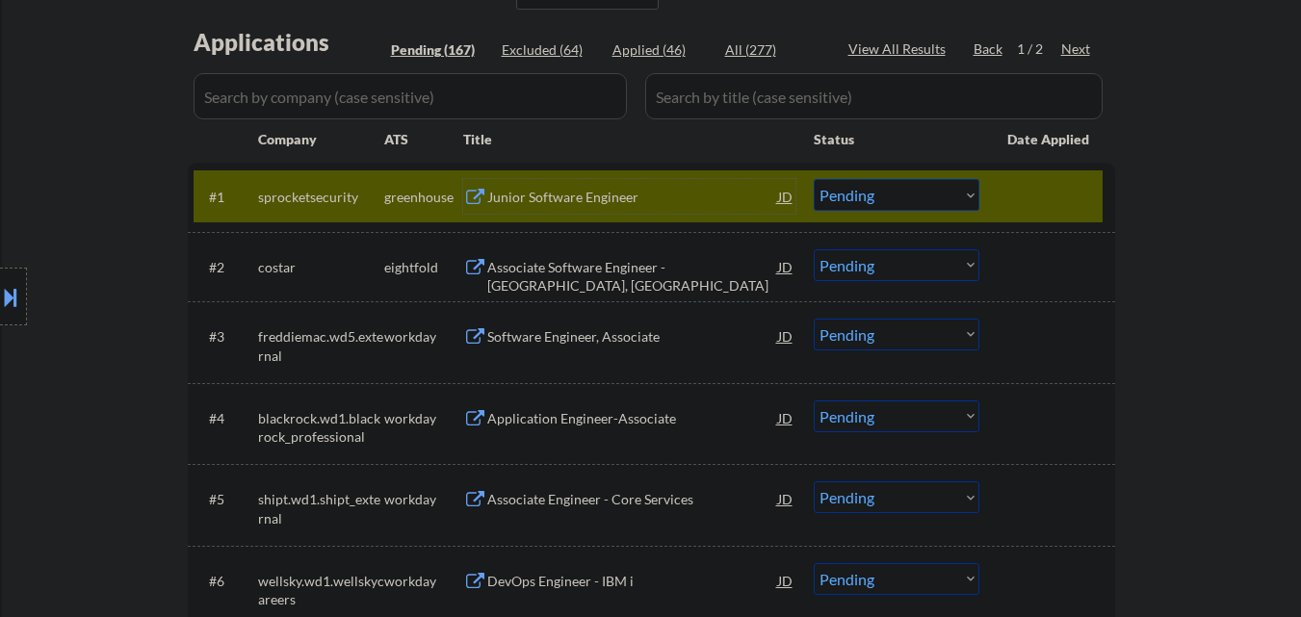
click at [894, 199] on select "Choose an option... Pending Applied Excluded (Questions) Excluded (Expired) Exc…" at bounding box center [897, 195] width 166 height 32
click at [814, 179] on select "Choose an option... Pending Applied Excluded (Questions) Excluded (Expired) Exc…" at bounding box center [897, 195] width 166 height 32
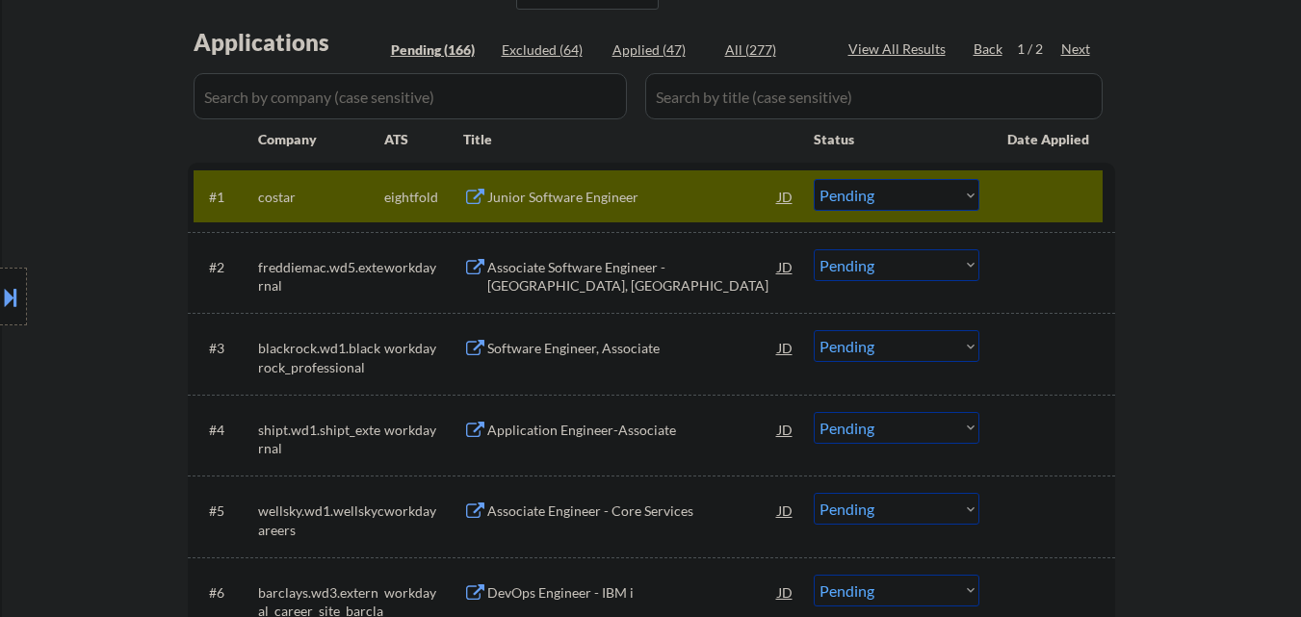
click at [570, 196] on div "Junior Software Engineer" at bounding box center [632, 197] width 291 height 19
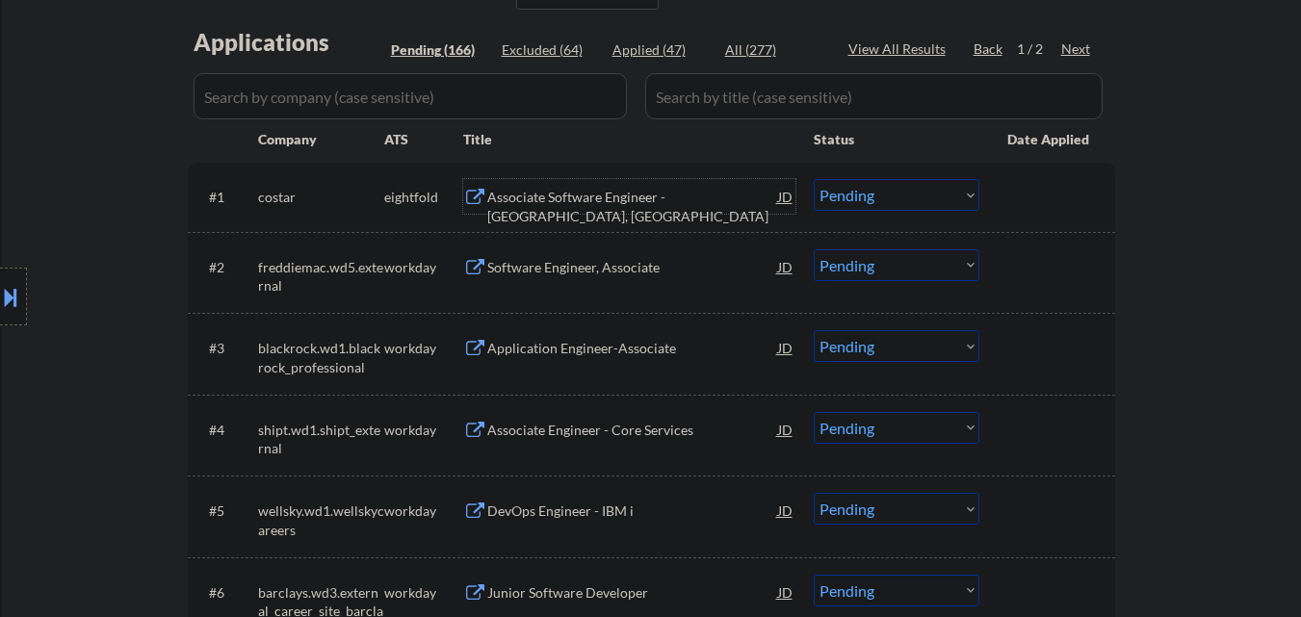
click at [642, 43] on div "Applied (47)" at bounding box center [661, 49] width 96 height 19
select select ""applied""
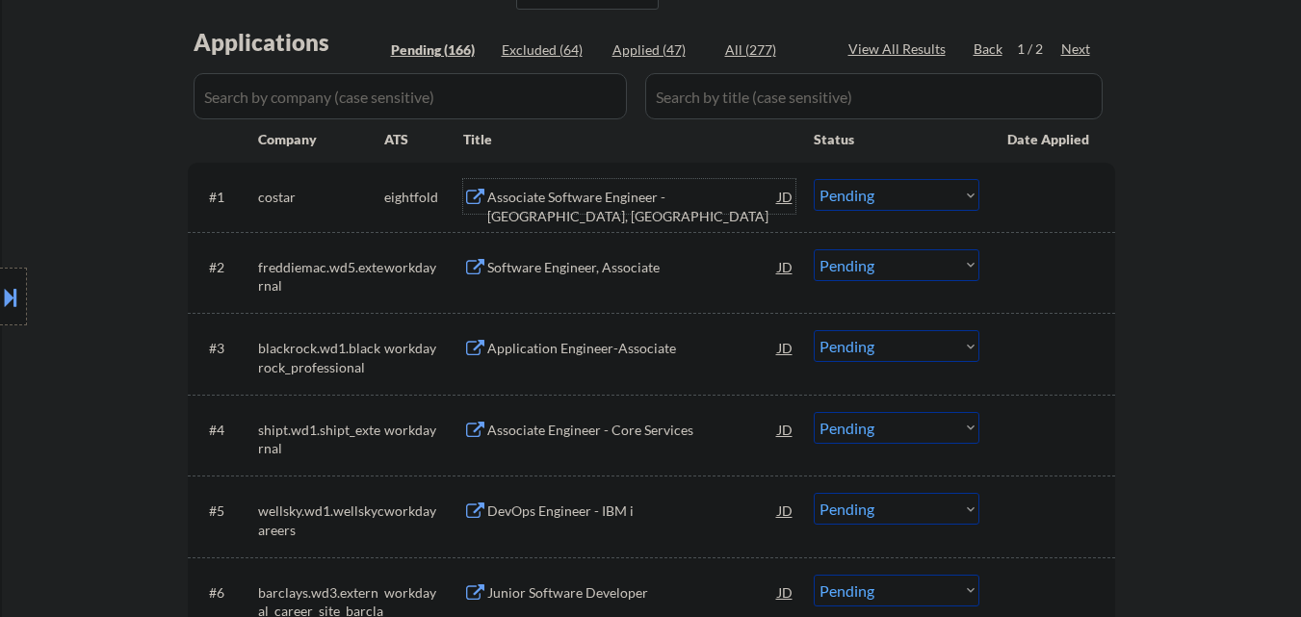
select select ""applied""
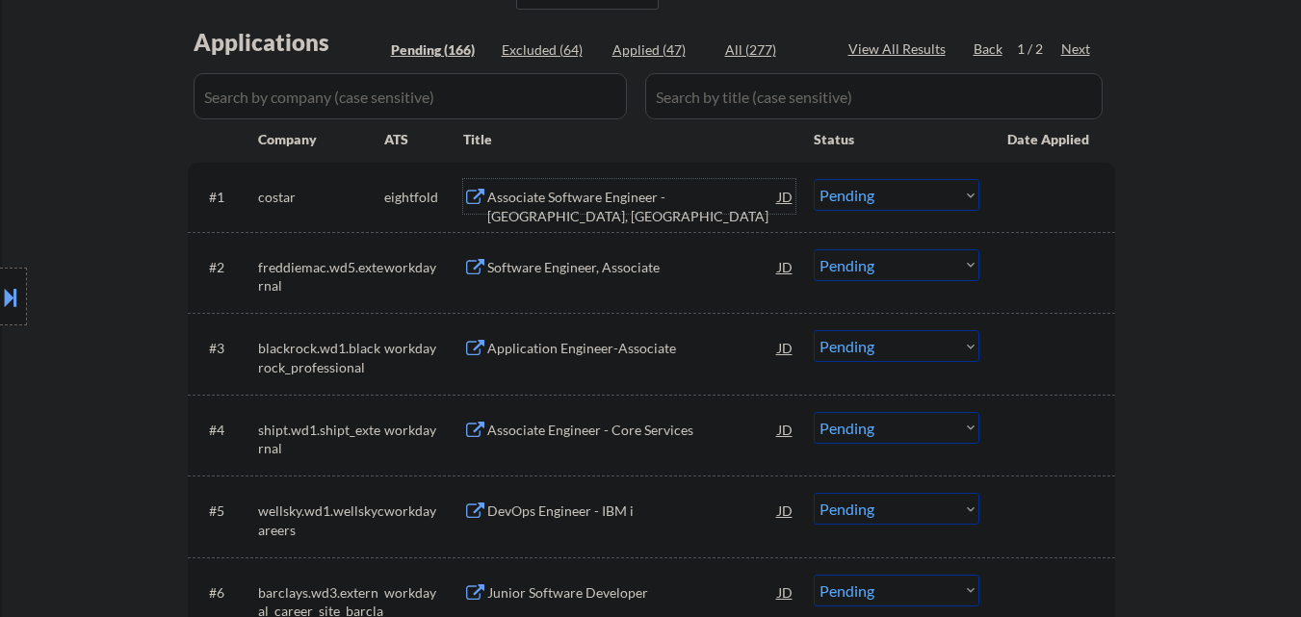
select select ""applied""
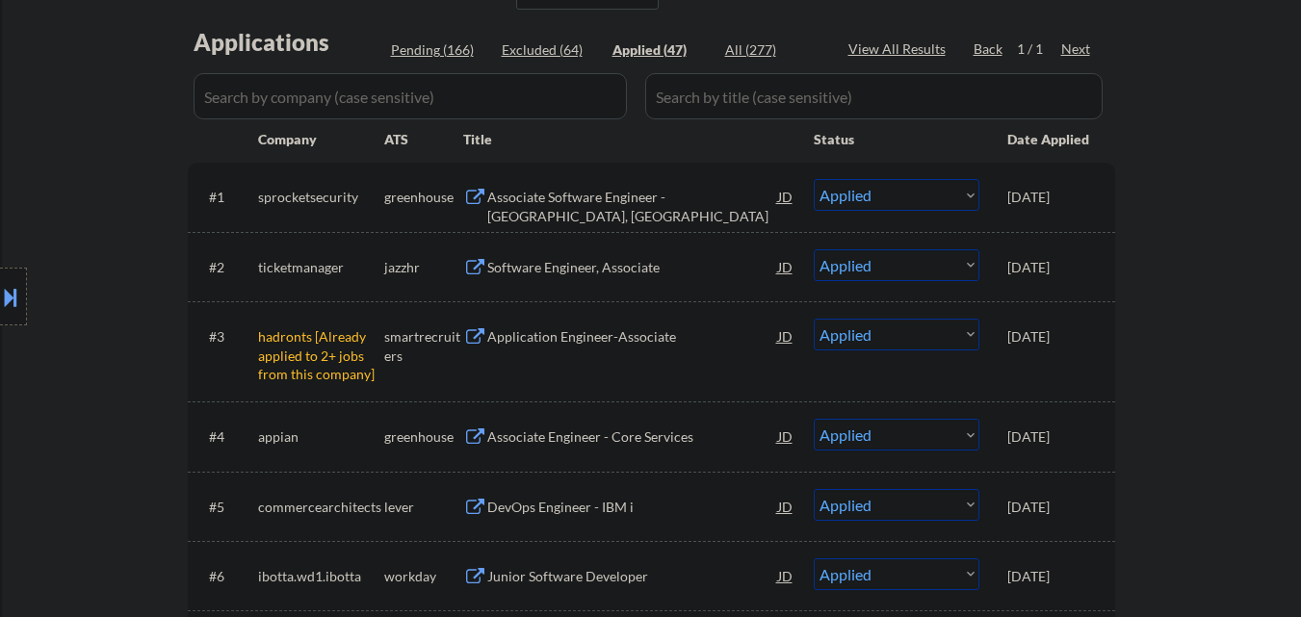
click at [592, 198] on div "Associate Software Engineer - [GEOGRAPHIC_DATA], [GEOGRAPHIC_DATA]" at bounding box center [632, 207] width 291 height 38
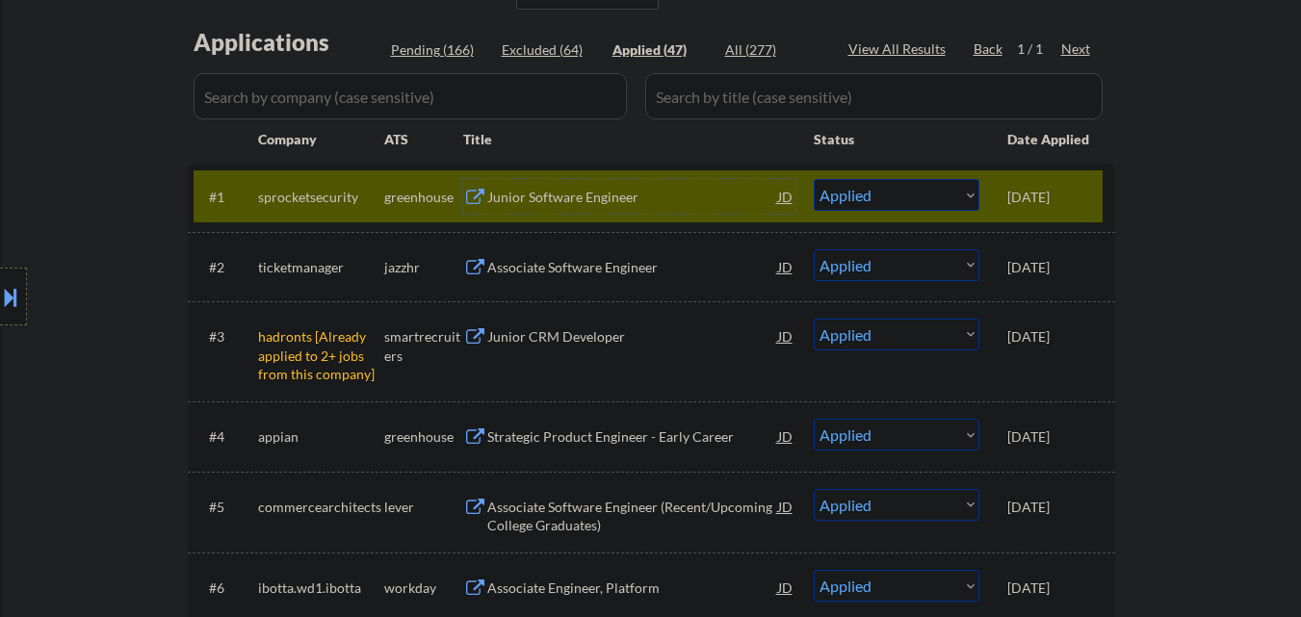
click at [453, 56] on div "Pending (166)" at bounding box center [439, 49] width 96 height 19
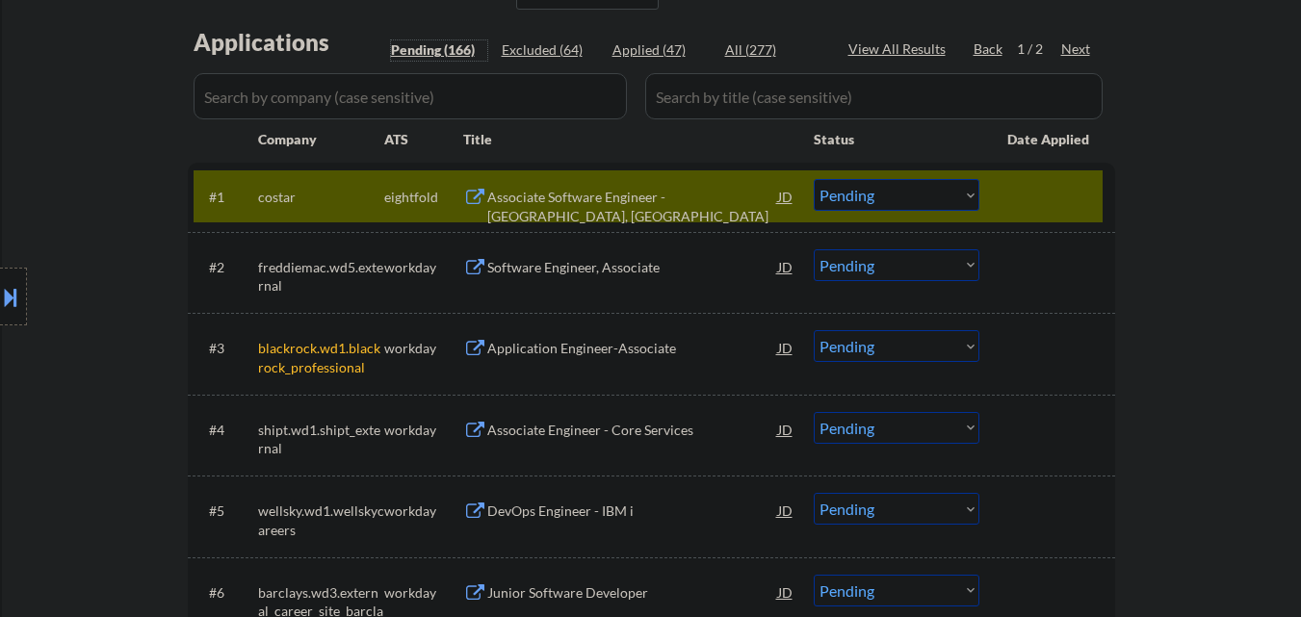
click at [881, 197] on select "Choose an option... Pending Applied Excluded (Questions) Excluded (Expired) Exc…" at bounding box center [897, 195] width 166 height 32
click at [814, 179] on select "Choose an option... Pending Applied Excluded (Questions) Excluded (Expired) Exc…" at bounding box center [897, 195] width 166 height 32
click at [1041, 194] on div at bounding box center [1050, 196] width 85 height 35
